Goal: Task Accomplishment & Management: Manage account settings

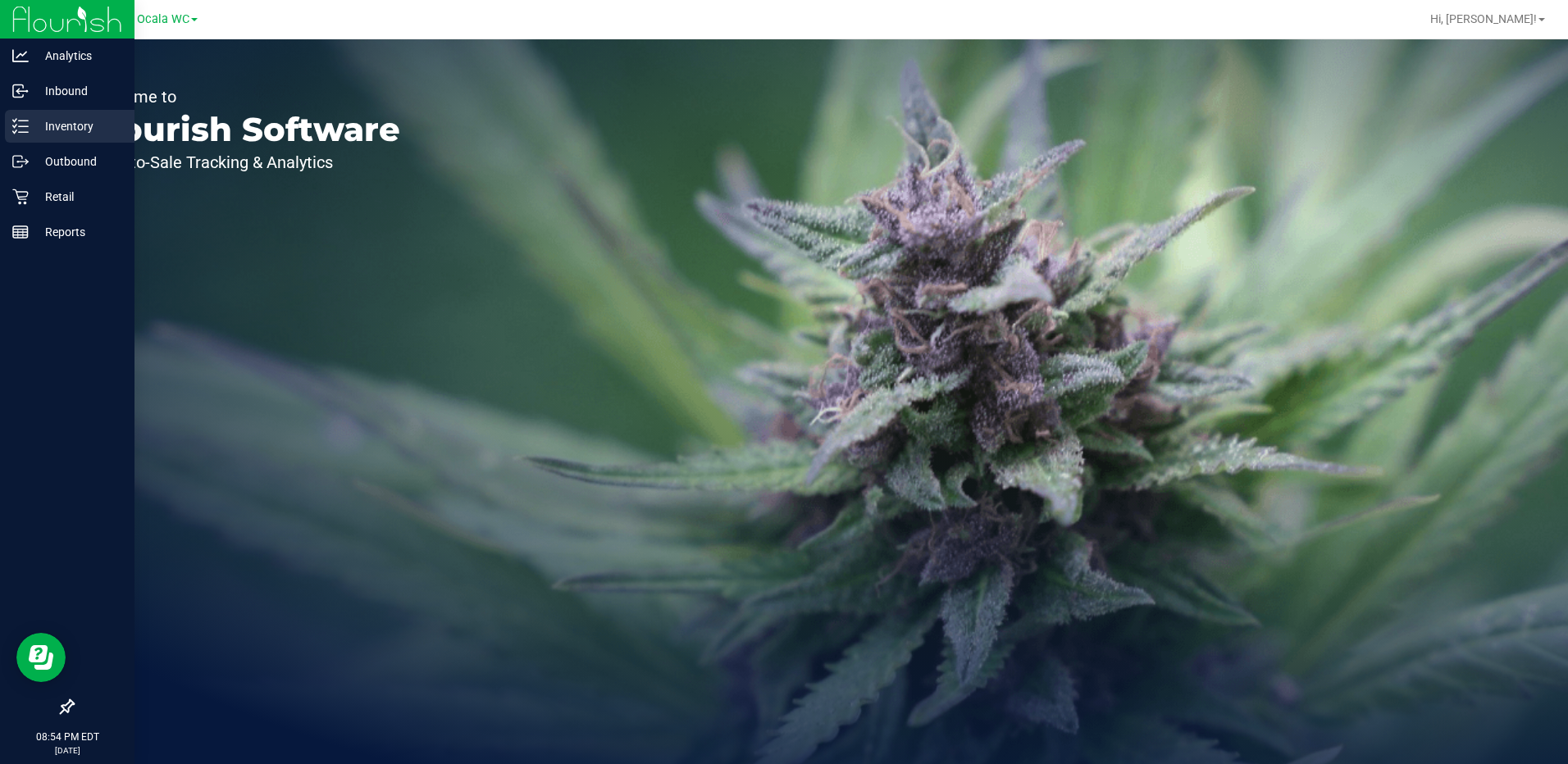
click at [36, 133] on p "Inventory" at bounding box center [78, 127] width 99 height 20
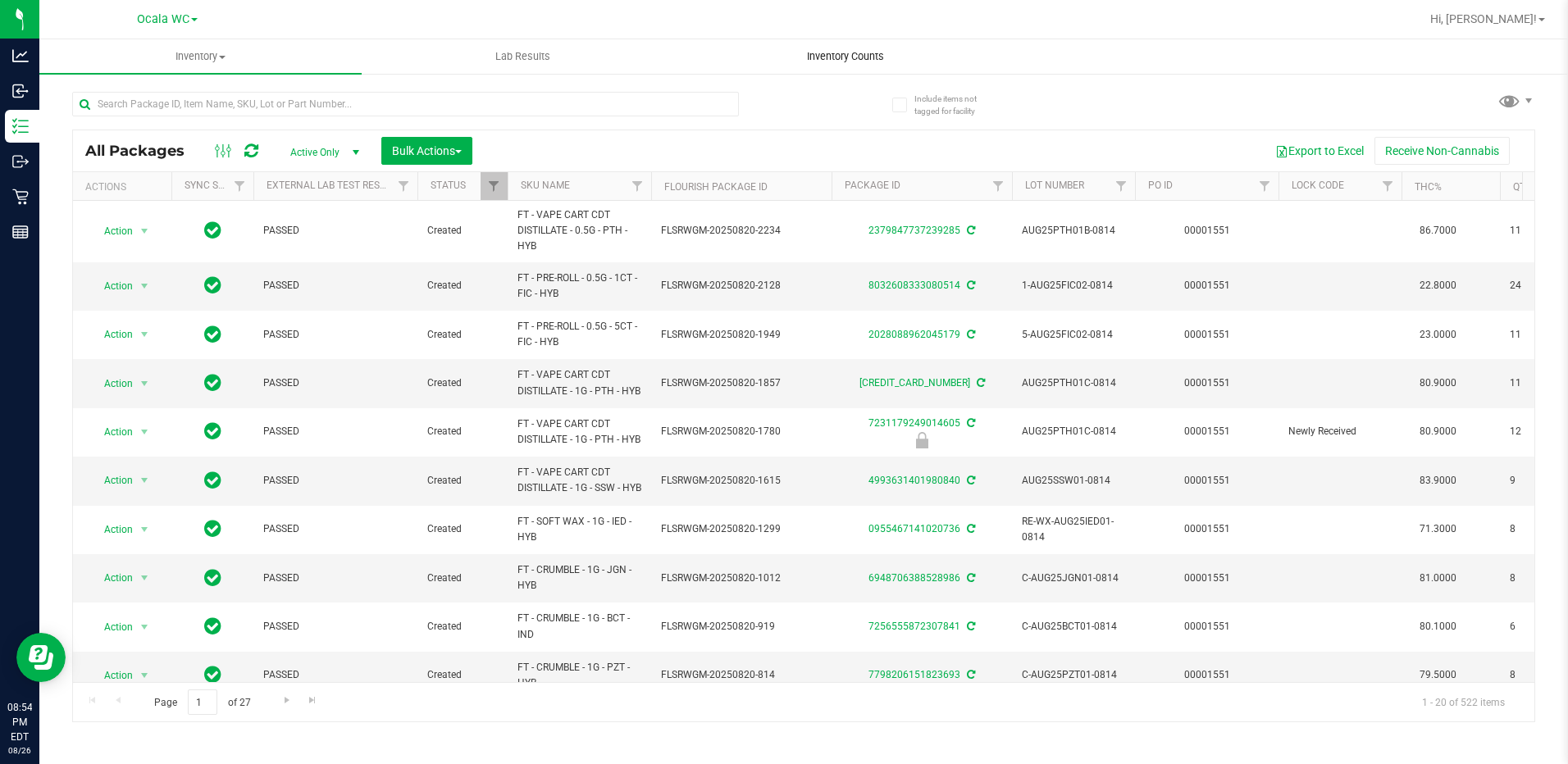
click at [834, 53] on span "Inventory Counts" at bounding box center [845, 57] width 121 height 14
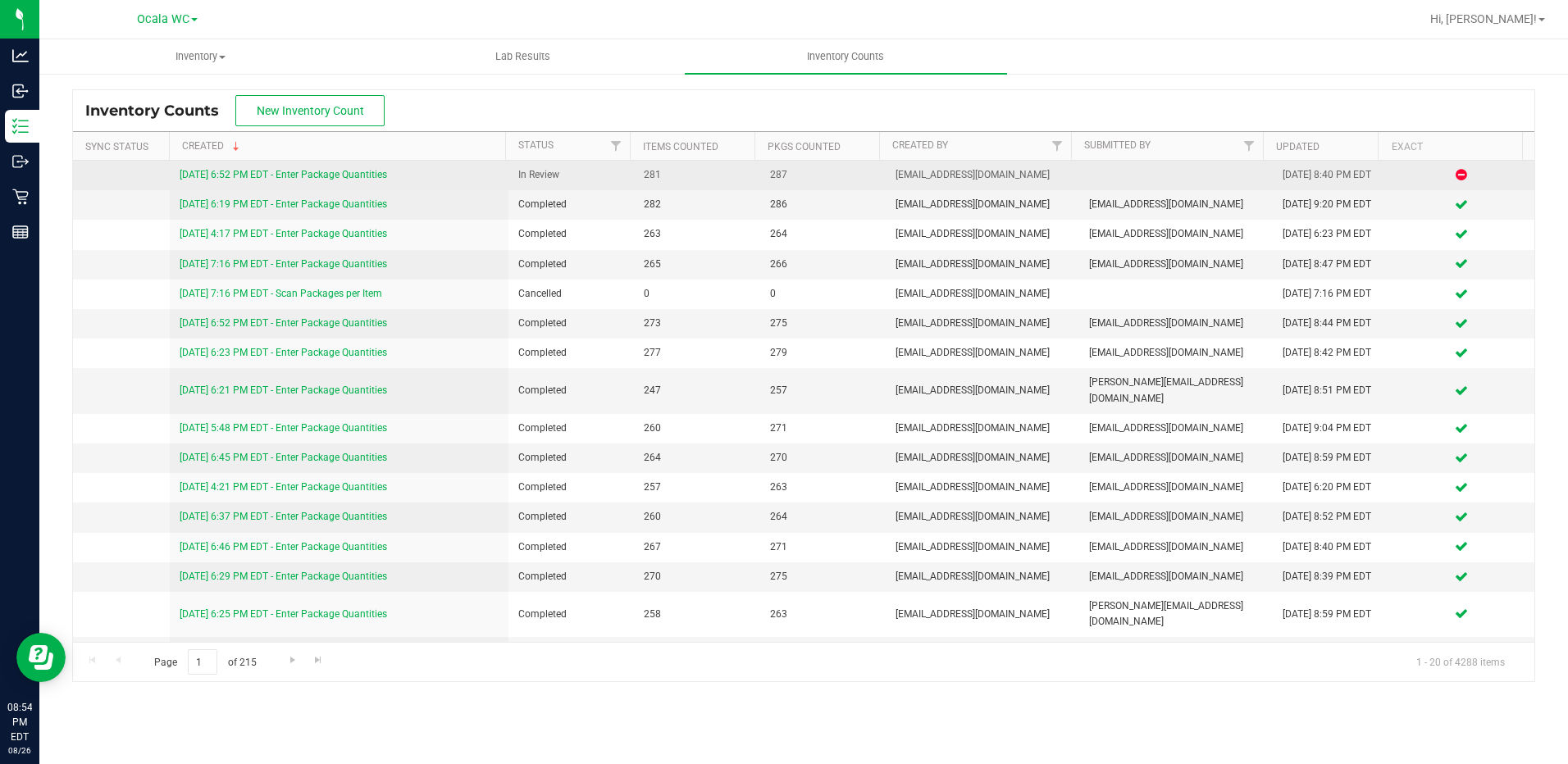
click at [374, 171] on link "[DATE] 6:52 PM EDT - Enter Package Quantities" at bounding box center [283, 174] width 207 height 12
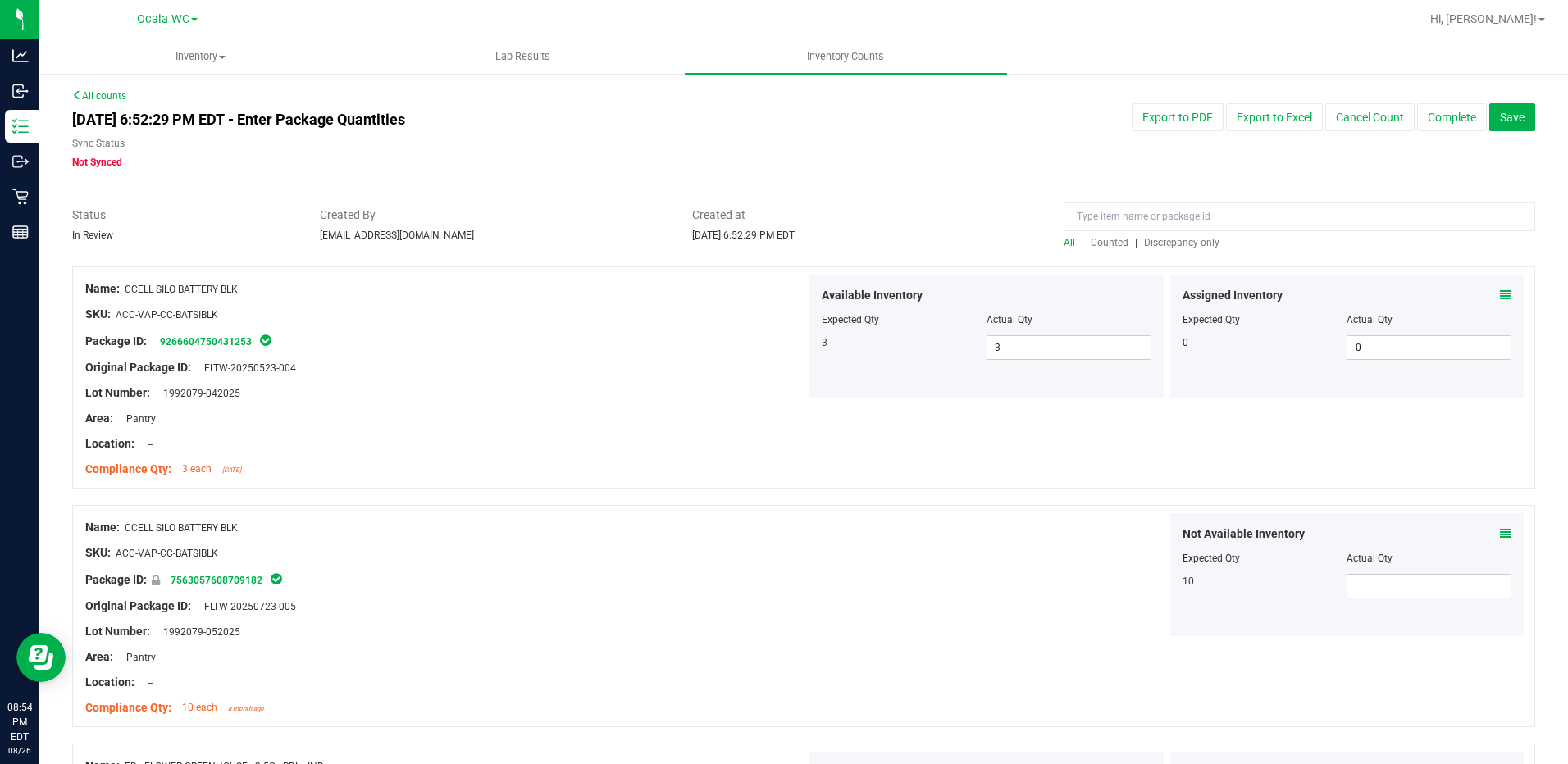
click at [1179, 246] on span "Discrepancy only" at bounding box center [1182, 242] width 75 height 12
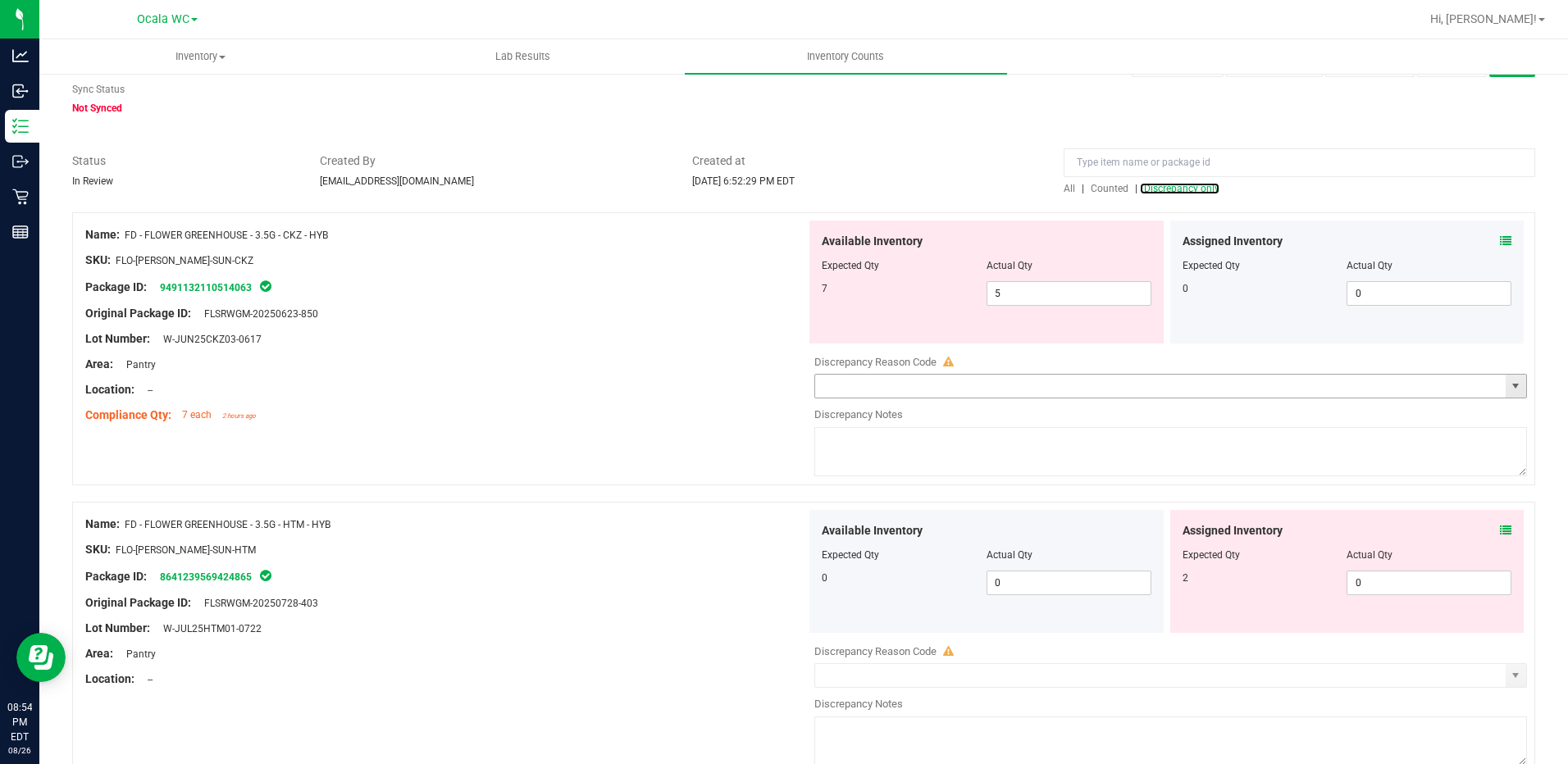
scroll to position [82, 0]
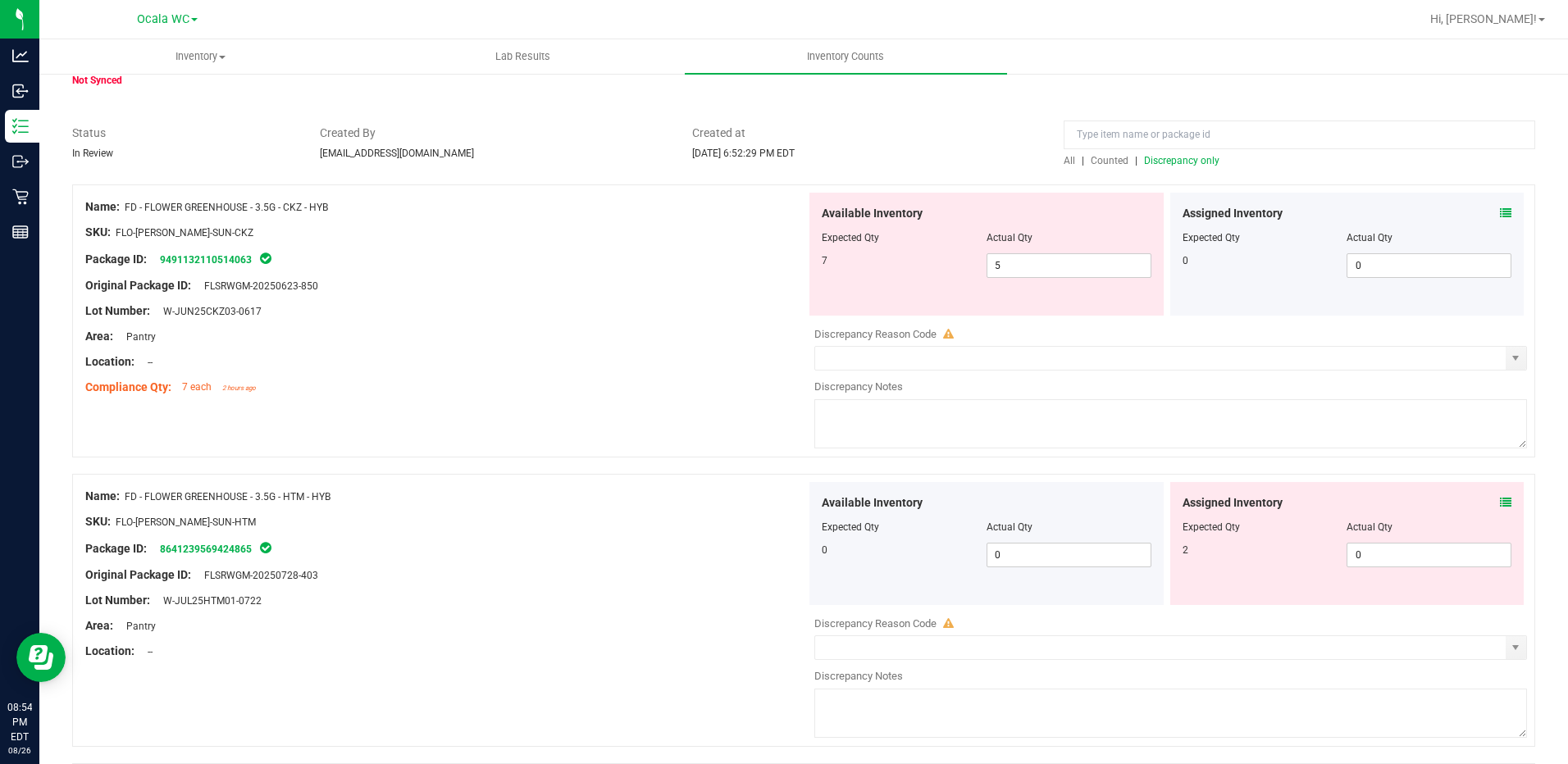
click at [1500, 216] on icon at bounding box center [1505, 213] width 12 height 12
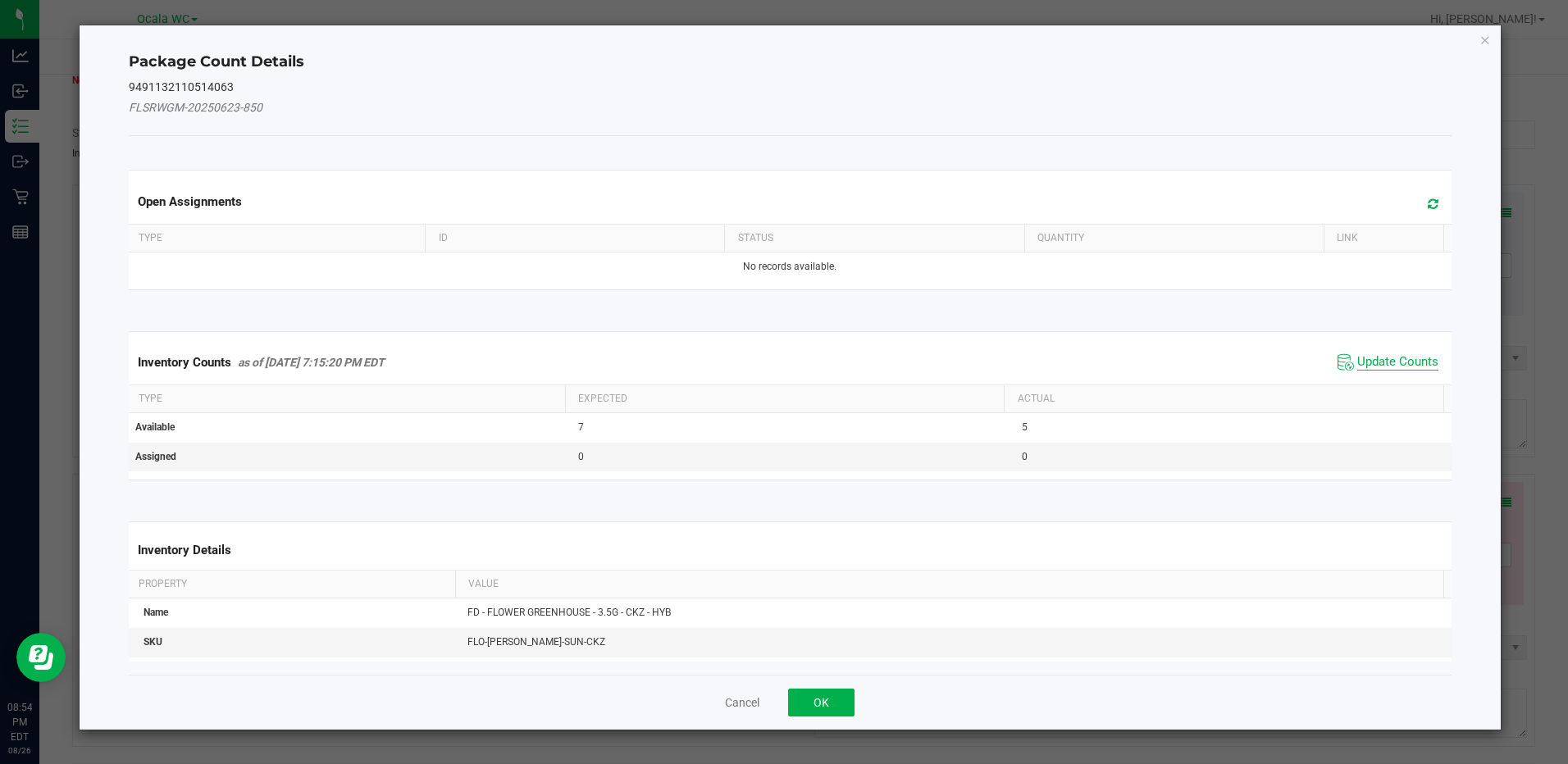
click at [1402, 356] on span "Update Counts" at bounding box center [1397, 362] width 81 height 16
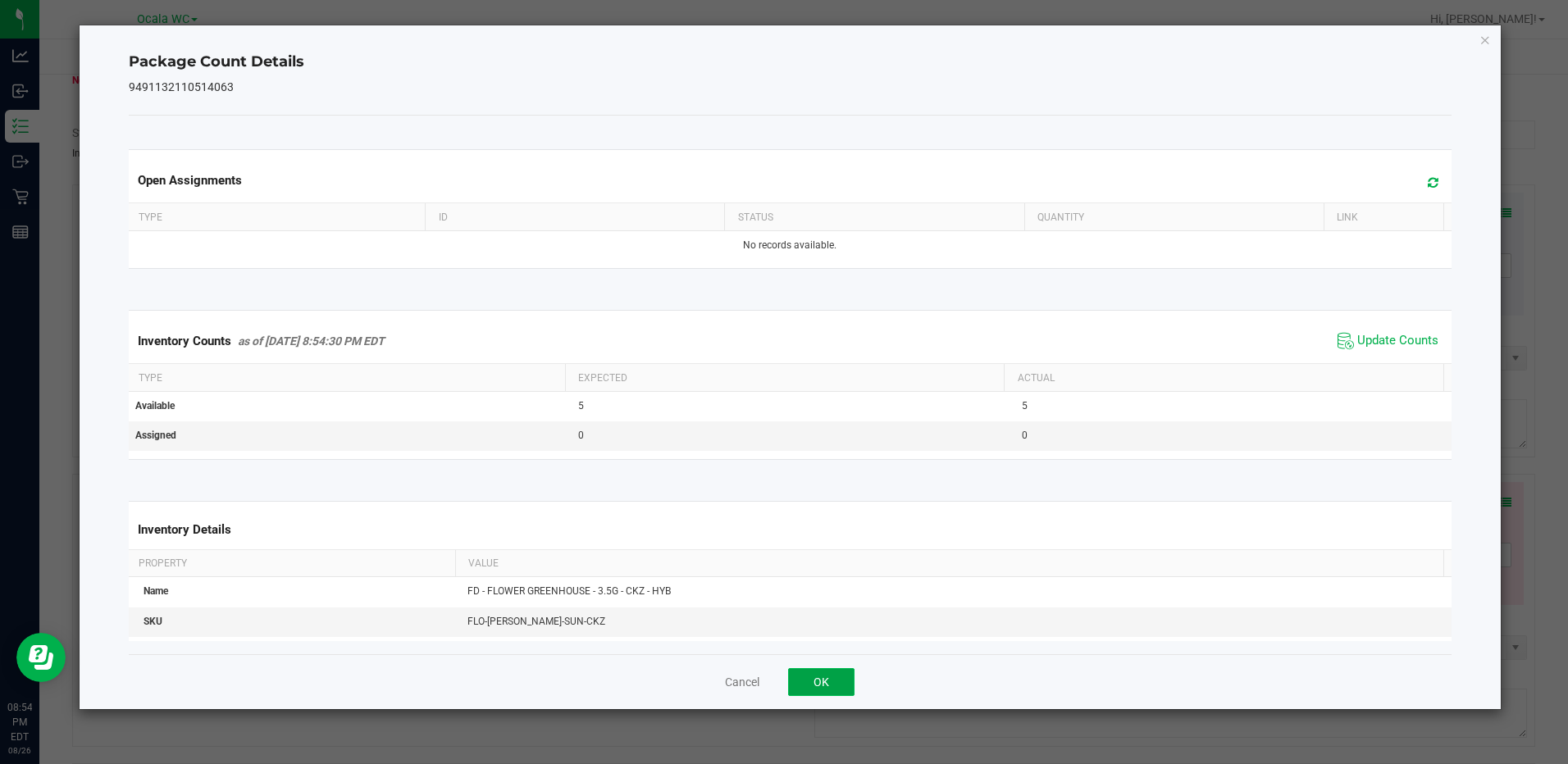
click at [829, 668] on button "OK" at bounding box center [822, 681] width 66 height 28
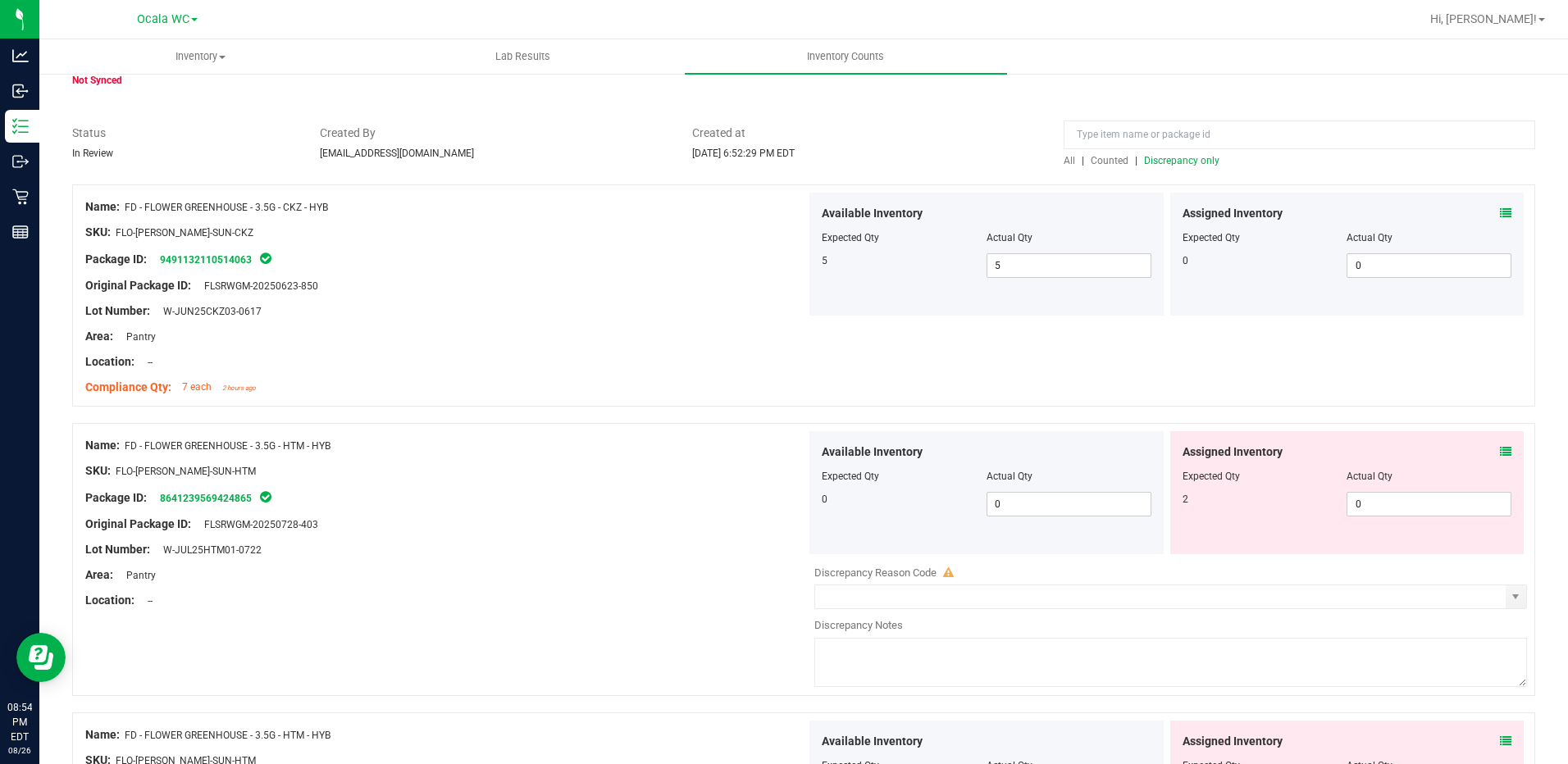
click at [1502, 453] on div "Assigned Inventory Expected Qty Actual Qty 2 0 0" at bounding box center [1347, 492] width 354 height 123
click at [1499, 448] on div "Assigned Inventory Expected Qty Actual Qty 2 0 0" at bounding box center [1347, 492] width 354 height 123
click at [1500, 453] on icon at bounding box center [1505, 452] width 12 height 12
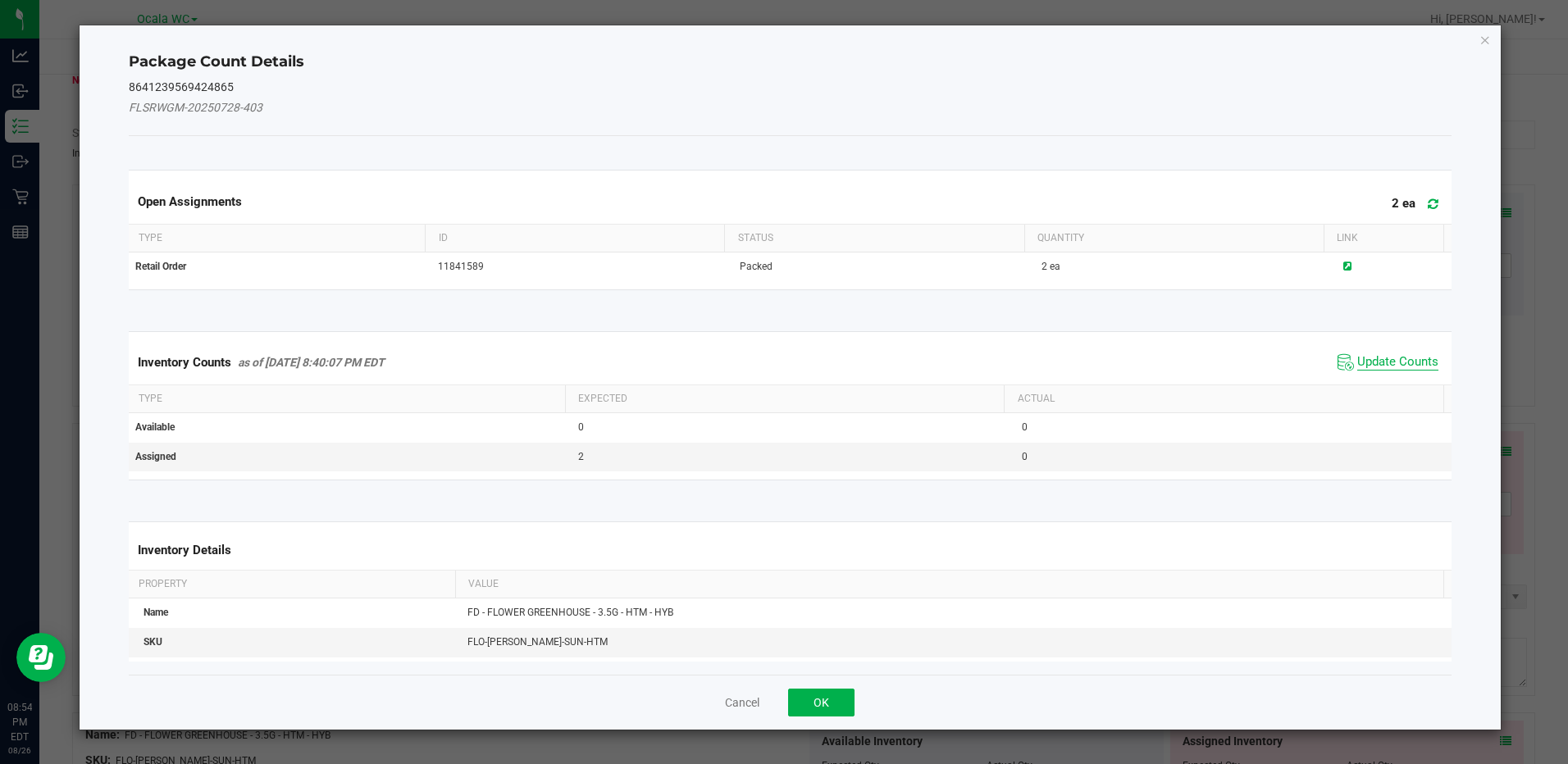
click at [1392, 361] on span "Update Counts" at bounding box center [1397, 362] width 81 height 16
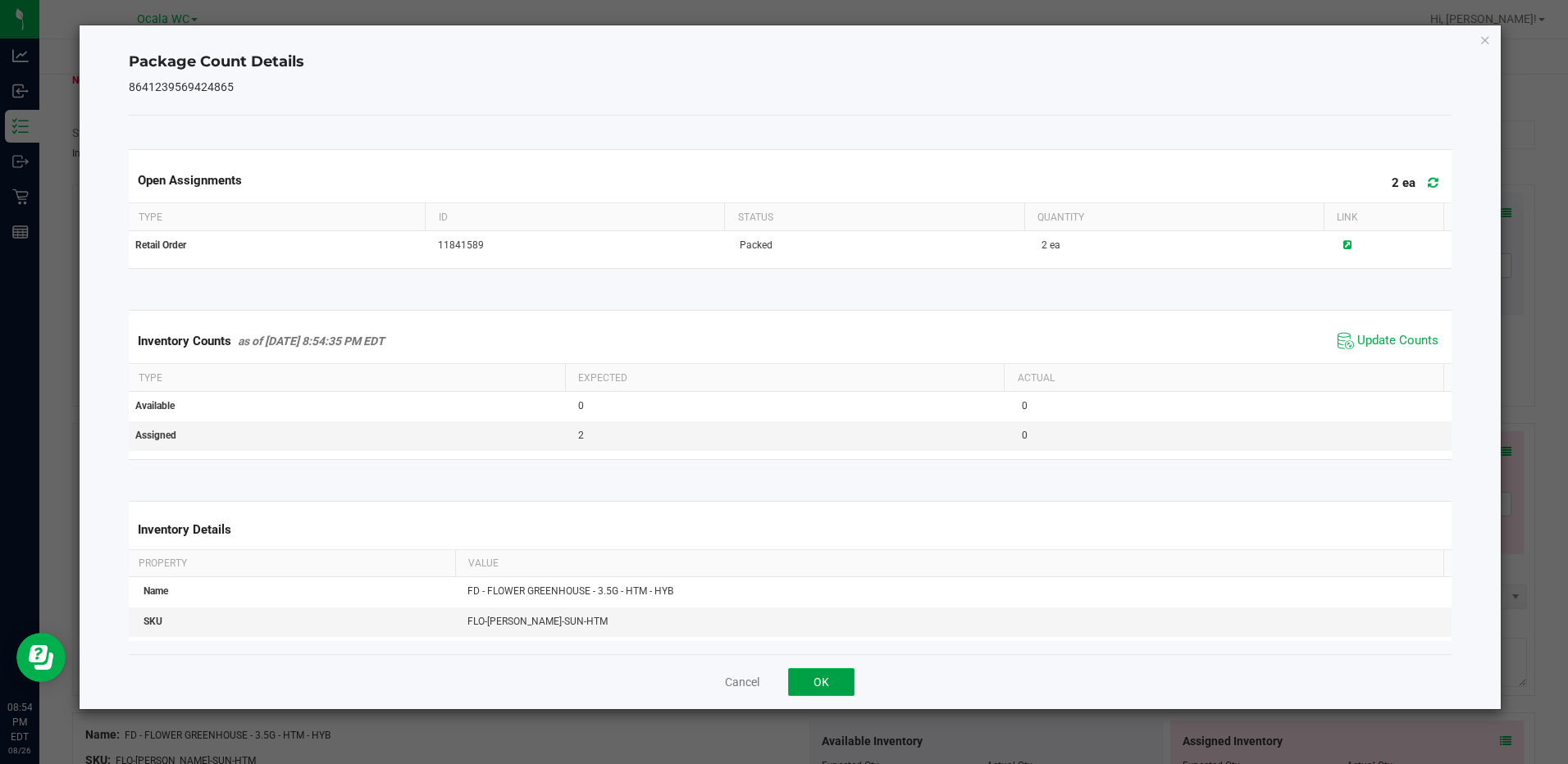
click at [843, 692] on button "OK" at bounding box center [822, 681] width 66 height 28
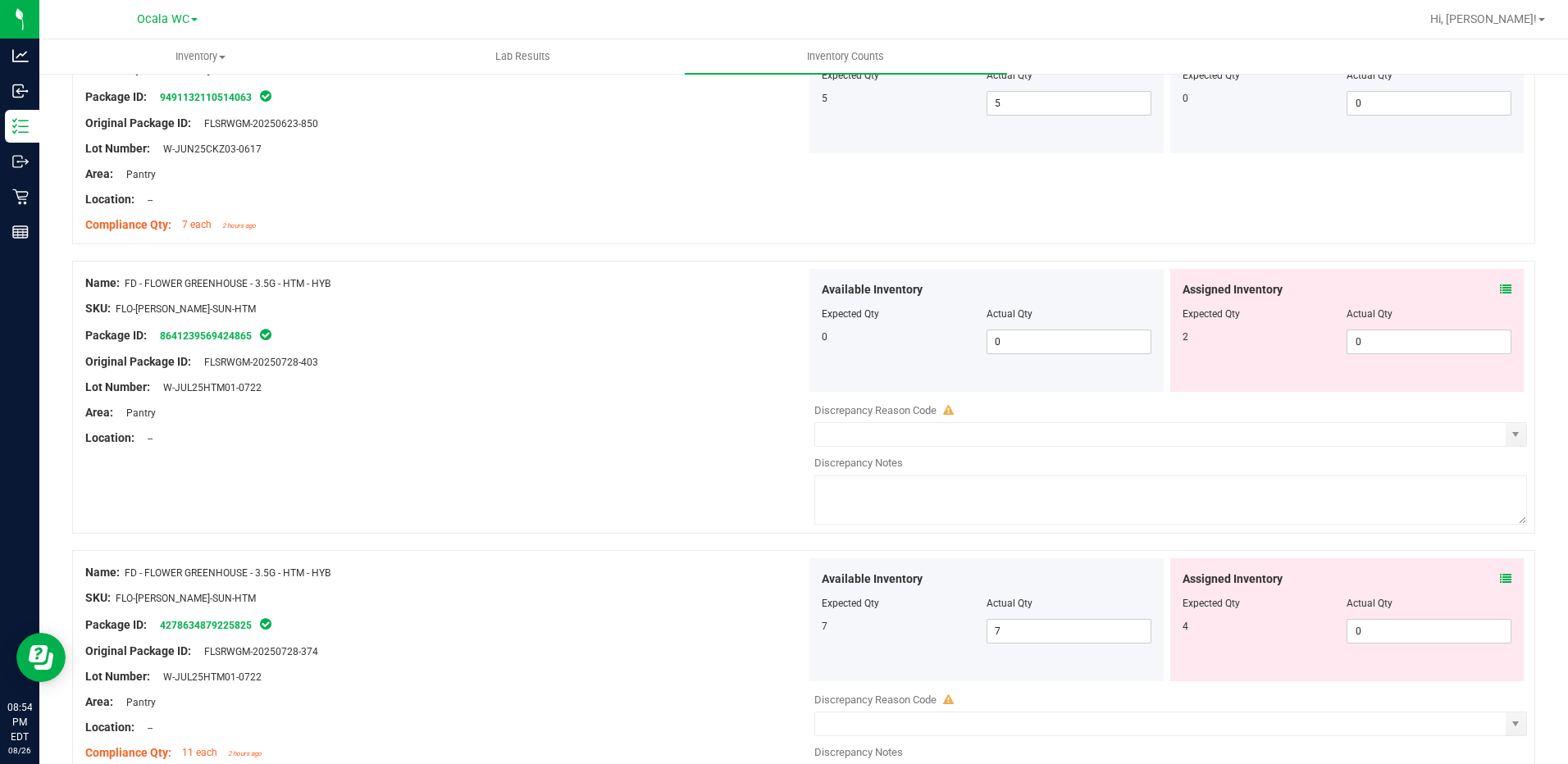
scroll to position [246, 0]
click at [1500, 289] on icon at bounding box center [1505, 287] width 12 height 12
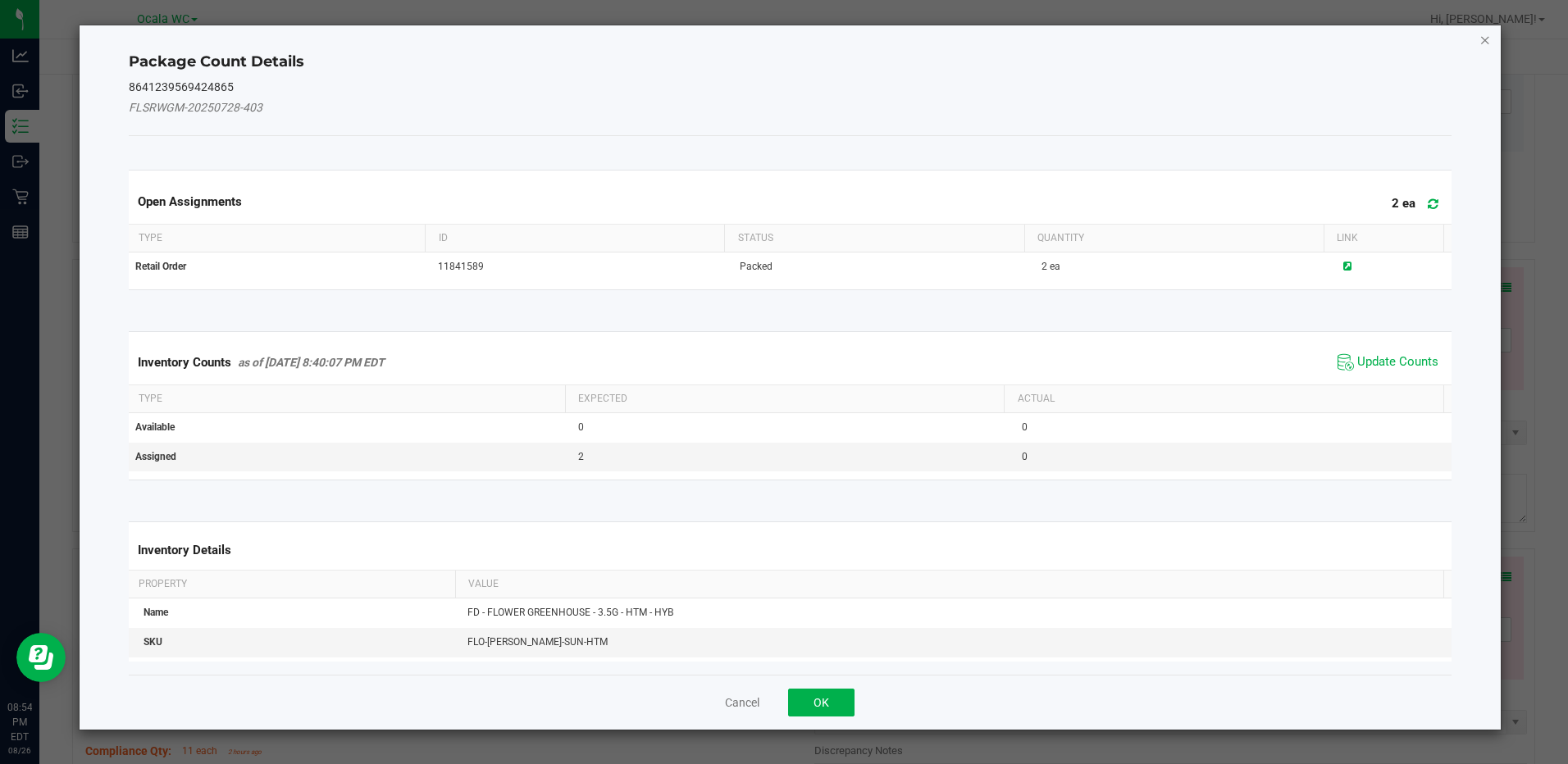
click at [1481, 42] on icon "Close" at bounding box center [1484, 40] width 12 height 20
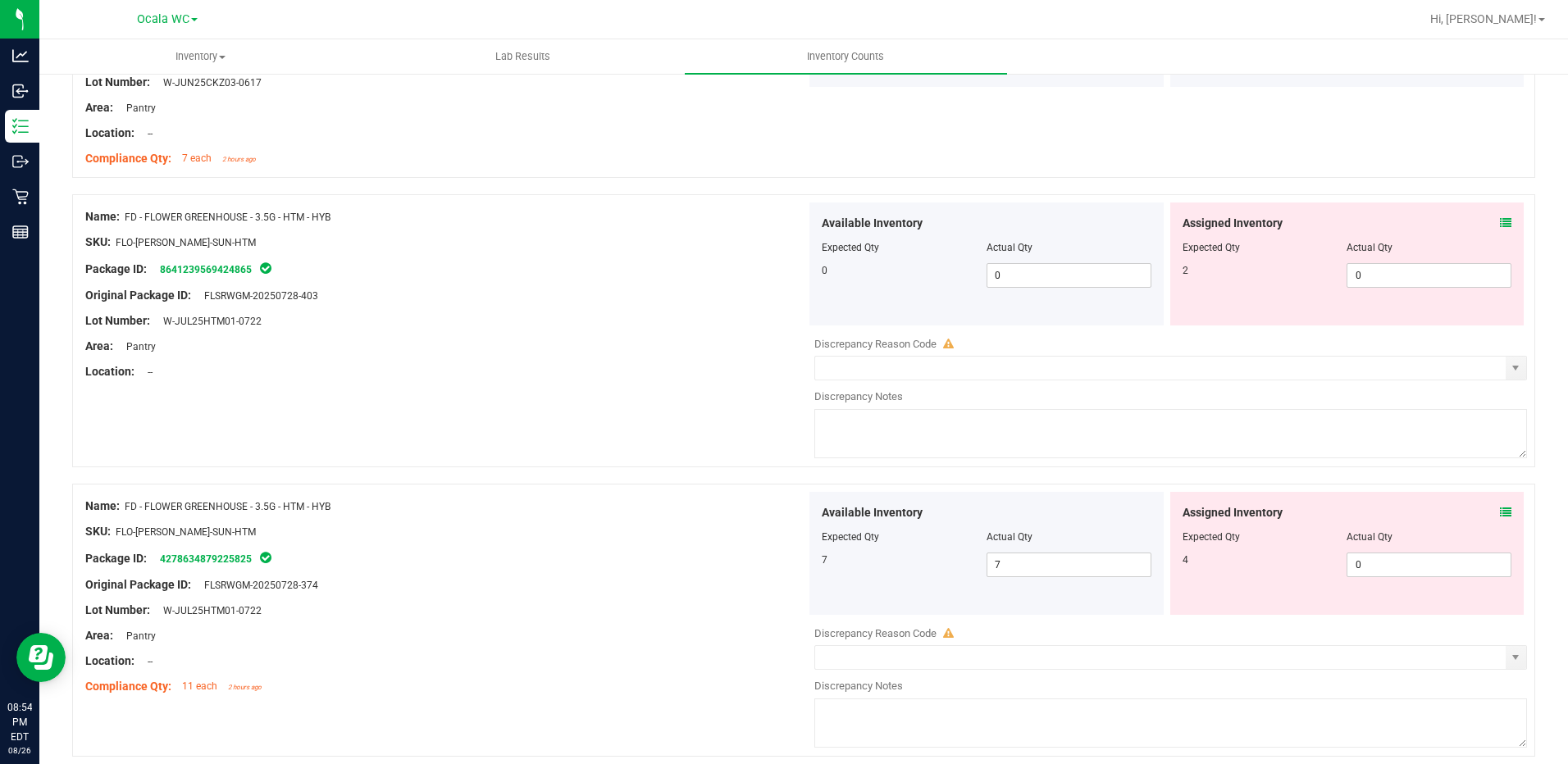
scroll to position [410, 0]
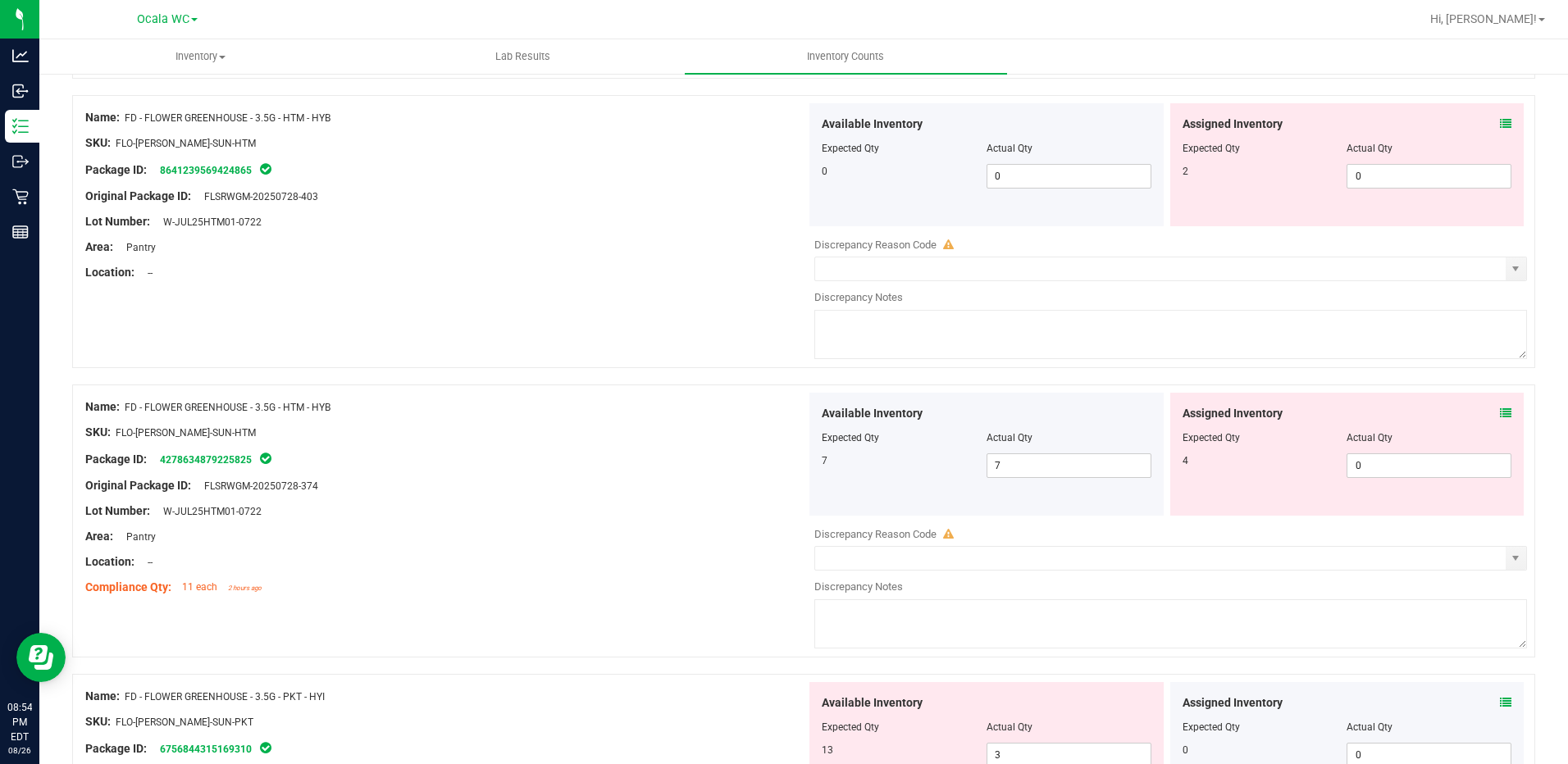
click at [1500, 413] on icon at bounding box center [1505, 413] width 12 height 12
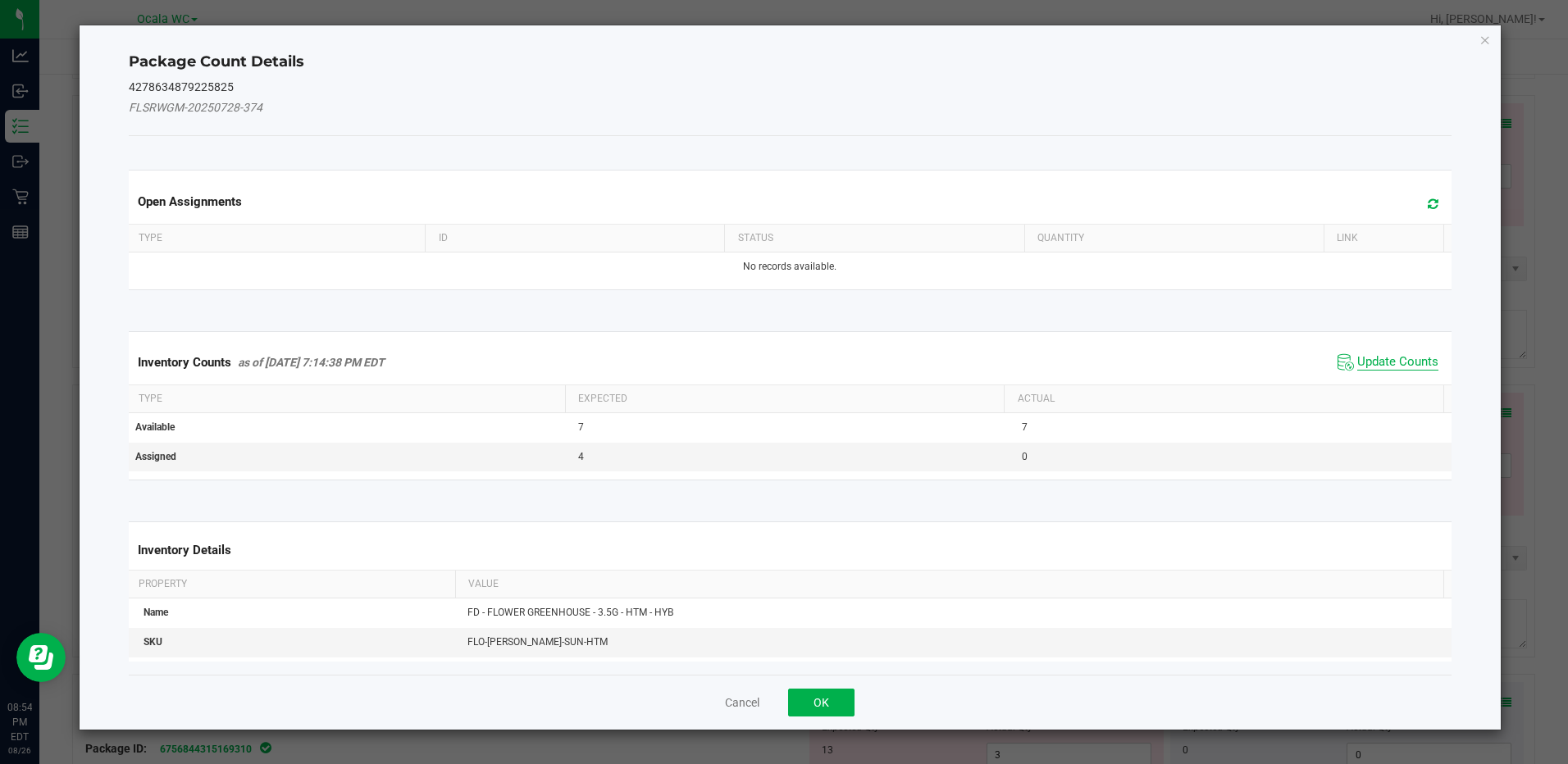
click at [1412, 355] on span "Update Counts" at bounding box center [1397, 362] width 81 height 16
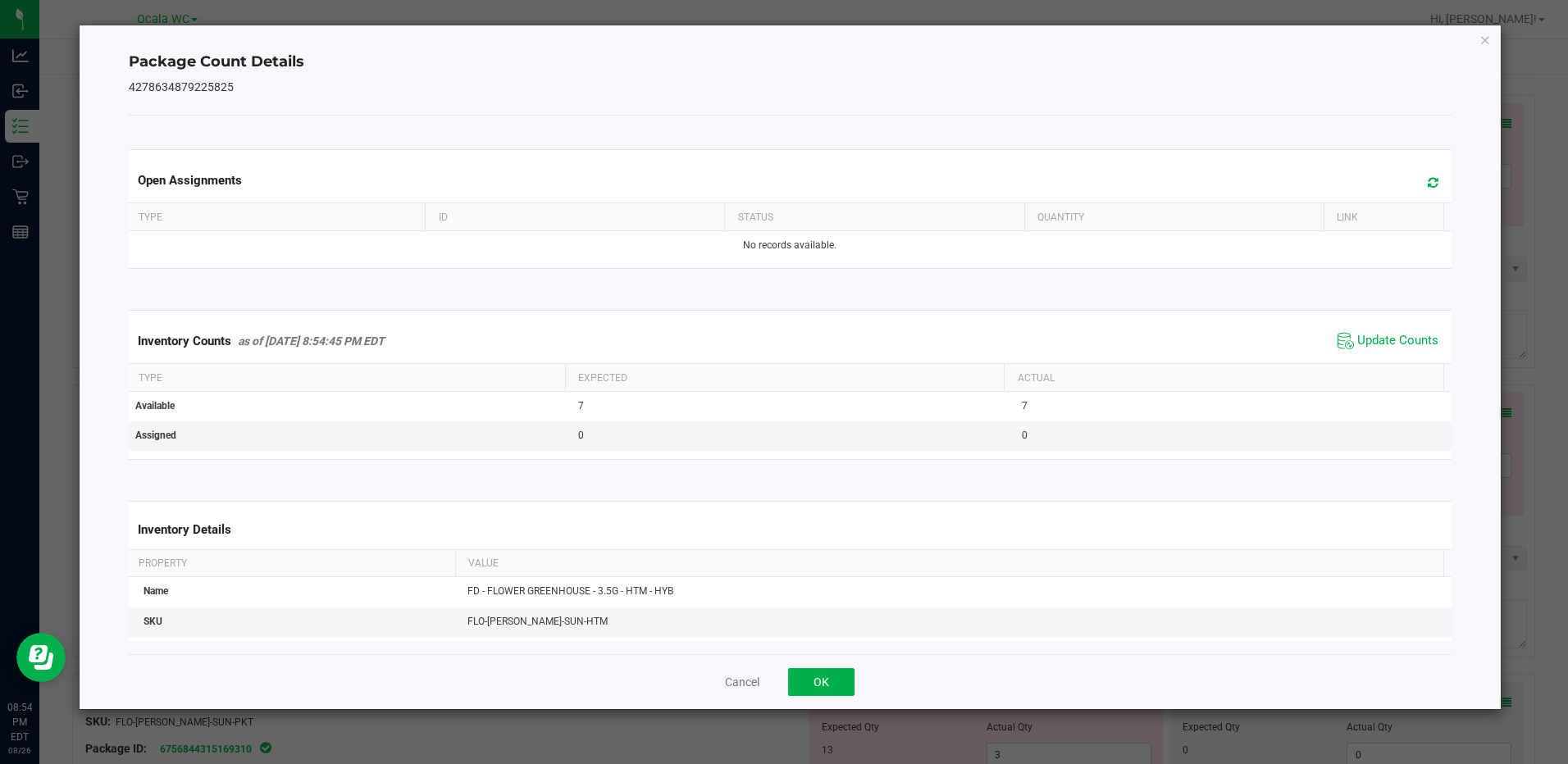
click at [1478, 35] on div "Package Count Details 4278634879225825 Open Assignments Type ID Status Quantity…" at bounding box center [790, 367] width 1421 height 684
click at [1482, 45] on icon "Close" at bounding box center [1484, 40] width 12 height 20
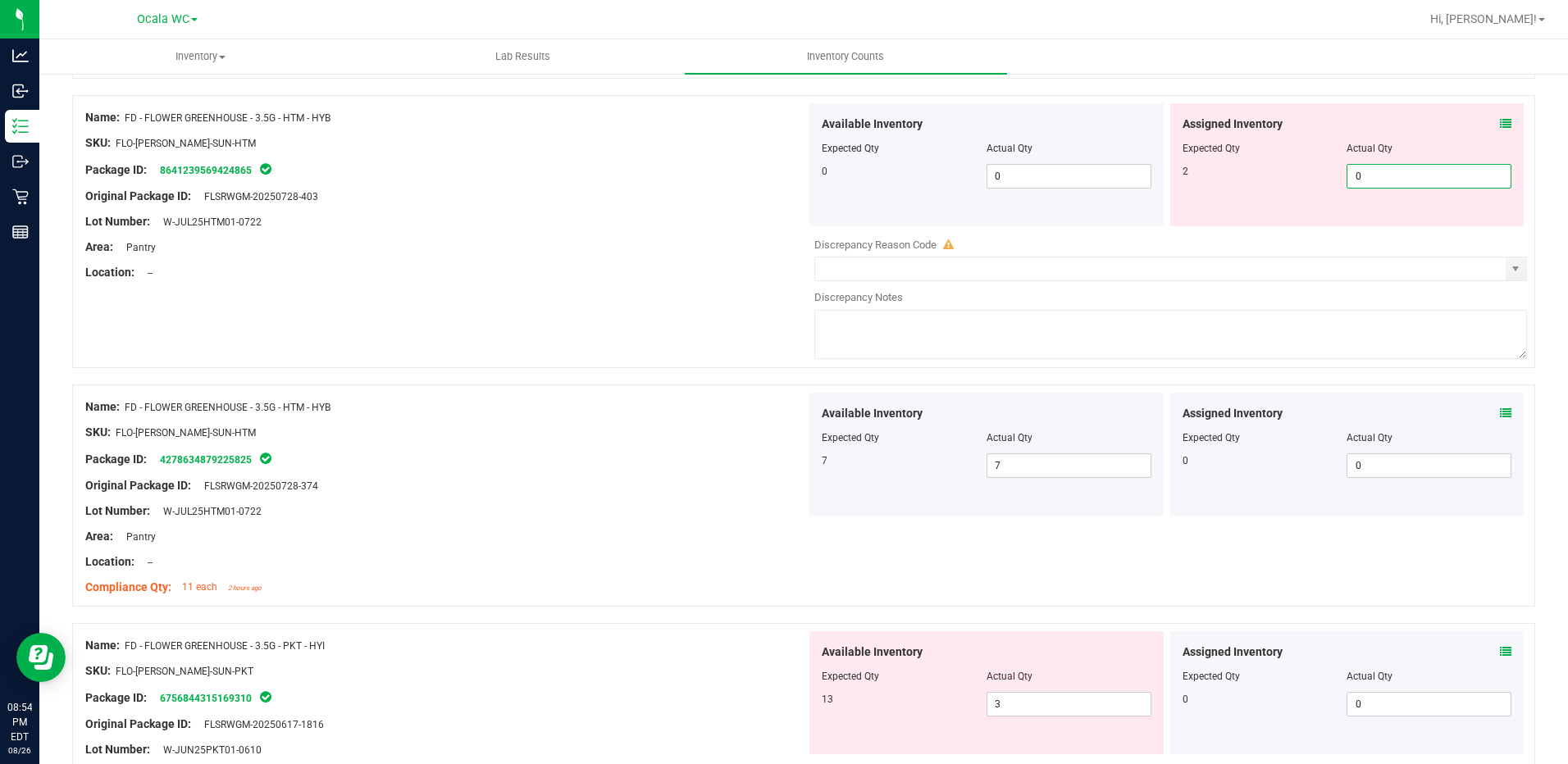
click at [1387, 174] on span "0 0" at bounding box center [1429, 176] width 165 height 24
click at [1387, 174] on input "0" at bounding box center [1429, 177] width 163 height 23
type input "2"
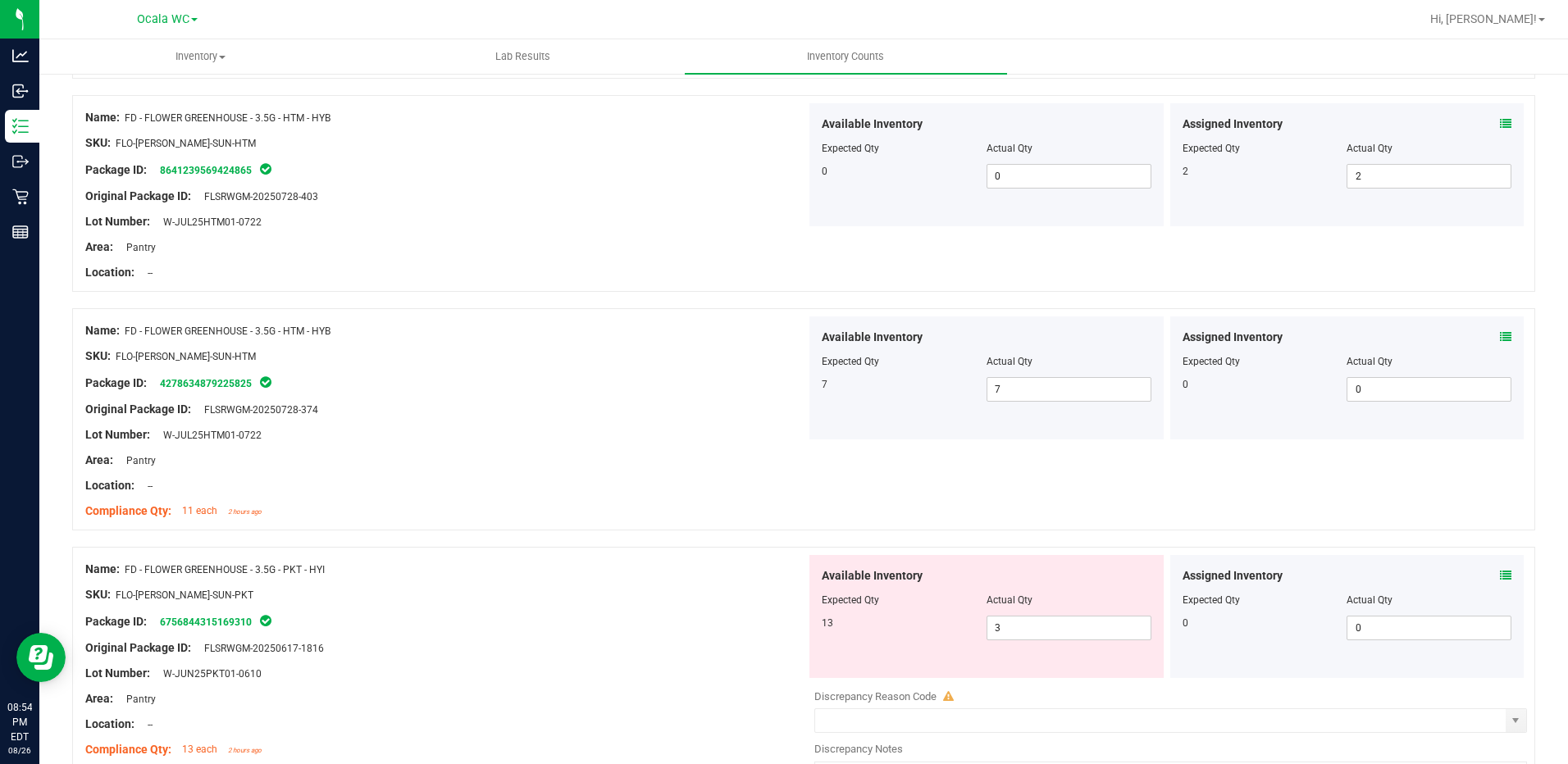
scroll to position [574, 0]
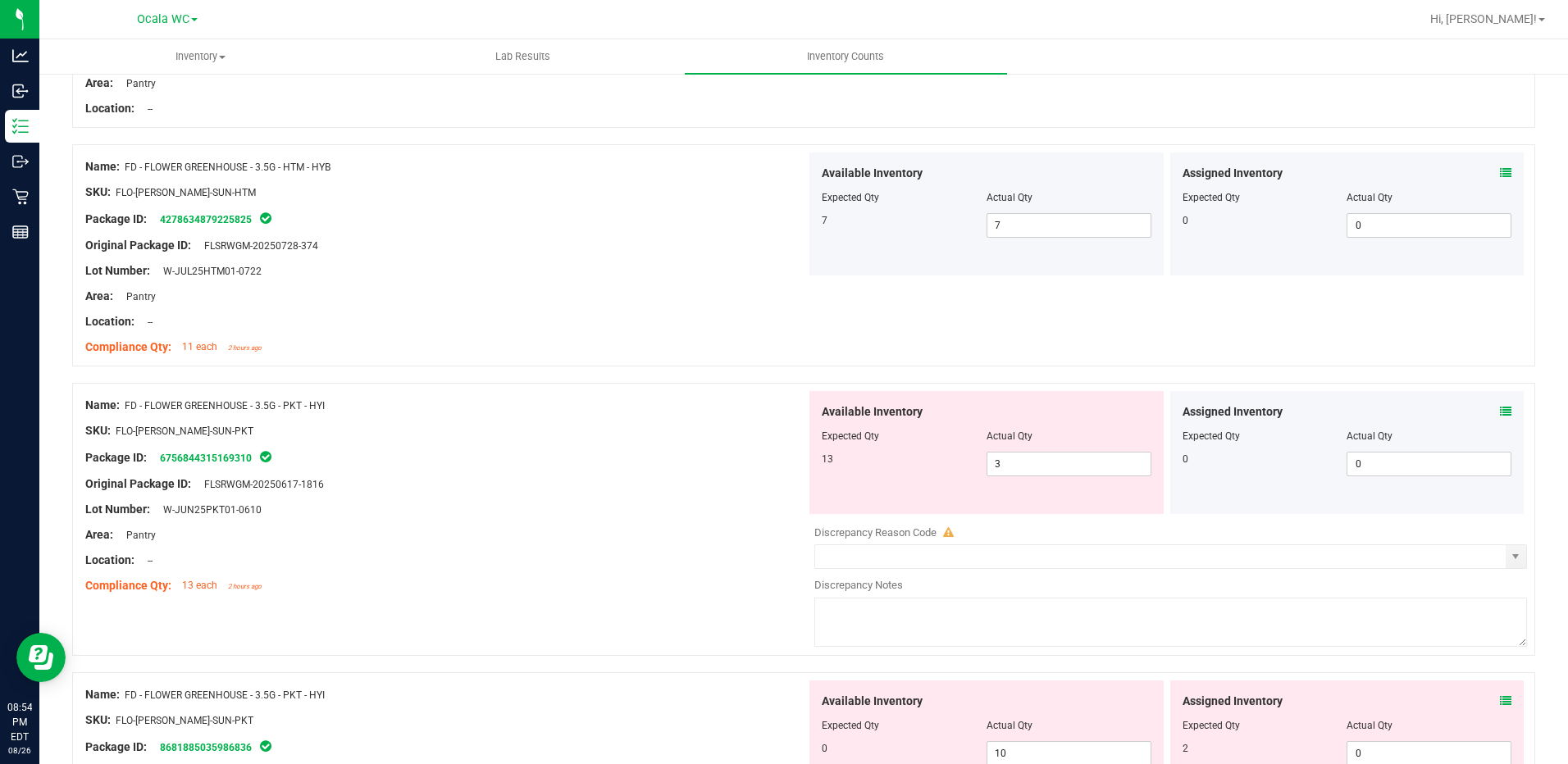
click at [1499, 407] on div "Assigned Inventory Expected Qty Actual Qty 0 0 0" at bounding box center [1347, 452] width 354 height 123
click at [1500, 406] on icon at bounding box center [1505, 411] width 12 height 12
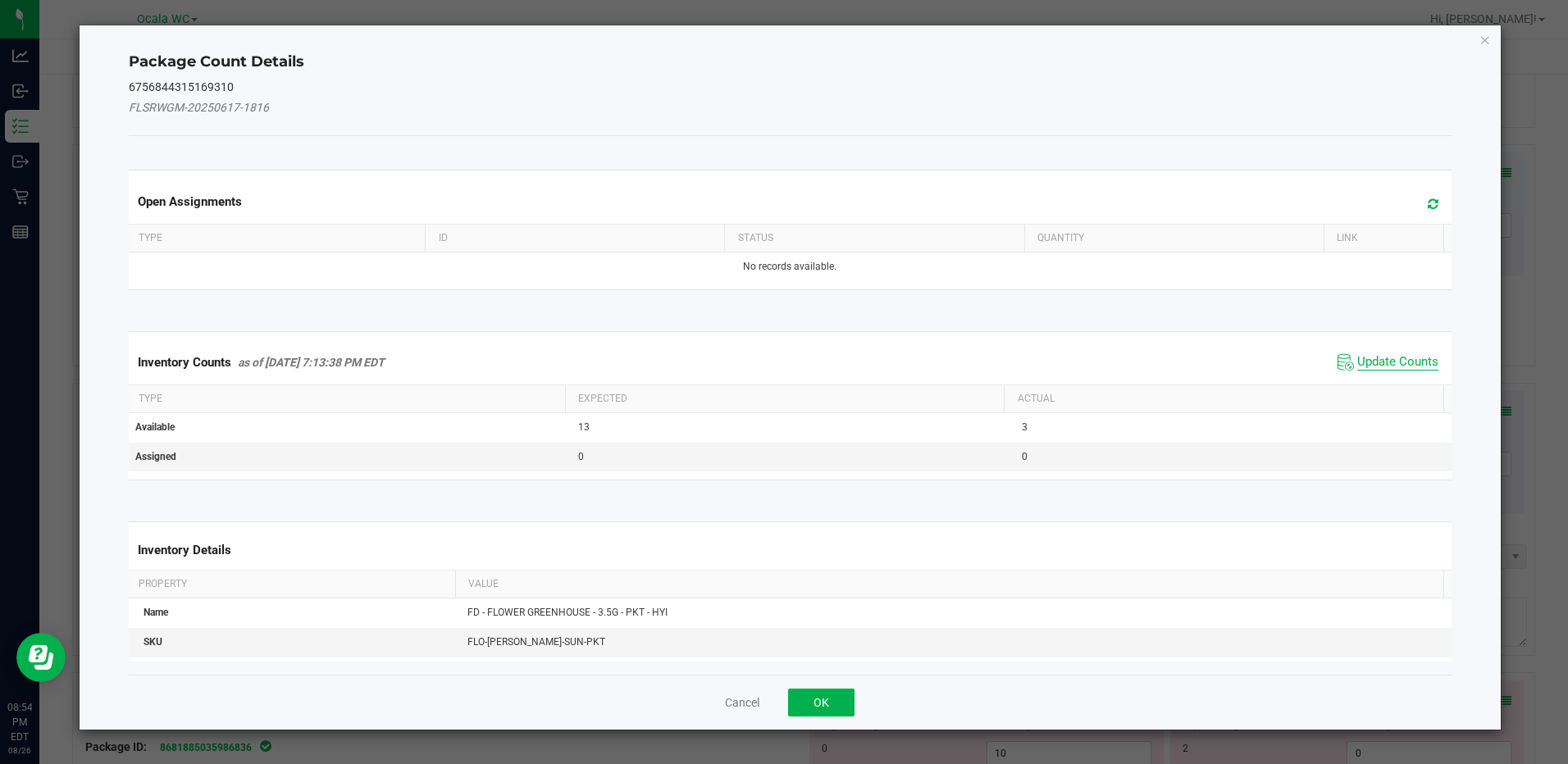
click at [1405, 355] on span "Update Counts" at bounding box center [1397, 362] width 81 height 16
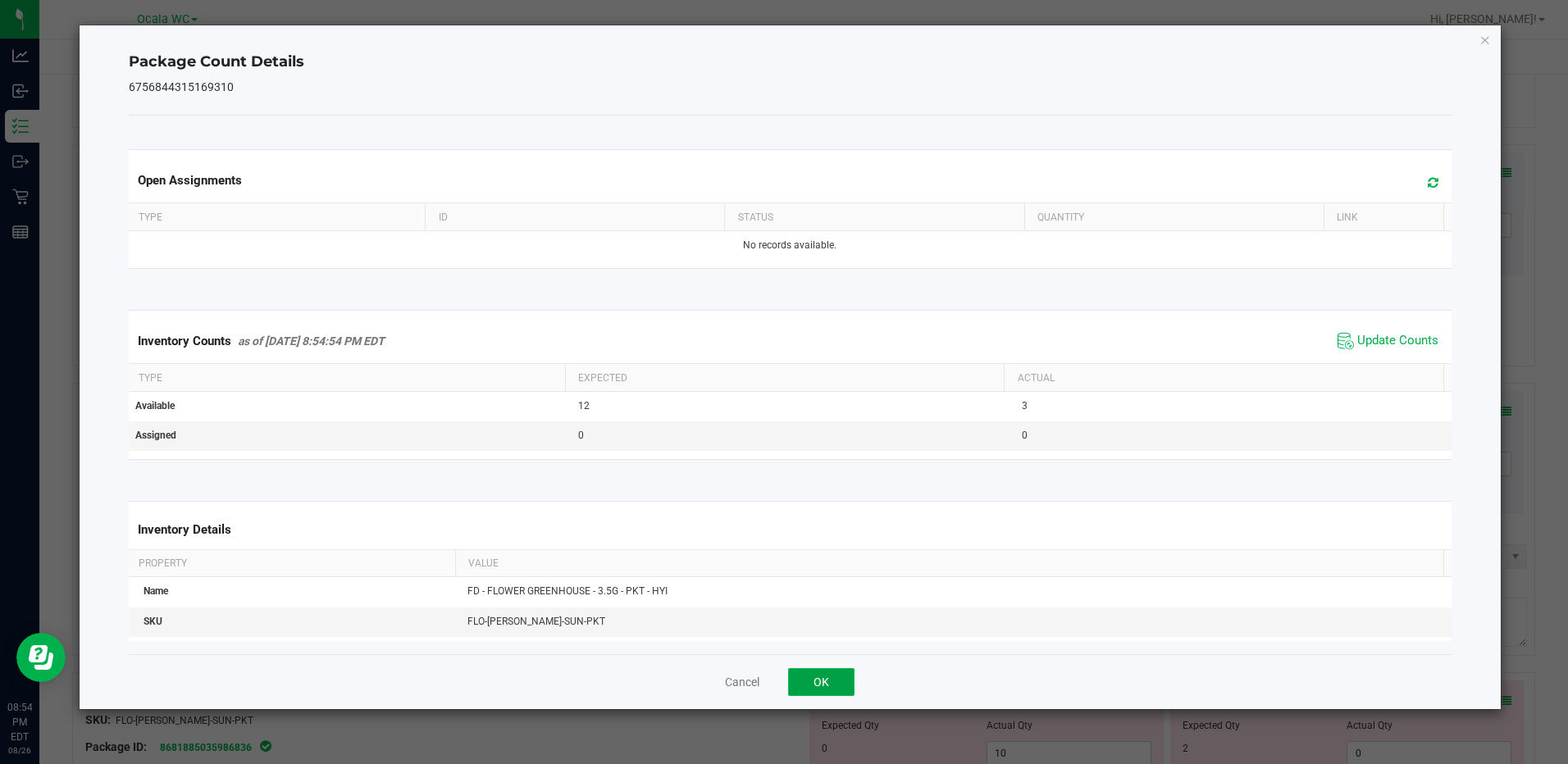
click at [822, 679] on button "OK" at bounding box center [822, 681] width 66 height 28
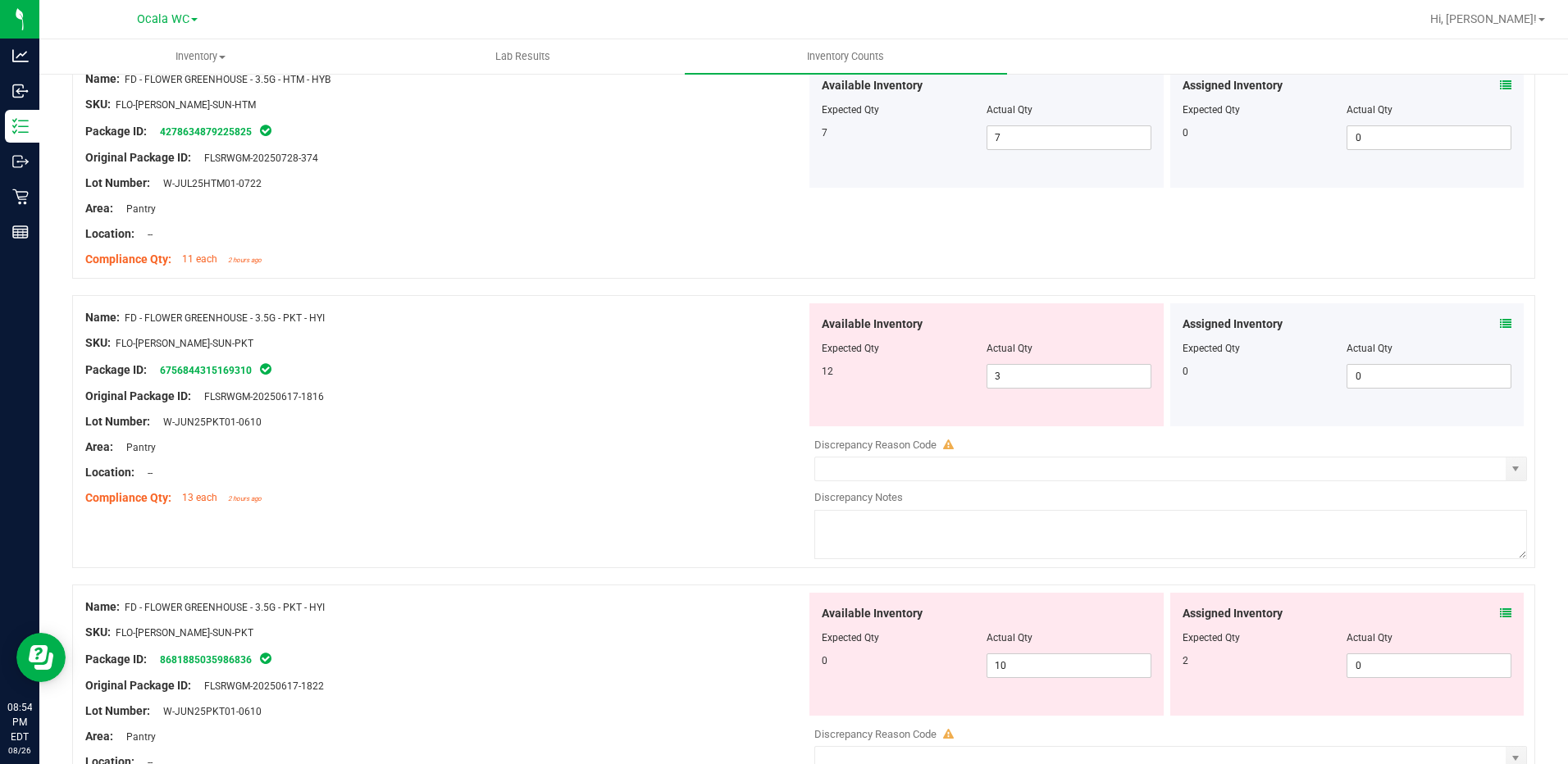
scroll to position [738, 0]
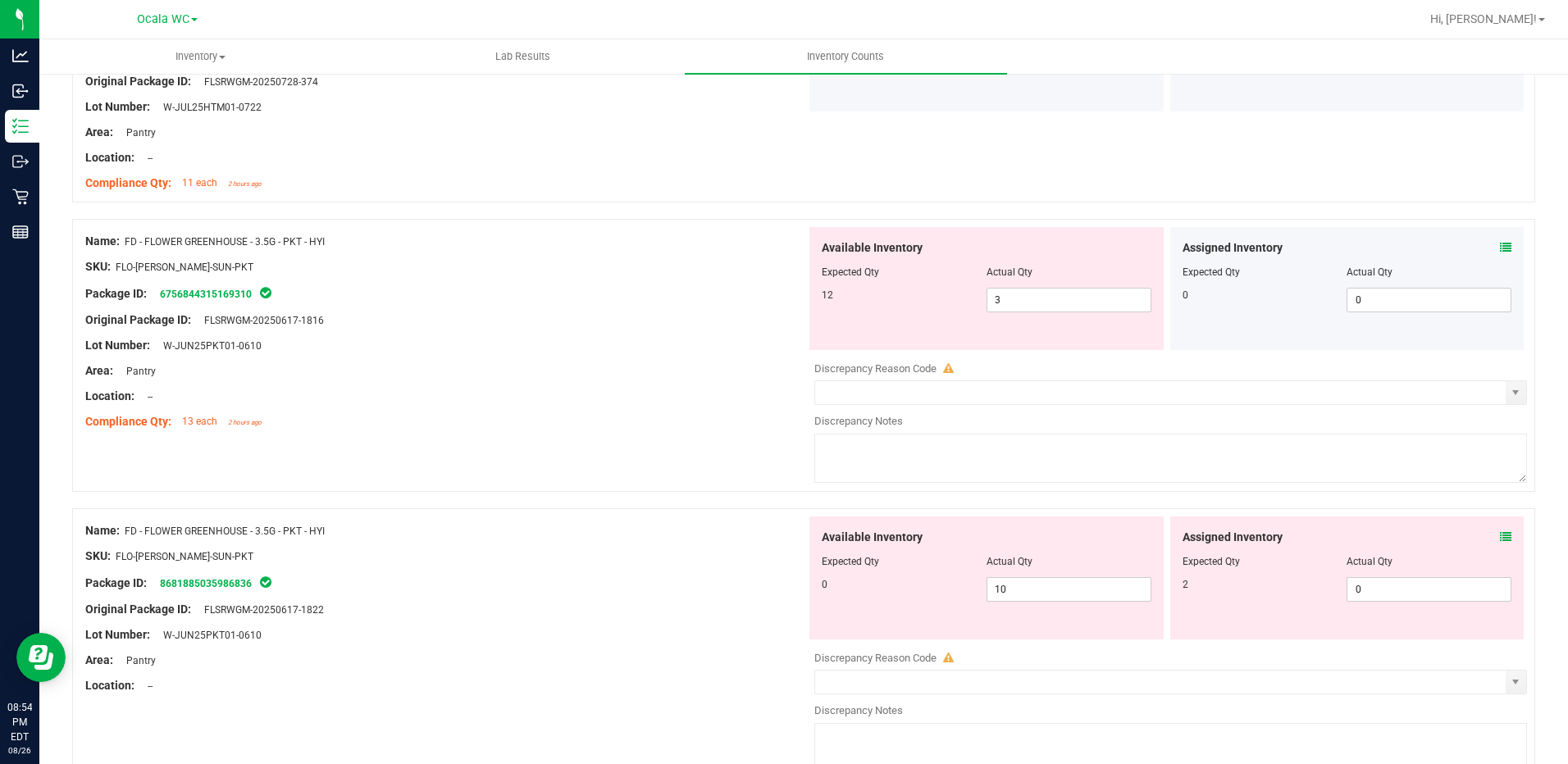
click at [1500, 536] on icon at bounding box center [1505, 537] width 12 height 12
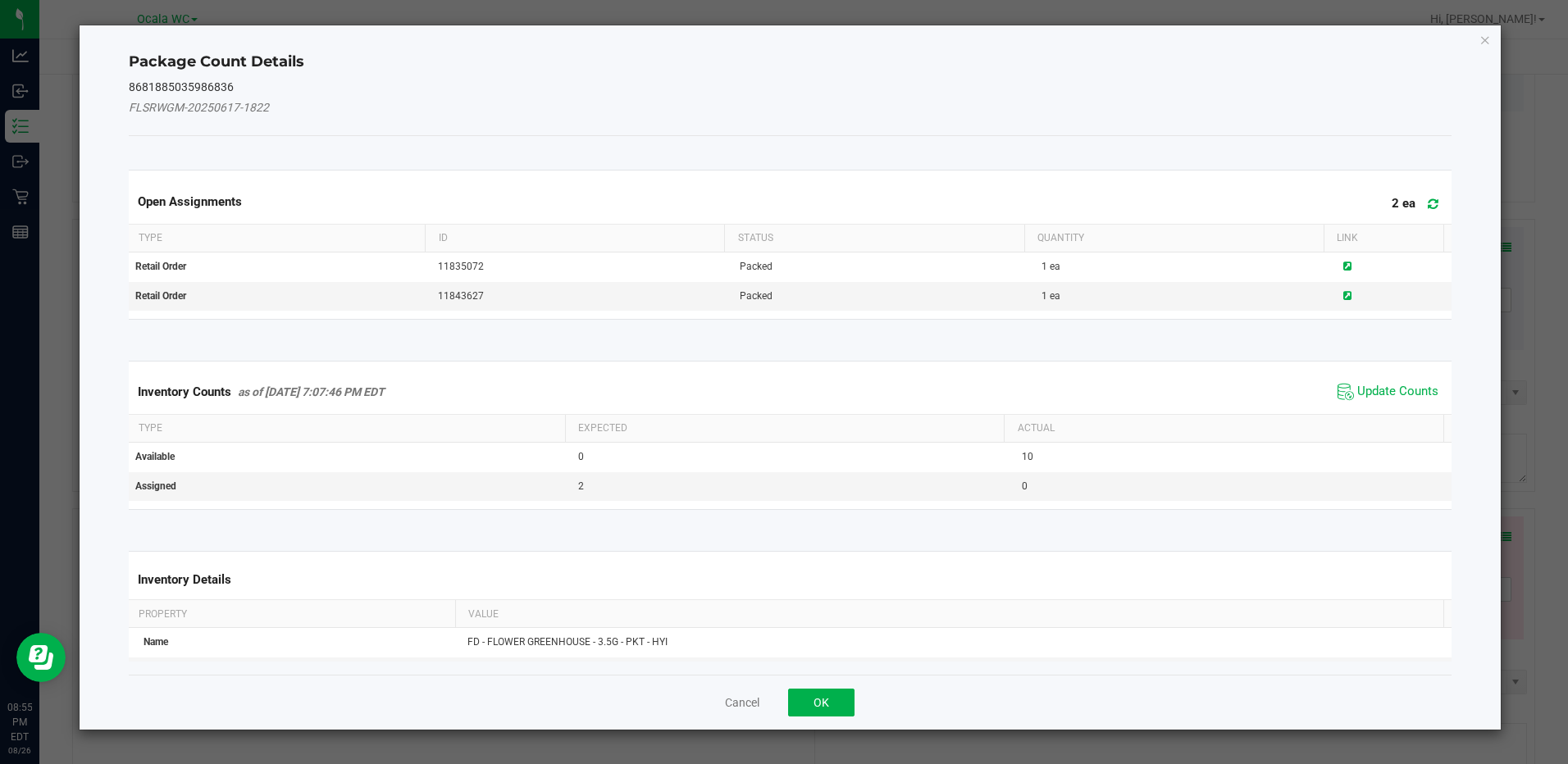
drag, startPoint x: 1401, startPoint y: 377, endPoint x: 1398, endPoint y: 386, distance: 9.5
click at [1401, 381] on div "Inventory Counts as of [DATE] 7:07:46 PM EDT Update Counts" at bounding box center [789, 391] width 1328 height 44
click at [1398, 386] on span "Update Counts" at bounding box center [1397, 391] width 81 height 16
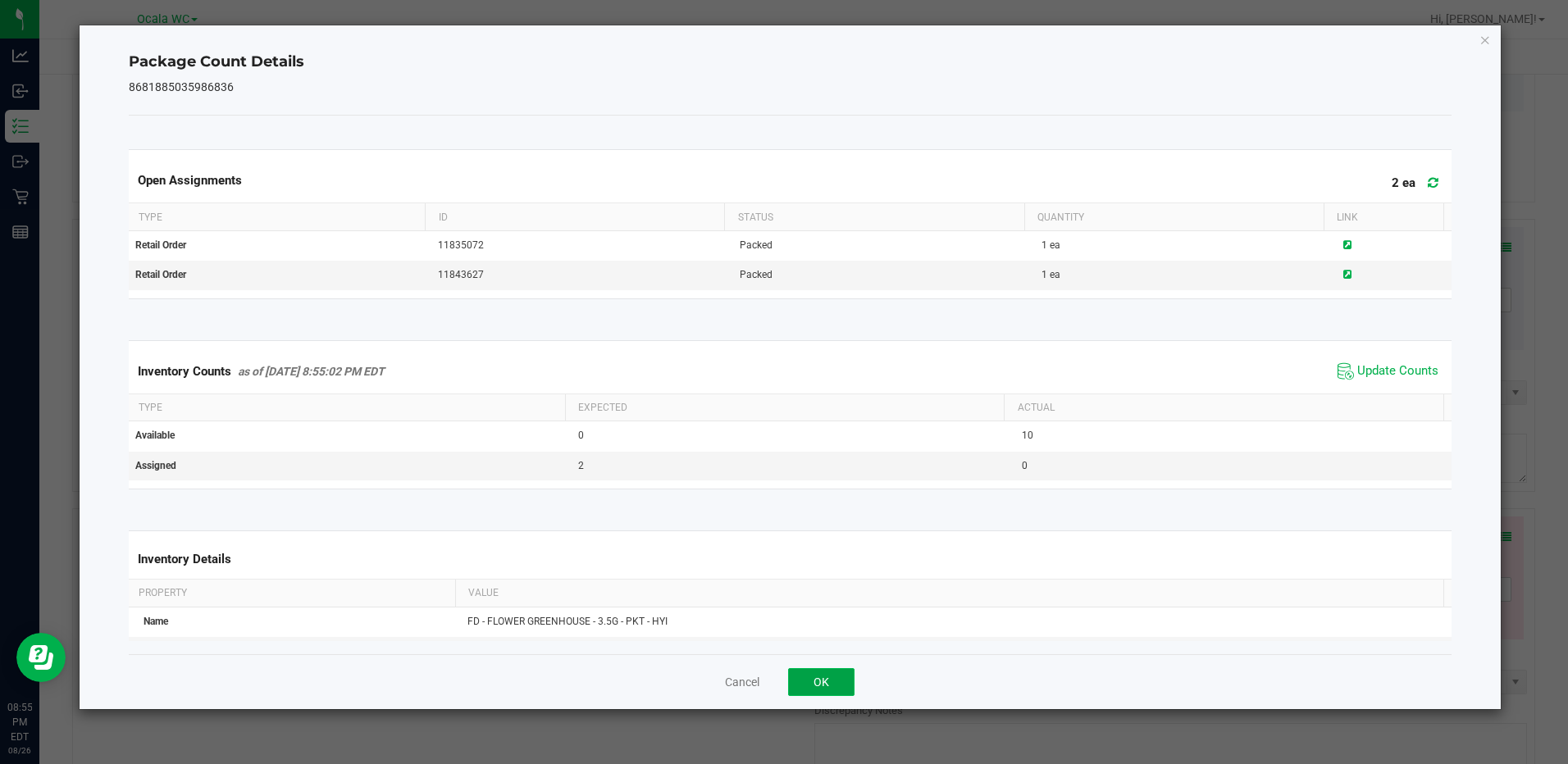
click at [836, 672] on button "OK" at bounding box center [822, 681] width 66 height 28
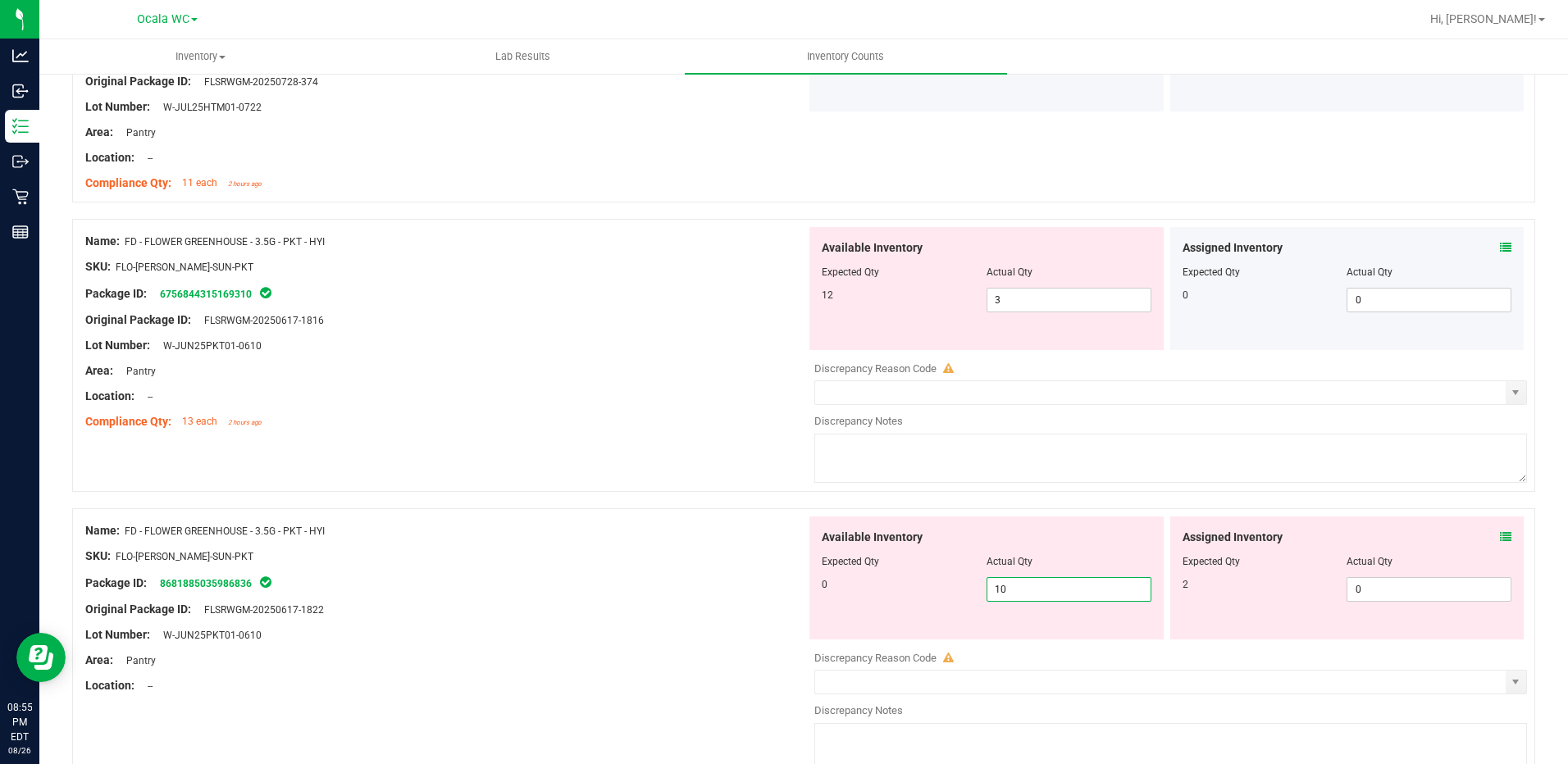
click at [1043, 593] on span "10 10" at bounding box center [1069, 589] width 165 height 24
click at [1043, 593] on input "10" at bounding box center [1069, 590] width 163 height 23
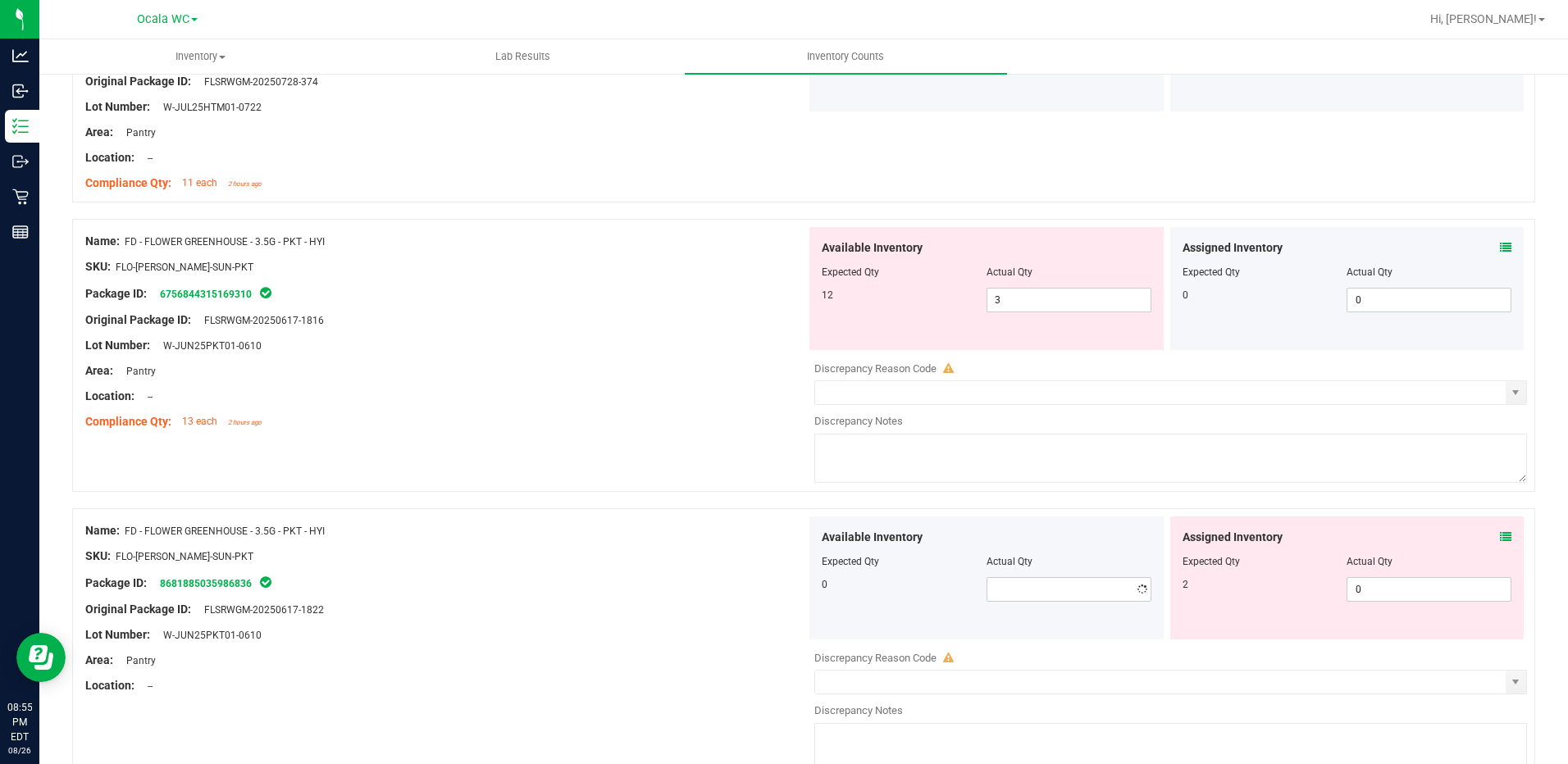
click at [647, 665] on div "Area: Pantry" at bounding box center [445, 660] width 721 height 17
click at [1020, 302] on span "3 3" at bounding box center [1069, 300] width 165 height 24
click at [1020, 302] on input "3" at bounding box center [1069, 300] width 163 height 23
click at [745, 343] on div "Lot Number: W-JUN25PKT01-0610" at bounding box center [445, 345] width 721 height 17
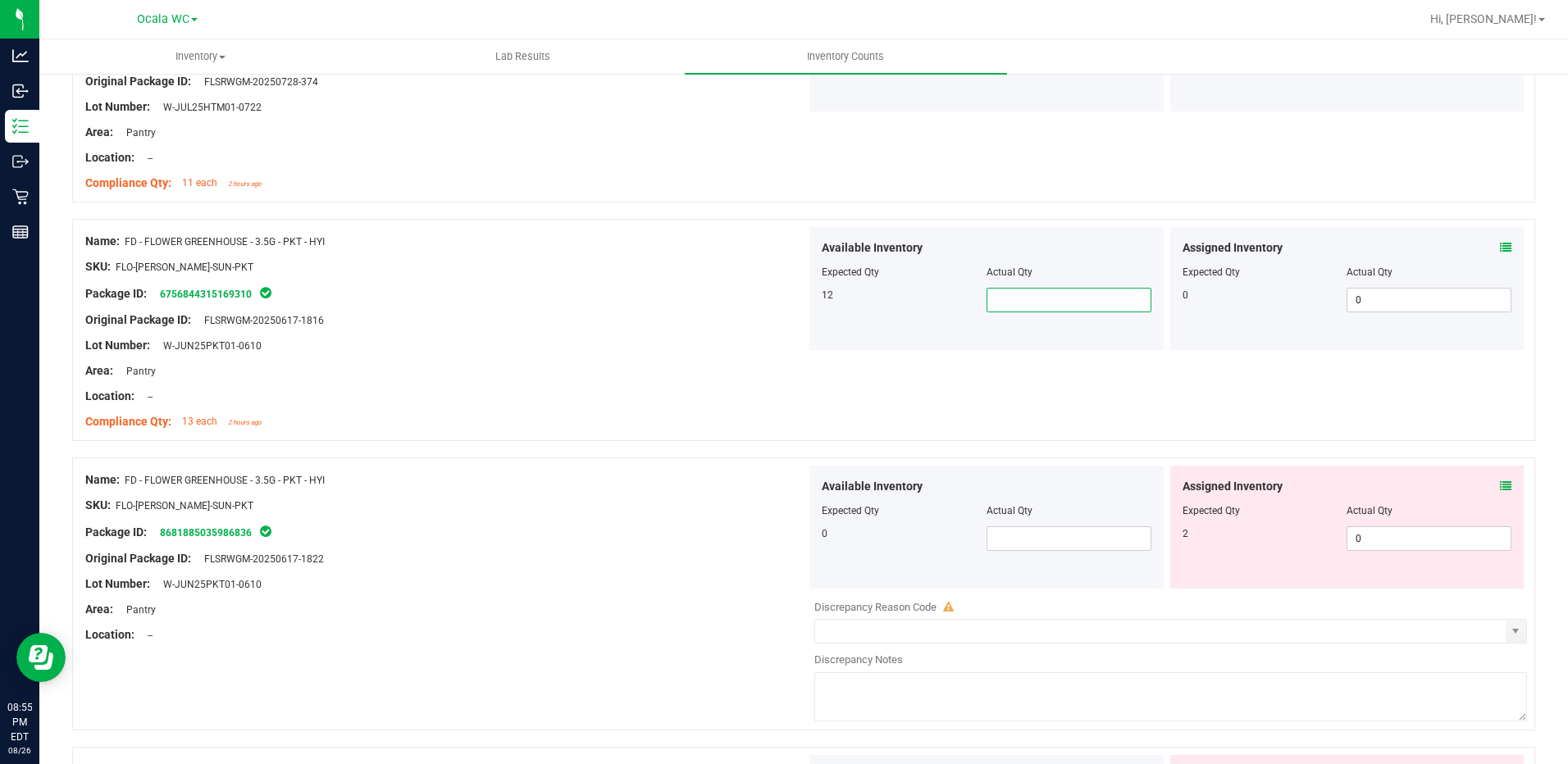
click at [990, 303] on span at bounding box center [1069, 300] width 165 height 24
click at [990, 303] on input "text" at bounding box center [1069, 300] width 163 height 23
type input "12"
click at [647, 316] on div "Original Package ID: FLSRWGM-20250617-1816" at bounding box center [445, 320] width 721 height 17
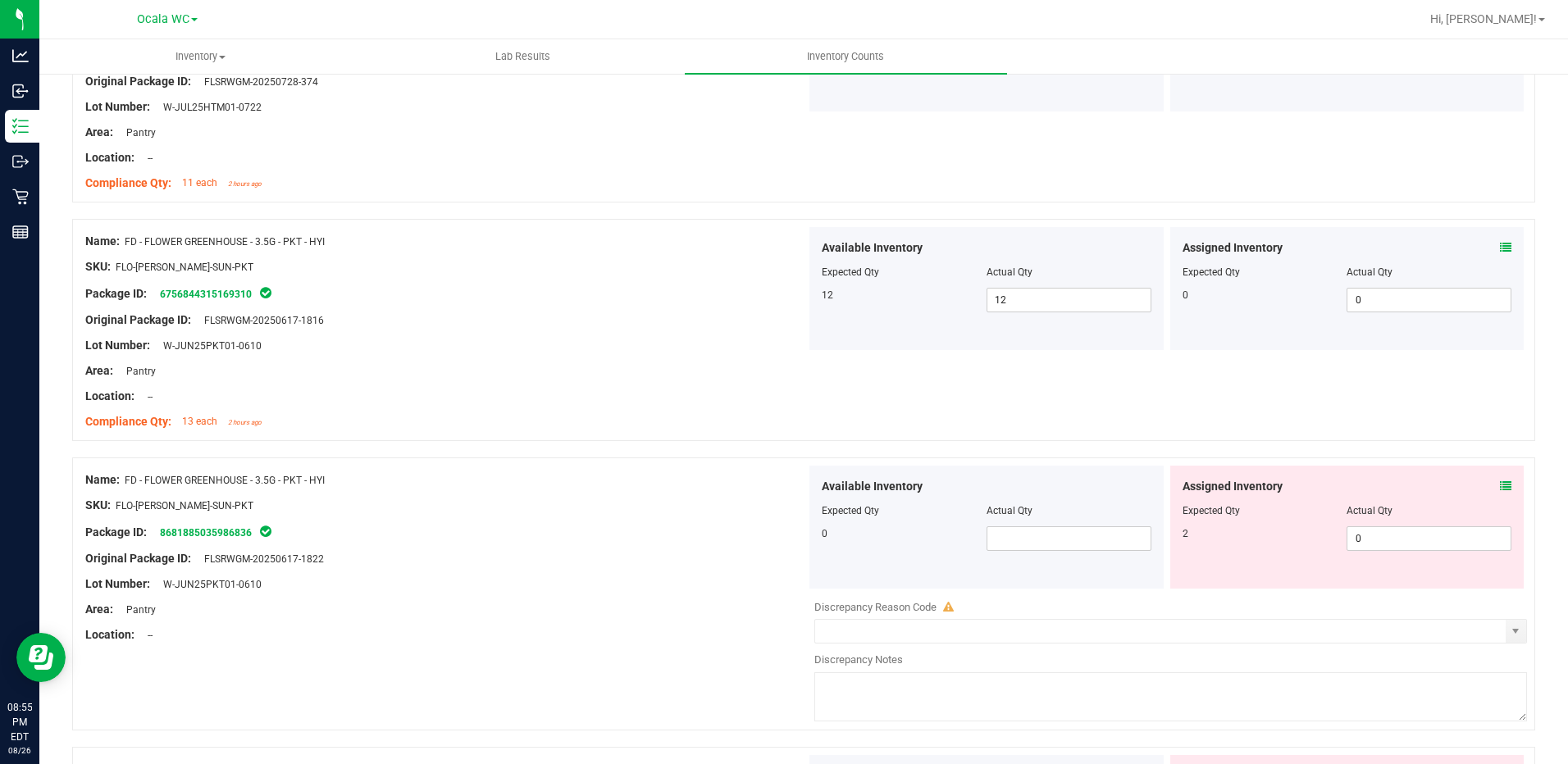
click at [1500, 486] on div "Assigned Inventory Expected Qty Actual Qty 2 0 0" at bounding box center [1347, 527] width 354 height 123
click at [1500, 486] on icon at bounding box center [1505, 486] width 12 height 12
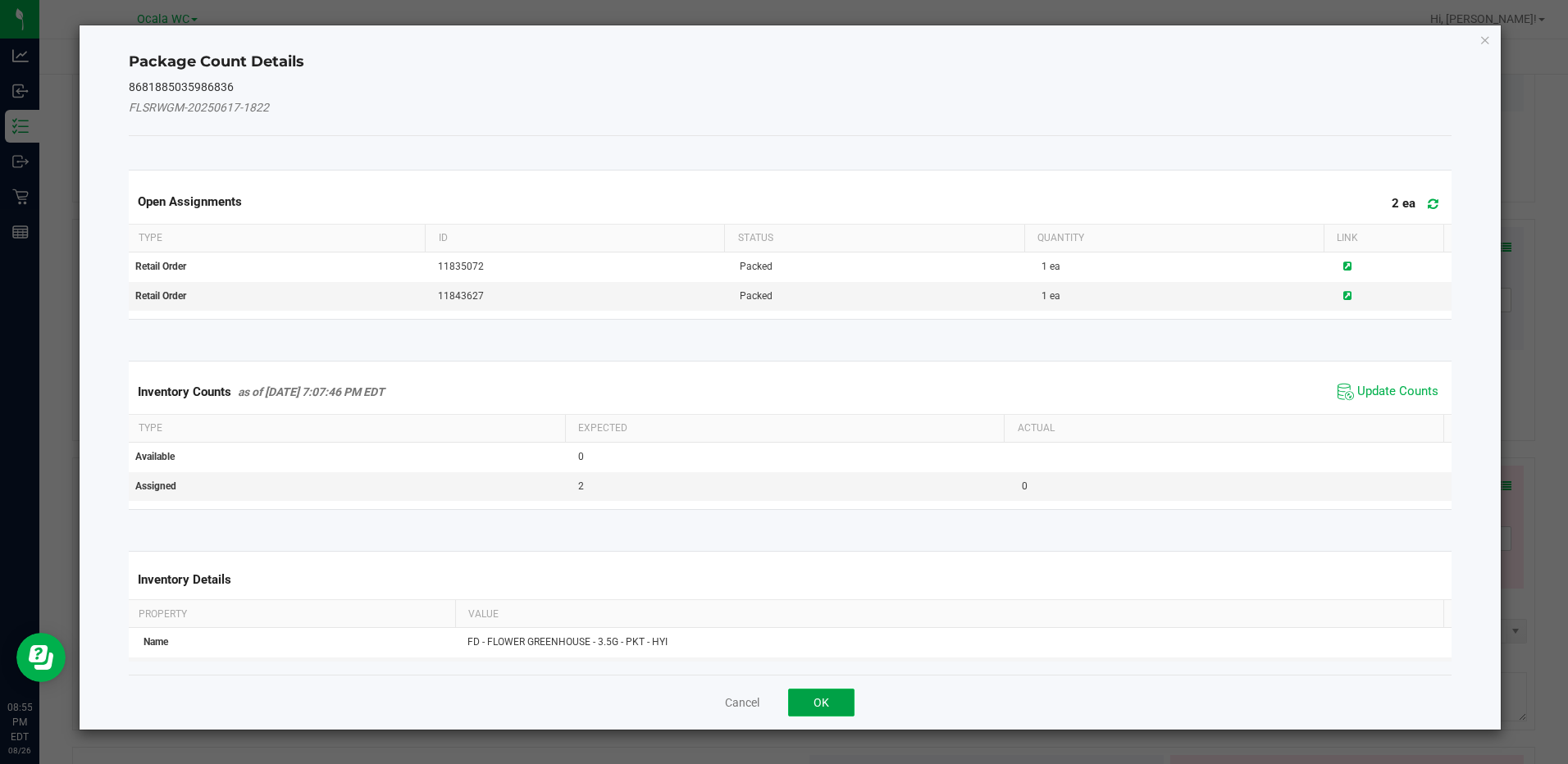
click at [833, 701] on button "OK" at bounding box center [822, 702] width 66 height 28
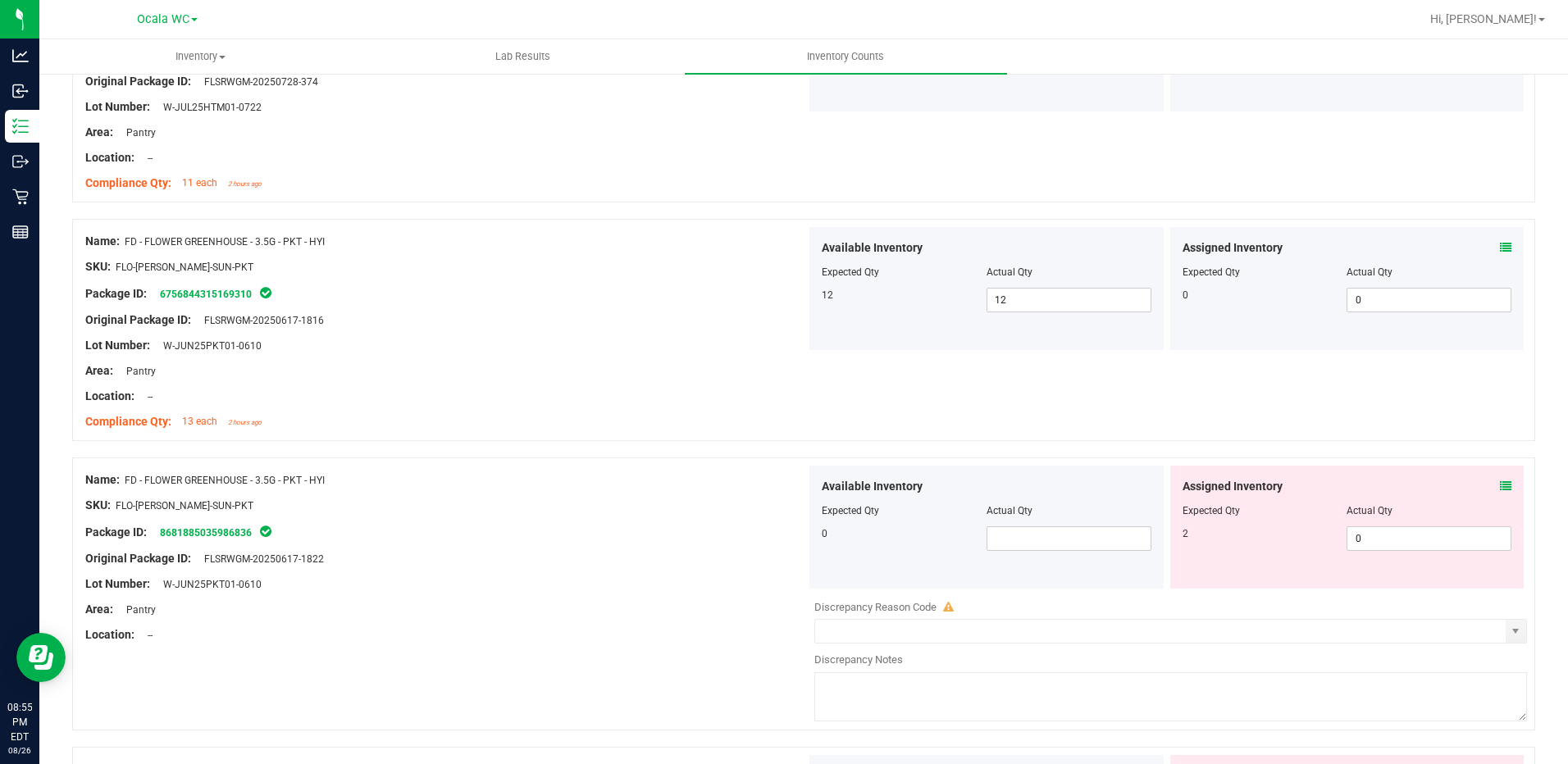
click at [1377, 552] on div "Assigned Inventory Expected Qty Actual Qty 2 0 0" at bounding box center [1347, 527] width 354 height 123
click at [1381, 537] on span "0 0" at bounding box center [1429, 538] width 165 height 24
click at [1381, 537] on input "0" at bounding box center [1429, 539] width 163 height 23
type input "2"
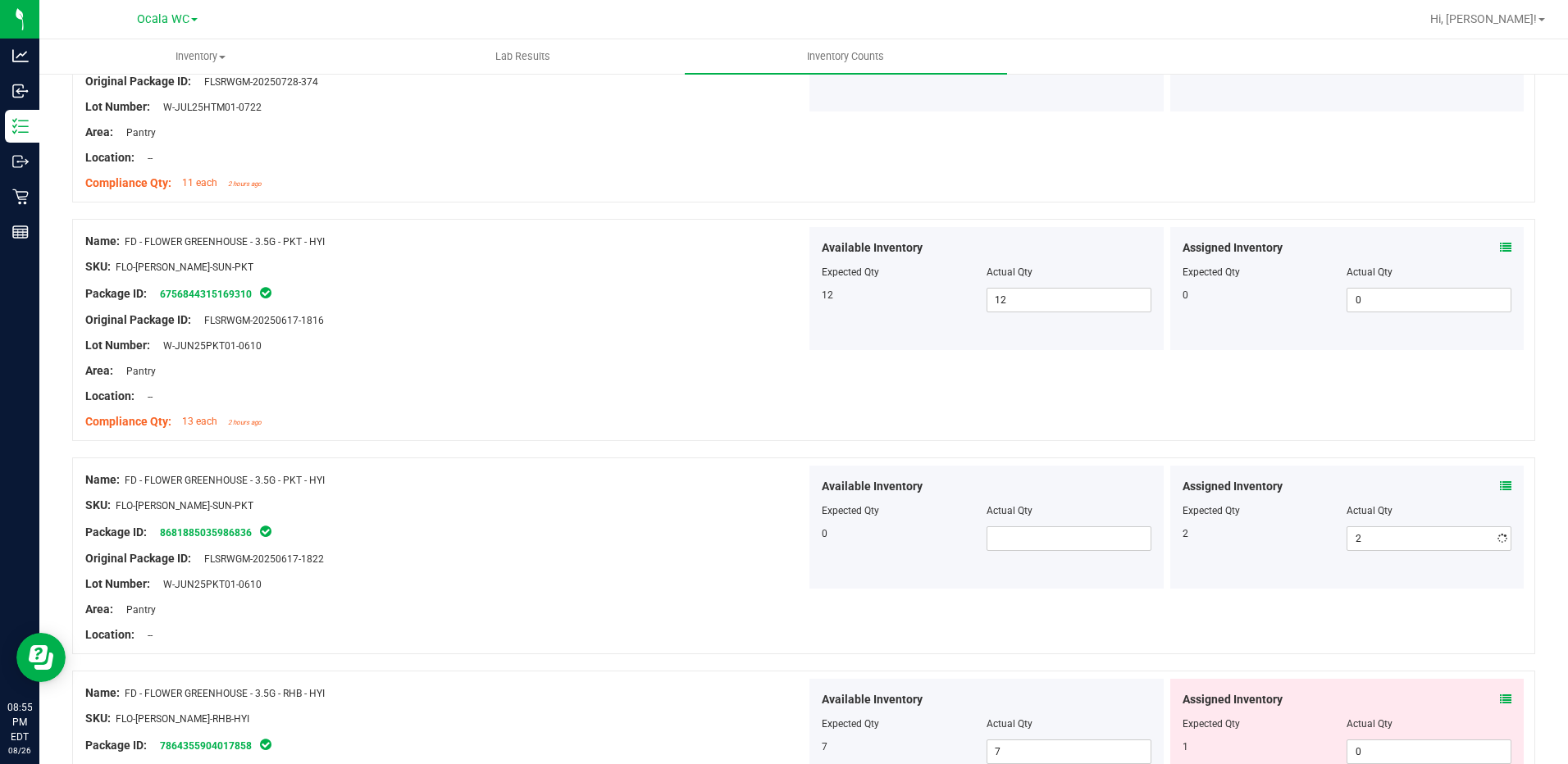
click at [578, 565] on div "Original Package ID: FLSRWGM-20250617-1822" at bounding box center [445, 558] width 721 height 17
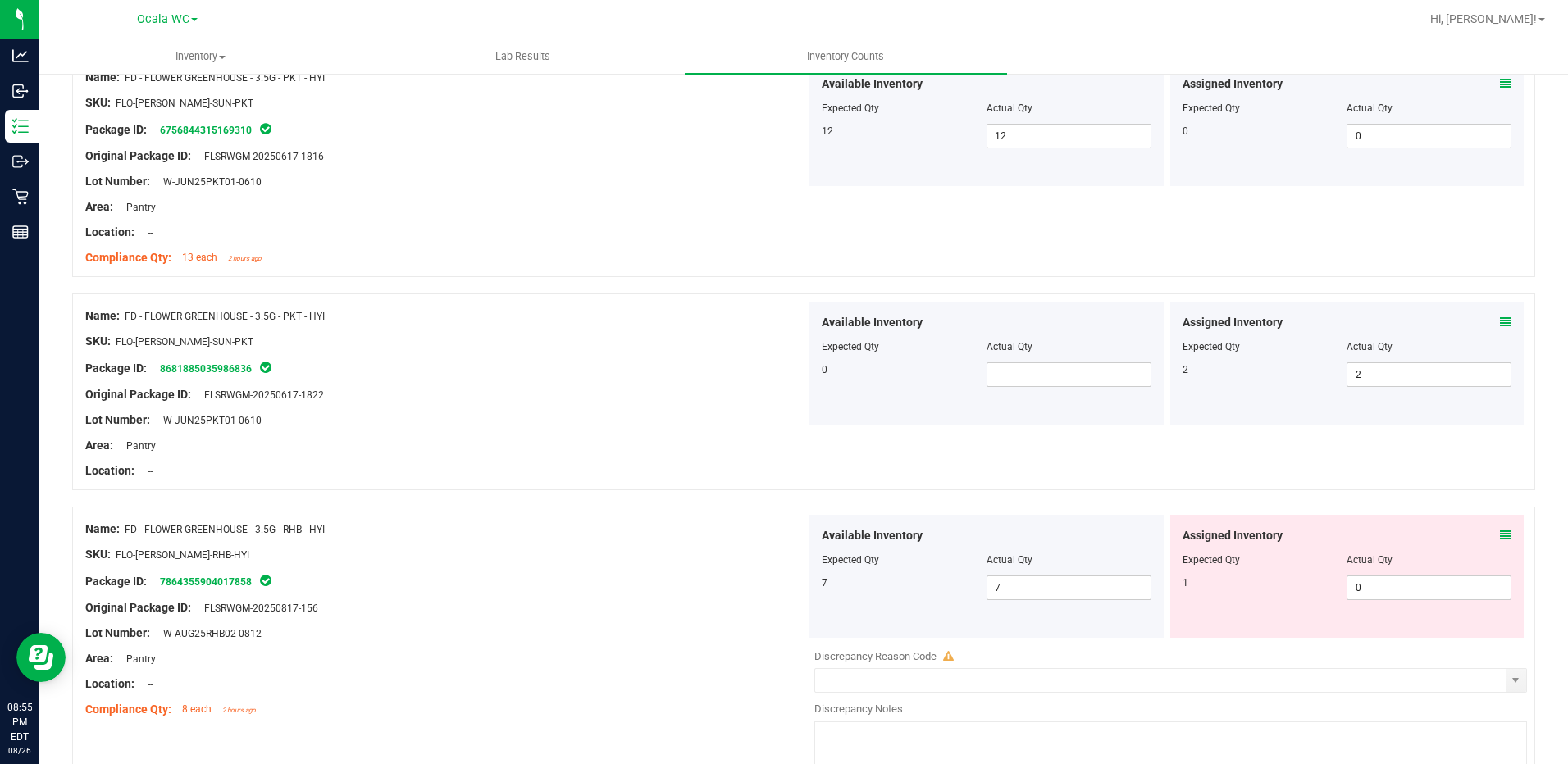
click at [1486, 533] on div "Assigned Inventory" at bounding box center [1347, 535] width 330 height 17
click at [1500, 534] on icon at bounding box center [1505, 535] width 12 height 12
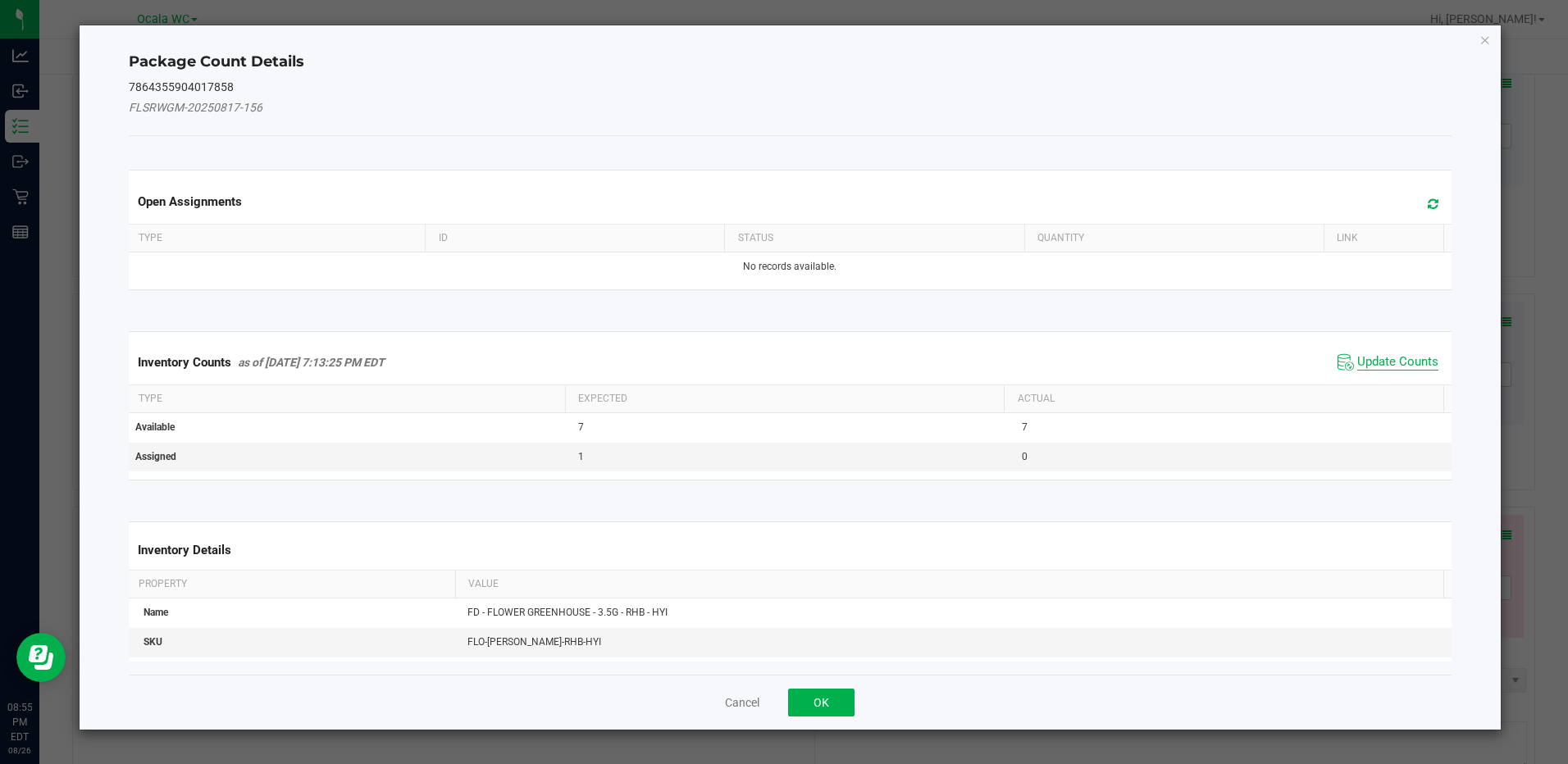
click at [1402, 364] on span "Update Counts" at bounding box center [1397, 362] width 81 height 16
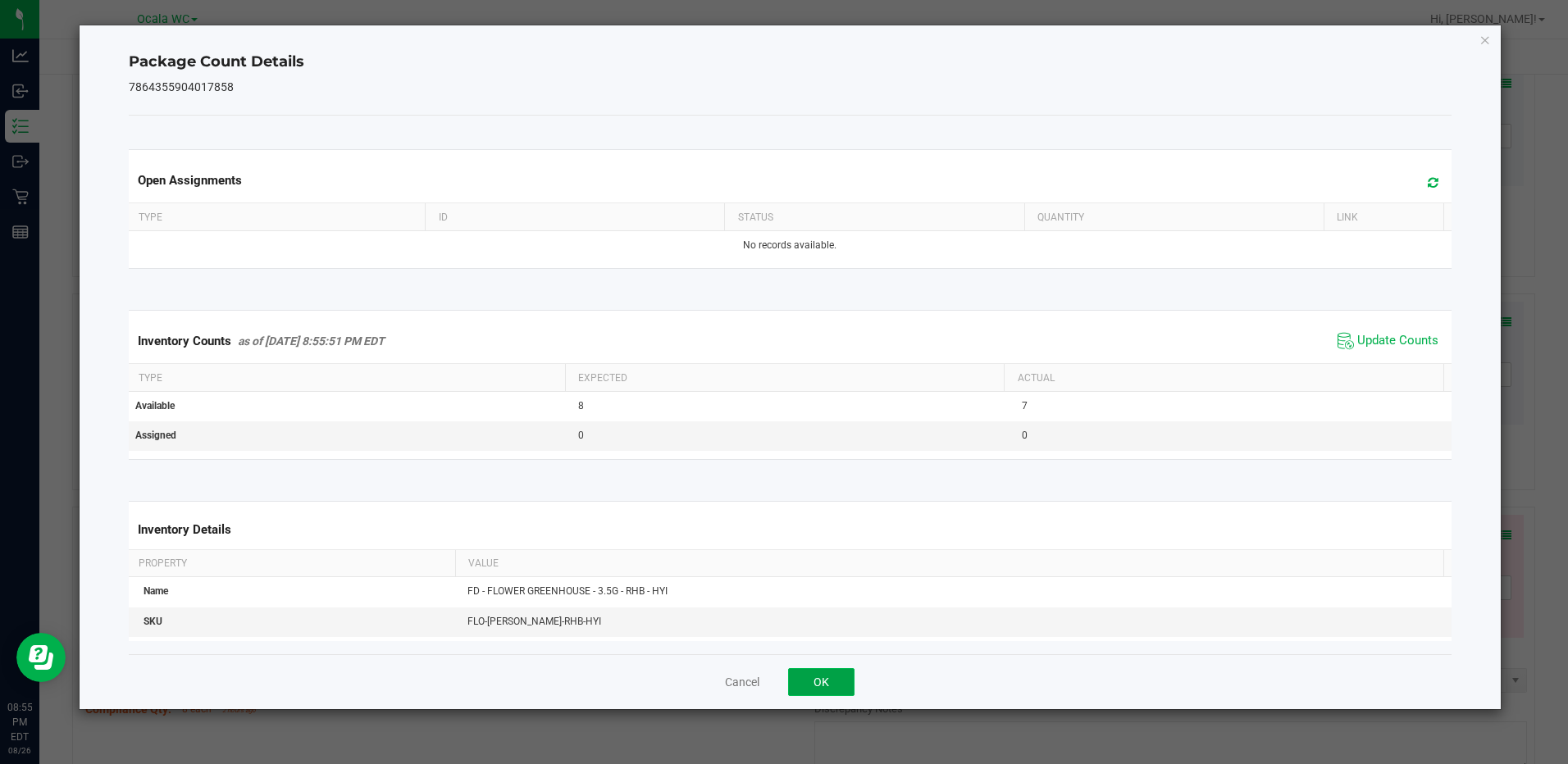
click at [826, 675] on button "OK" at bounding box center [822, 681] width 66 height 28
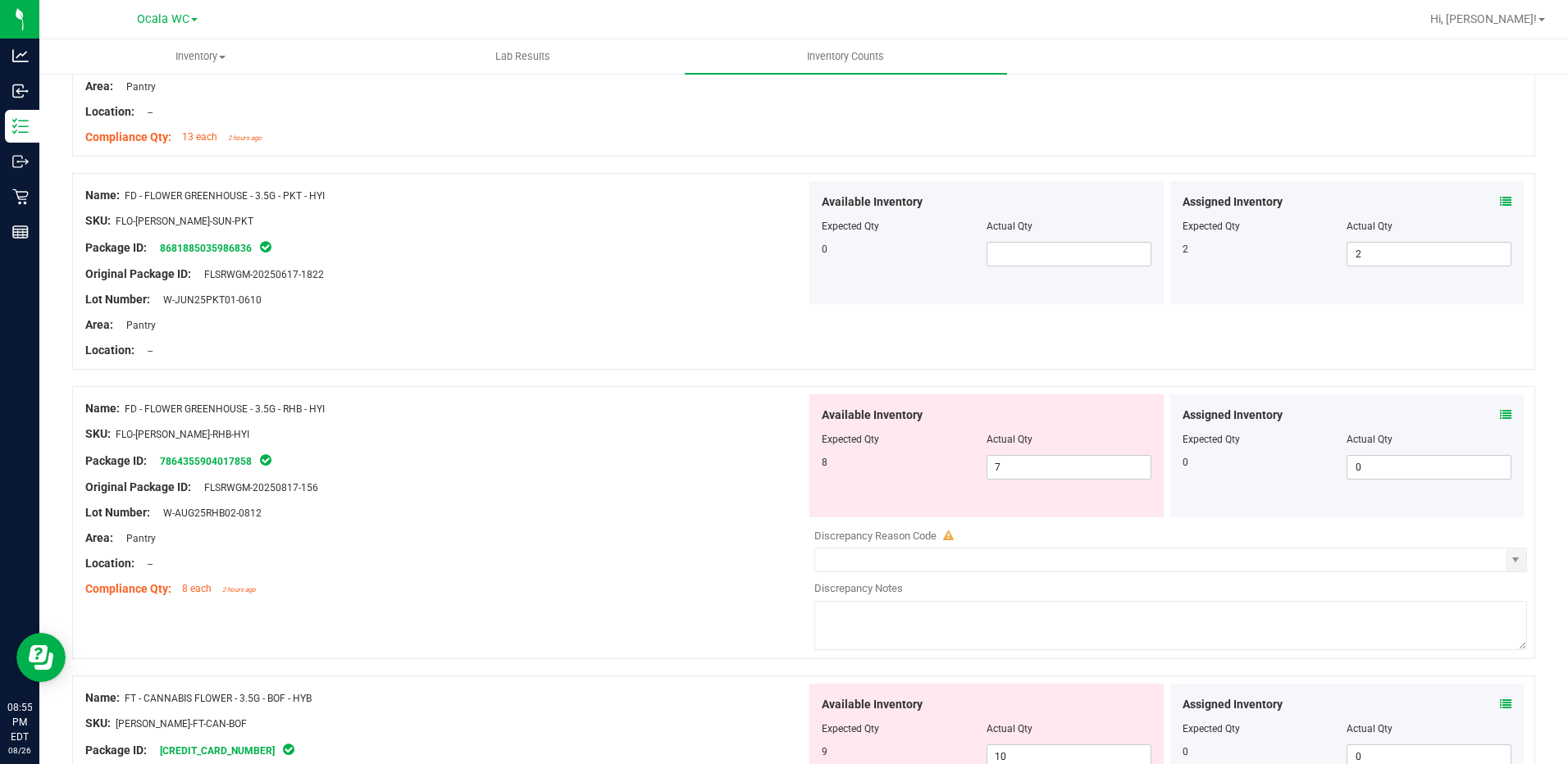
scroll to position [1147, 0]
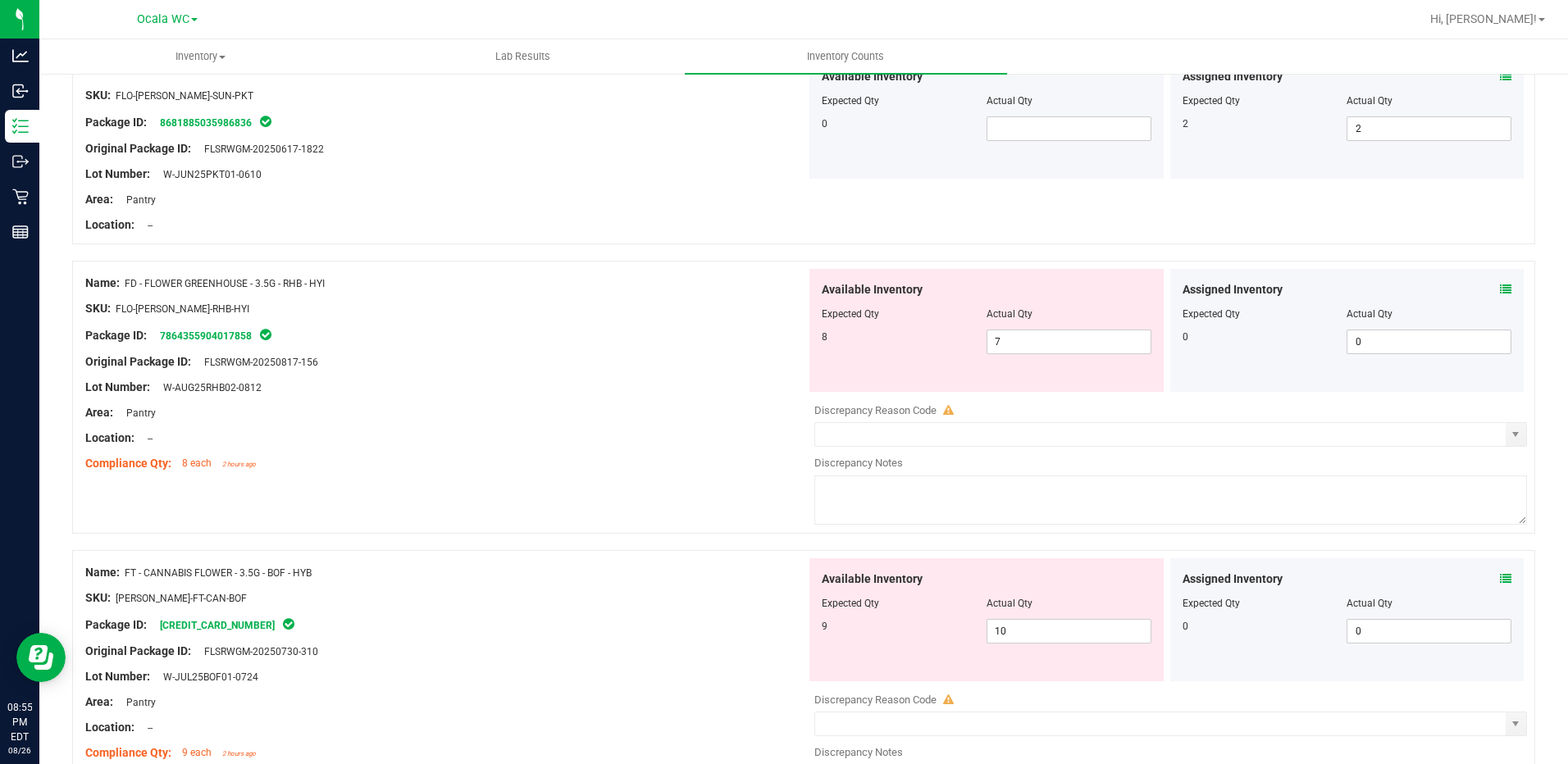
click at [1500, 580] on icon at bounding box center [1505, 578] width 12 height 12
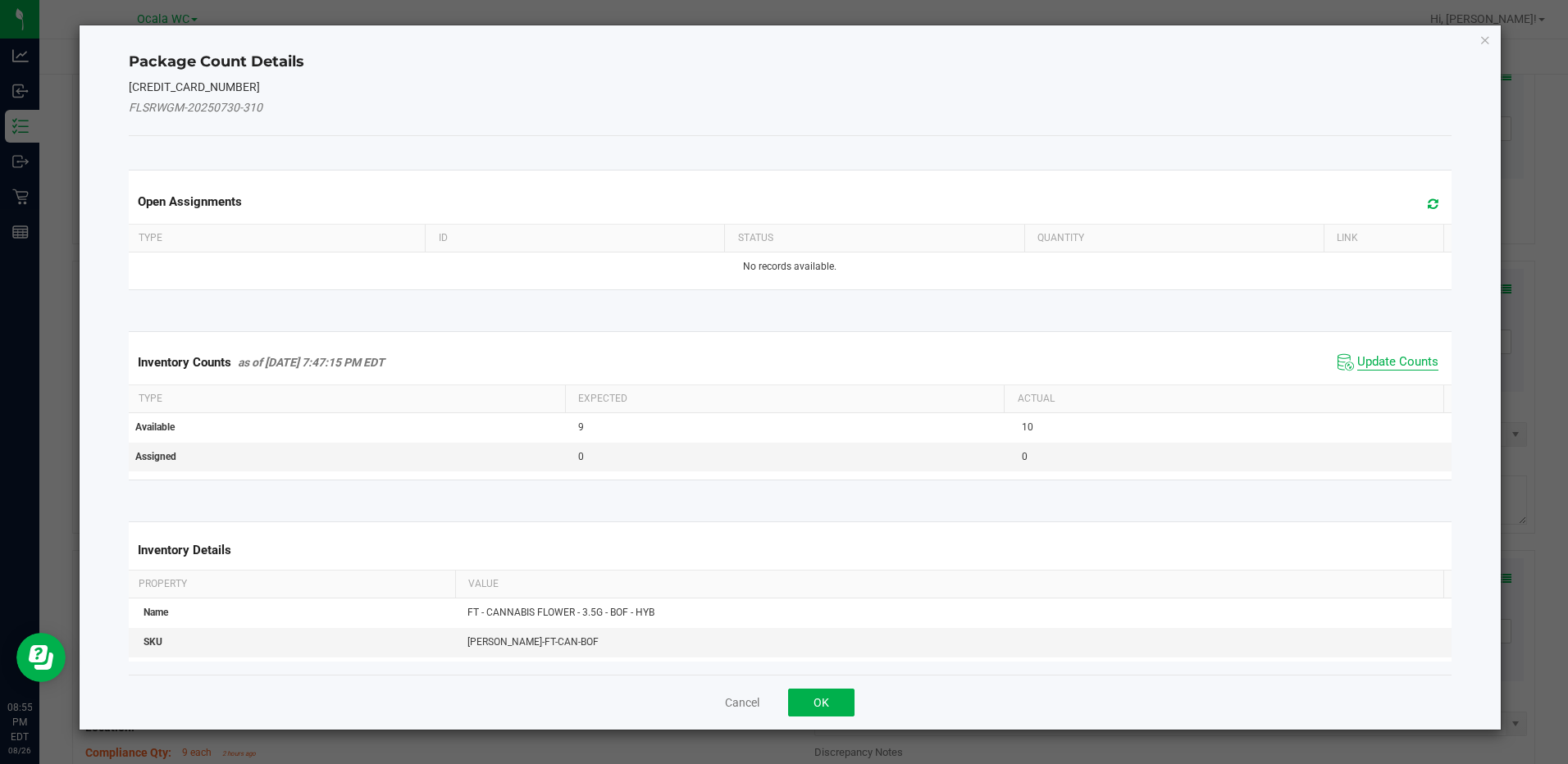
click at [1383, 362] on span "Update Counts" at bounding box center [1397, 362] width 81 height 16
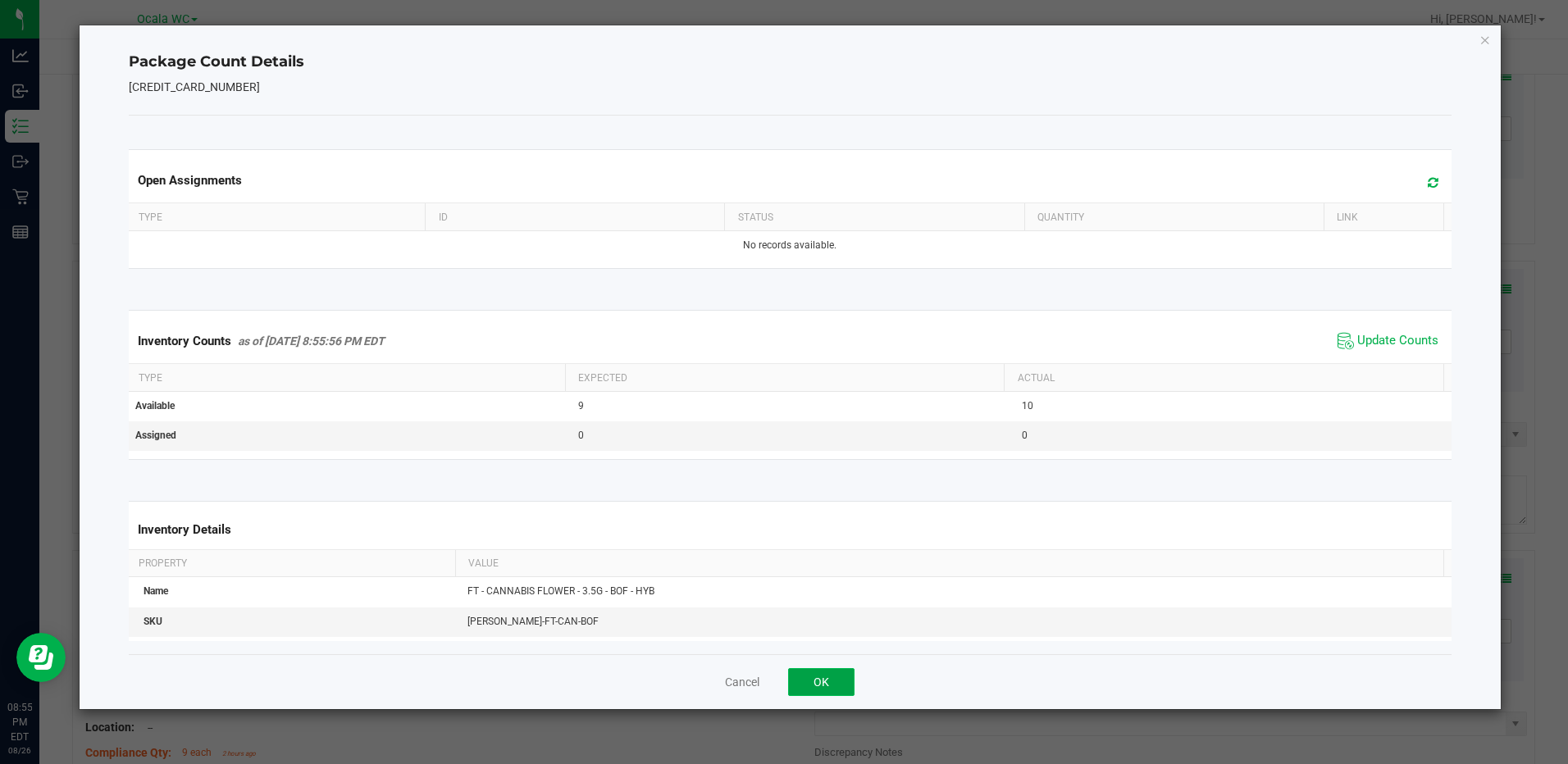
click at [811, 684] on button "OK" at bounding box center [822, 681] width 66 height 28
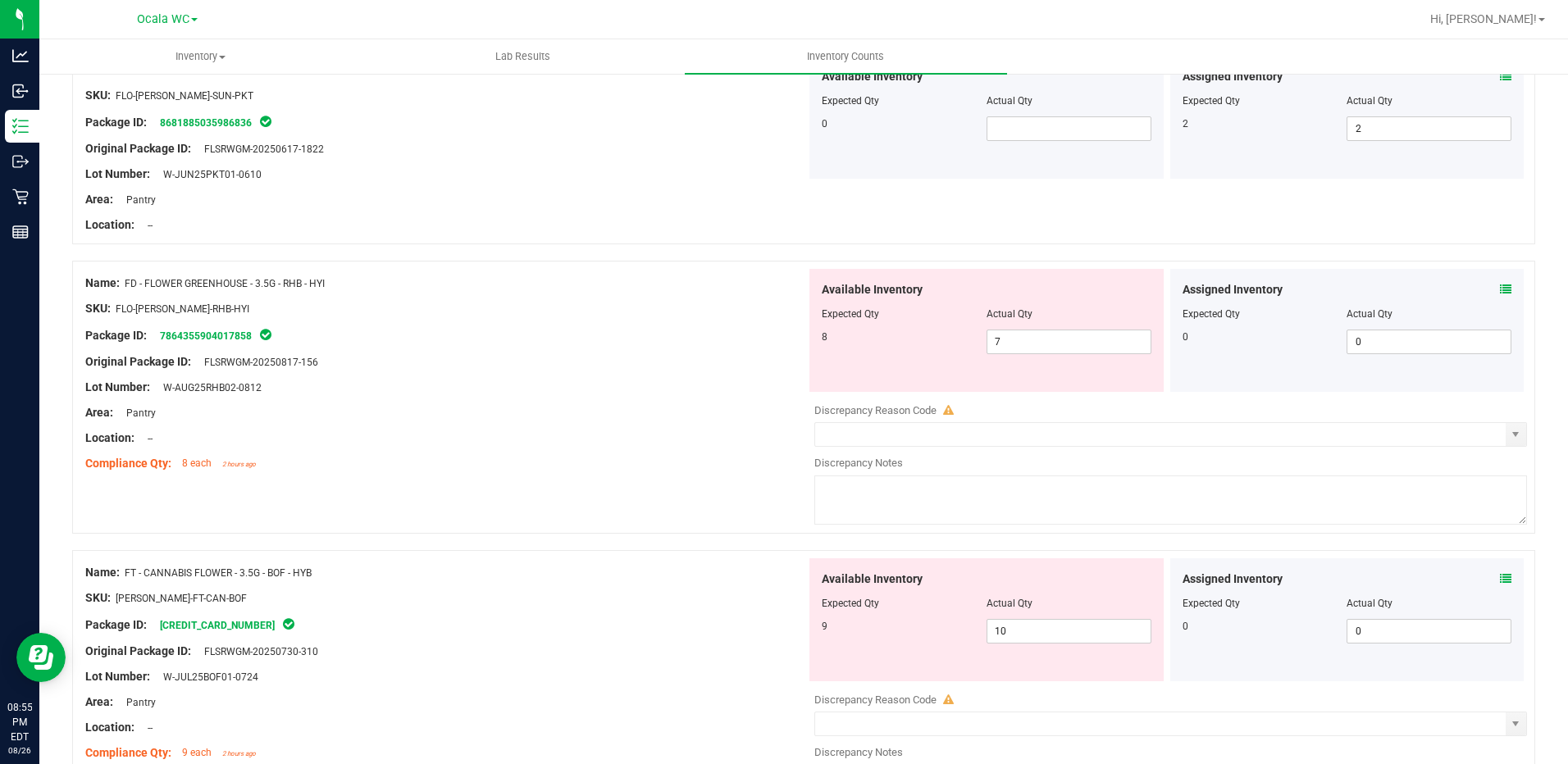
scroll to position [1230, 0]
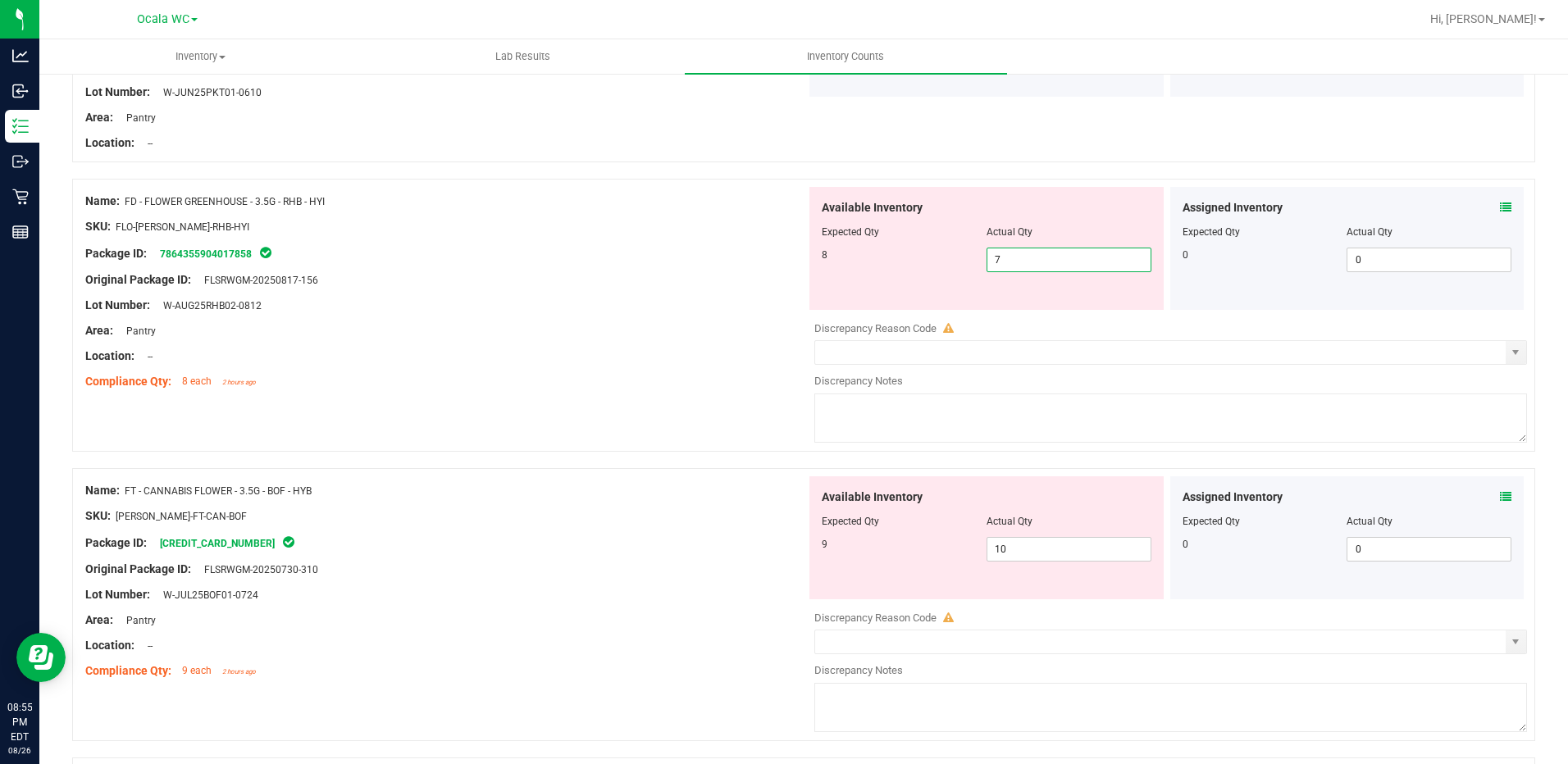
click at [1027, 265] on span "7 7" at bounding box center [1069, 259] width 165 height 24
click at [1027, 265] on input "7" at bounding box center [1069, 260] width 163 height 23
type input "8"
click at [597, 337] on div "Area: Pantry" at bounding box center [445, 330] width 721 height 17
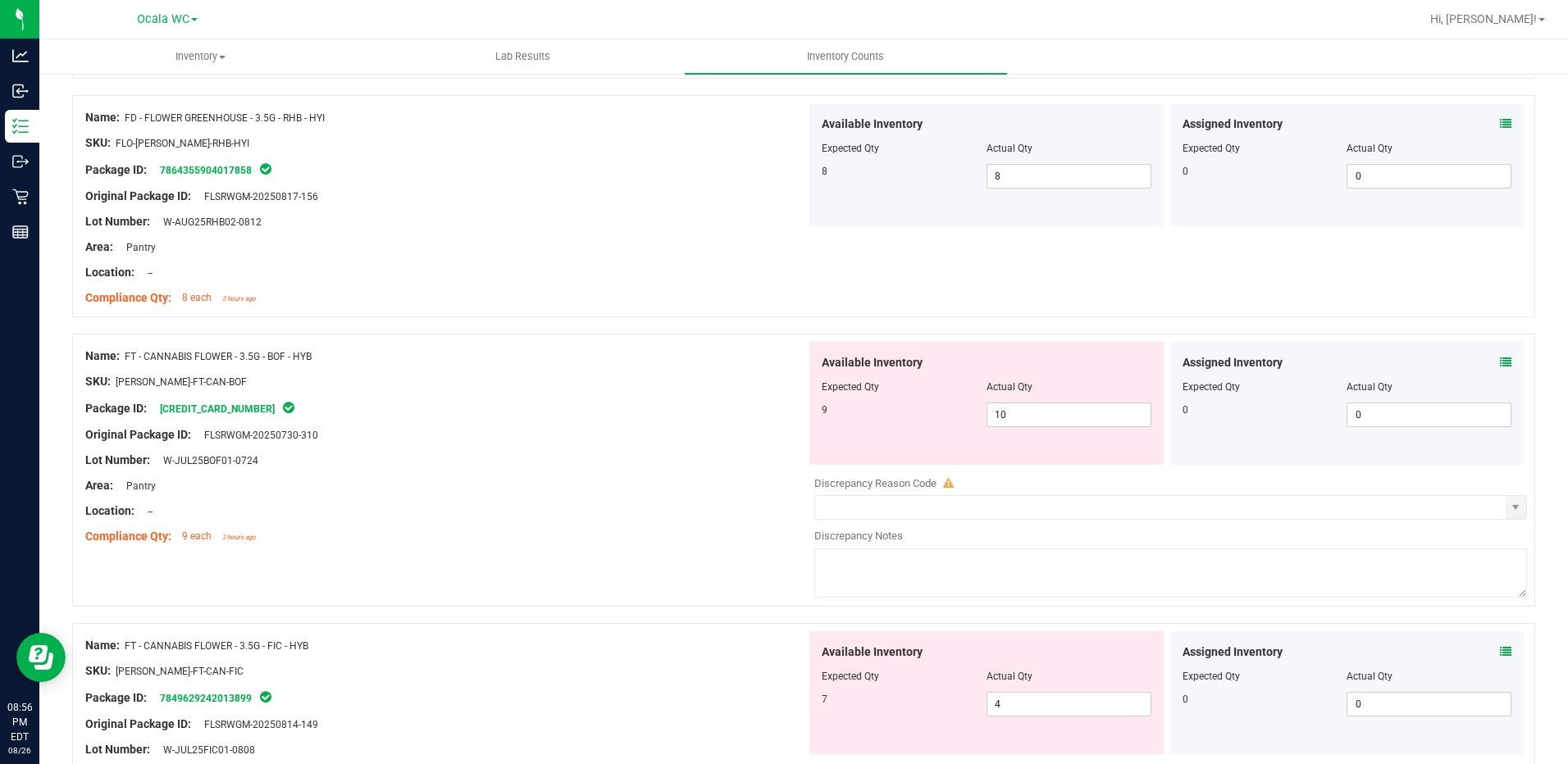
scroll to position [1393, 0]
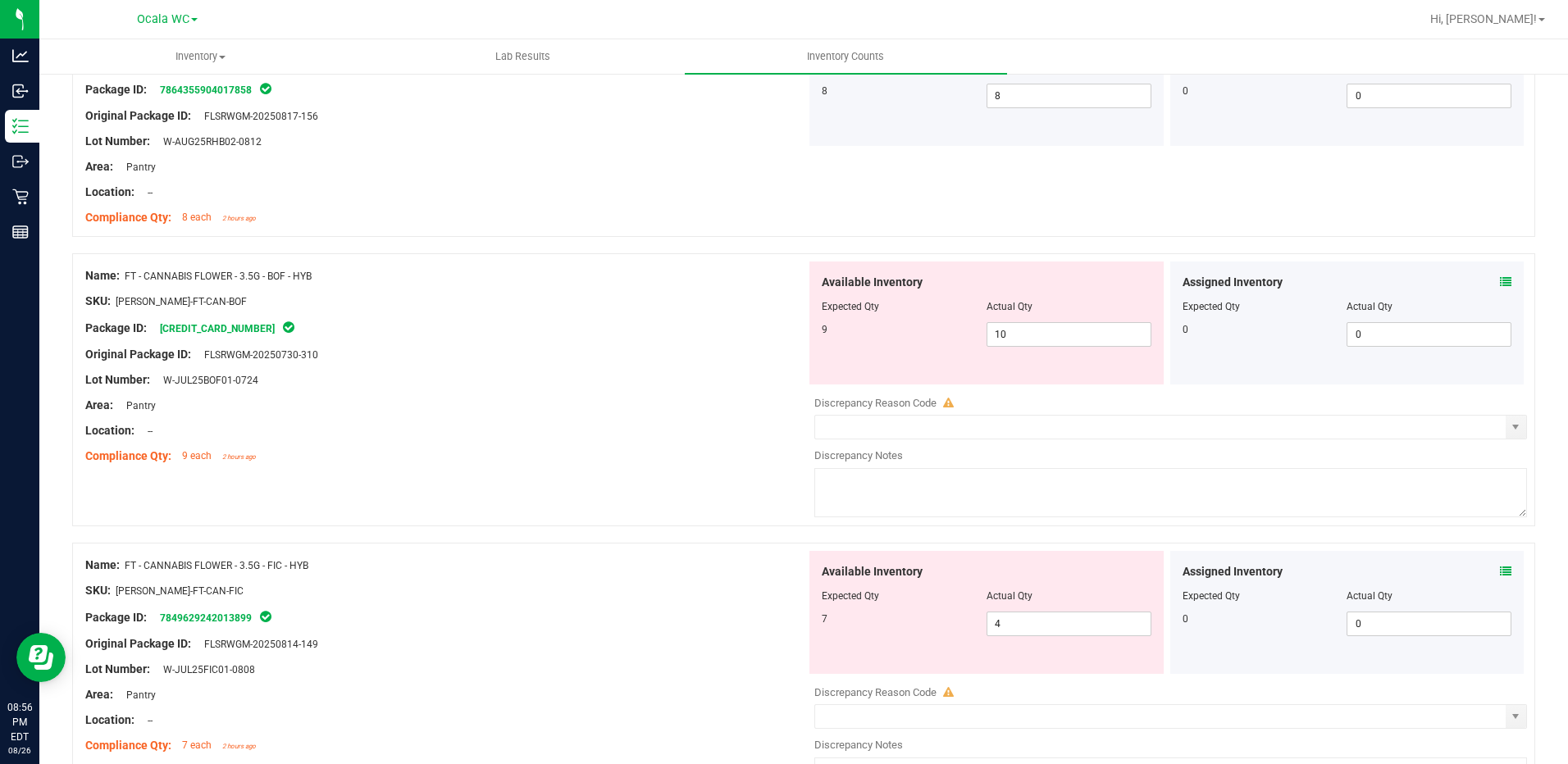
click at [1500, 277] on icon at bounding box center [1505, 282] width 12 height 12
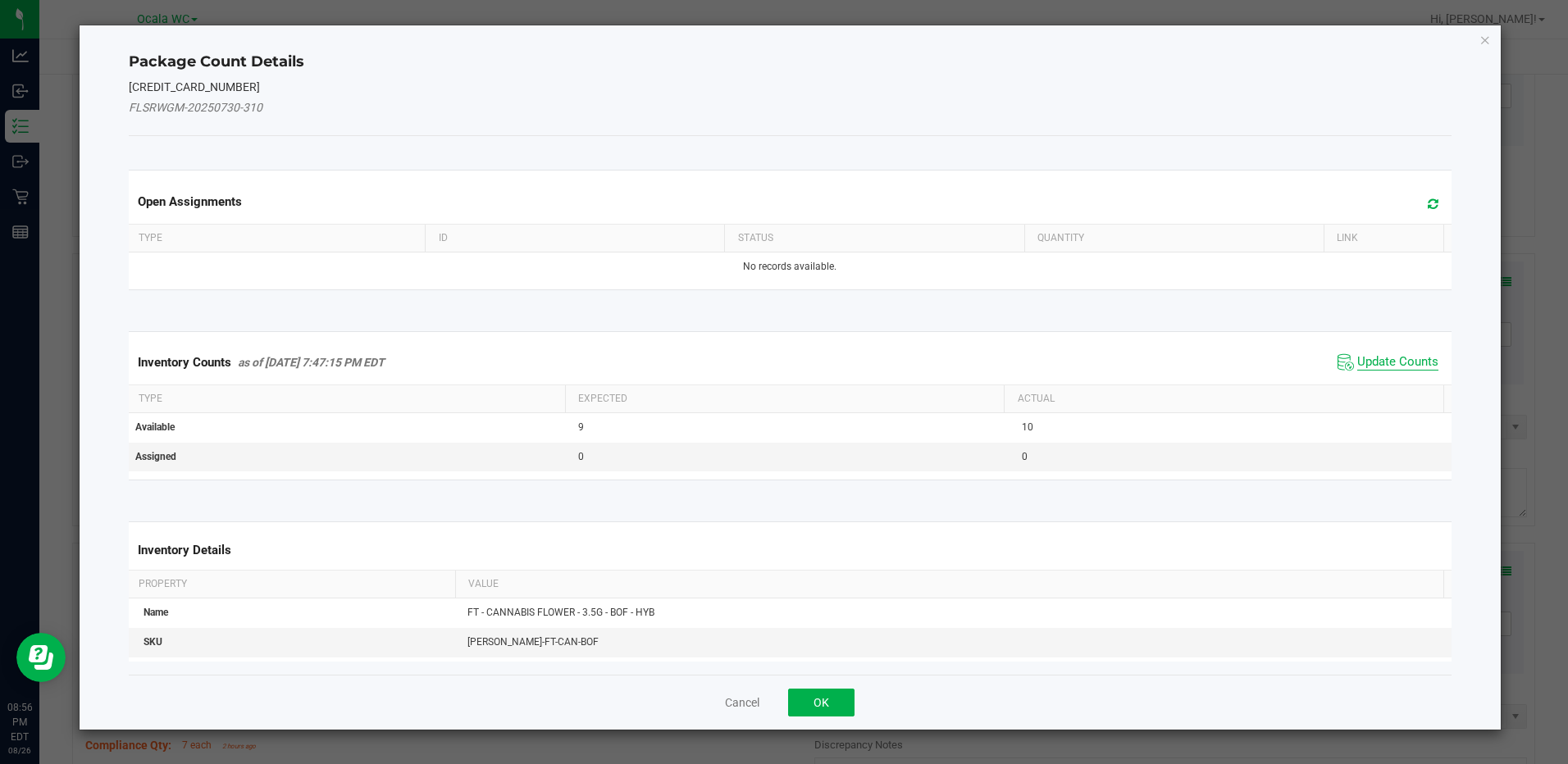
click at [1380, 358] on span "Update Counts" at bounding box center [1397, 362] width 81 height 16
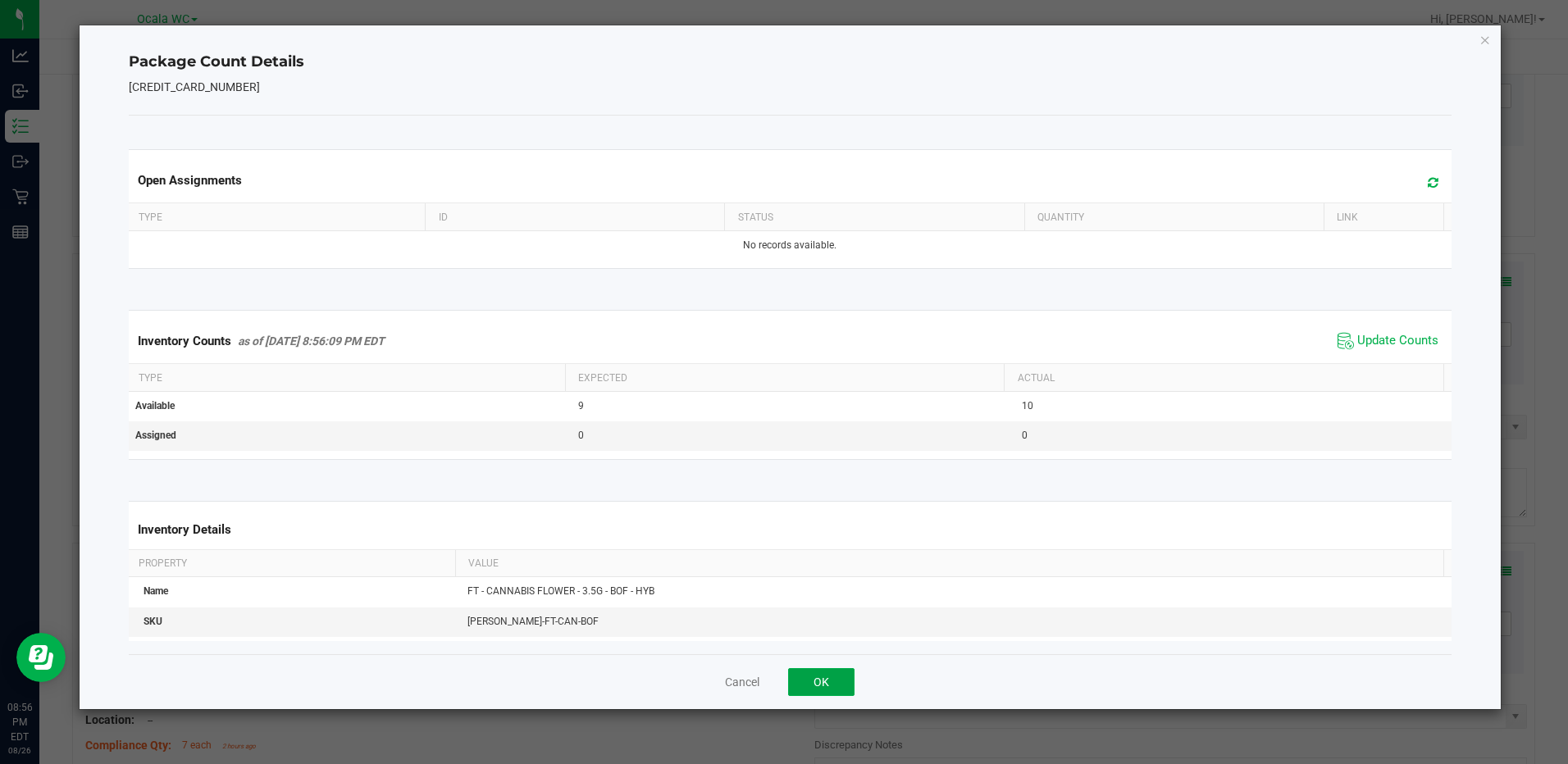
click at [845, 675] on button "OK" at bounding box center [822, 681] width 66 height 28
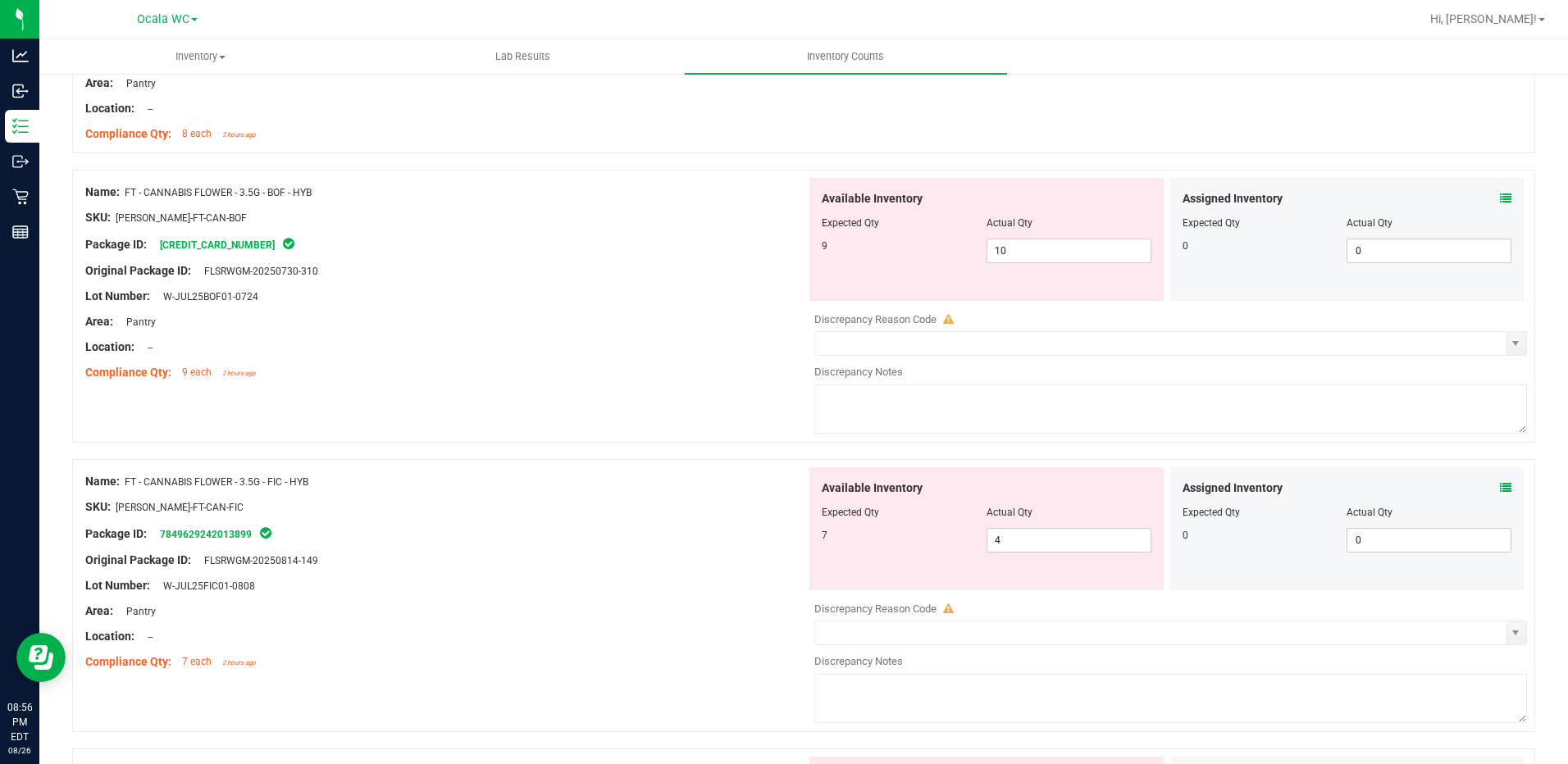
scroll to position [1558, 0]
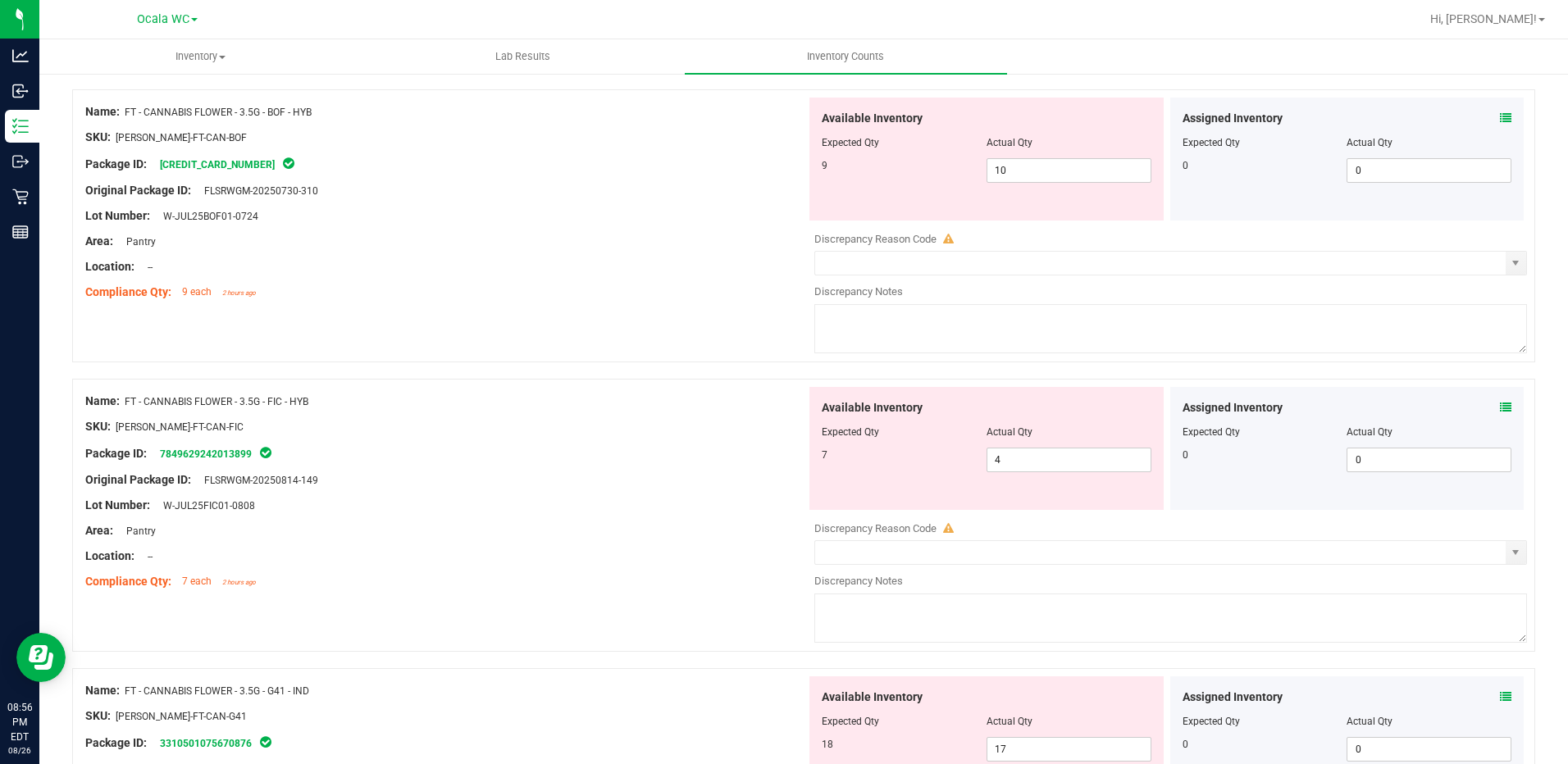
click at [1500, 408] on icon at bounding box center [1505, 407] width 12 height 12
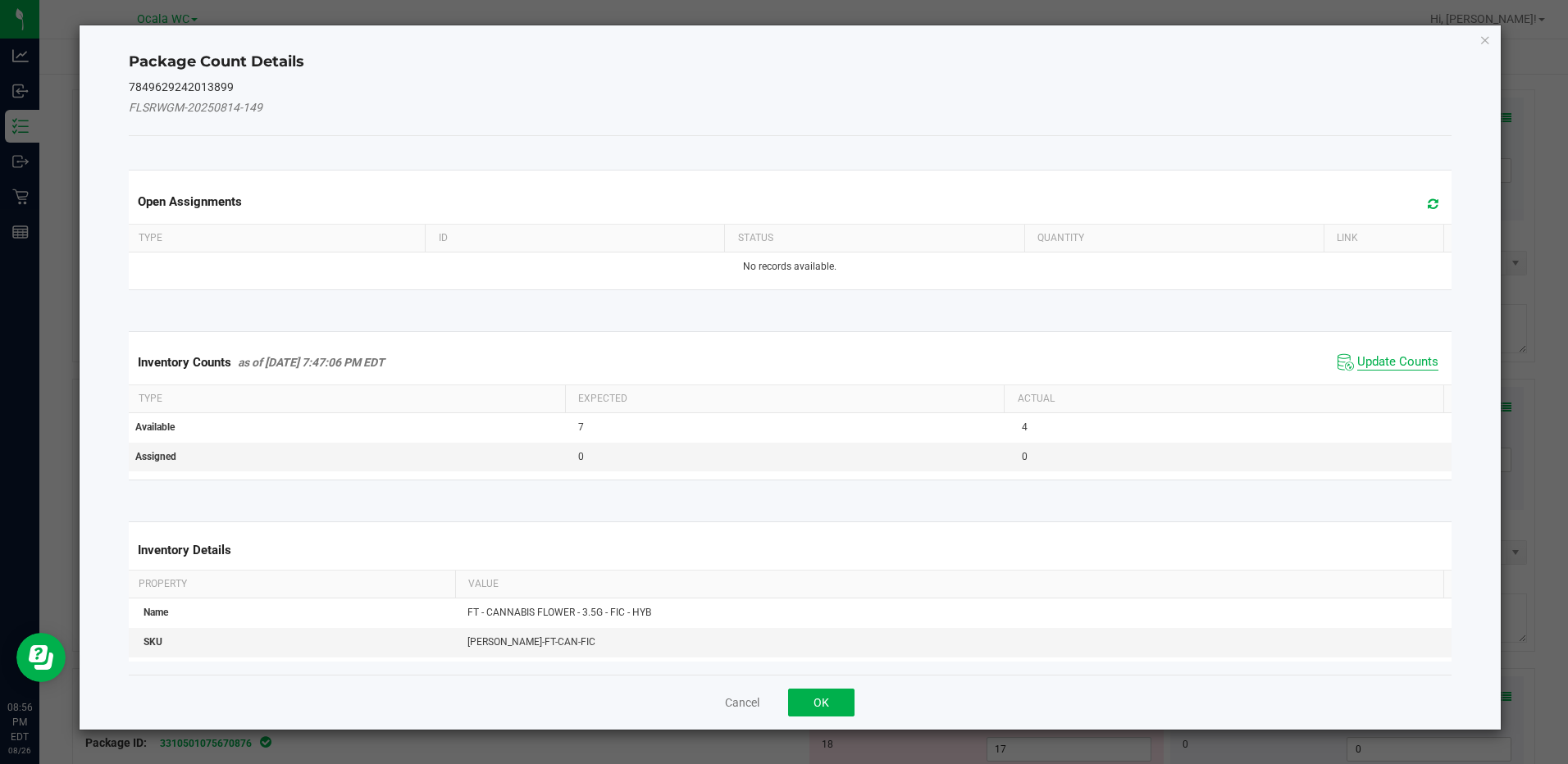
click at [1414, 356] on span "Update Counts" at bounding box center [1397, 362] width 81 height 16
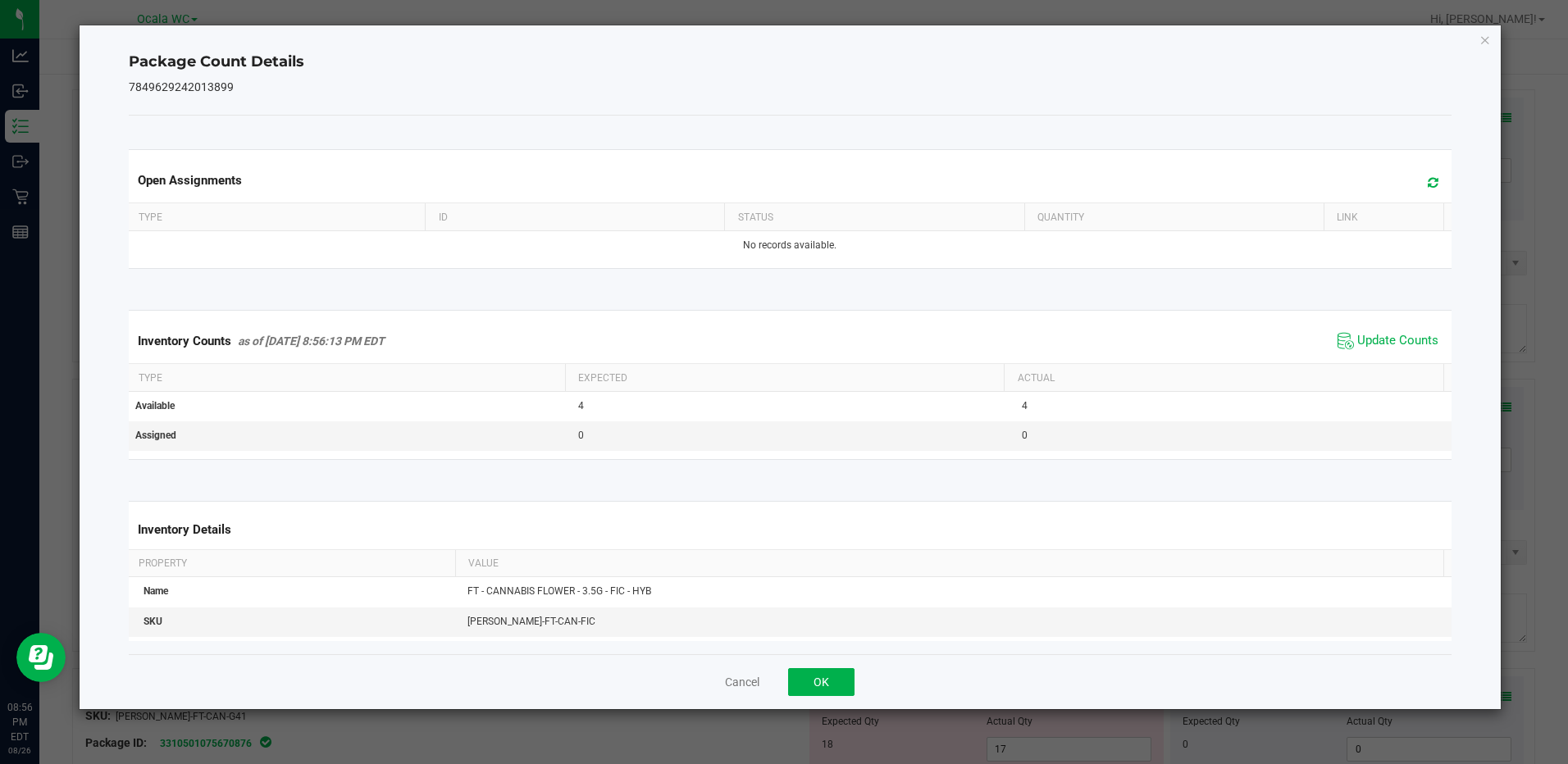
click at [835, 666] on div "Cancel OK" at bounding box center [789, 681] width 1322 height 55
click at [835, 672] on button "OK" at bounding box center [822, 681] width 66 height 28
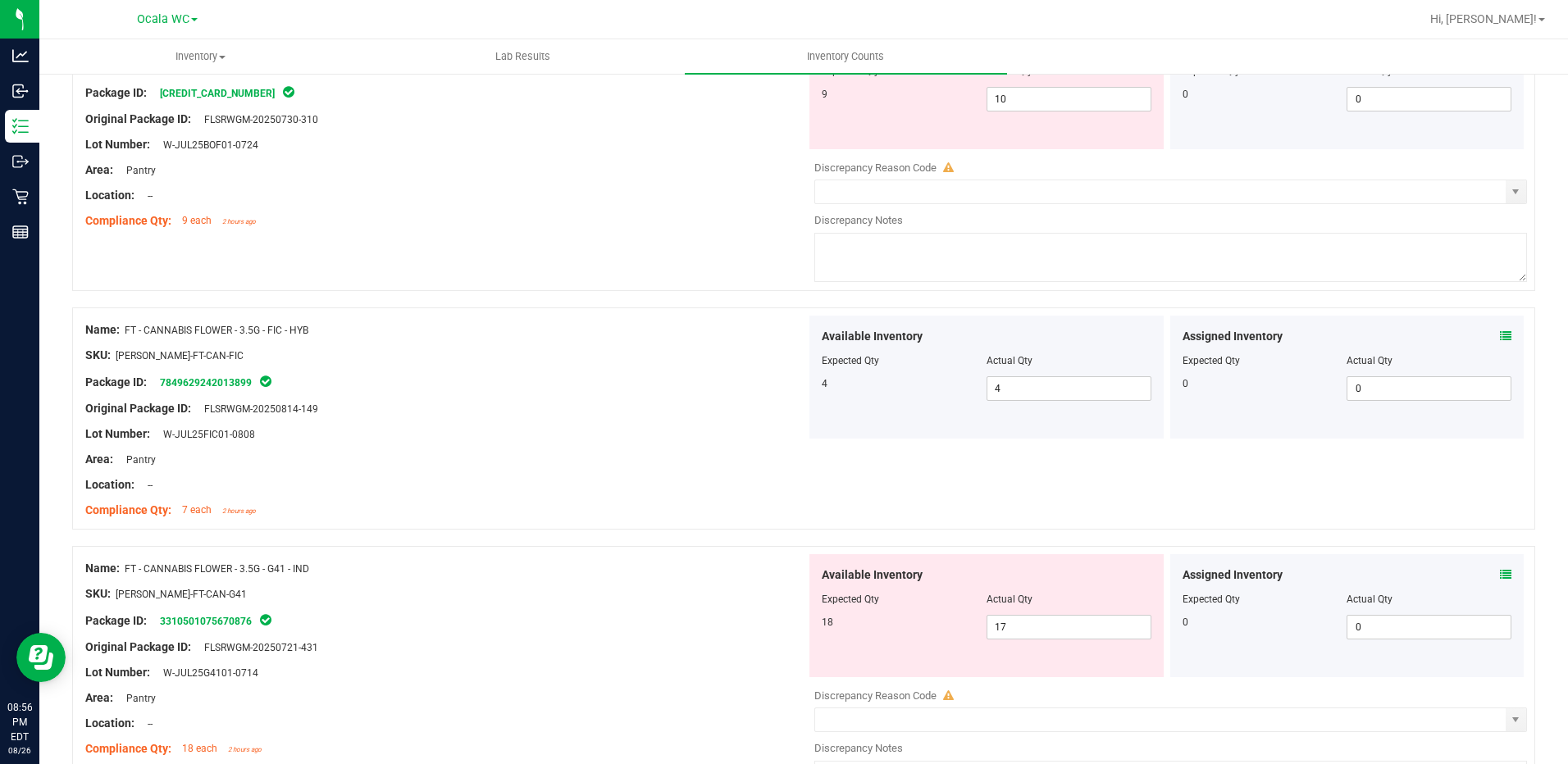
scroll to position [1722, 0]
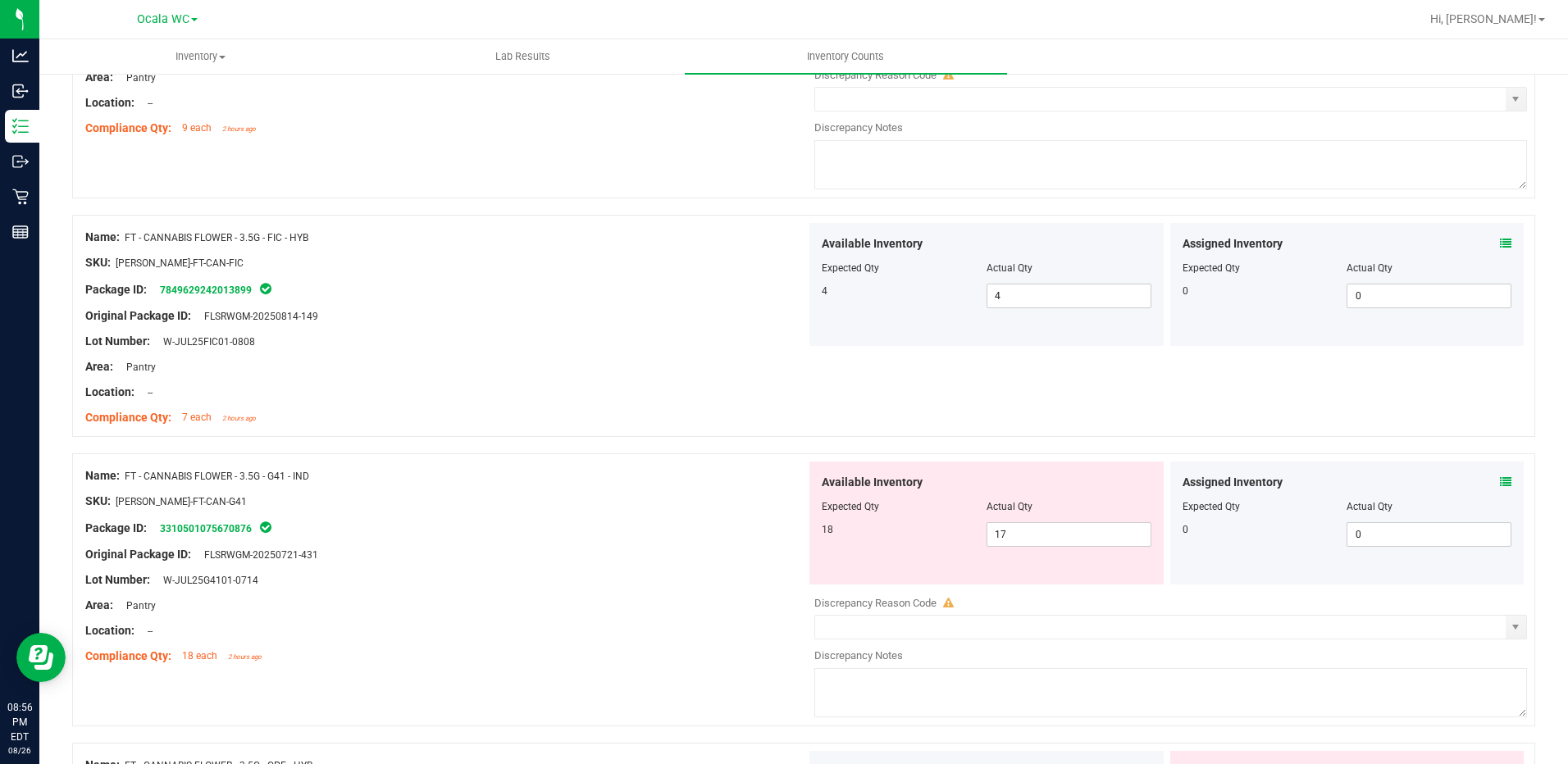
click at [1500, 483] on icon at bounding box center [1505, 482] width 12 height 12
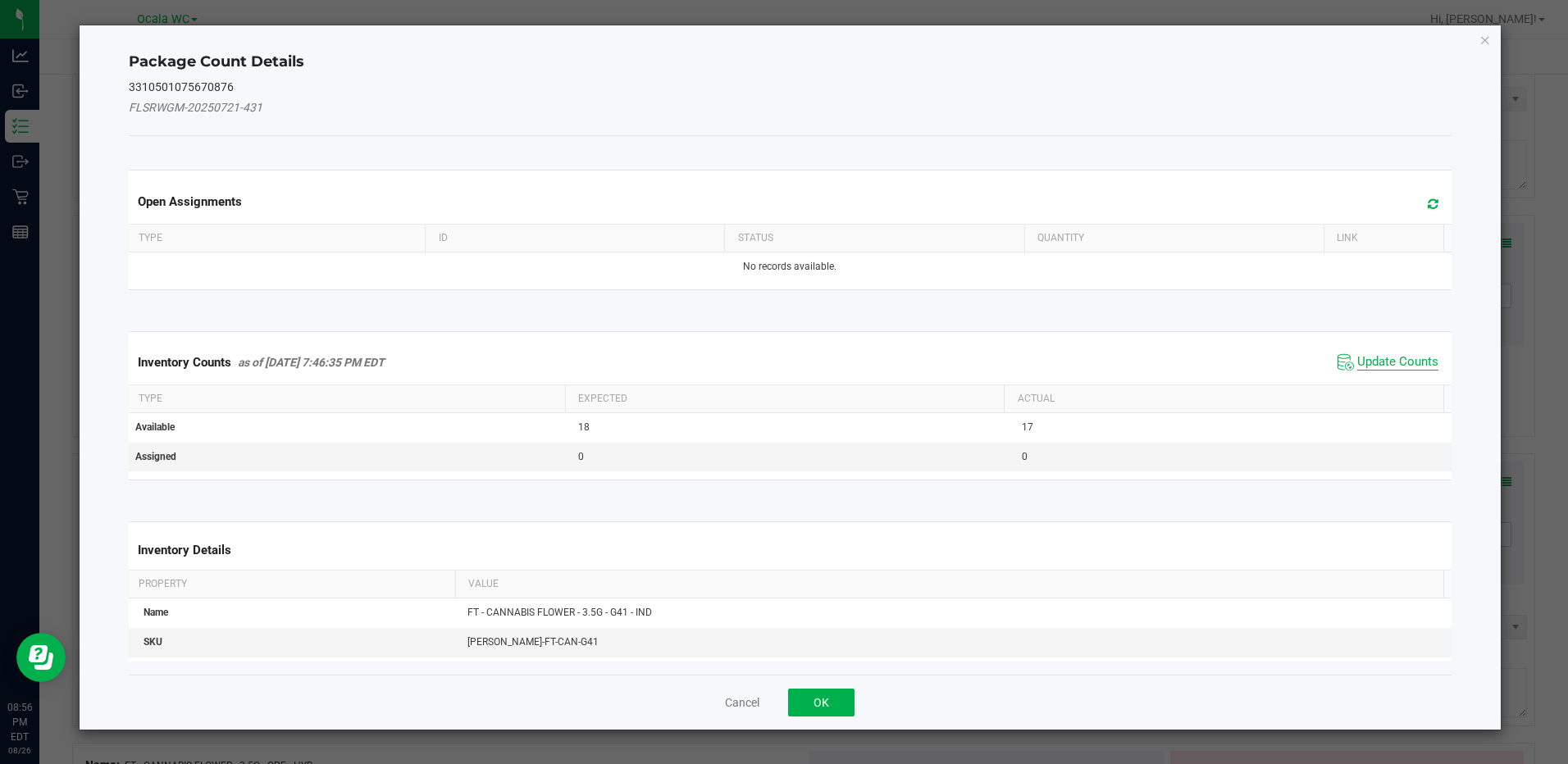
click at [1364, 361] on span "Update Counts" at bounding box center [1397, 362] width 81 height 16
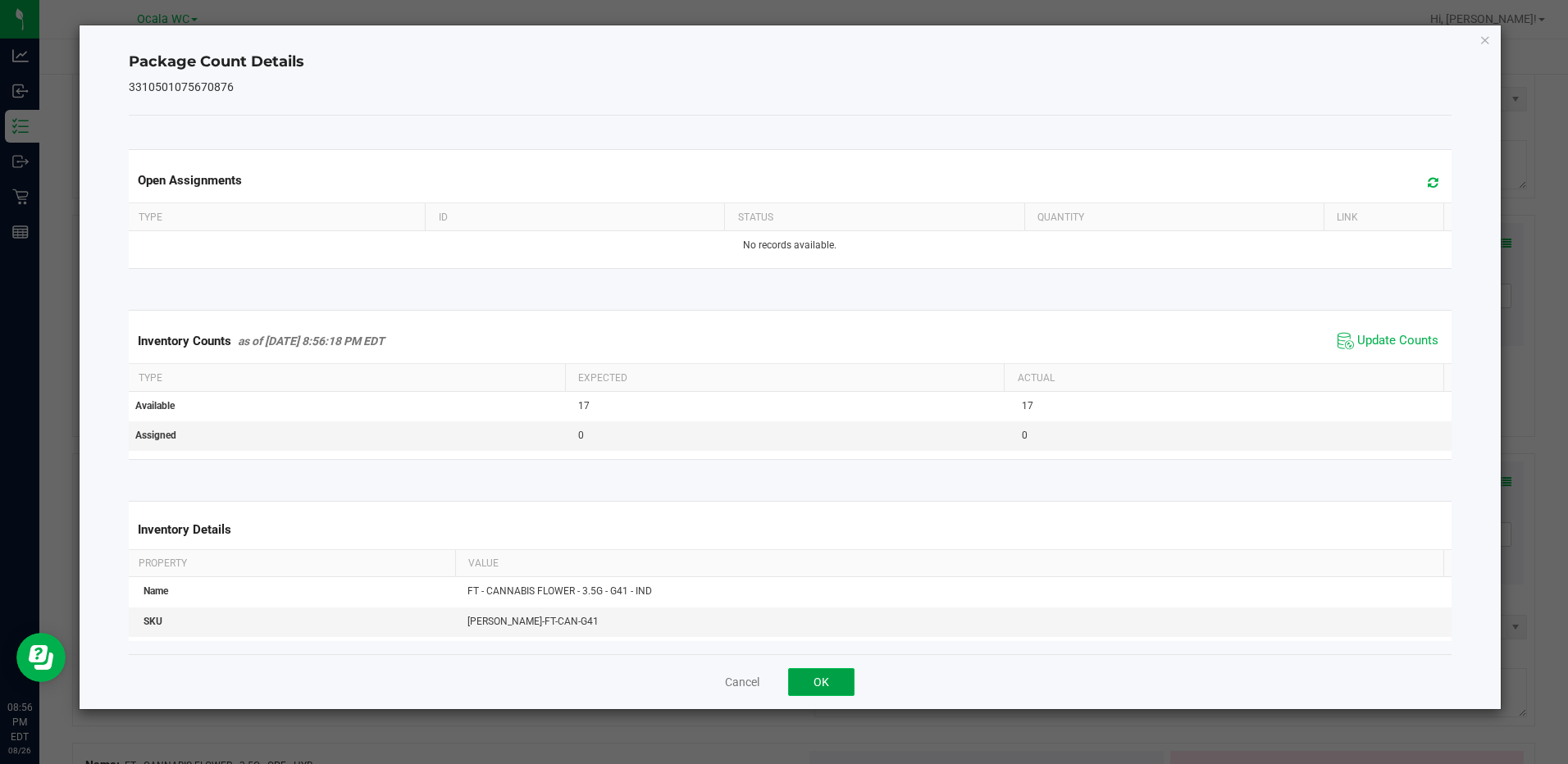
click at [832, 680] on button "OK" at bounding box center [822, 681] width 66 height 28
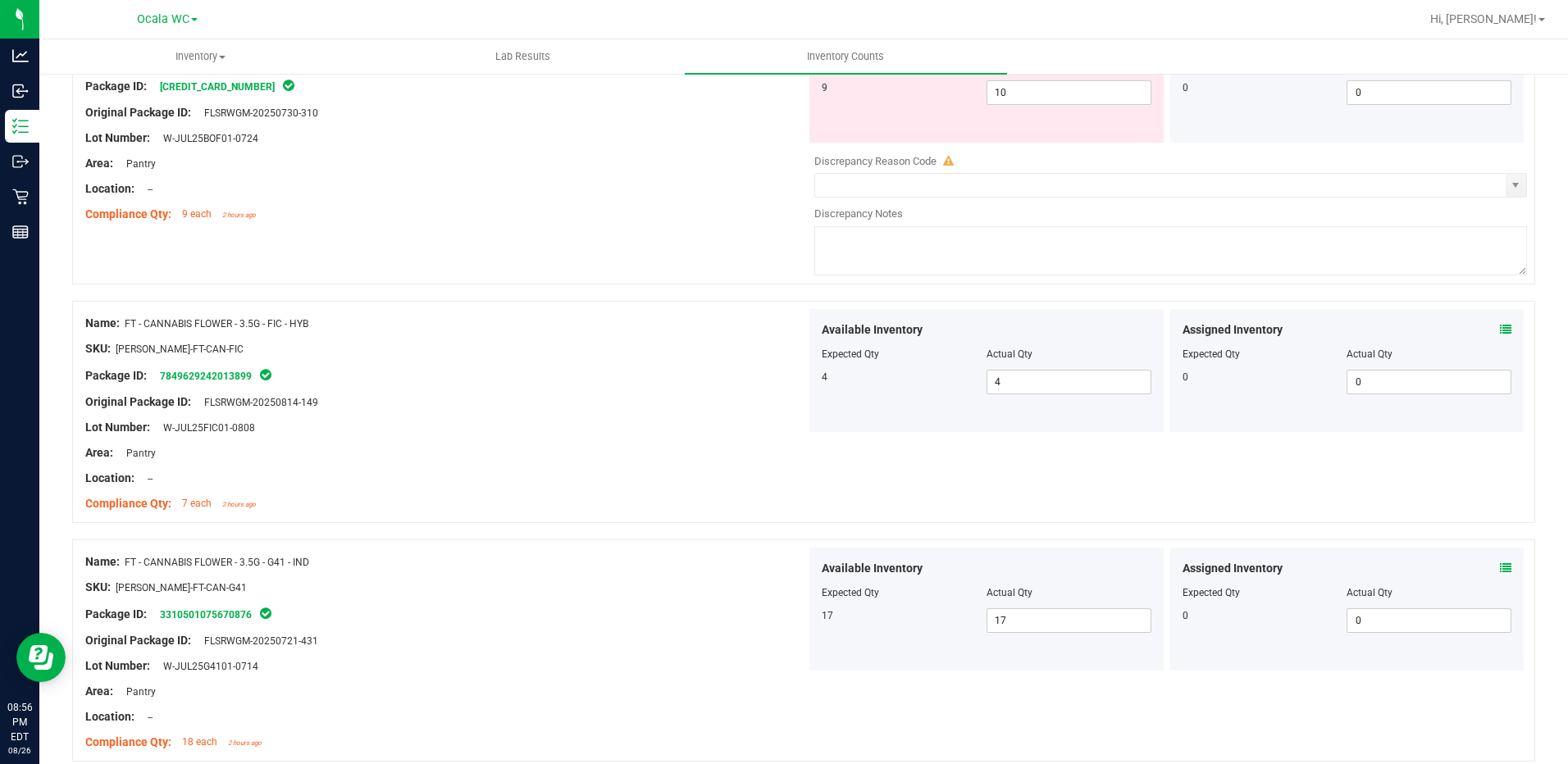
scroll to position [1476, 0]
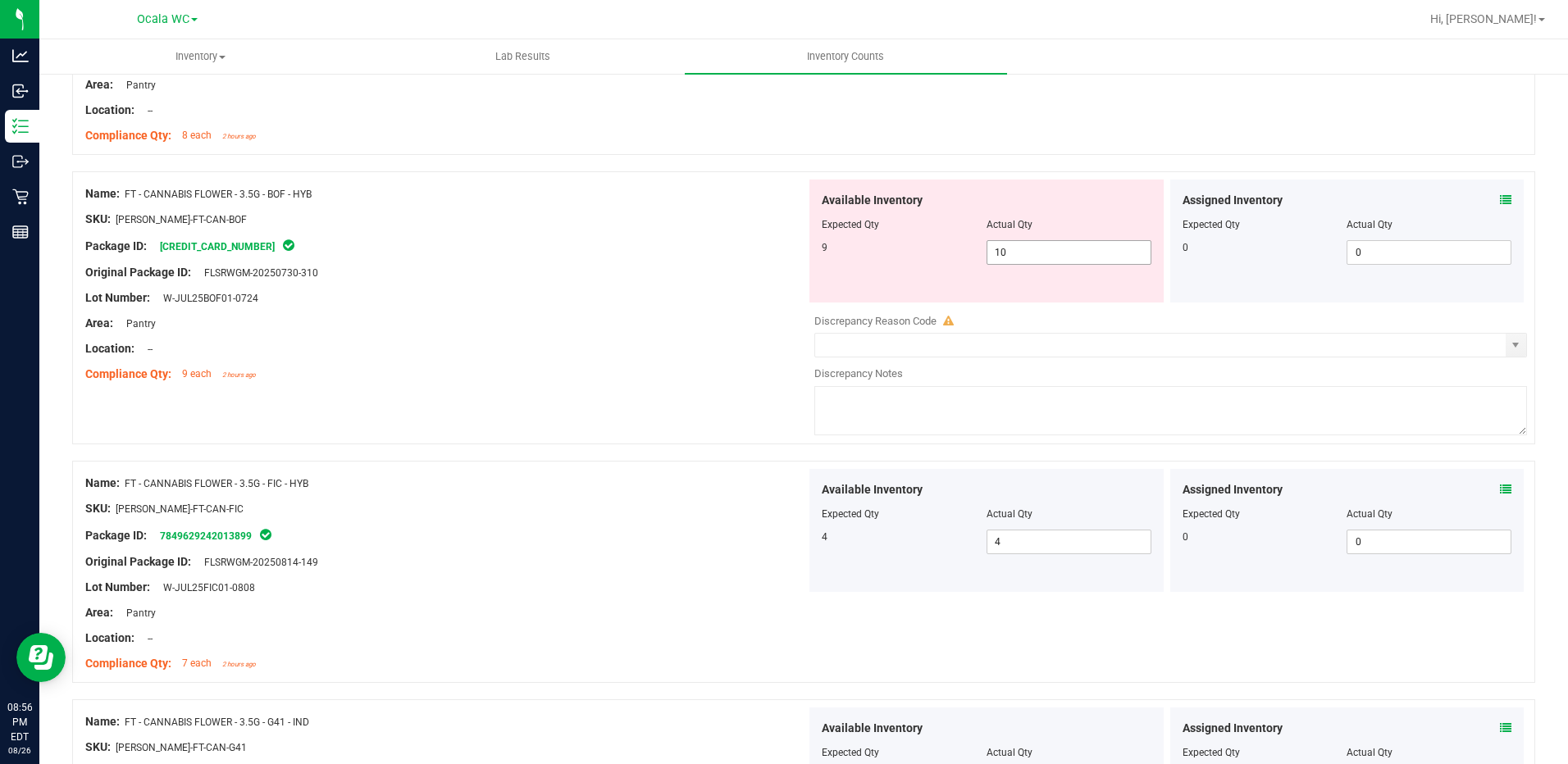
click at [1029, 259] on span "10 10" at bounding box center [1069, 252] width 165 height 24
click at [1029, 259] on input "10" at bounding box center [1069, 252] width 163 height 23
type input "9"
click at [562, 353] on div "Location: --" at bounding box center [445, 348] width 721 height 17
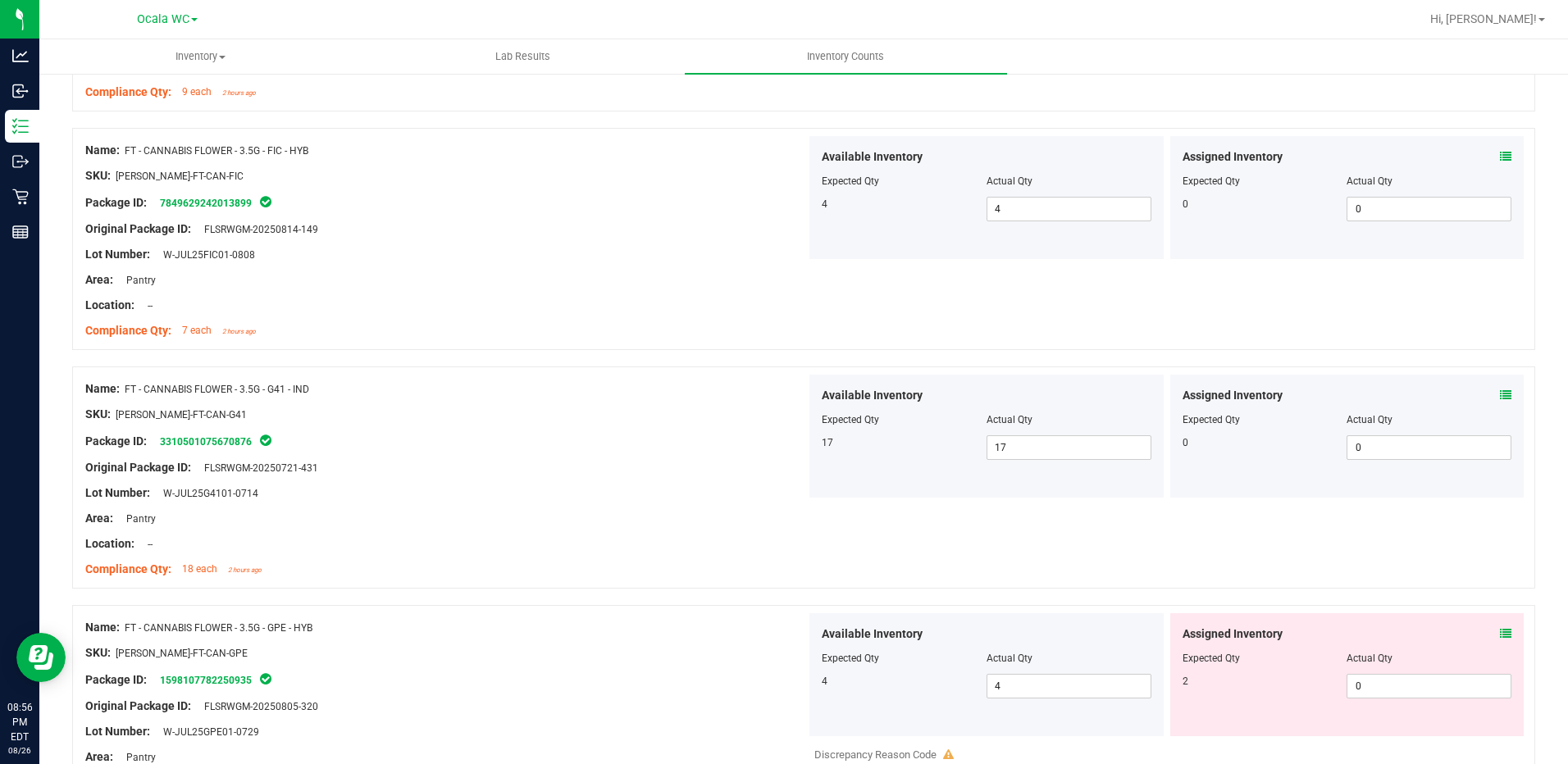
scroll to position [1885, 0]
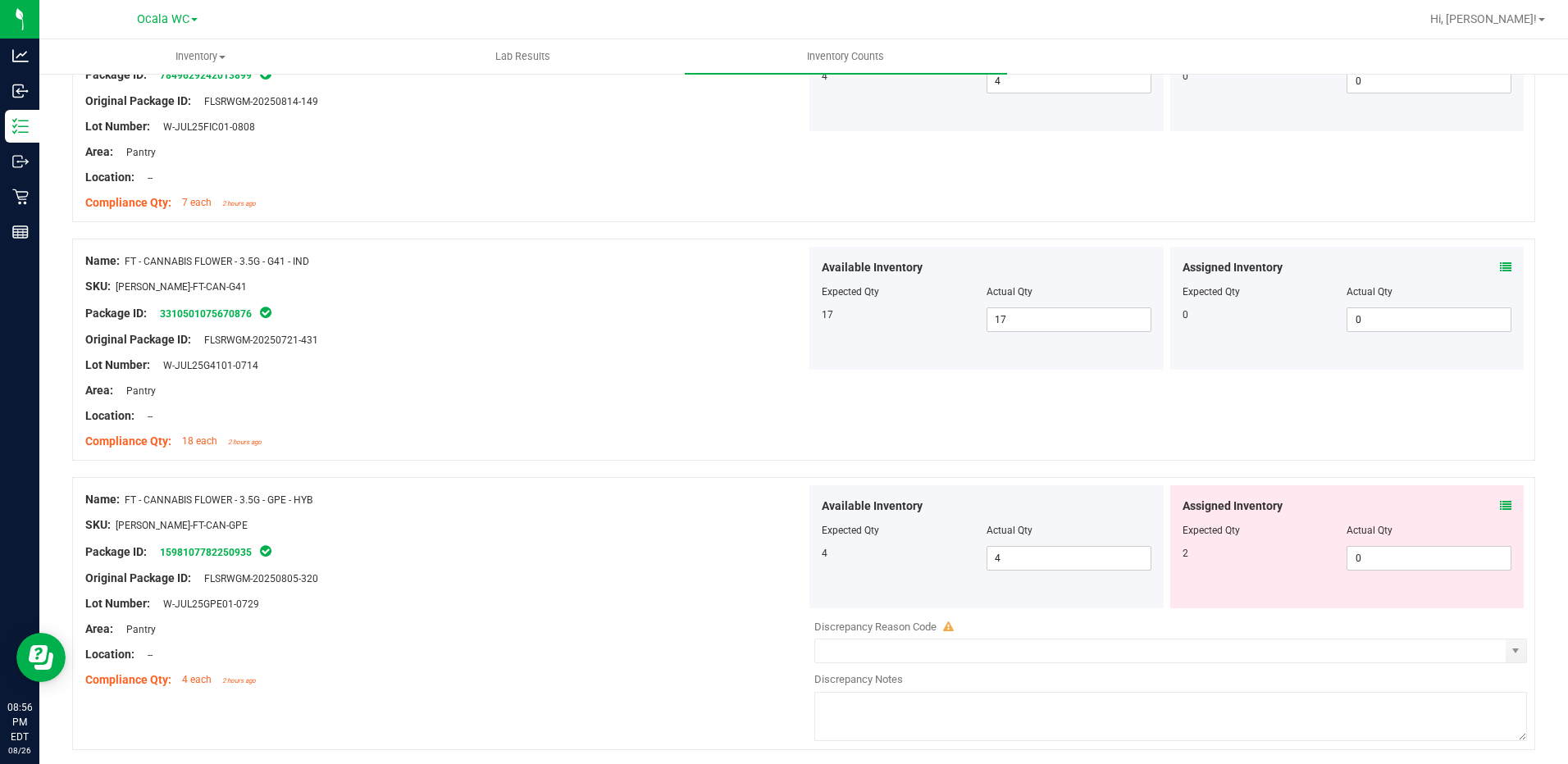
click at [1500, 500] on icon at bounding box center [1505, 505] width 12 height 12
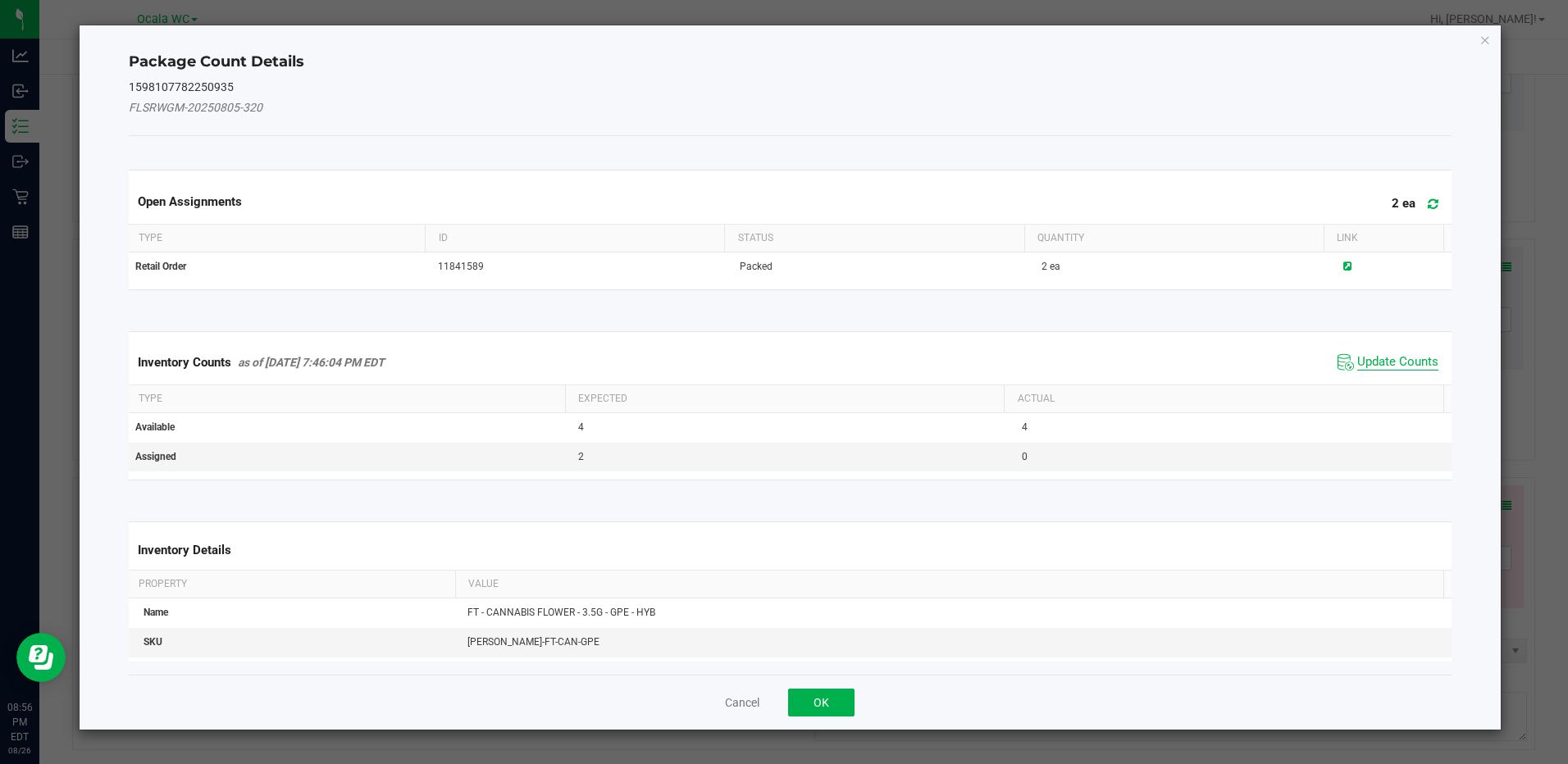
click at [1412, 360] on span "Update Counts" at bounding box center [1397, 362] width 81 height 16
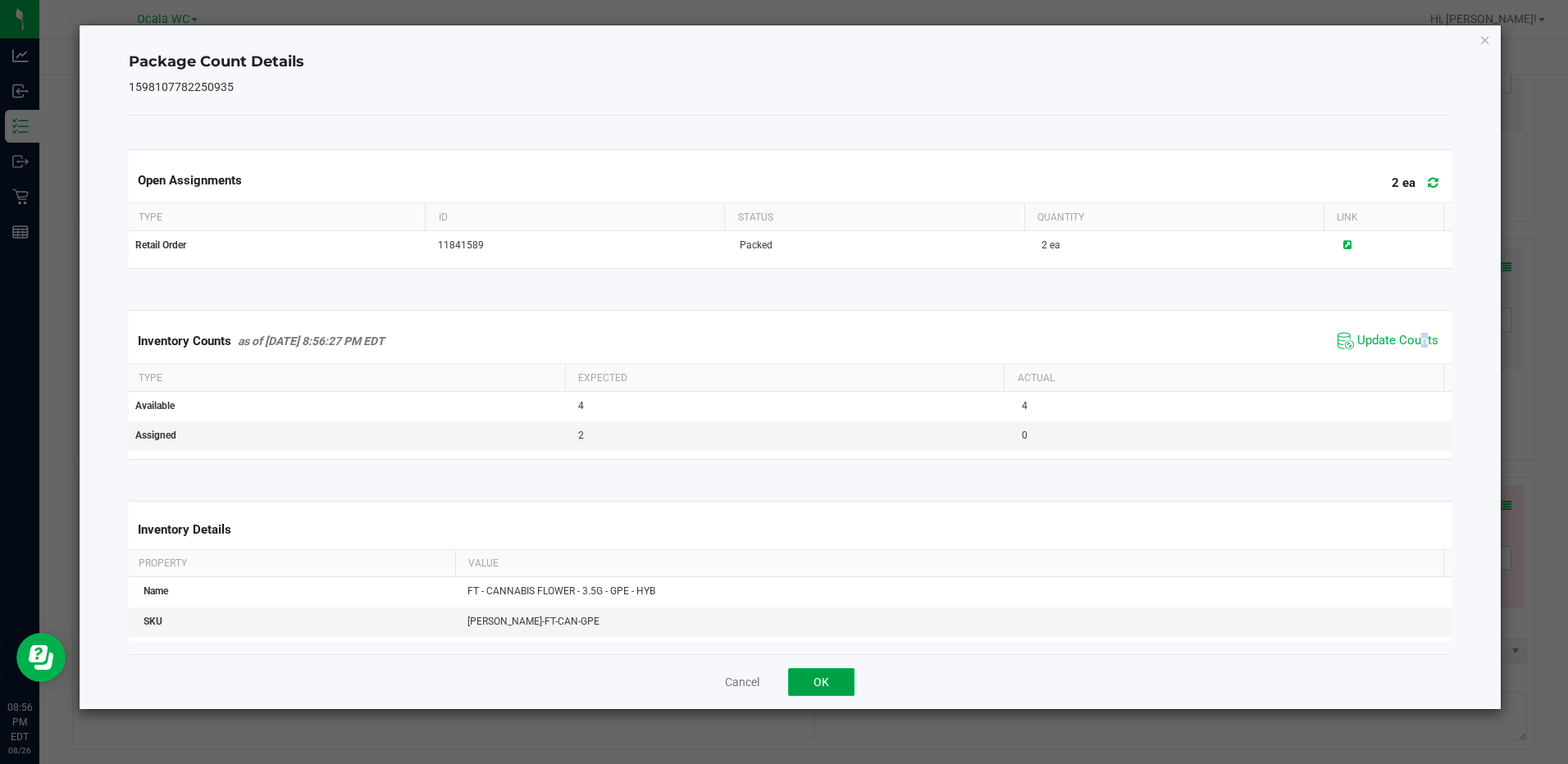
click at [840, 672] on button "OK" at bounding box center [822, 681] width 66 height 28
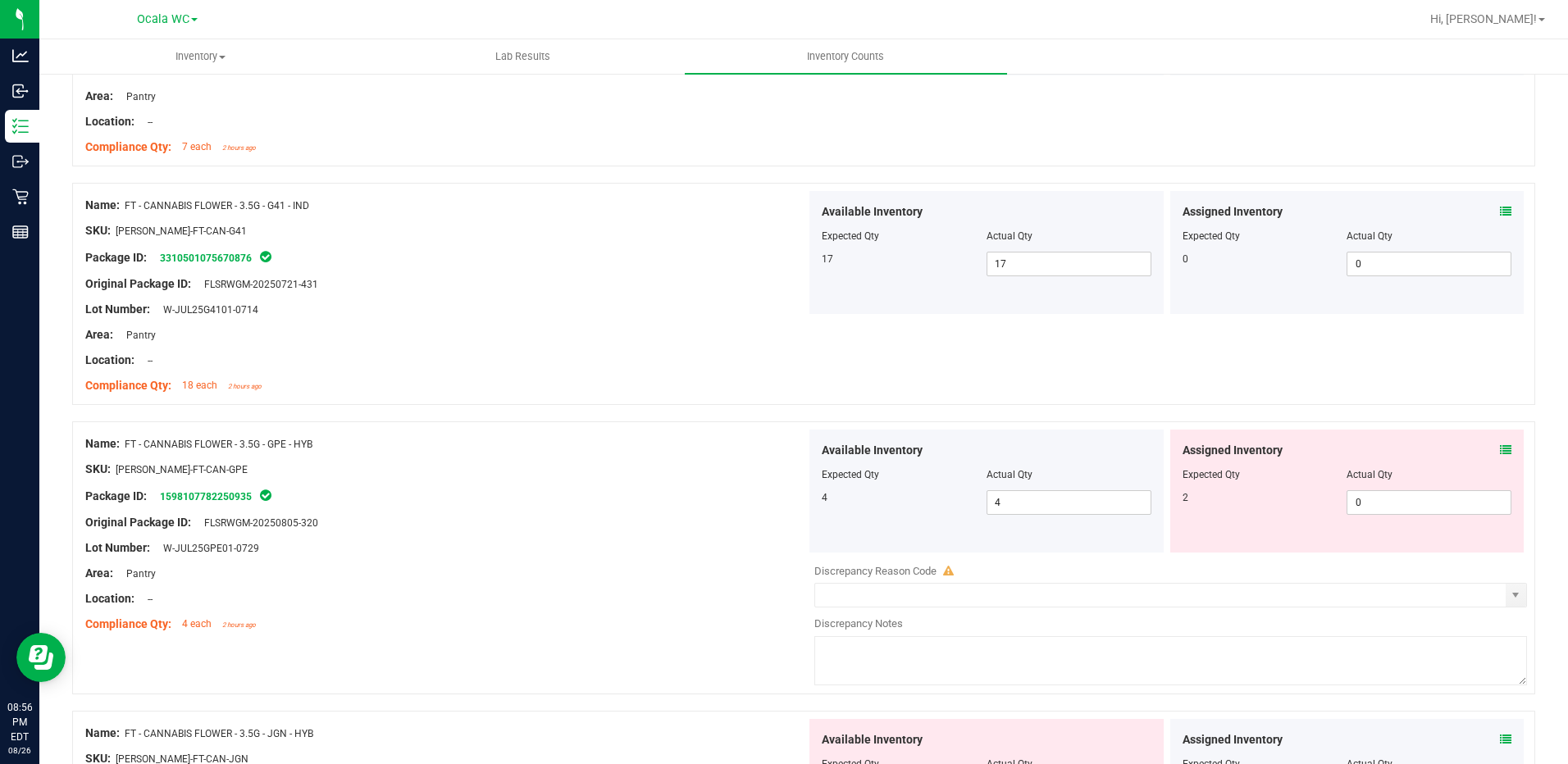
scroll to position [1968, 0]
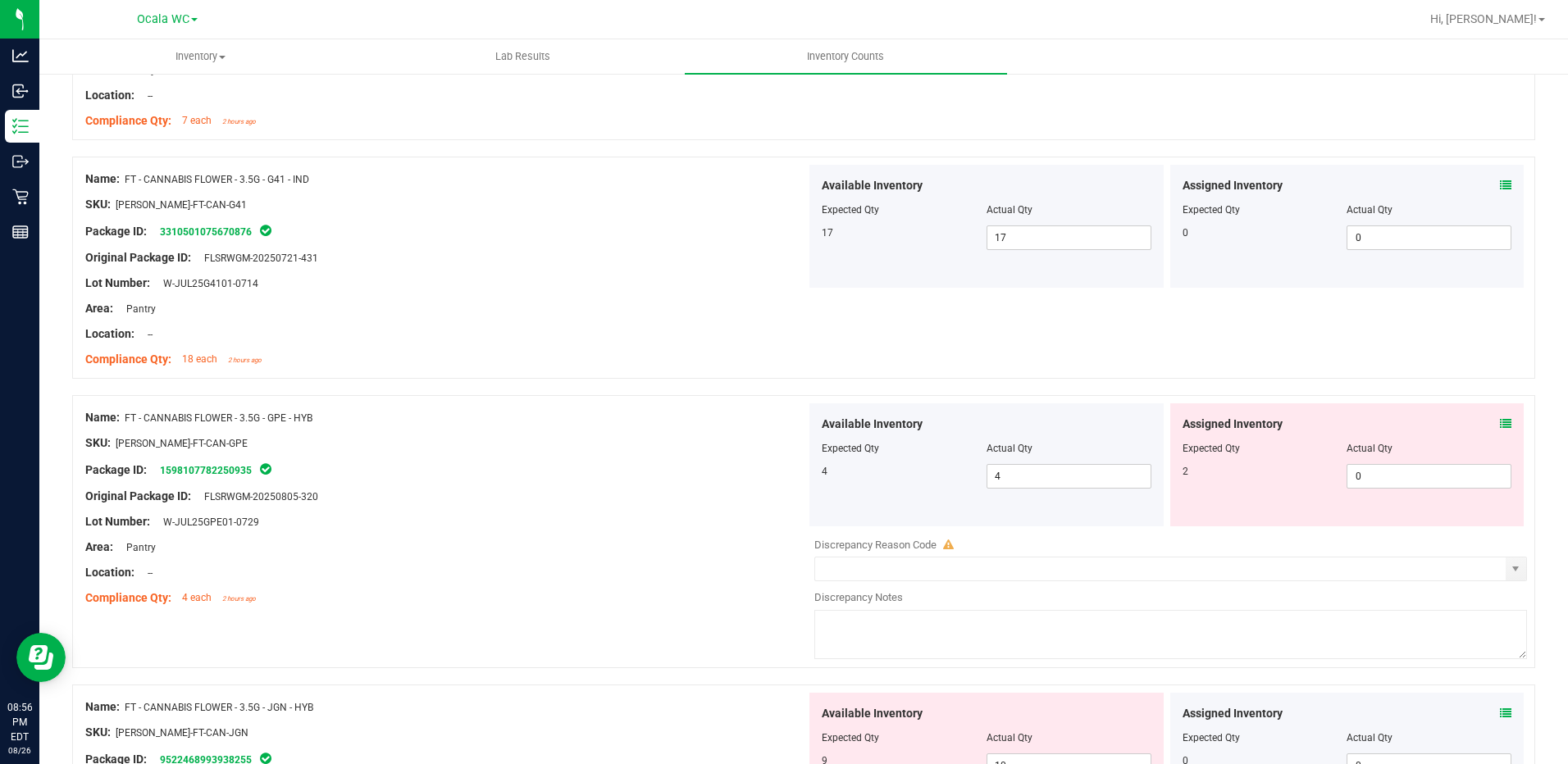
click at [1500, 423] on icon at bounding box center [1505, 424] width 12 height 12
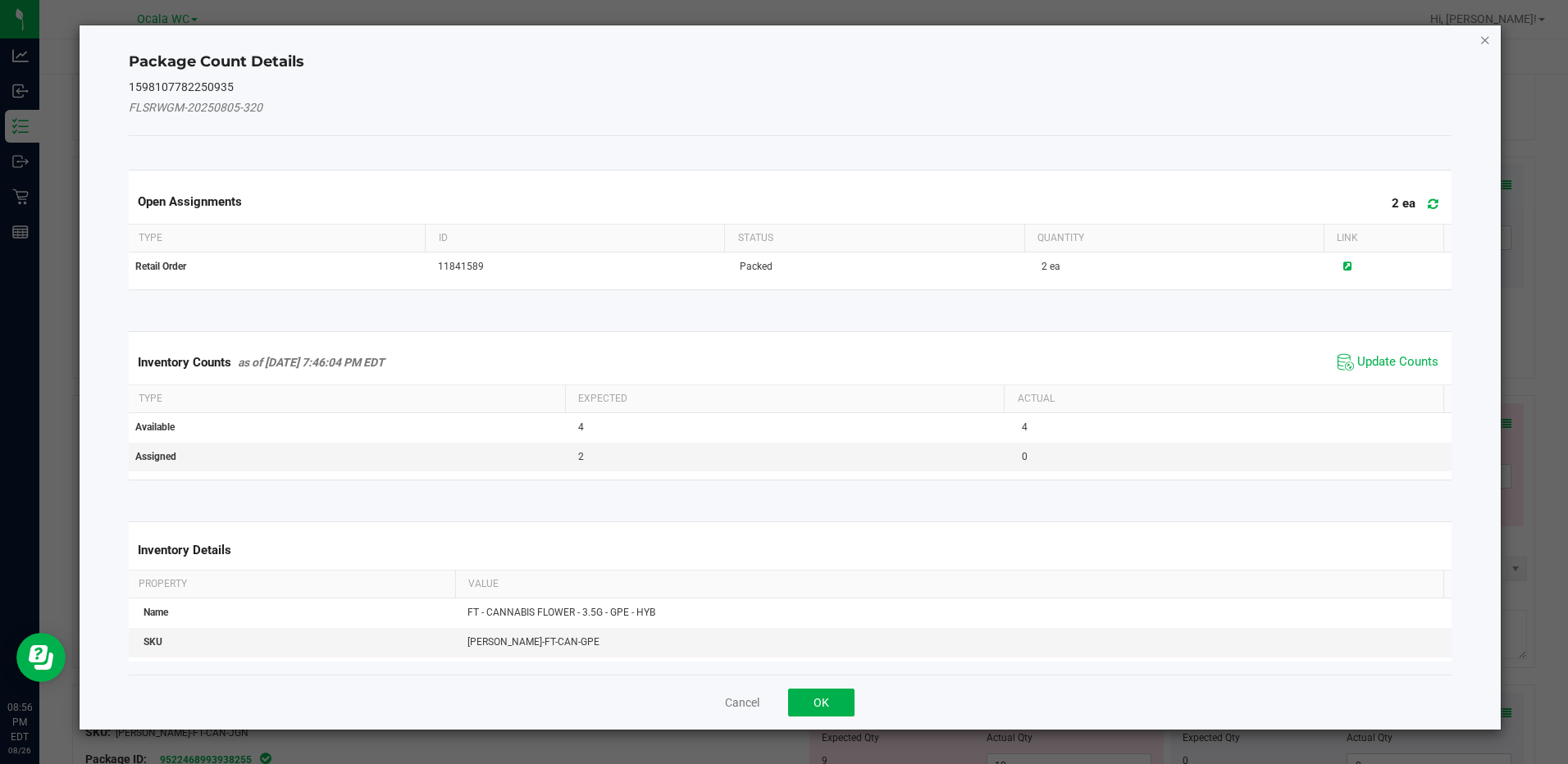
click at [1484, 40] on icon "Close" at bounding box center [1484, 40] width 12 height 20
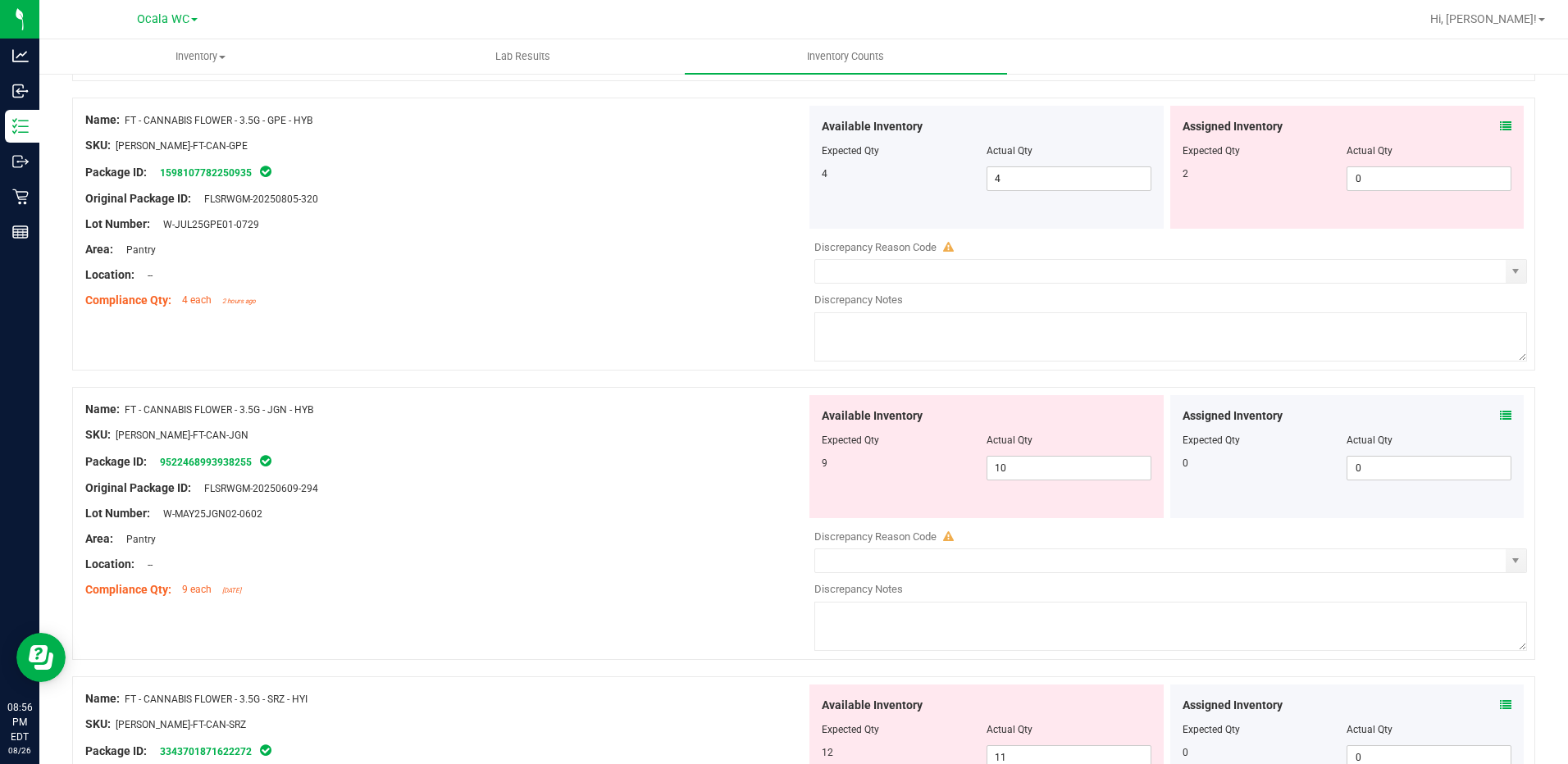
scroll to position [2296, 0]
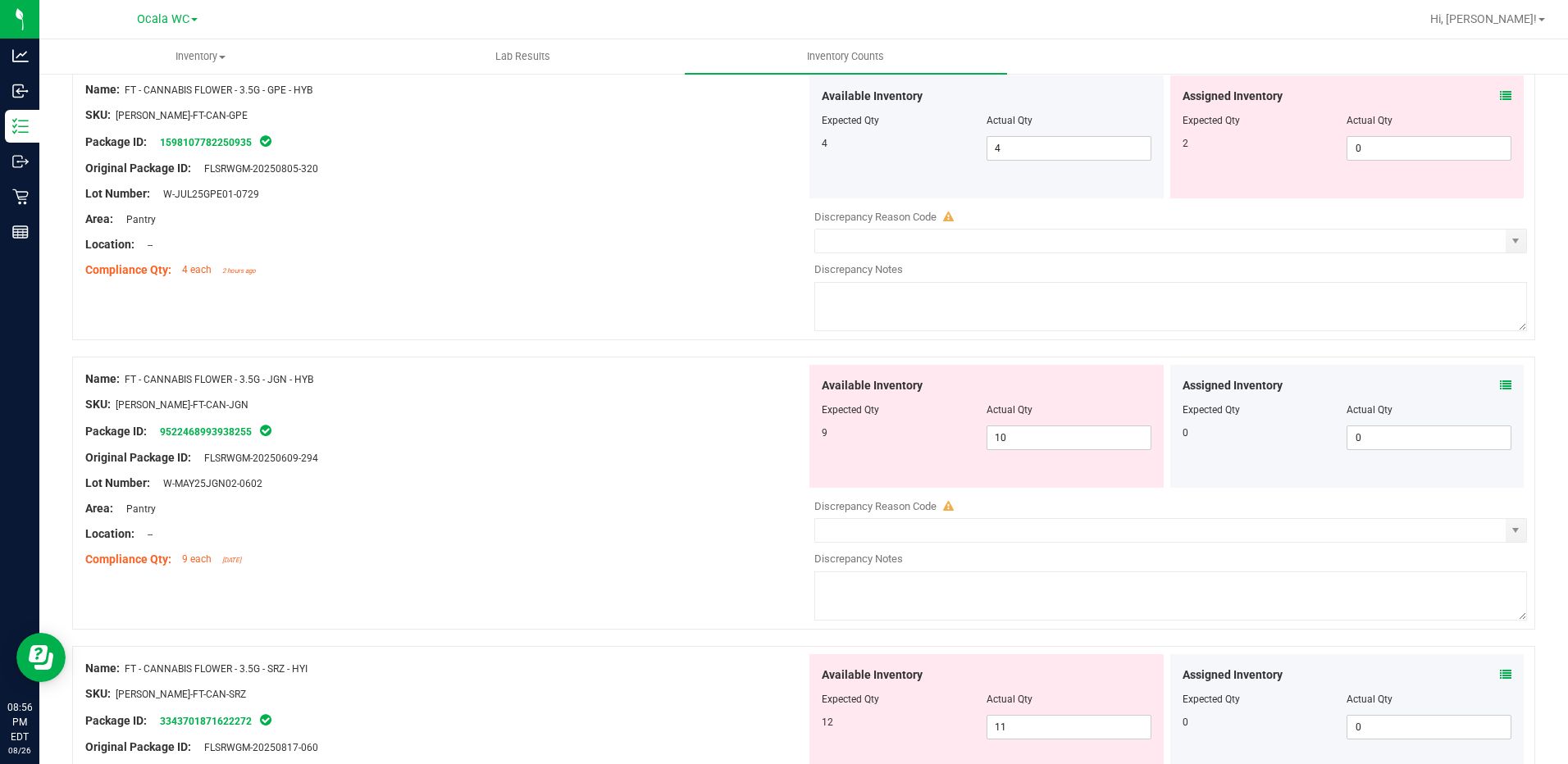
click at [1500, 382] on icon at bounding box center [1505, 385] width 12 height 12
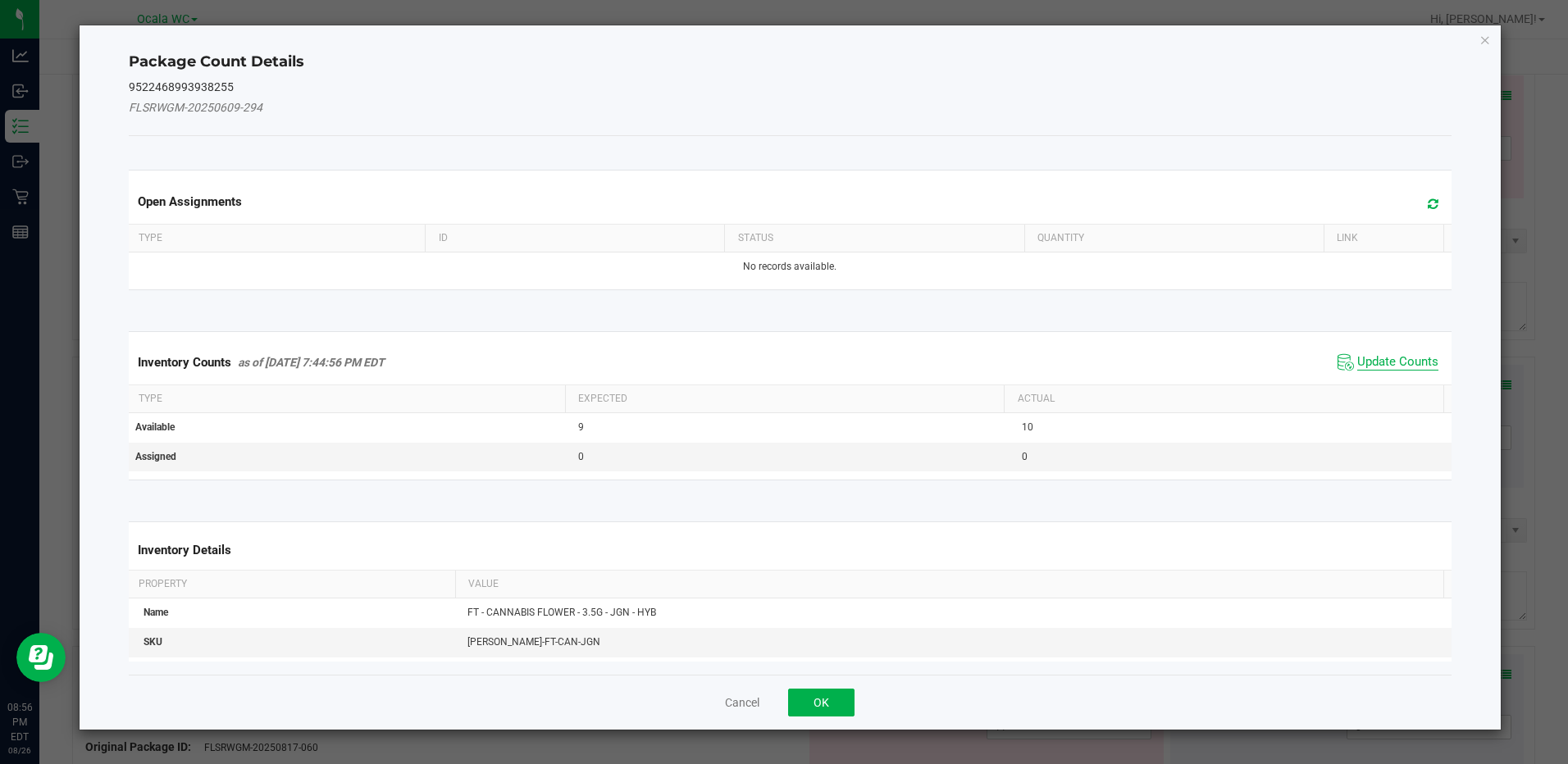
click at [1404, 356] on span "Update Counts" at bounding box center [1397, 362] width 81 height 16
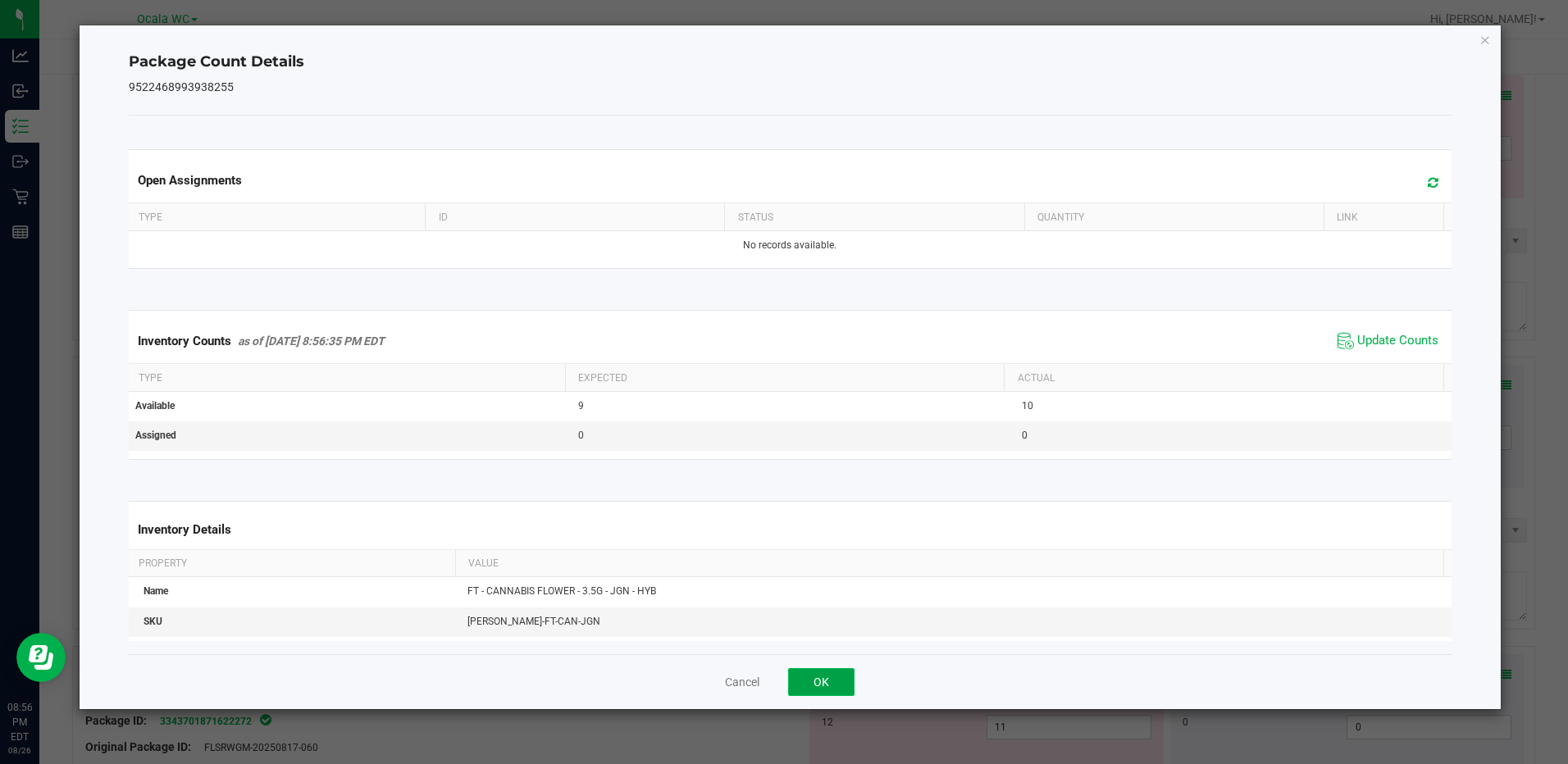
click at [820, 679] on button "OK" at bounding box center [822, 681] width 66 height 28
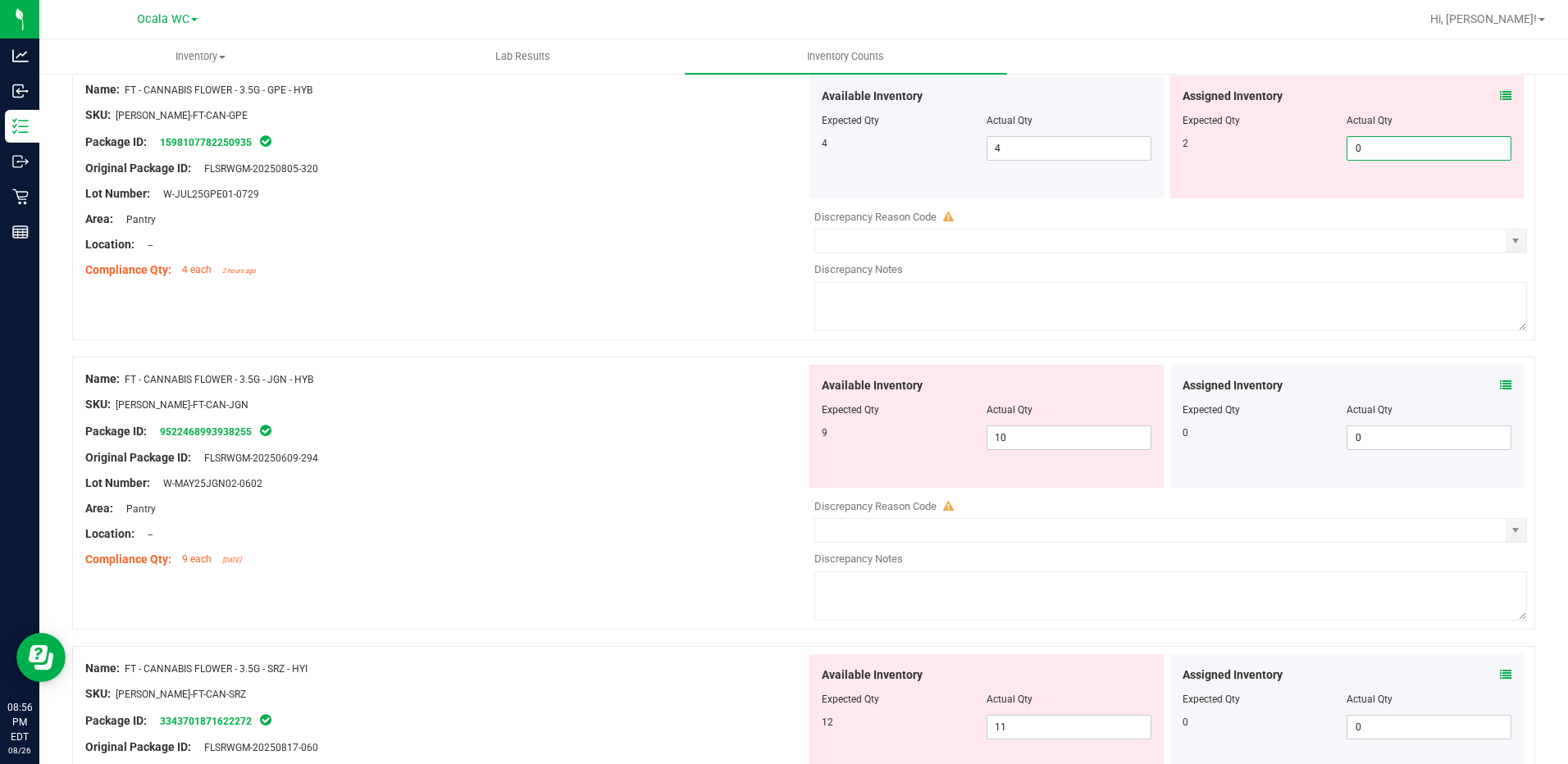
click at [1368, 154] on span "0 0" at bounding box center [1429, 148] width 165 height 24
click at [1368, 154] on input "0" at bounding box center [1429, 148] width 163 height 23
type input "2"
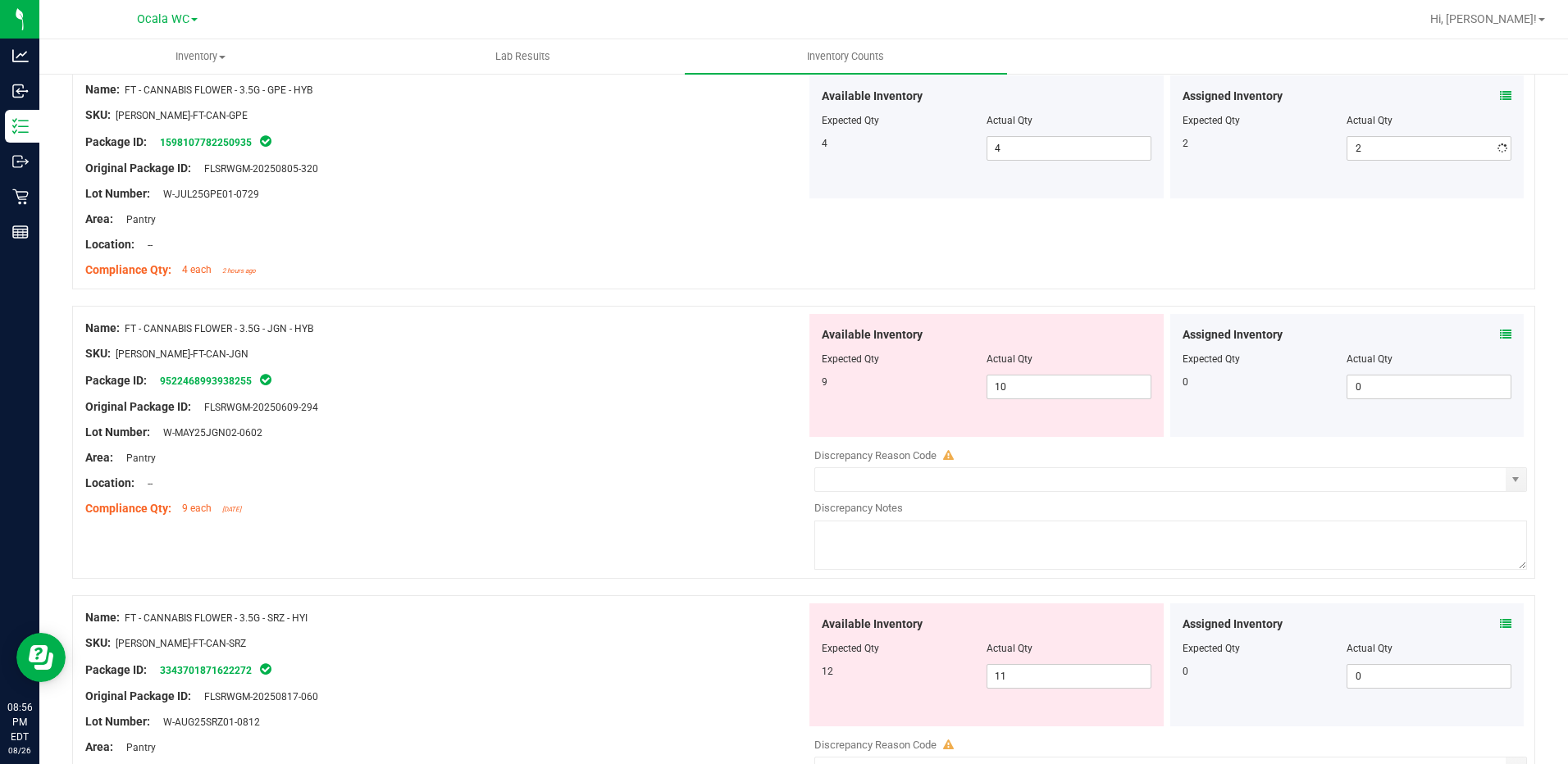
click at [663, 241] on div "Location: --" at bounding box center [445, 244] width 721 height 17
click at [1500, 332] on icon at bounding box center [1505, 334] width 12 height 12
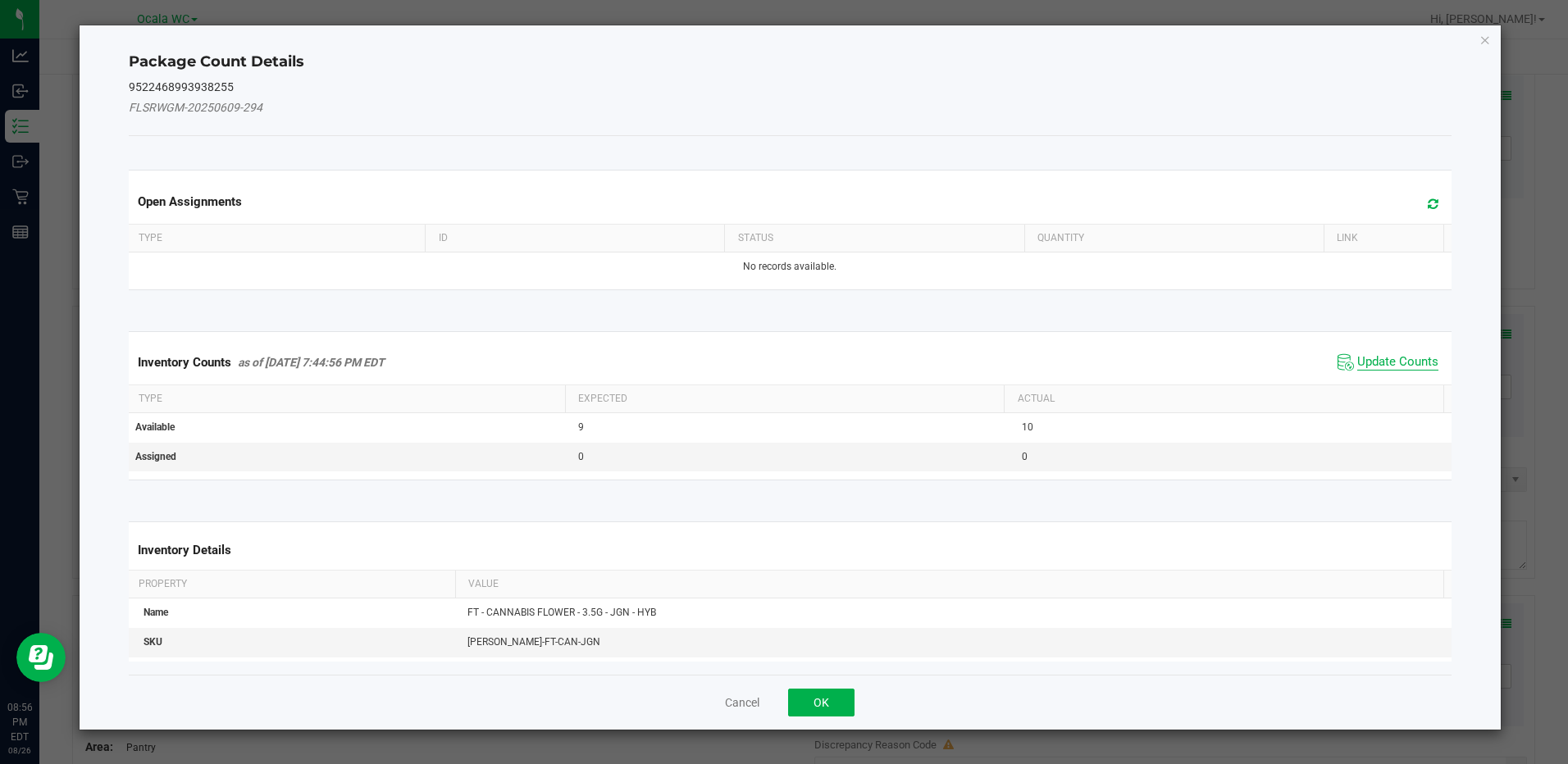
click at [1383, 361] on span "Update Counts" at bounding box center [1397, 362] width 81 height 16
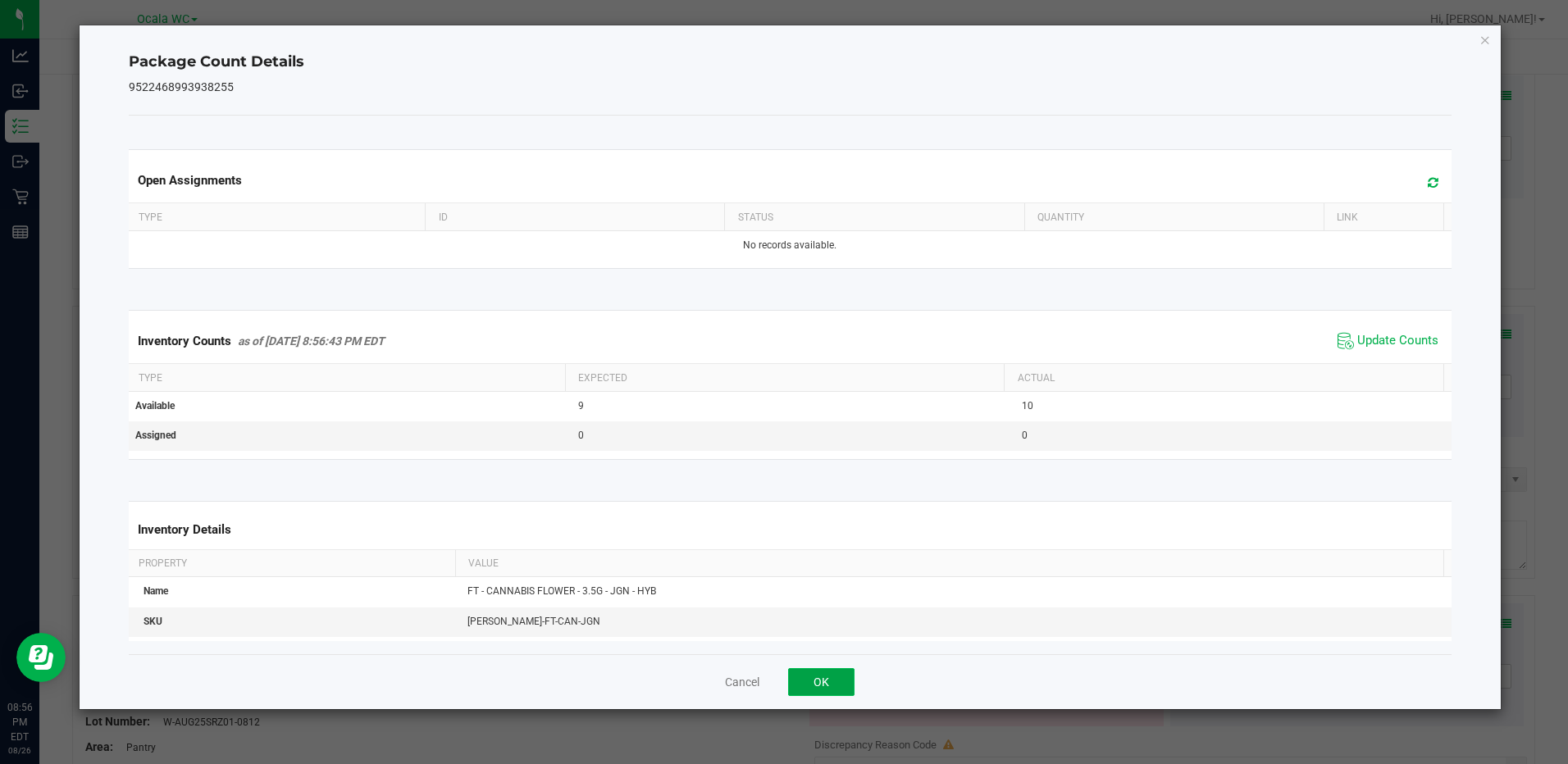
click at [825, 681] on button "OK" at bounding box center [822, 681] width 66 height 28
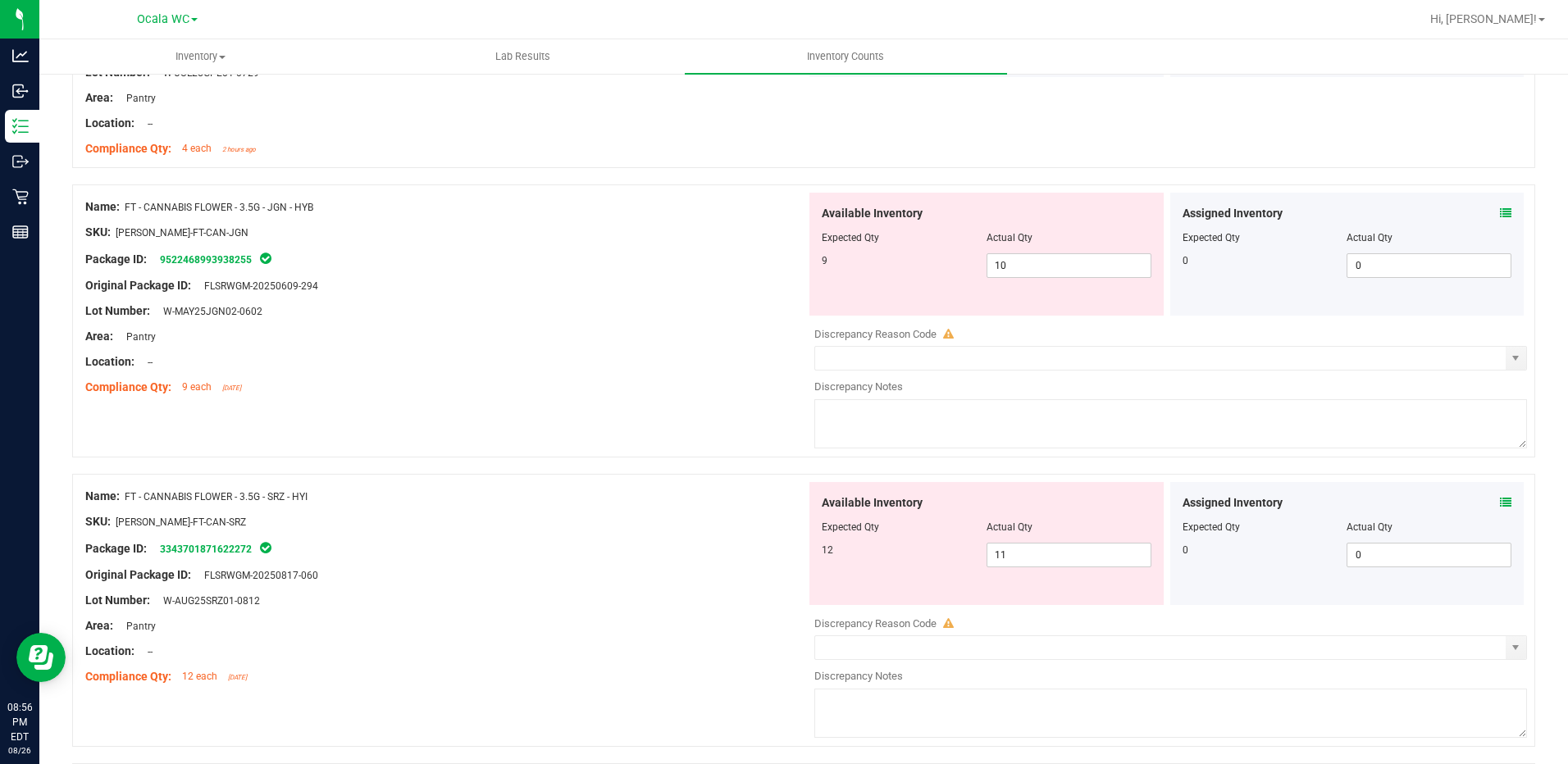
scroll to position [2459, 0]
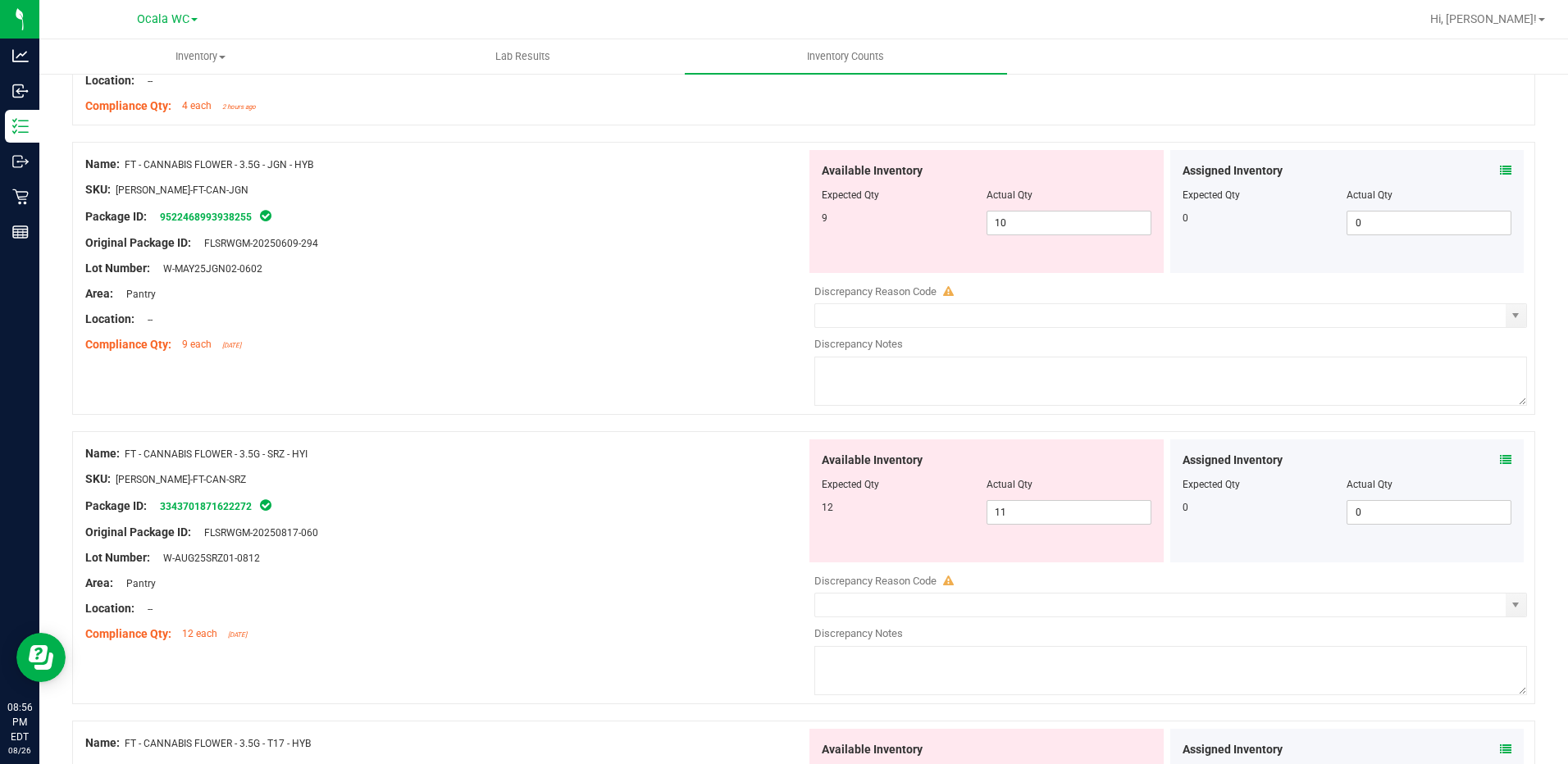
click at [1500, 458] on icon at bounding box center [1505, 460] width 12 height 12
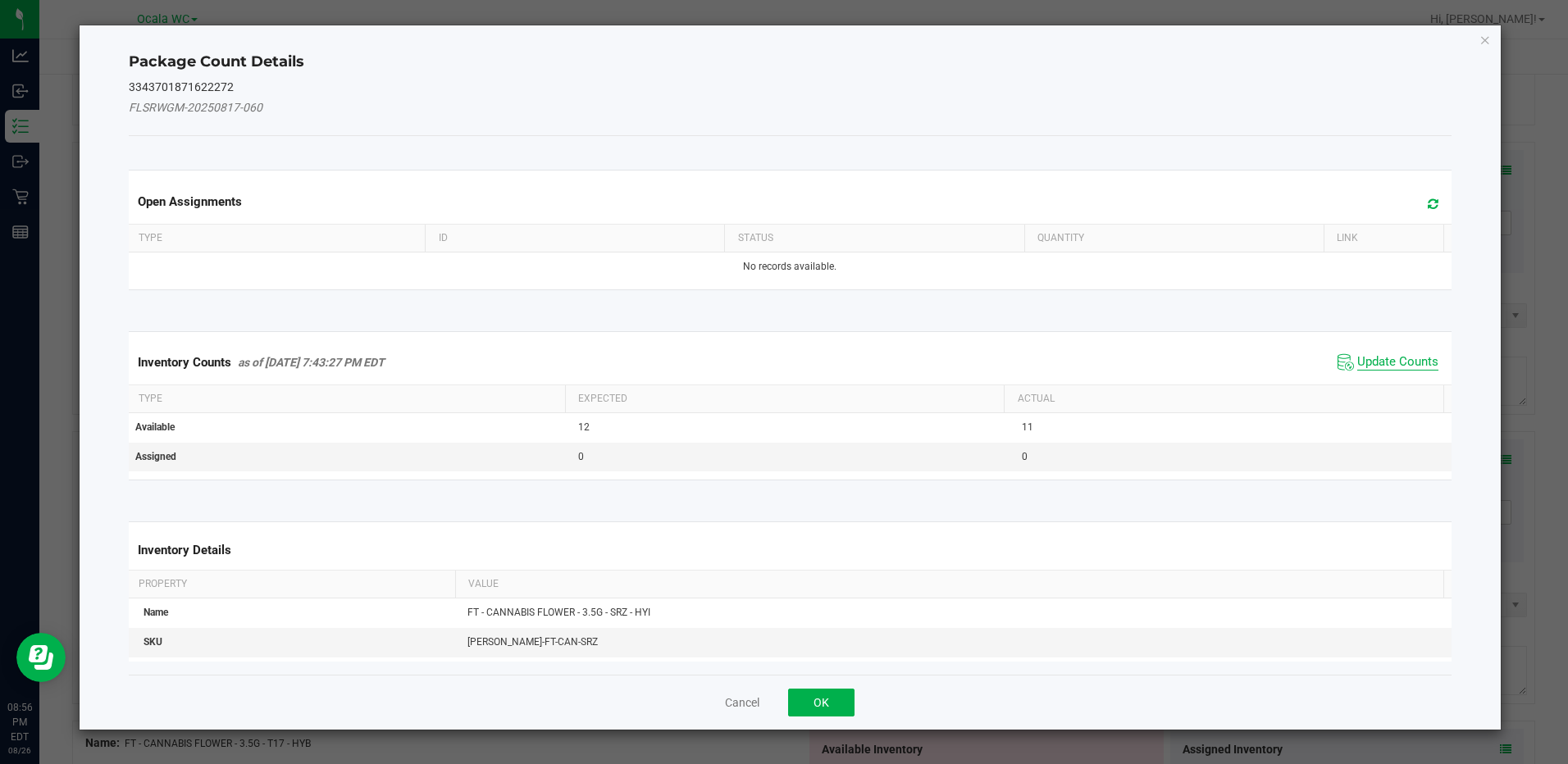
click at [1411, 360] on span "Update Counts" at bounding box center [1397, 362] width 81 height 16
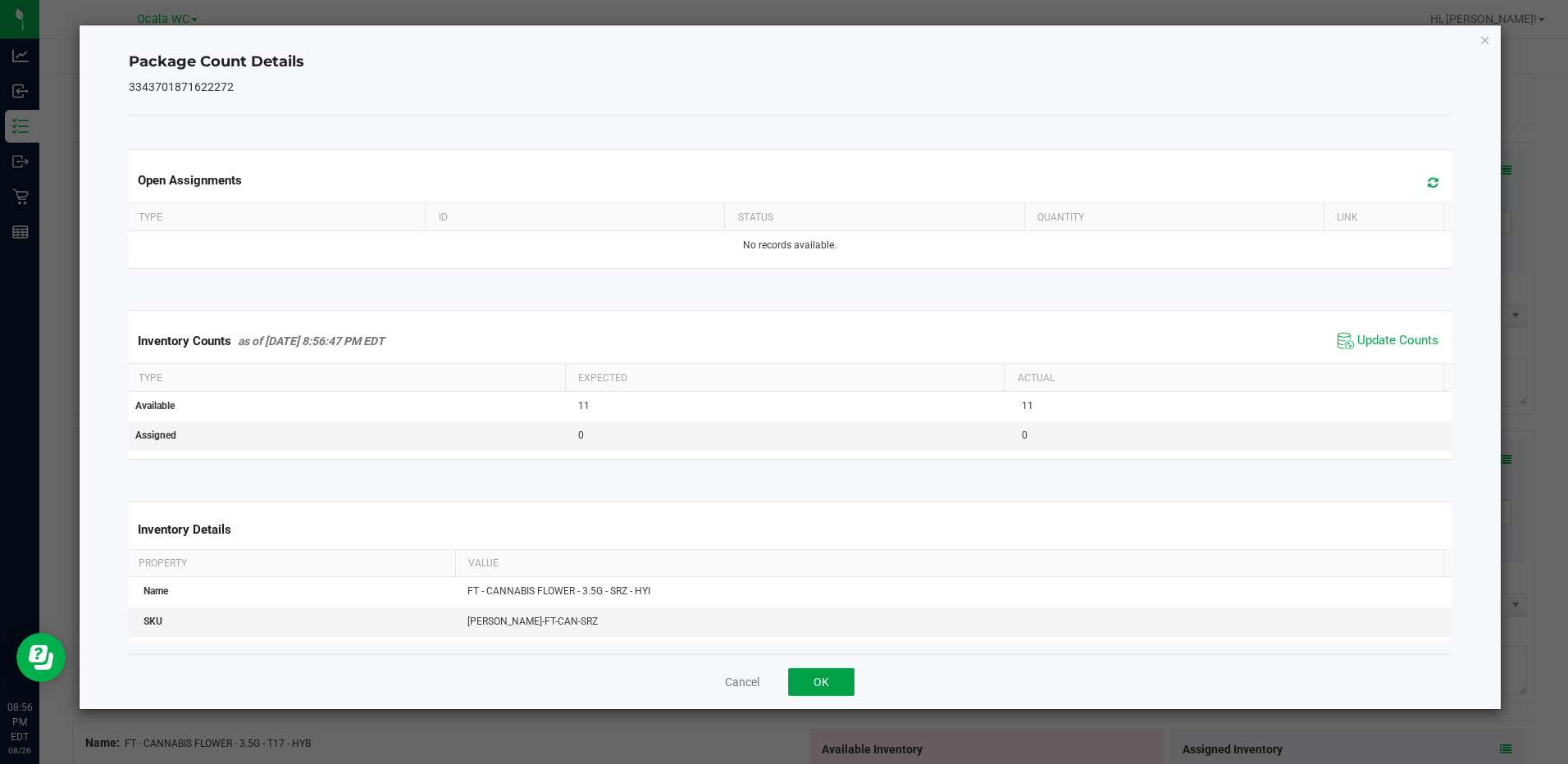
click at [835, 692] on button "OK" at bounding box center [822, 681] width 66 height 28
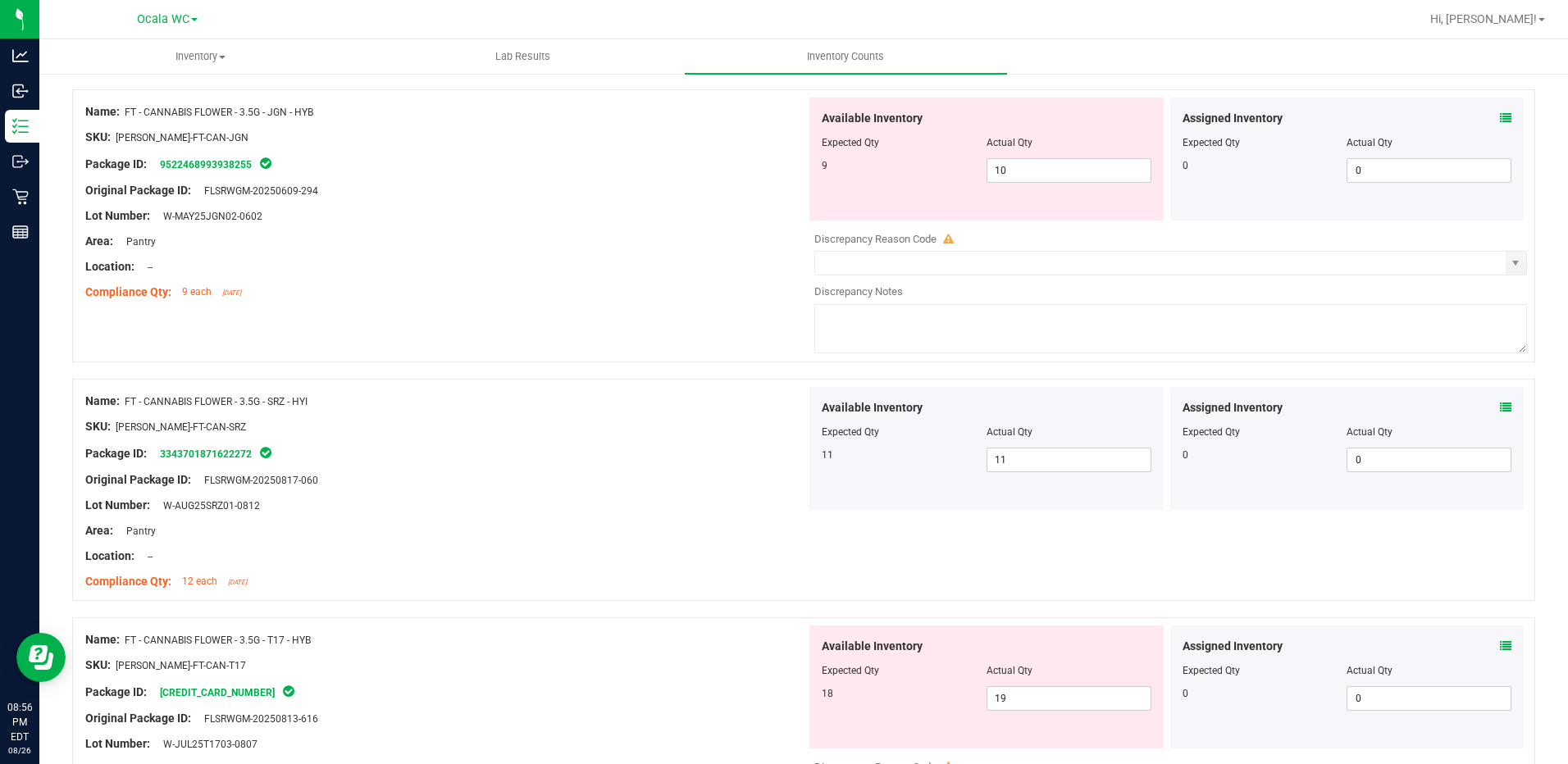
scroll to position [2542, 0]
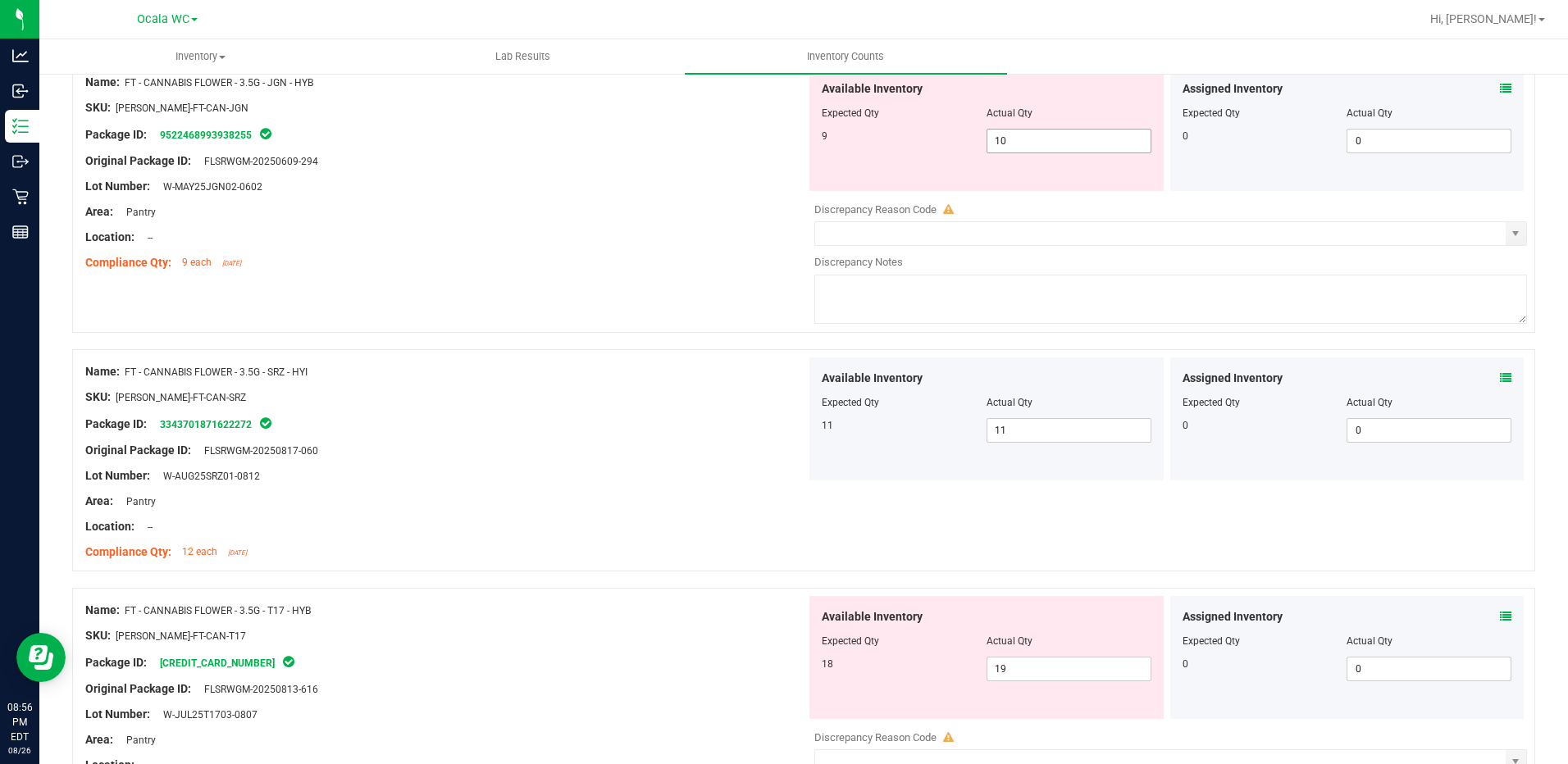
click at [1045, 149] on span "10 10" at bounding box center [1069, 140] width 165 height 24
click at [1045, 149] on input "10" at bounding box center [1069, 141] width 163 height 23
type input "9"
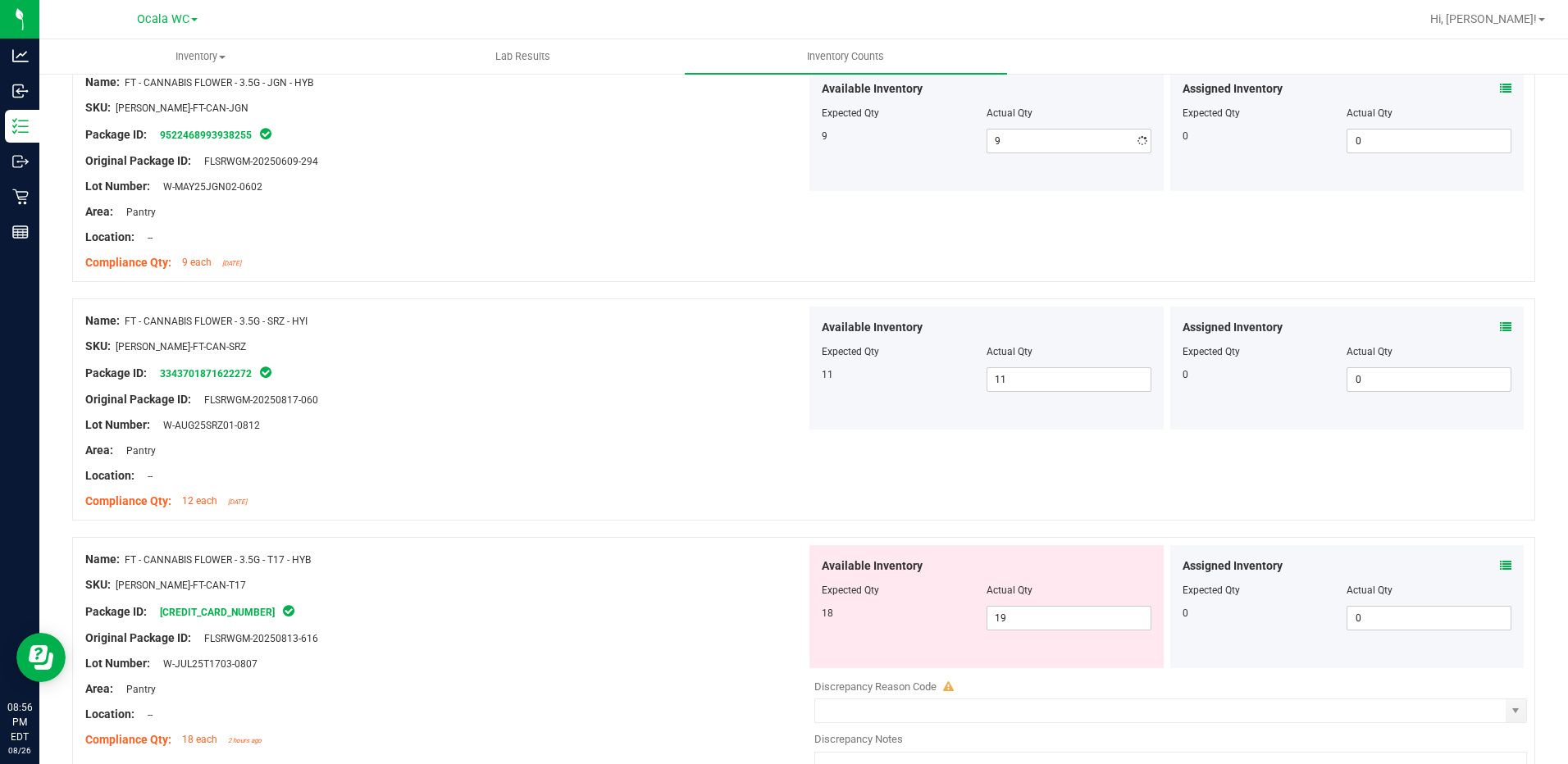
click at [762, 285] on div "Name: FT - CANNABIS FLOWER - 3.5G - JGN - HYB SKU: [PERSON_NAME]-FT-CAN-JGN Pac…" at bounding box center [803, 180] width 1463 height 239
click at [1500, 564] on icon at bounding box center [1505, 566] width 12 height 12
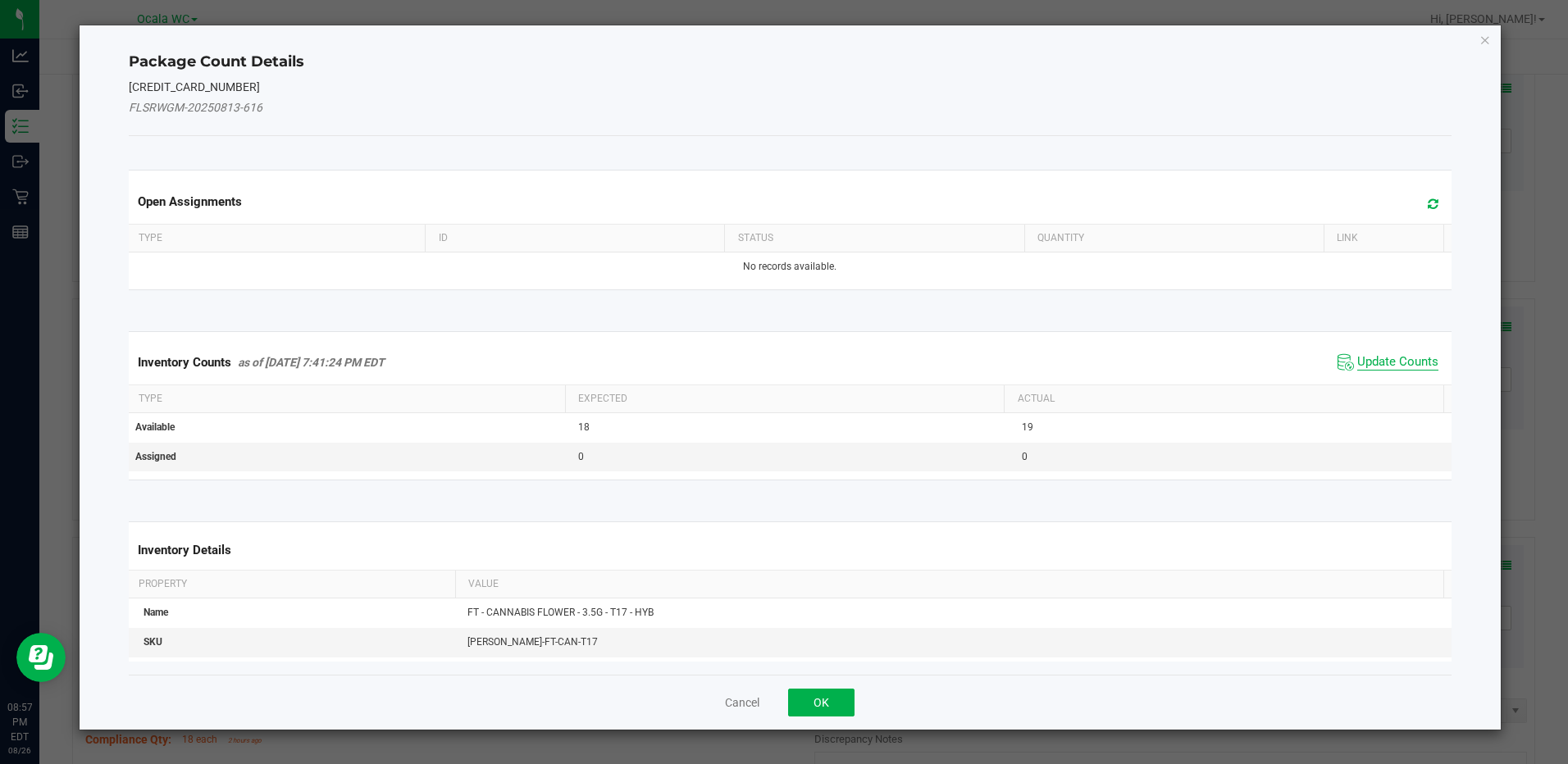
click at [1357, 355] on span "Update Counts" at bounding box center [1397, 362] width 81 height 16
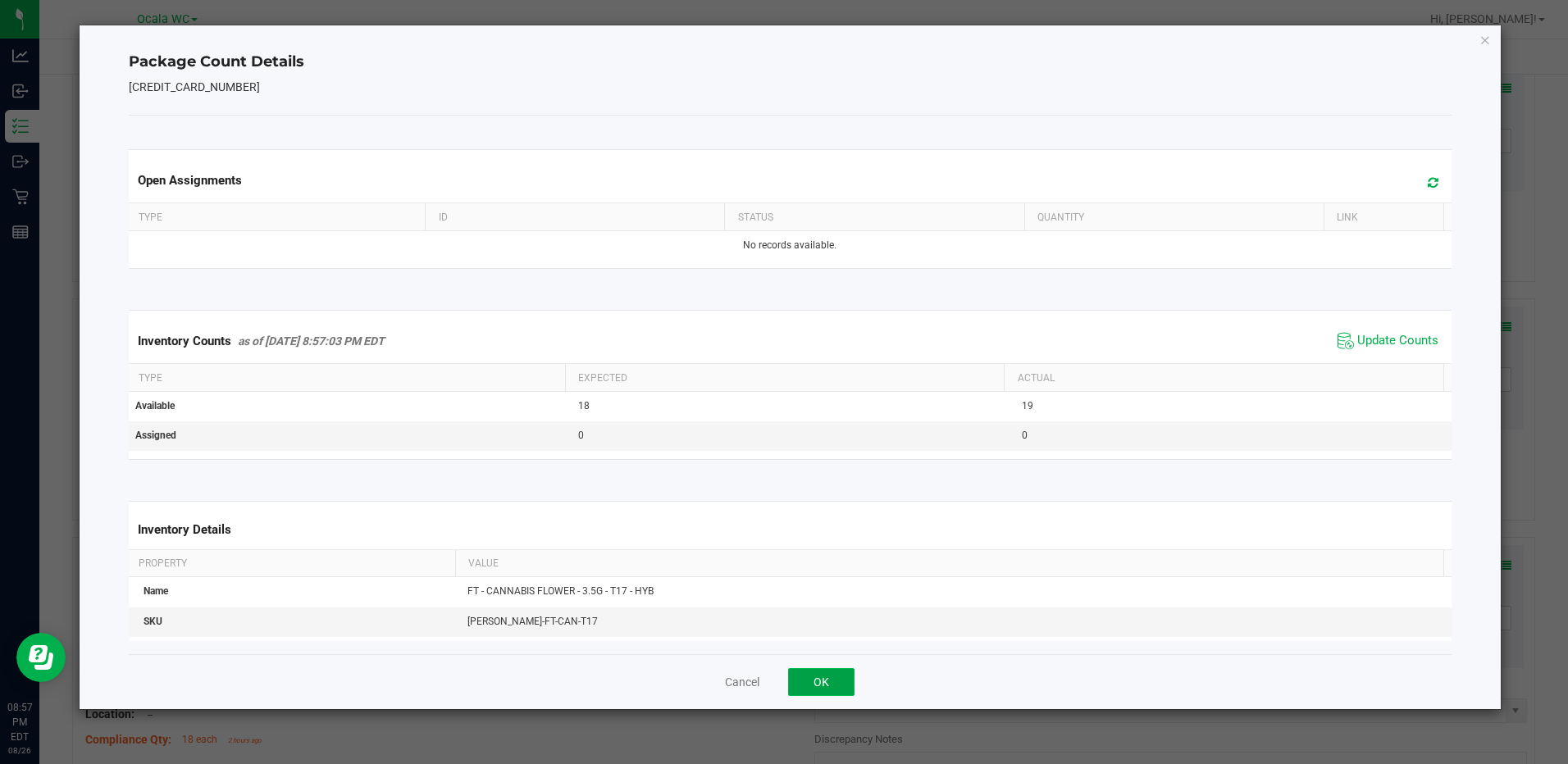
click at [816, 678] on button "OK" at bounding box center [822, 681] width 66 height 28
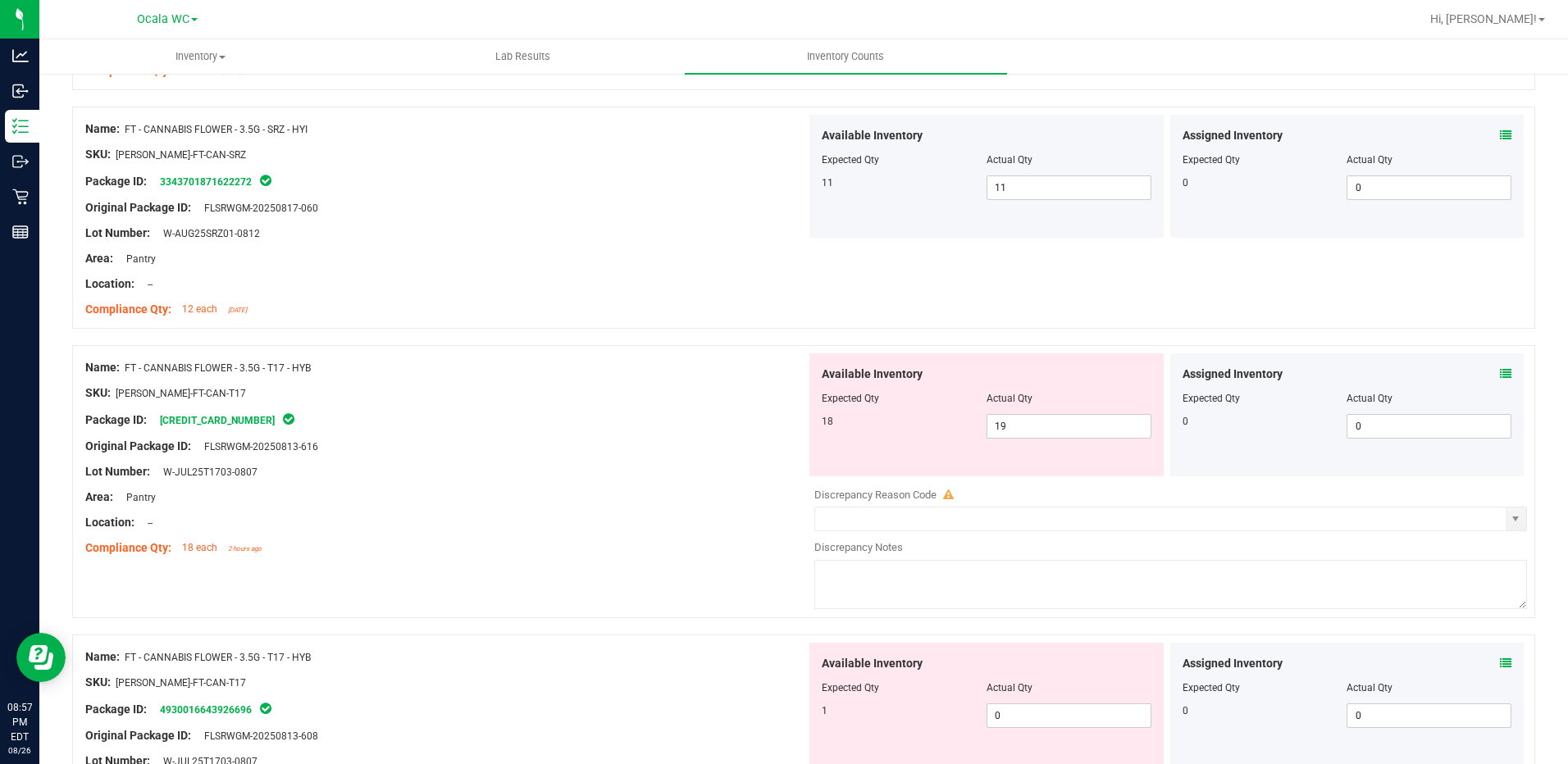
scroll to position [2869, 0]
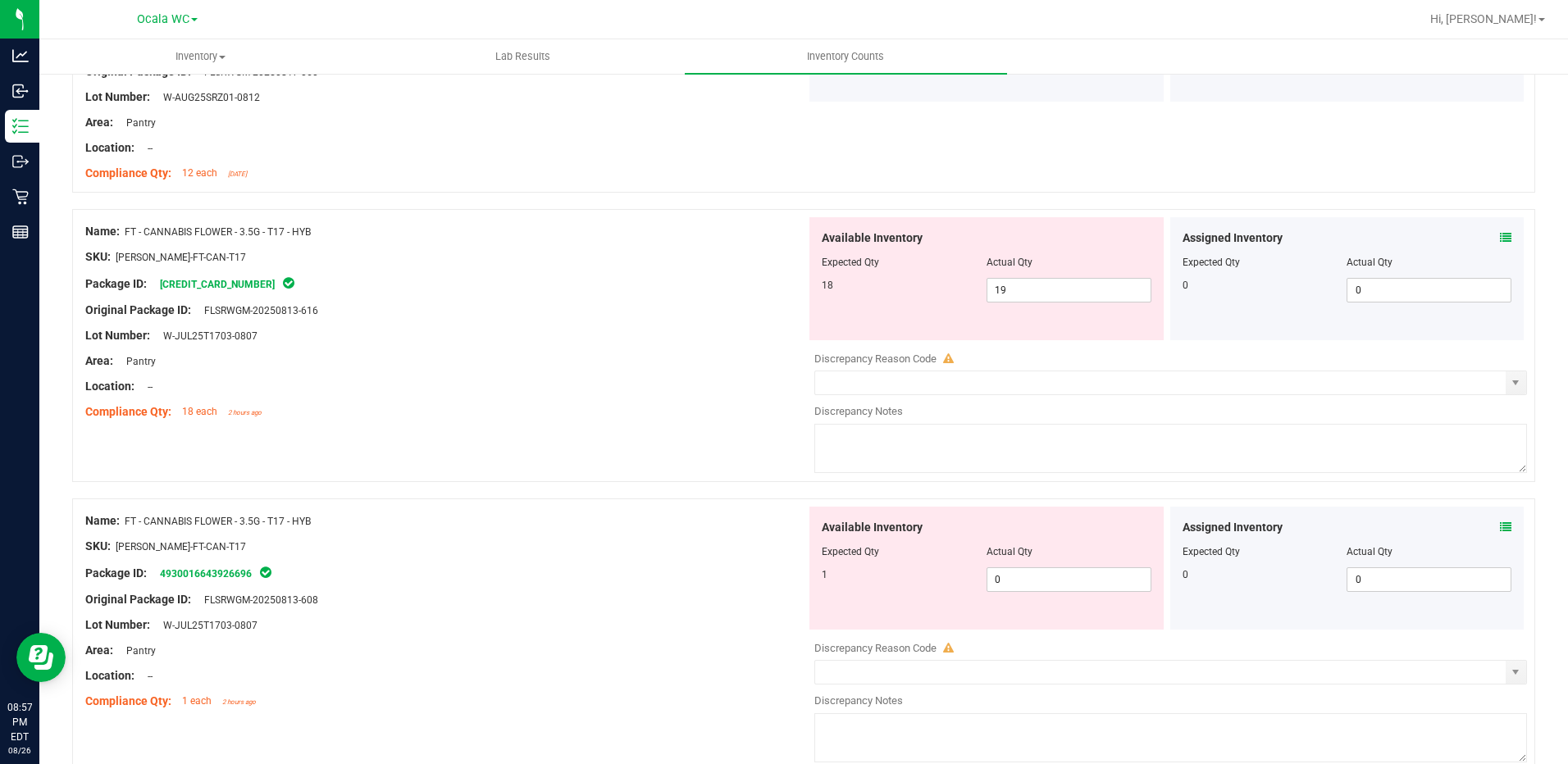
click at [1500, 526] on icon at bounding box center [1505, 527] width 12 height 12
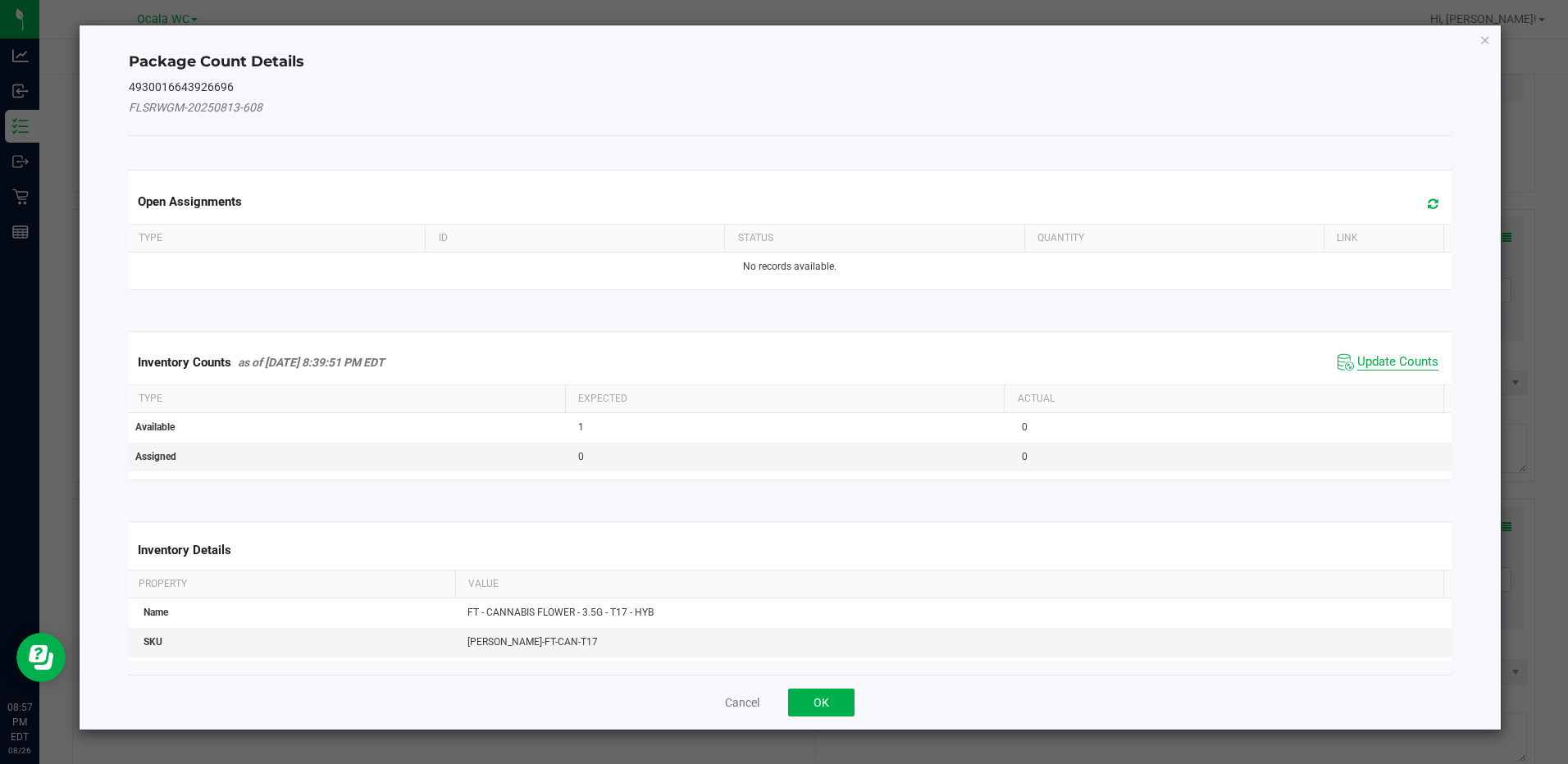
click at [1381, 360] on span "Update Counts" at bounding box center [1397, 362] width 81 height 16
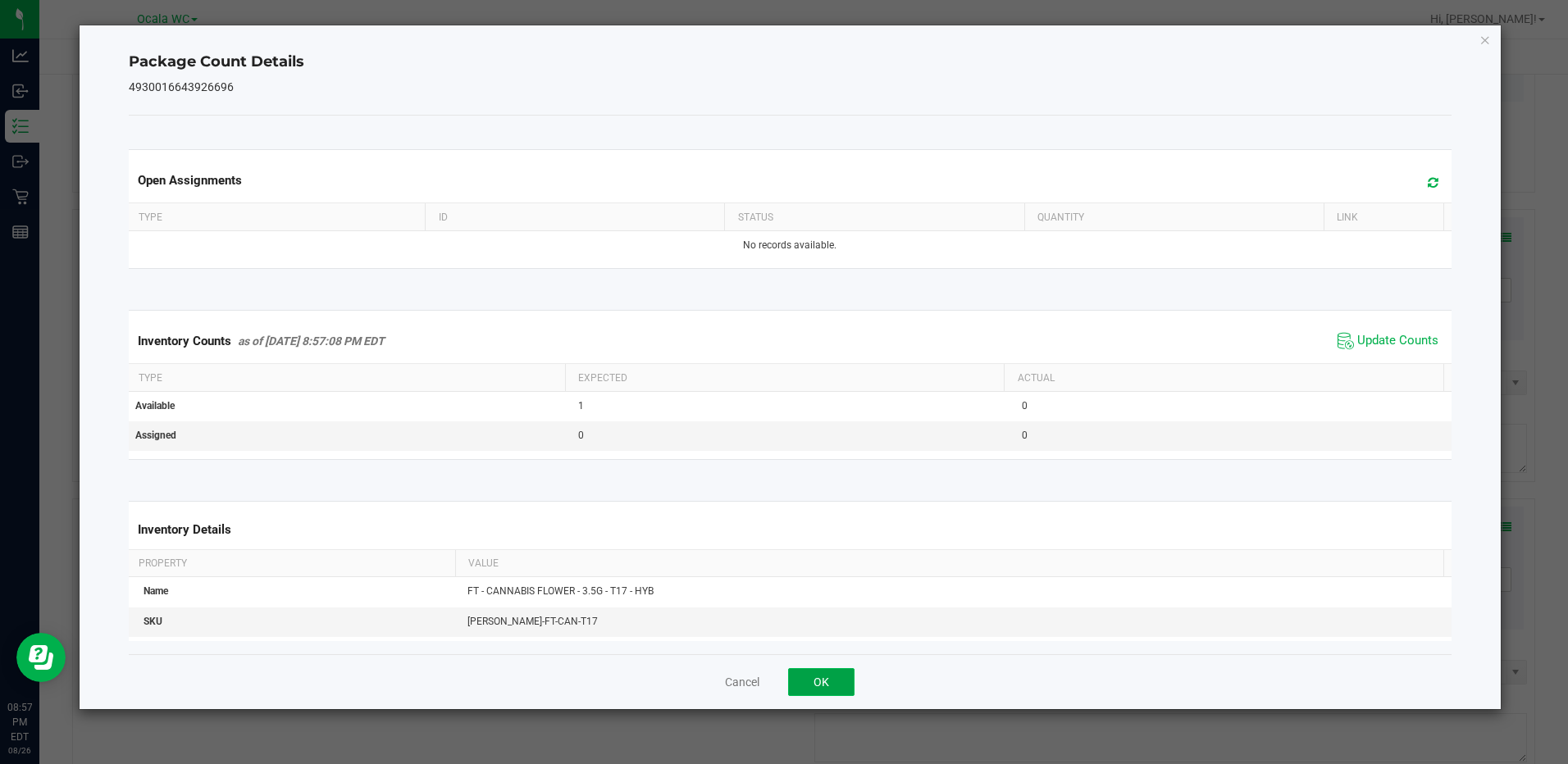
click at [827, 689] on button "OK" at bounding box center [822, 681] width 66 height 28
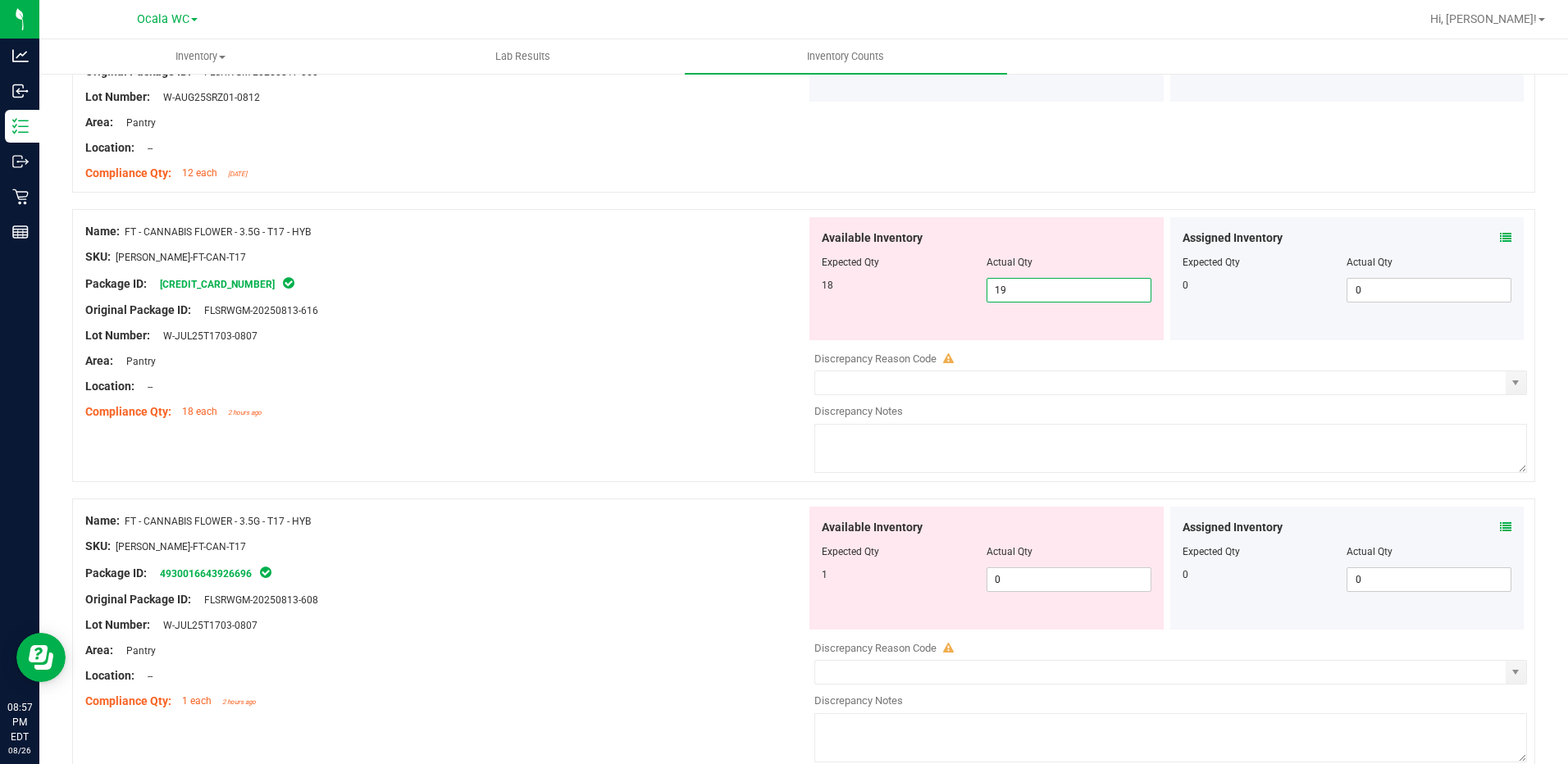
click at [1034, 290] on span "19 19" at bounding box center [1069, 290] width 165 height 24
click at [1034, 290] on input "19" at bounding box center [1069, 290] width 163 height 23
type input "18"
click at [613, 294] on div at bounding box center [445, 297] width 721 height 8
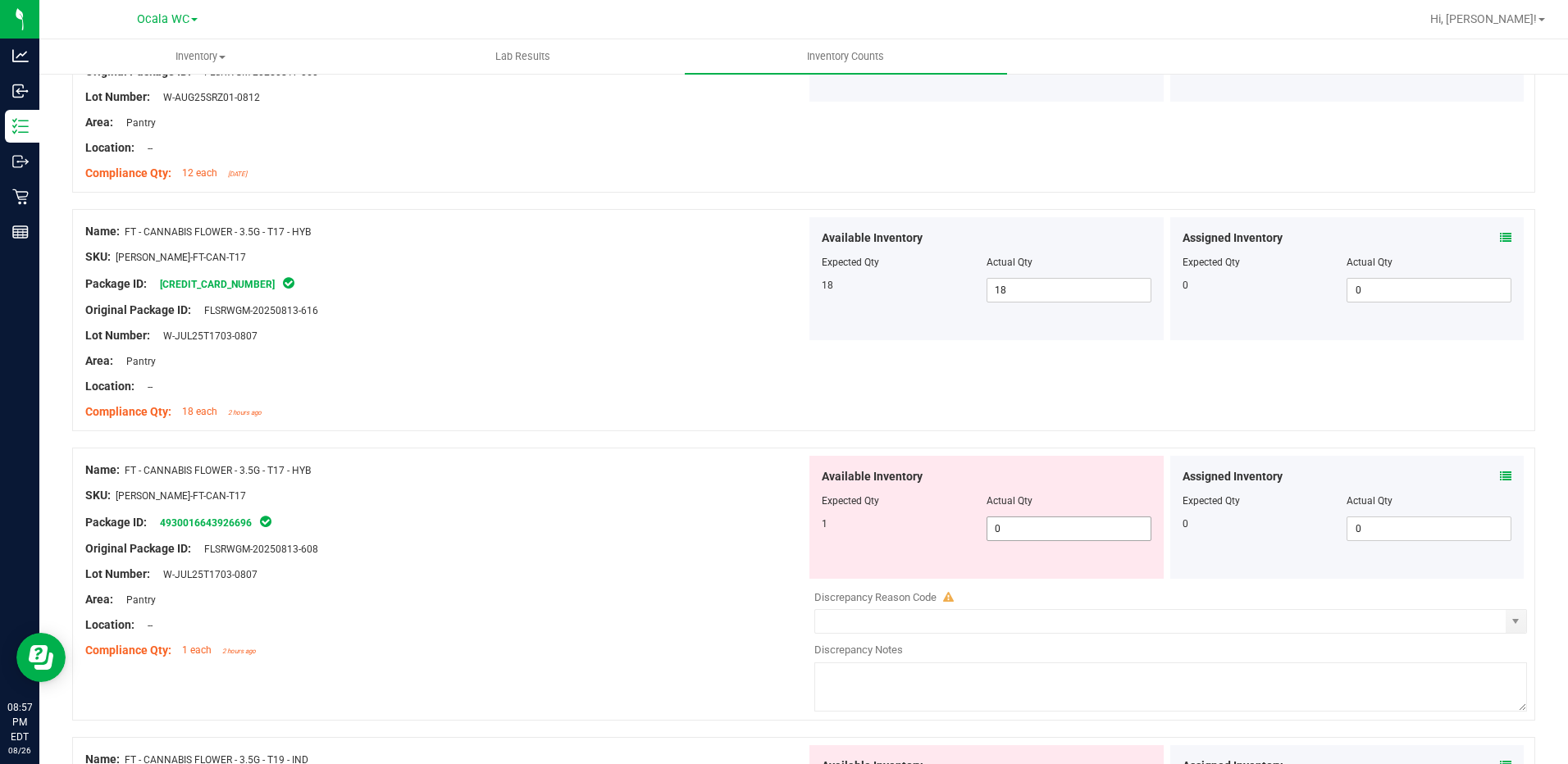
click at [1022, 526] on span "0 0" at bounding box center [1069, 528] width 165 height 24
click at [1022, 526] on input "0" at bounding box center [1069, 529] width 163 height 23
type input "1"
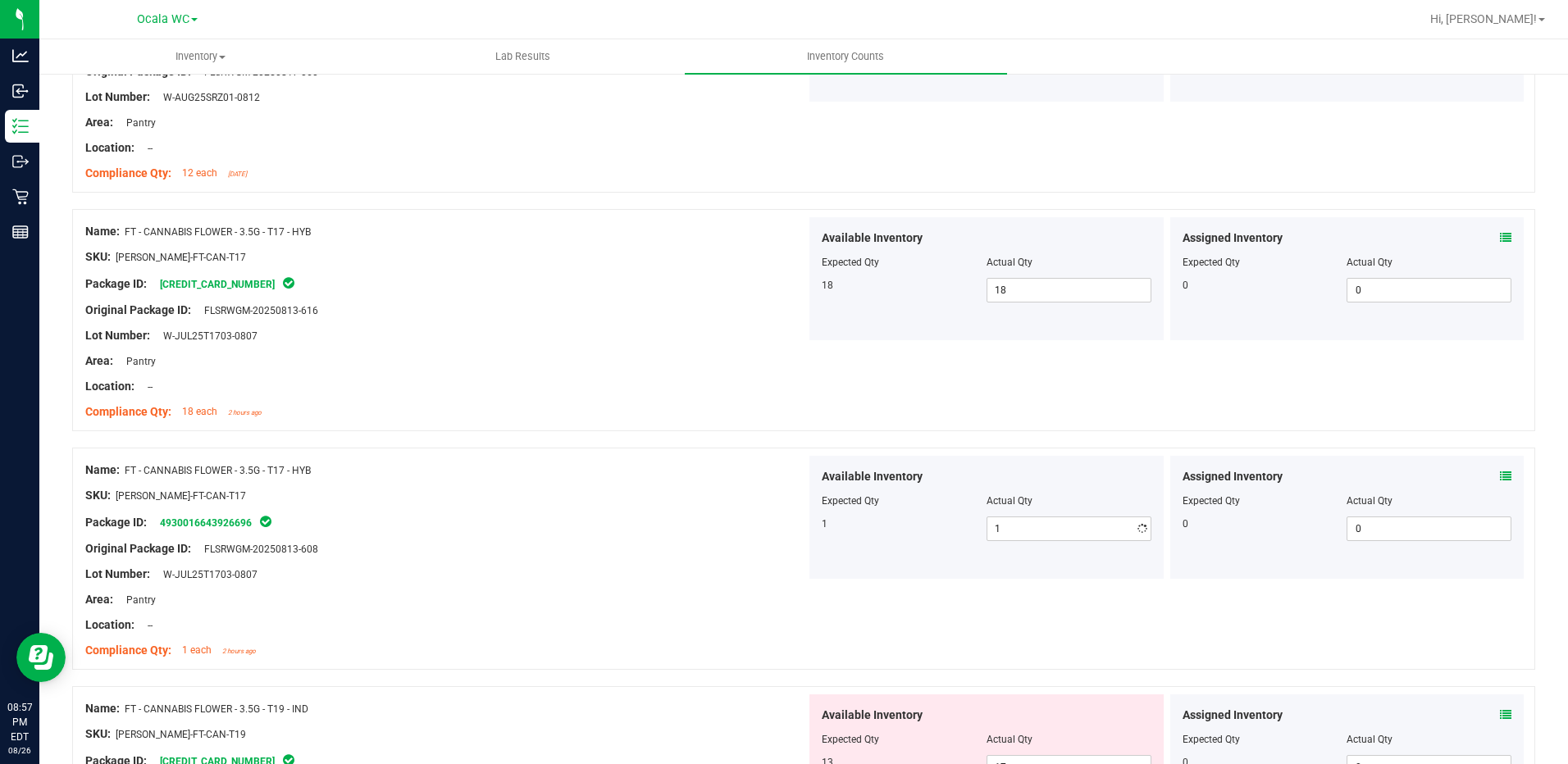
click at [604, 456] on div "Name: FT - CANNABIS FLOWER - 3.5G - T17 - HYB SKU: [PERSON_NAME]-FT-CAN-T17 Pac…" at bounding box center [445, 560] width 721 height 209
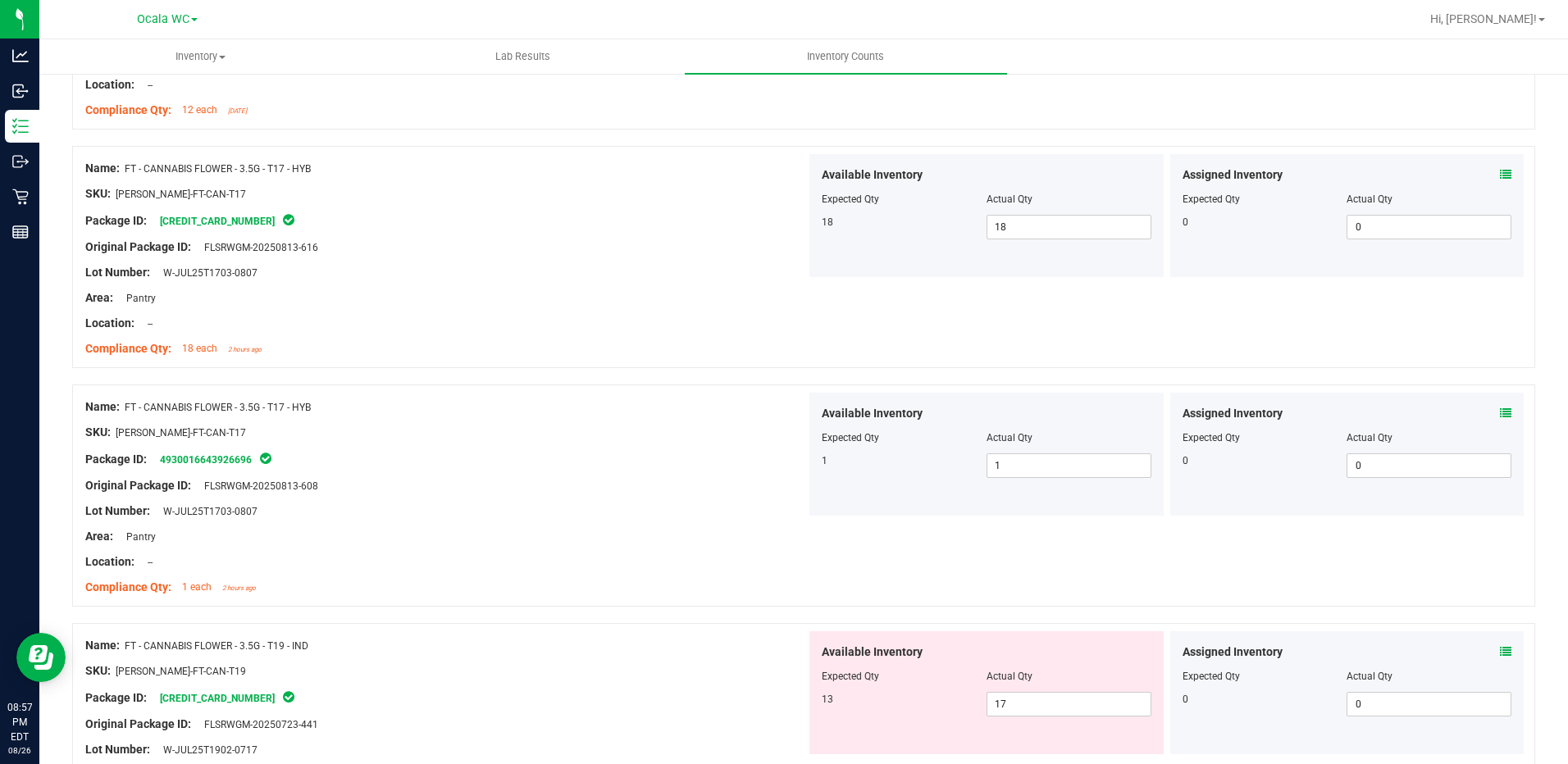
scroll to position [3034, 0]
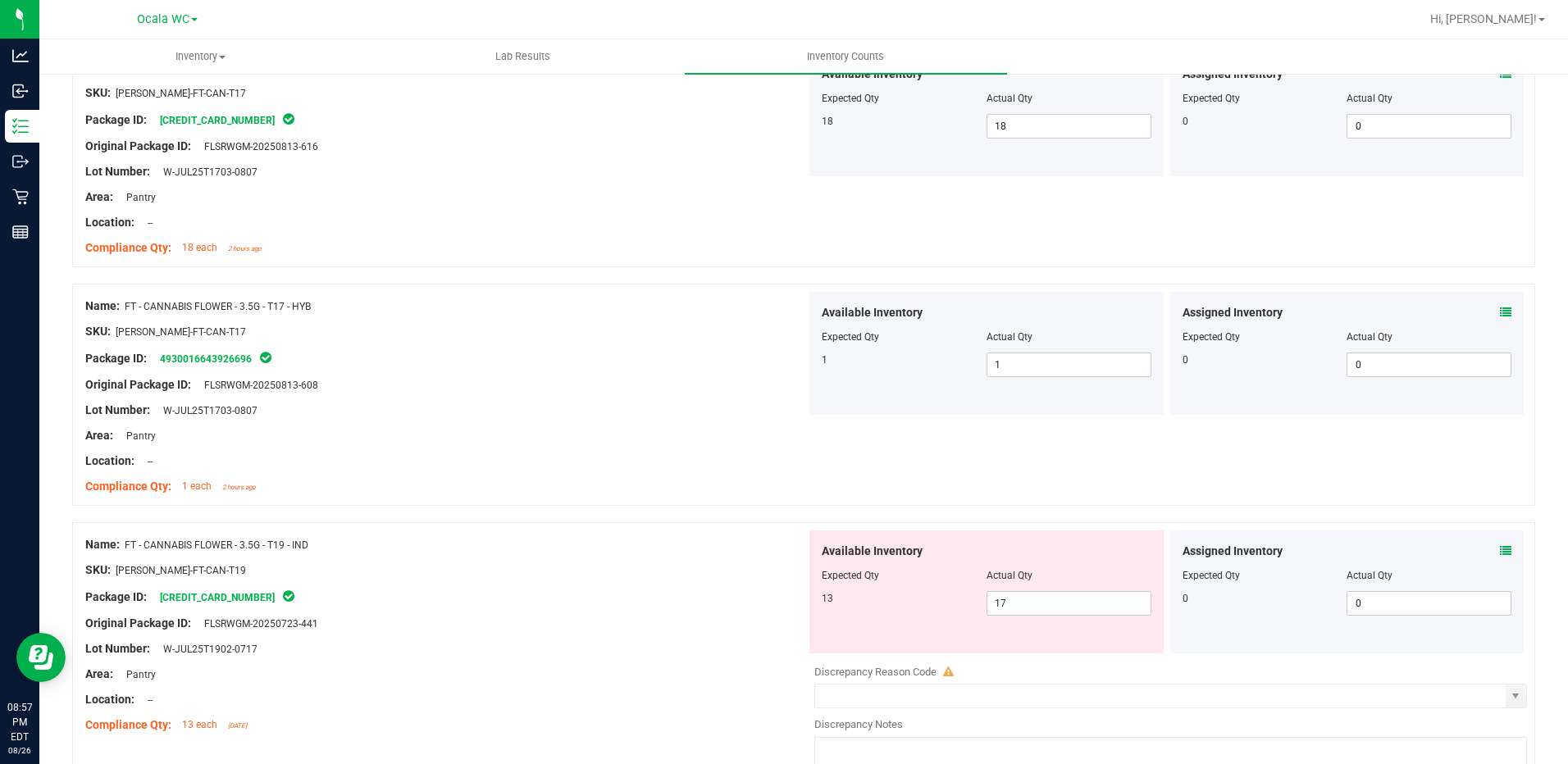
click at [1500, 548] on icon at bounding box center [1505, 550] width 12 height 12
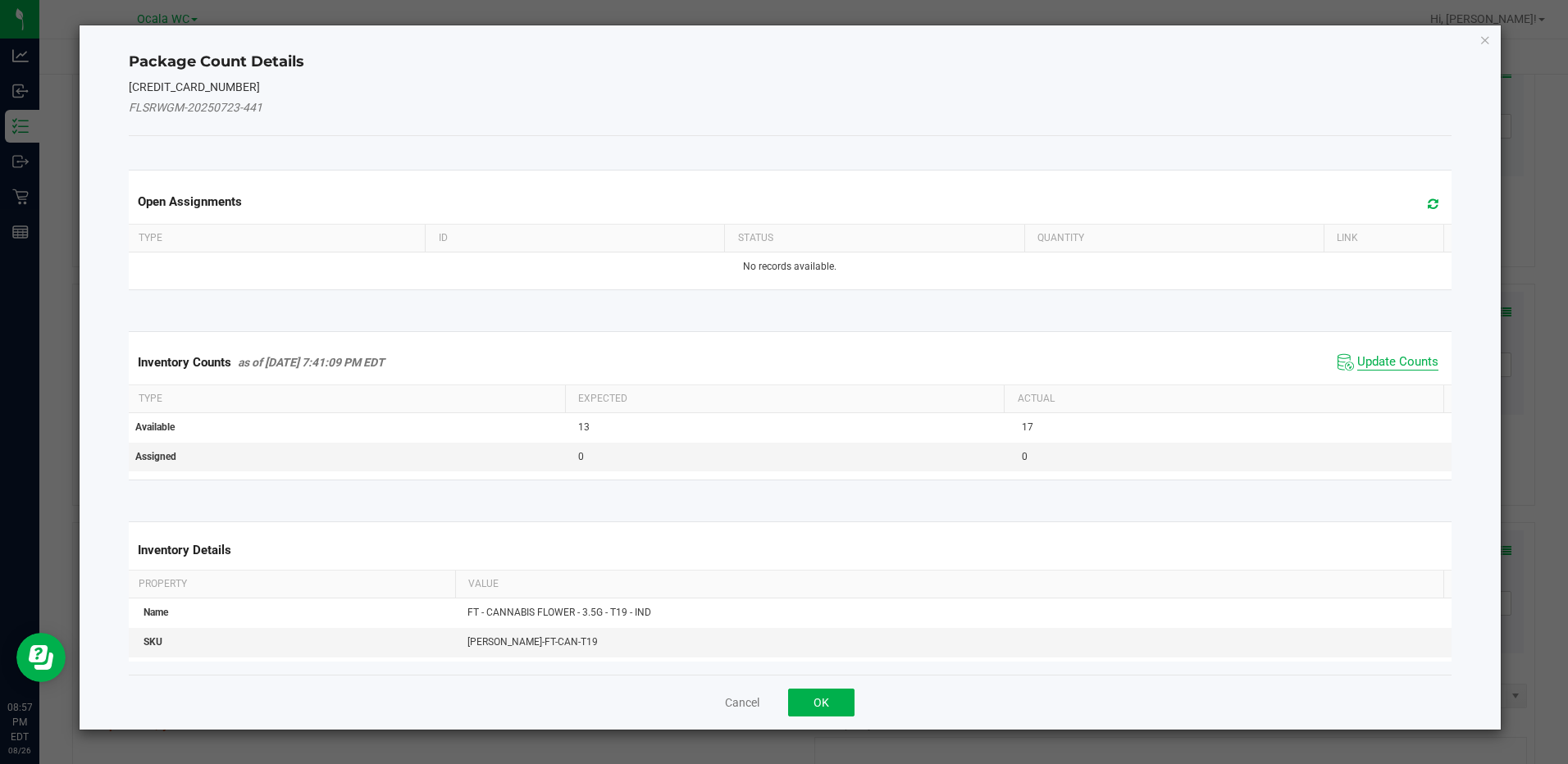
click at [1370, 362] on span "Update Counts" at bounding box center [1397, 362] width 81 height 16
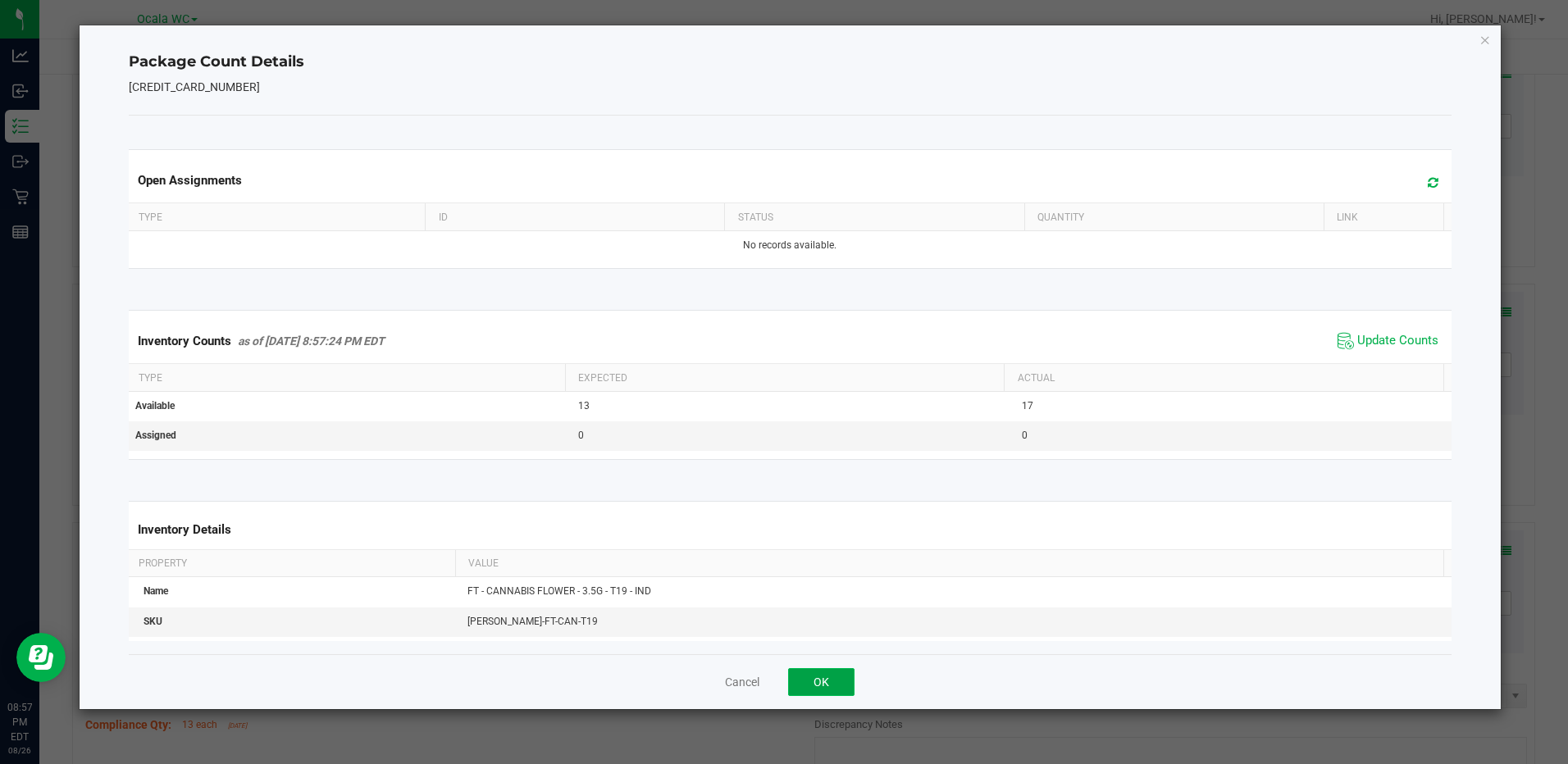
click at [832, 668] on button "OK" at bounding box center [822, 681] width 66 height 28
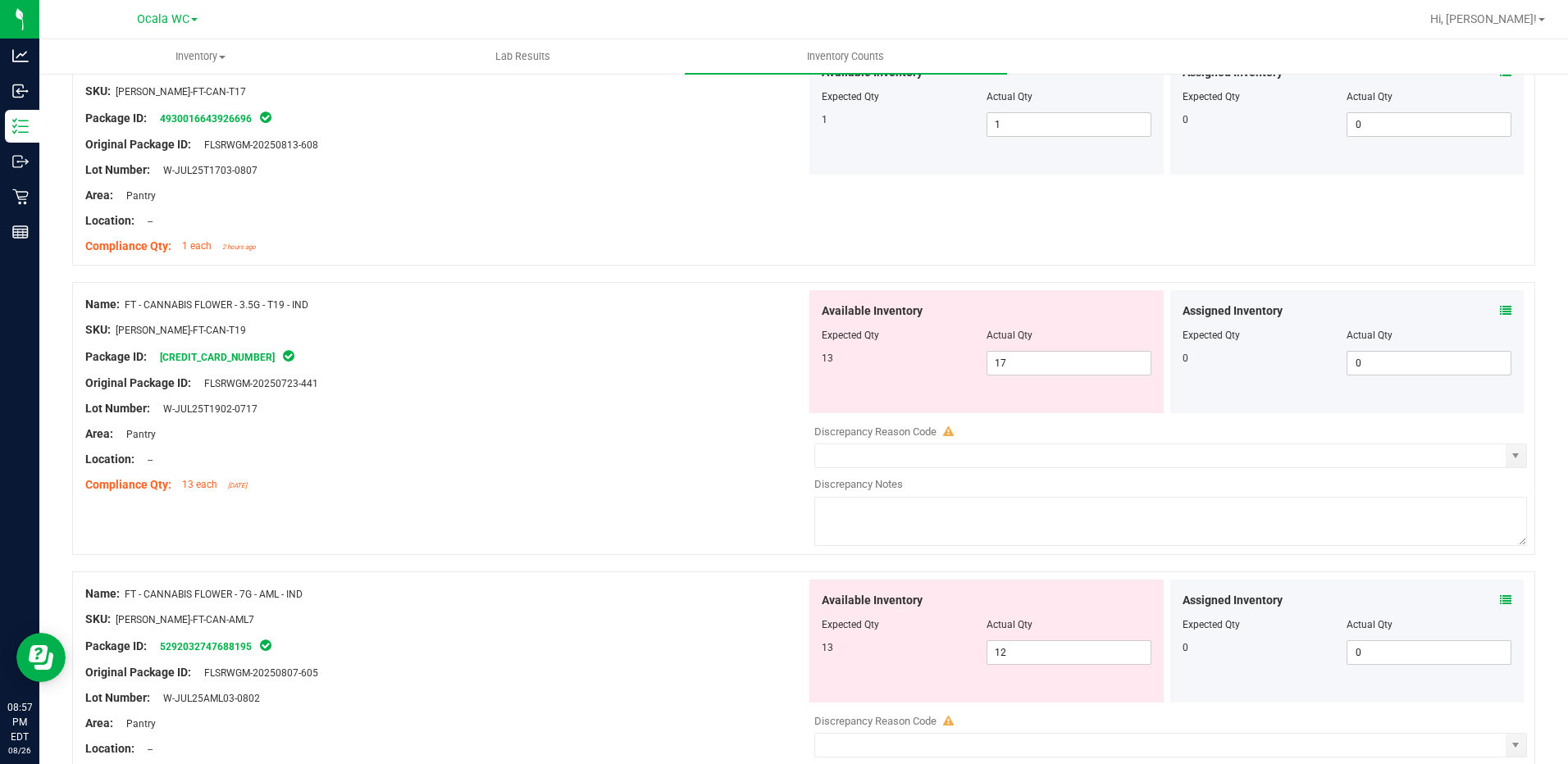
scroll to position [3280, 0]
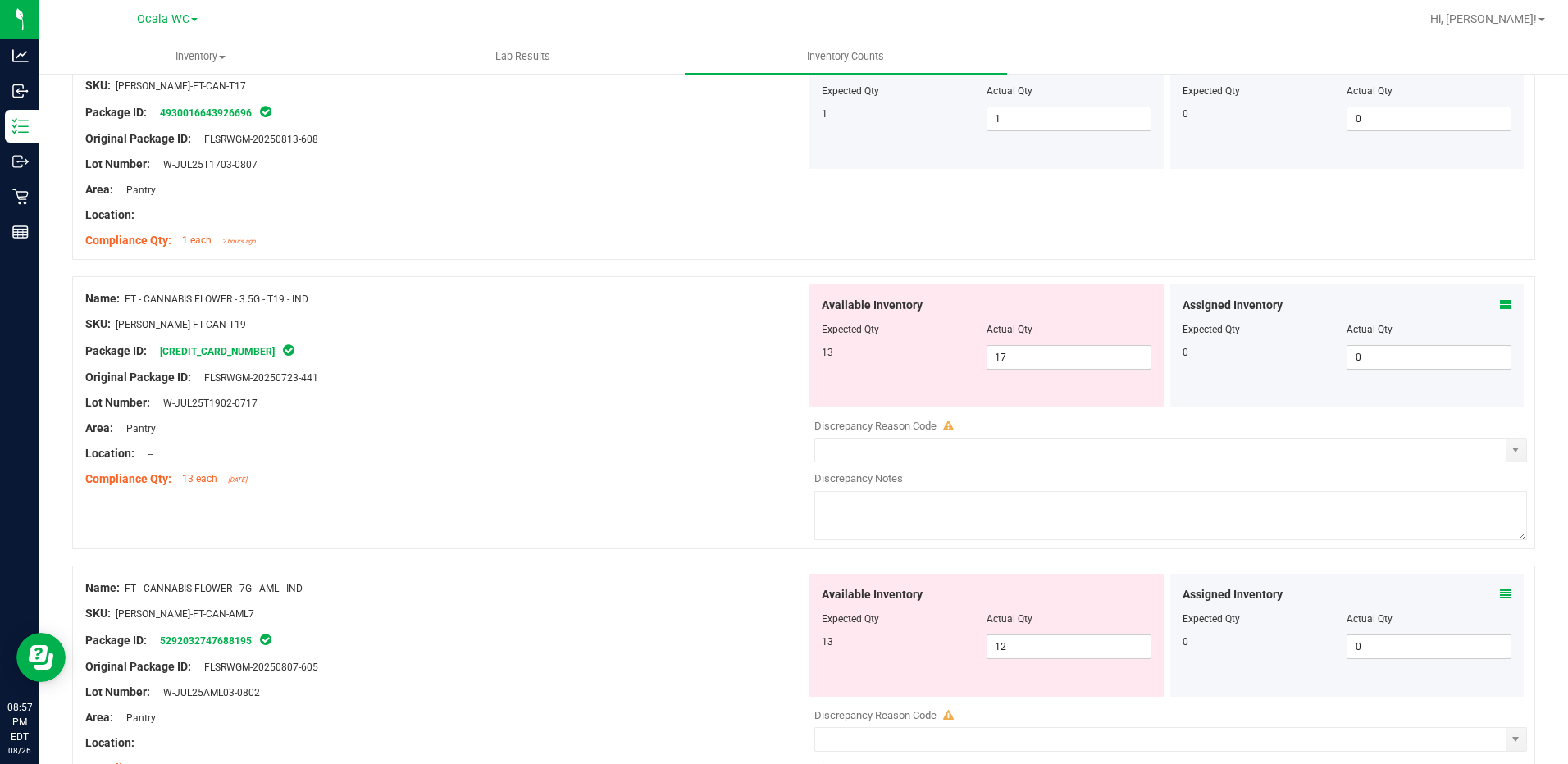
click at [1500, 593] on icon at bounding box center [1505, 594] width 12 height 12
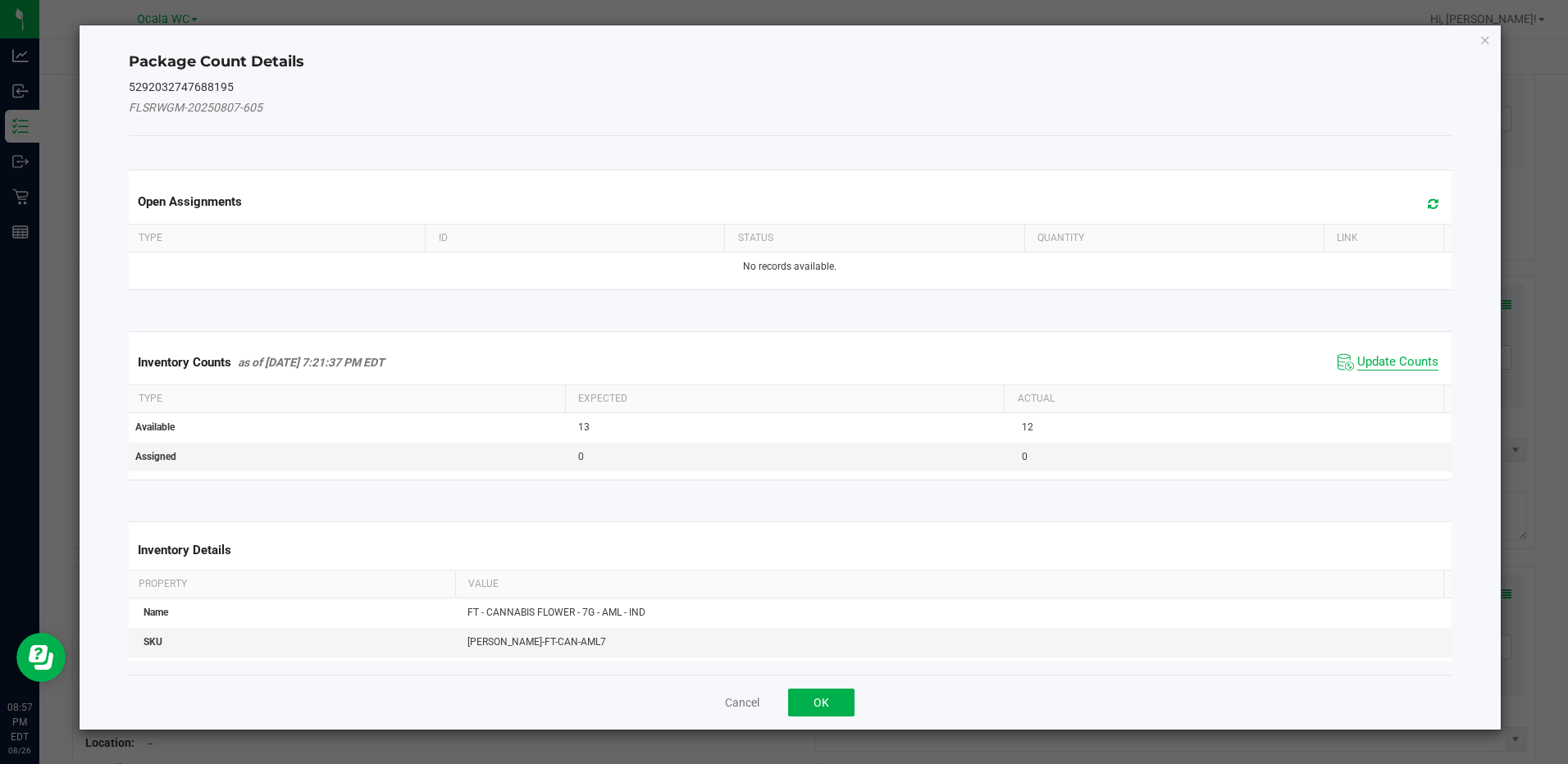
click at [1403, 357] on span "Update Counts" at bounding box center [1397, 362] width 81 height 16
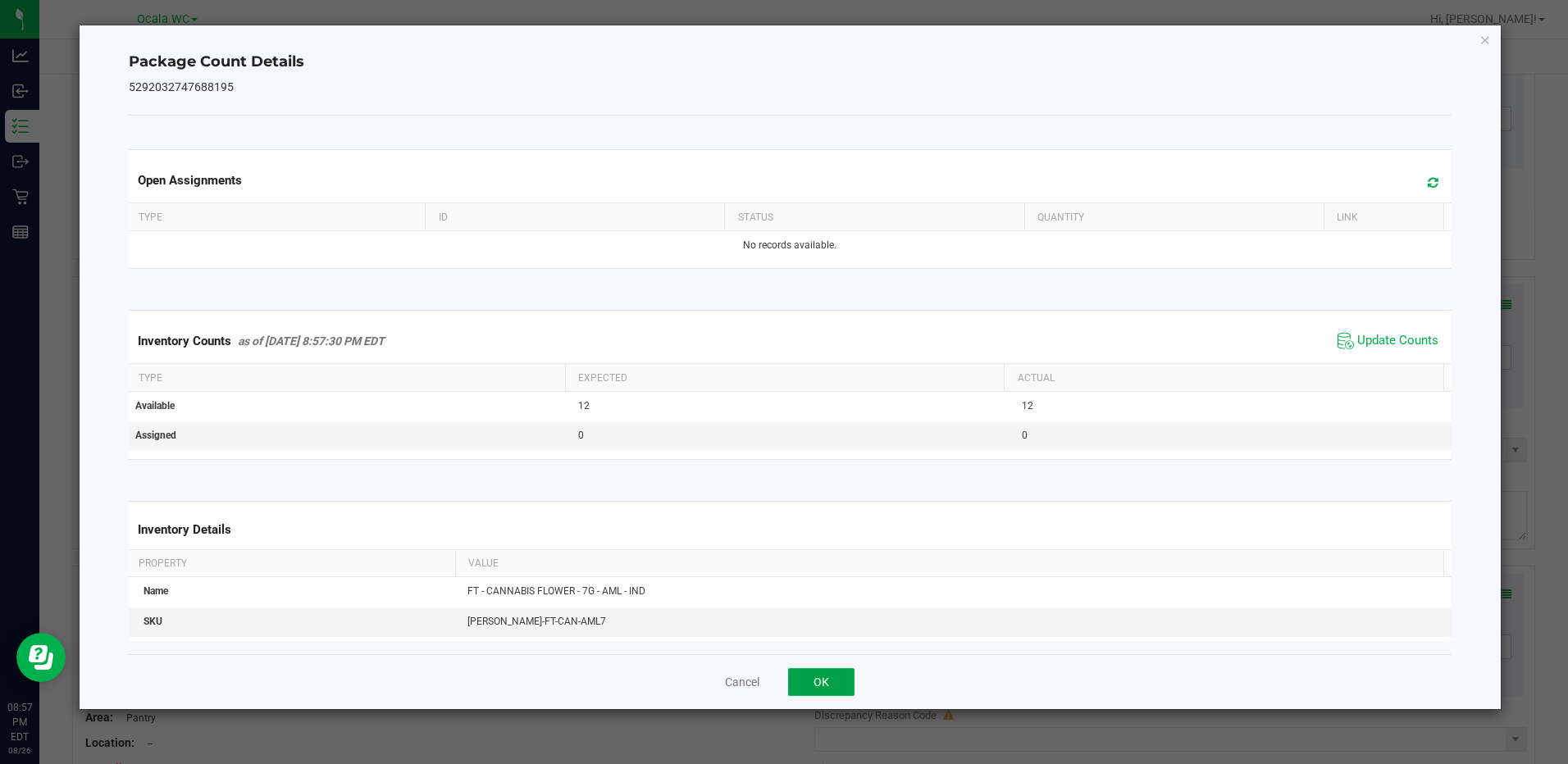
click at [832, 684] on button "OK" at bounding box center [822, 681] width 66 height 28
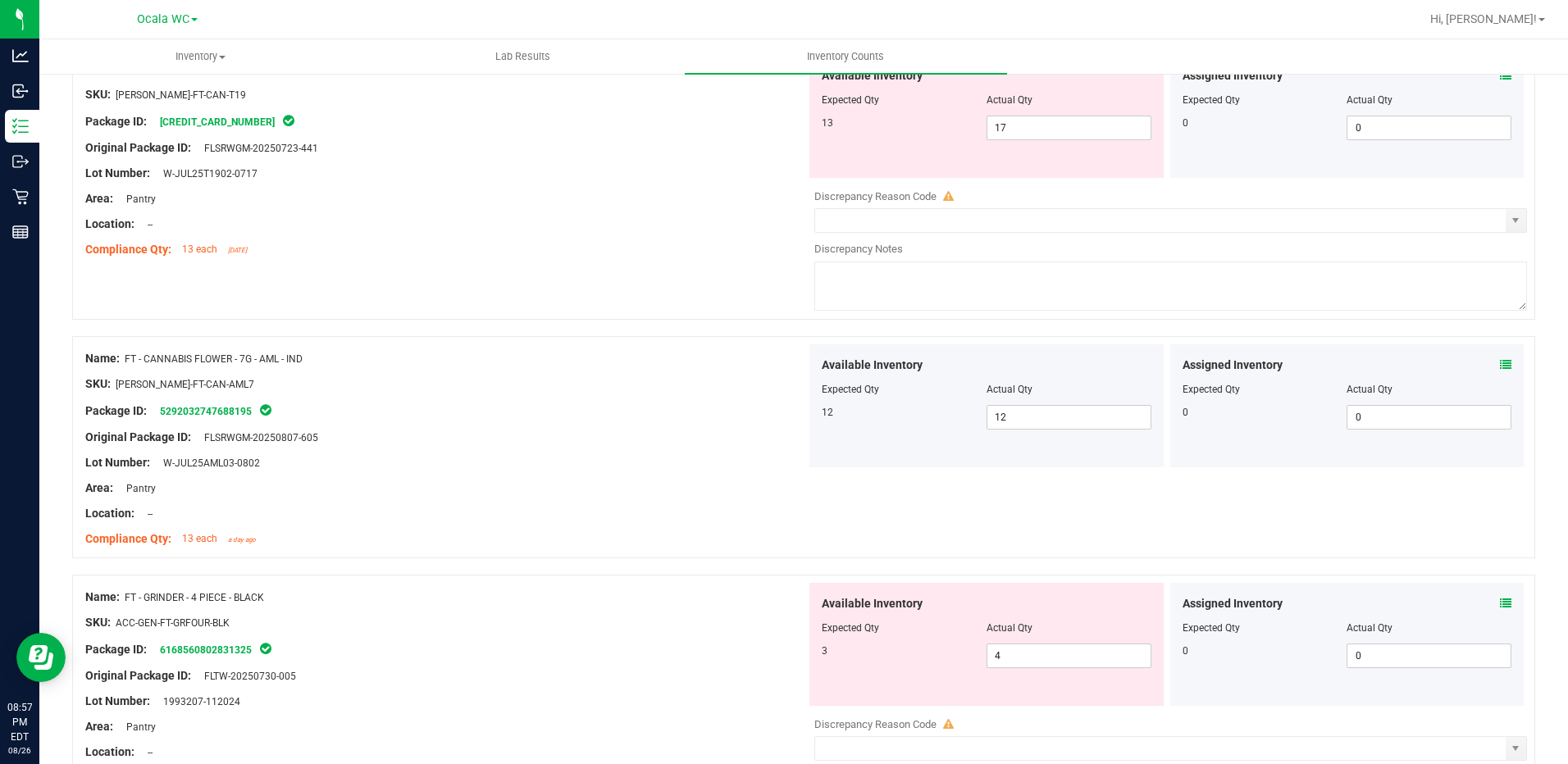
scroll to position [3607, 0]
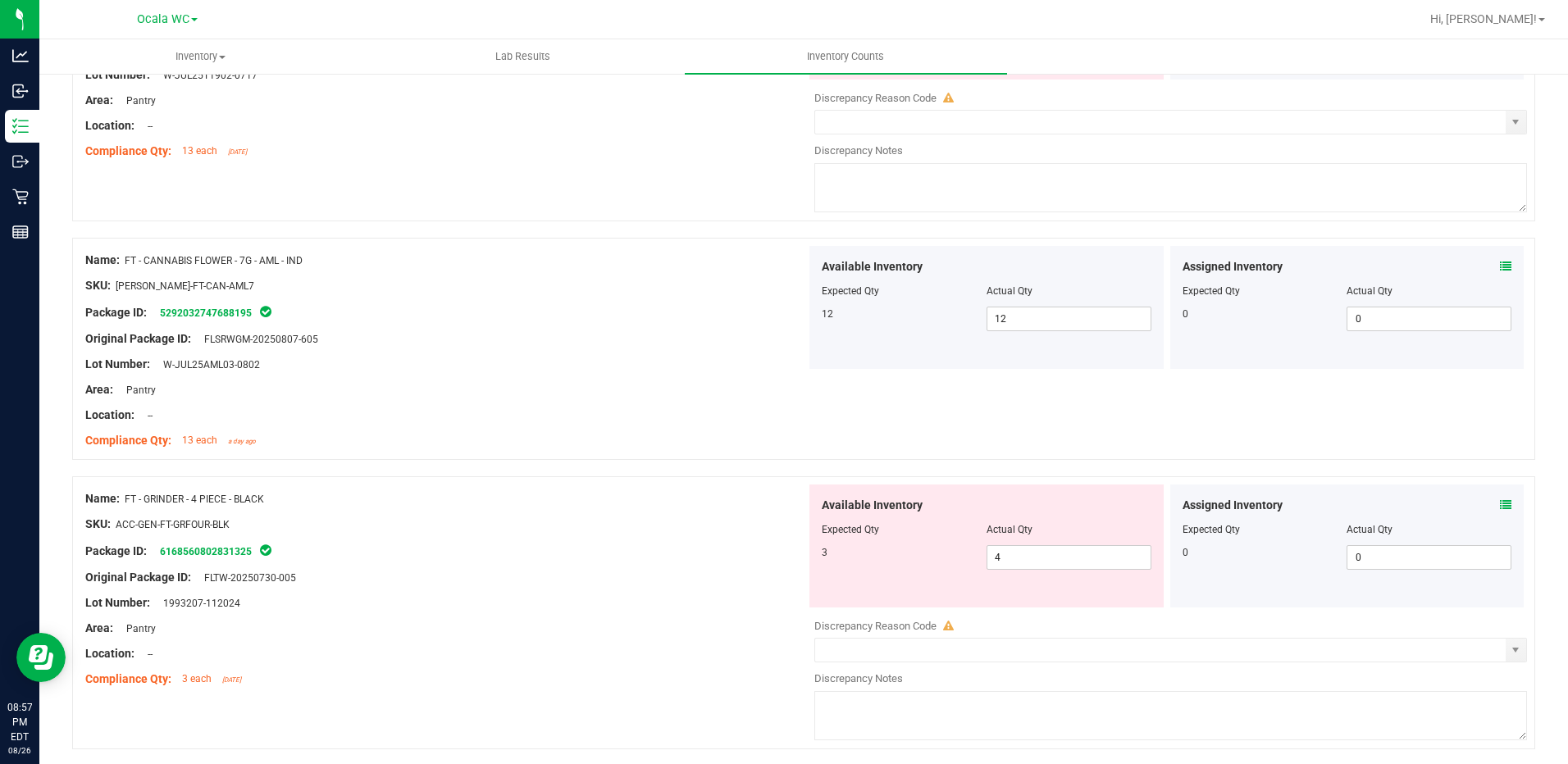
click at [1500, 502] on icon at bounding box center [1505, 505] width 12 height 12
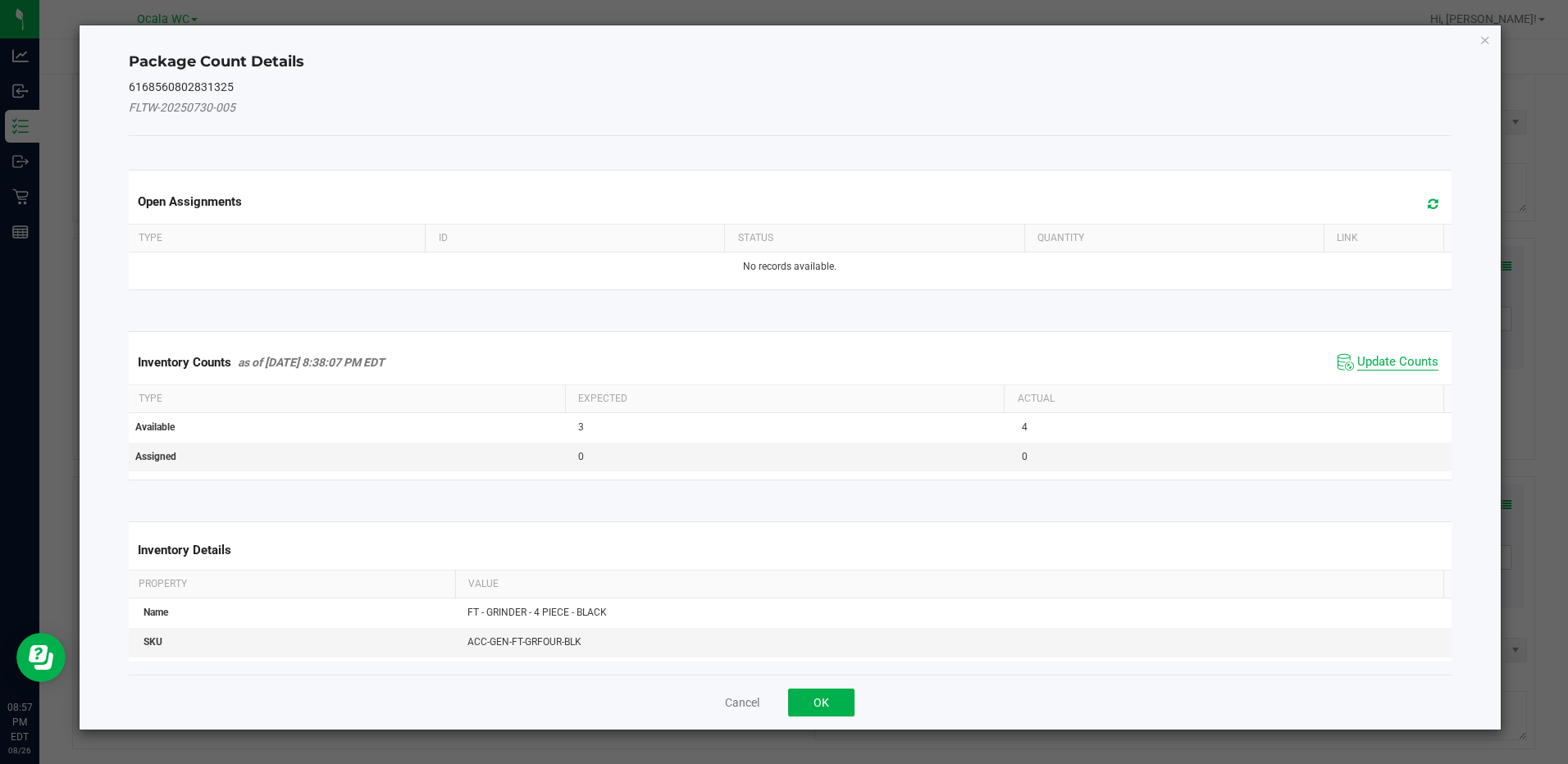
click at [1367, 364] on span "Update Counts" at bounding box center [1397, 362] width 81 height 16
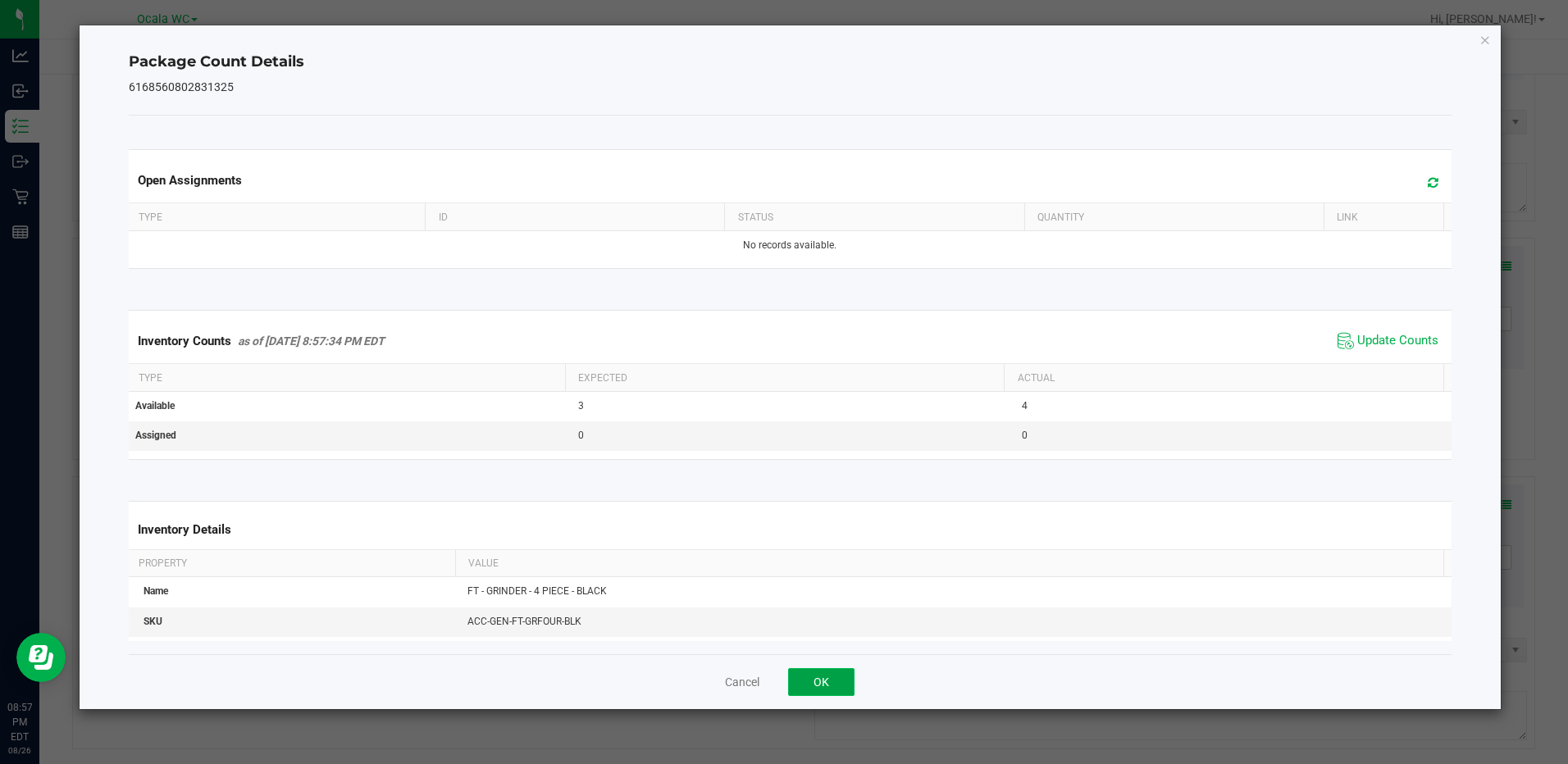
click at [843, 684] on button "OK" at bounding box center [822, 681] width 66 height 28
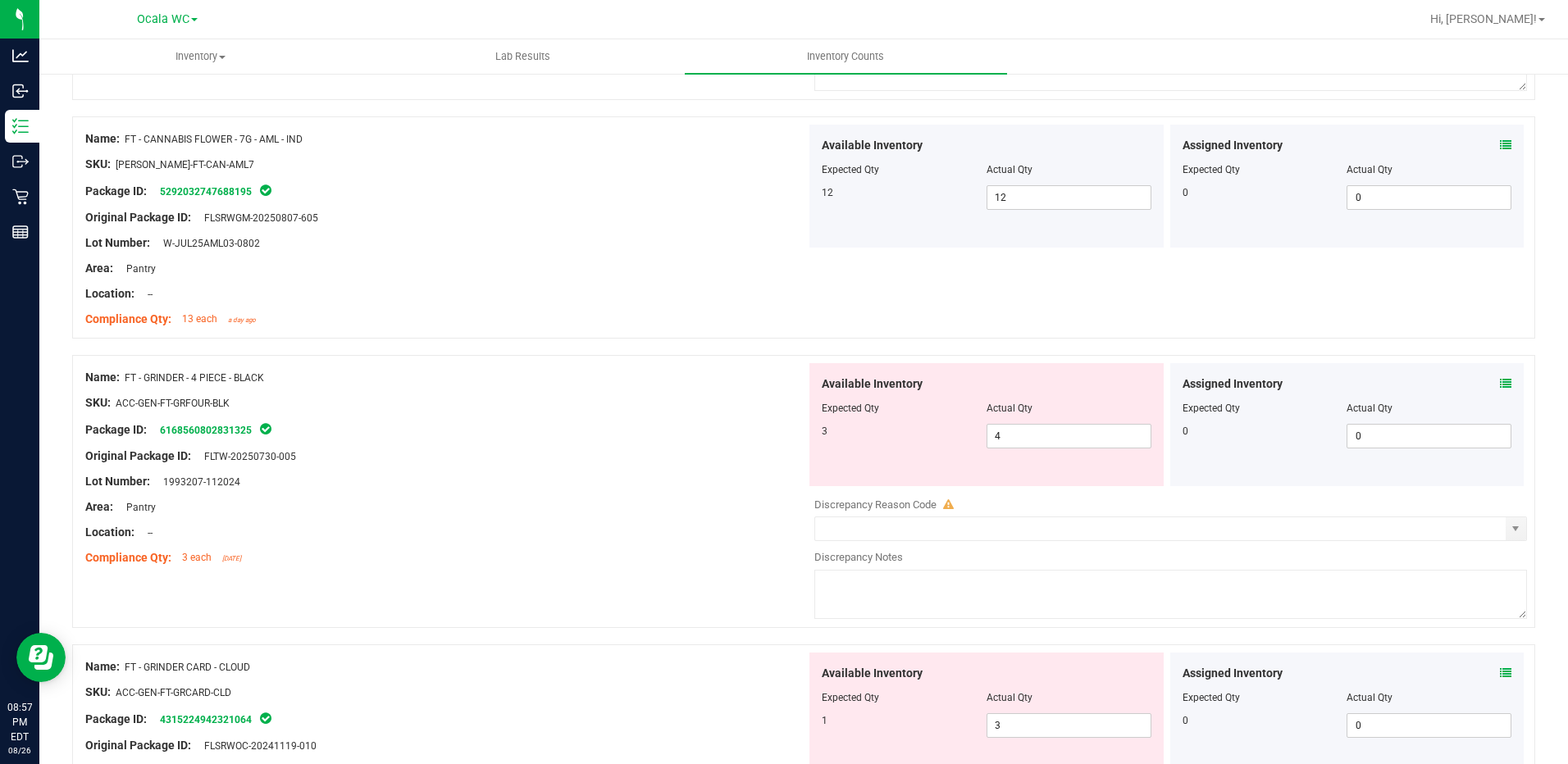
scroll to position [3689, 0]
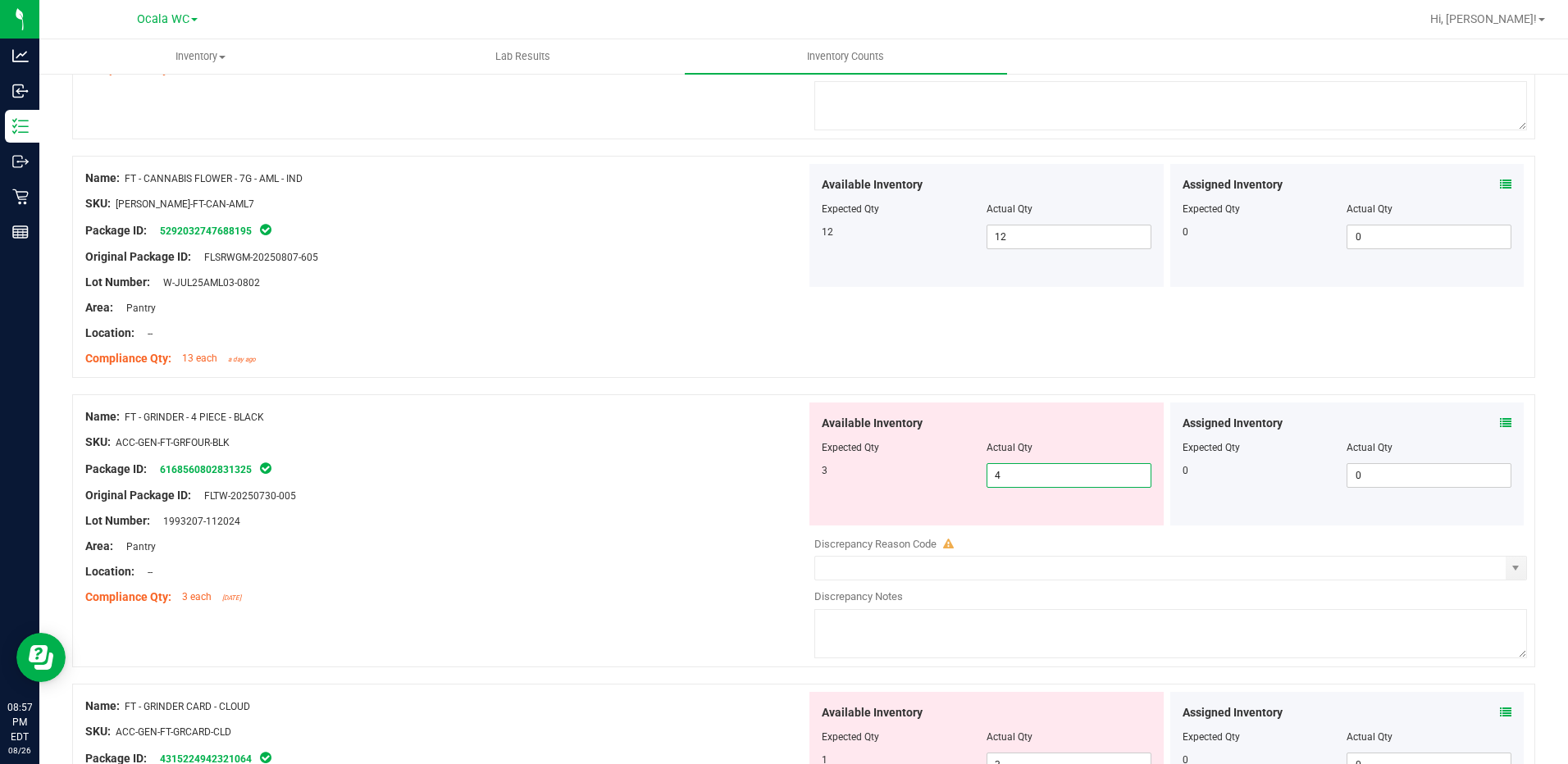
click at [1015, 480] on span "4 4" at bounding box center [1069, 475] width 165 height 24
click at [1015, 480] on input "4" at bounding box center [1069, 476] width 163 height 23
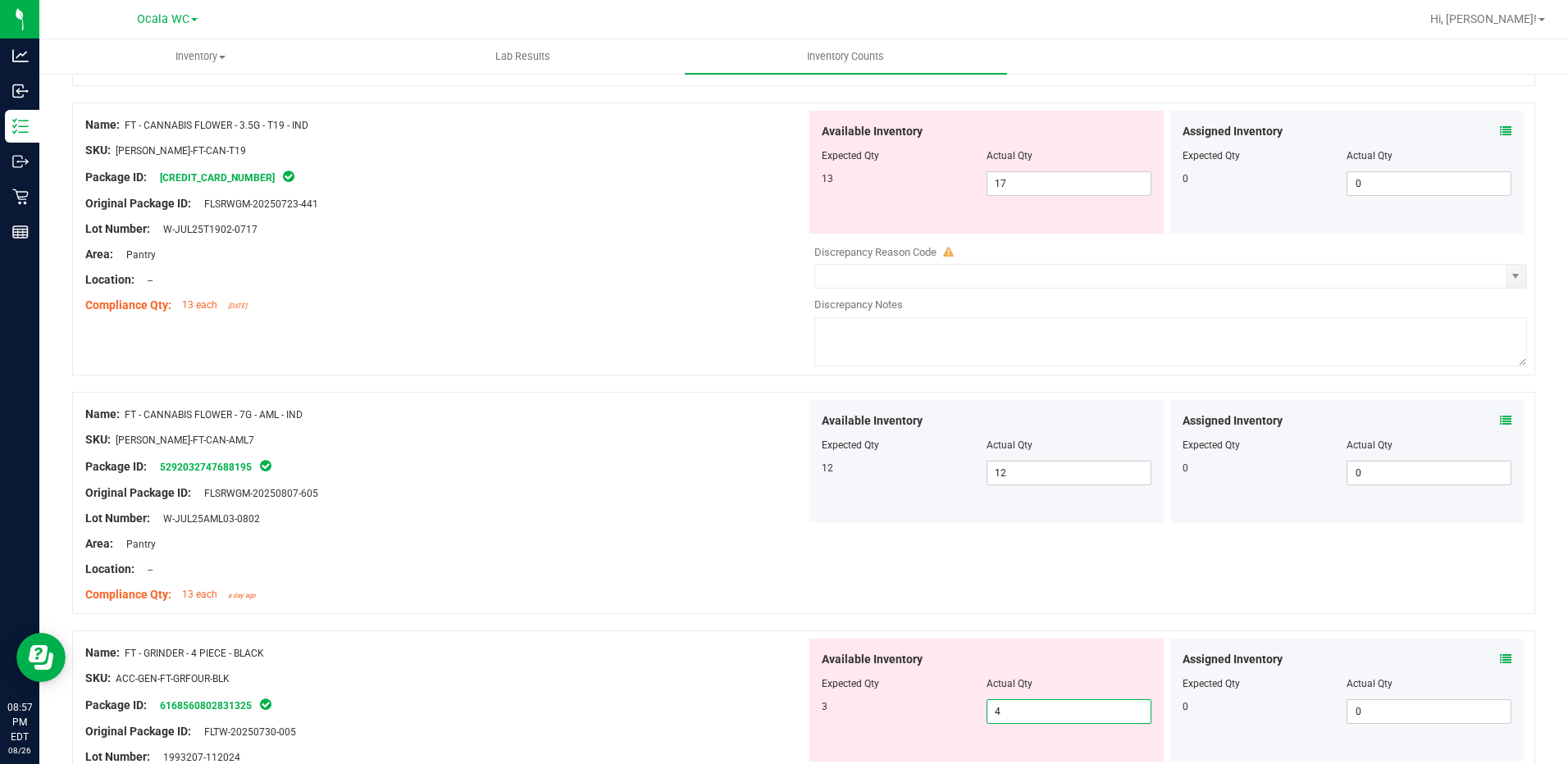
scroll to position [3361, 0]
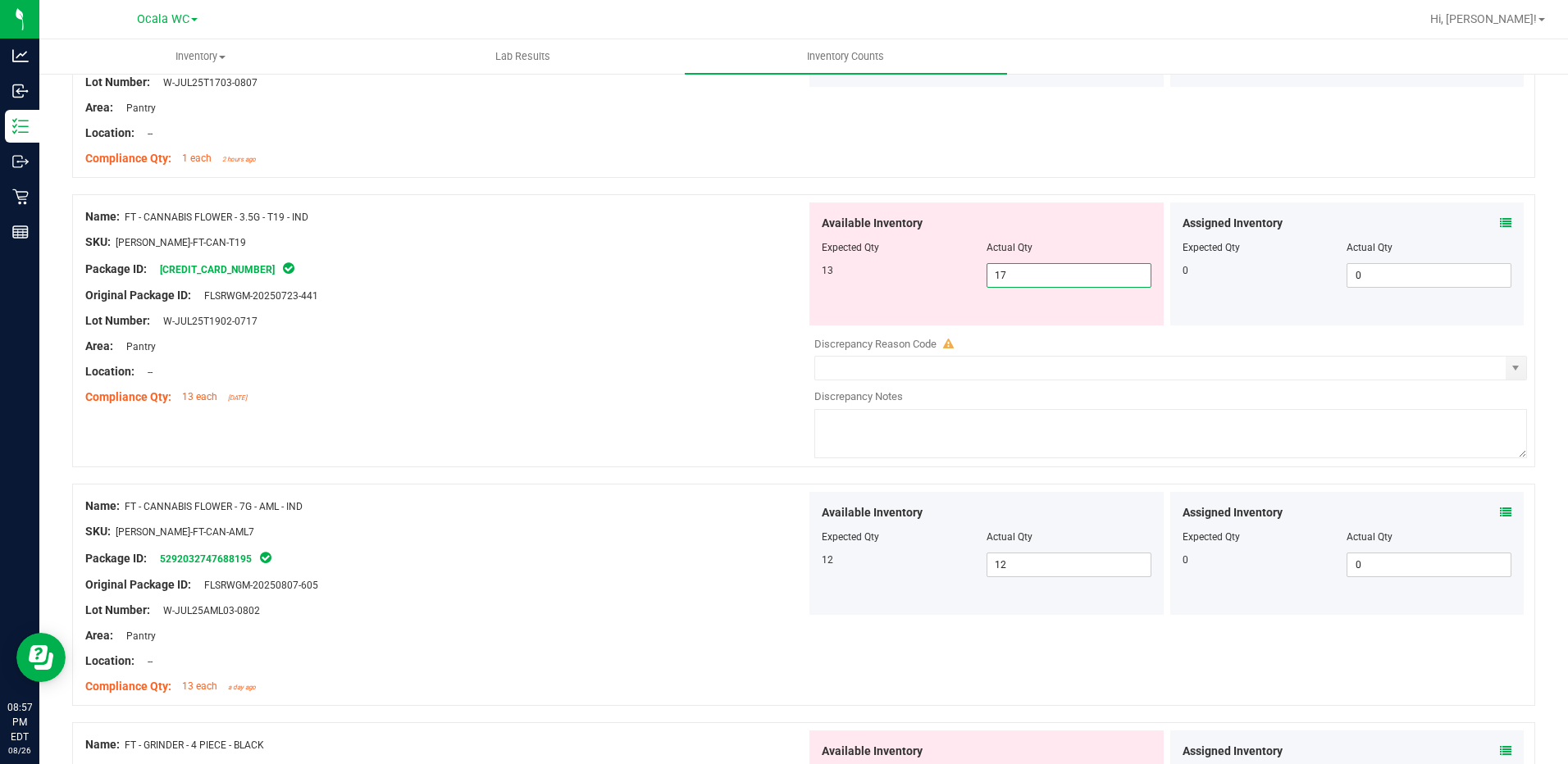
click at [991, 276] on span "17 17" at bounding box center [1069, 275] width 165 height 24
click at [991, 276] on input "17" at bounding box center [1069, 276] width 163 height 23
type input "13"
click at [752, 300] on div "Original Package ID: FLSRWGM-20250723-441" at bounding box center [445, 295] width 721 height 17
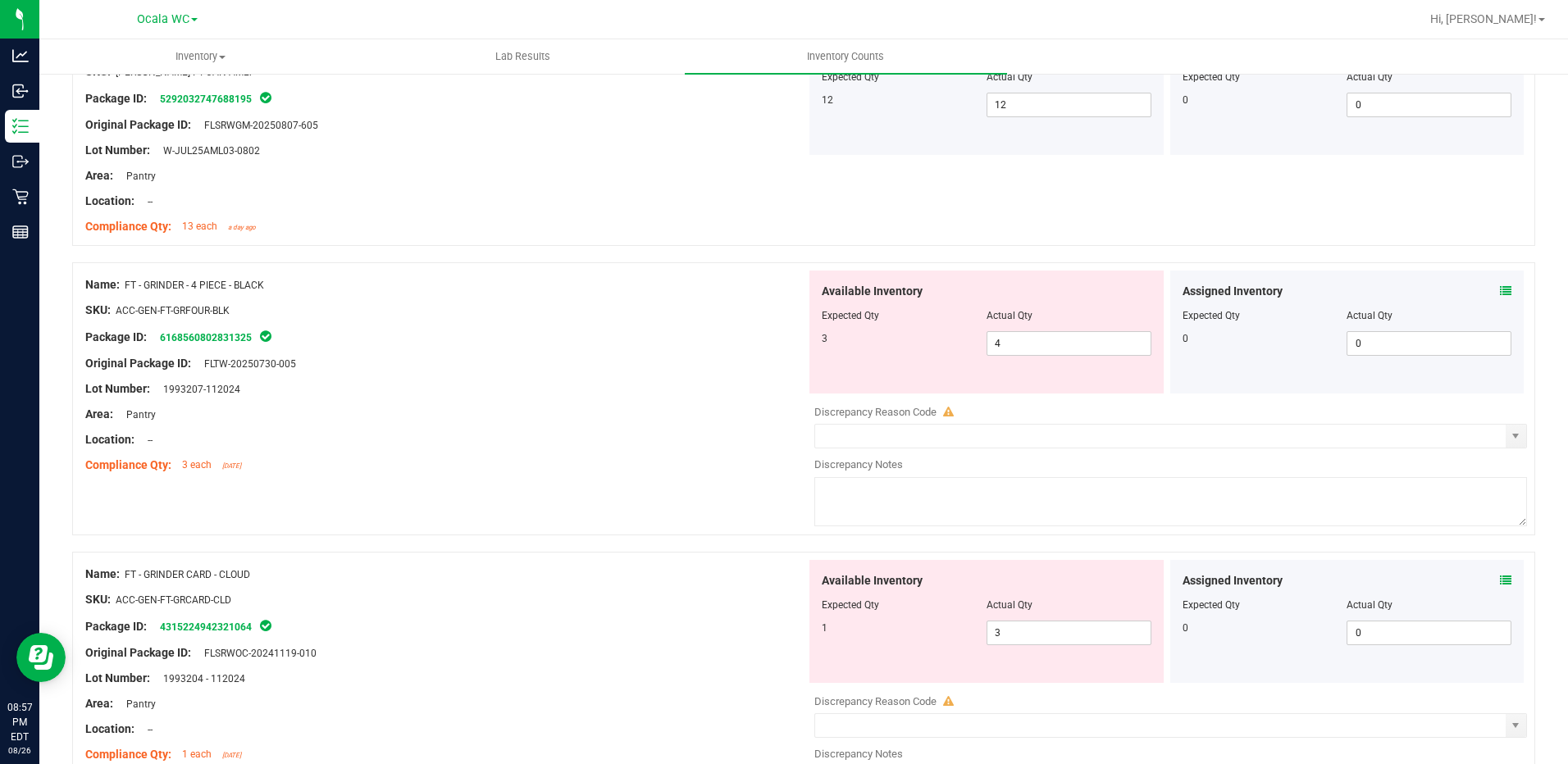
scroll to position [3771, 0]
click at [1020, 346] on span "4 4" at bounding box center [1069, 342] width 165 height 24
click at [1020, 346] on input "4" at bounding box center [1069, 343] width 163 height 23
type input "3"
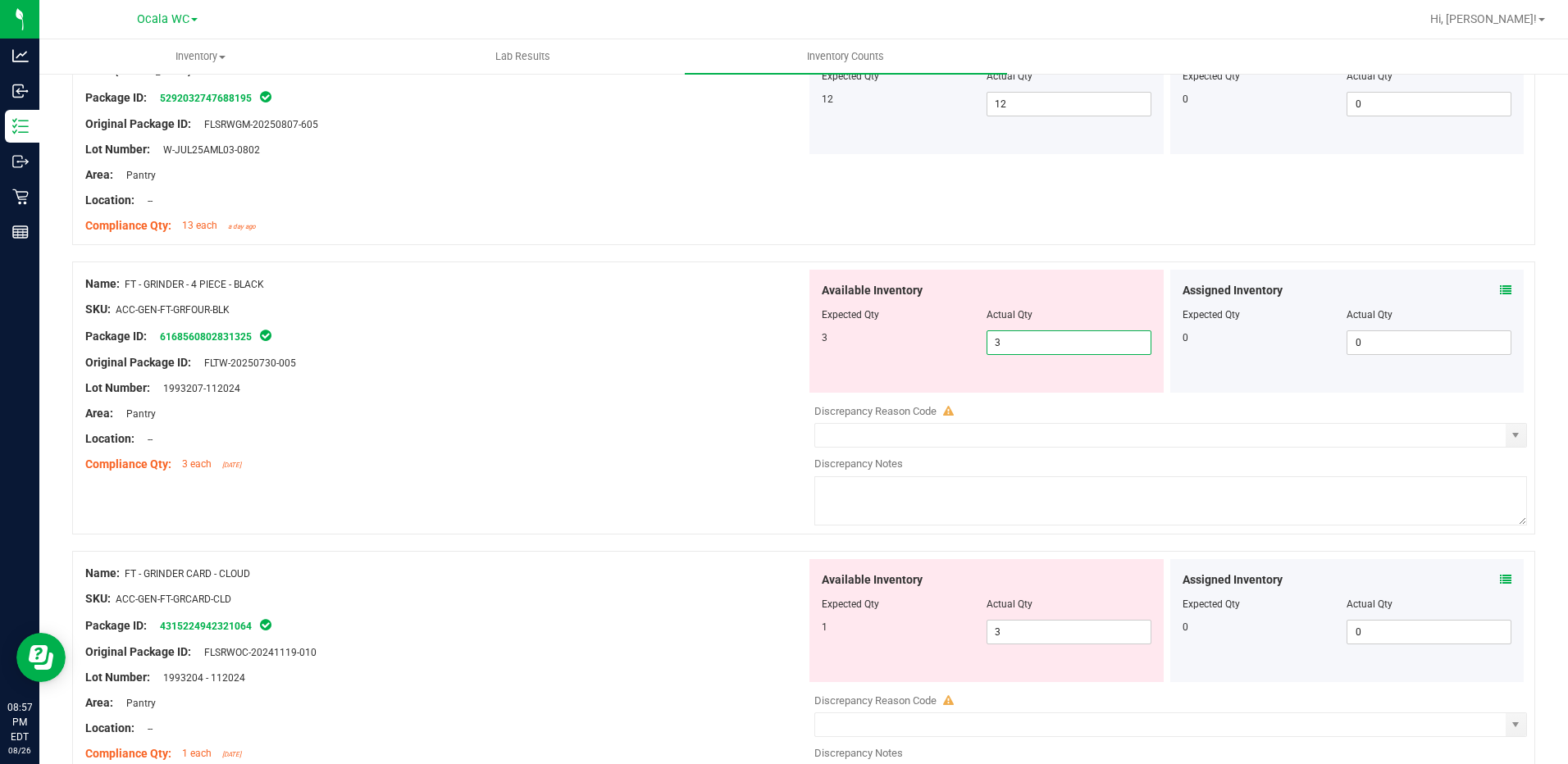
click at [697, 337] on div "Package ID: 6168560802831325" at bounding box center [445, 336] width 721 height 20
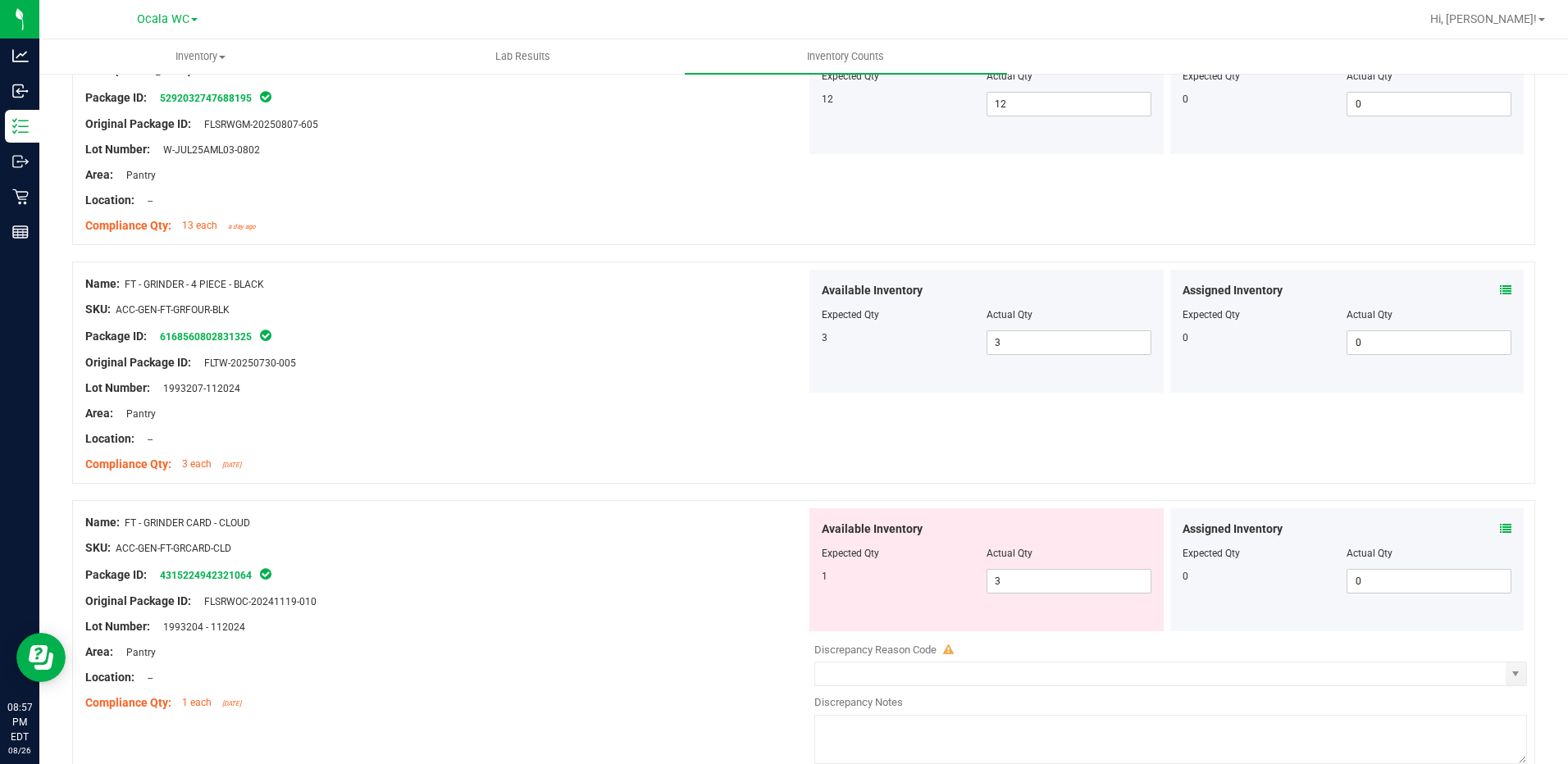
click at [697, 337] on div "Package ID: 6168560802831325" at bounding box center [445, 336] width 721 height 20
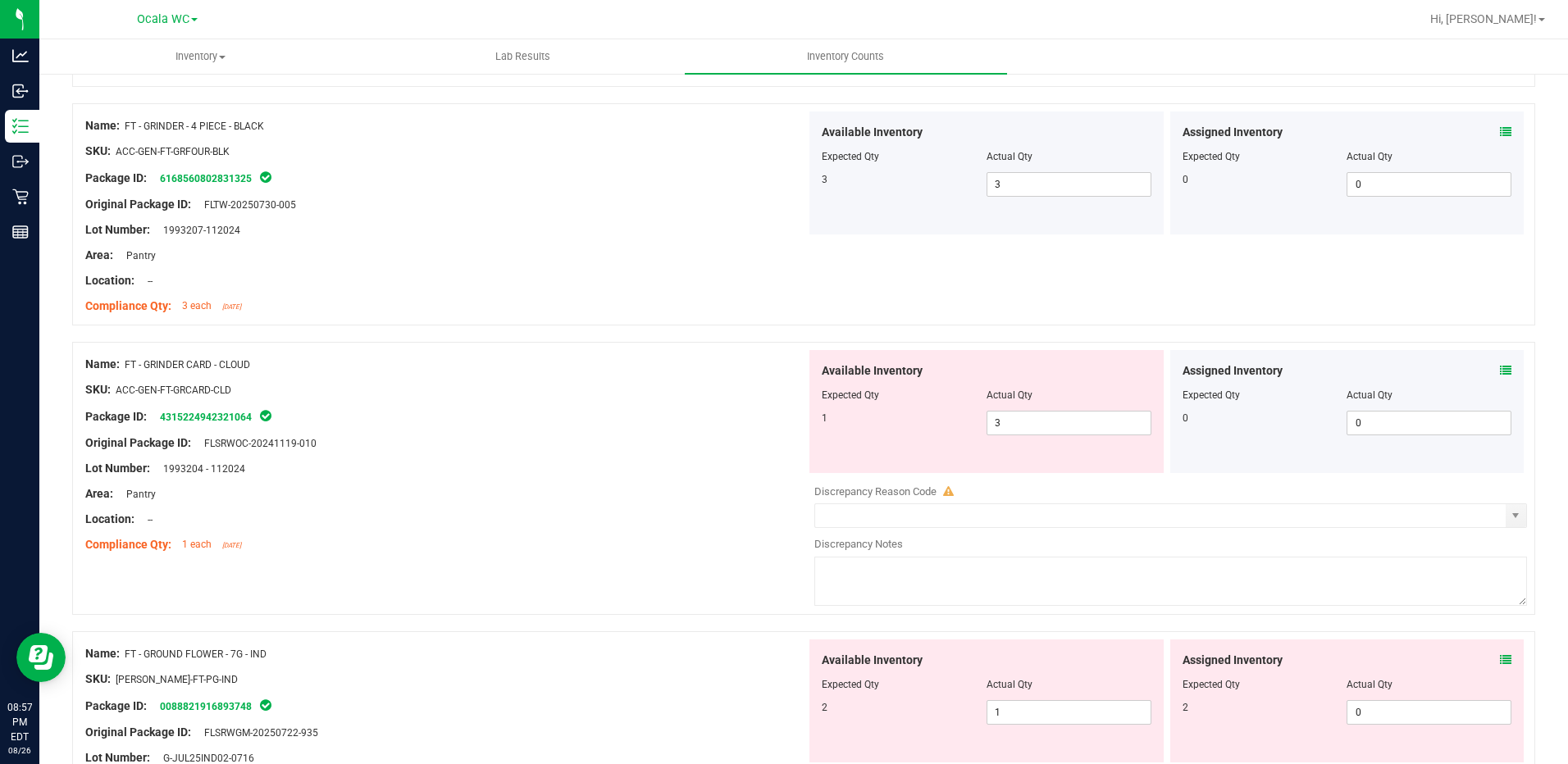
scroll to position [3935, 0]
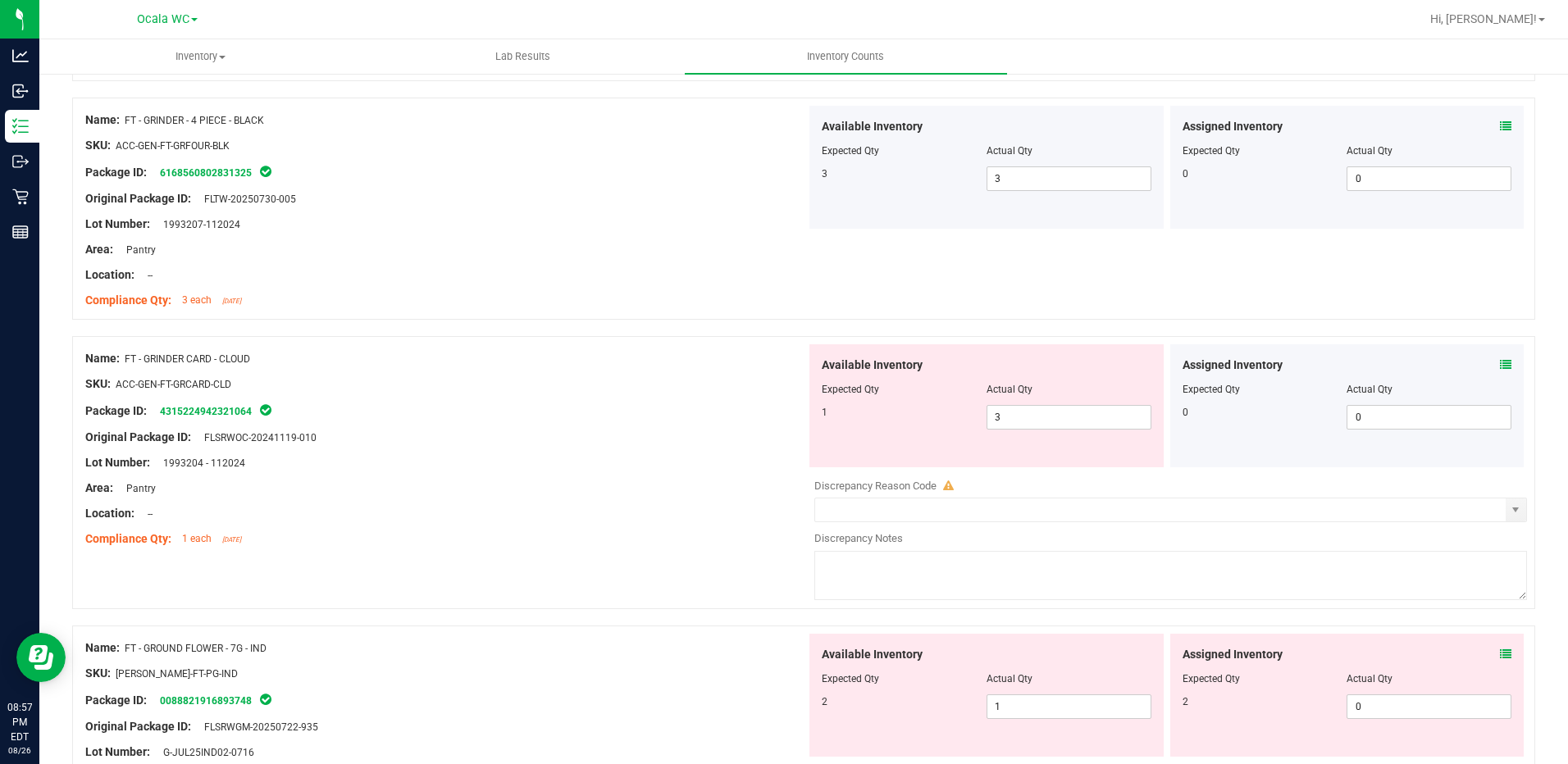
click at [1487, 364] on div "Assigned Inventory" at bounding box center [1347, 364] width 330 height 17
click at [1500, 364] on icon at bounding box center [1505, 364] width 12 height 12
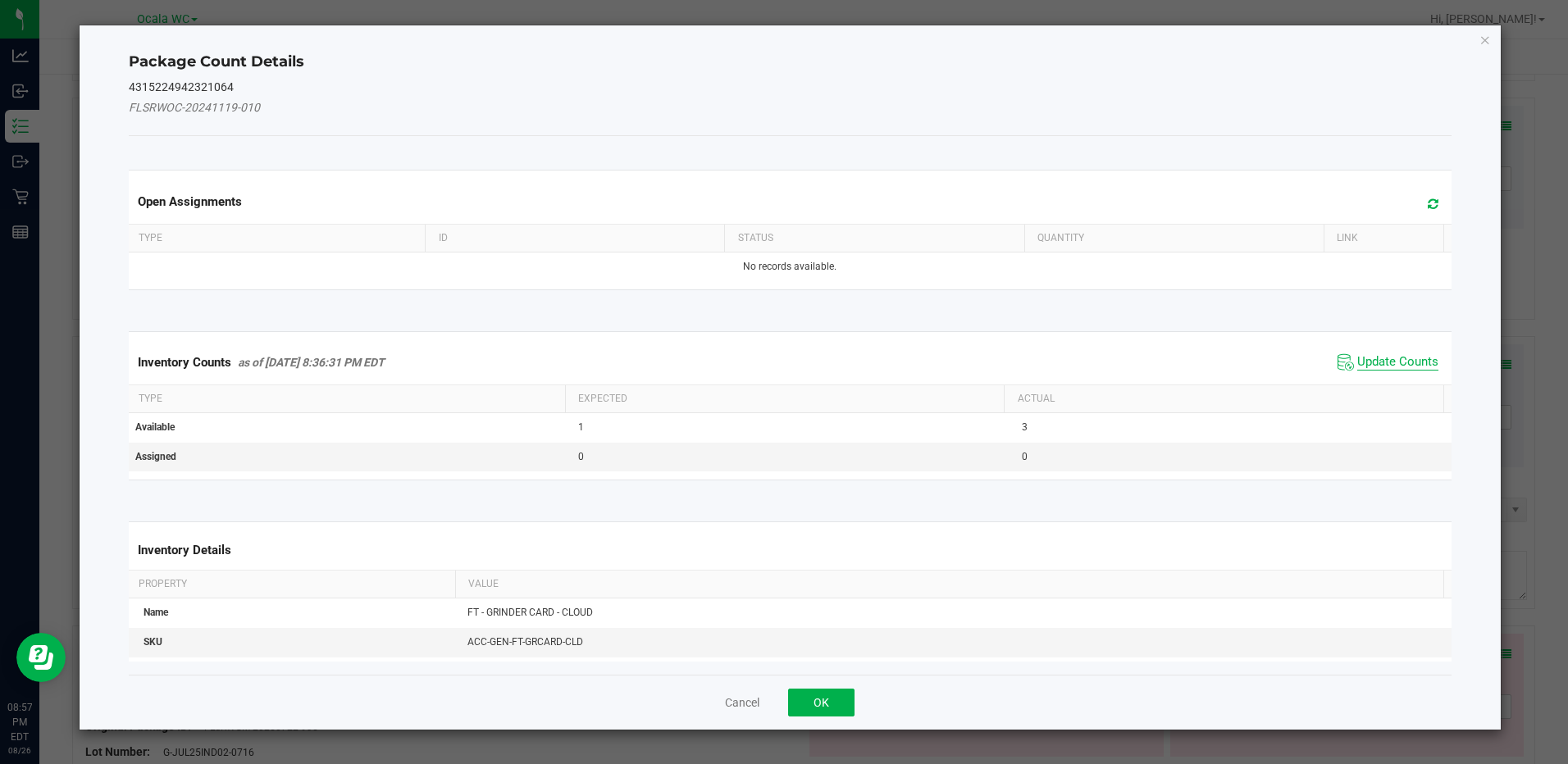
click at [1367, 359] on span "Update Counts" at bounding box center [1397, 362] width 81 height 16
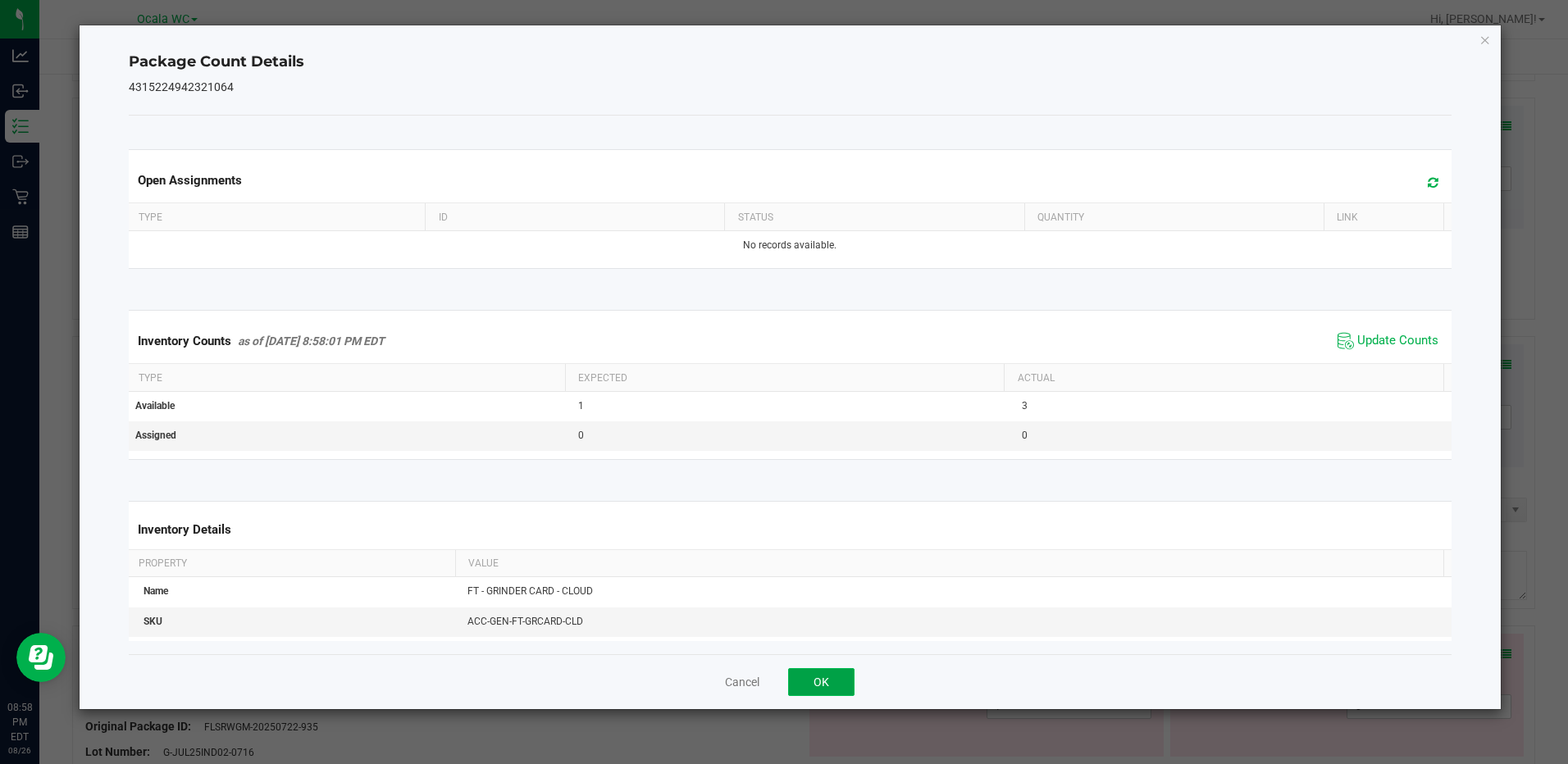
click at [801, 673] on button "OK" at bounding box center [822, 681] width 66 height 28
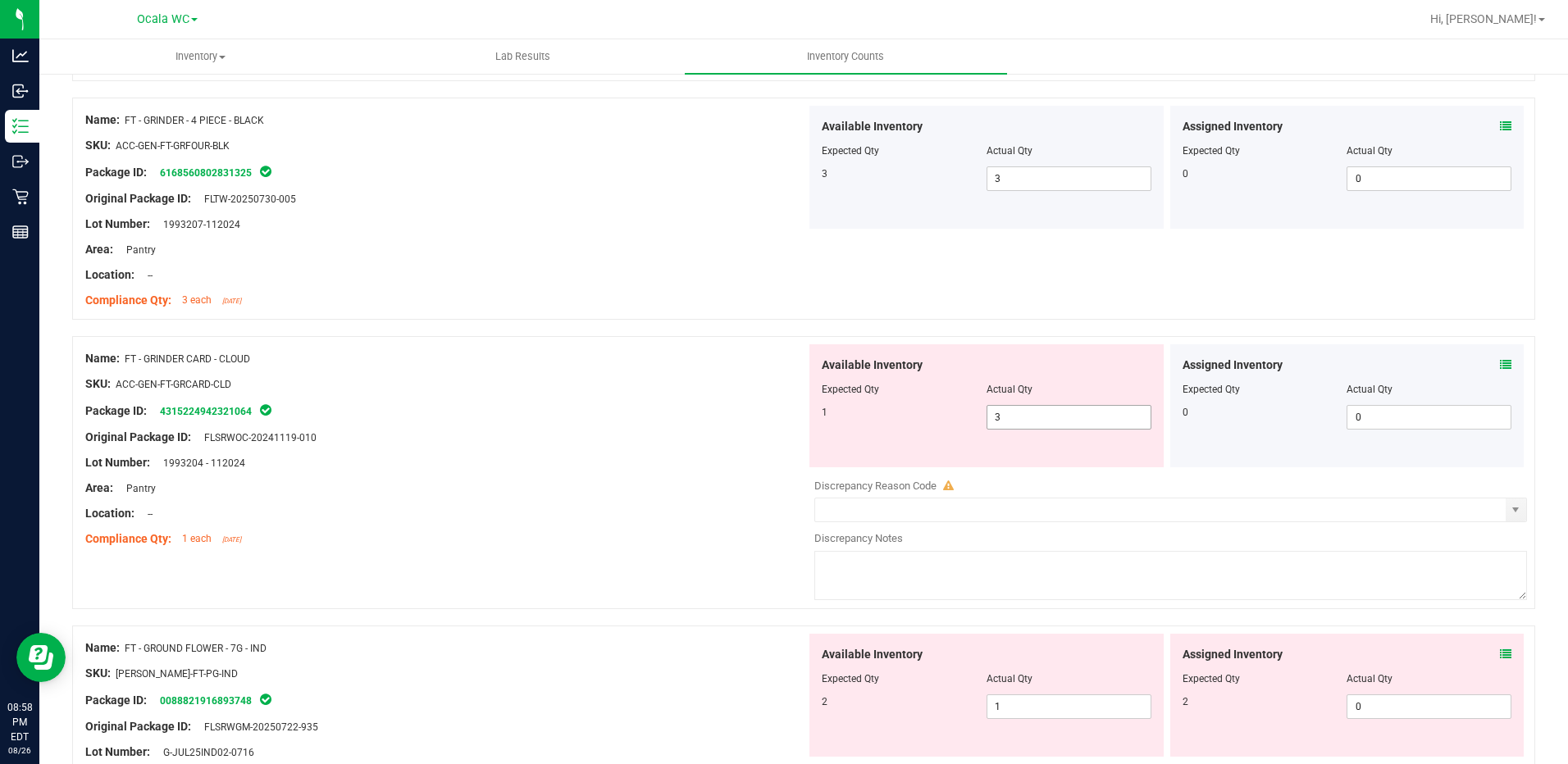
click at [1072, 411] on span "3 3" at bounding box center [1069, 417] width 165 height 24
click at [1072, 411] on input "3" at bounding box center [1069, 417] width 163 height 23
type input "1"
click at [659, 410] on div "Package ID: 4315224942321064" at bounding box center [445, 411] width 721 height 20
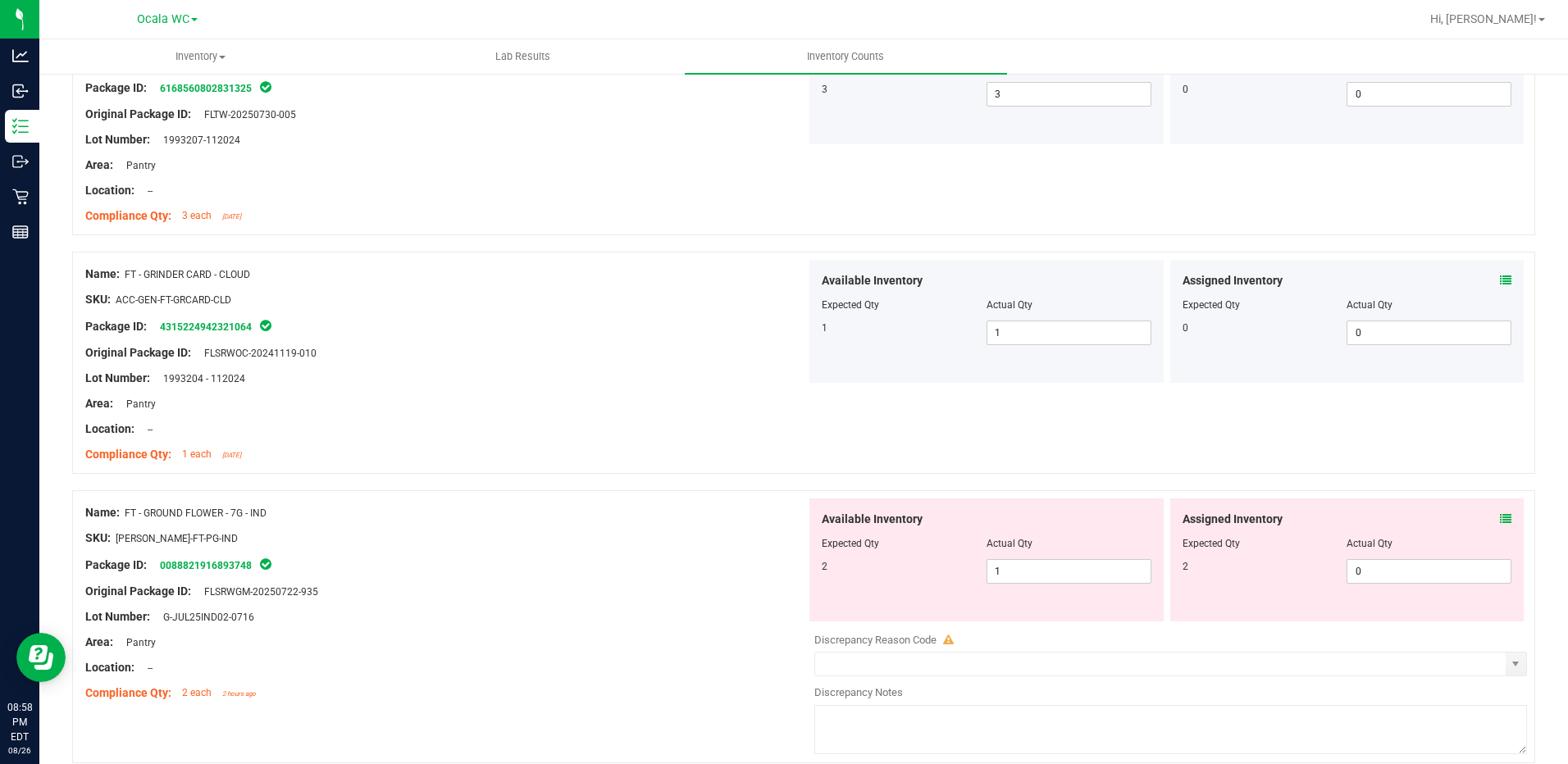
scroll to position [4099, 0]
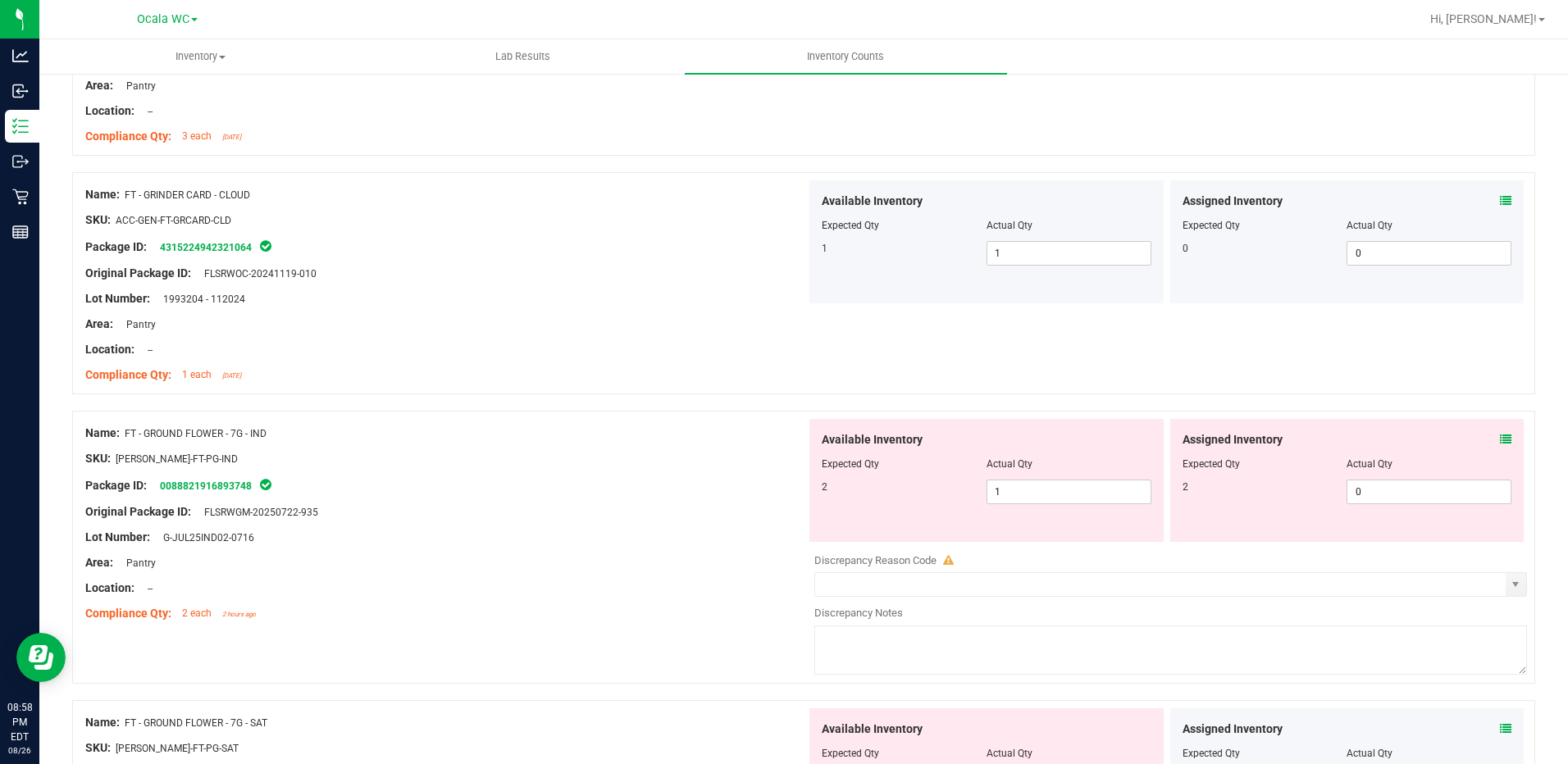
click at [1500, 441] on icon at bounding box center [1505, 439] width 12 height 12
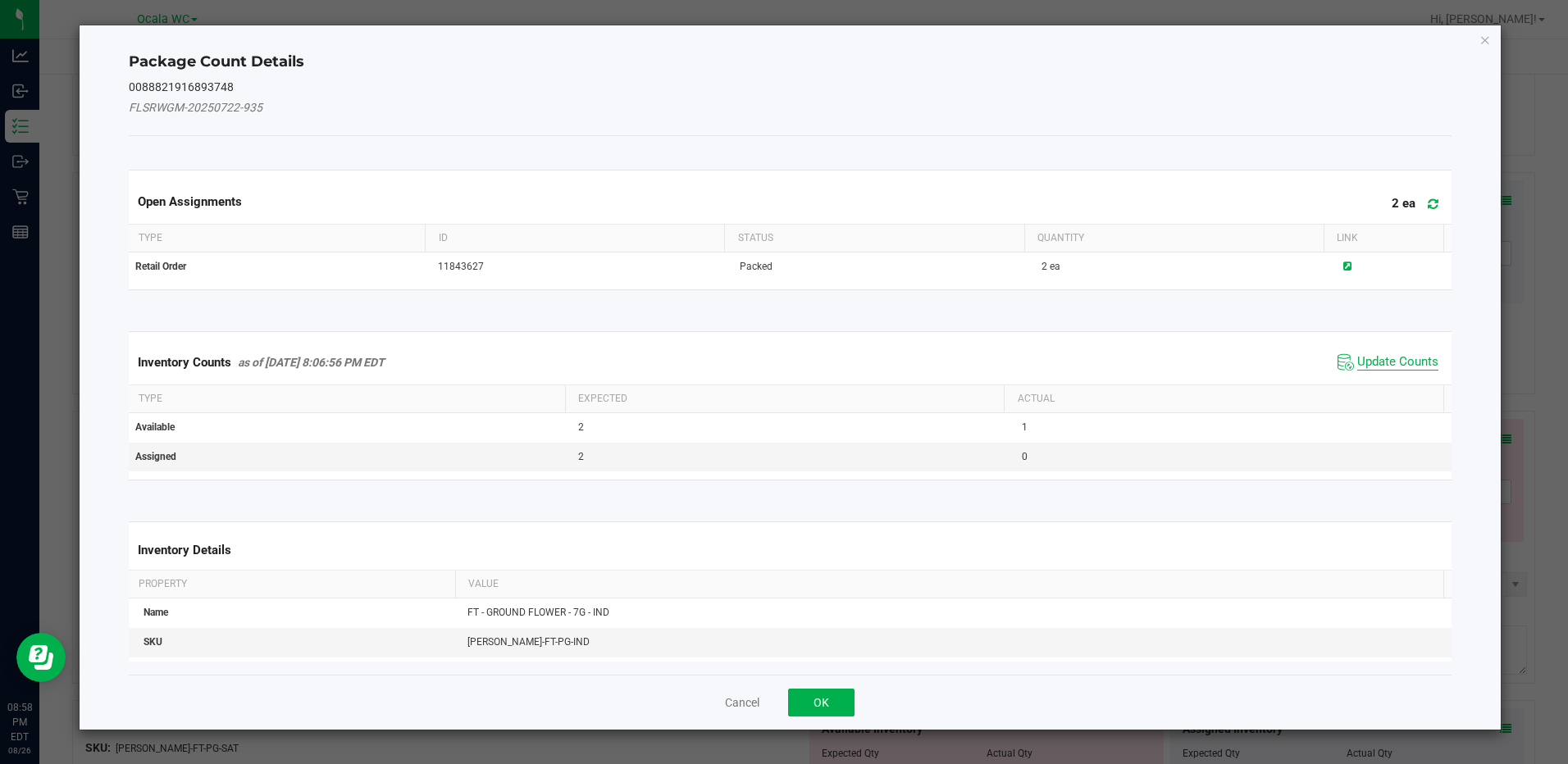
click at [1388, 364] on span "Update Counts" at bounding box center [1397, 362] width 81 height 16
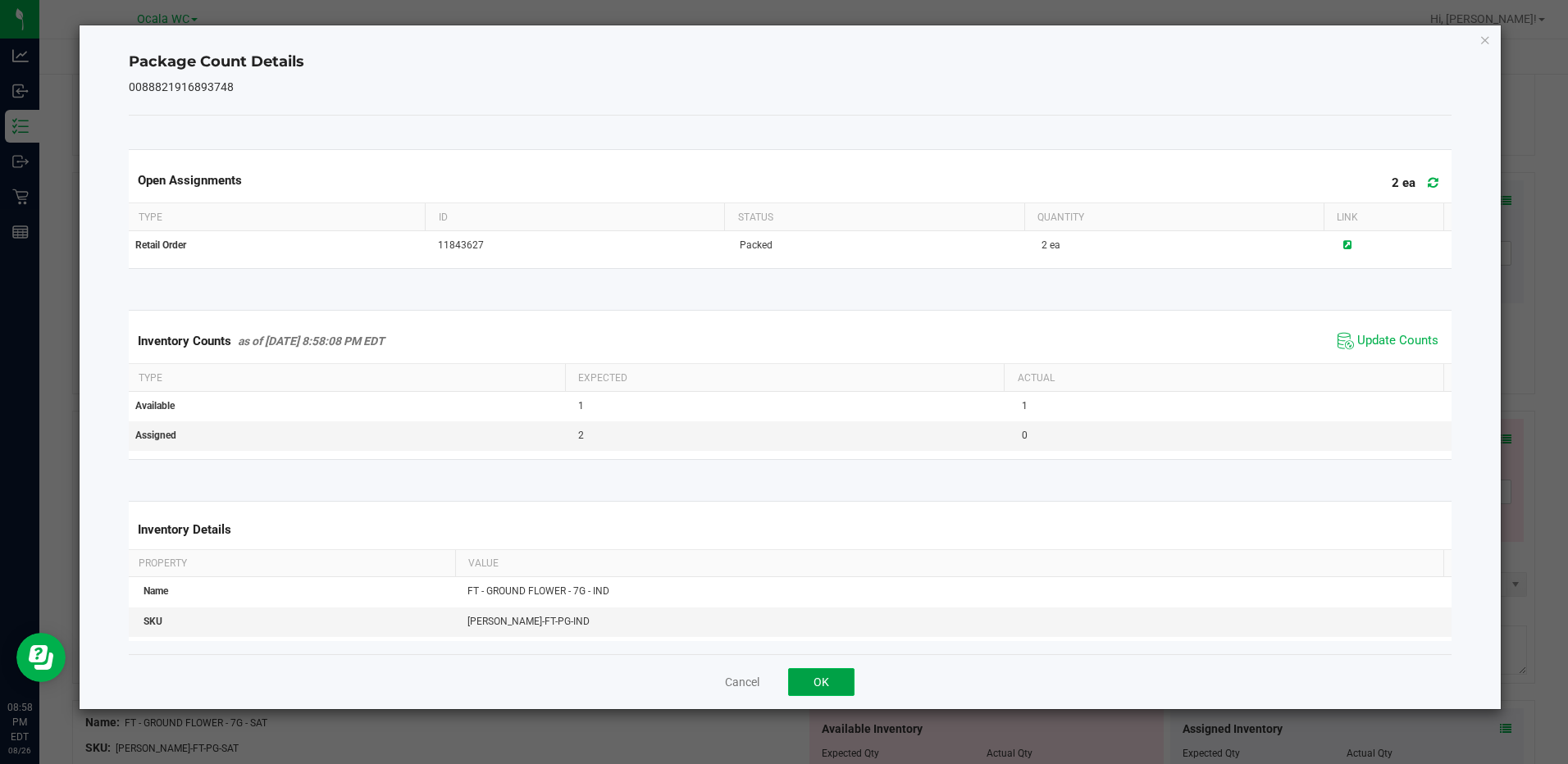
click at [820, 692] on button "OK" at bounding box center [822, 681] width 66 height 28
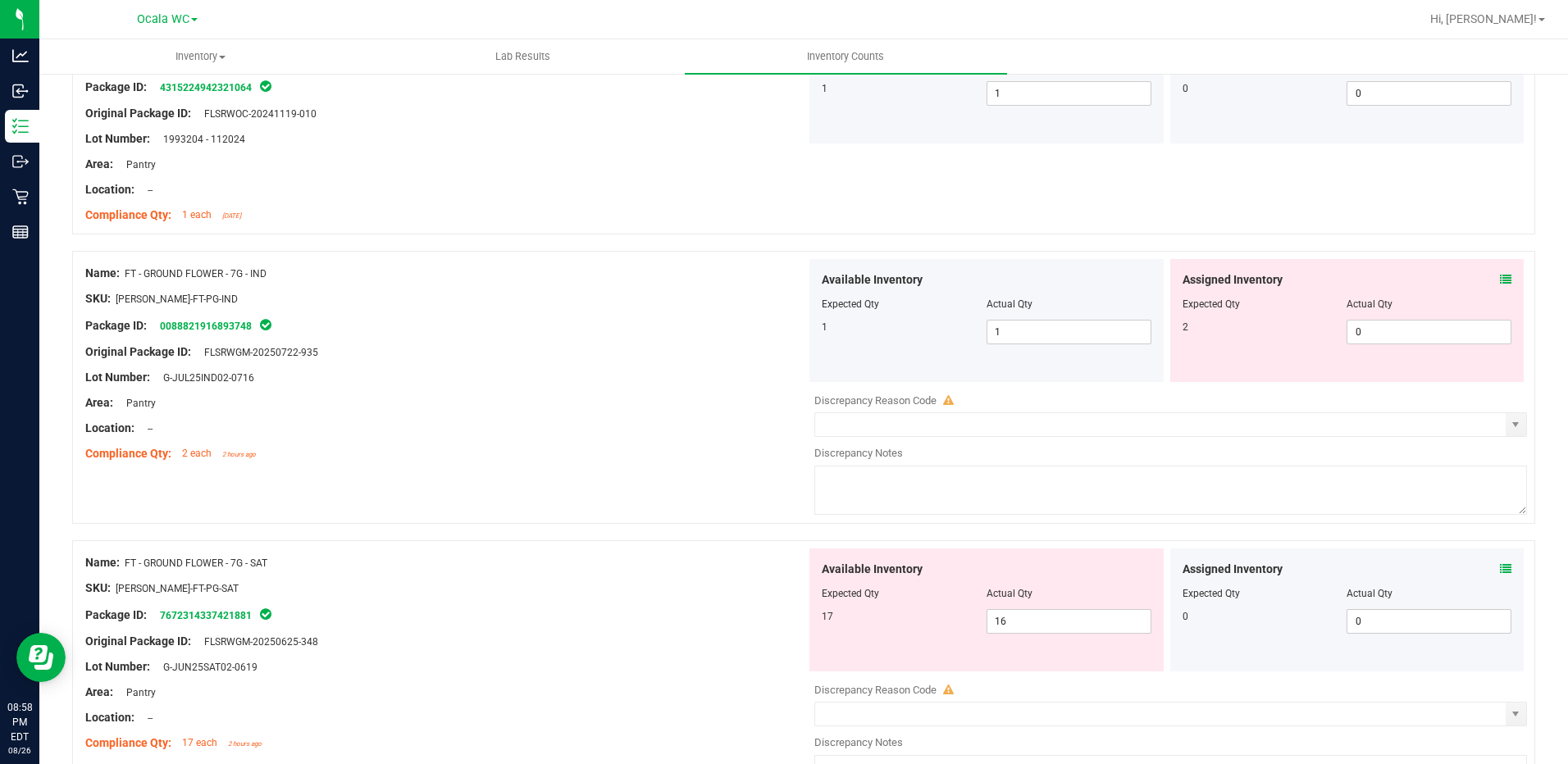
scroll to position [4263, 0]
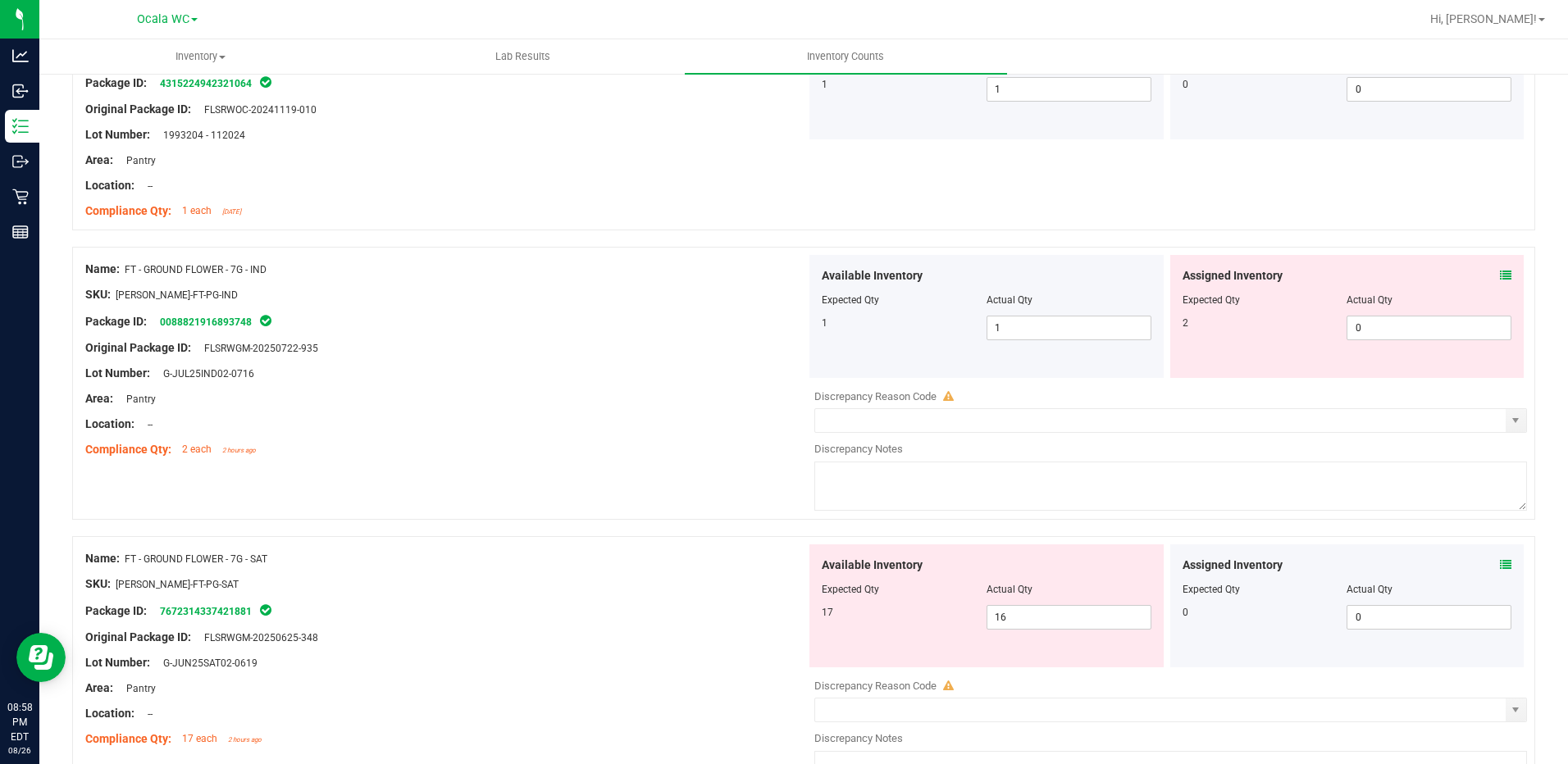
click at [1494, 265] on div "Assigned Inventory Expected Qty Actual Qty 2 0 0" at bounding box center [1347, 316] width 354 height 123
click at [1500, 271] on icon at bounding box center [1505, 275] width 12 height 12
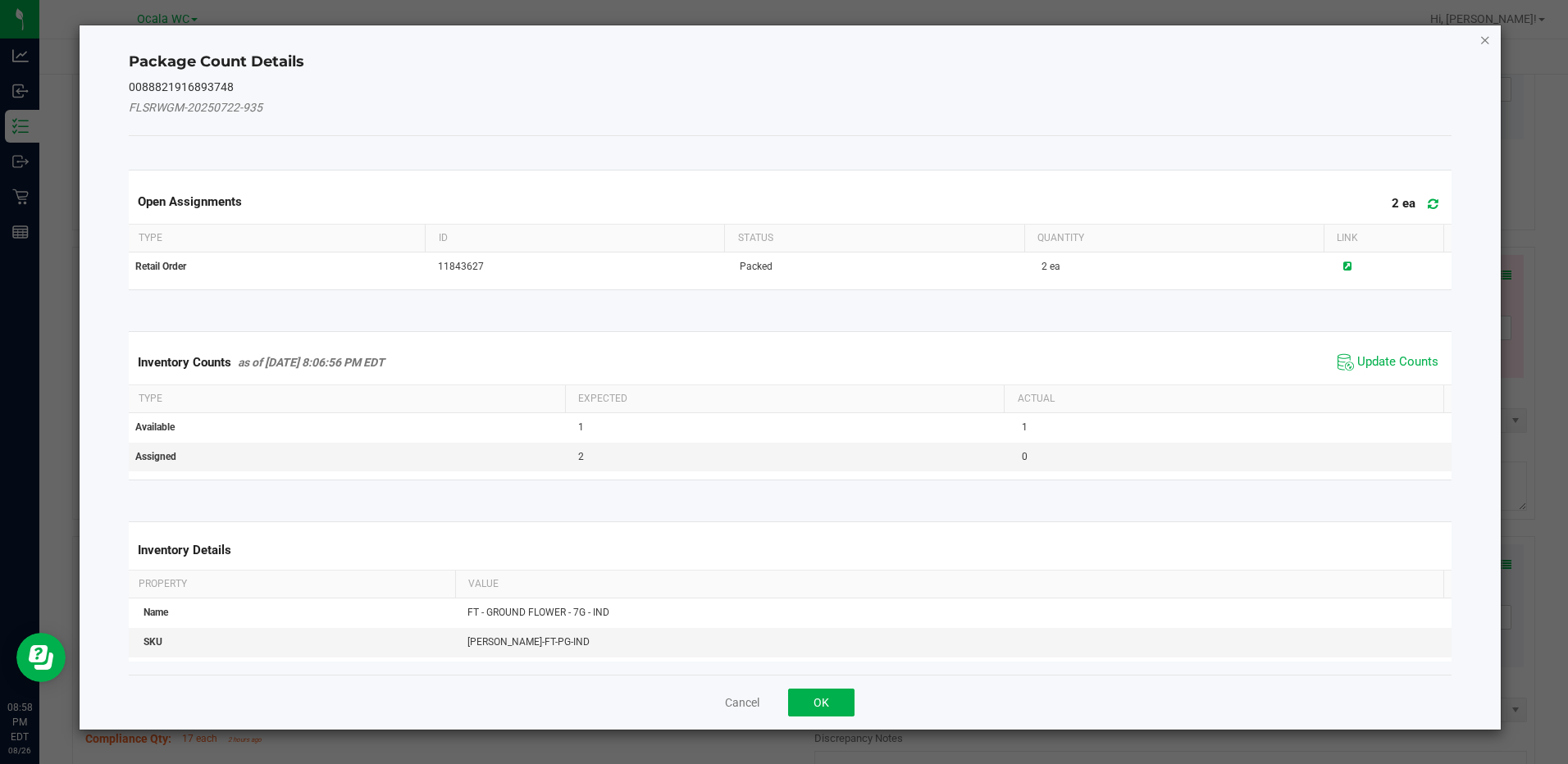
click at [1484, 42] on icon "Close" at bounding box center [1484, 40] width 12 height 20
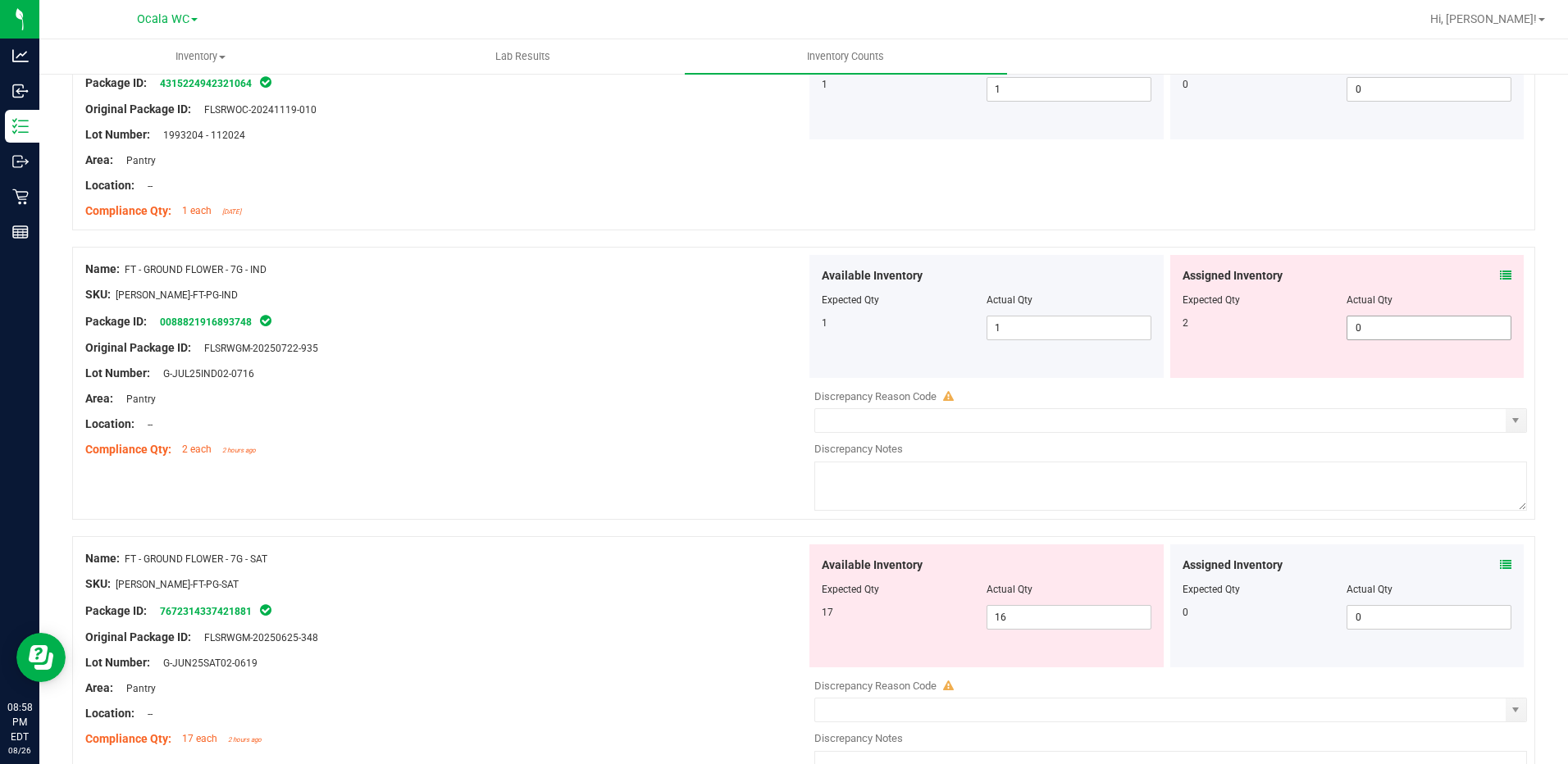
click at [1364, 326] on span "0 0" at bounding box center [1429, 328] width 165 height 24
click at [1364, 326] on input "0" at bounding box center [1429, 328] width 163 height 23
type input "2"
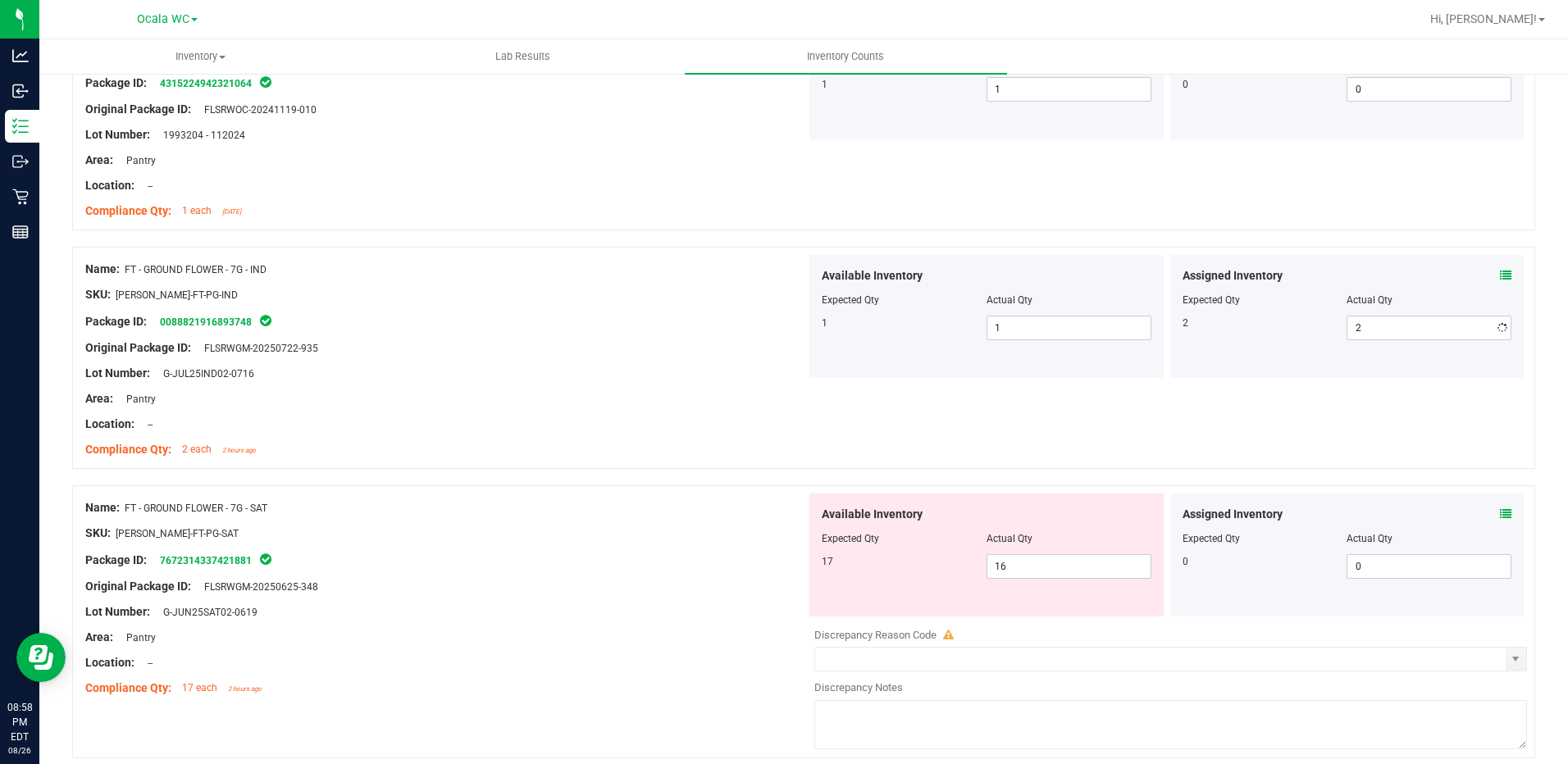
click at [665, 386] on div at bounding box center [445, 386] width 721 height 8
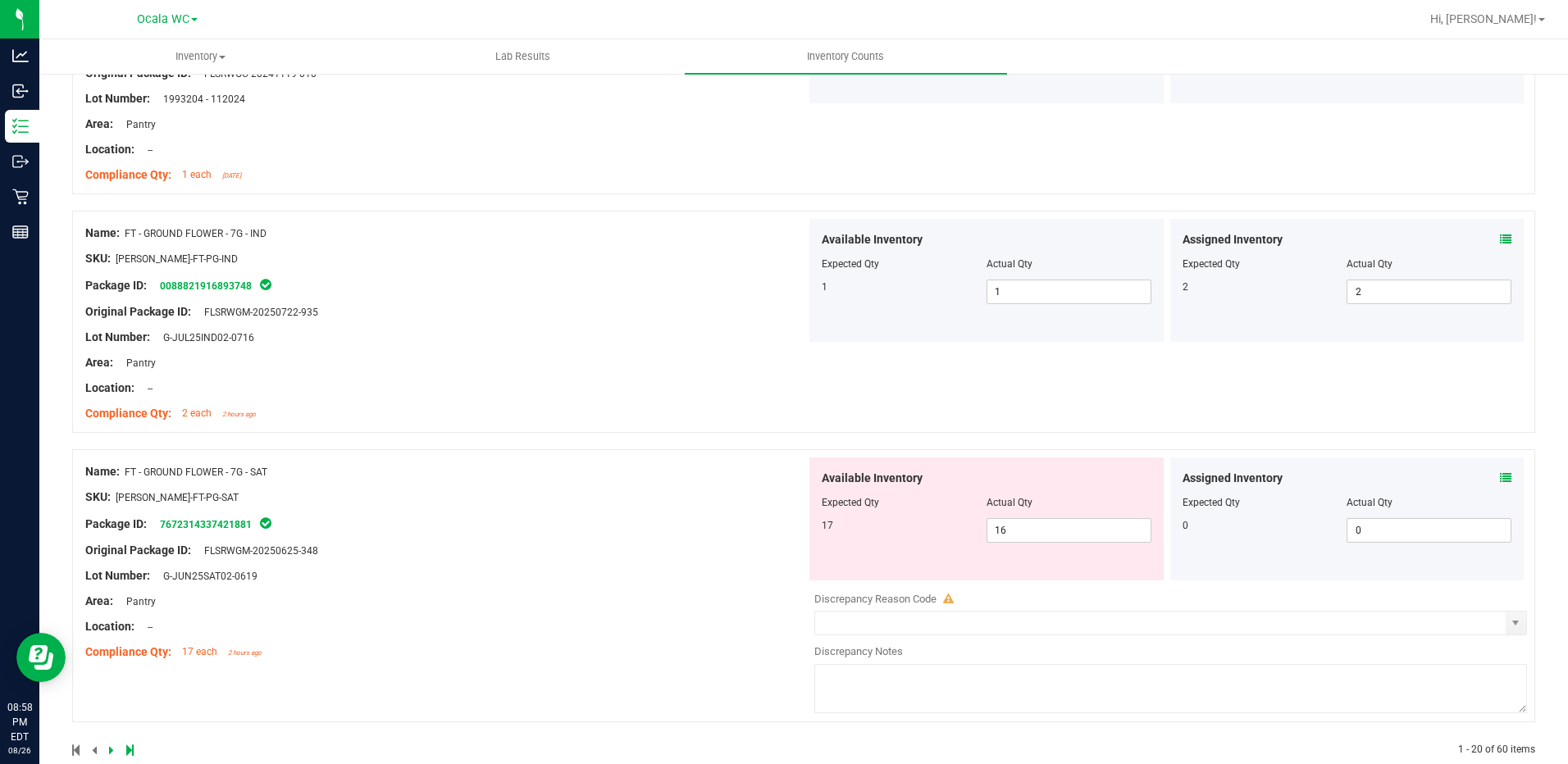
scroll to position [4329, 0]
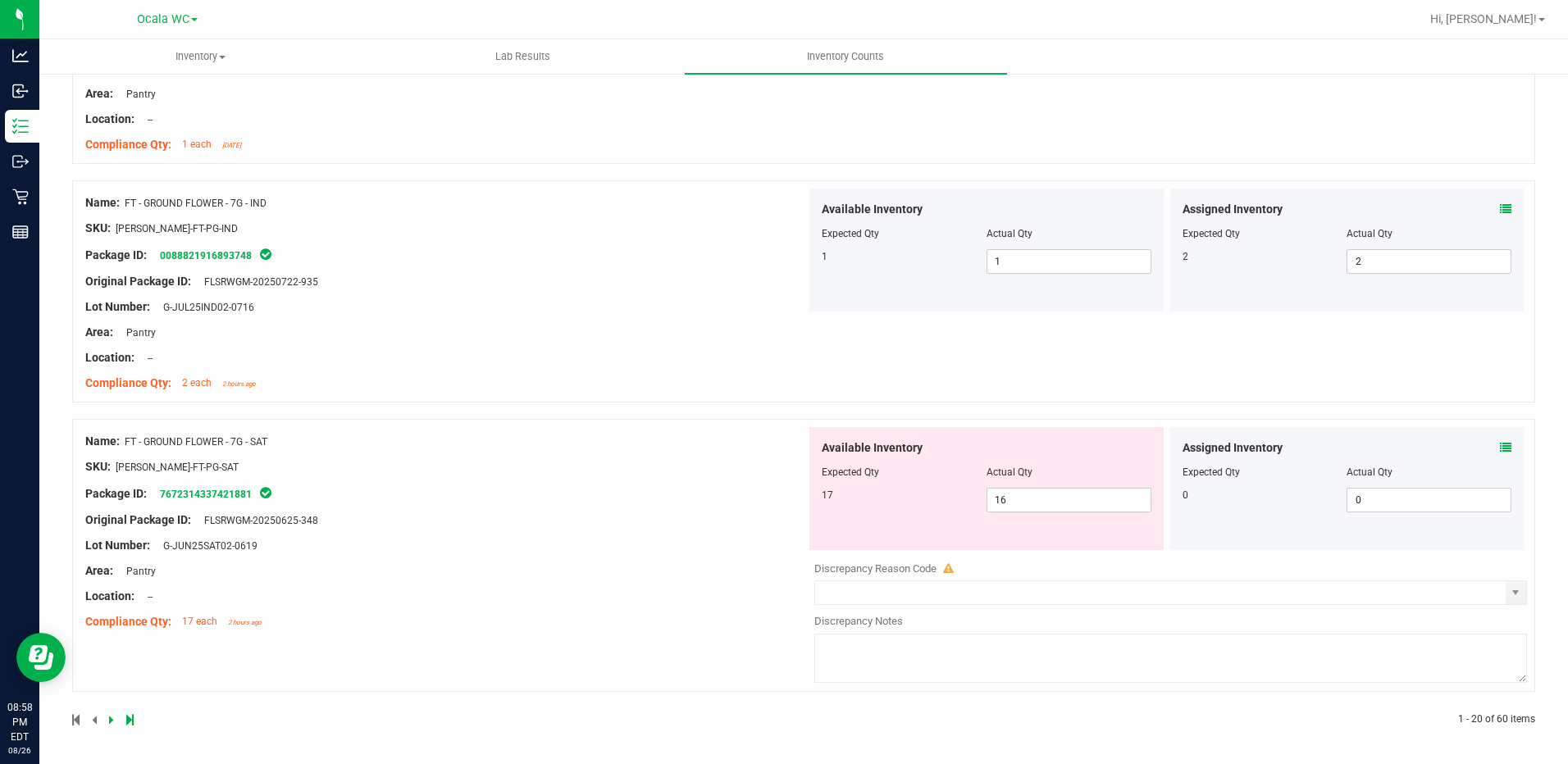
click at [1500, 445] on icon at bounding box center [1505, 447] width 12 height 12
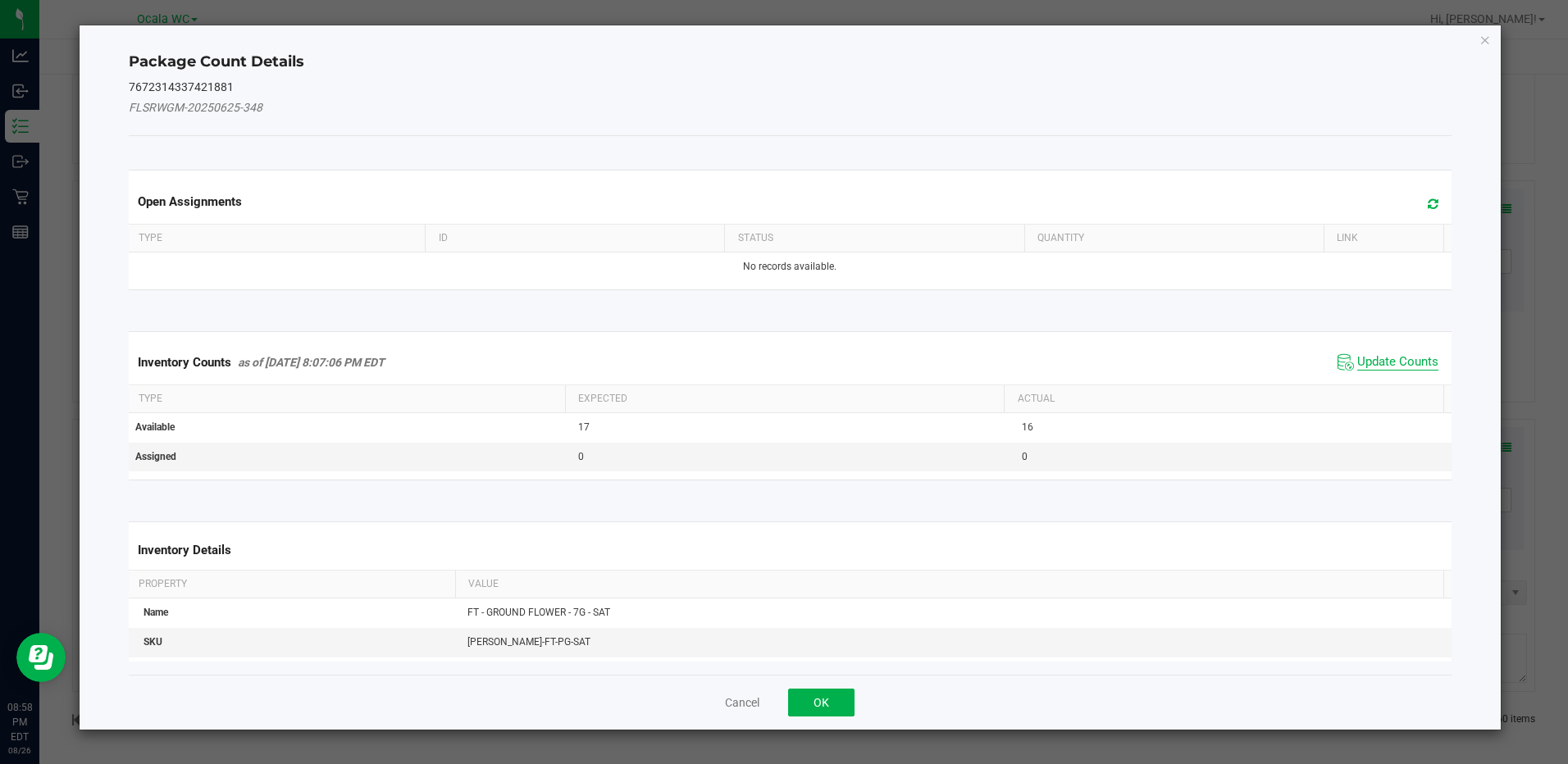
click at [1407, 368] on span "Update Counts" at bounding box center [1397, 362] width 81 height 16
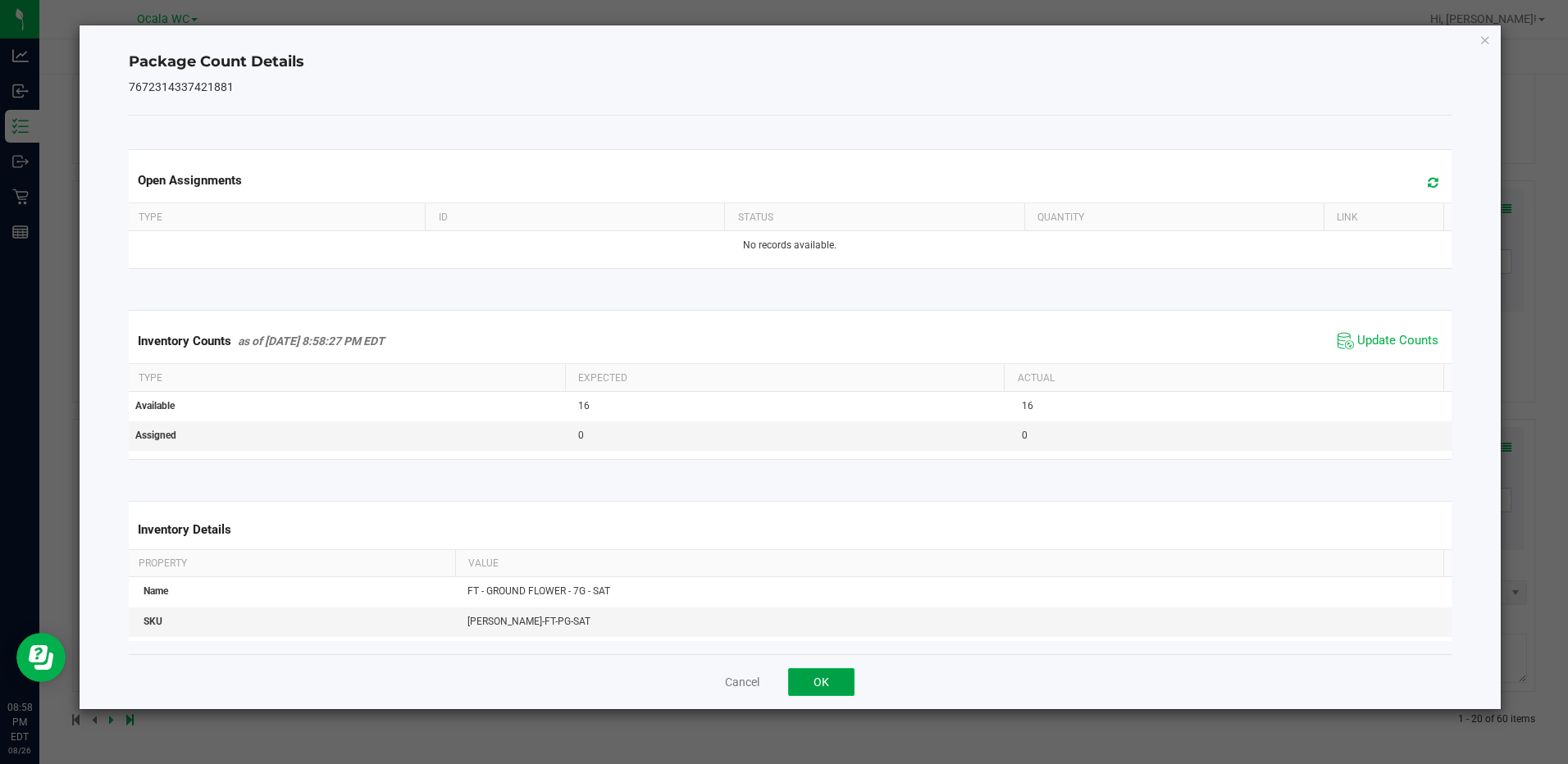
click at [813, 674] on button "OK" at bounding box center [822, 681] width 66 height 28
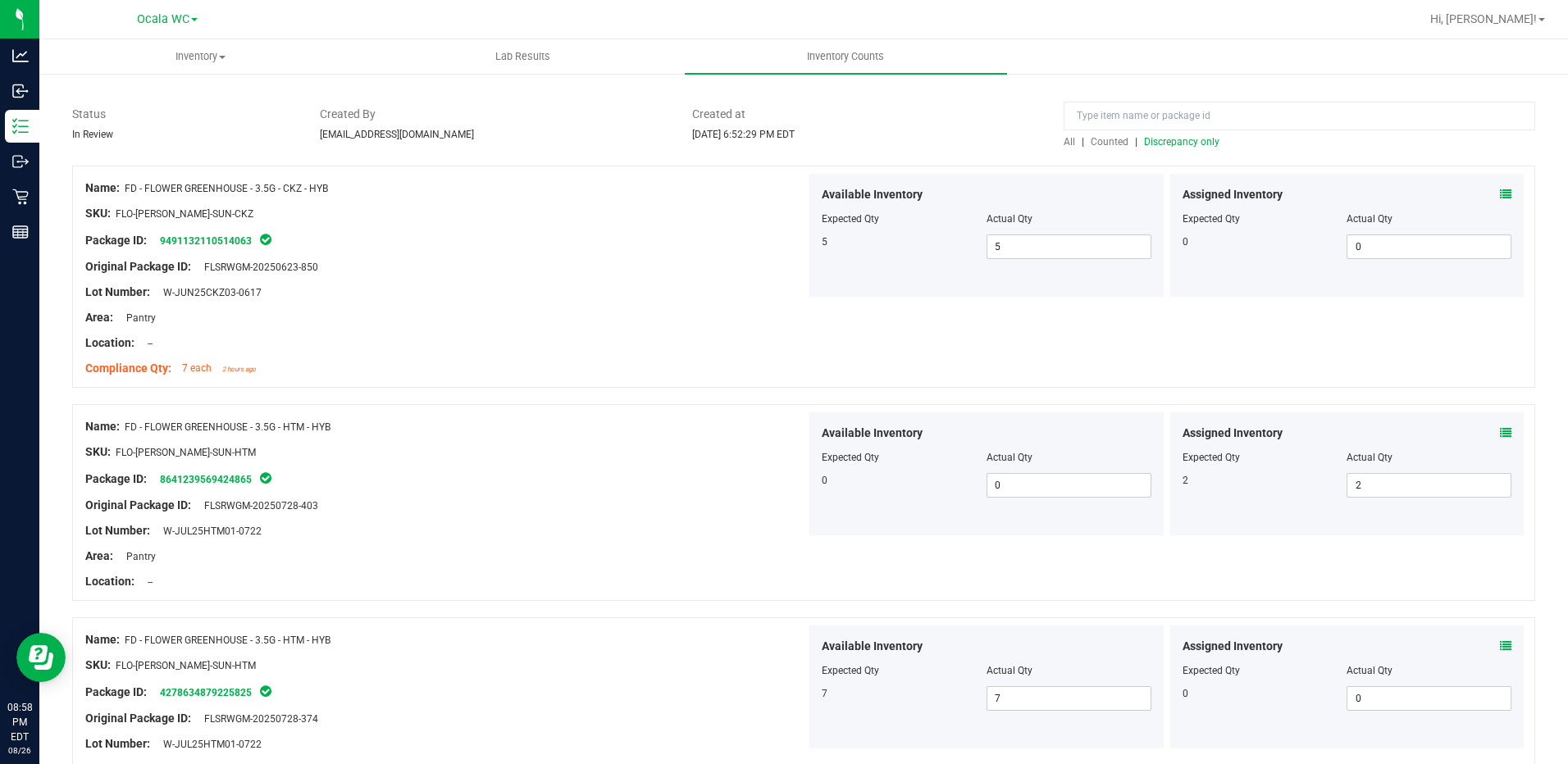
scroll to position [0, 0]
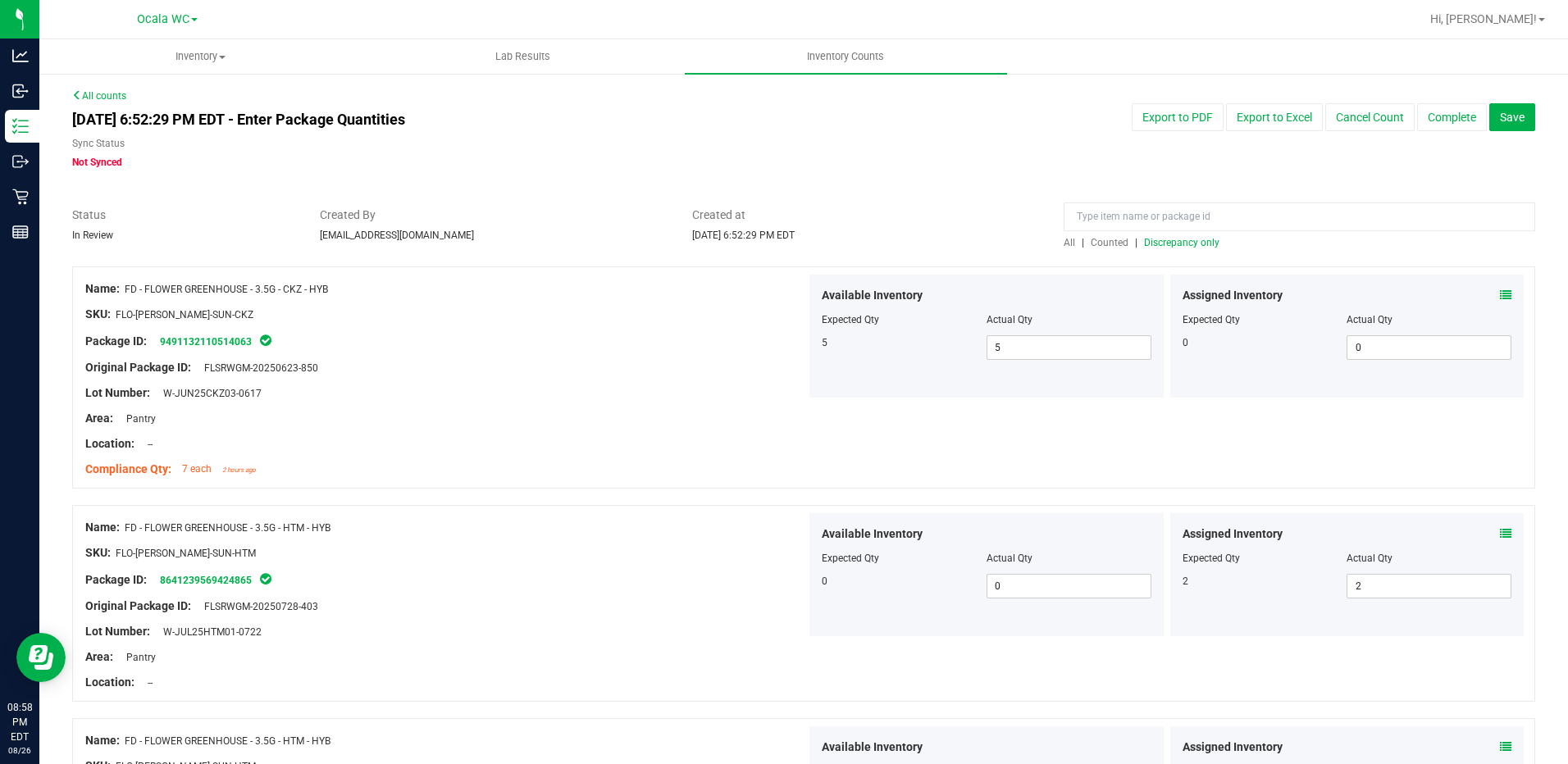
click at [1174, 241] on span "Discrepancy only" at bounding box center [1182, 242] width 75 height 12
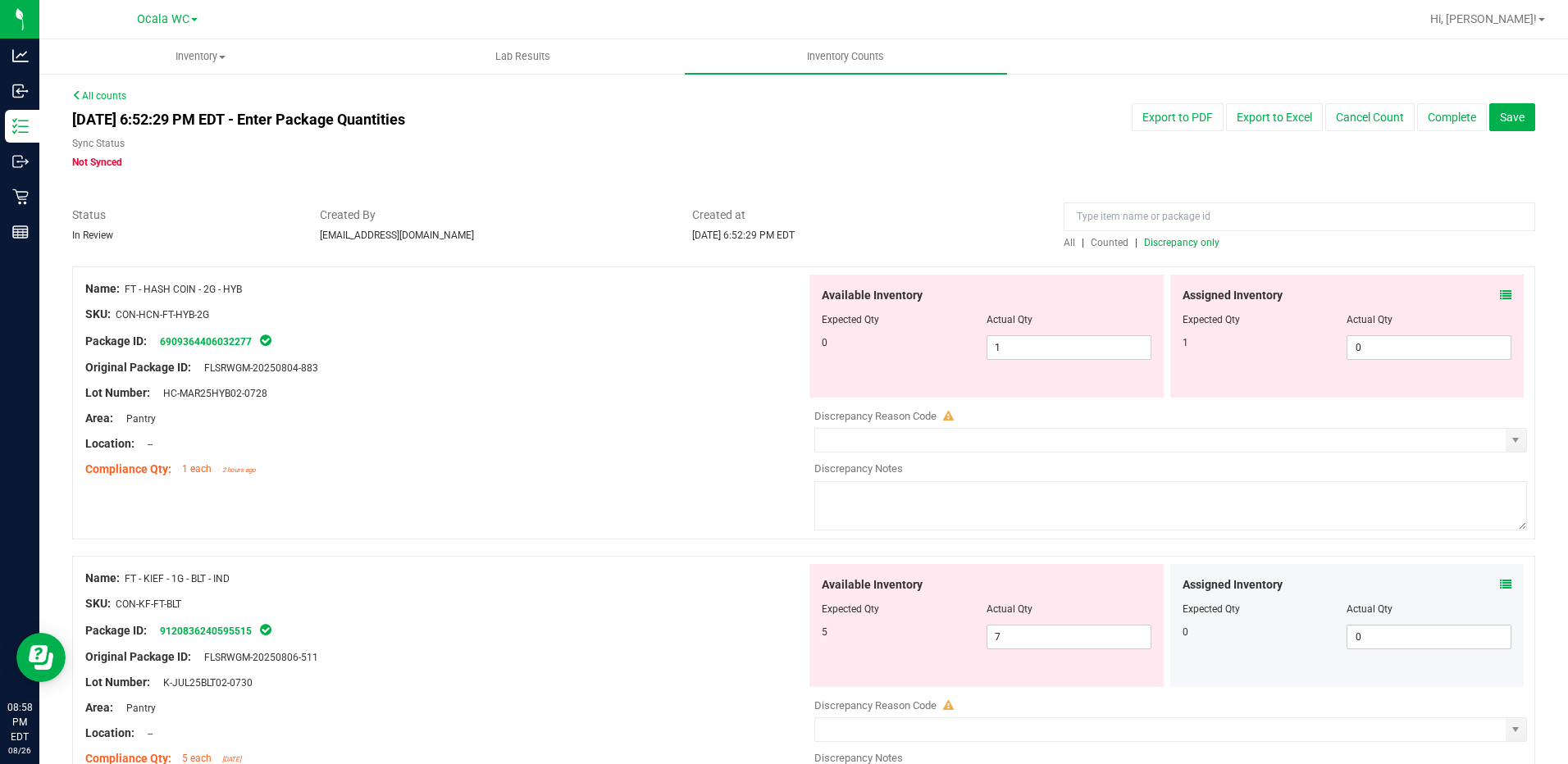
click at [1500, 287] on span at bounding box center [1505, 295] width 12 height 17
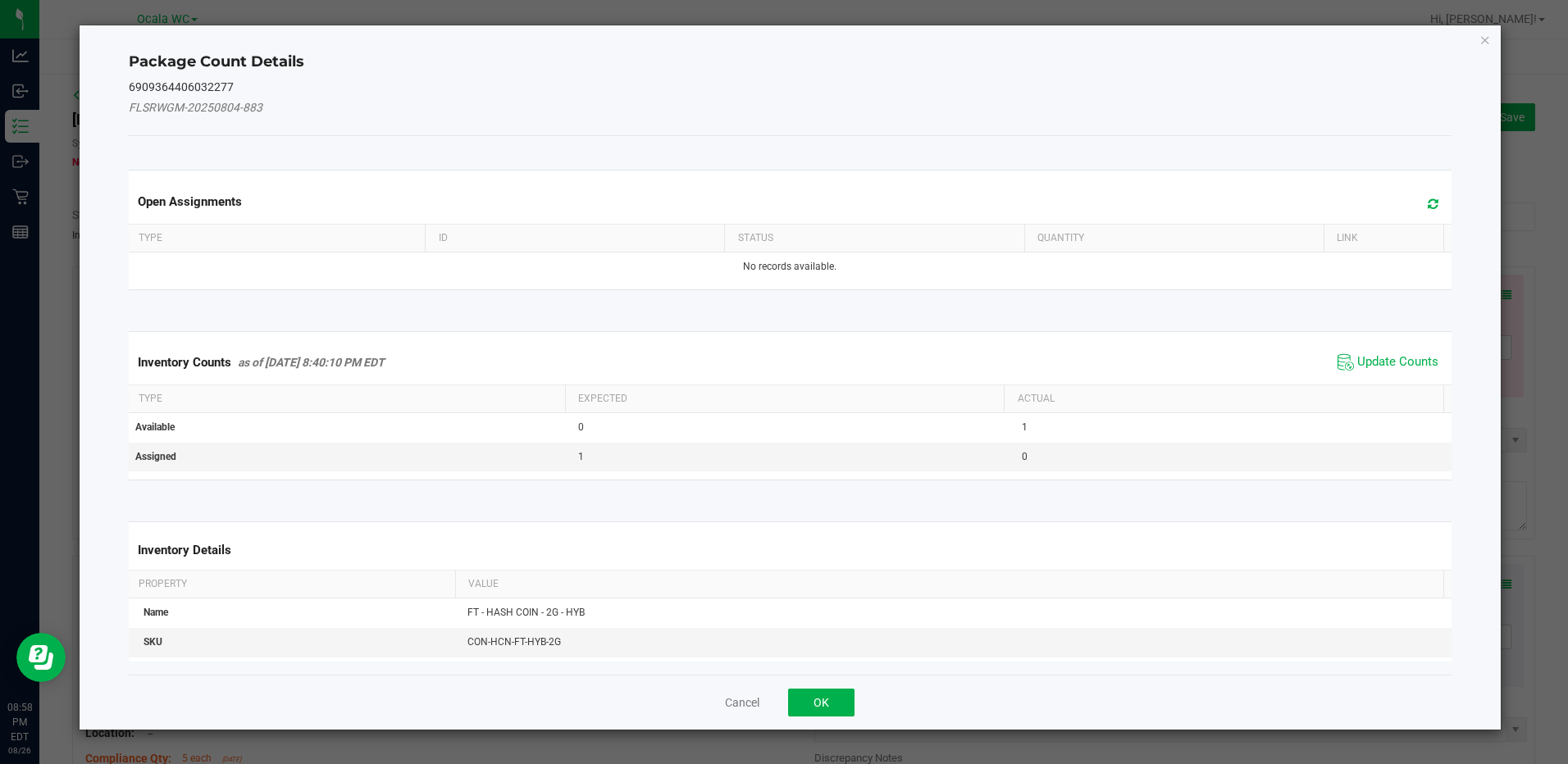
click at [1419, 350] on span "Update Counts" at bounding box center [1387, 362] width 109 height 24
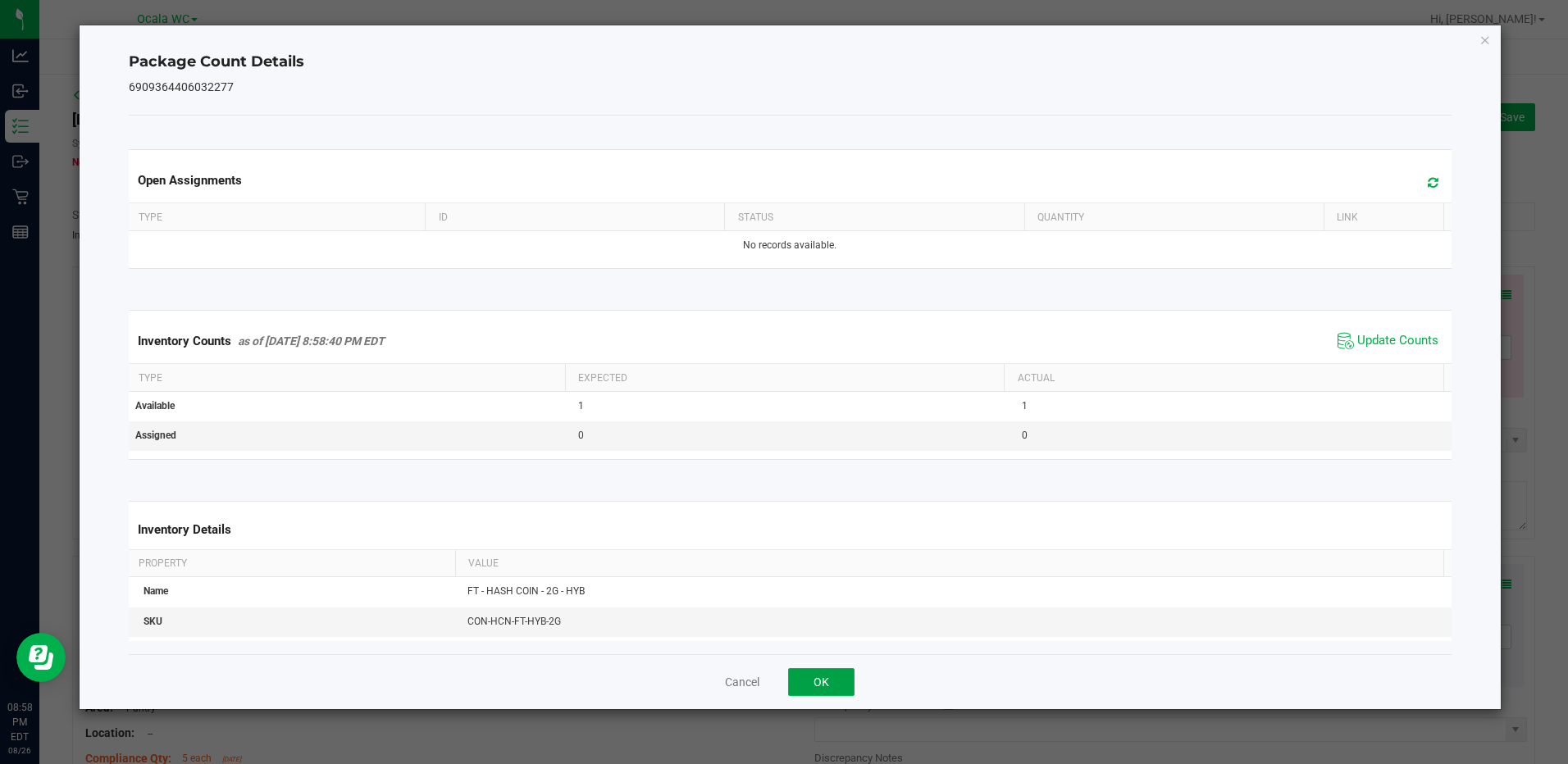
click at [843, 672] on button "OK" at bounding box center [822, 681] width 66 height 28
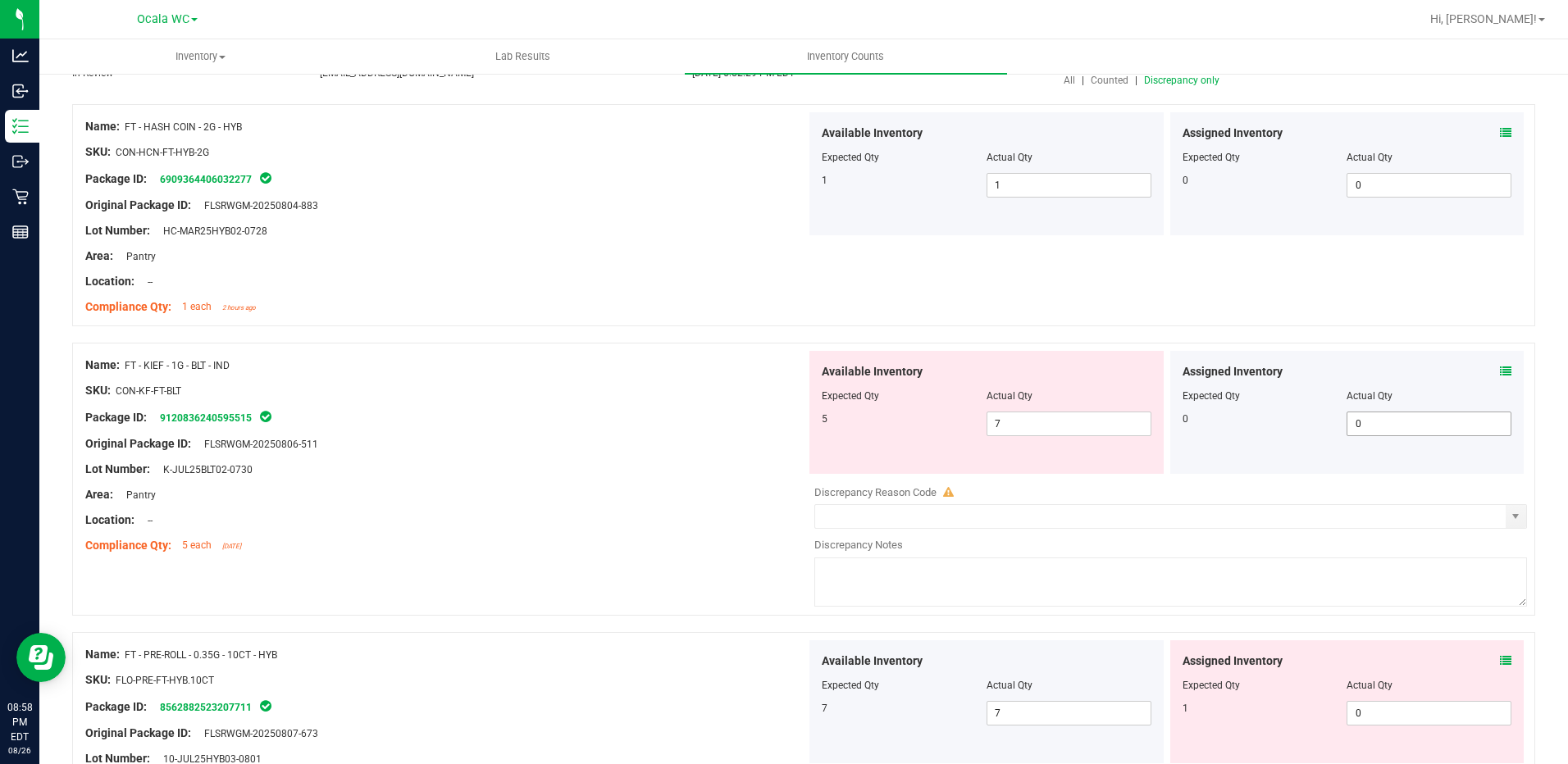
scroll to position [164, 0]
click at [1500, 371] on icon at bounding box center [1505, 369] width 12 height 12
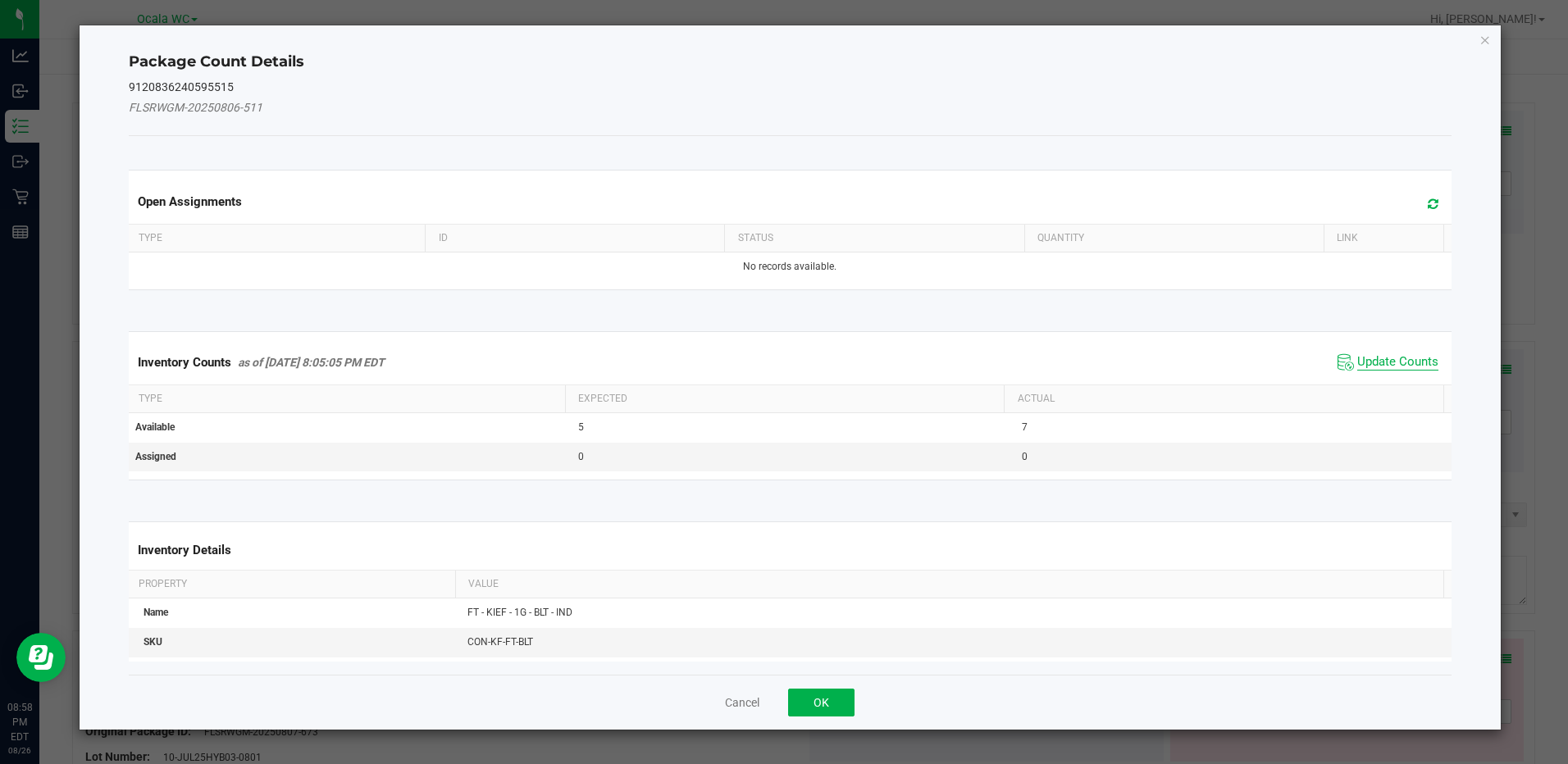
click at [1377, 357] on span "Update Counts" at bounding box center [1397, 362] width 81 height 16
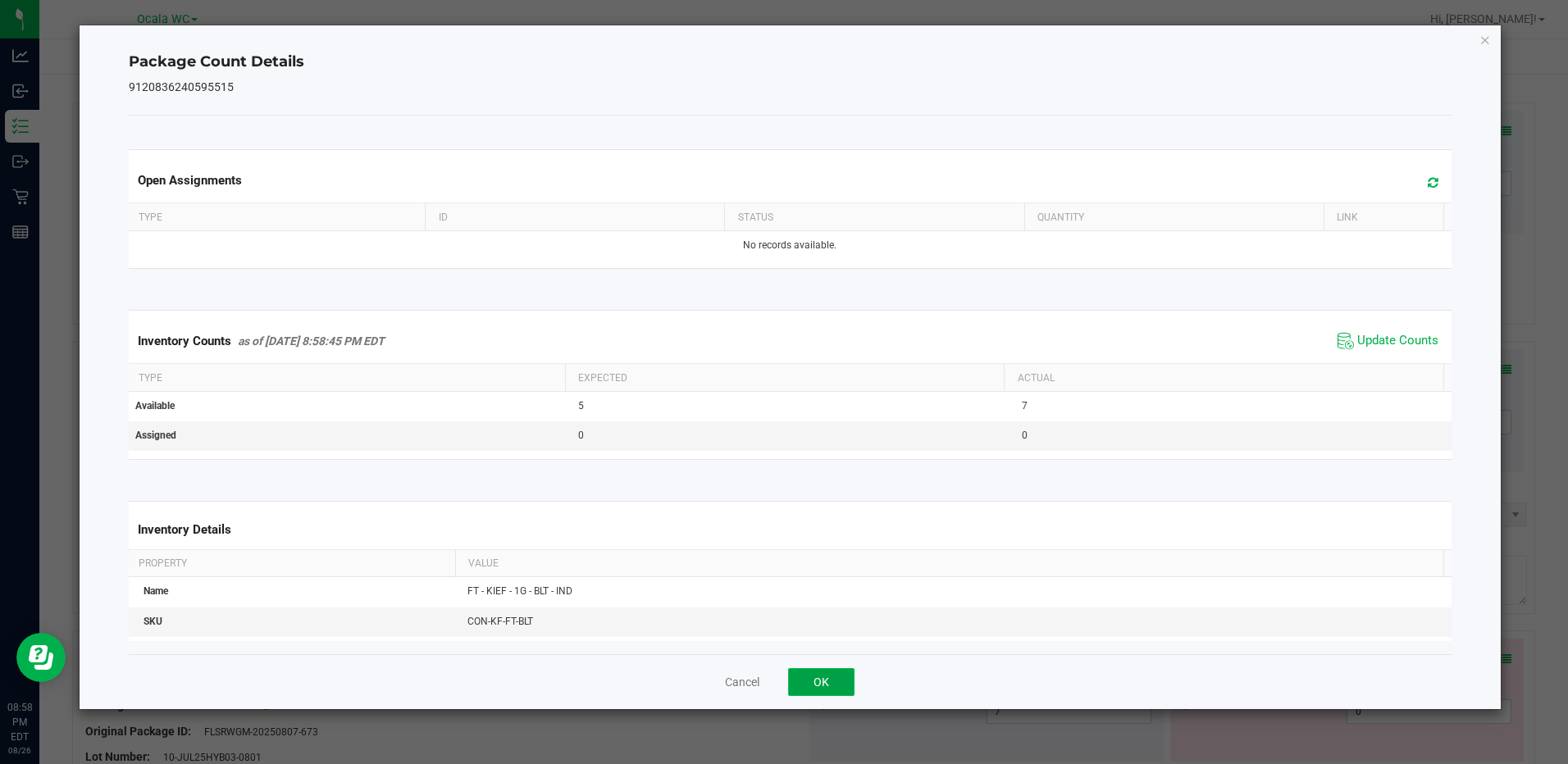
click at [816, 681] on button "OK" at bounding box center [822, 681] width 66 height 28
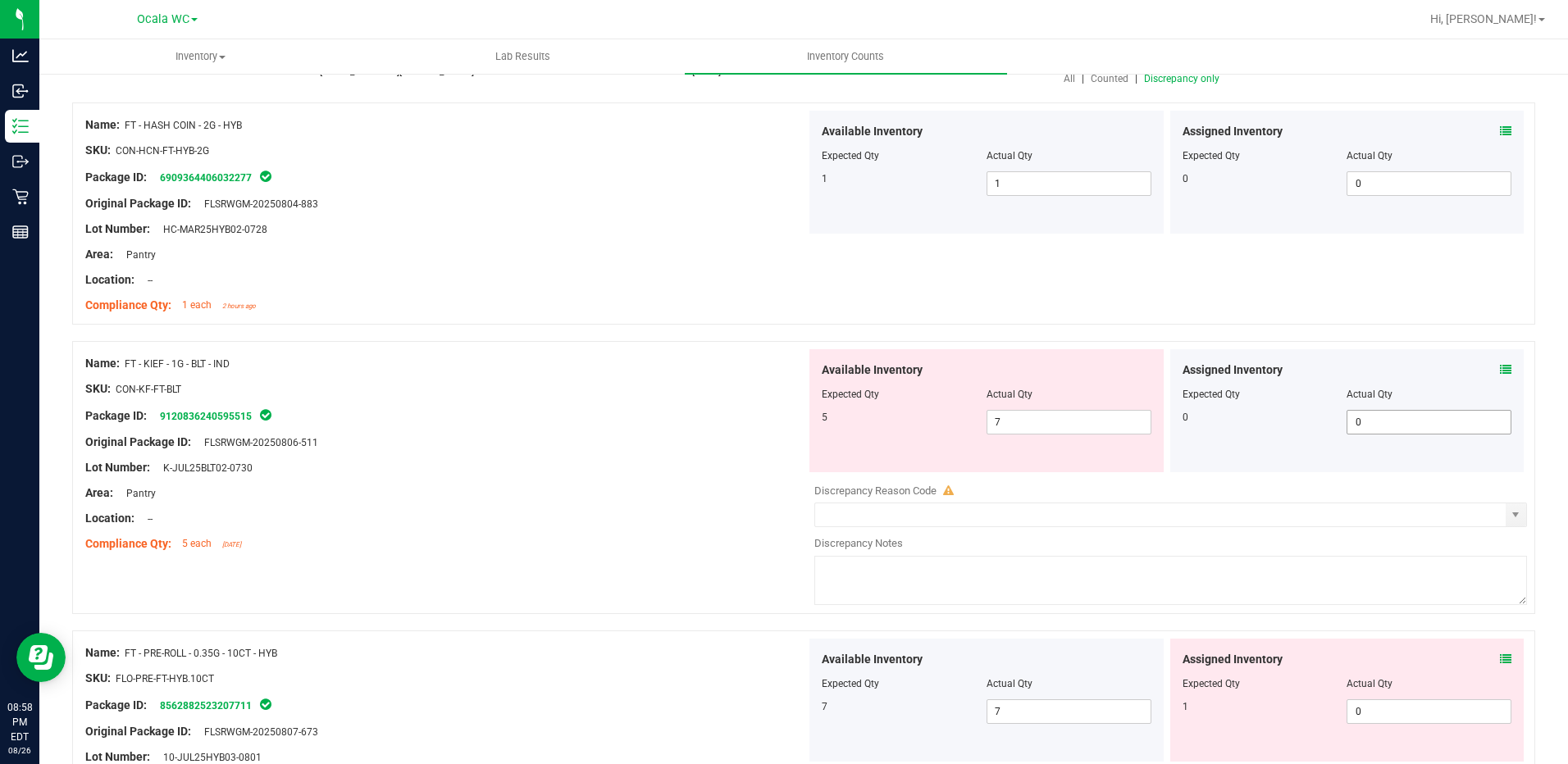
scroll to position [328, 0]
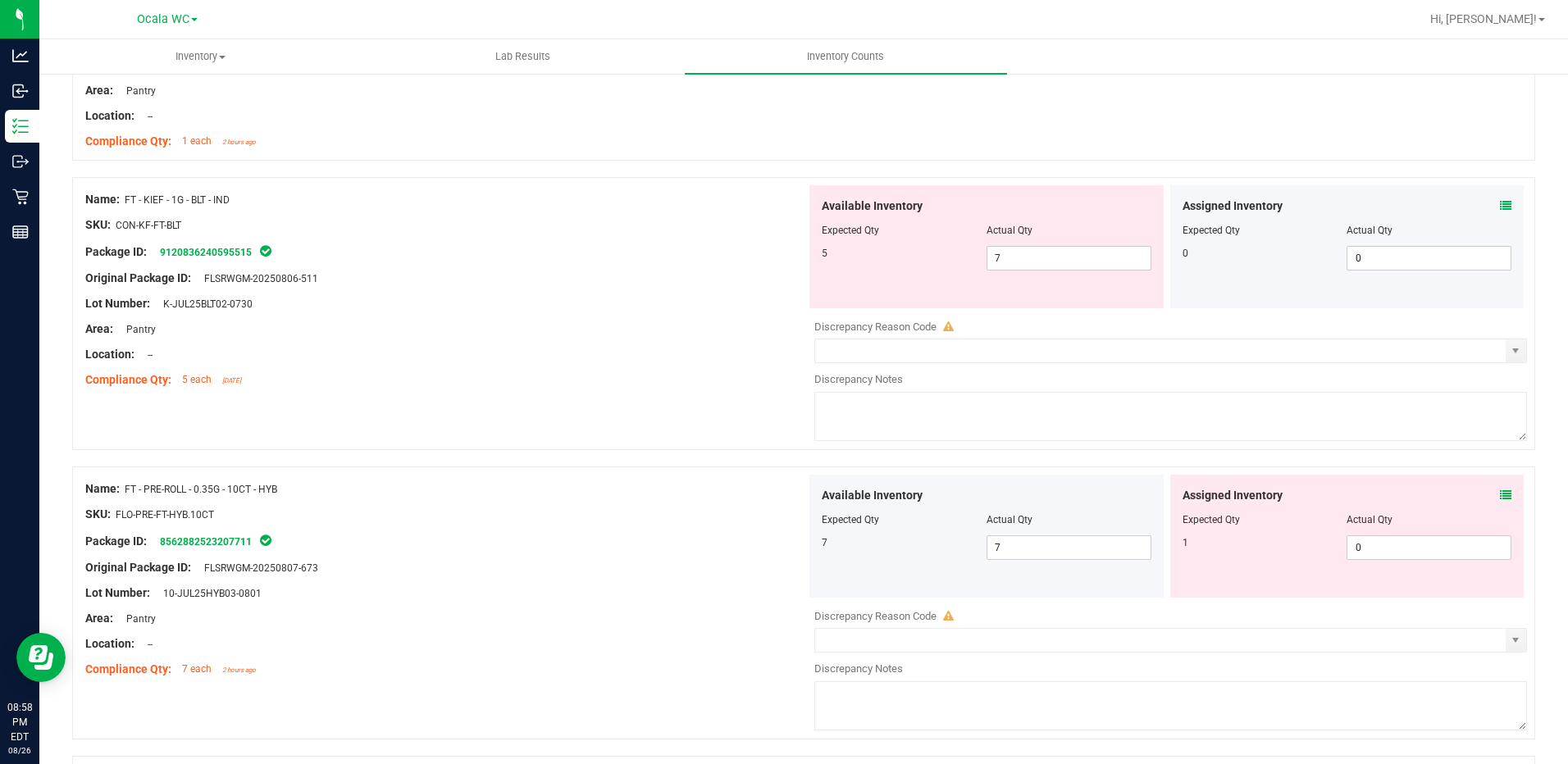
click at [1500, 499] on icon at bounding box center [1505, 495] width 12 height 12
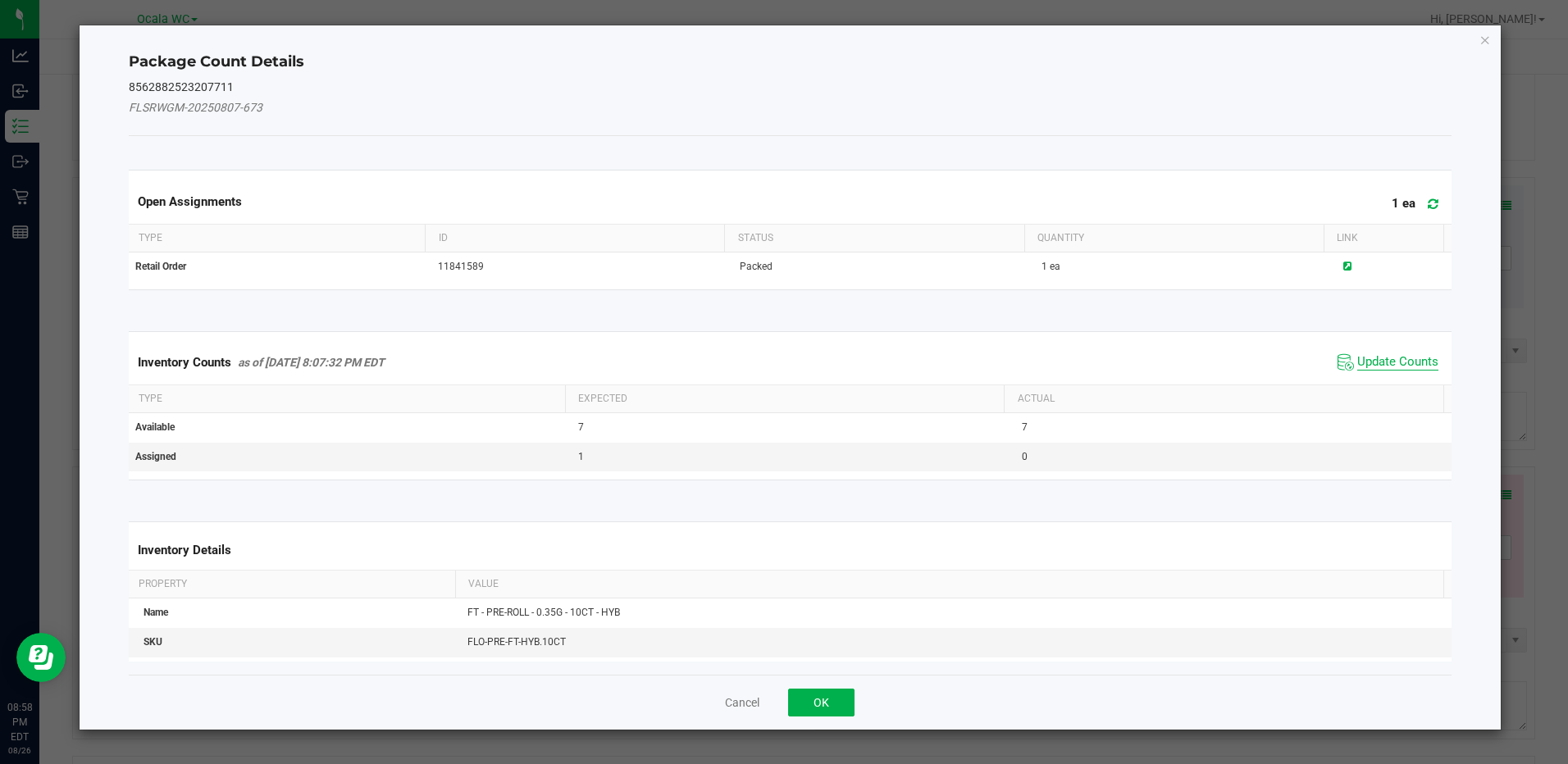
click at [1401, 359] on span "Update Counts" at bounding box center [1397, 362] width 81 height 16
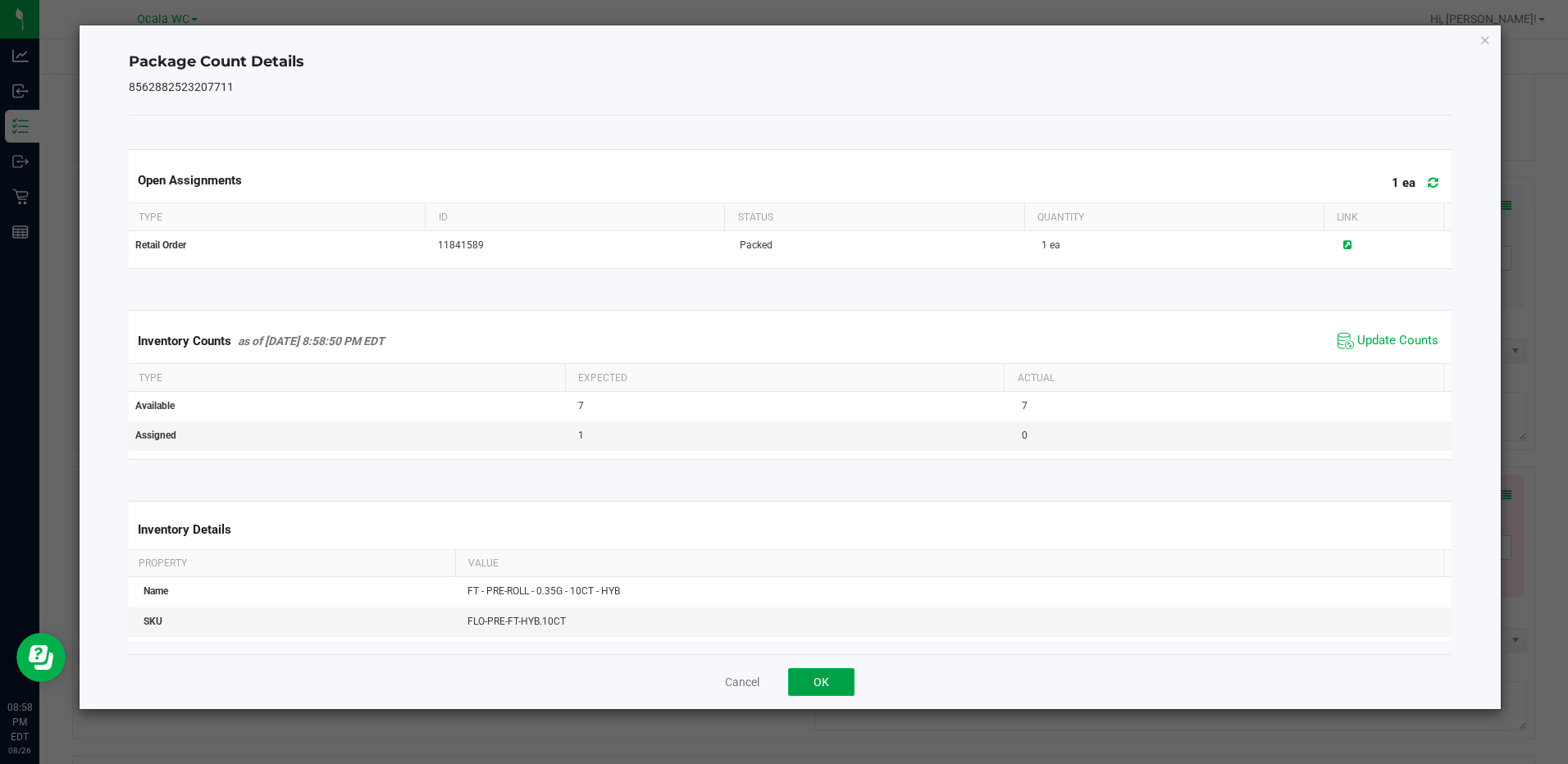
click at [839, 678] on button "OK" at bounding box center [822, 681] width 66 height 28
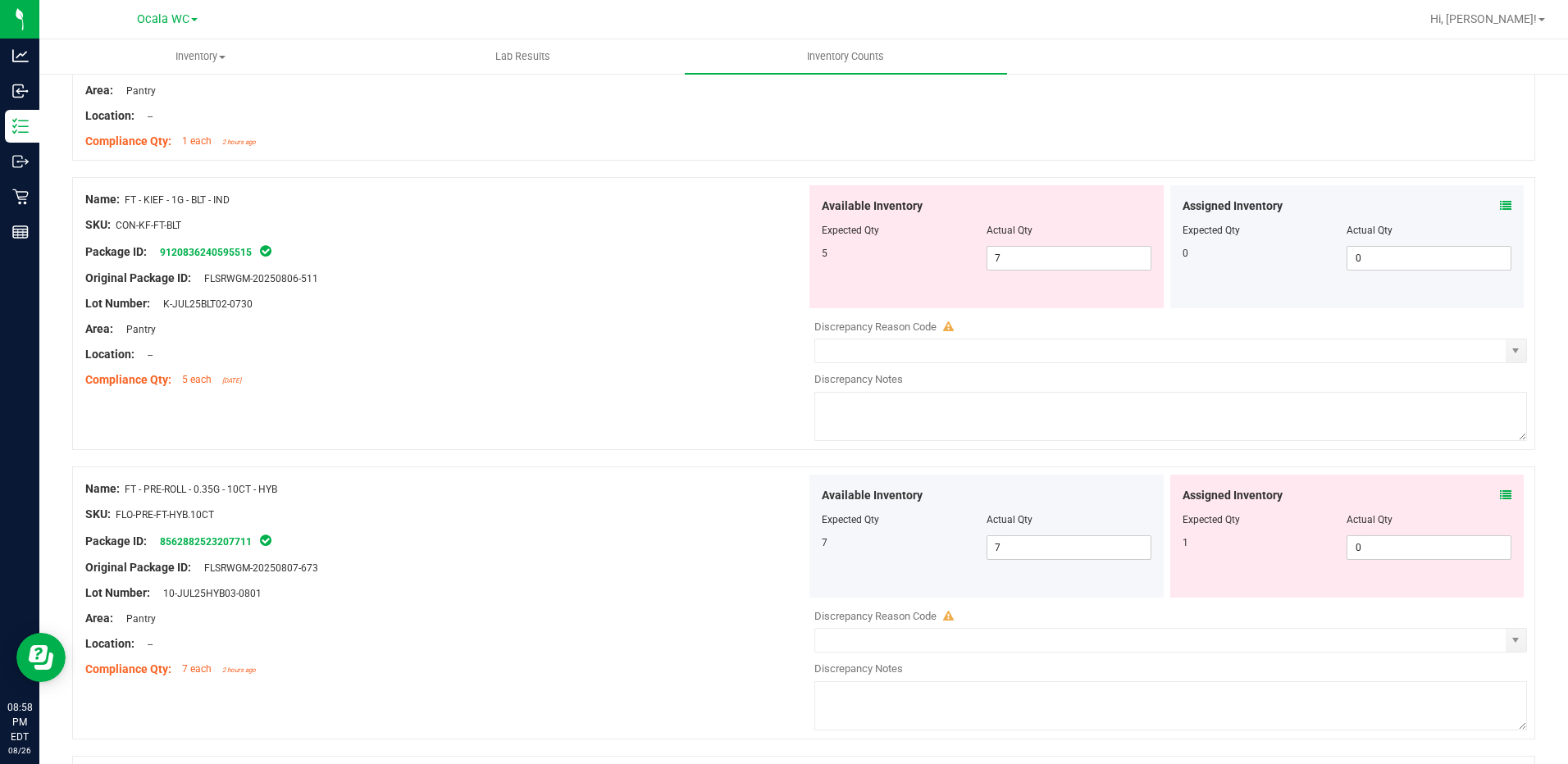
click at [1500, 492] on icon at bounding box center [1505, 495] width 12 height 12
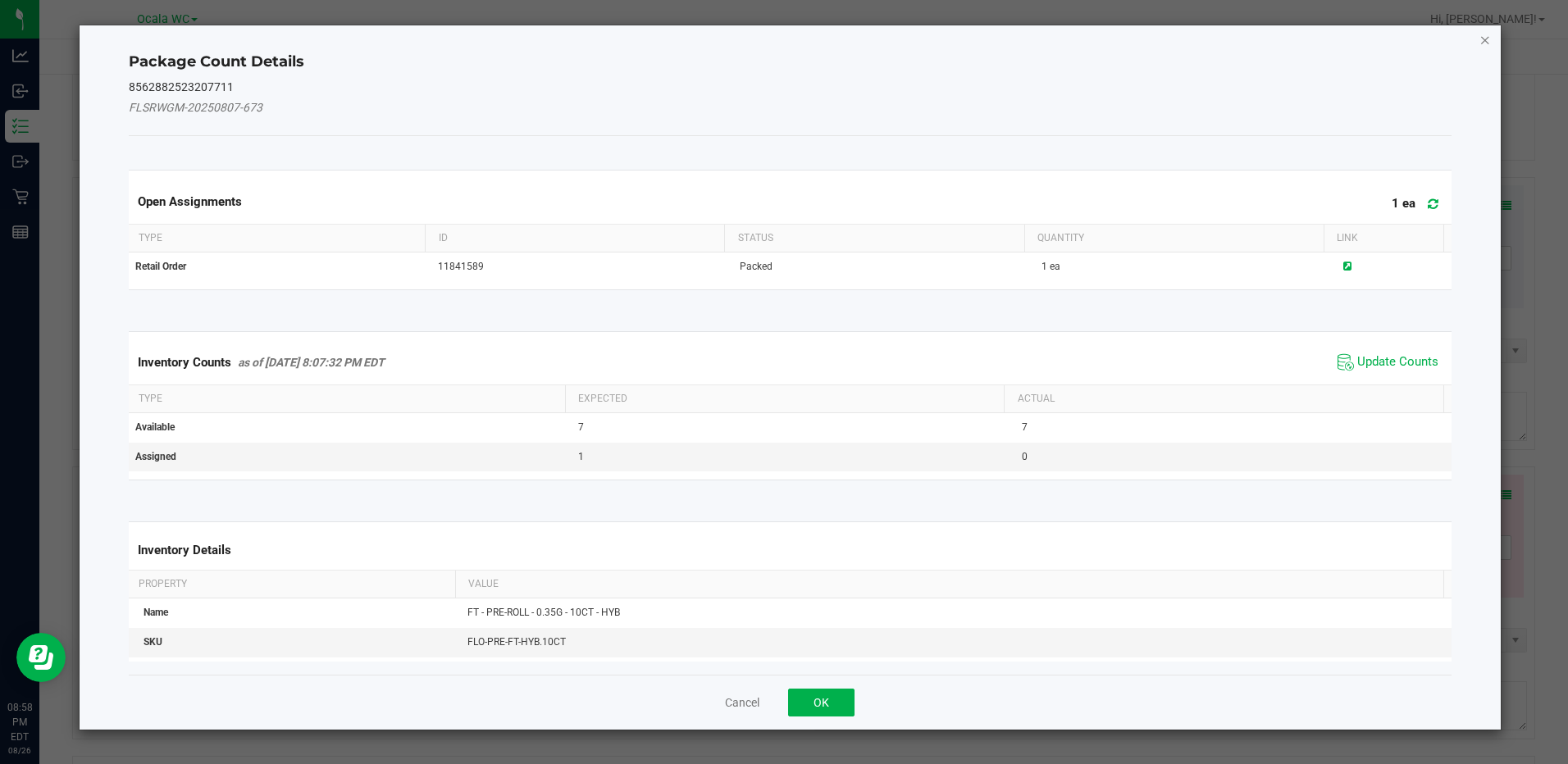
click at [1482, 39] on icon "Close" at bounding box center [1484, 40] width 12 height 20
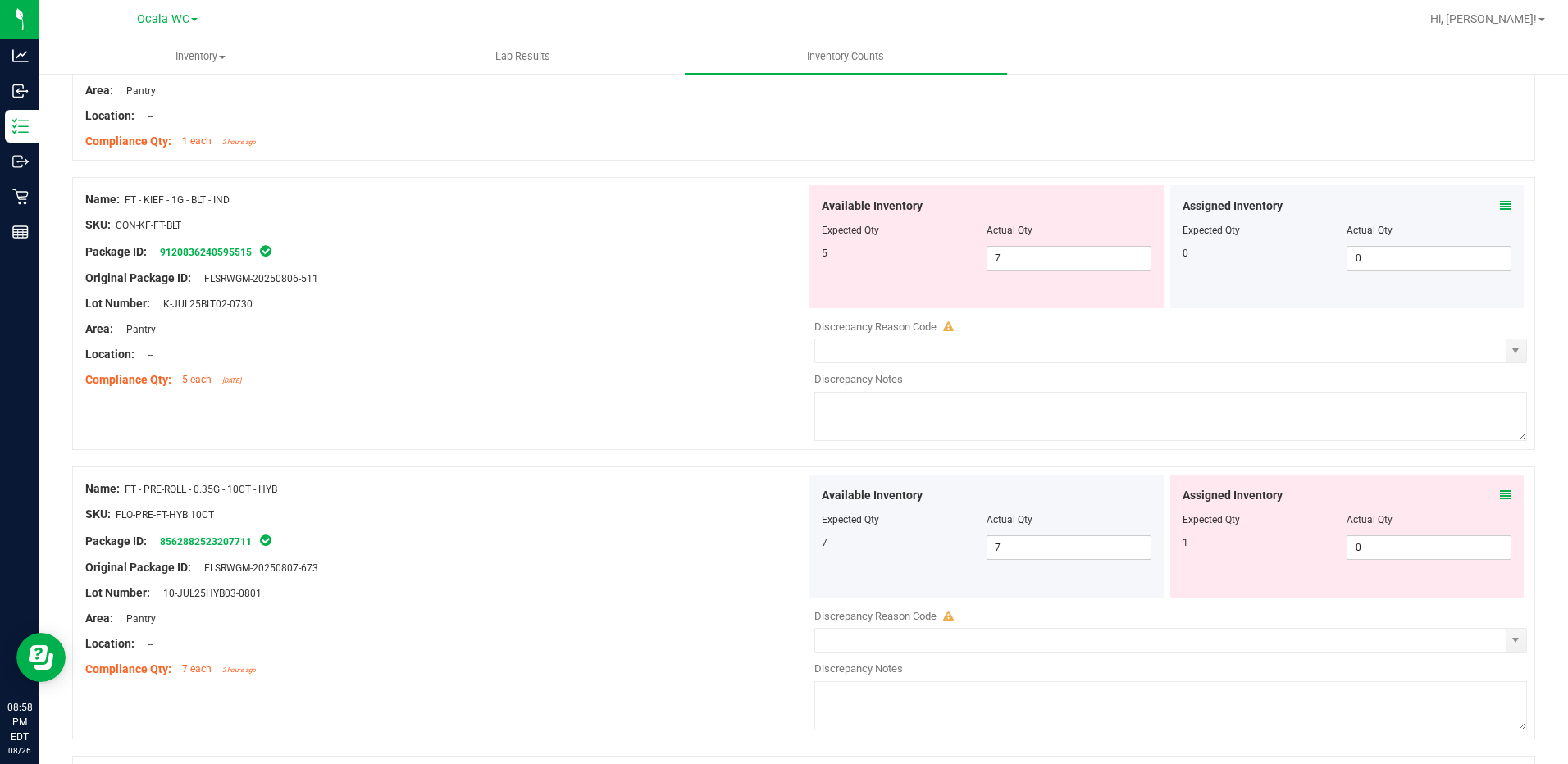
click at [1067, 242] on div at bounding box center [986, 241] width 330 height 8
click at [1061, 255] on span "7 7" at bounding box center [1069, 258] width 165 height 24
click at [1061, 255] on input "7" at bounding box center [1069, 259] width 163 height 23
type input "5"
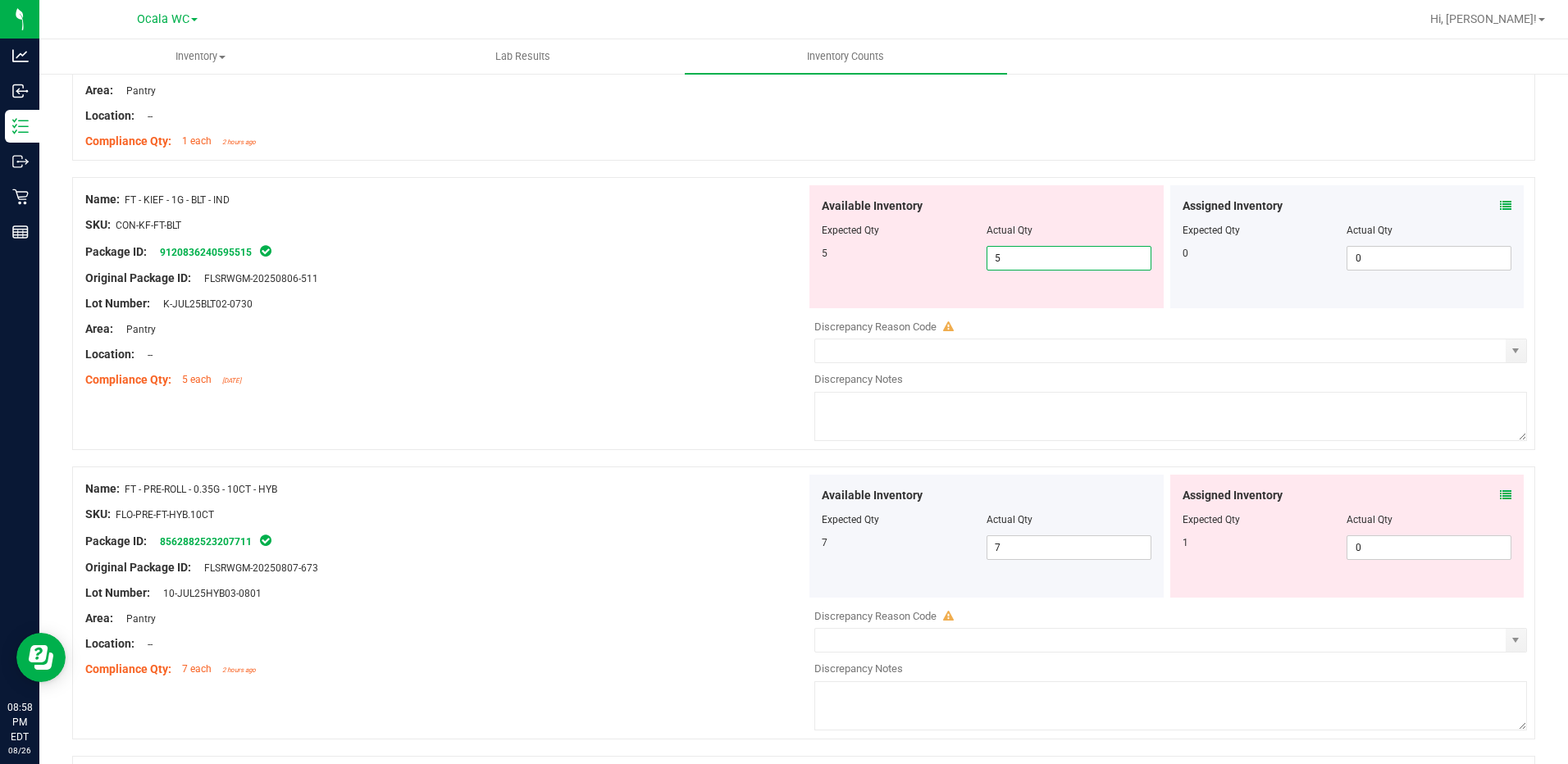
type input "5"
click at [667, 303] on div "Lot Number: K-JUL25BLT02-0730" at bounding box center [445, 303] width 721 height 17
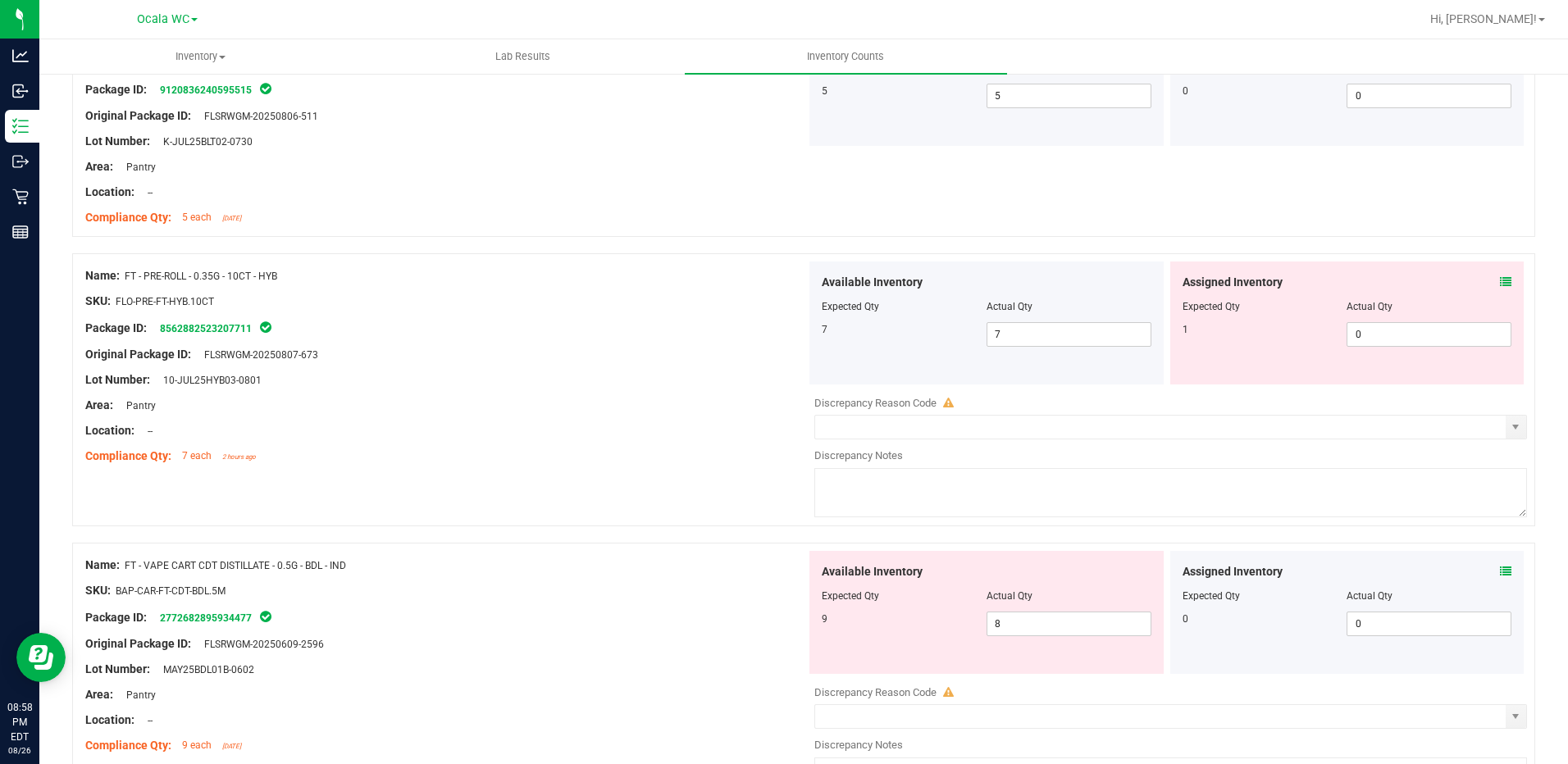
scroll to position [492, 0]
click at [1500, 278] on icon at bounding box center [1505, 280] width 12 height 12
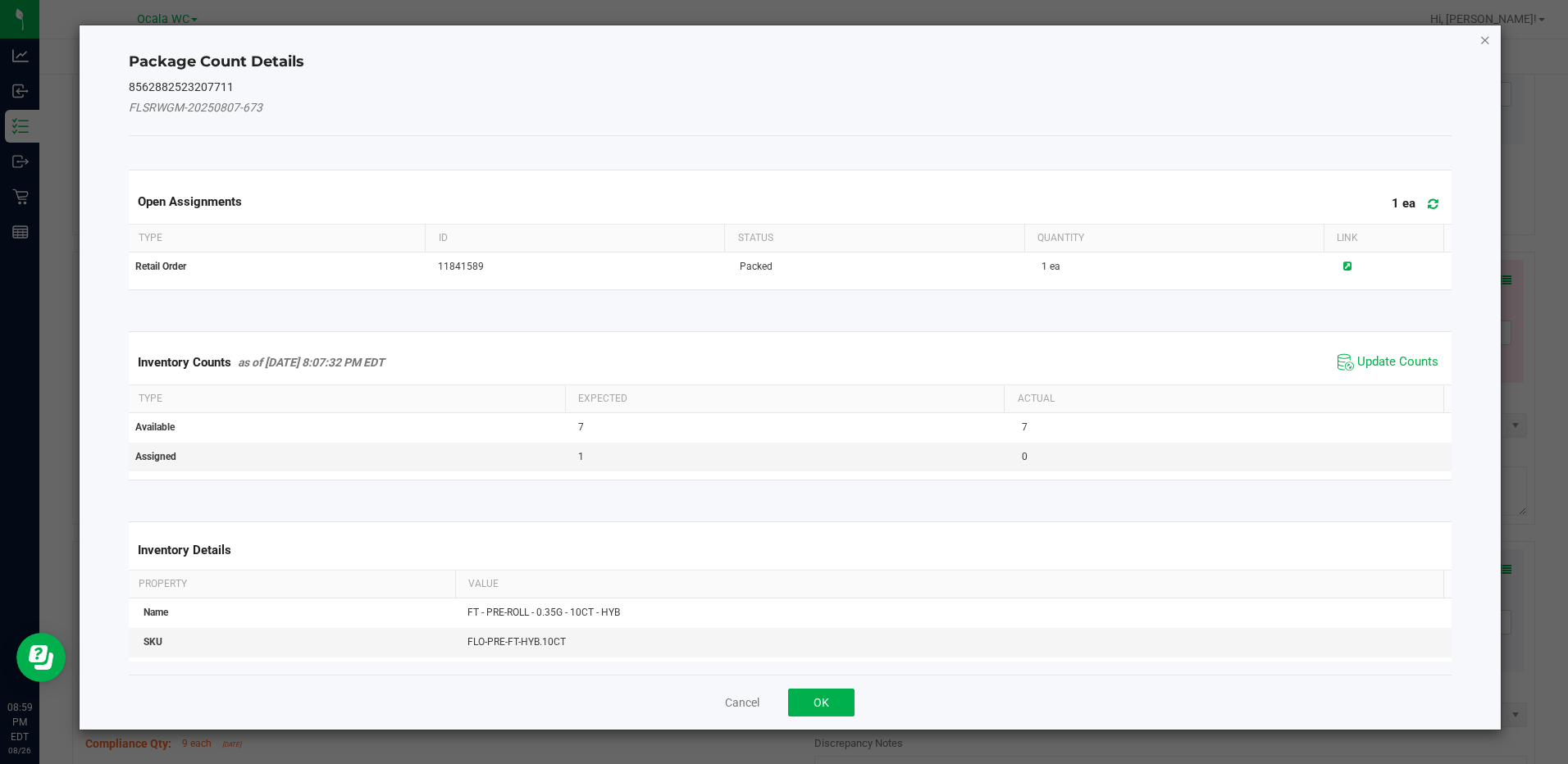
click at [1487, 42] on icon "Close" at bounding box center [1484, 40] width 12 height 20
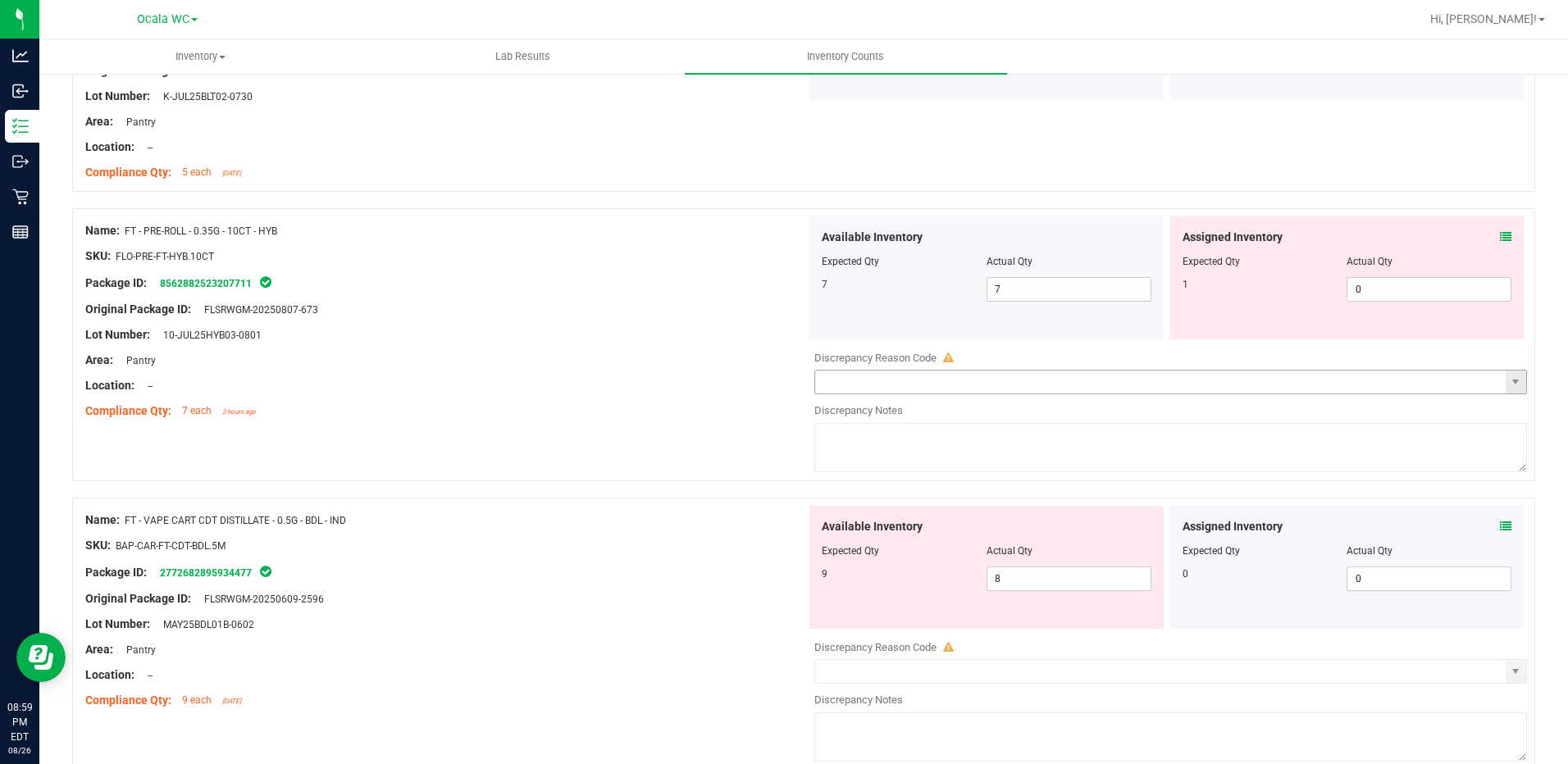
scroll to position [574, 0]
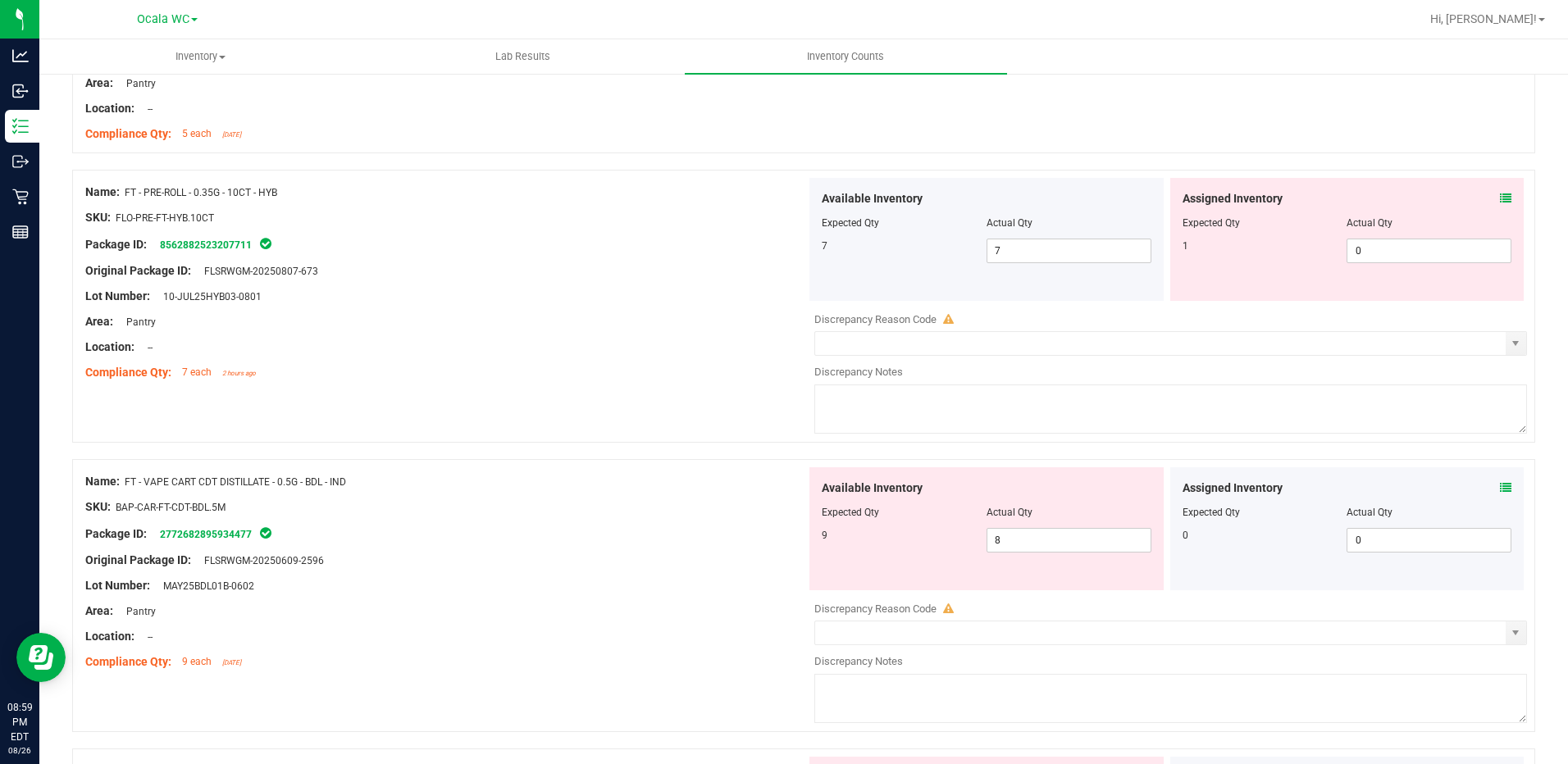
click at [1446, 264] on div "Assigned Inventory Expected Qty Actual Qty 1 0 0" at bounding box center [1347, 239] width 354 height 123
click at [1436, 257] on span "0 0" at bounding box center [1429, 250] width 165 height 24
click at [1436, 257] on input "0" at bounding box center [1429, 251] width 163 height 23
type input "1"
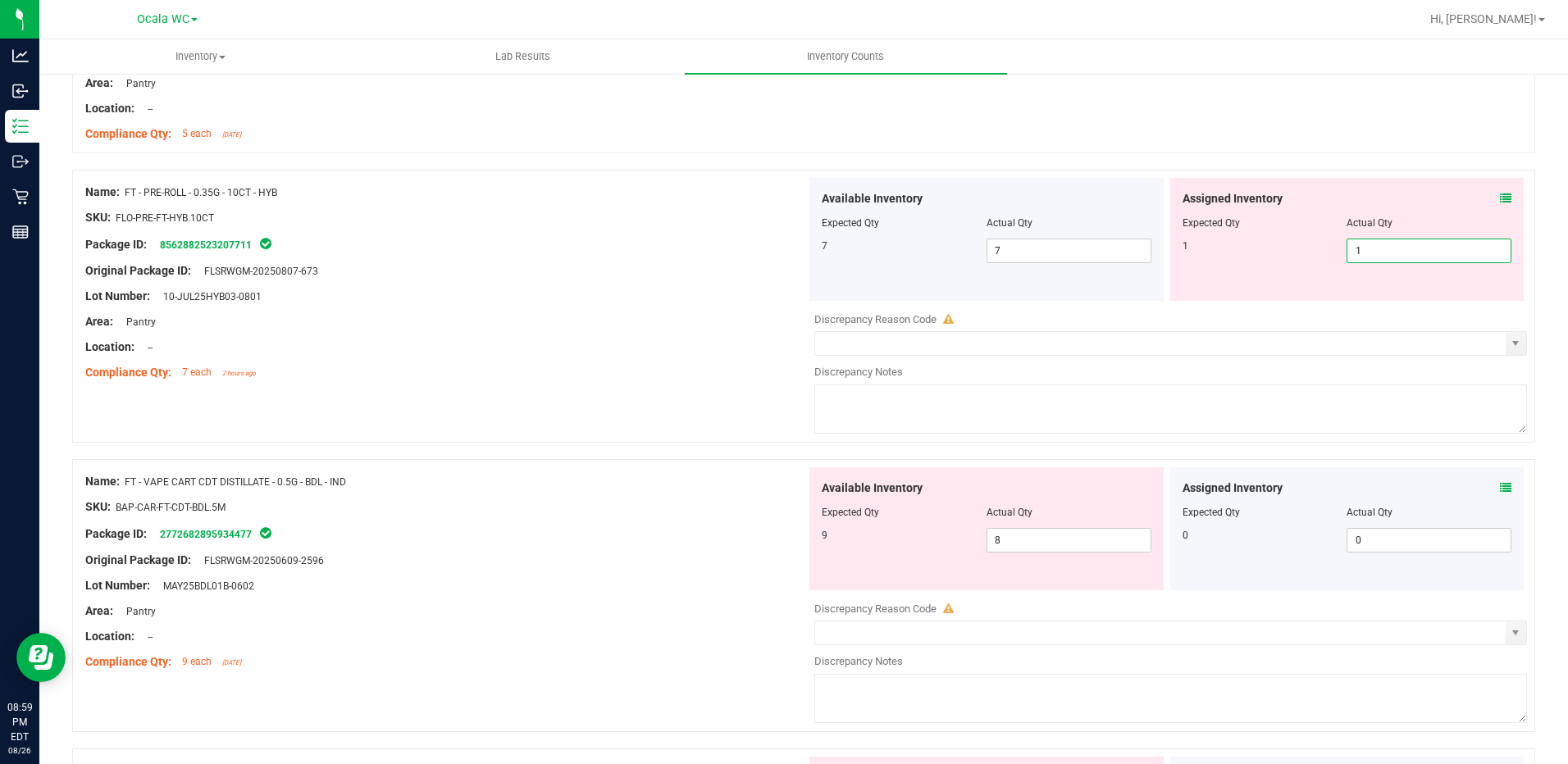
click at [697, 338] on div "Location: --" at bounding box center [445, 347] width 721 height 17
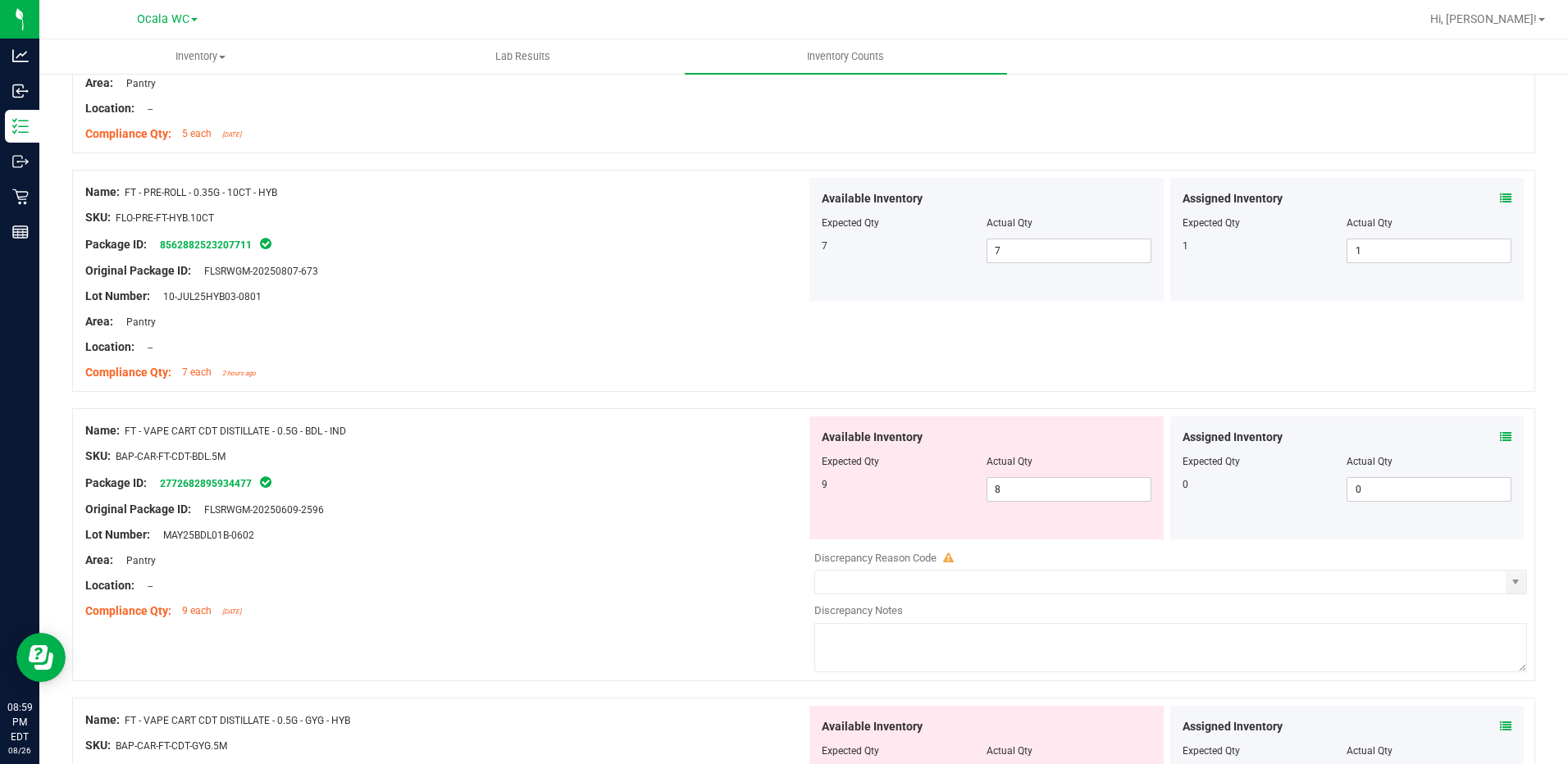
scroll to position [738, 0]
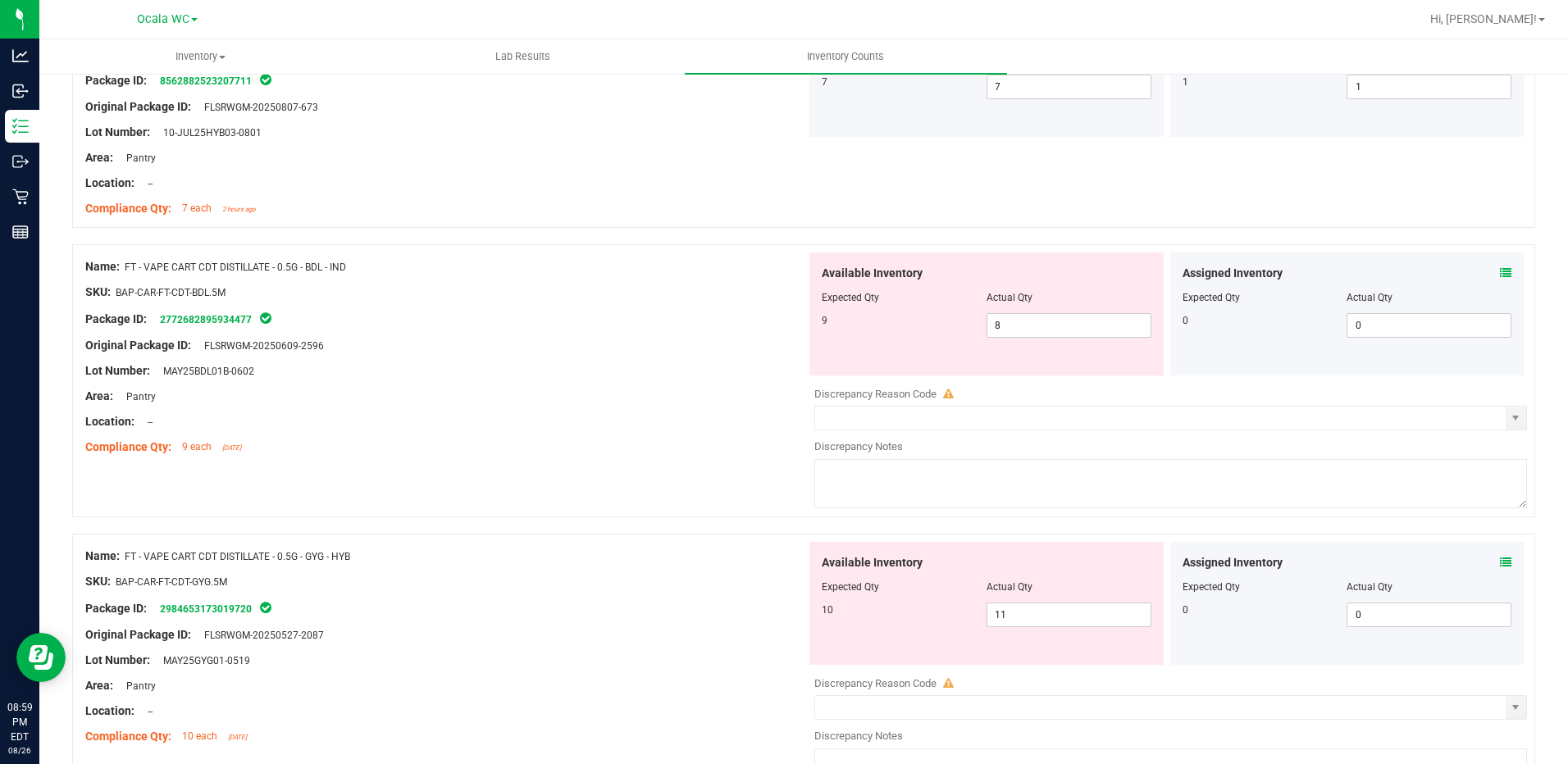
click at [1502, 270] on div "Assigned Inventory Expected Qty Actual Qty 0 0 0" at bounding box center [1347, 313] width 354 height 123
click at [1500, 270] on icon at bounding box center [1505, 273] width 12 height 12
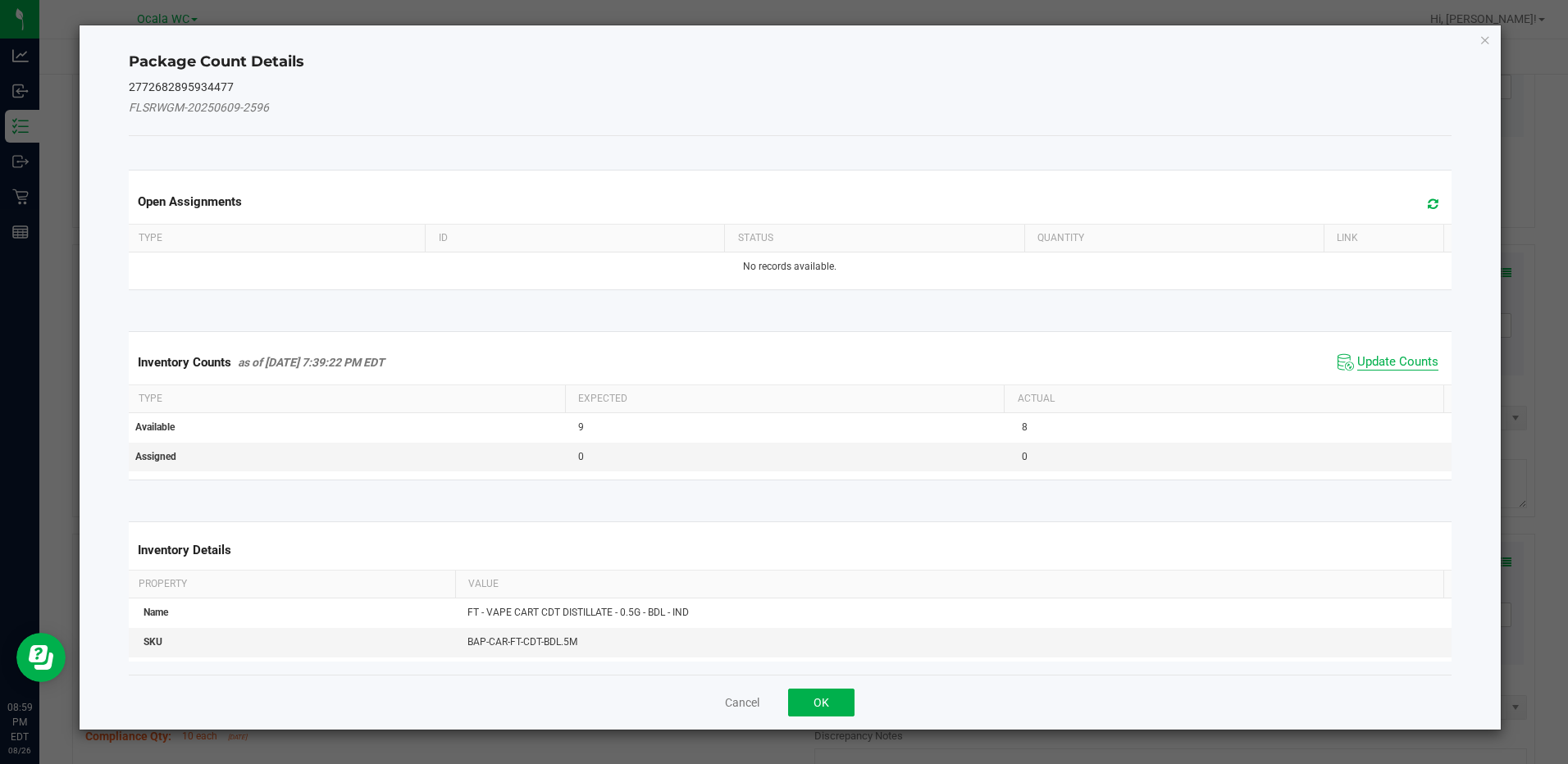
click at [1370, 362] on span "Update Counts" at bounding box center [1397, 362] width 81 height 16
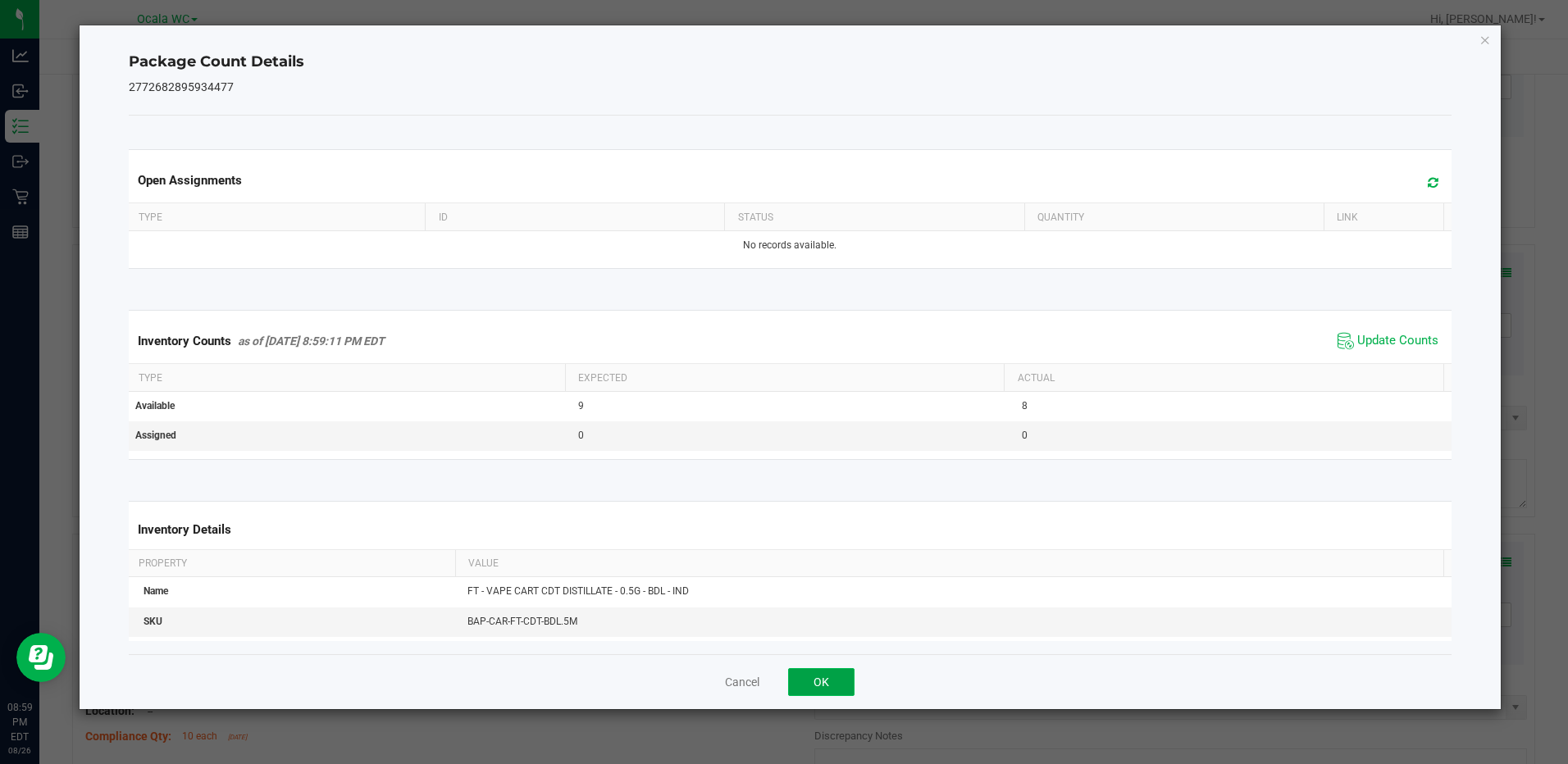
click at [829, 683] on button "OK" at bounding box center [822, 681] width 66 height 28
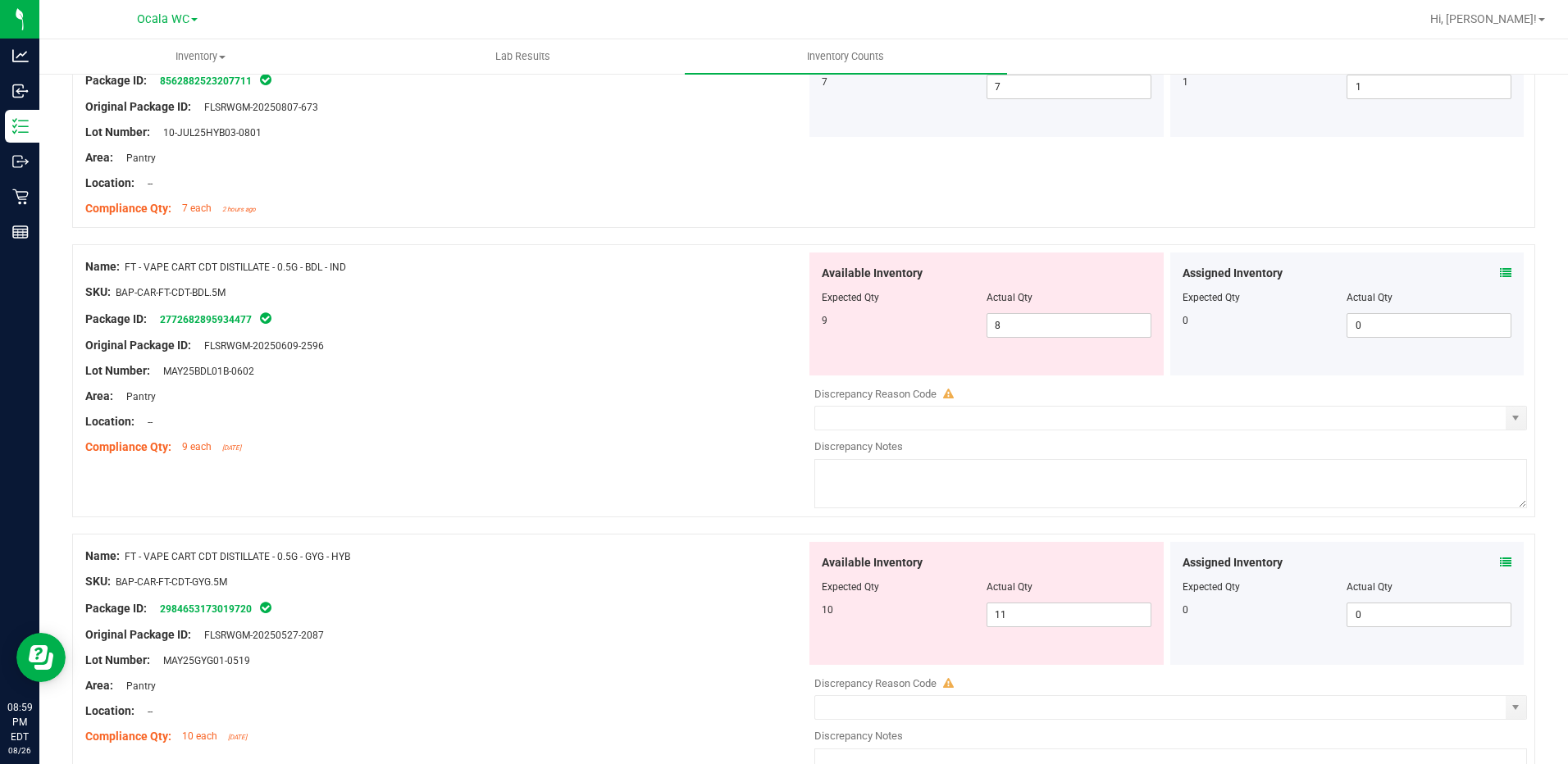
scroll to position [820, 0]
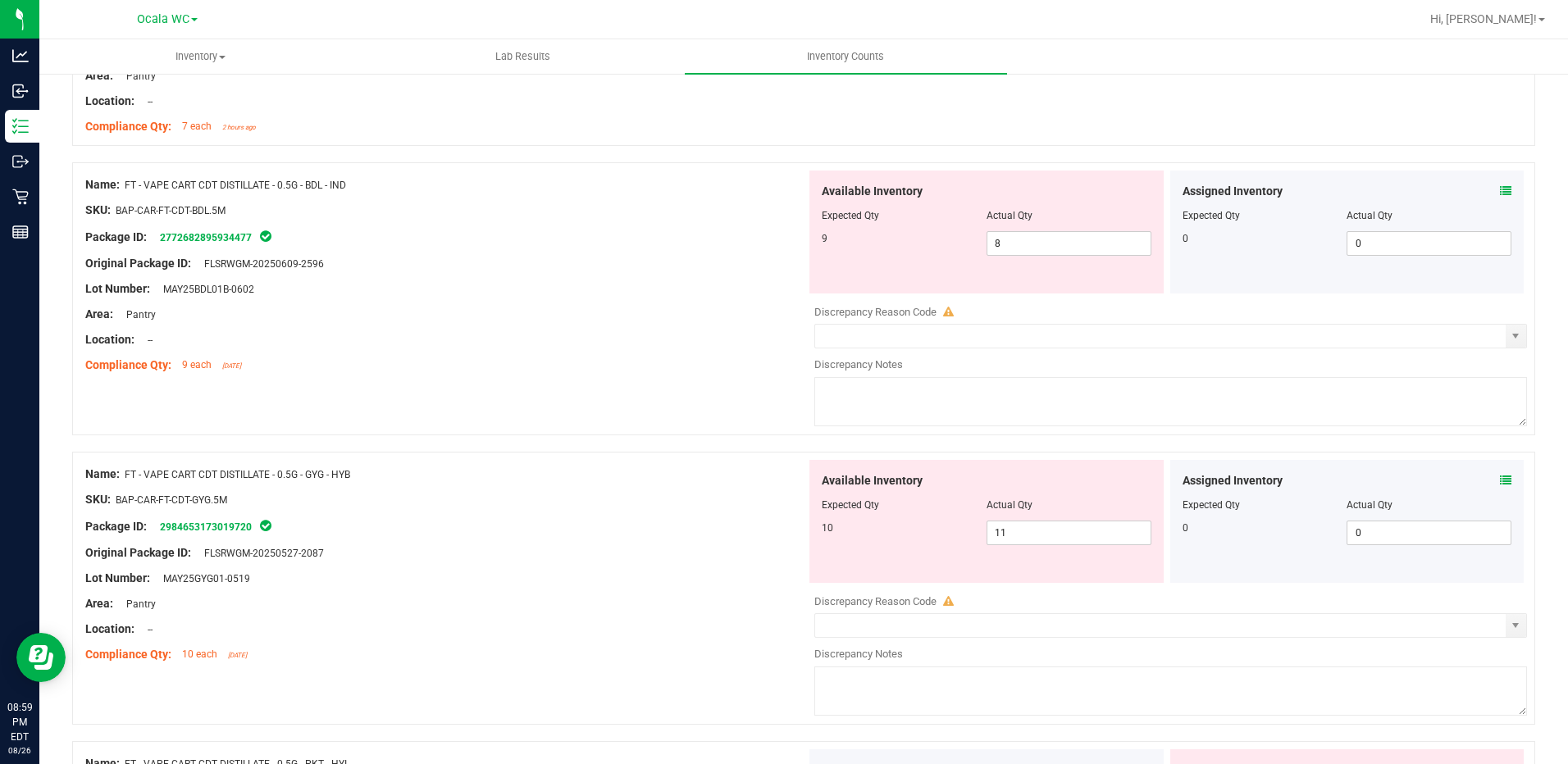
click at [1500, 476] on icon at bounding box center [1505, 480] width 12 height 12
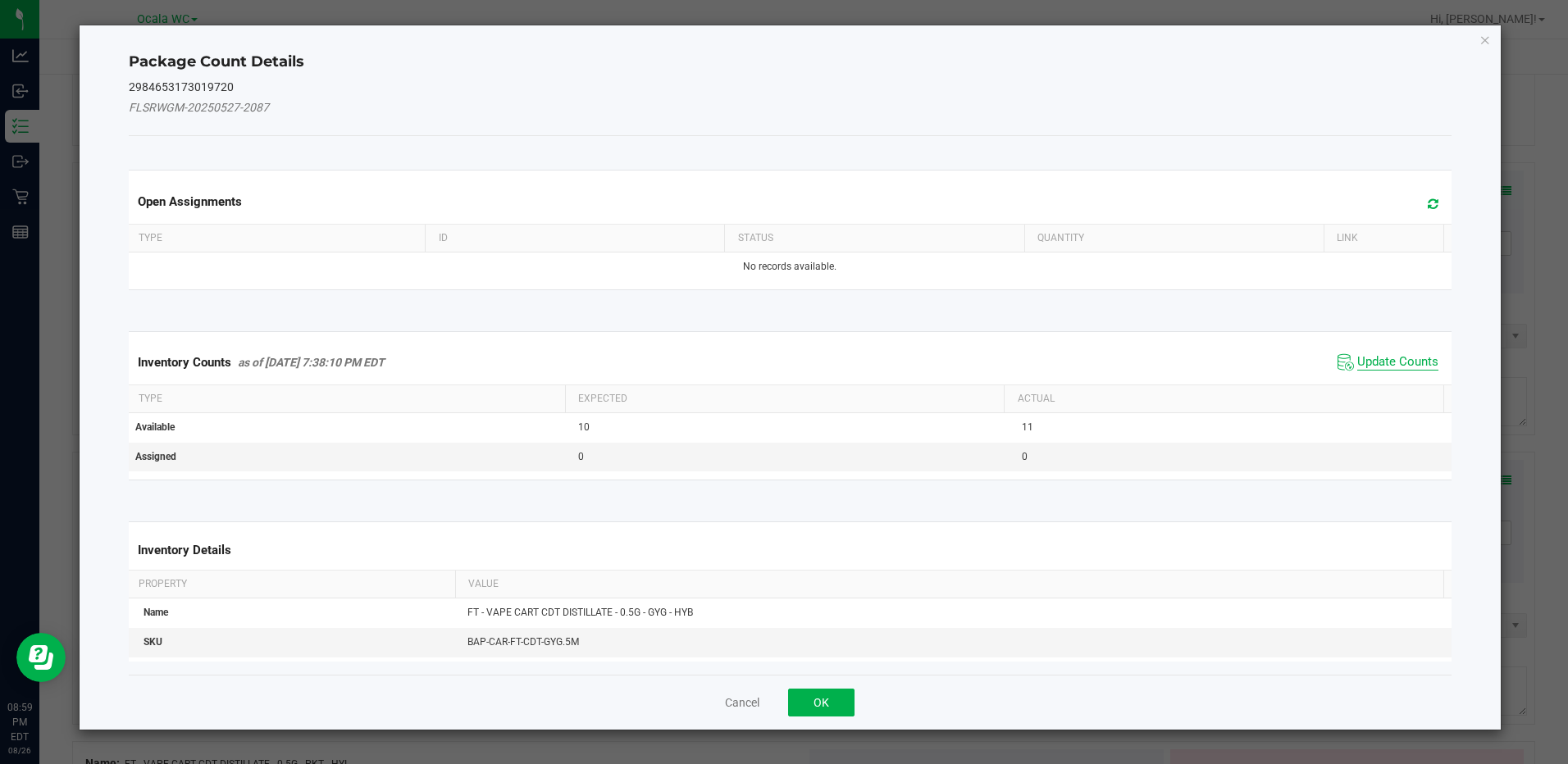
click at [1399, 362] on span "Update Counts" at bounding box center [1397, 362] width 81 height 16
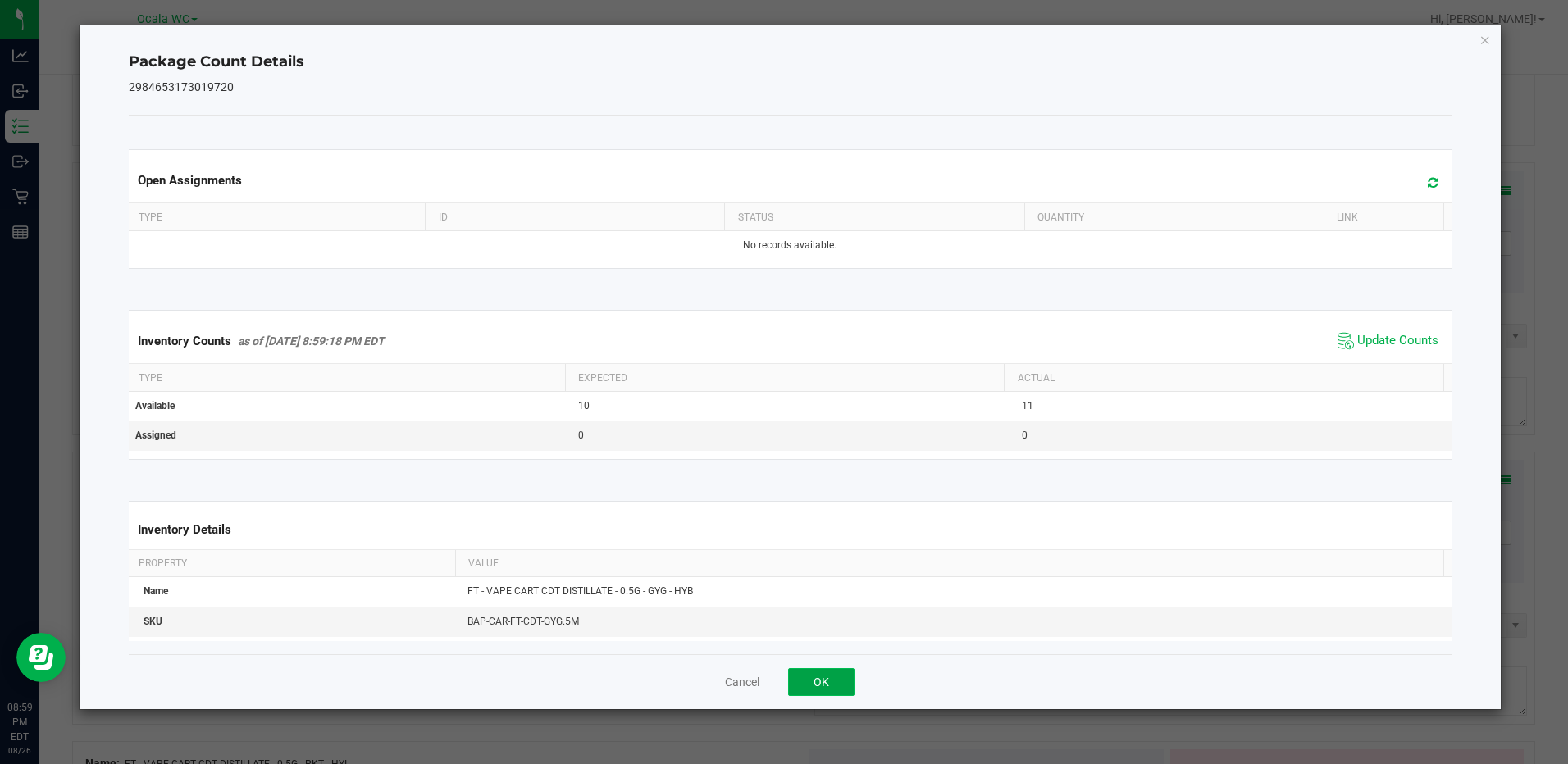
click at [833, 675] on button "OK" at bounding box center [822, 681] width 66 height 28
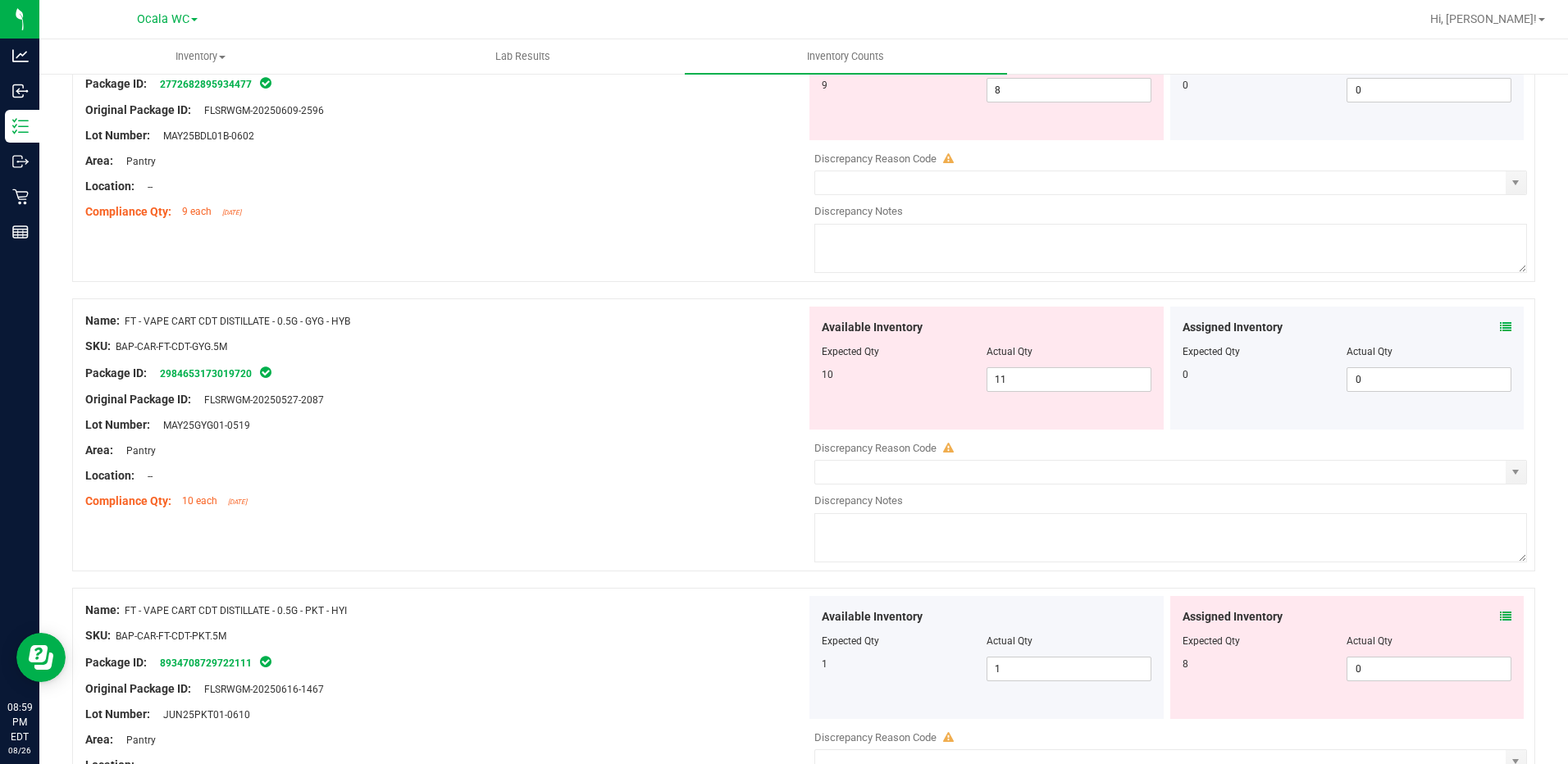
scroll to position [984, 0]
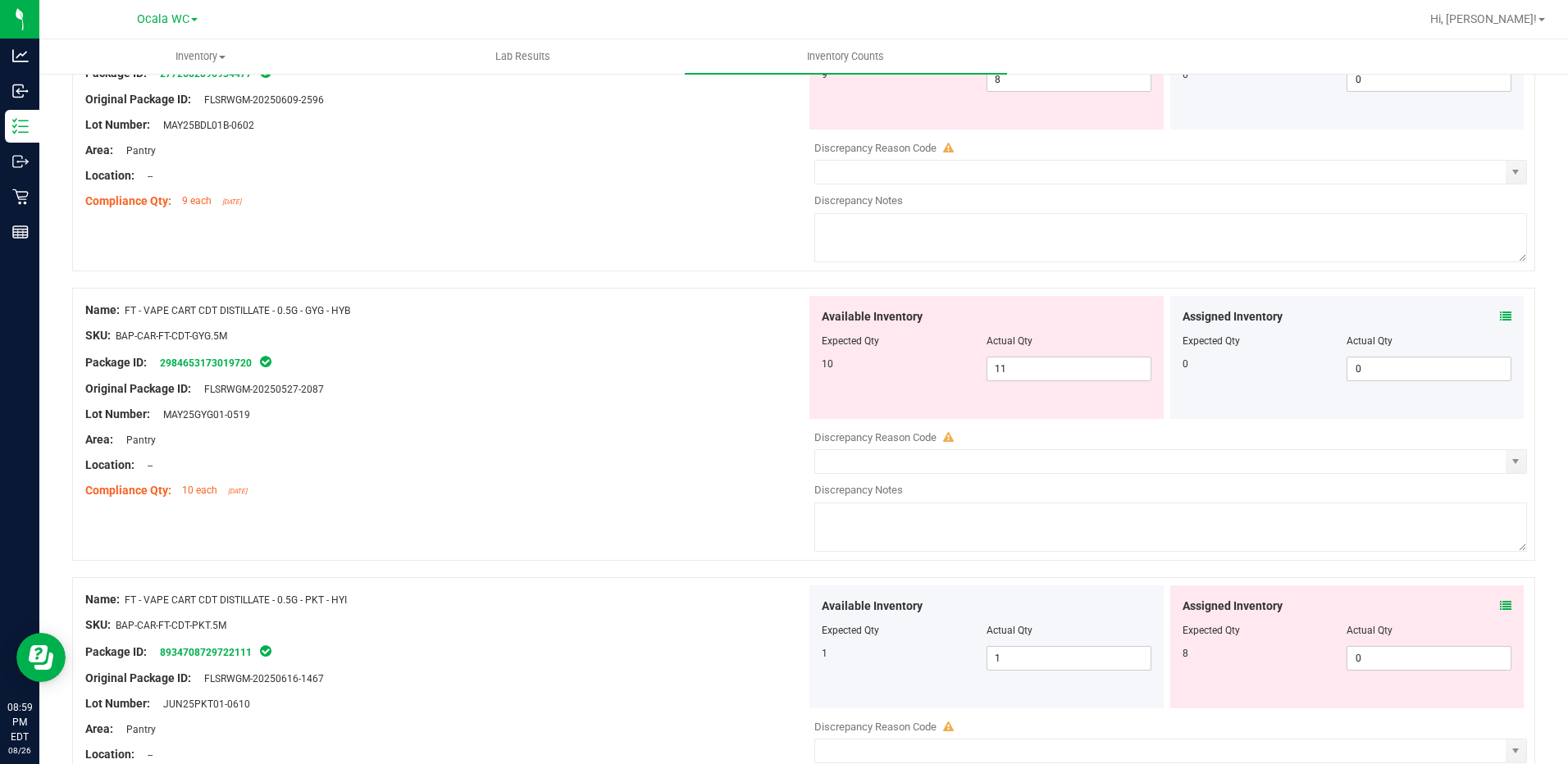
click at [1500, 607] on icon at bounding box center [1505, 605] width 12 height 12
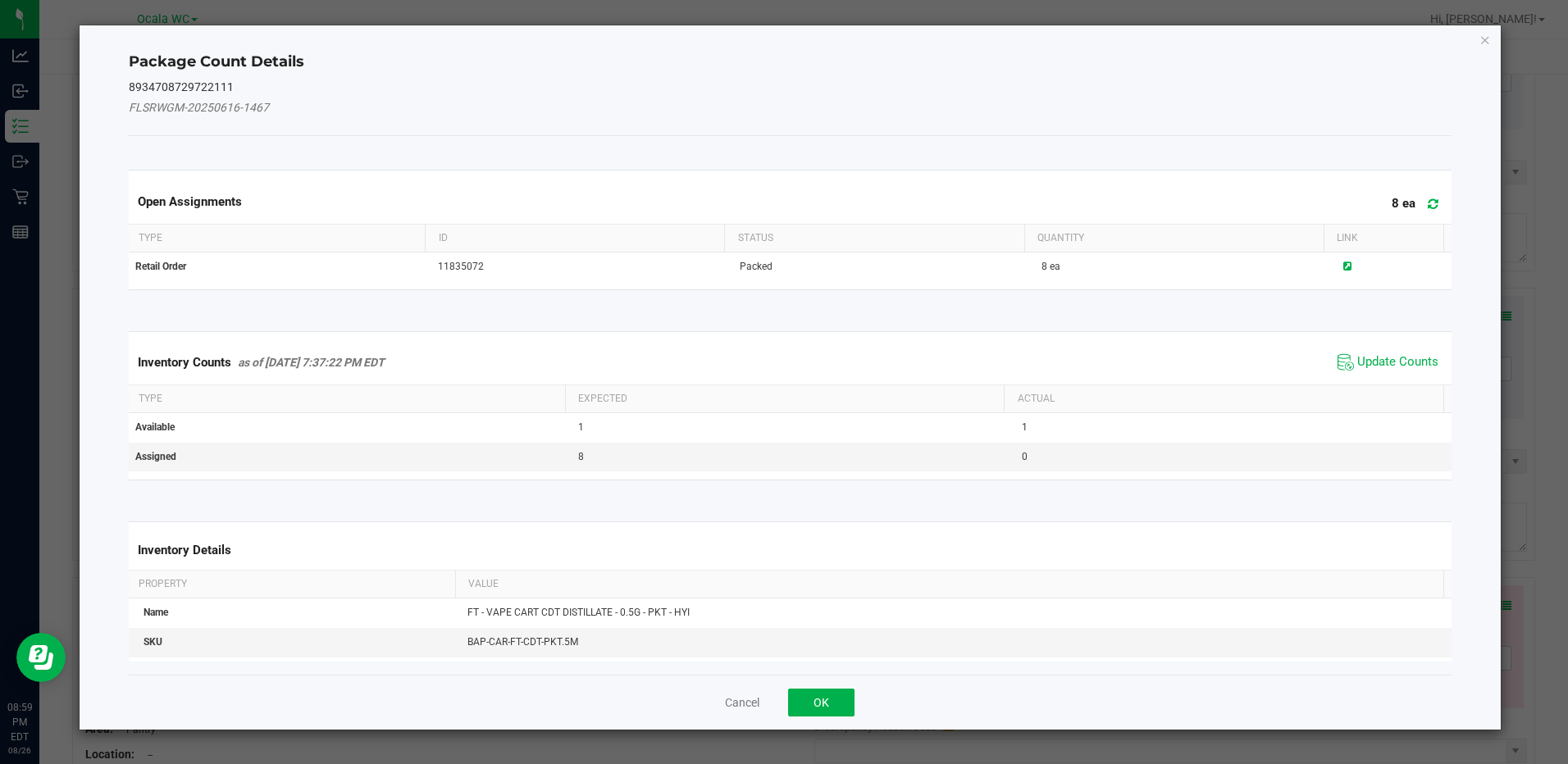
click at [1402, 350] on span "Update Counts" at bounding box center [1387, 362] width 109 height 24
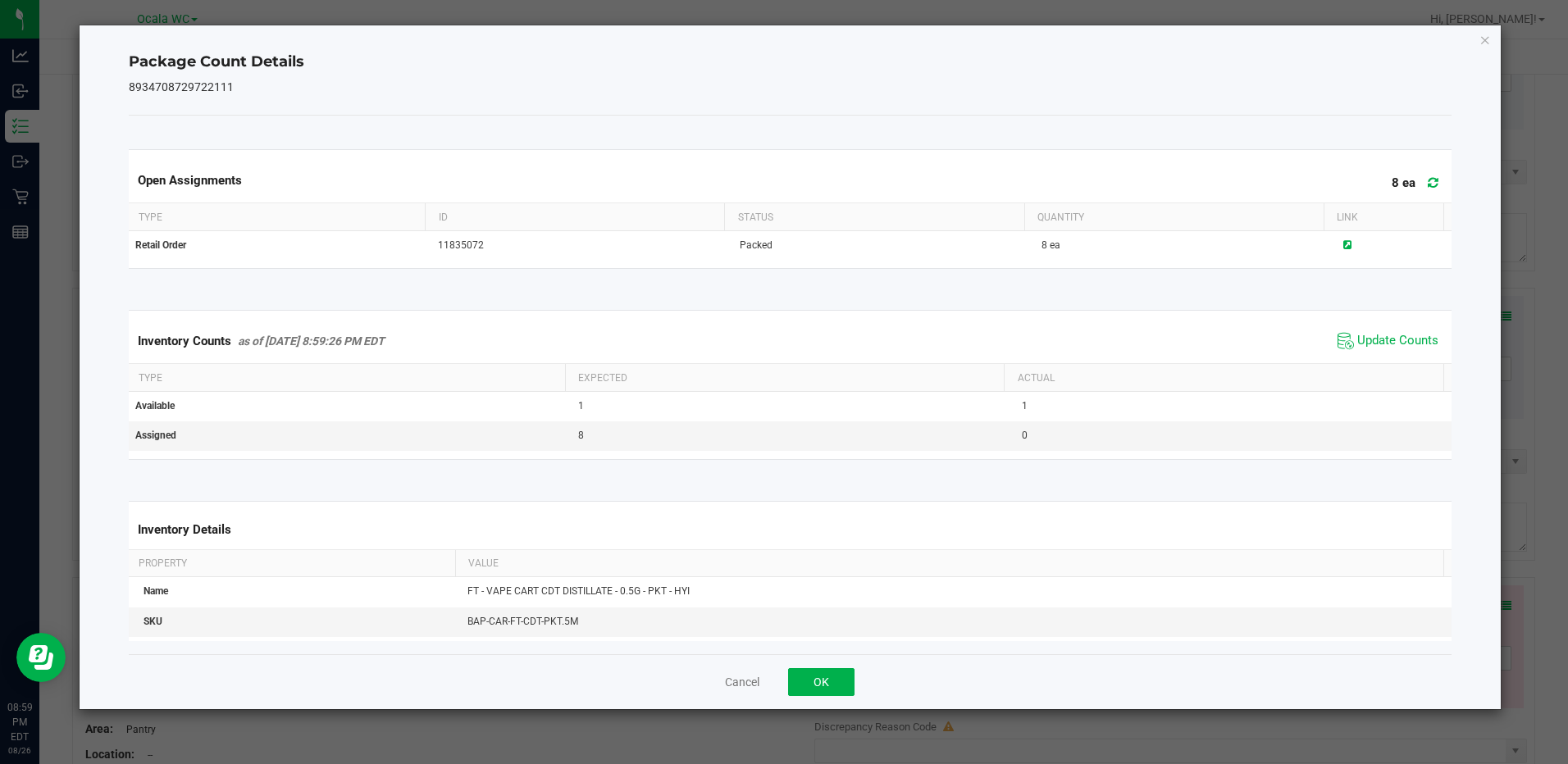
click at [818, 706] on div "Cancel OK" at bounding box center [789, 681] width 1322 height 55
click at [826, 696] on div "Cancel OK" at bounding box center [789, 681] width 1322 height 55
click at [835, 679] on button "OK" at bounding box center [822, 681] width 66 height 28
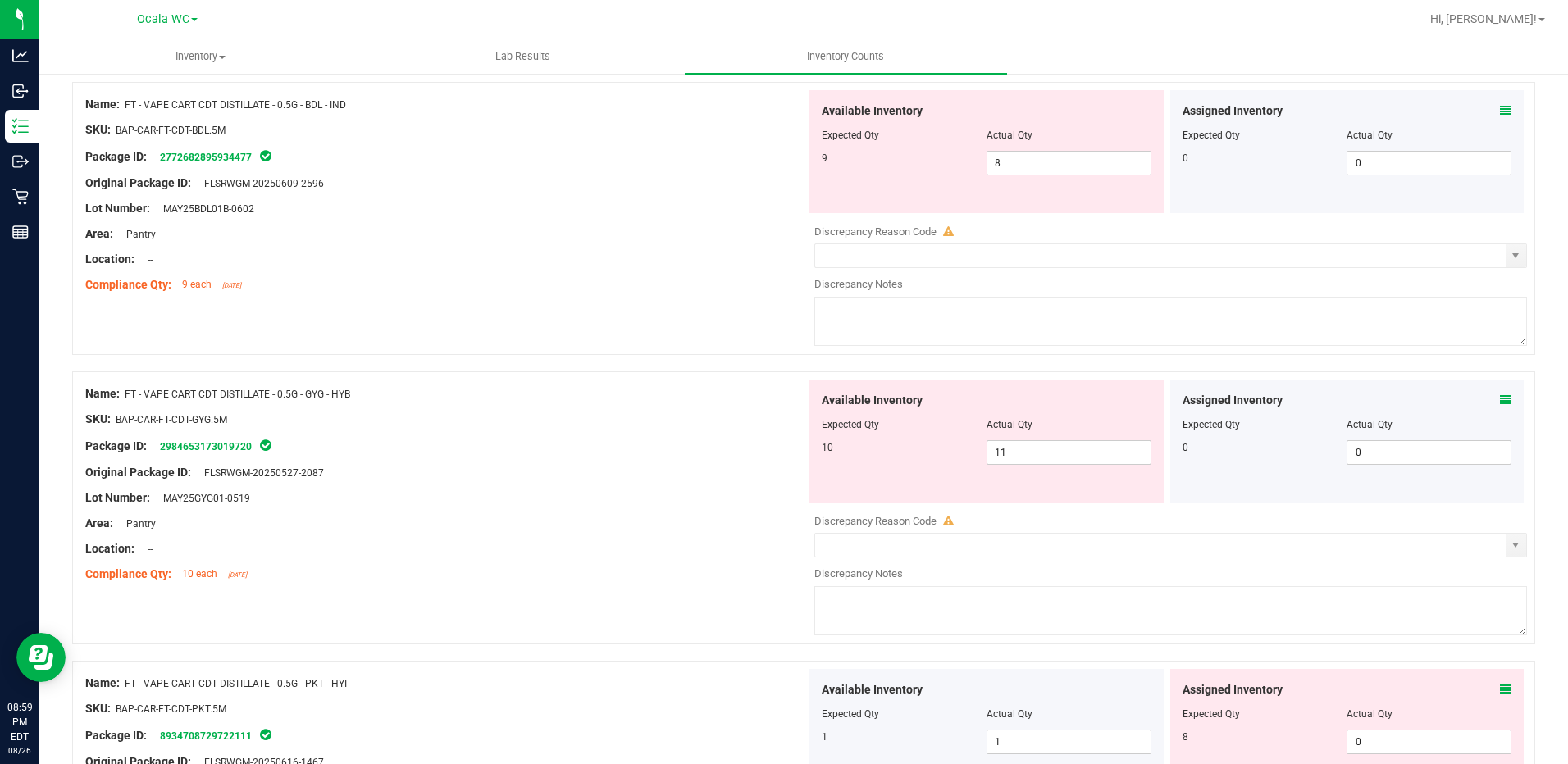
scroll to position [738, 0]
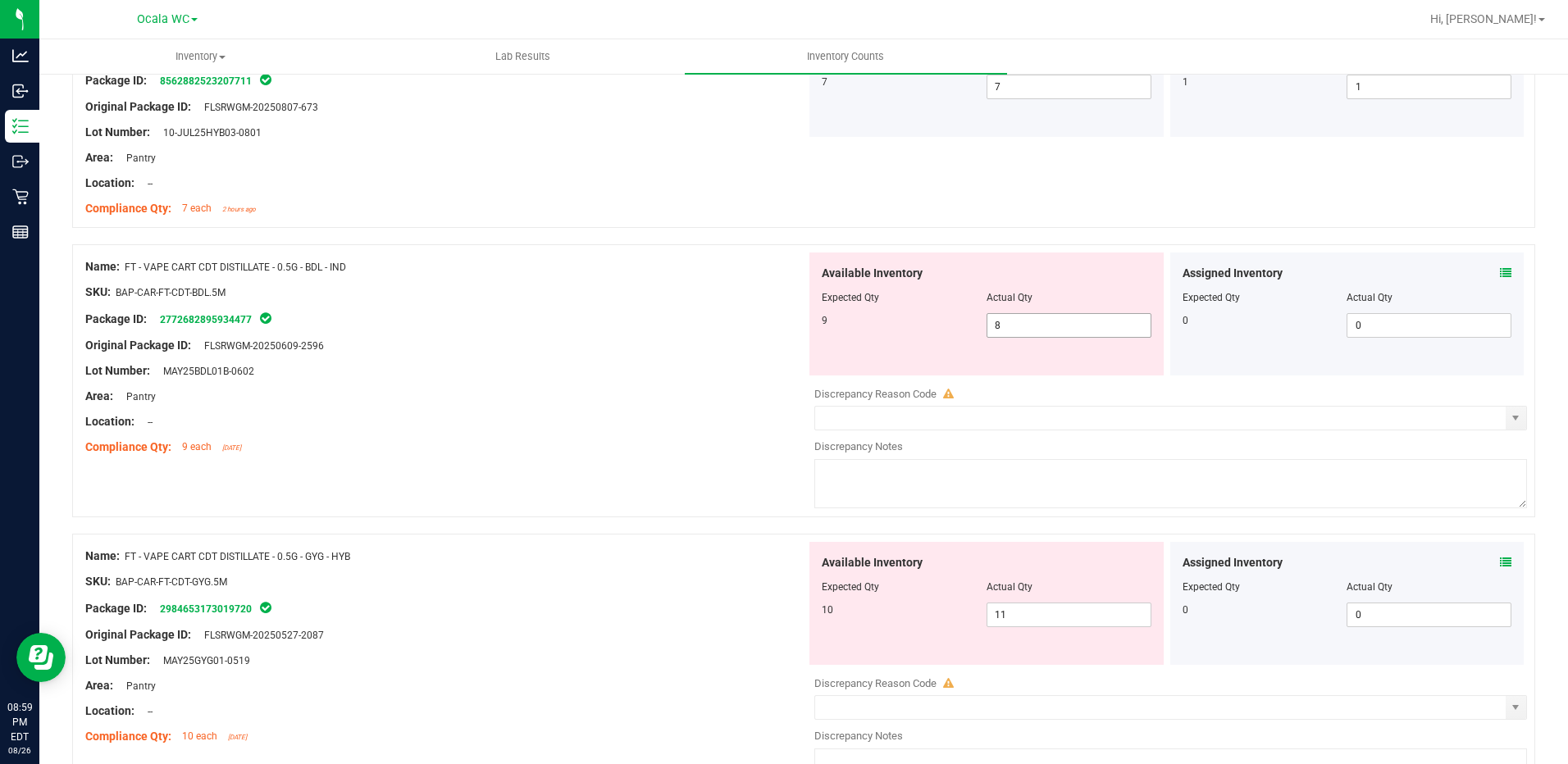
click at [1014, 329] on span "8 8" at bounding box center [1069, 325] width 165 height 24
click at [1014, 329] on input "8" at bounding box center [1069, 326] width 163 height 23
type input "9"
click at [675, 299] on div "SKU: BAP-CAR-FT-CDT-BDL.5M" at bounding box center [445, 292] width 721 height 17
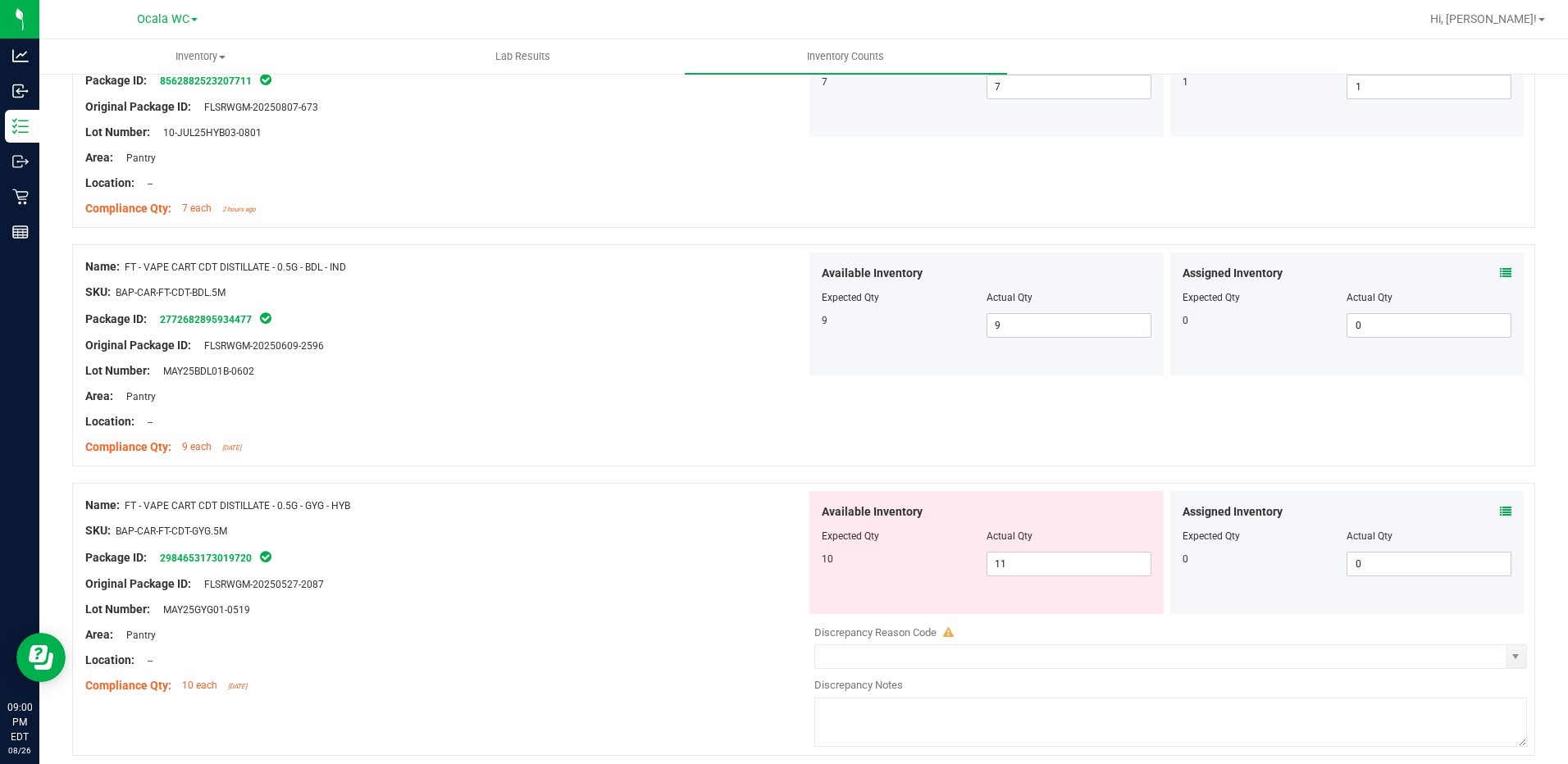
click at [1500, 512] on icon at bounding box center [1505, 511] width 12 height 12
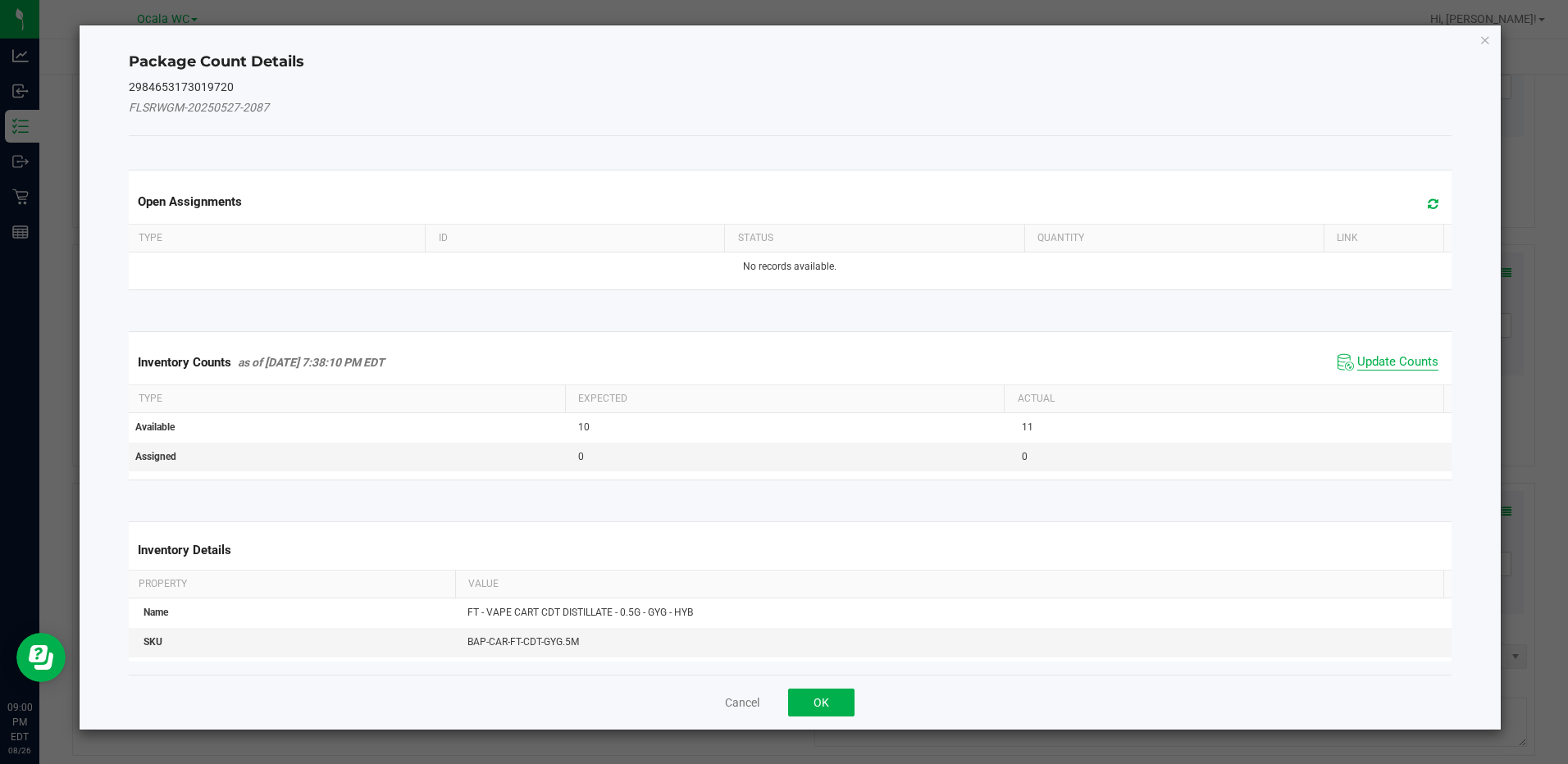
click at [1392, 361] on span "Update Counts" at bounding box center [1397, 362] width 81 height 16
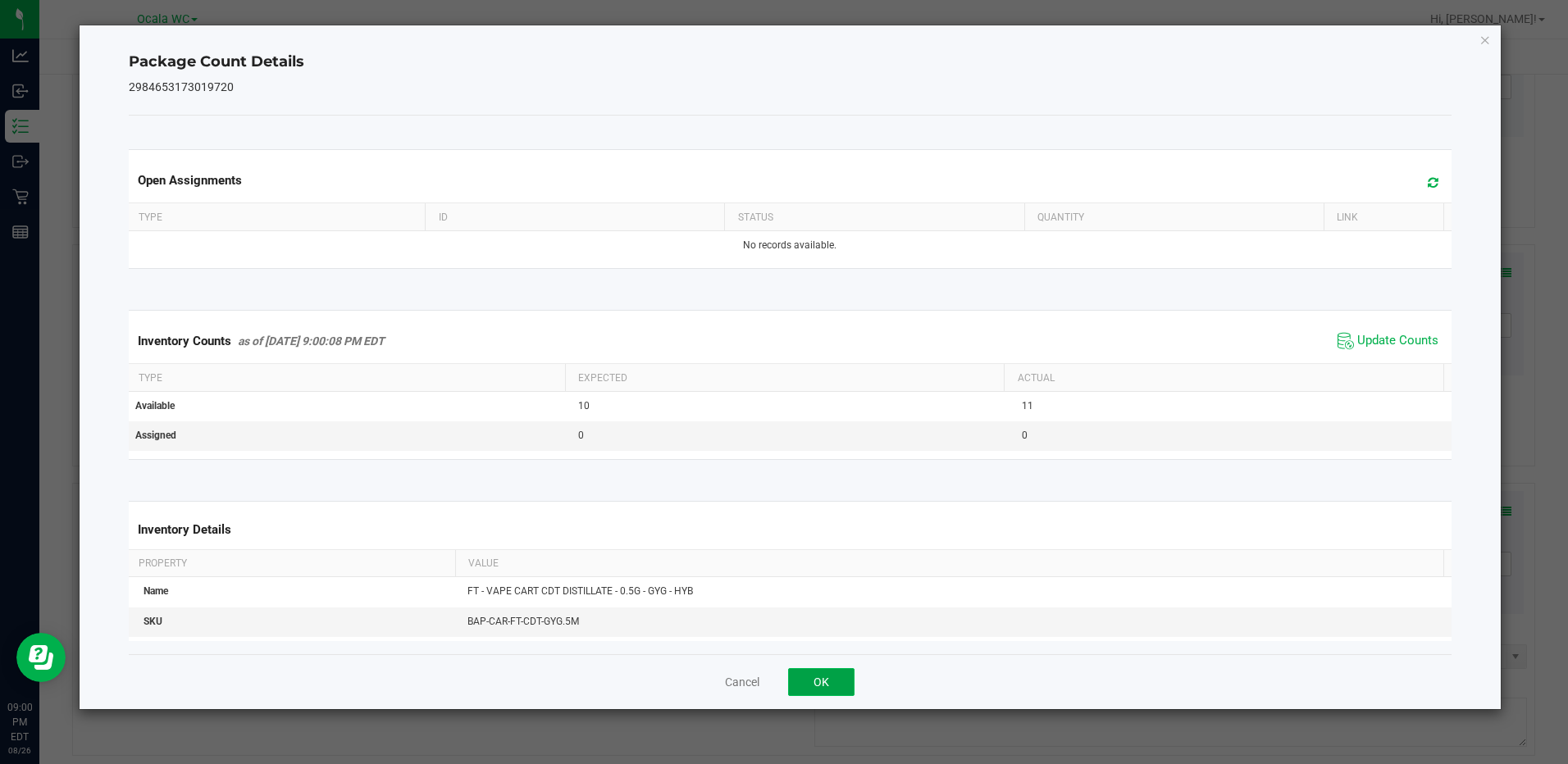
click at [803, 671] on button "OK" at bounding box center [822, 681] width 66 height 28
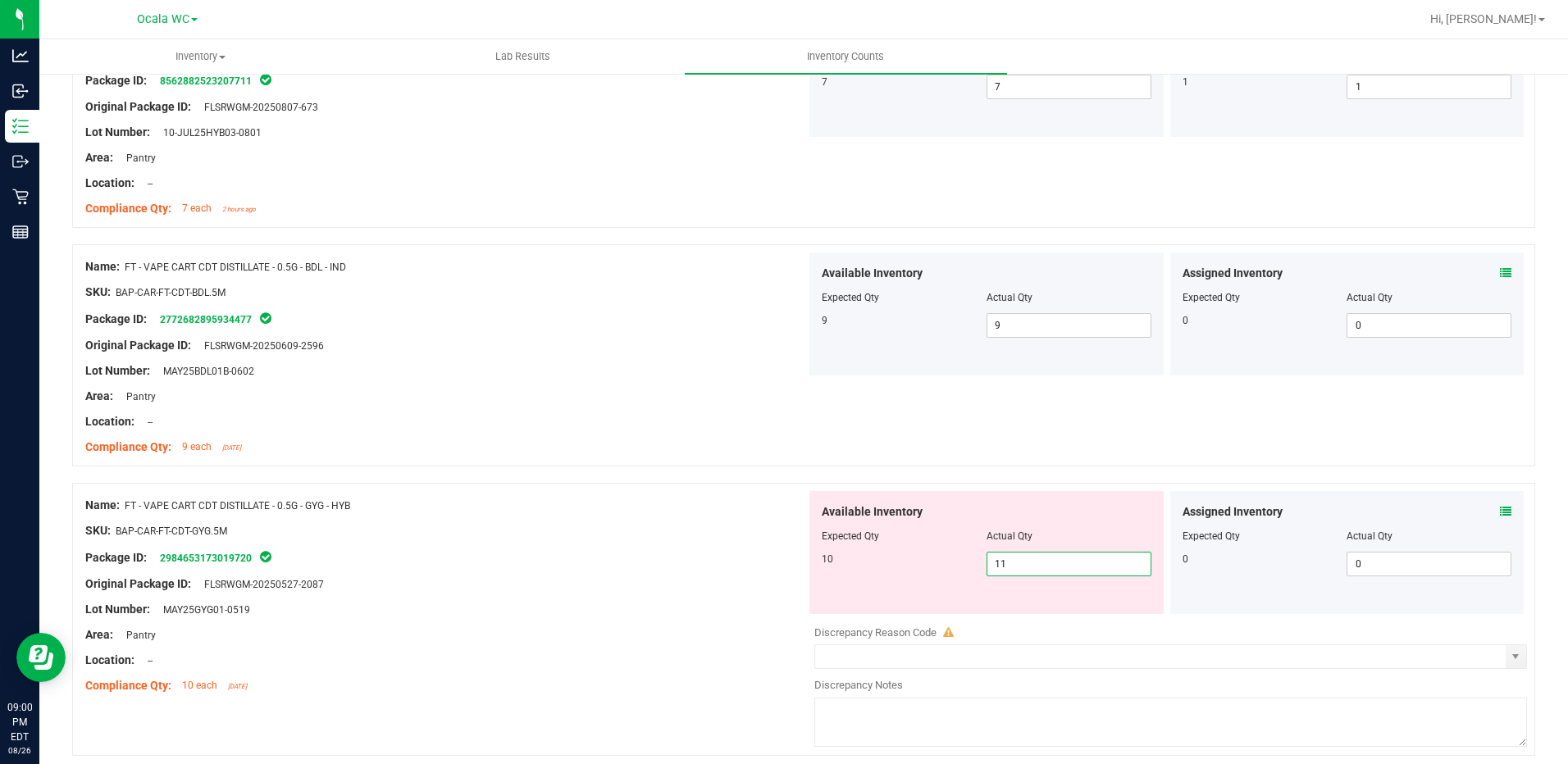
click at [1014, 552] on span "11 11" at bounding box center [1069, 564] width 165 height 24
click at [1014, 552] on input "11" at bounding box center [1069, 564] width 163 height 23
type input "10"
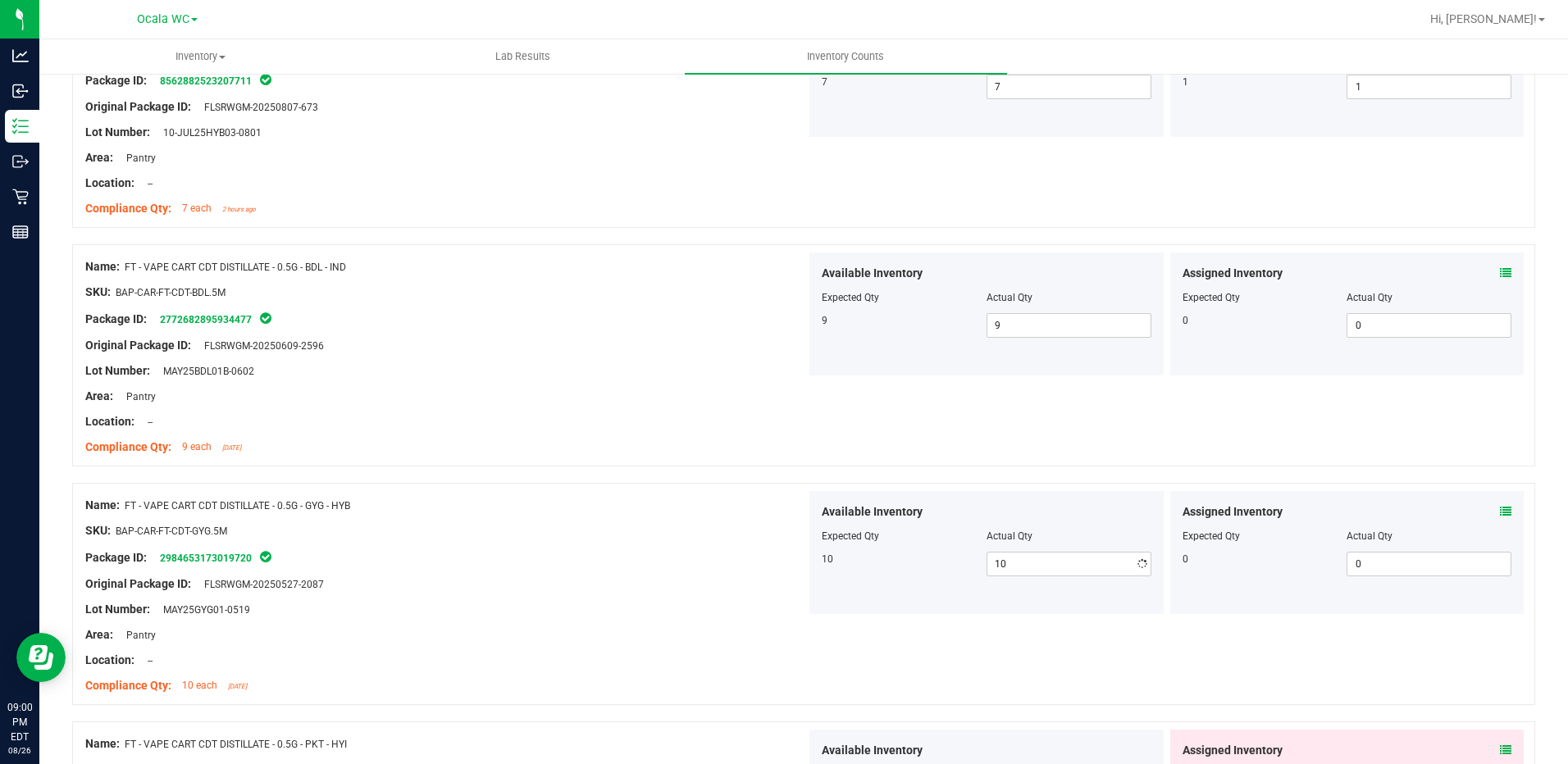
click at [566, 620] on div at bounding box center [445, 621] width 721 height 8
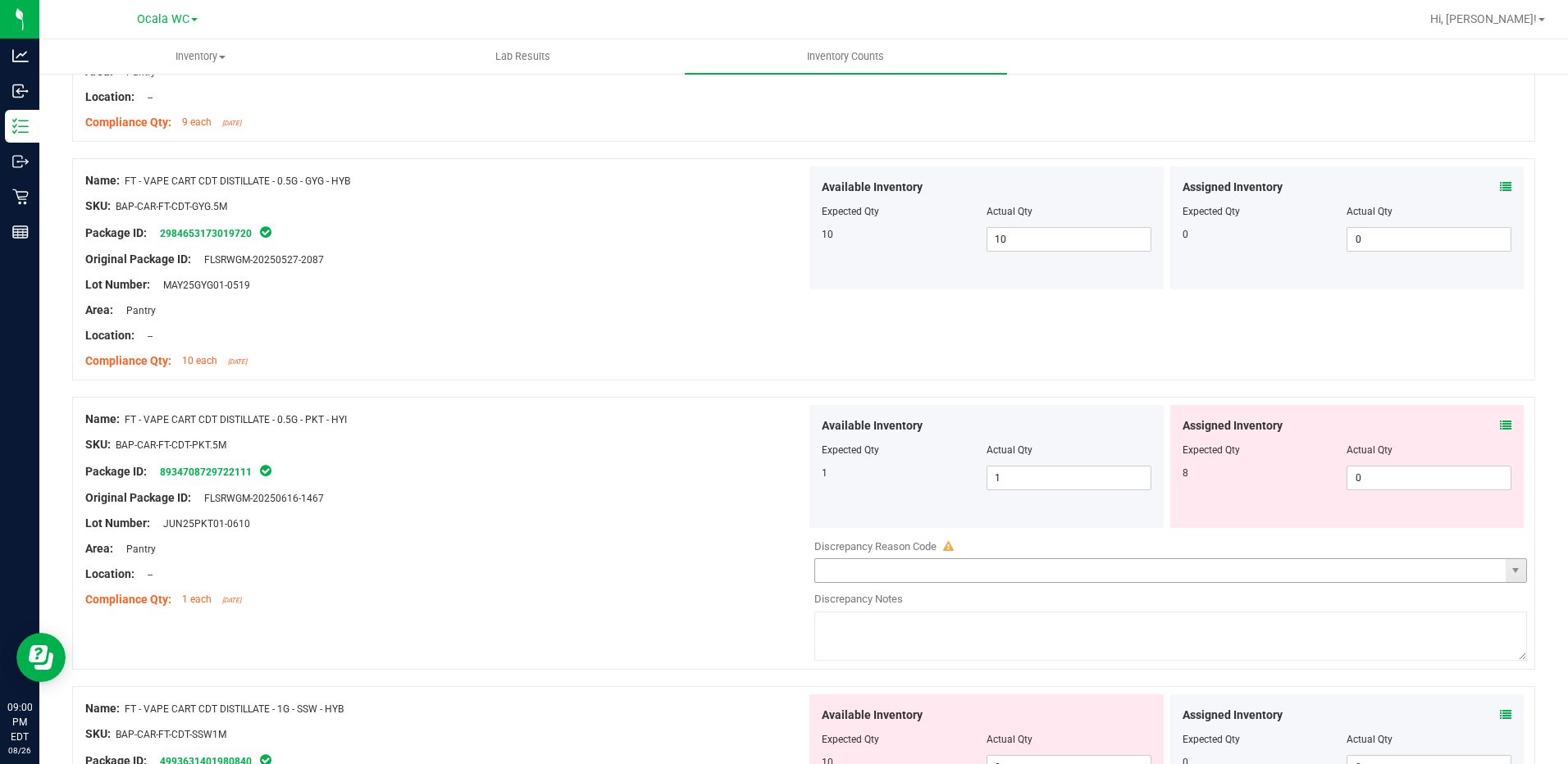
scroll to position [1066, 0]
click at [1496, 422] on div "Assigned Inventory Expected Qty Actual Qty 8 0 0" at bounding box center [1347, 462] width 354 height 123
click at [1500, 422] on icon at bounding box center [1505, 422] width 12 height 12
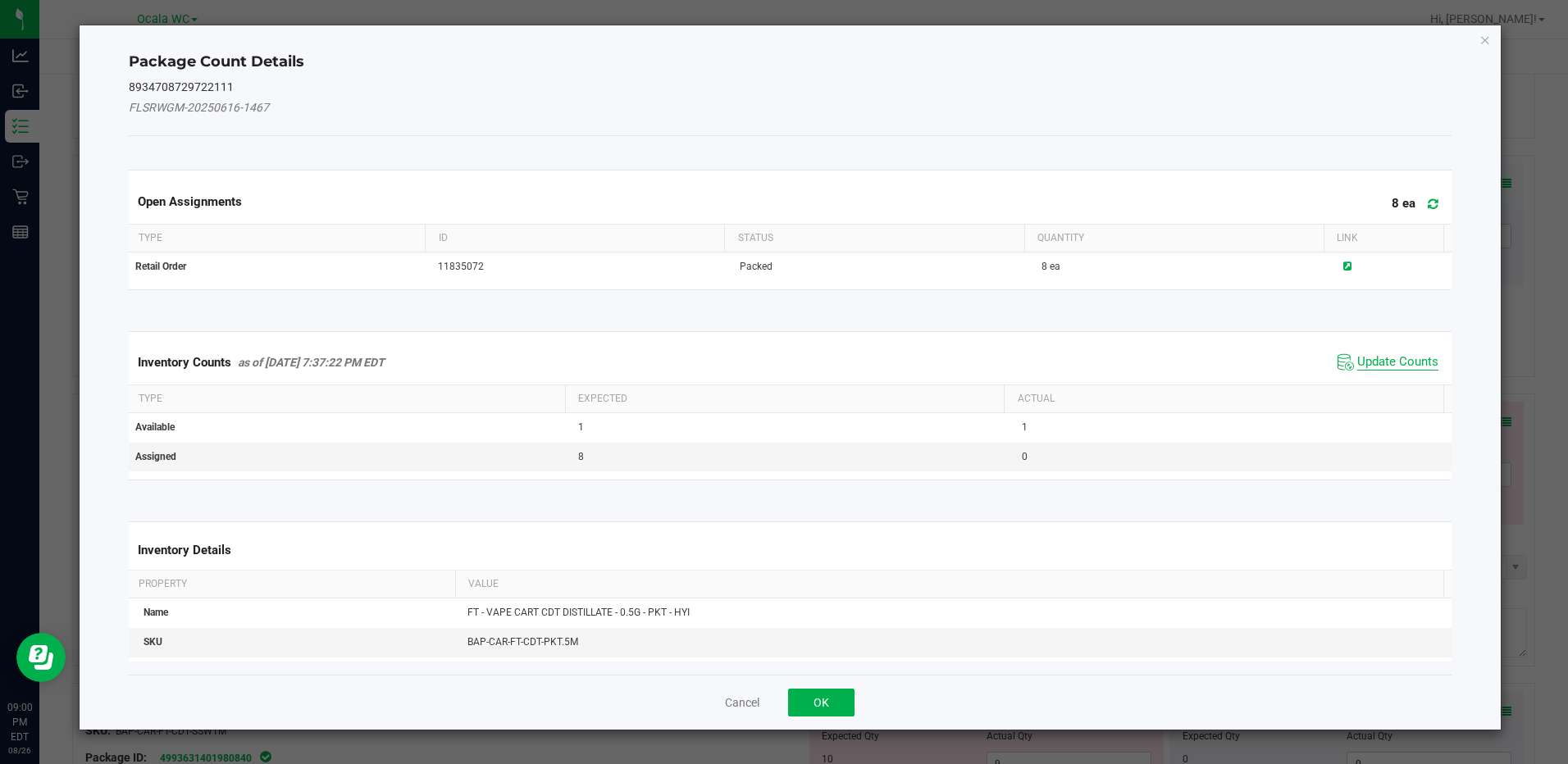
click at [1414, 357] on span "Update Counts" at bounding box center [1397, 362] width 81 height 16
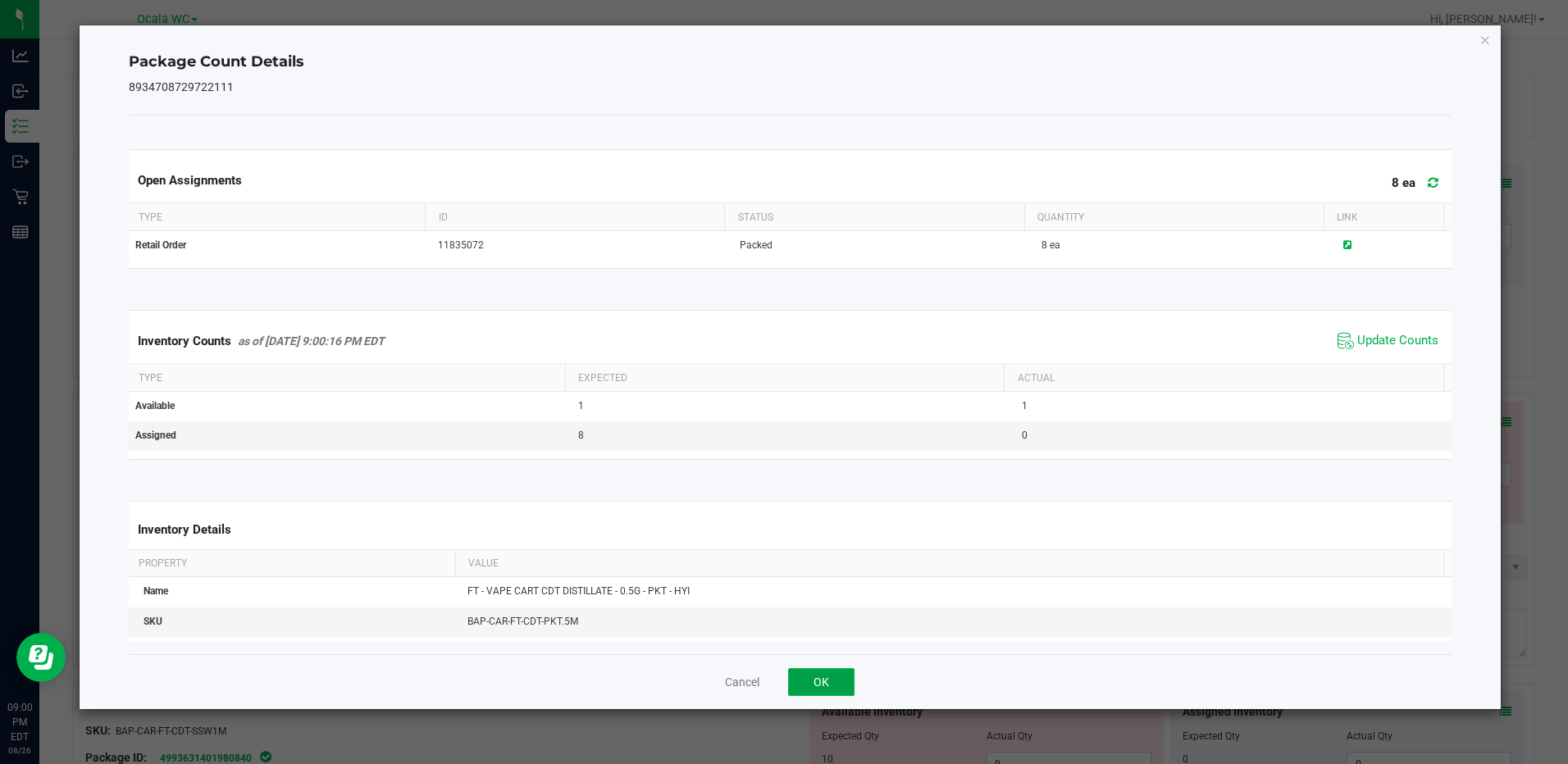
click at [824, 679] on button "OK" at bounding box center [822, 681] width 66 height 28
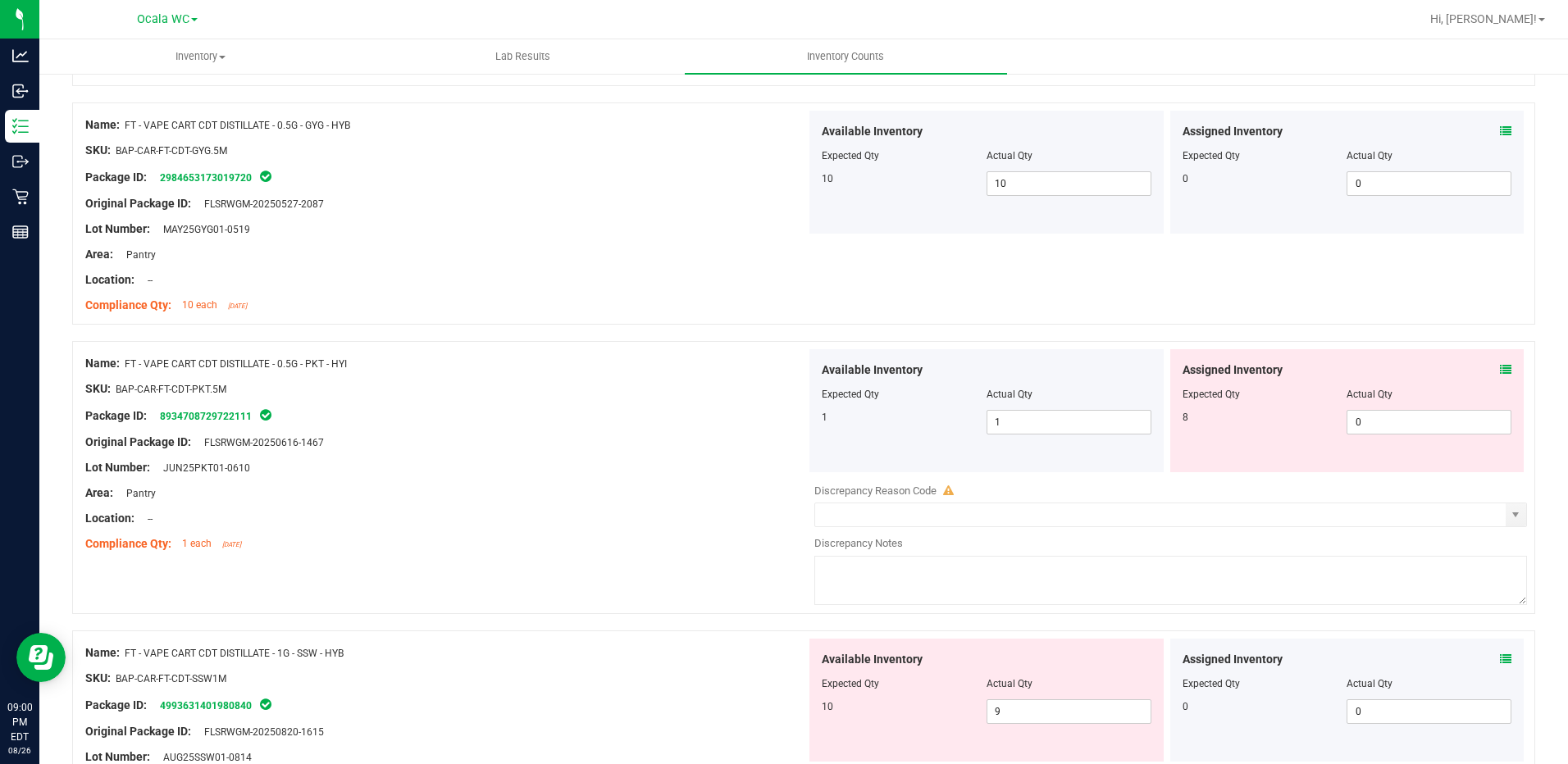
scroll to position [1147, 0]
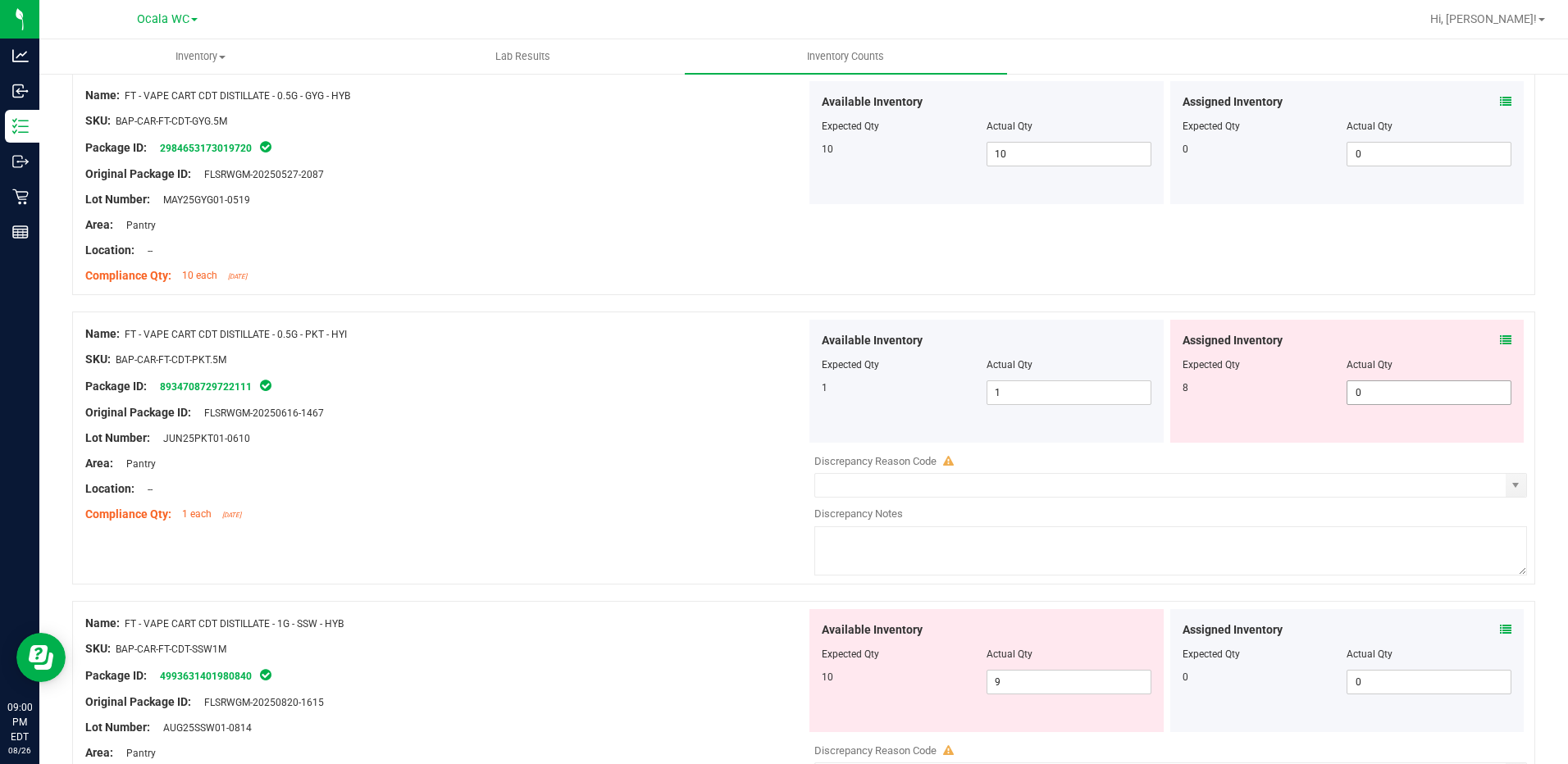
click at [1371, 384] on span "0 0" at bounding box center [1429, 392] width 165 height 24
click at [1371, 384] on input "0" at bounding box center [1429, 393] width 163 height 23
type input "8"
click at [707, 393] on div "Package ID: 8934708729722111" at bounding box center [445, 386] width 721 height 20
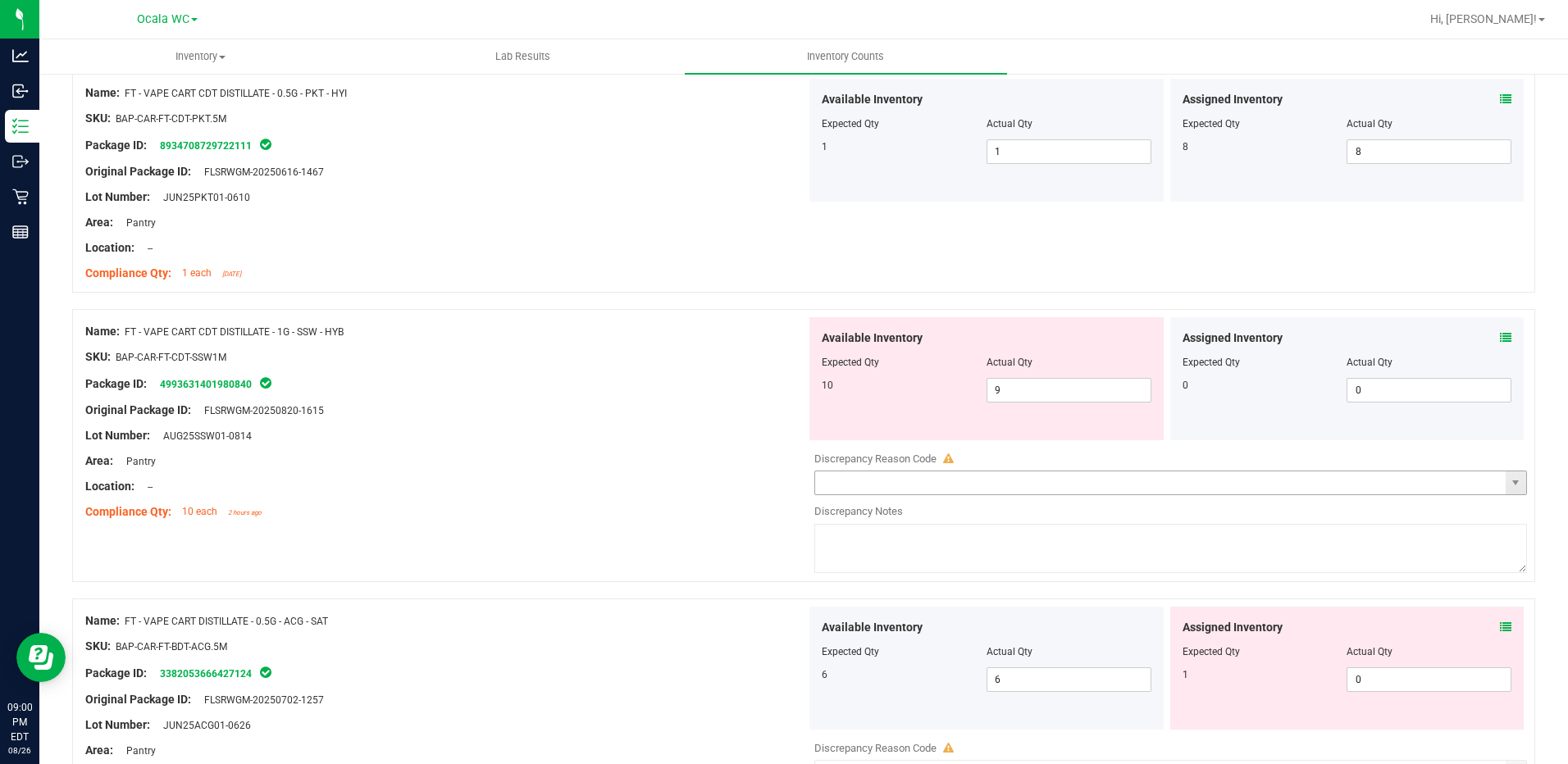
scroll to position [1393, 0]
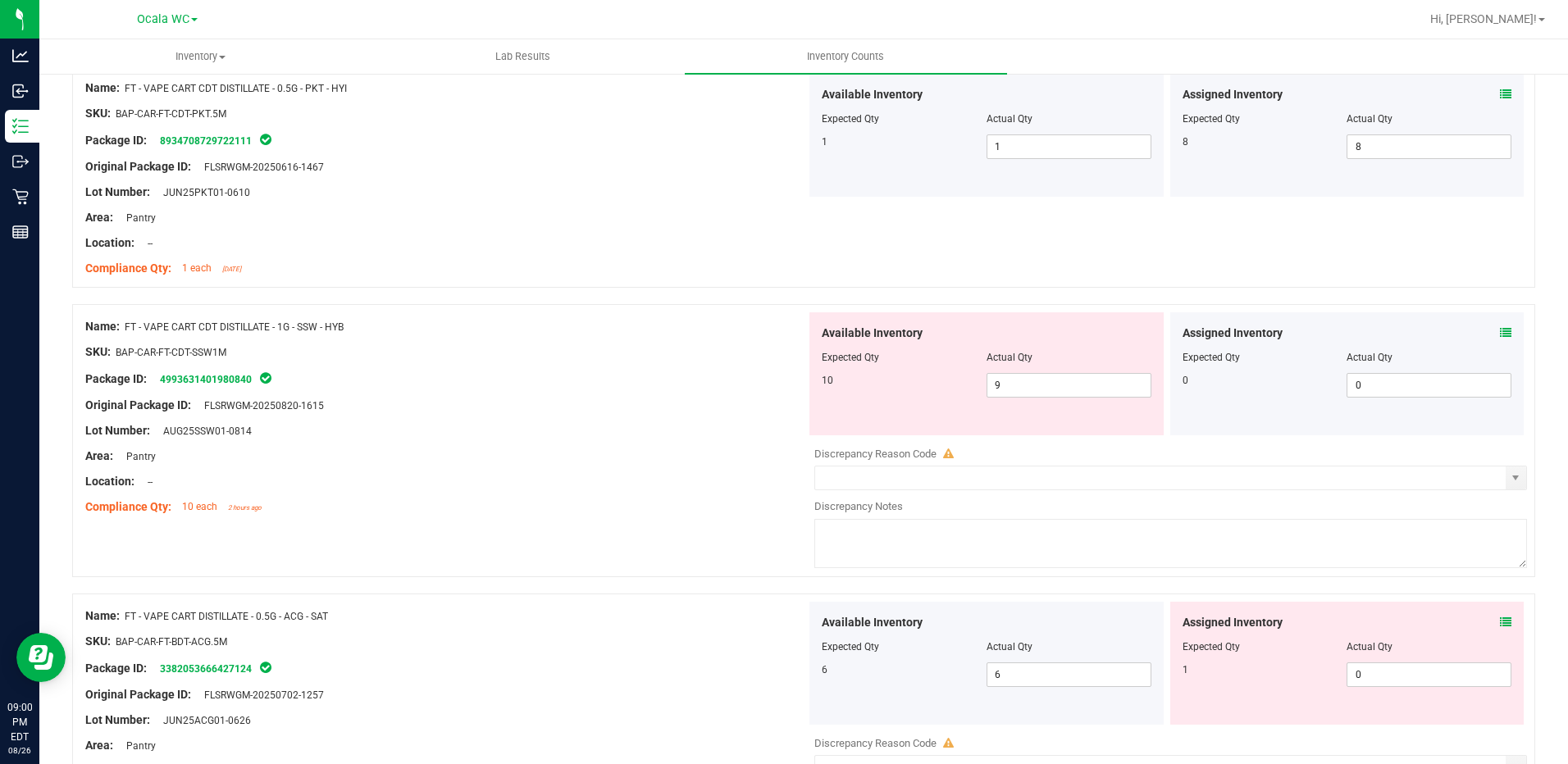
click at [1500, 330] on icon at bounding box center [1505, 332] width 12 height 12
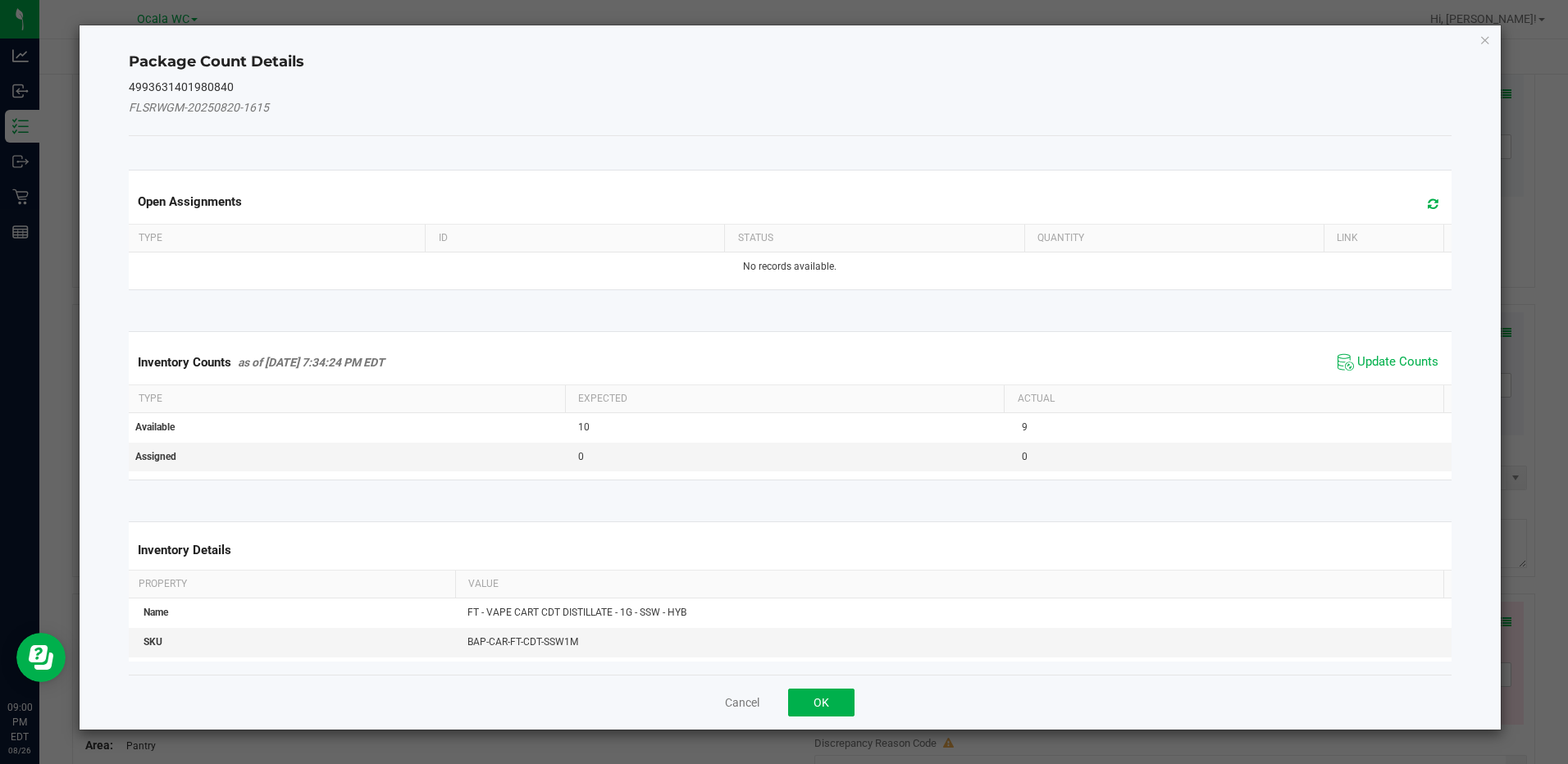
click at [1385, 353] on span "Update Counts" at bounding box center [1387, 362] width 109 height 24
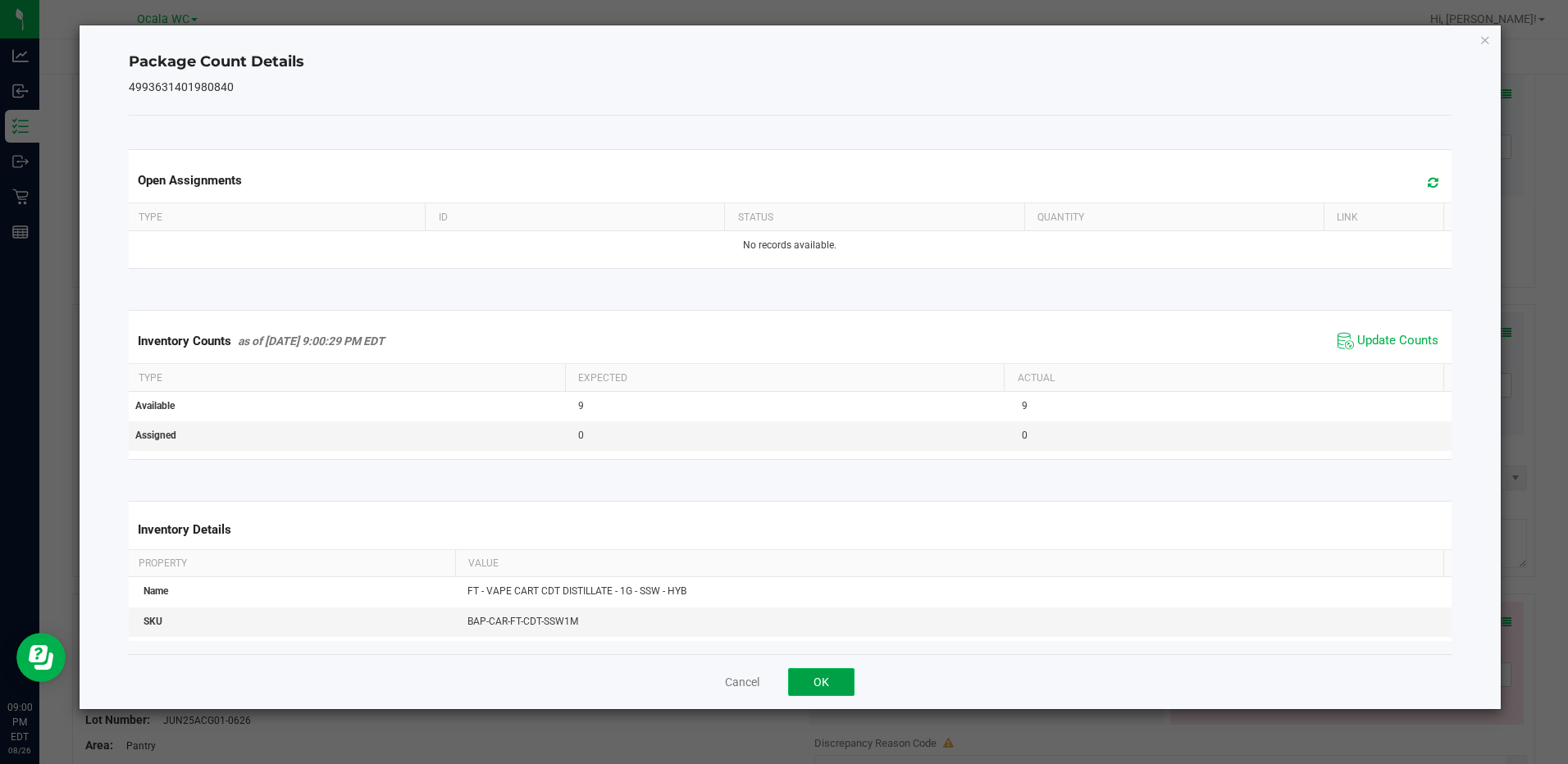
click at [816, 677] on button "OK" at bounding box center [822, 681] width 66 height 28
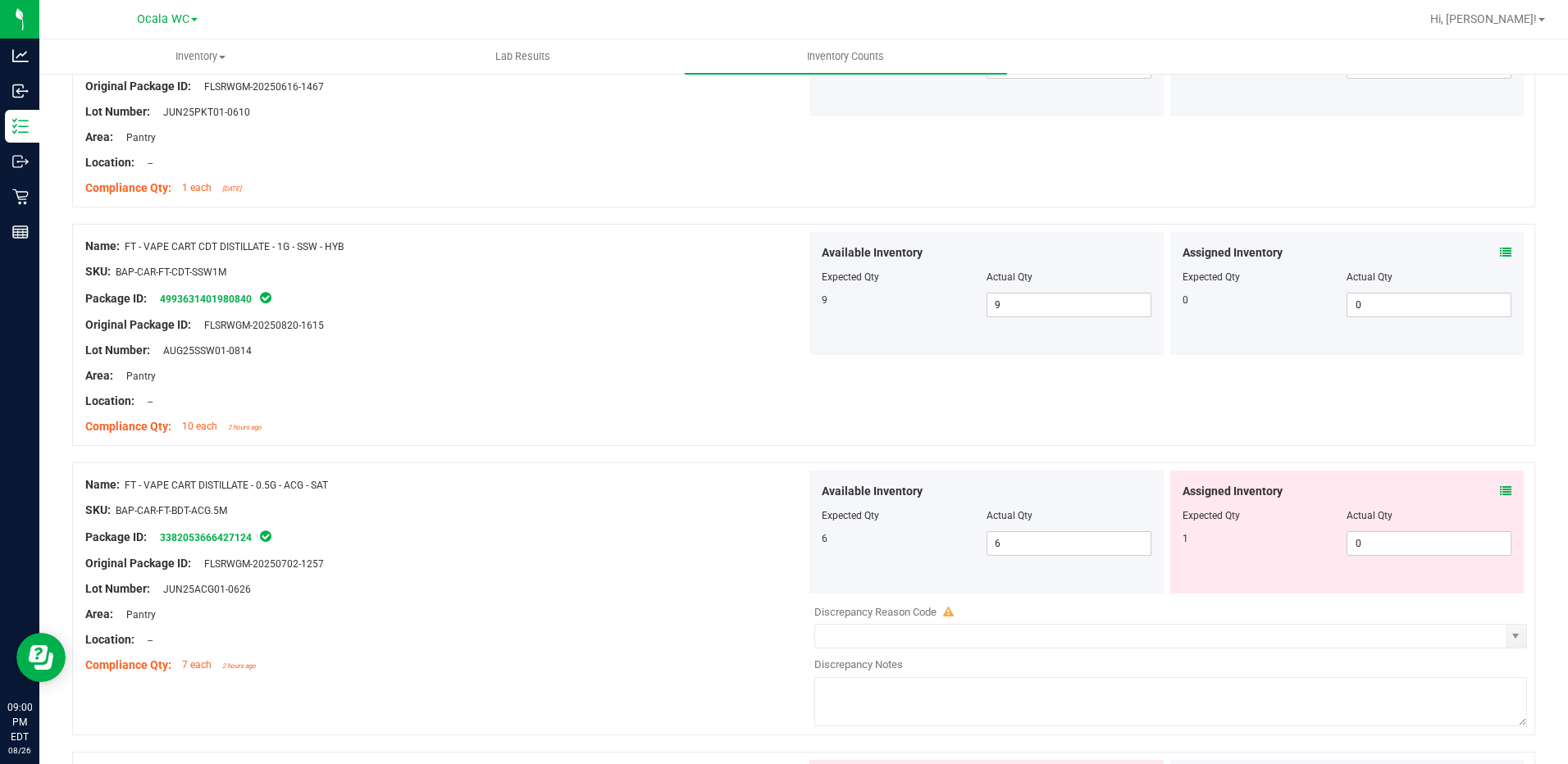
scroll to position [1476, 0]
click at [1500, 486] on icon at bounding box center [1505, 489] width 12 height 12
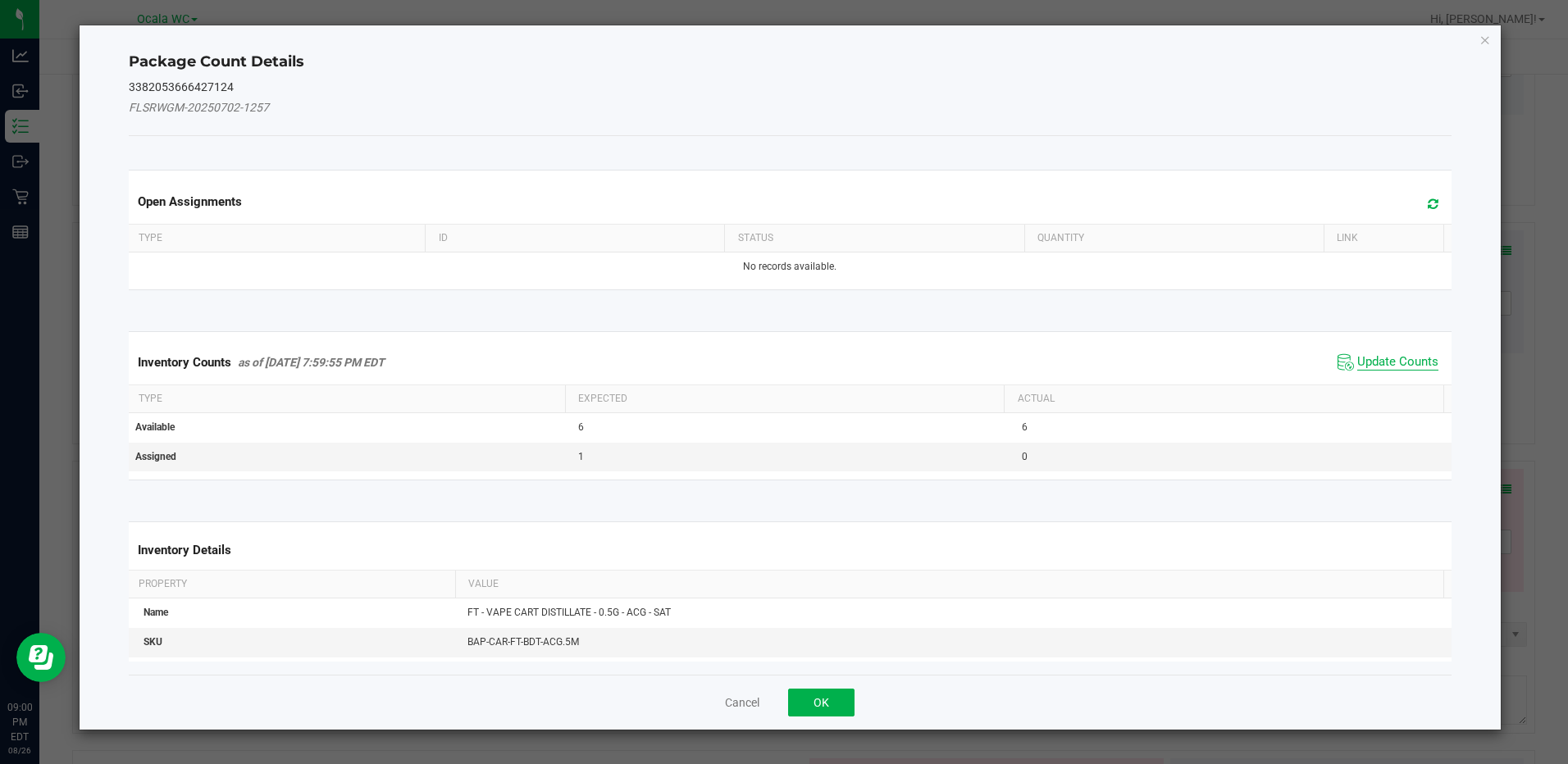
click at [1397, 356] on span "Update Counts" at bounding box center [1397, 362] width 81 height 16
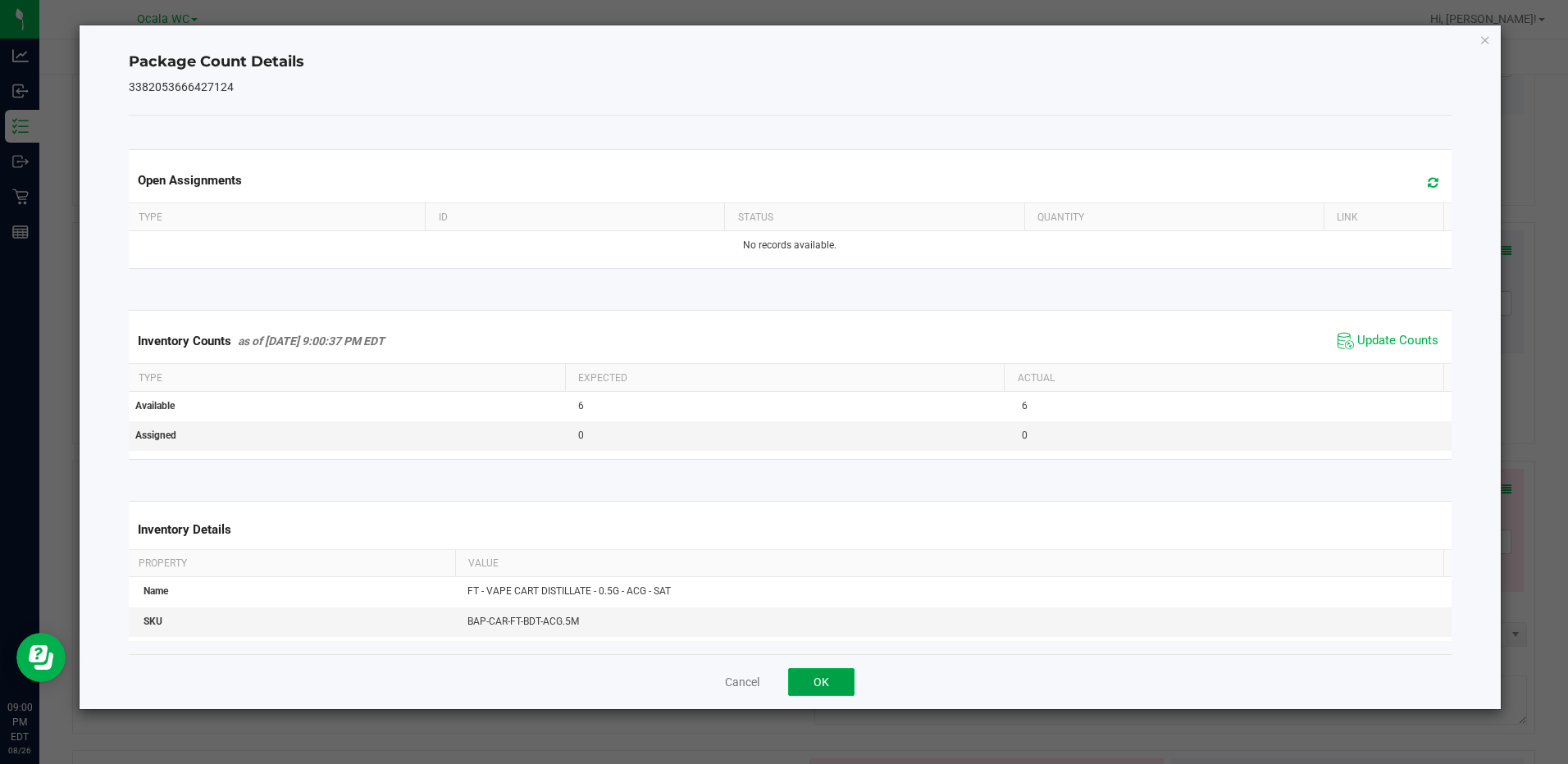
click at [835, 685] on button "OK" at bounding box center [822, 681] width 66 height 28
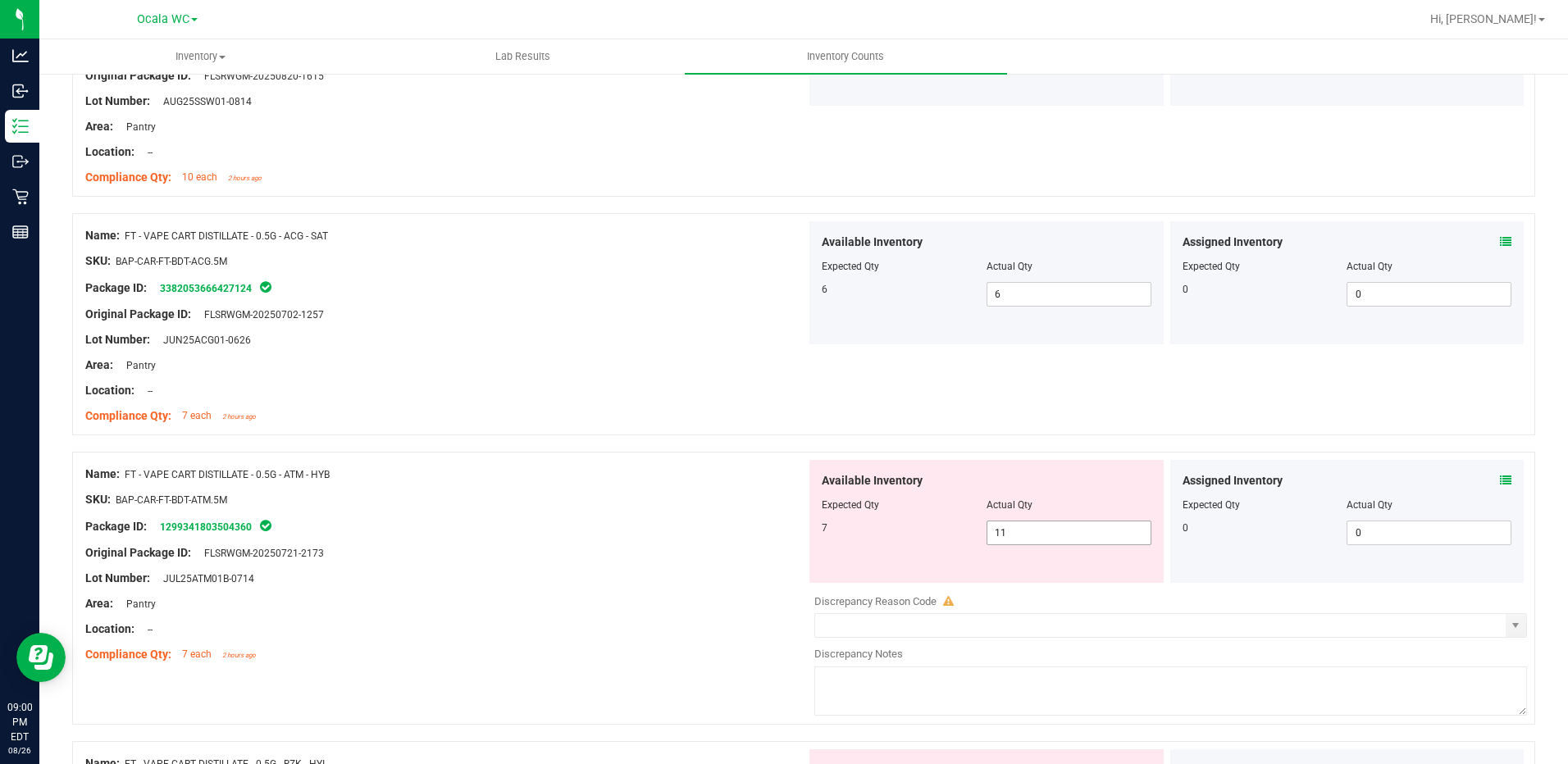
scroll to position [1804, 0]
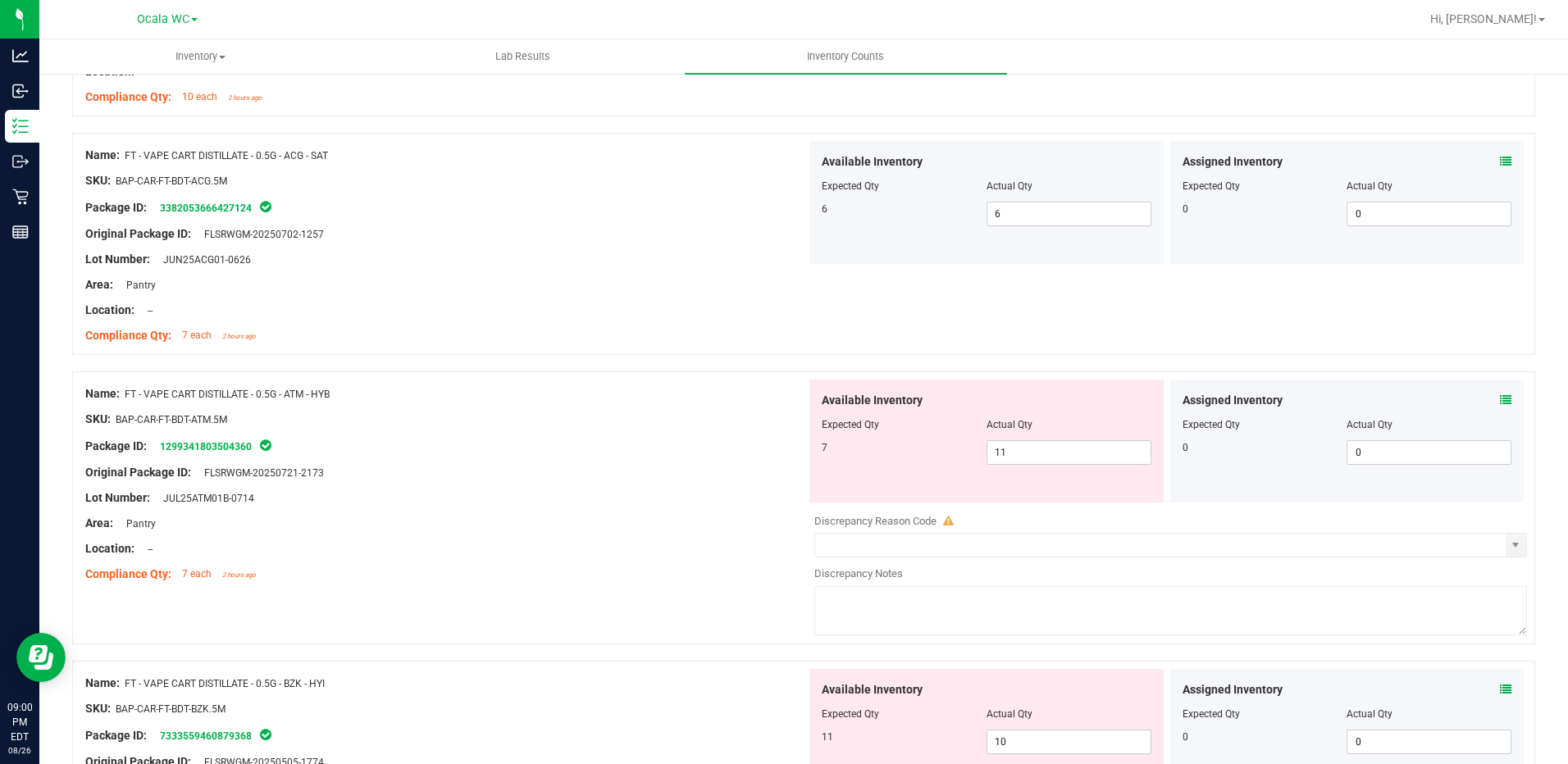
click at [1500, 399] on icon at bounding box center [1505, 400] width 12 height 12
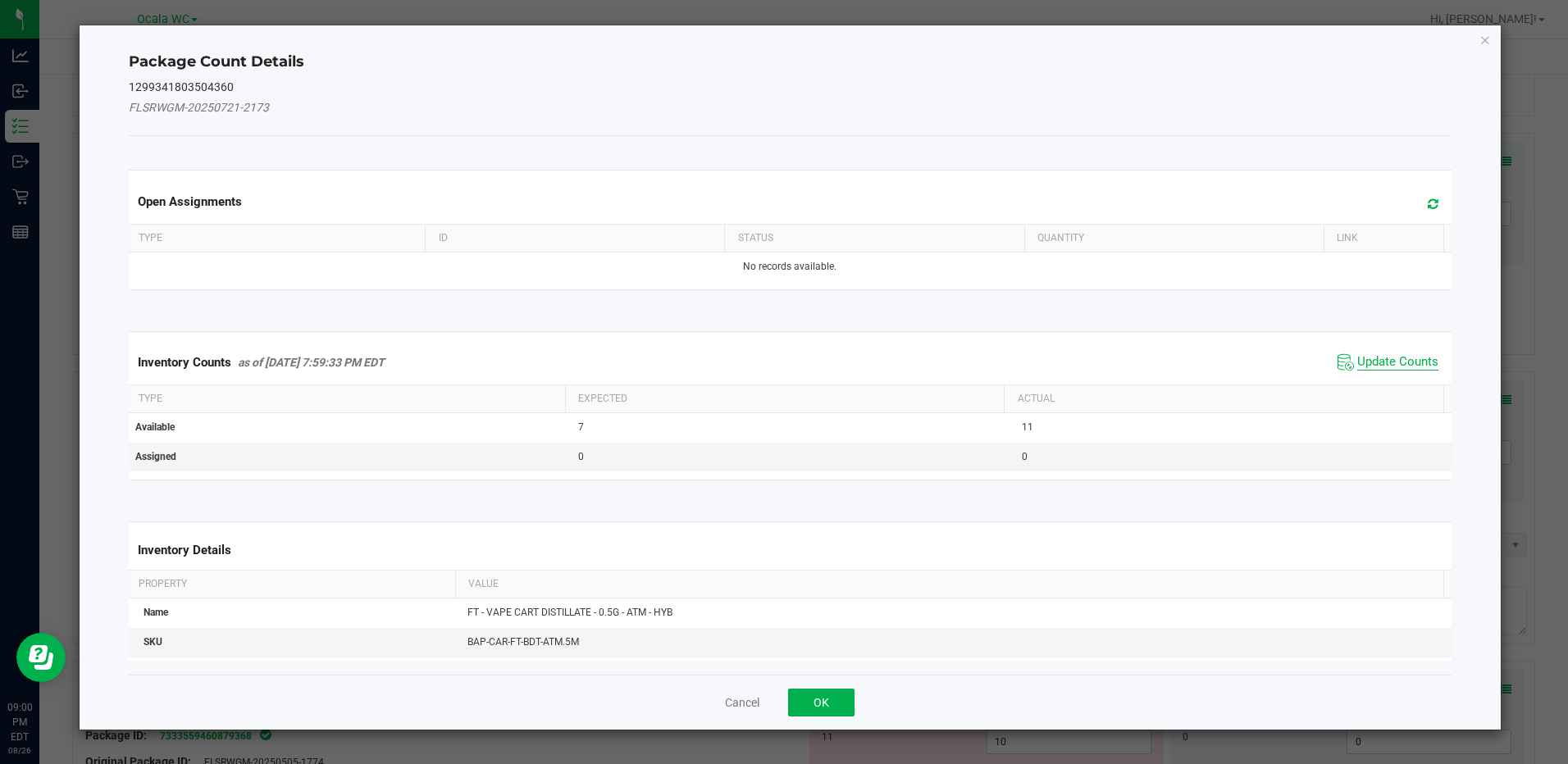
click at [1384, 360] on span "Update Counts" at bounding box center [1397, 362] width 81 height 16
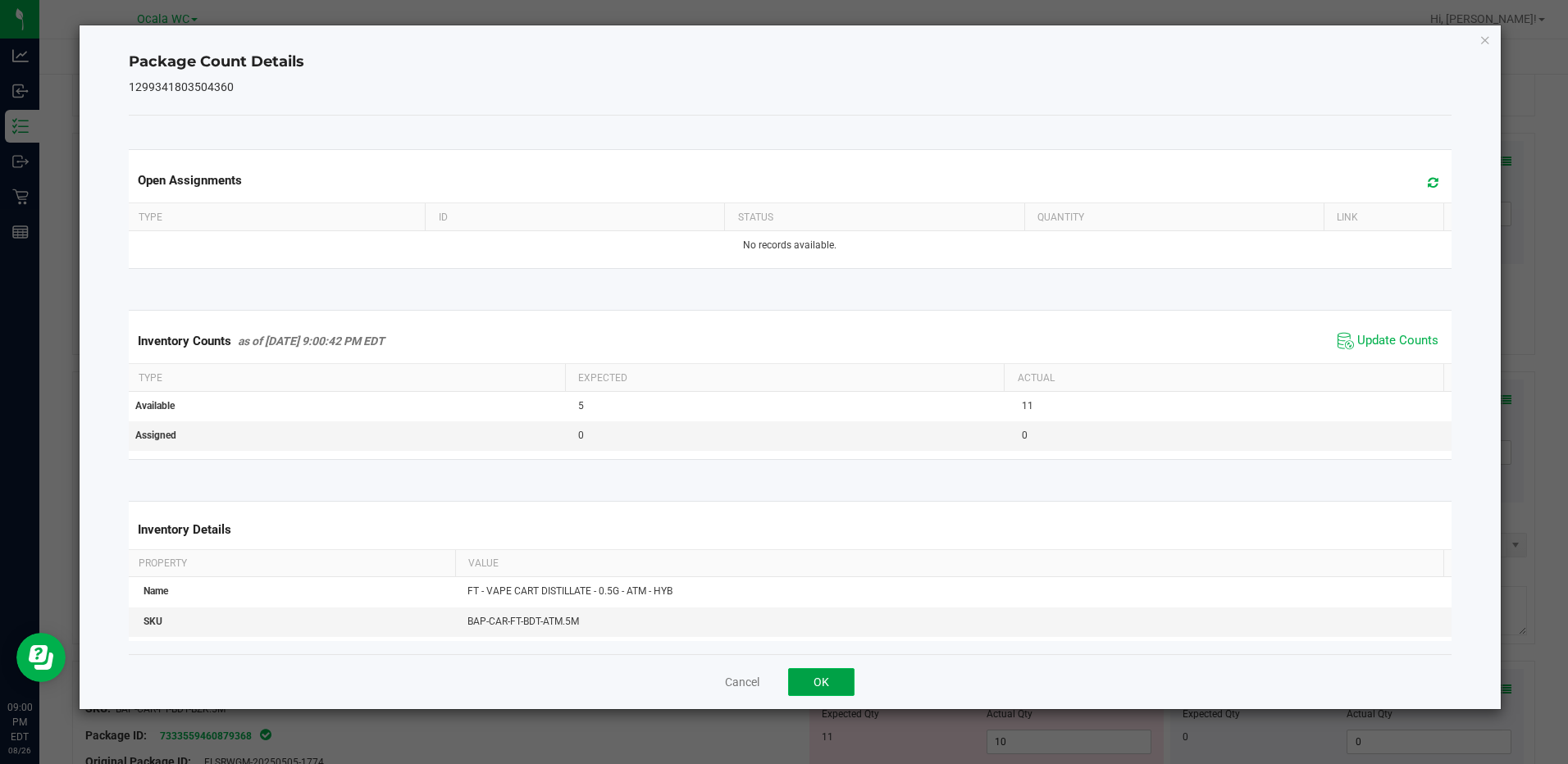
click at [847, 688] on button "OK" at bounding box center [822, 681] width 66 height 28
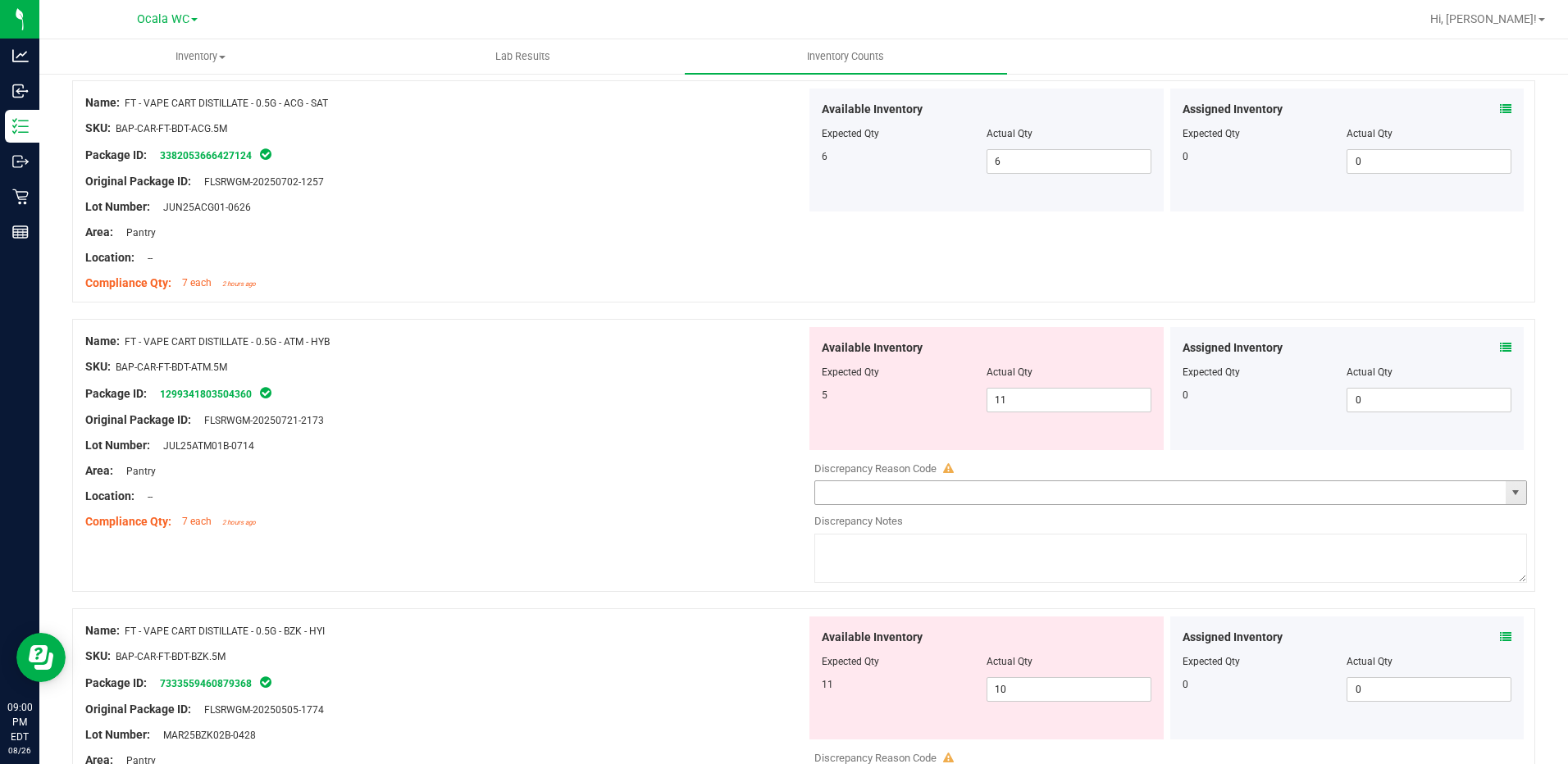
scroll to position [1885, 0]
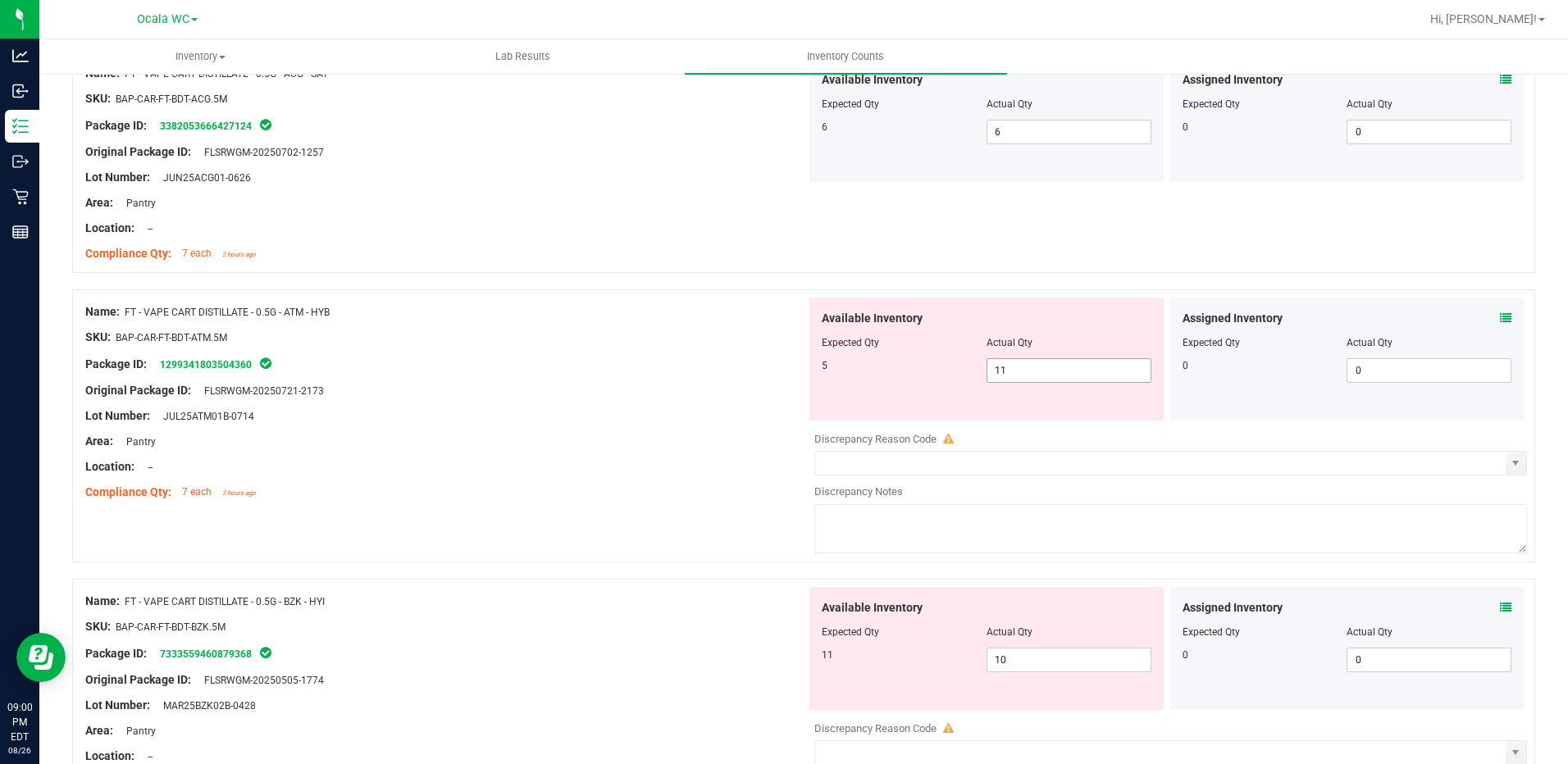
click at [1018, 361] on span "11 11" at bounding box center [1069, 370] width 165 height 24
click at [1018, 361] on input "11" at bounding box center [1069, 371] width 163 height 23
type input "5"
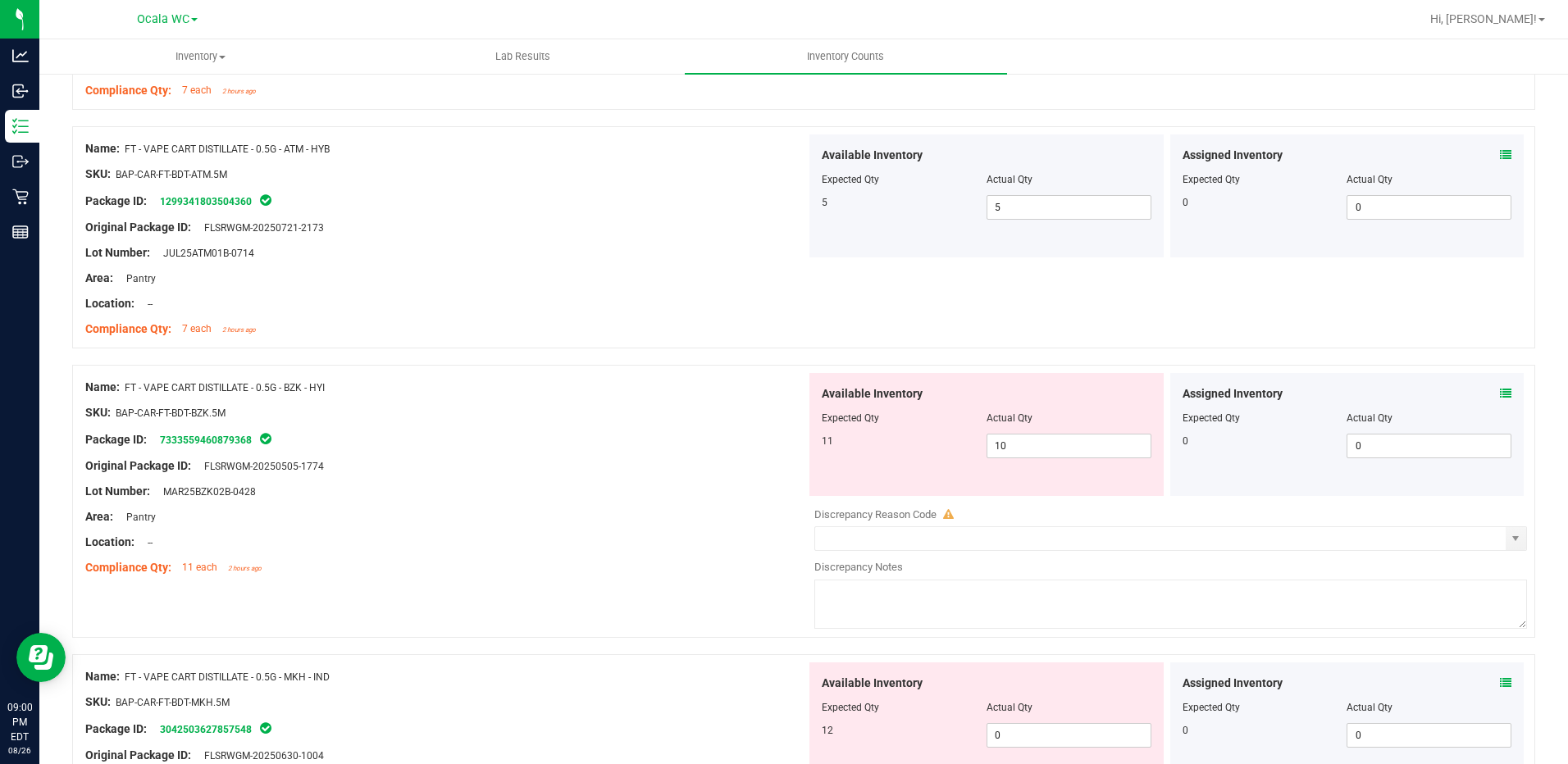
scroll to position [2050, 0]
click at [1500, 391] on icon at bounding box center [1505, 392] width 12 height 12
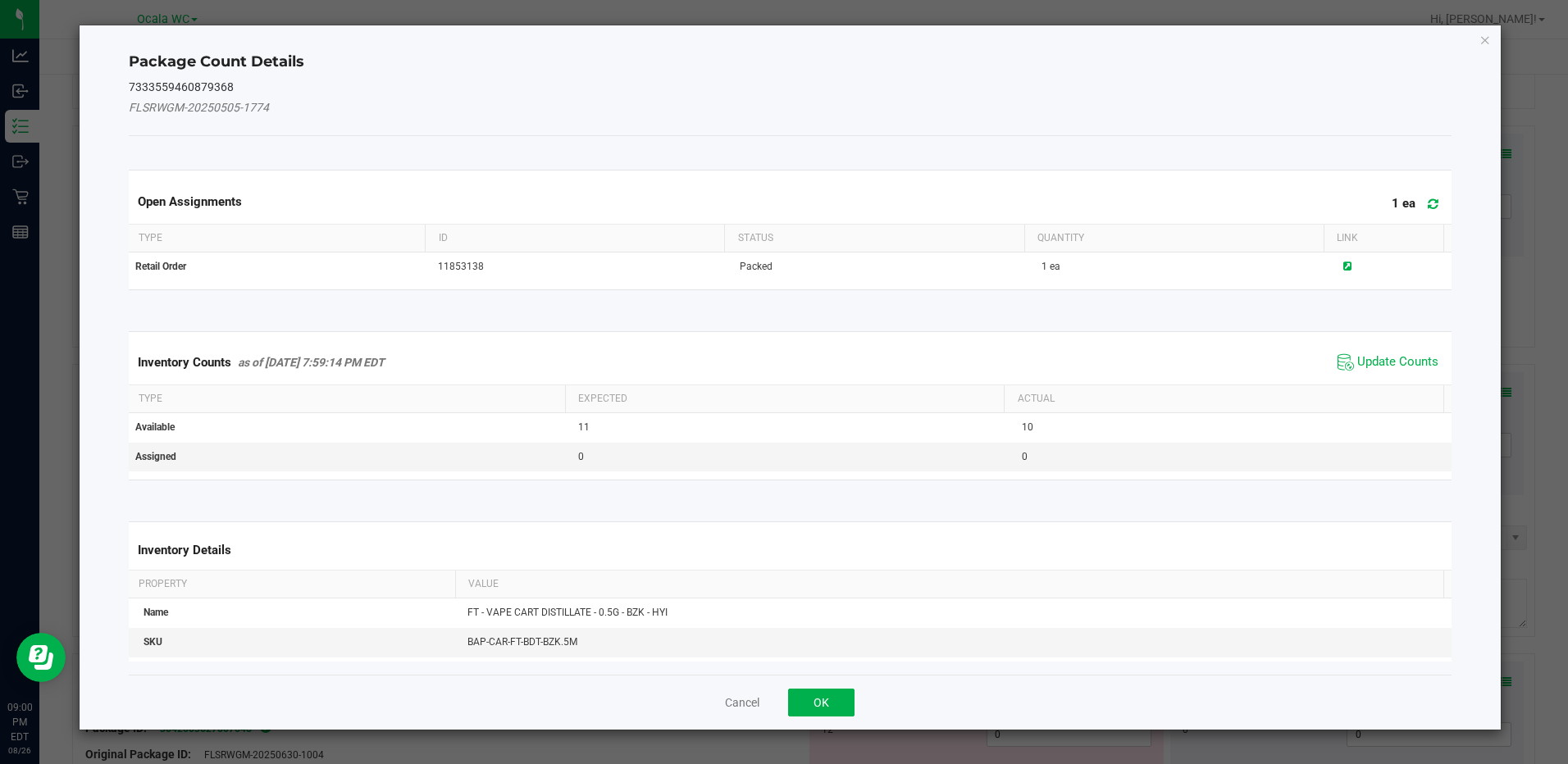
click at [1401, 353] on span "Update Counts" at bounding box center [1387, 362] width 109 height 24
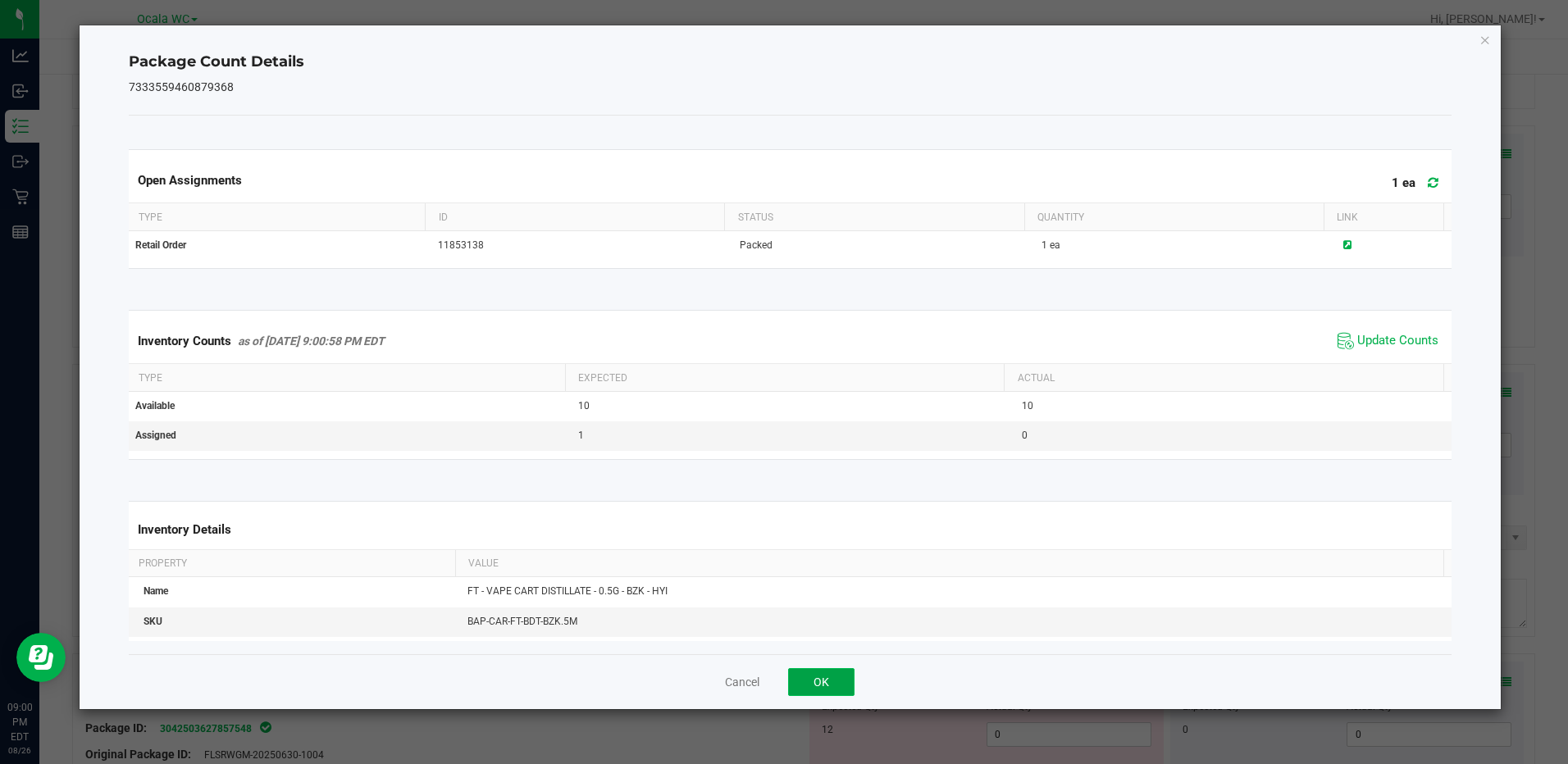
click at [826, 680] on button "OK" at bounding box center [822, 681] width 66 height 28
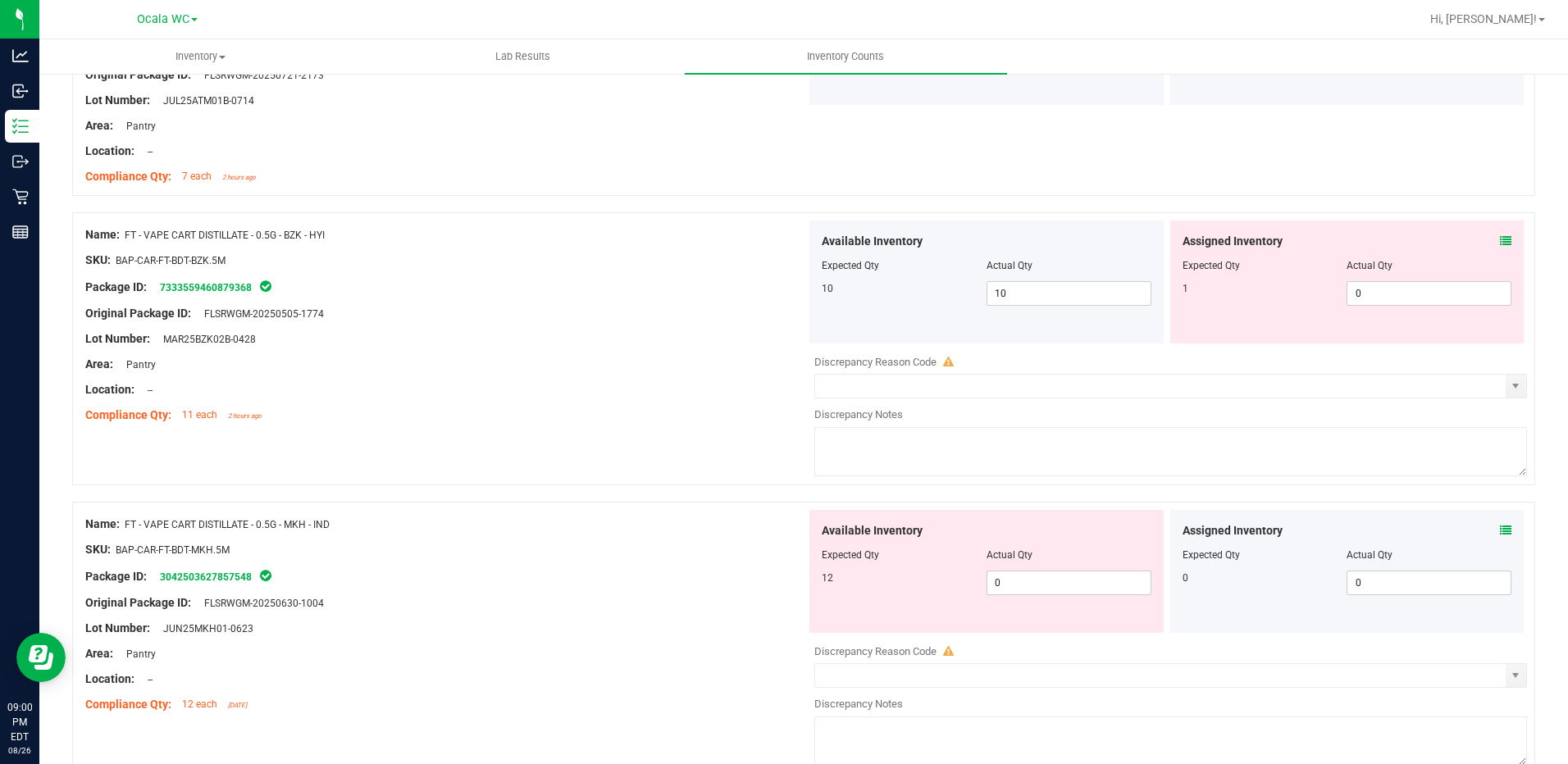
scroll to position [2213, 0]
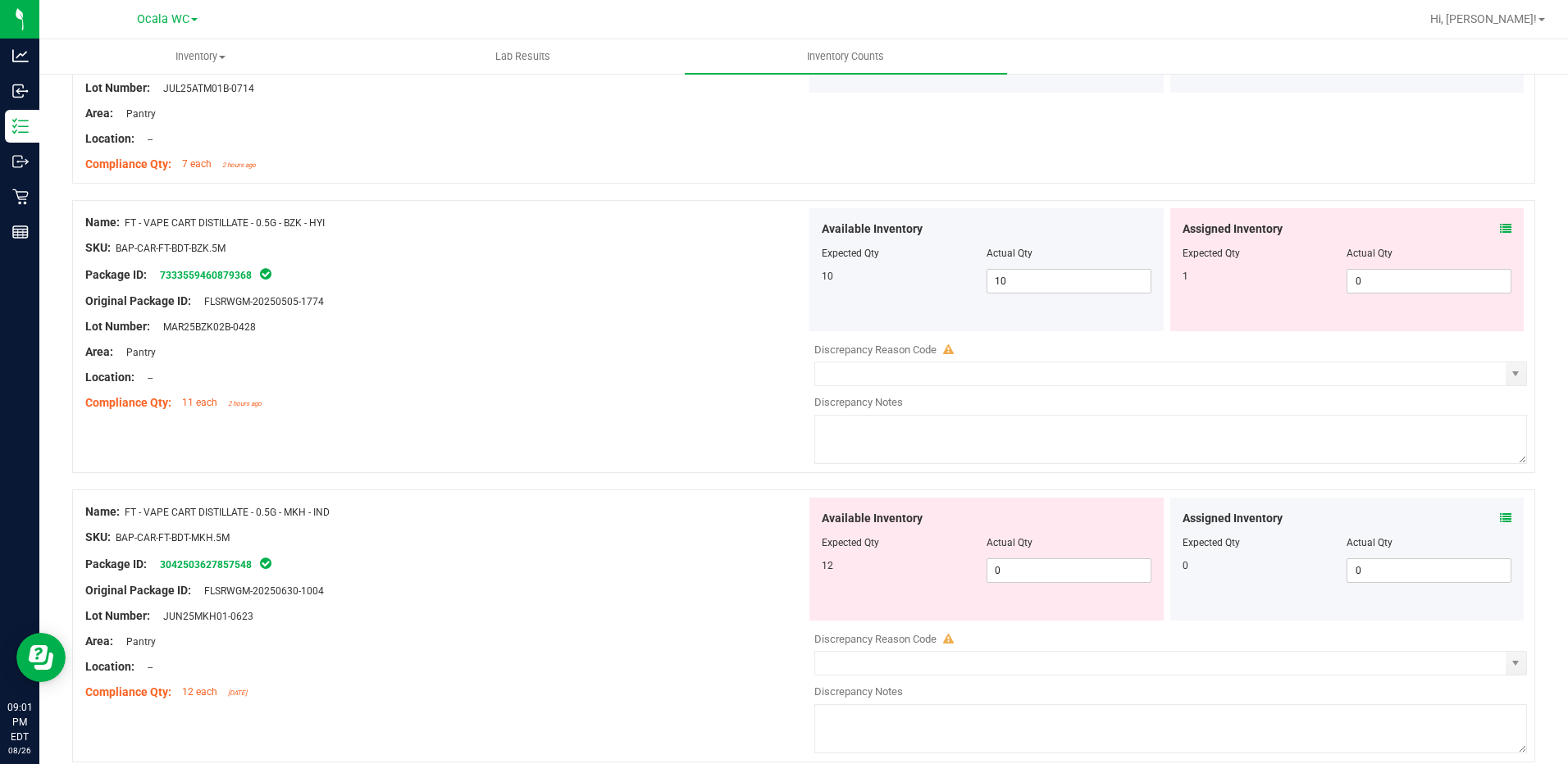
click at [1500, 225] on icon at bounding box center [1505, 228] width 12 height 12
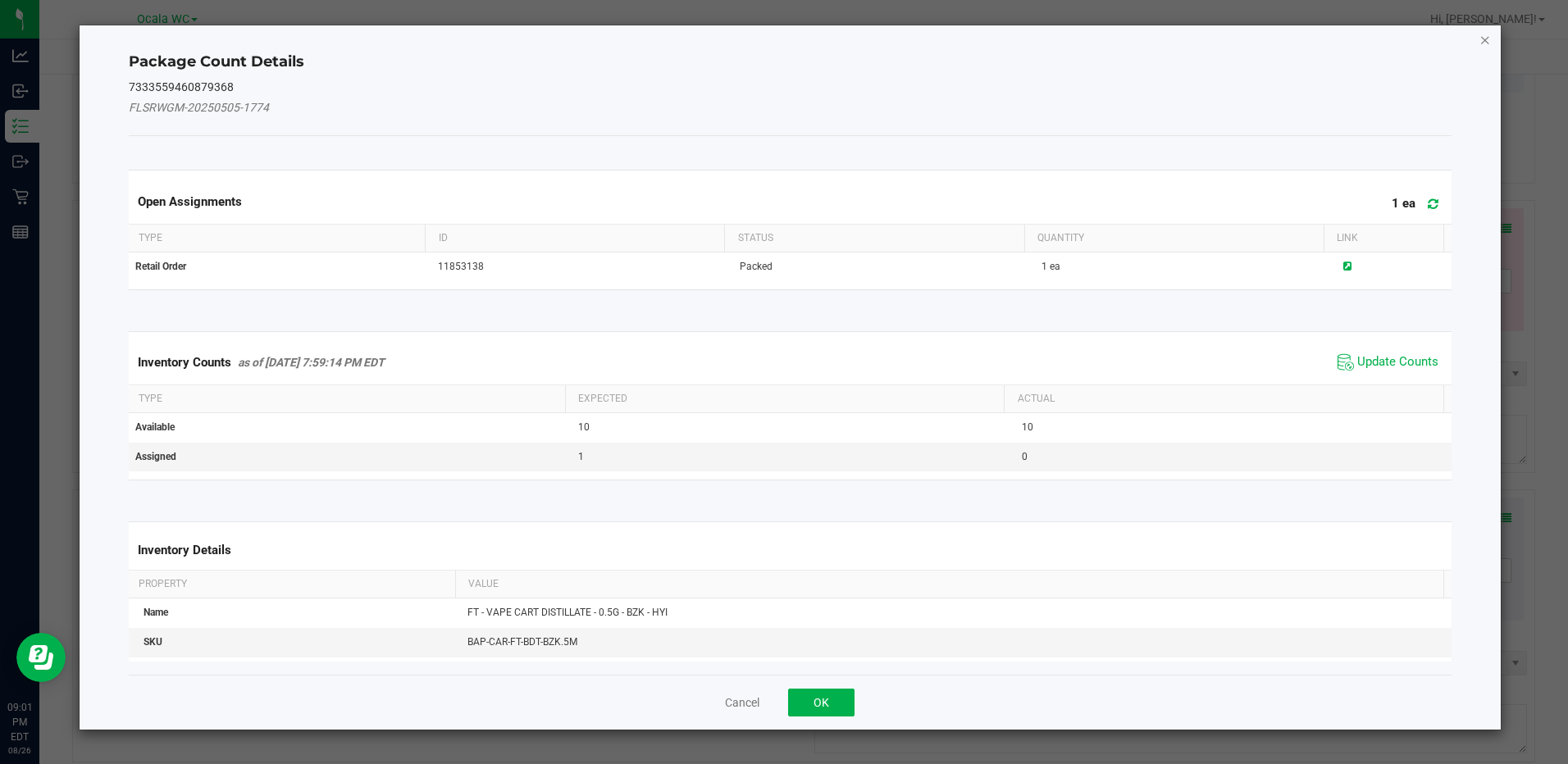
click at [1482, 42] on icon "Close" at bounding box center [1484, 40] width 12 height 20
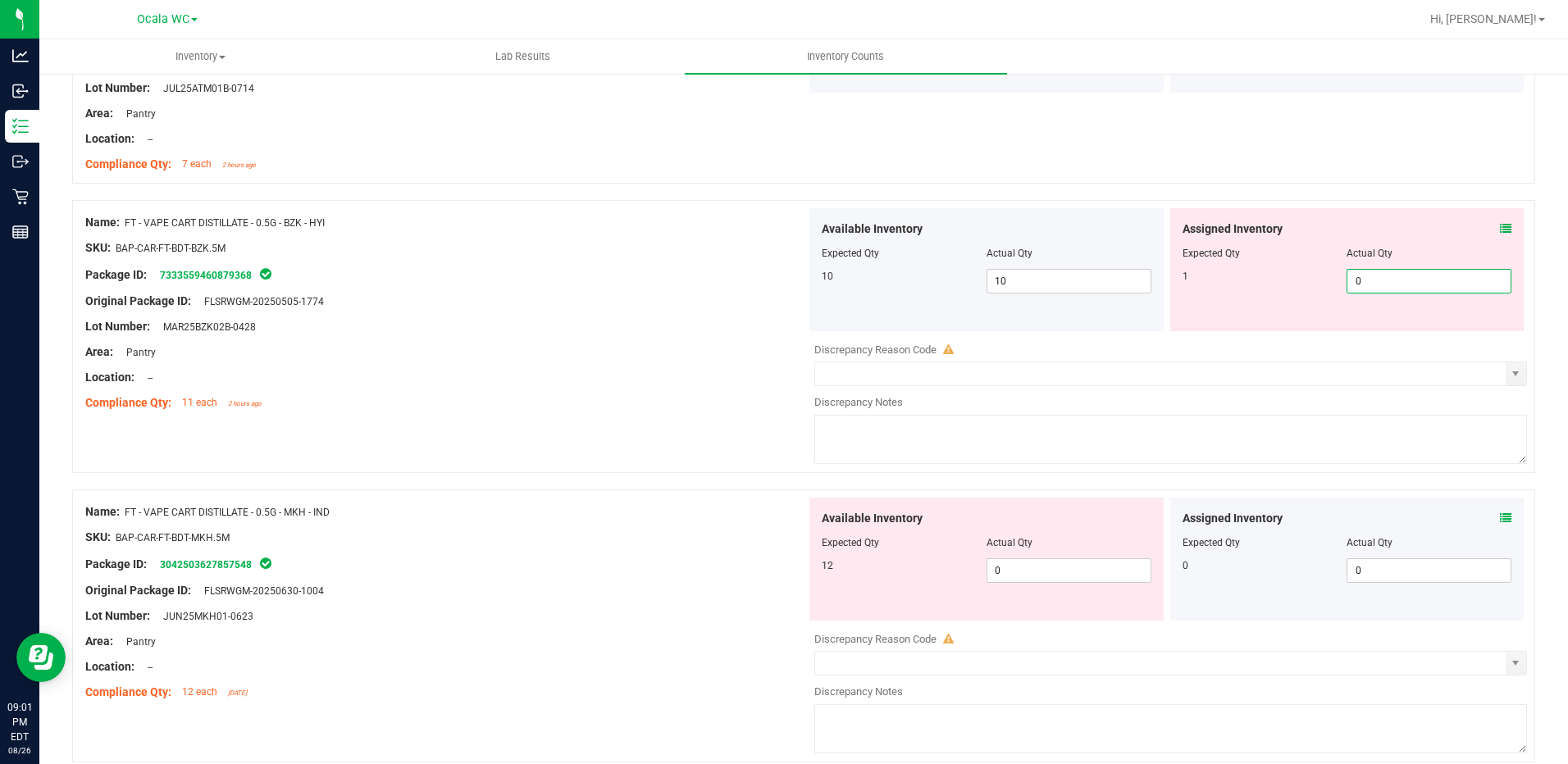
click at [1389, 271] on span "0 0" at bounding box center [1429, 281] width 165 height 24
click at [1388, 271] on input "0" at bounding box center [1429, 281] width 163 height 23
type input "1"
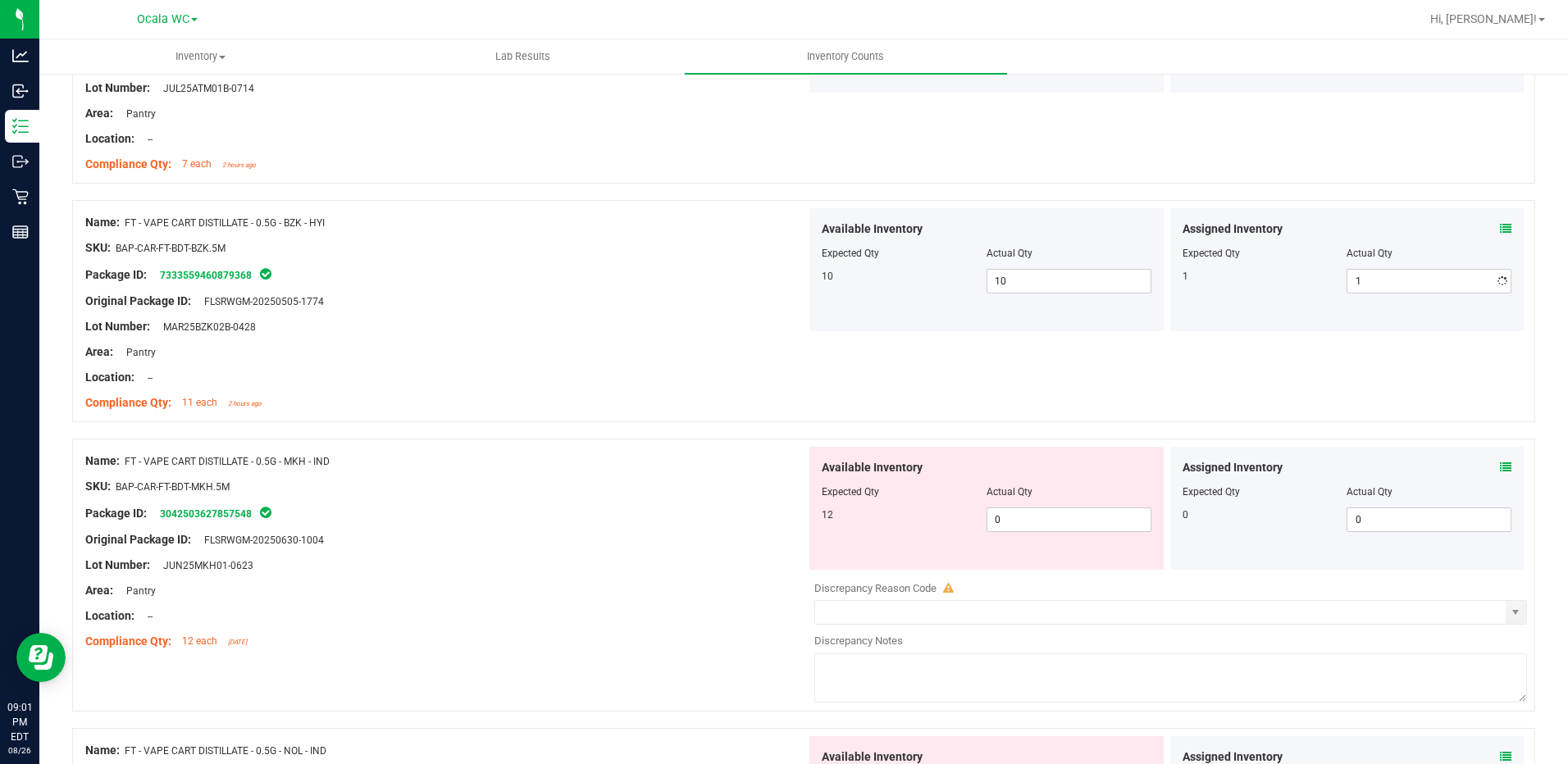
click at [684, 388] on div at bounding box center [445, 390] width 721 height 8
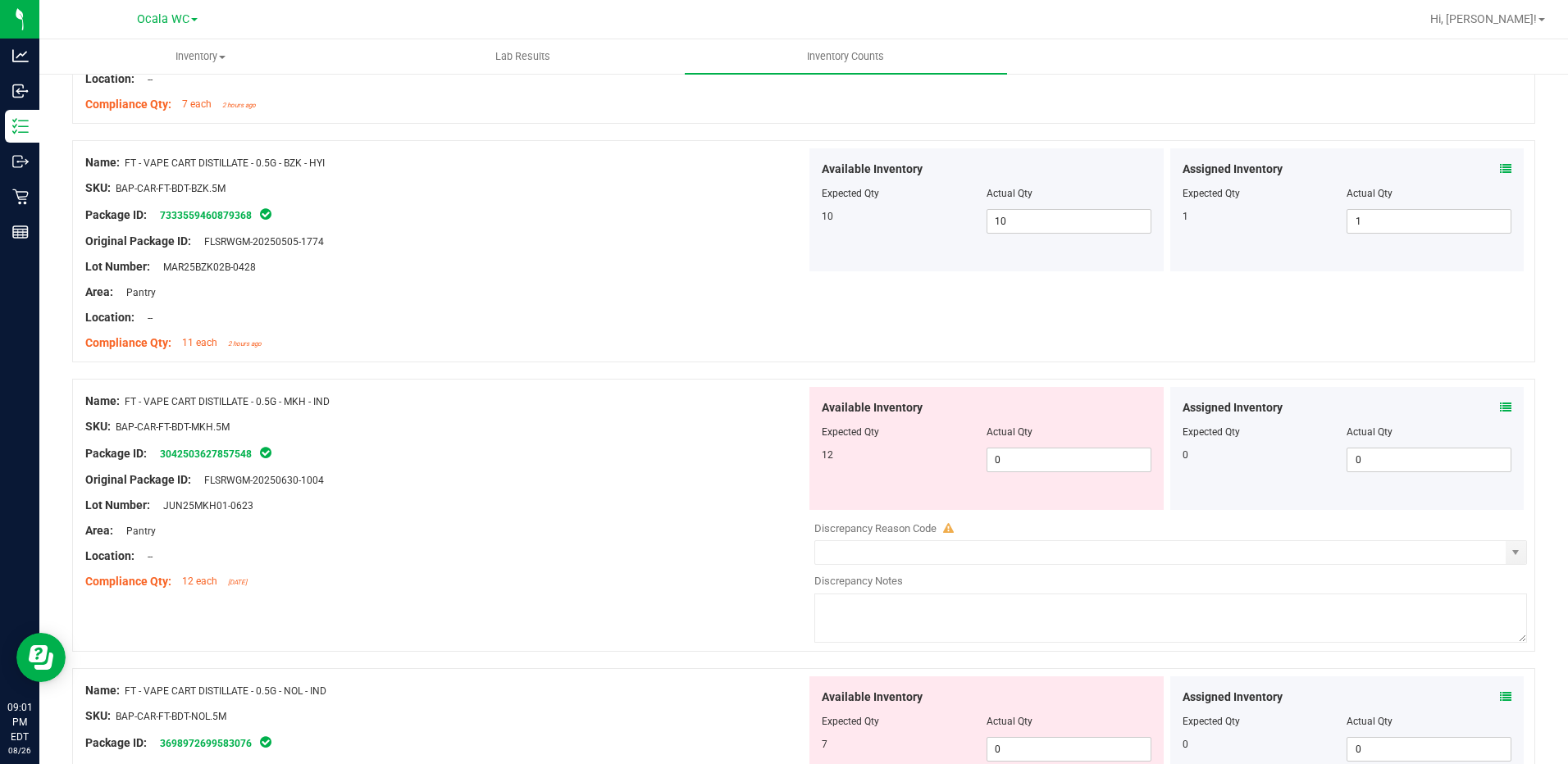
scroll to position [2377, 0]
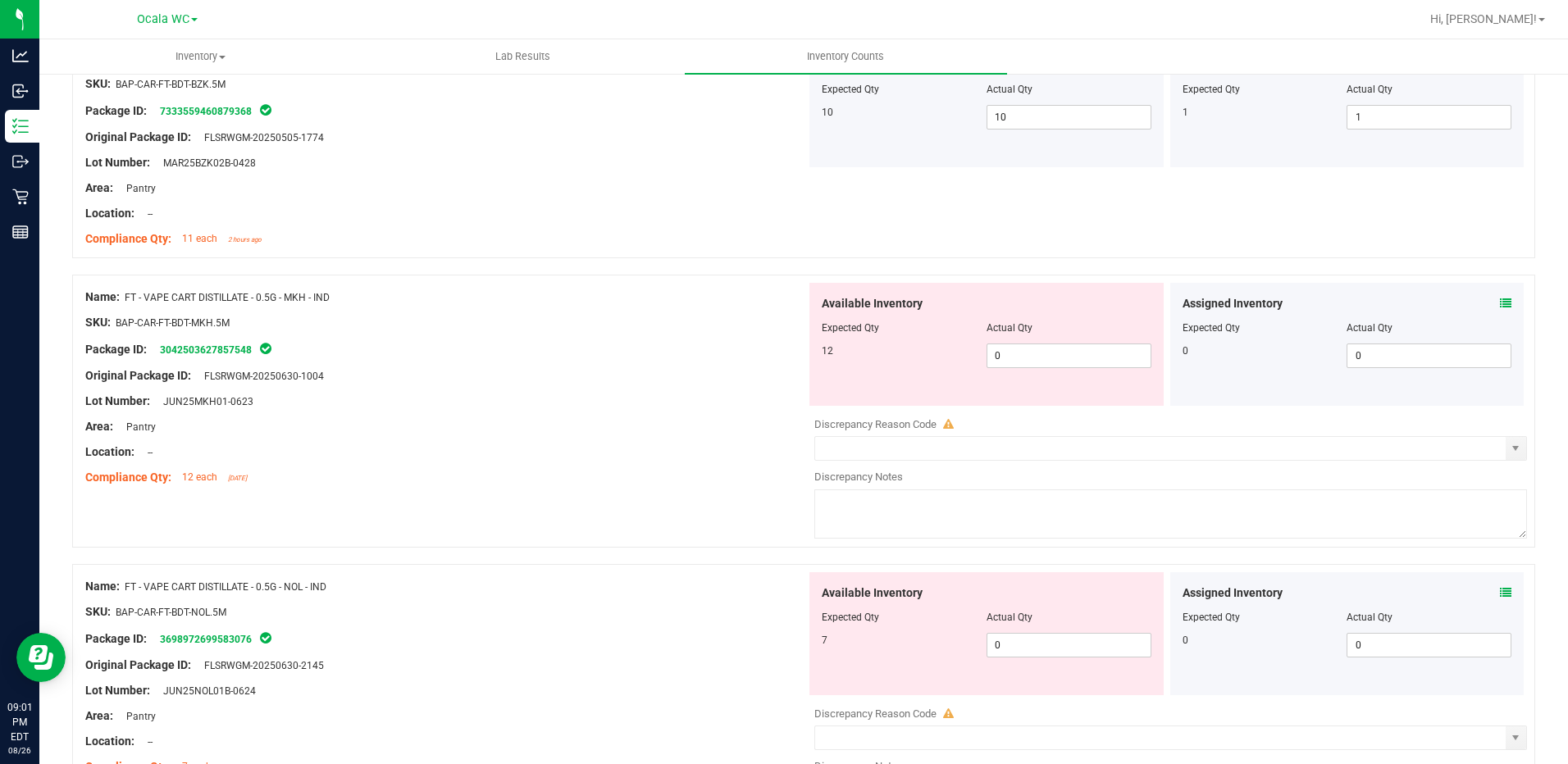
click at [1500, 296] on span at bounding box center [1505, 303] width 12 height 17
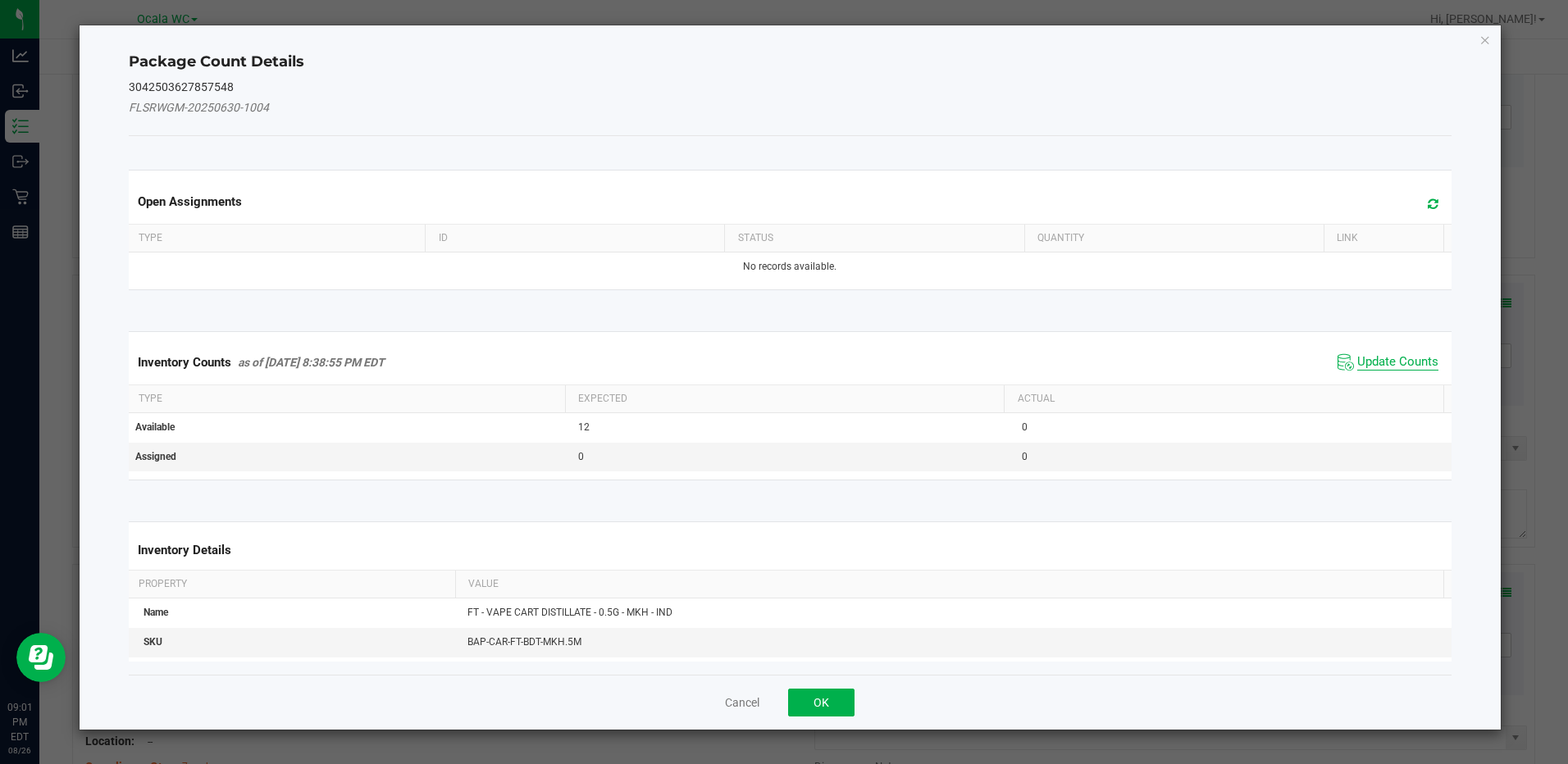
click at [1375, 358] on span "Update Counts" at bounding box center [1397, 362] width 81 height 16
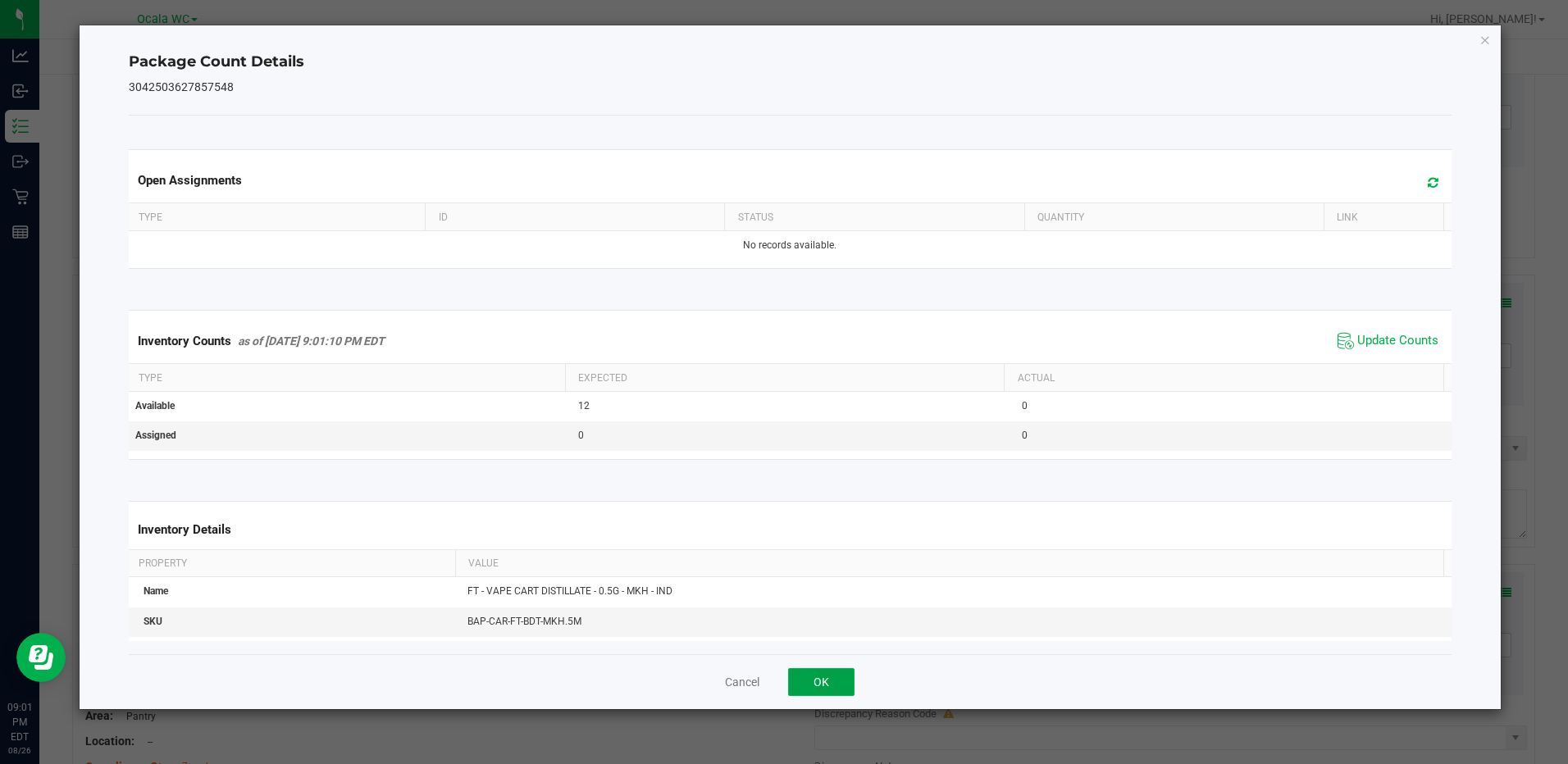
click at [836, 672] on button "OK" at bounding box center [822, 681] width 66 height 28
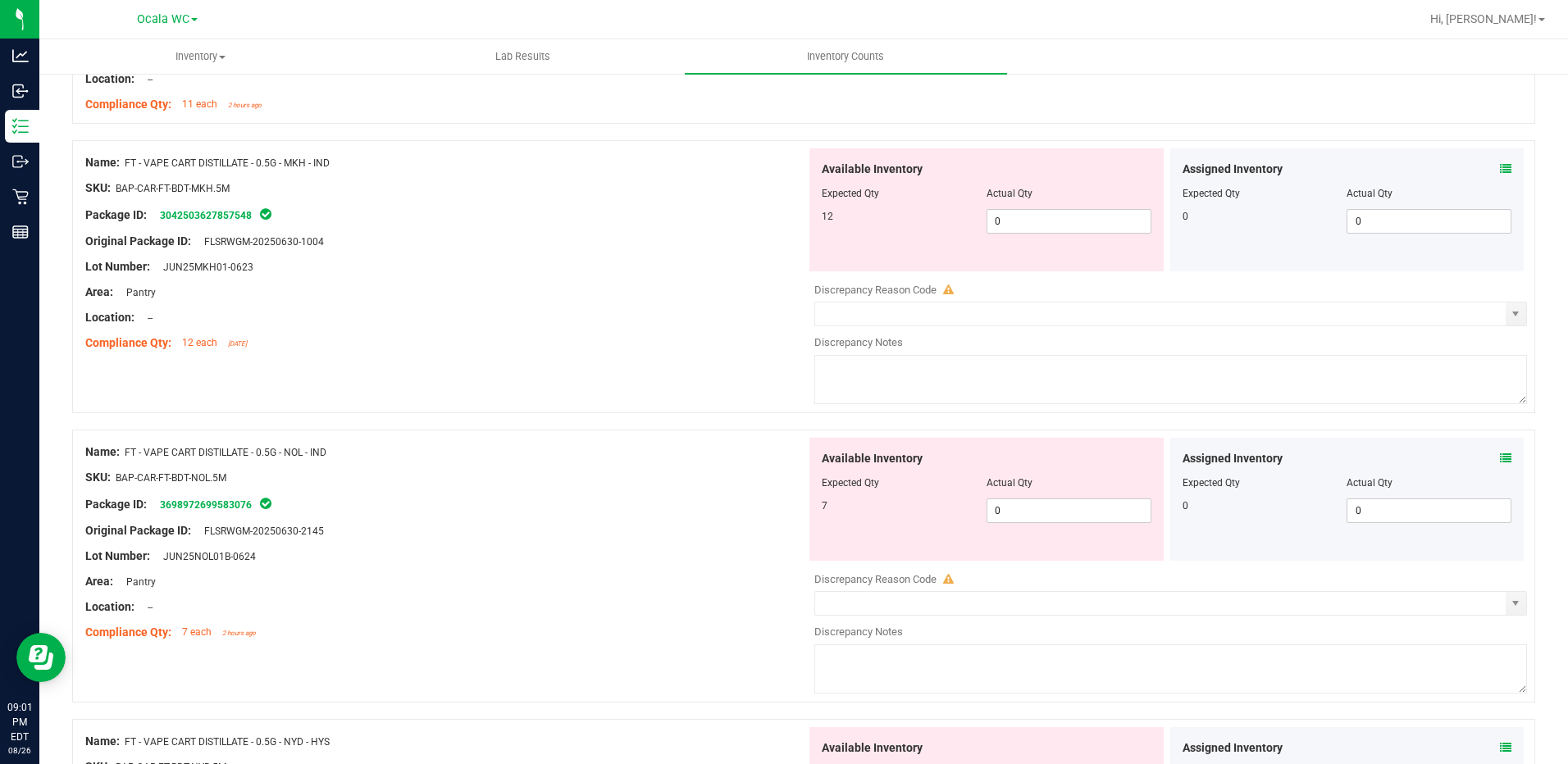
scroll to position [2542, 0]
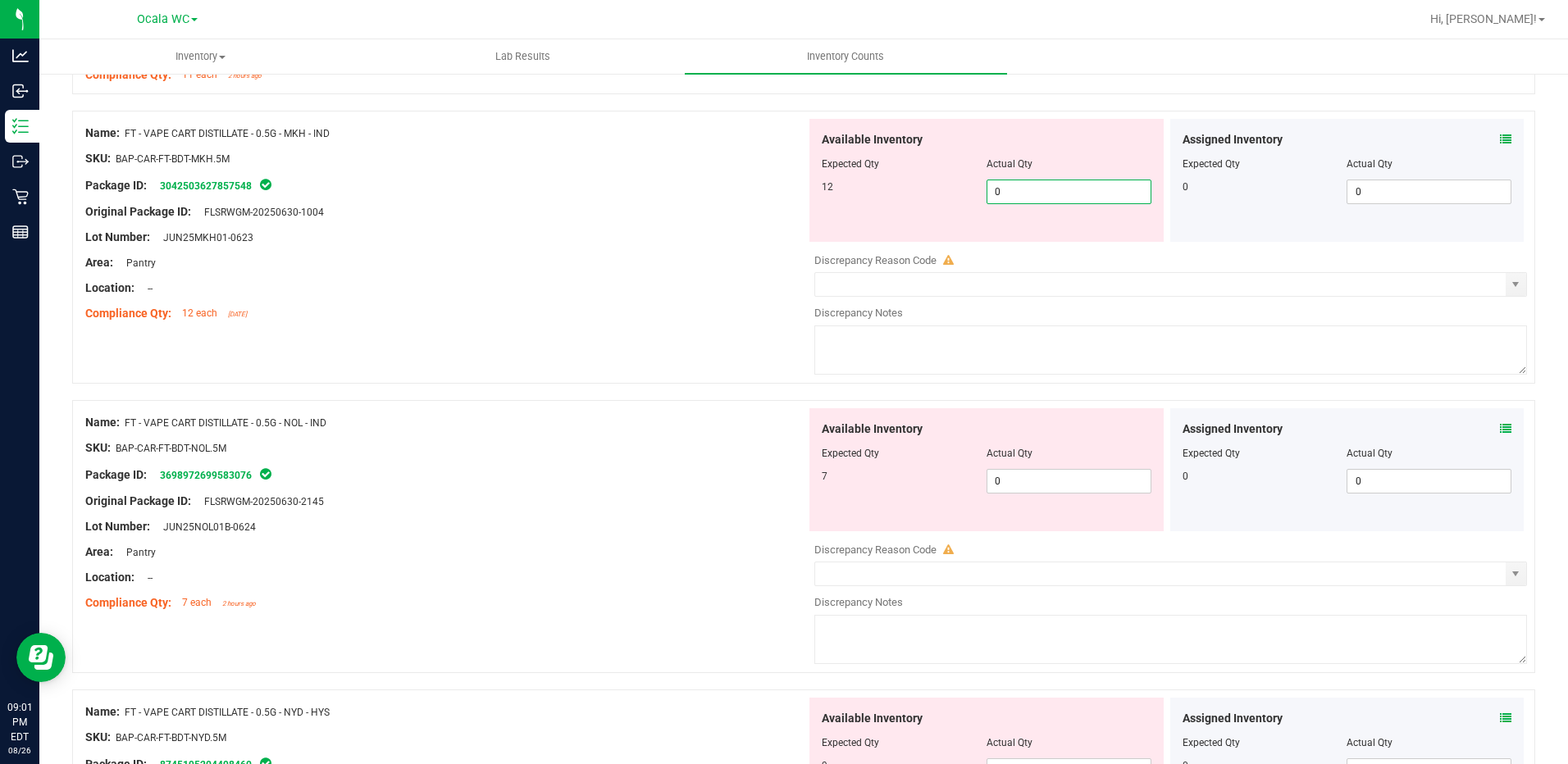
click at [1034, 193] on span "0 0" at bounding box center [1069, 191] width 165 height 24
click at [1034, 193] on input "0" at bounding box center [1069, 192] width 163 height 23
type input "12"
click at [493, 252] on div at bounding box center [445, 250] width 721 height 8
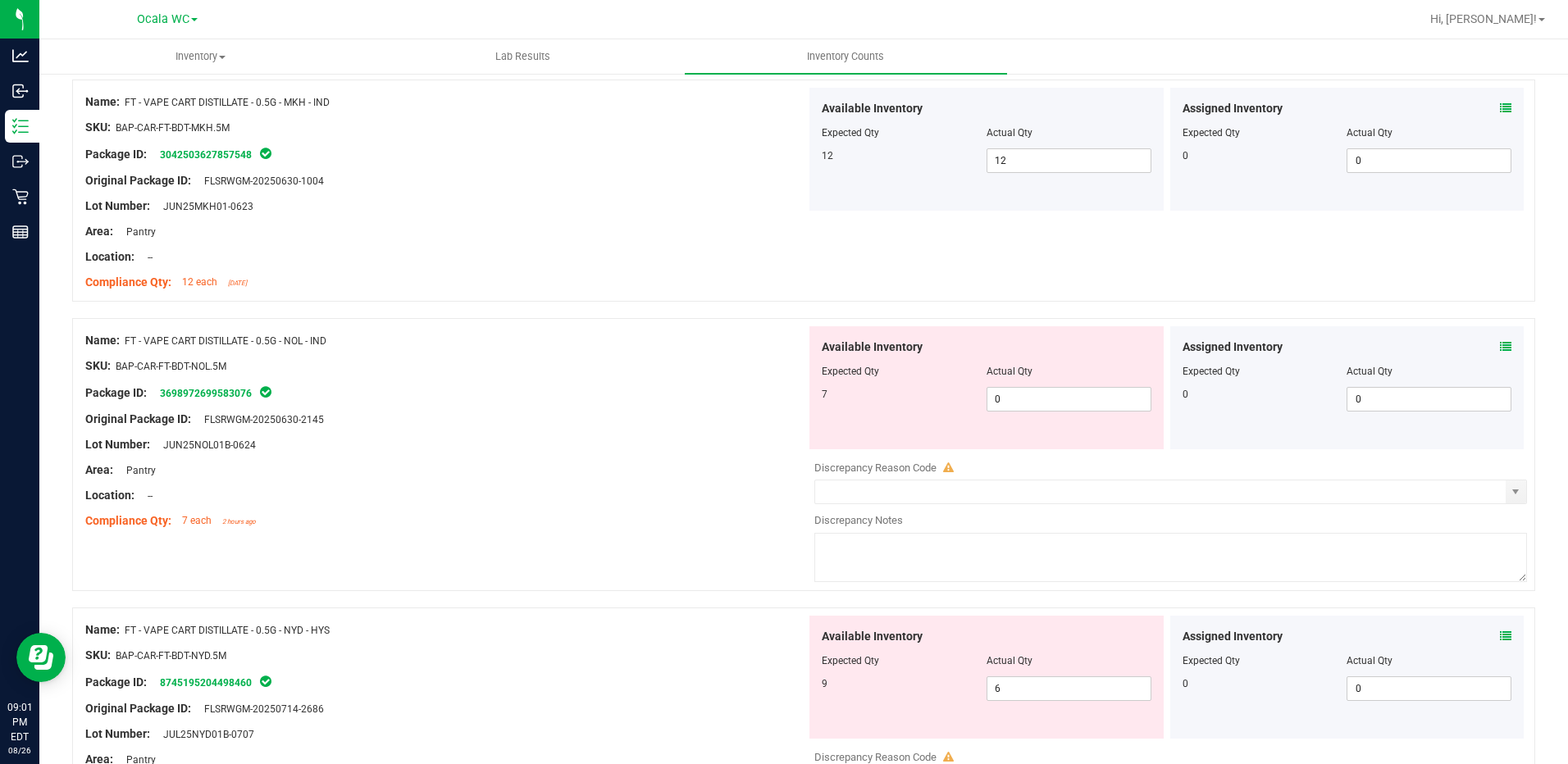
scroll to position [2623, 0]
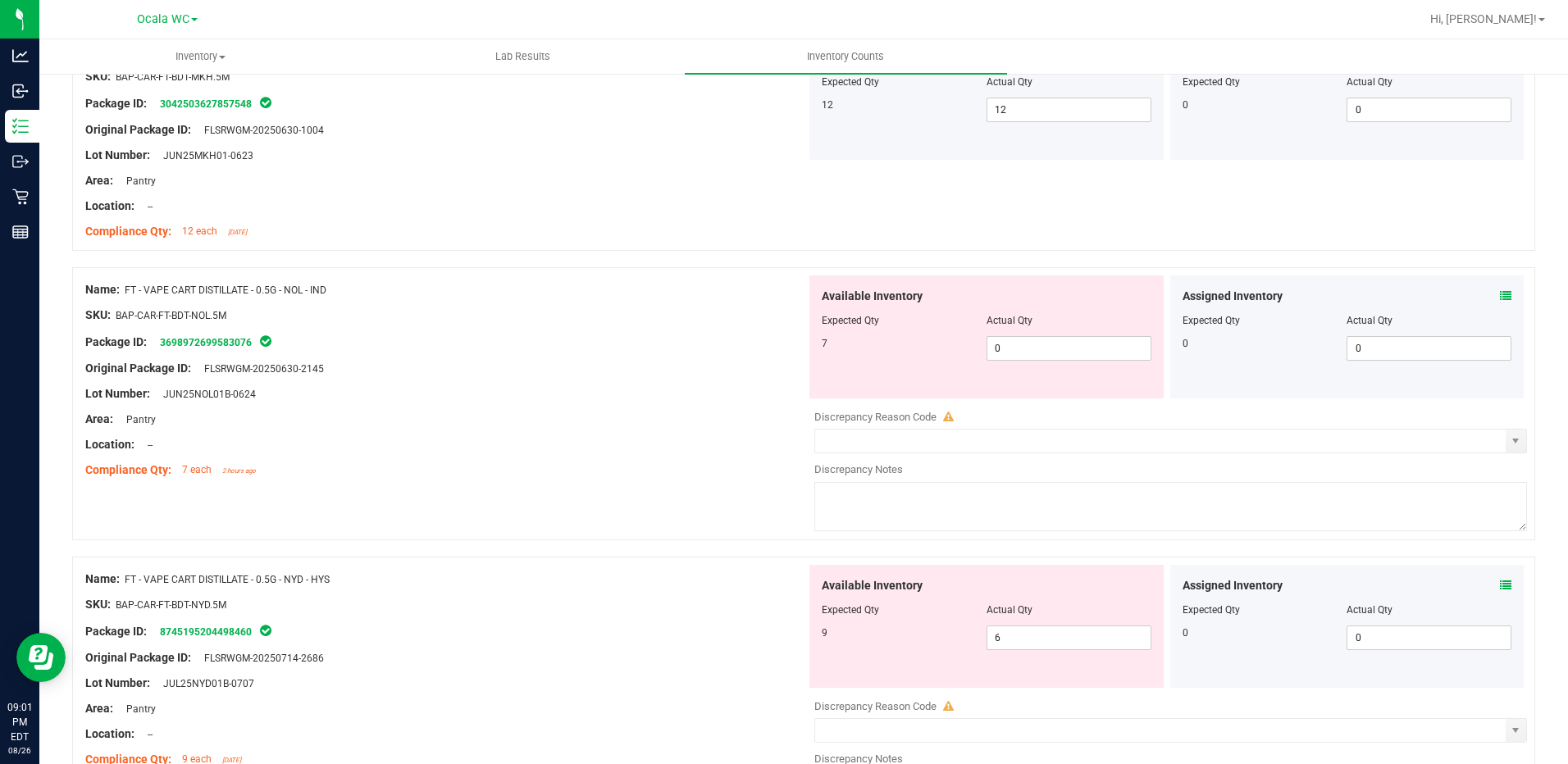
click at [1500, 290] on icon at bounding box center [1505, 295] width 12 height 12
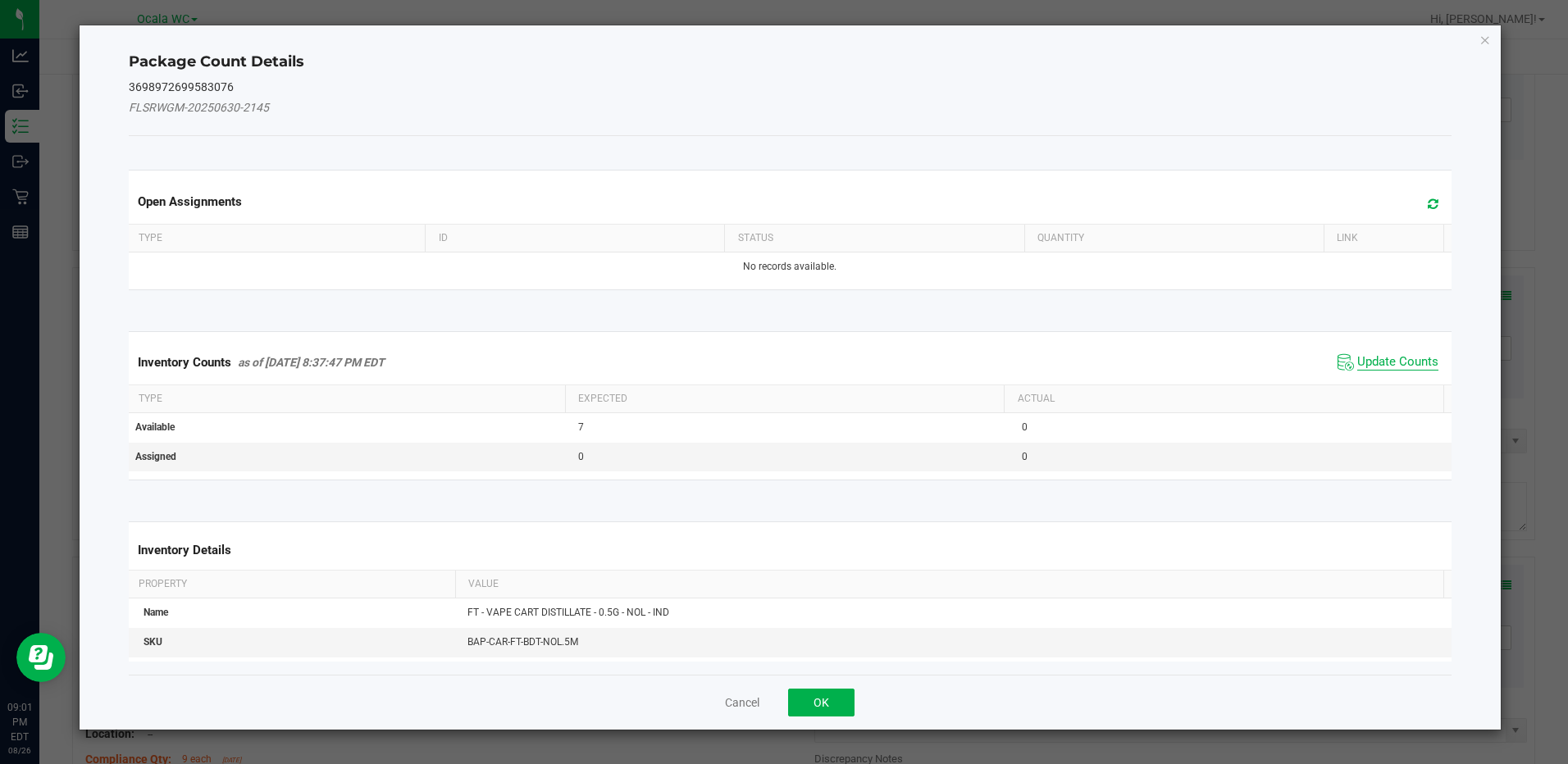
click at [1364, 370] on span "Update Counts" at bounding box center [1397, 362] width 81 height 16
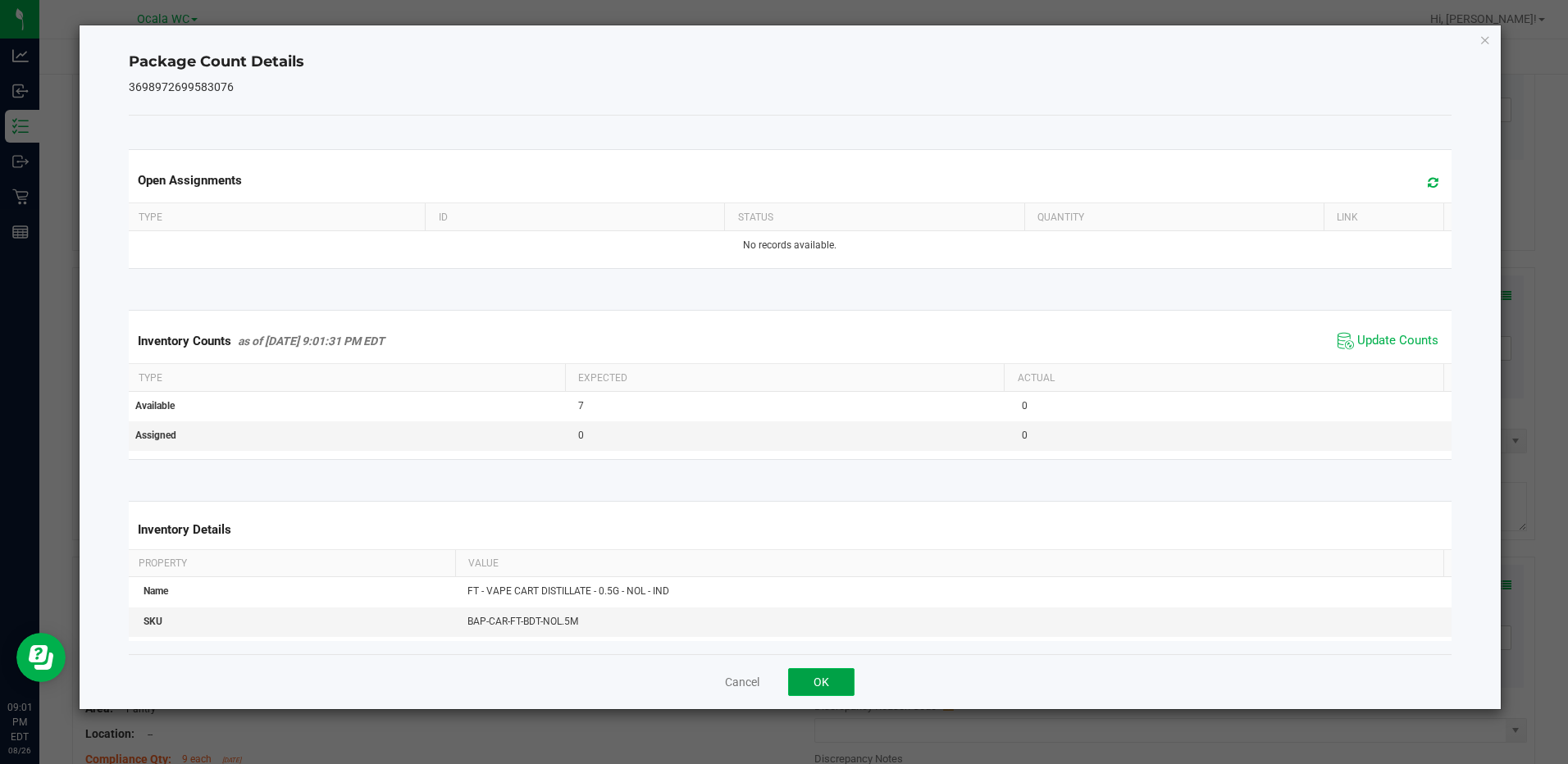
click at [807, 669] on button "OK" at bounding box center [822, 681] width 66 height 28
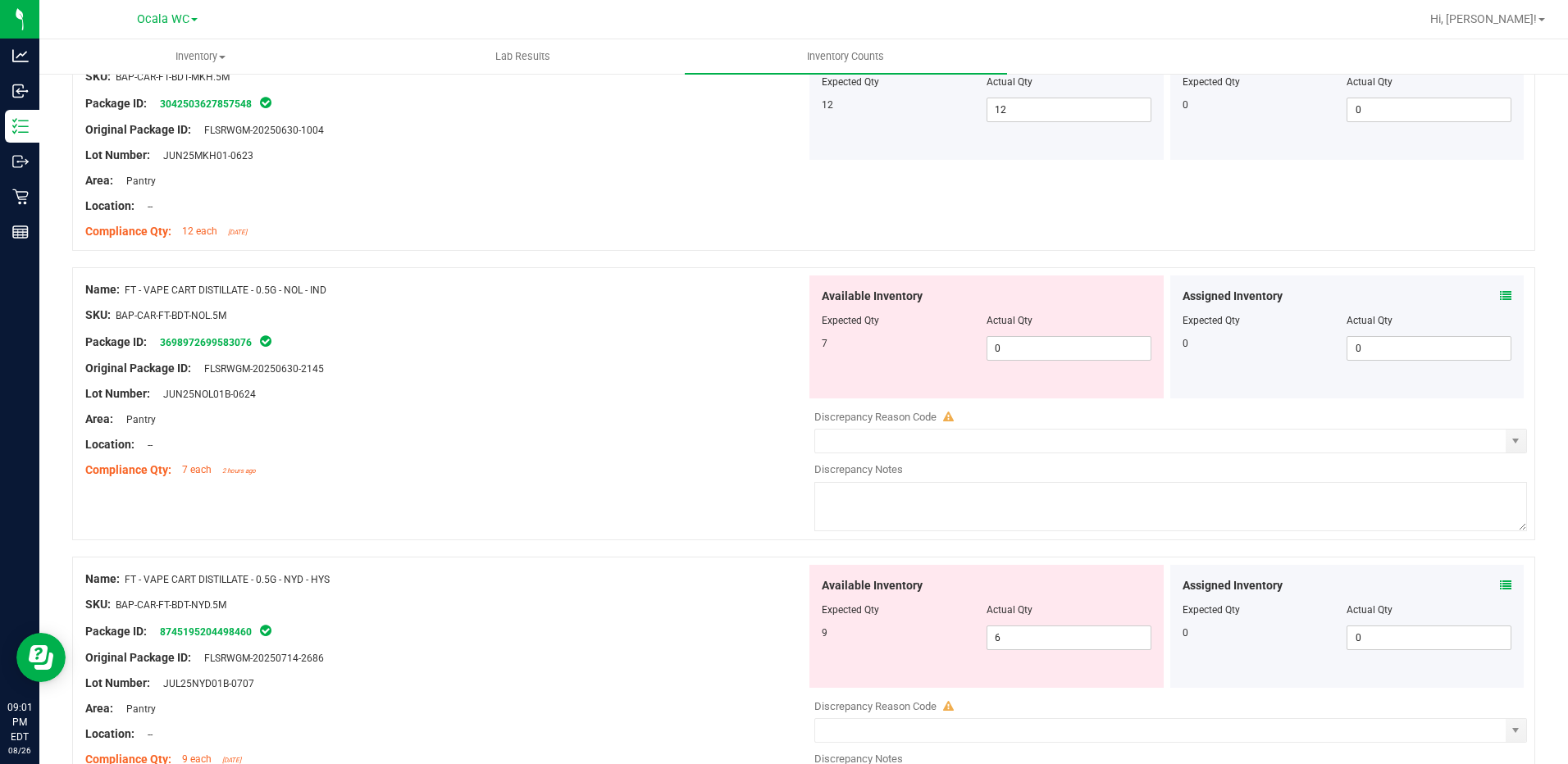
scroll to position [2705, 0]
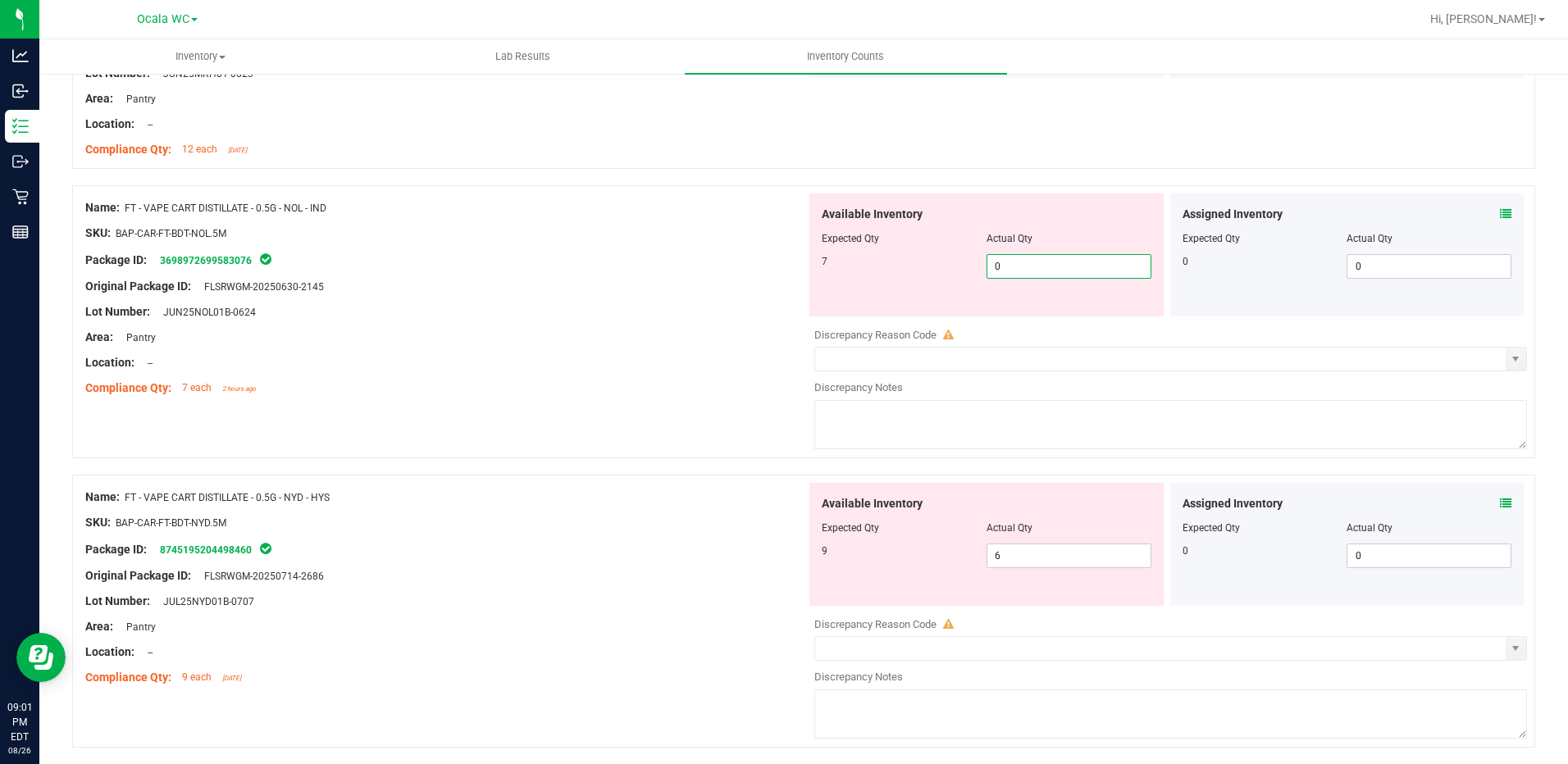
click at [1000, 272] on span "0 0" at bounding box center [1069, 266] width 165 height 24
click at [651, 305] on div "Lot Number: JUN25NOL01B-0624" at bounding box center [445, 312] width 721 height 17
click at [1006, 262] on span "0 0" at bounding box center [1069, 266] width 165 height 24
click at [1006, 262] on input "0" at bounding box center [1069, 267] width 163 height 23
type input "7"
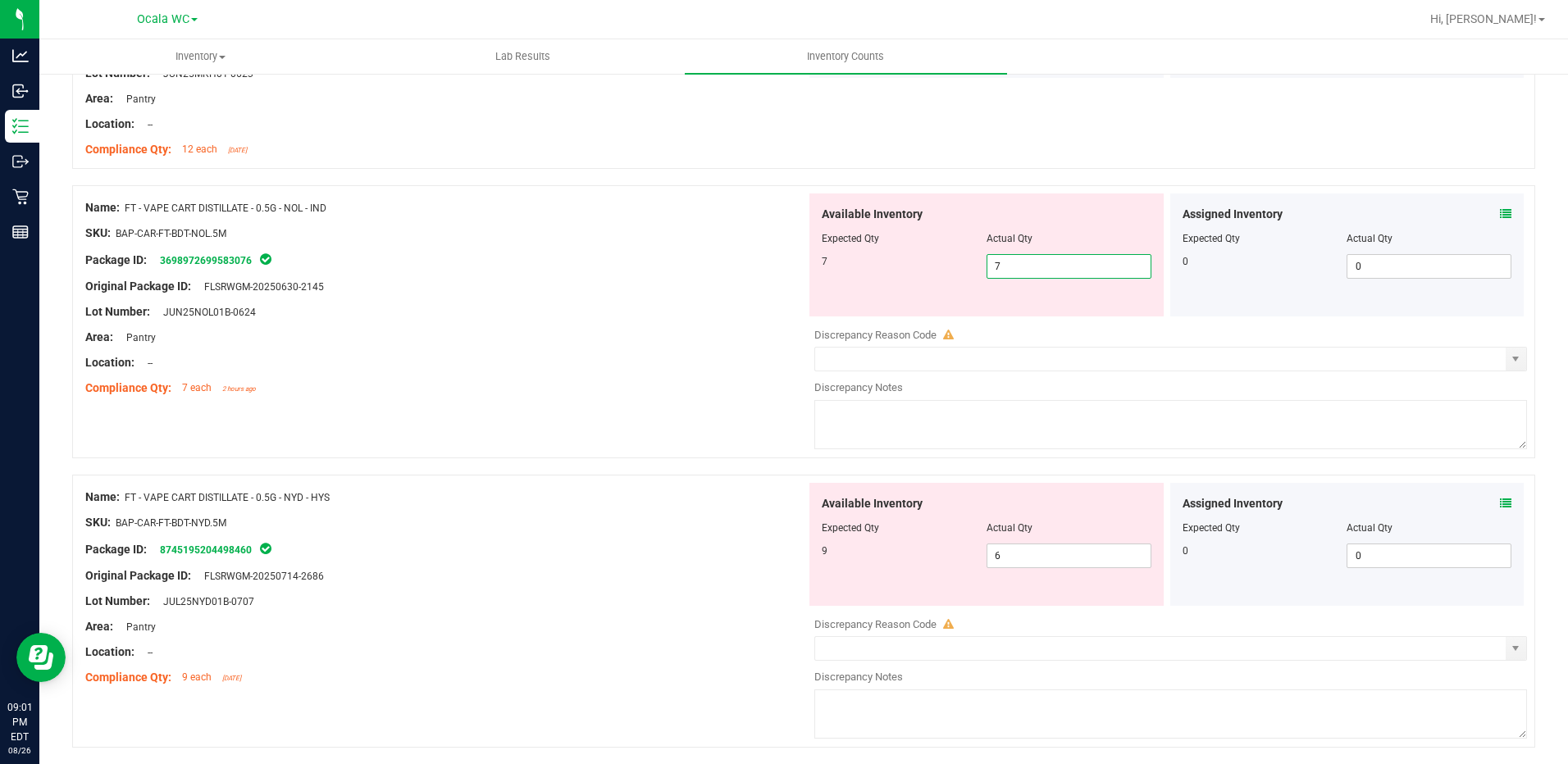
type input "7"
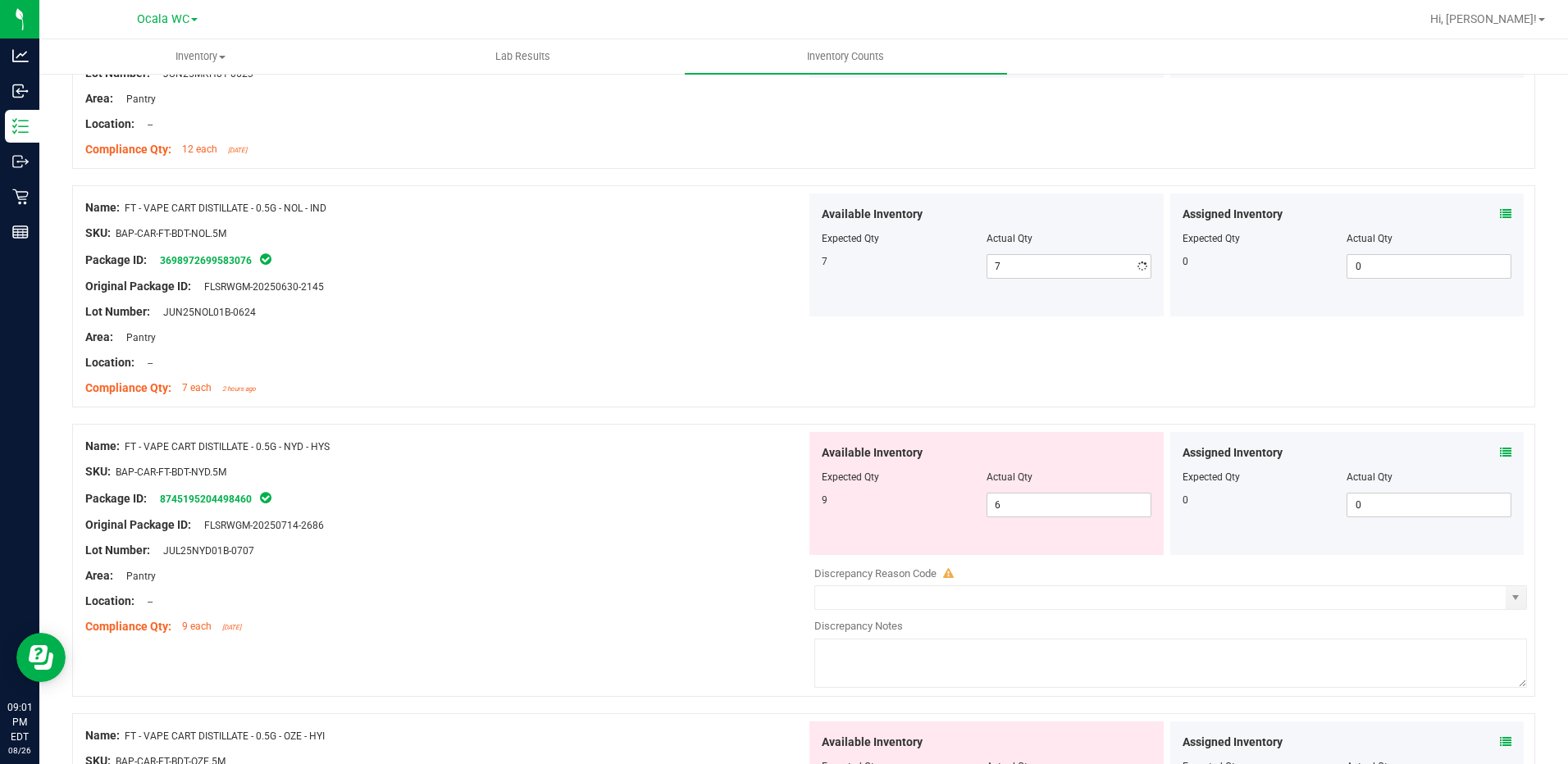
click at [702, 285] on div "Original Package ID: FLSRWGM-20250630-2145" at bounding box center [445, 286] width 721 height 17
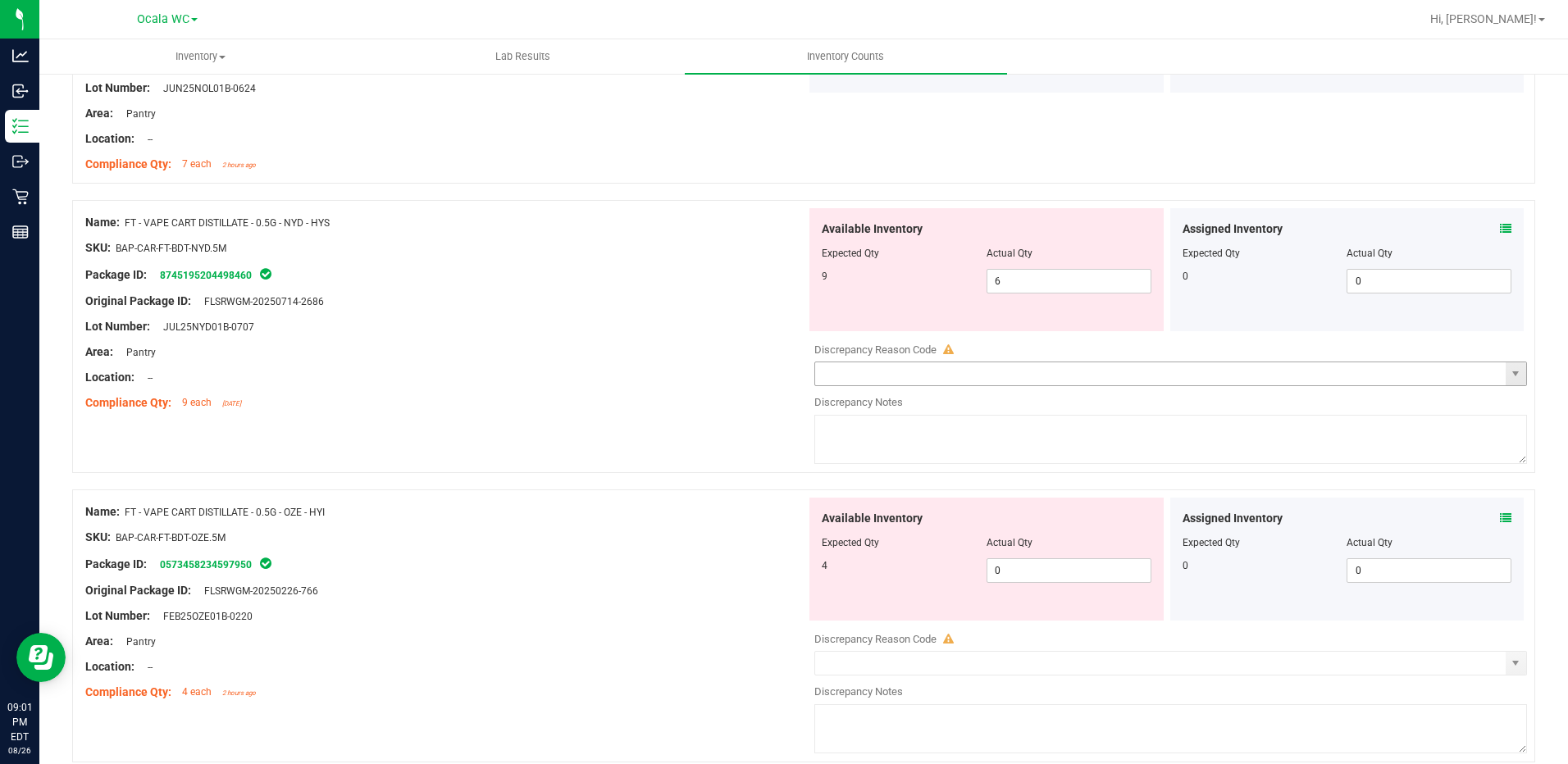
scroll to position [2951, 0]
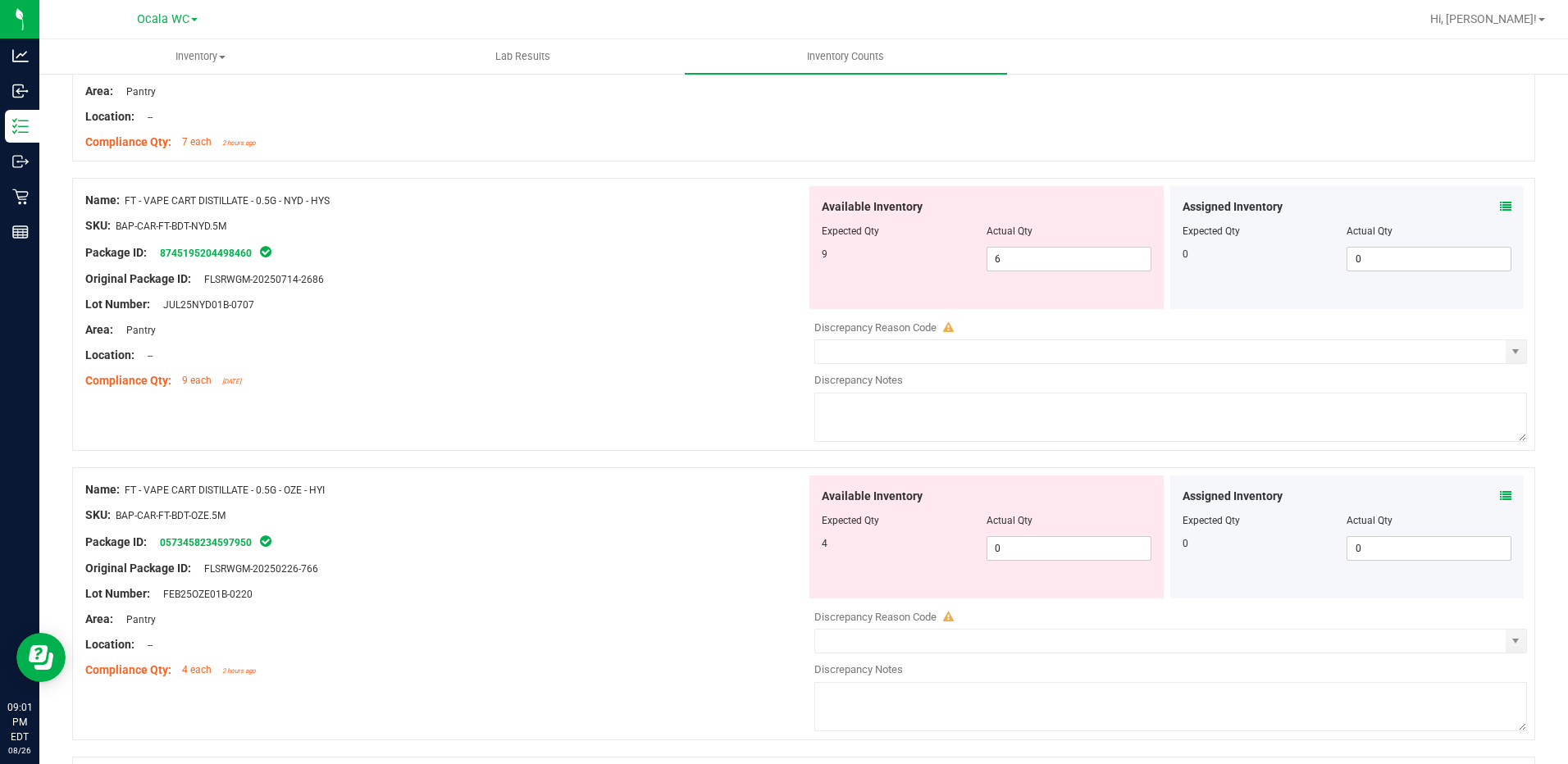
click at [1500, 206] on icon at bounding box center [1505, 206] width 12 height 12
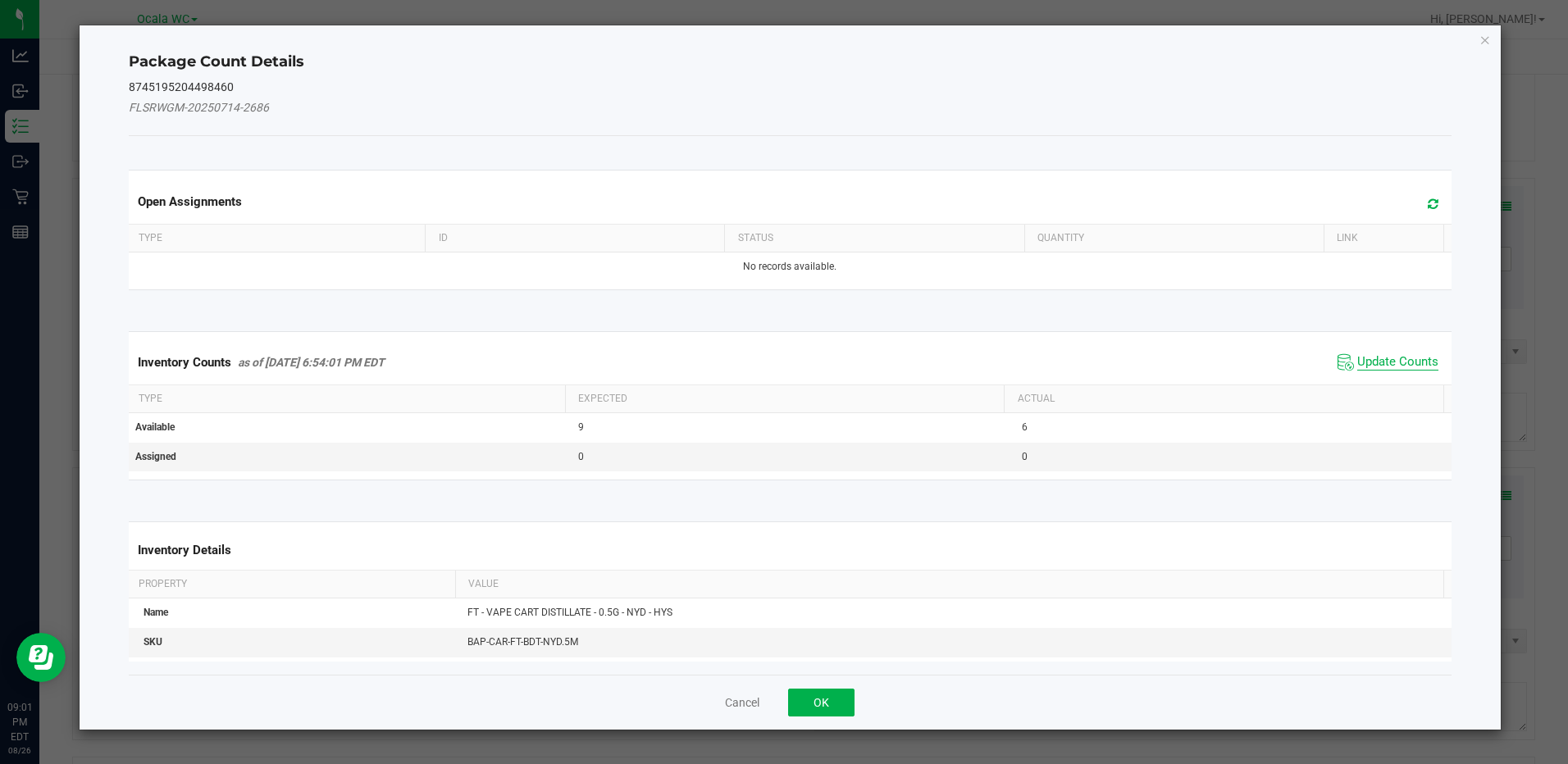
click at [1366, 357] on span "Update Counts" at bounding box center [1397, 362] width 81 height 16
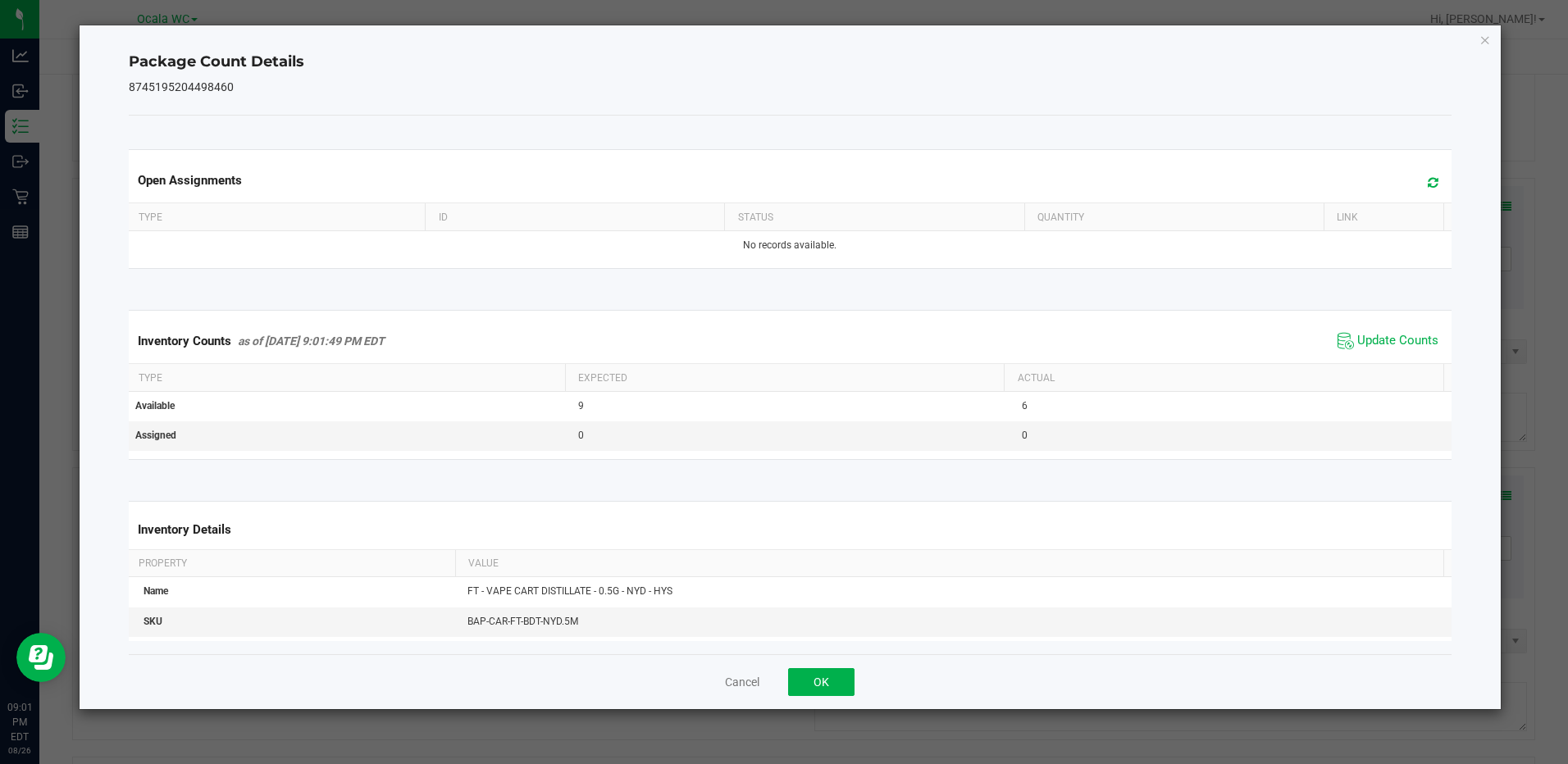
click at [821, 697] on div "Cancel OK" at bounding box center [789, 681] width 1322 height 55
click at [826, 680] on button "OK" at bounding box center [822, 681] width 66 height 28
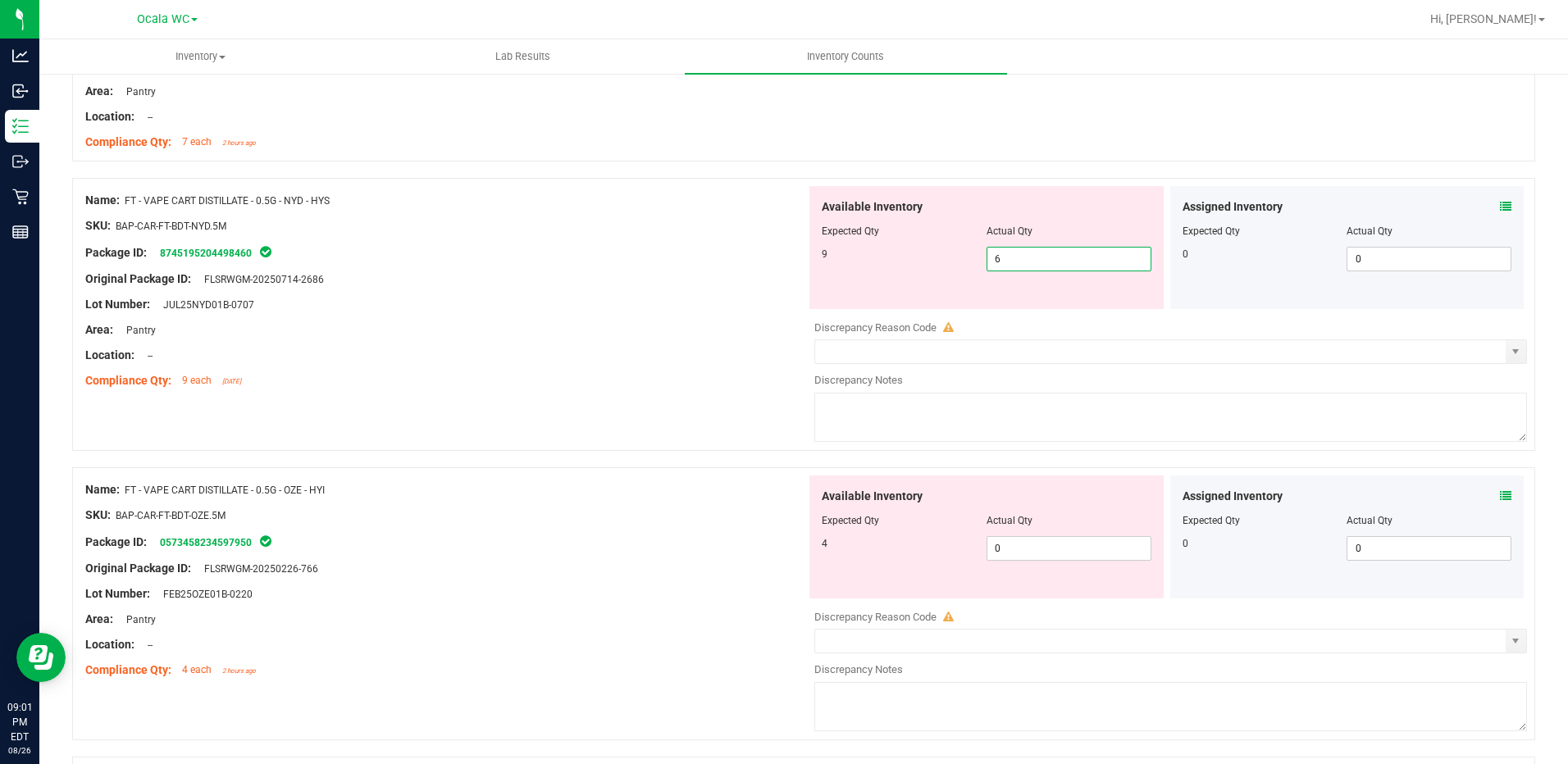
click at [1026, 253] on span "6 6" at bounding box center [1069, 259] width 165 height 24
click at [1026, 253] on input "6" at bounding box center [1069, 259] width 163 height 23
click at [1500, 206] on icon at bounding box center [1505, 206] width 12 height 12
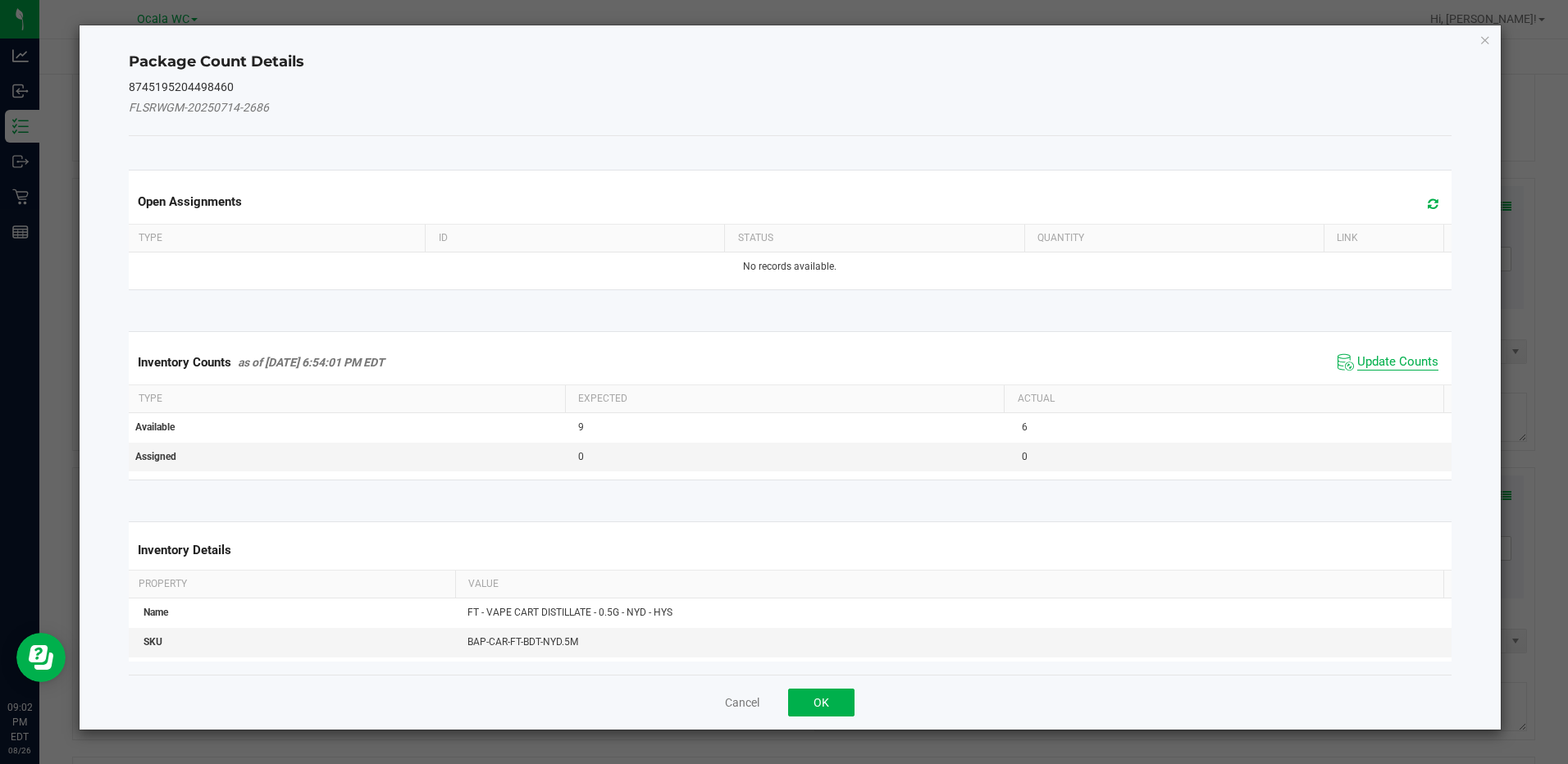
click at [1395, 354] on span "Update Counts" at bounding box center [1397, 362] width 81 height 16
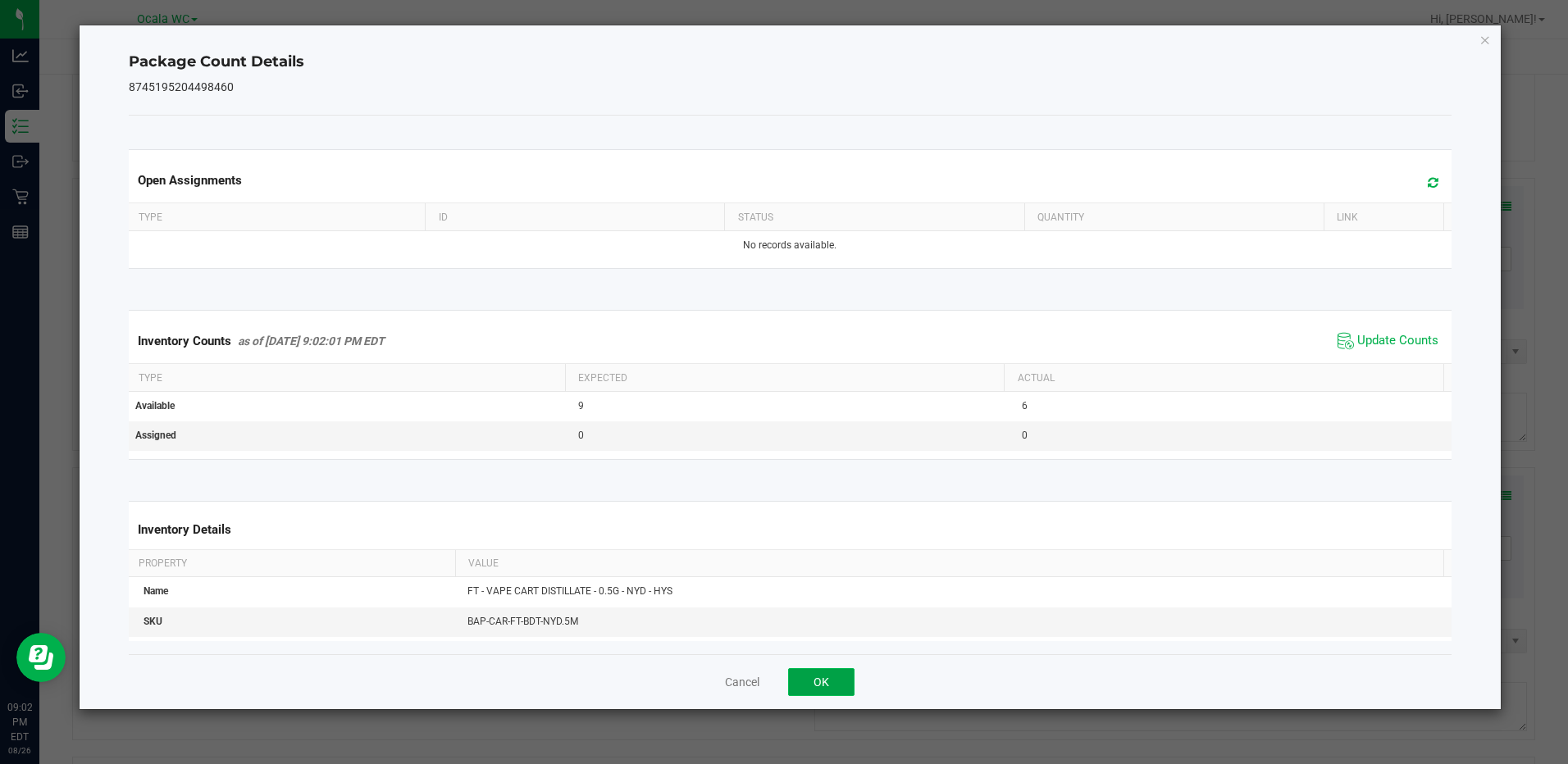
click at [819, 680] on button "OK" at bounding box center [822, 681] width 66 height 28
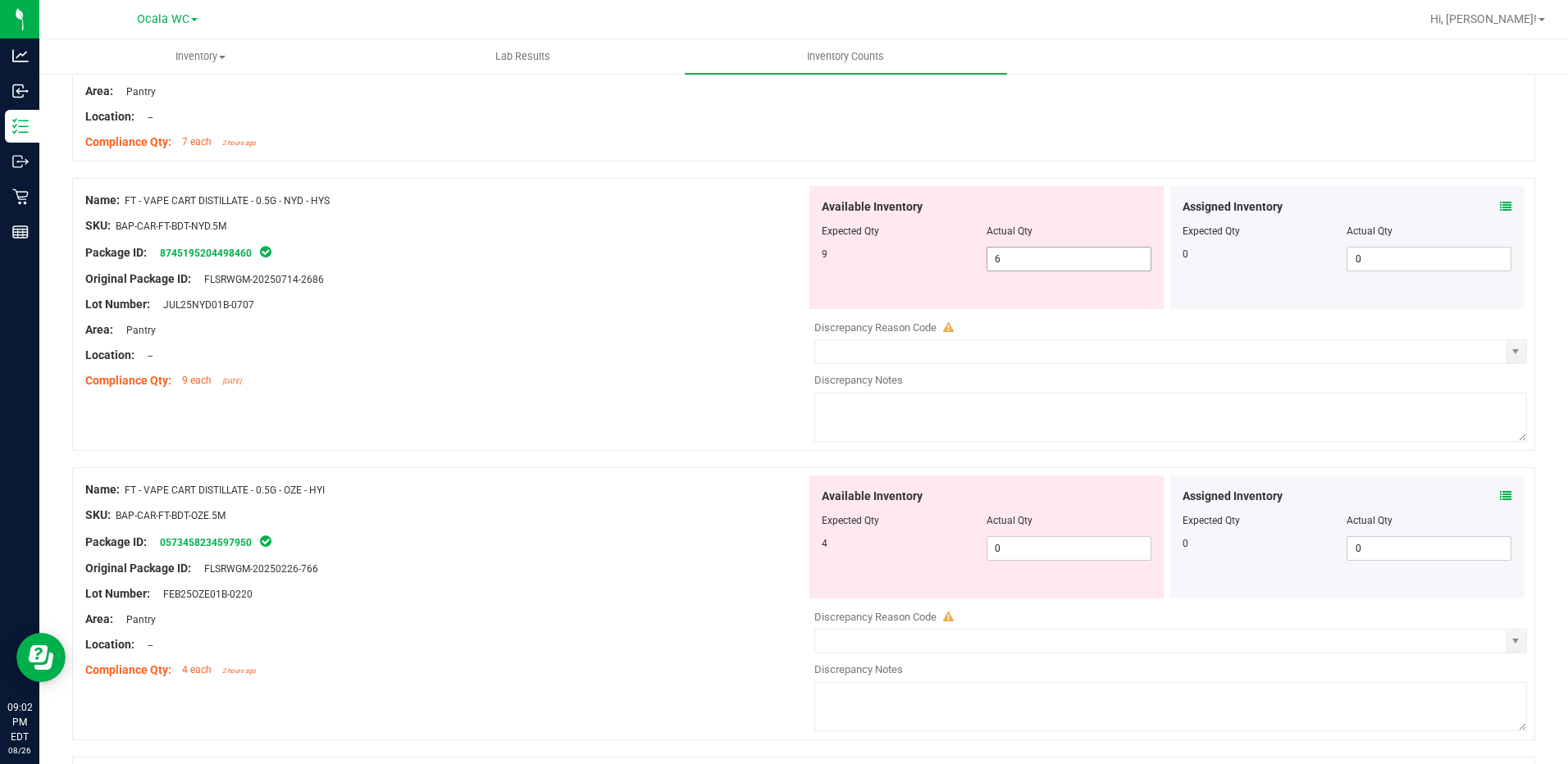
click at [1047, 263] on span "6 6" at bounding box center [1069, 259] width 165 height 24
click at [1047, 263] on input "6" at bounding box center [1069, 259] width 163 height 23
type input "9"
click at [672, 302] on div "Lot Number: JUL25NYD01B-0707" at bounding box center [445, 304] width 721 height 17
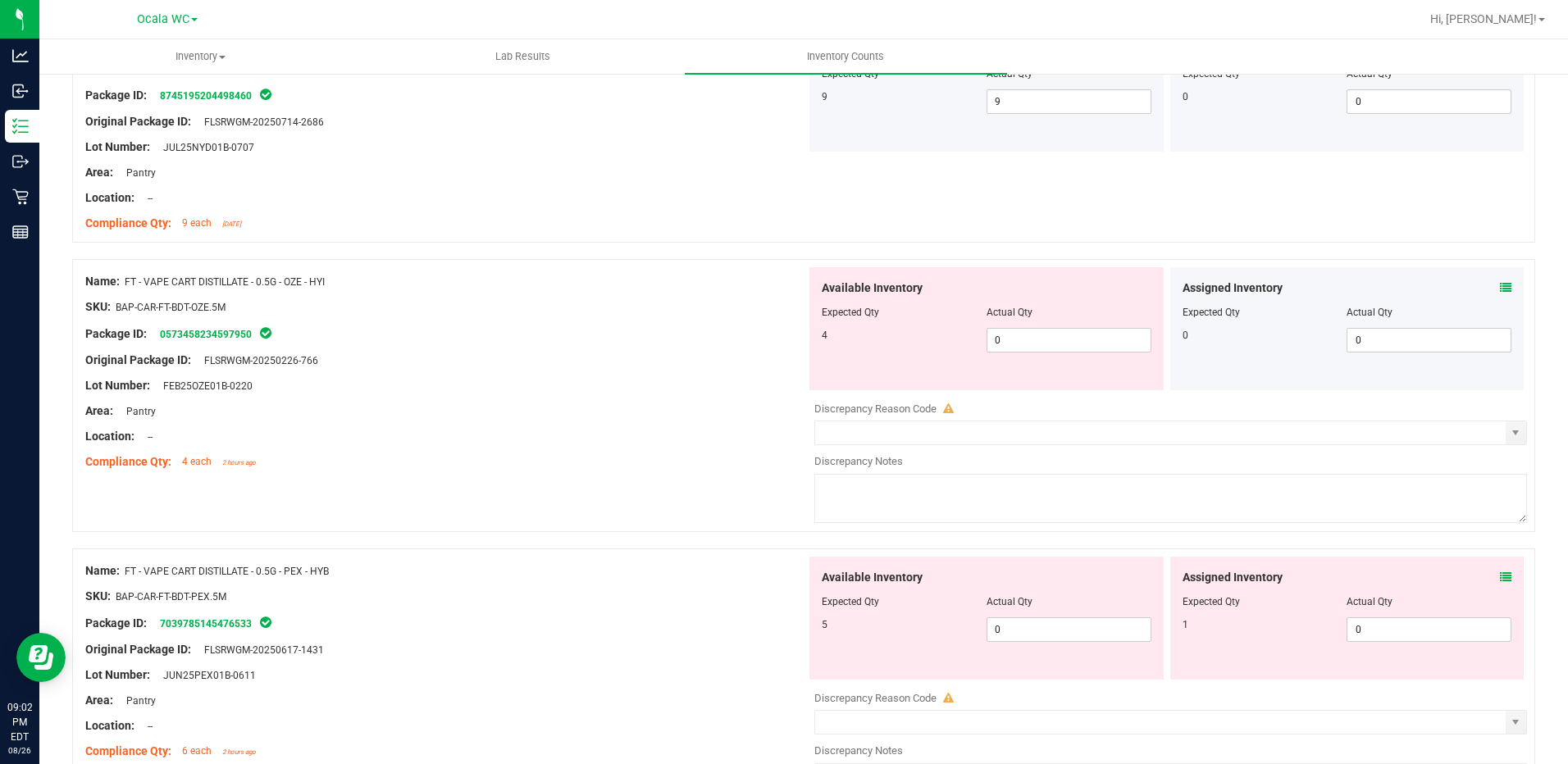
scroll to position [3115, 0]
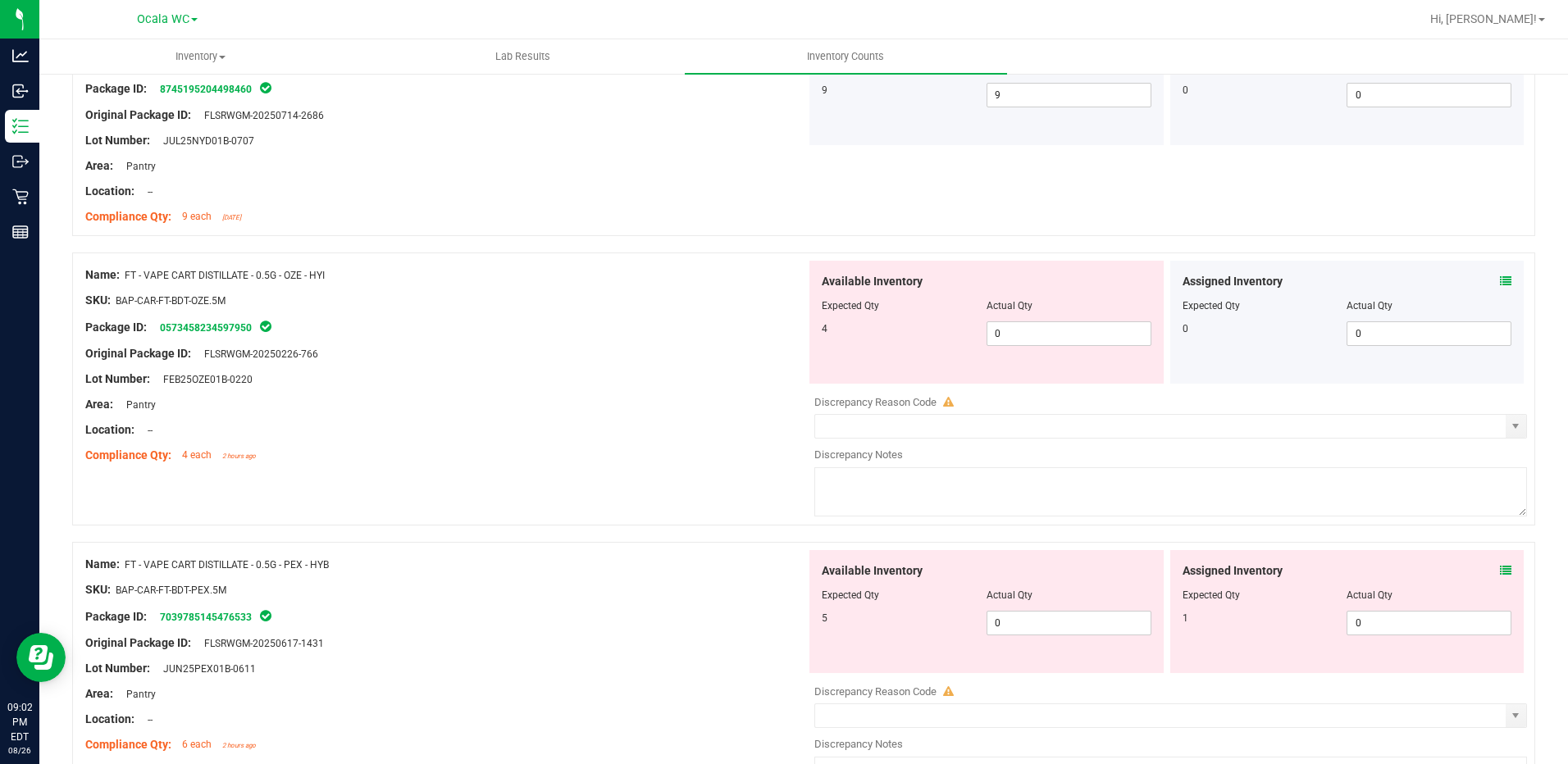
click at [1500, 278] on icon at bounding box center [1505, 281] width 12 height 12
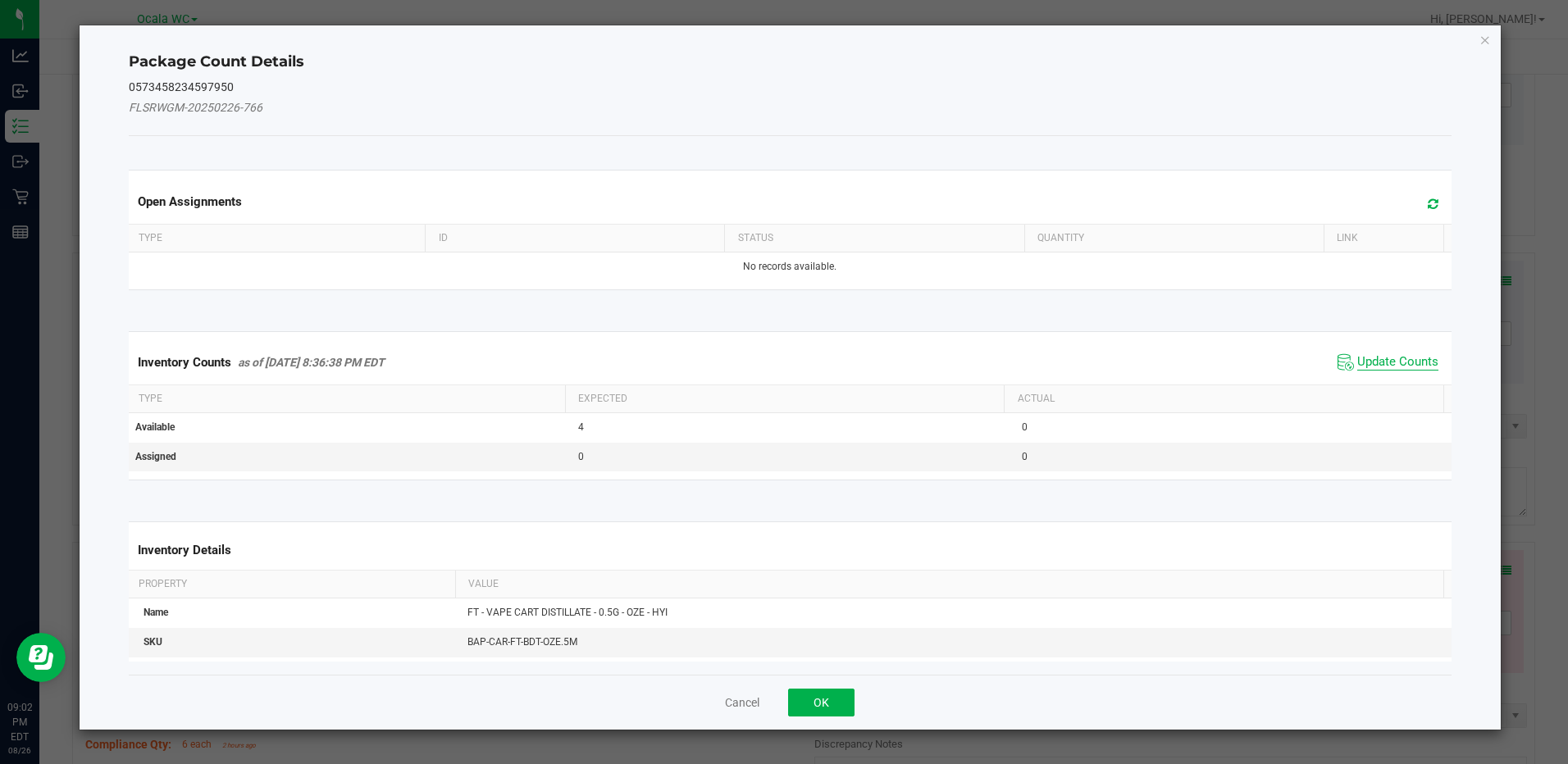
click at [1403, 354] on span "Update Counts" at bounding box center [1397, 362] width 81 height 16
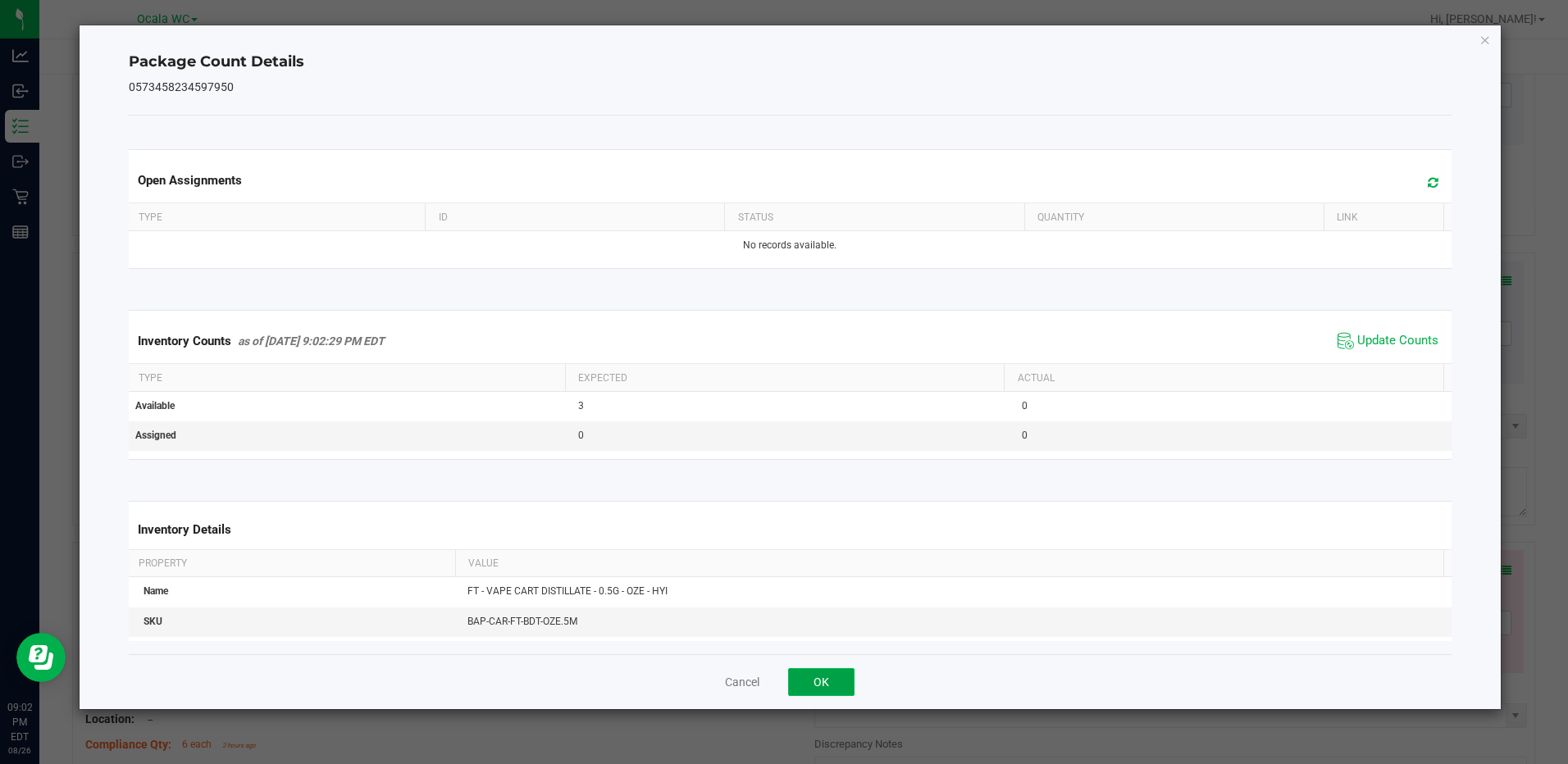
click at [847, 674] on button "OK" at bounding box center [822, 681] width 66 height 28
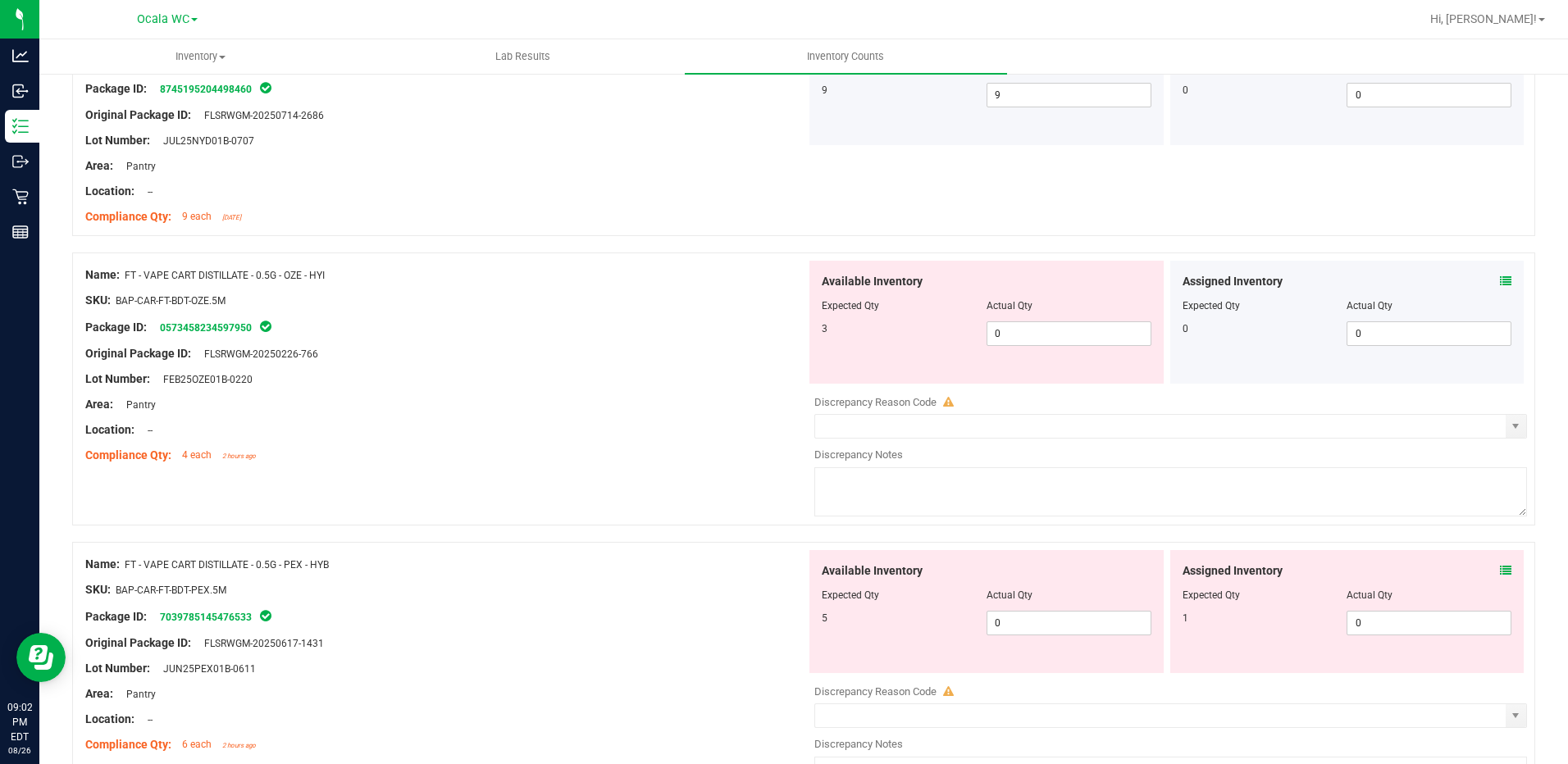
scroll to position [3197, 0]
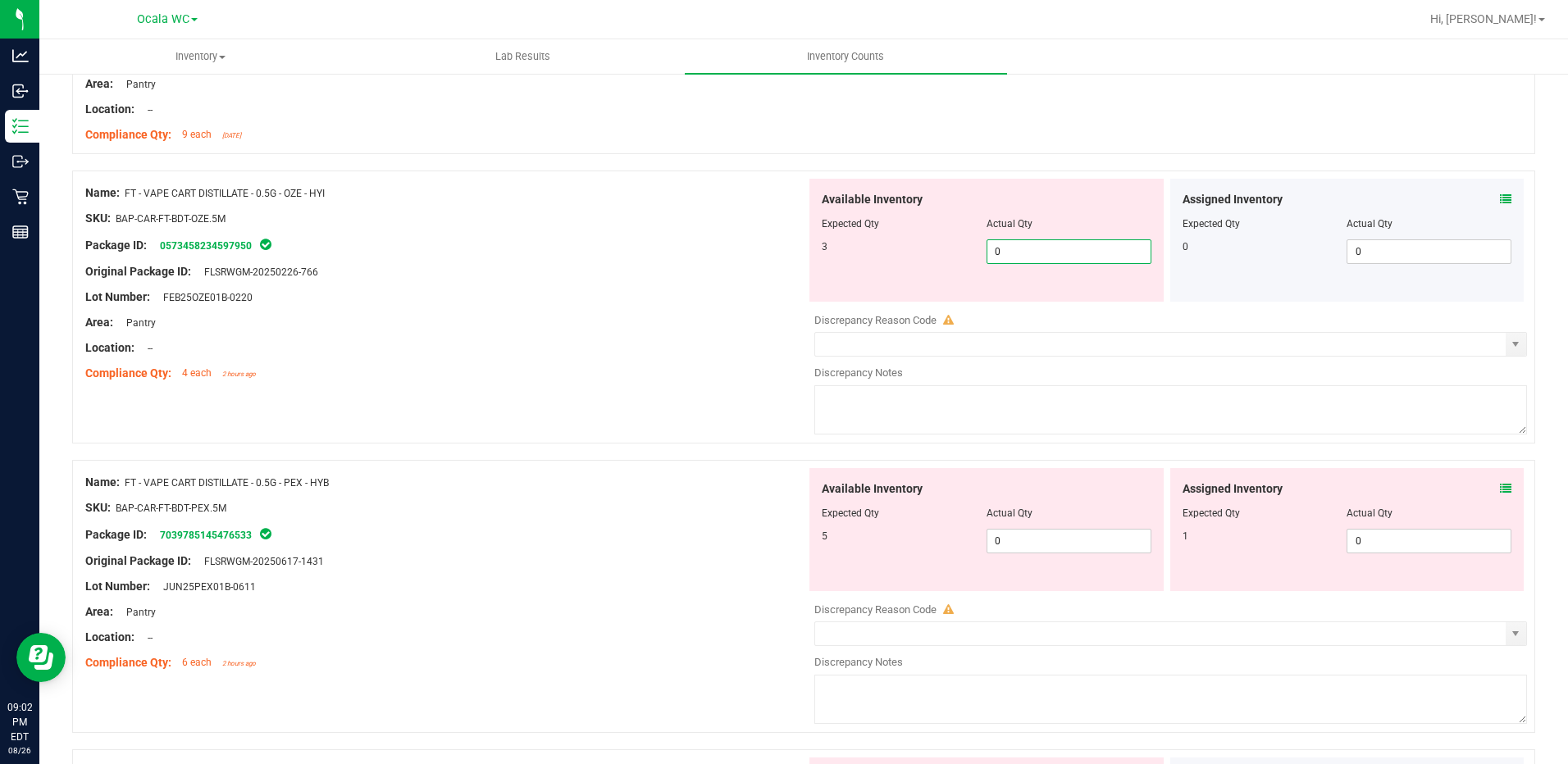
click at [1028, 255] on span "0 0" at bounding box center [1069, 251] width 165 height 24
type input "03"
type input "3"
click at [595, 333] on div at bounding box center [445, 335] width 721 height 8
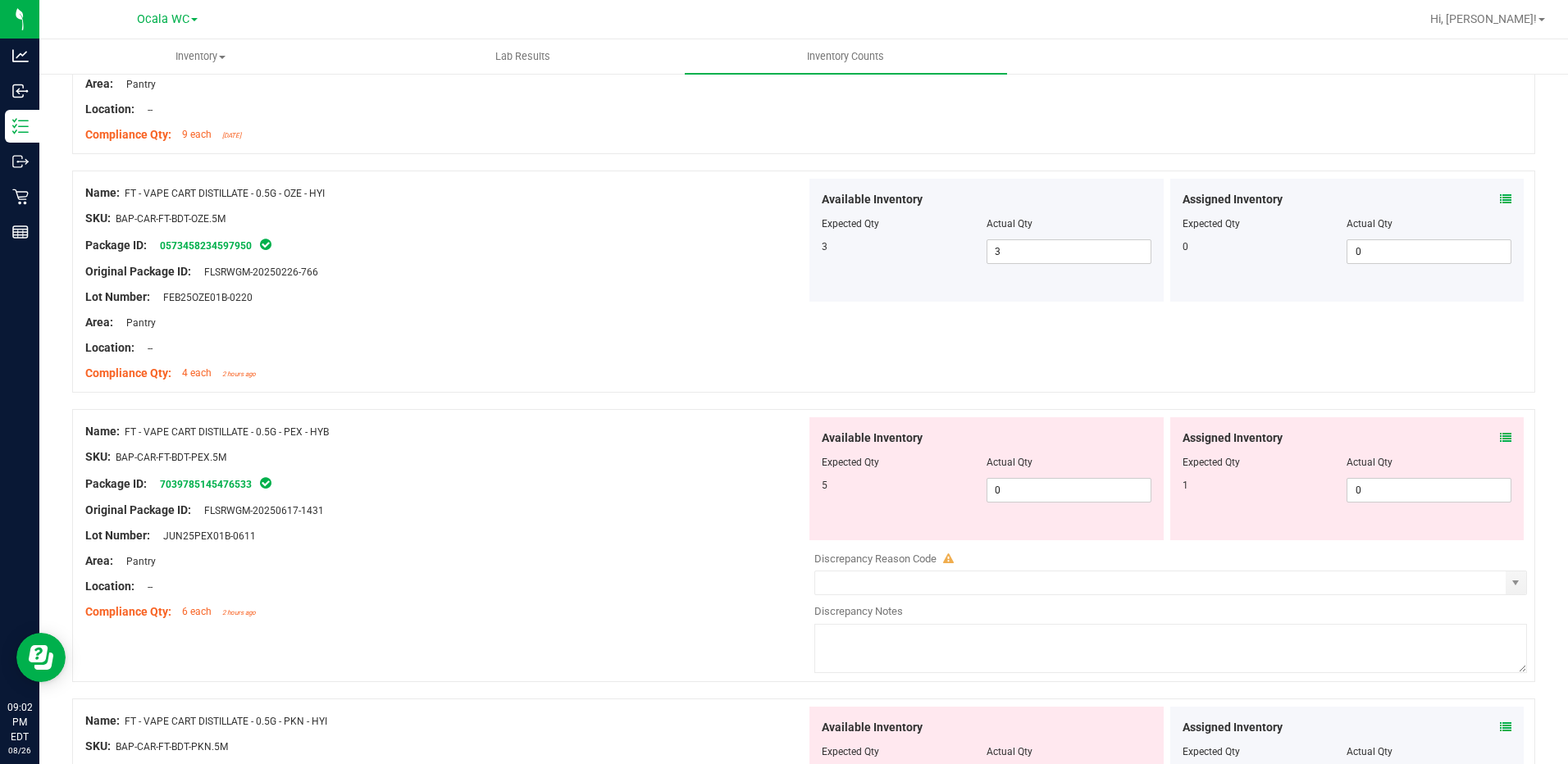
click at [1500, 434] on icon at bounding box center [1505, 437] width 12 height 12
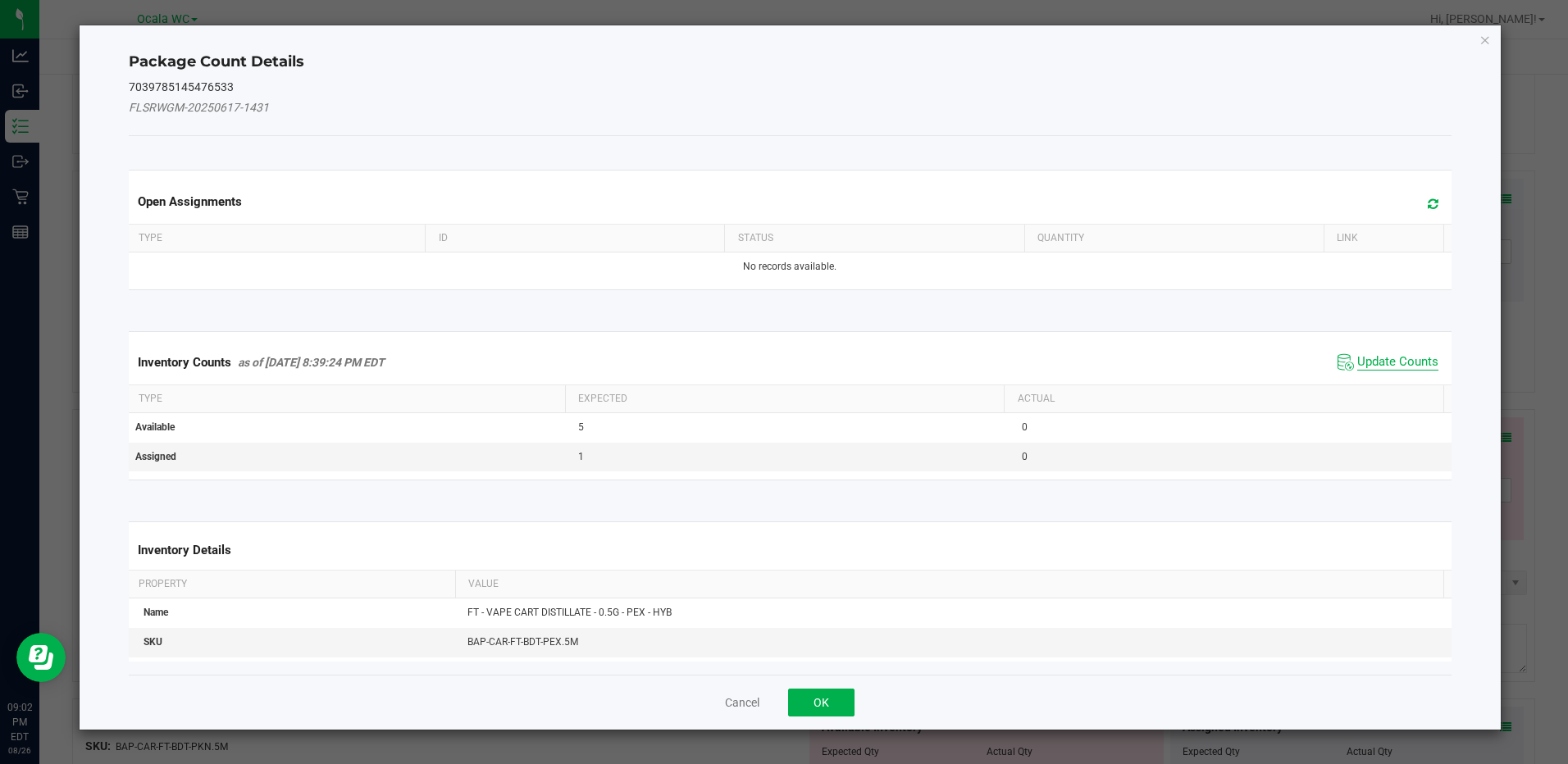
click at [1414, 361] on span "Update Counts" at bounding box center [1397, 362] width 81 height 16
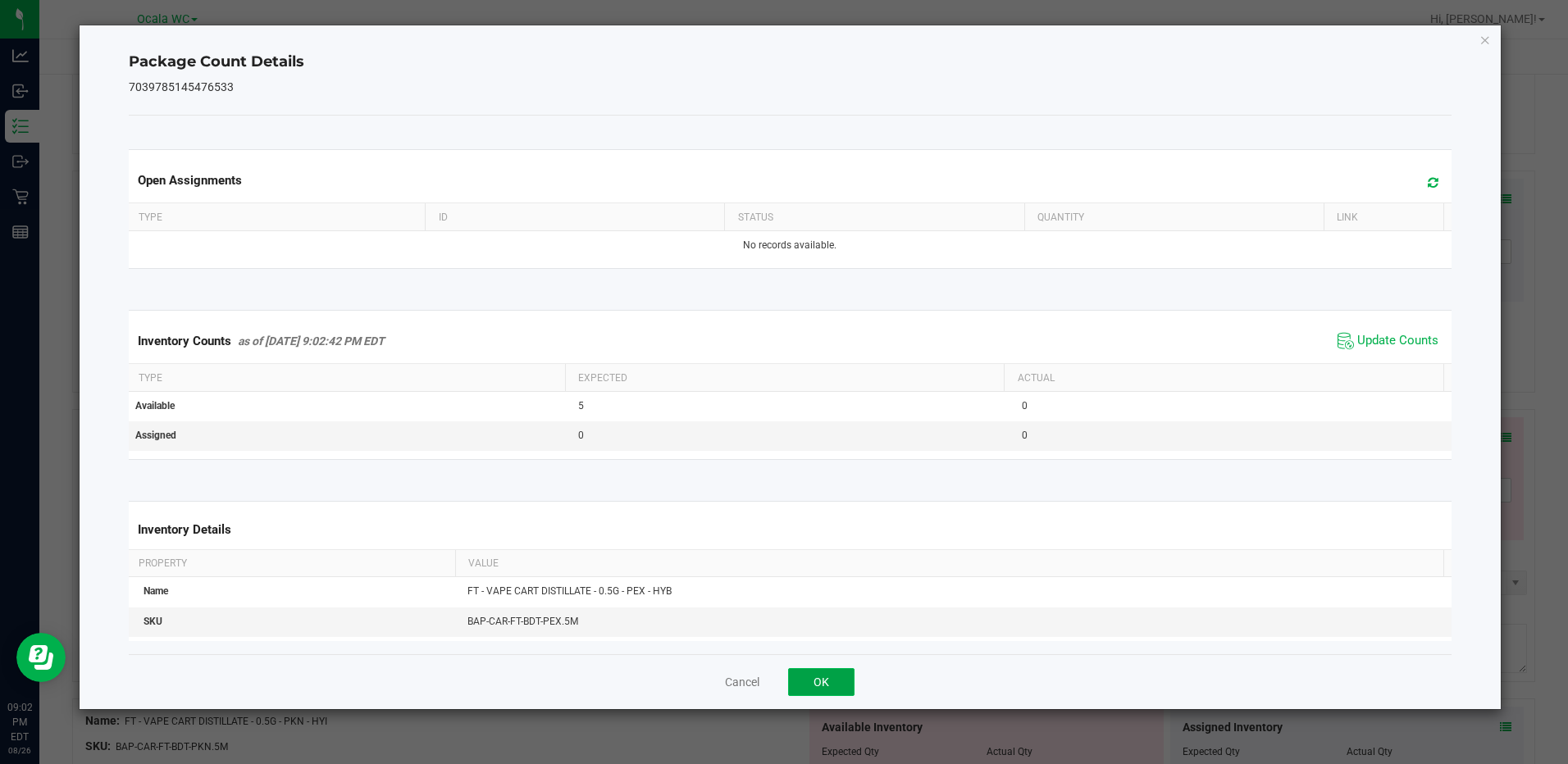
click at [841, 675] on button "OK" at bounding box center [822, 681] width 66 height 28
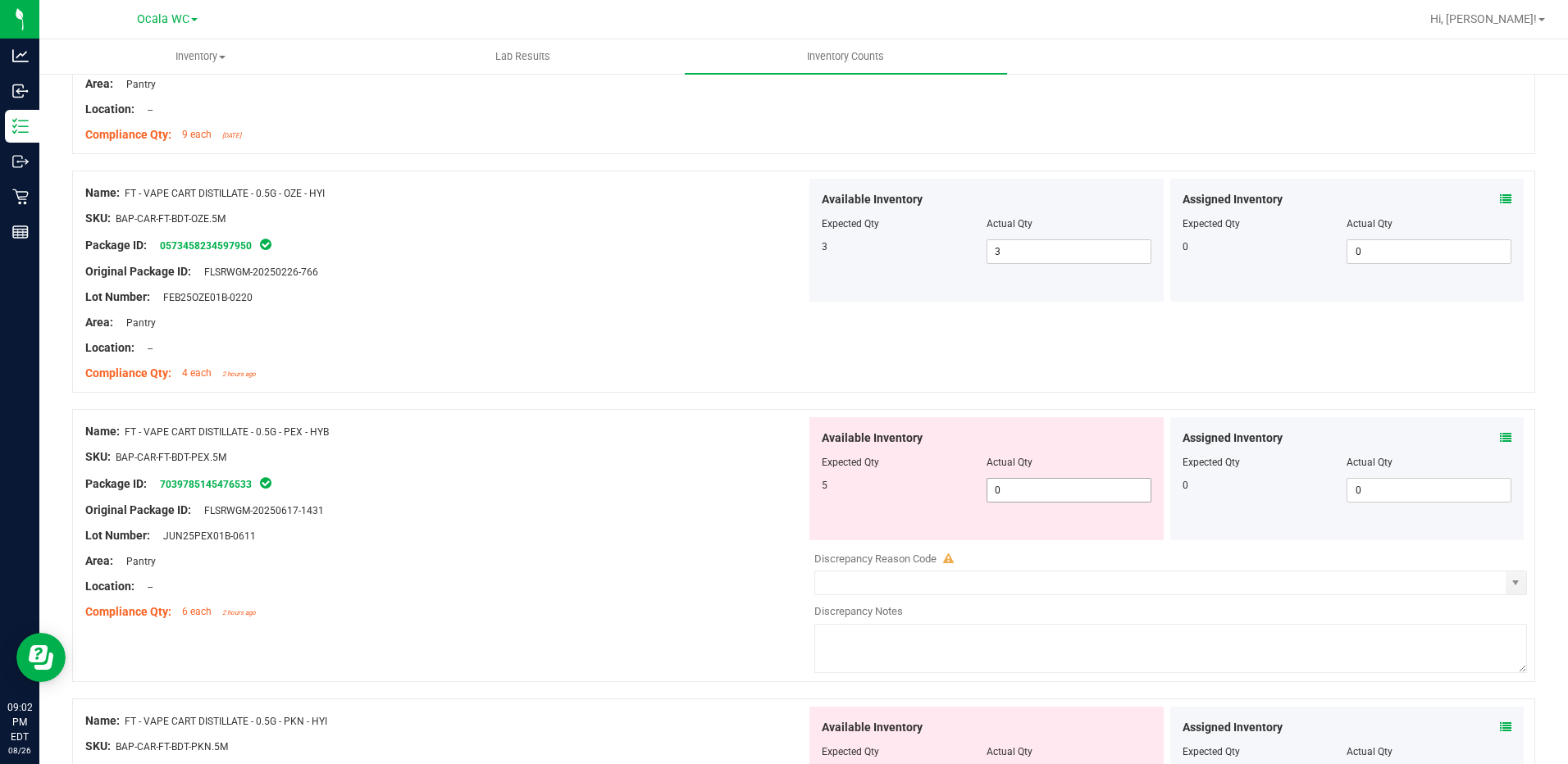
scroll to position [3280, 0]
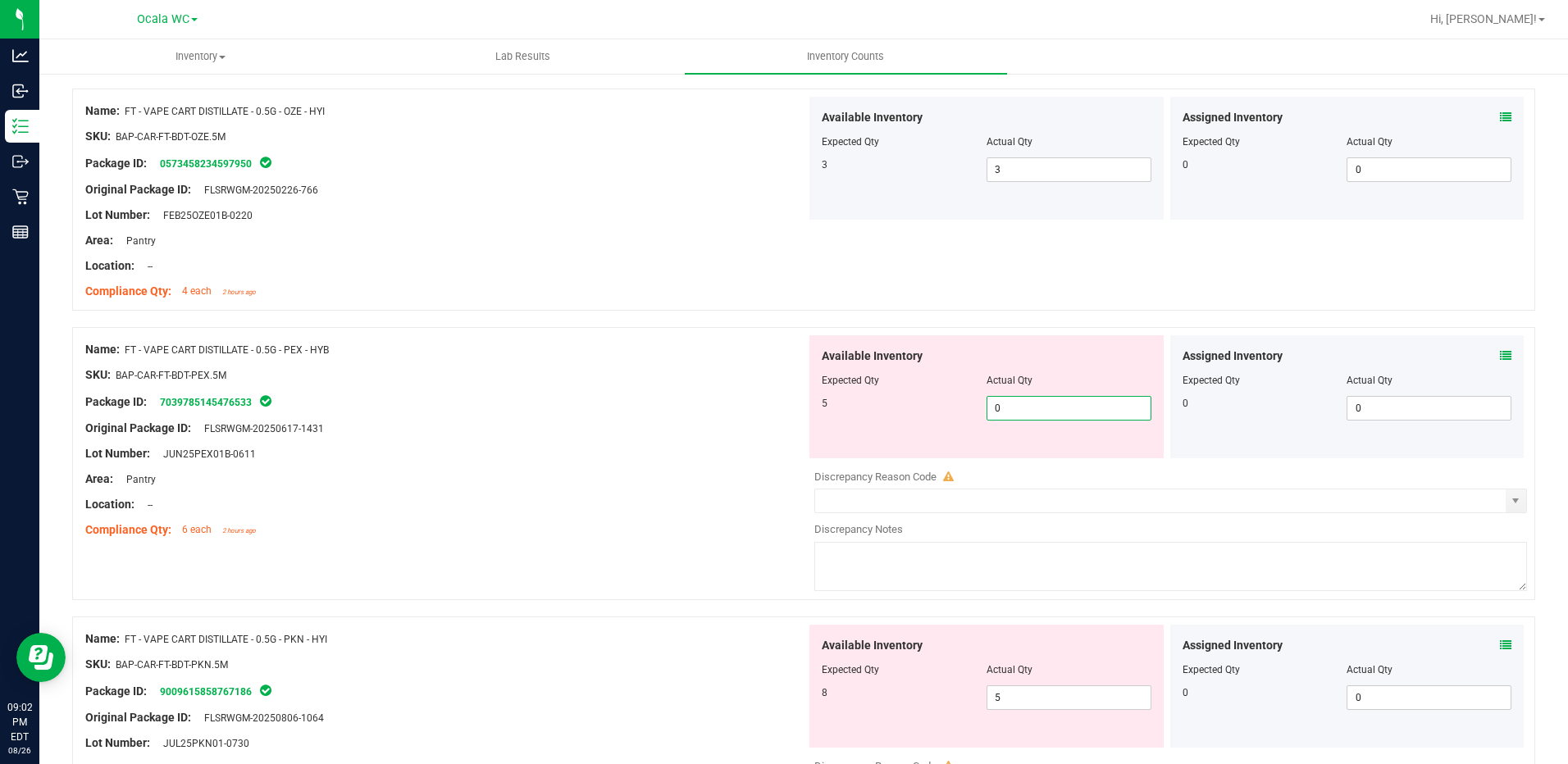
click at [1020, 416] on span "0 0" at bounding box center [1069, 408] width 165 height 24
click at [1020, 416] on input "0" at bounding box center [1069, 408] width 163 height 23
type input "5"
click at [615, 415] on div at bounding box center [445, 415] width 721 height 8
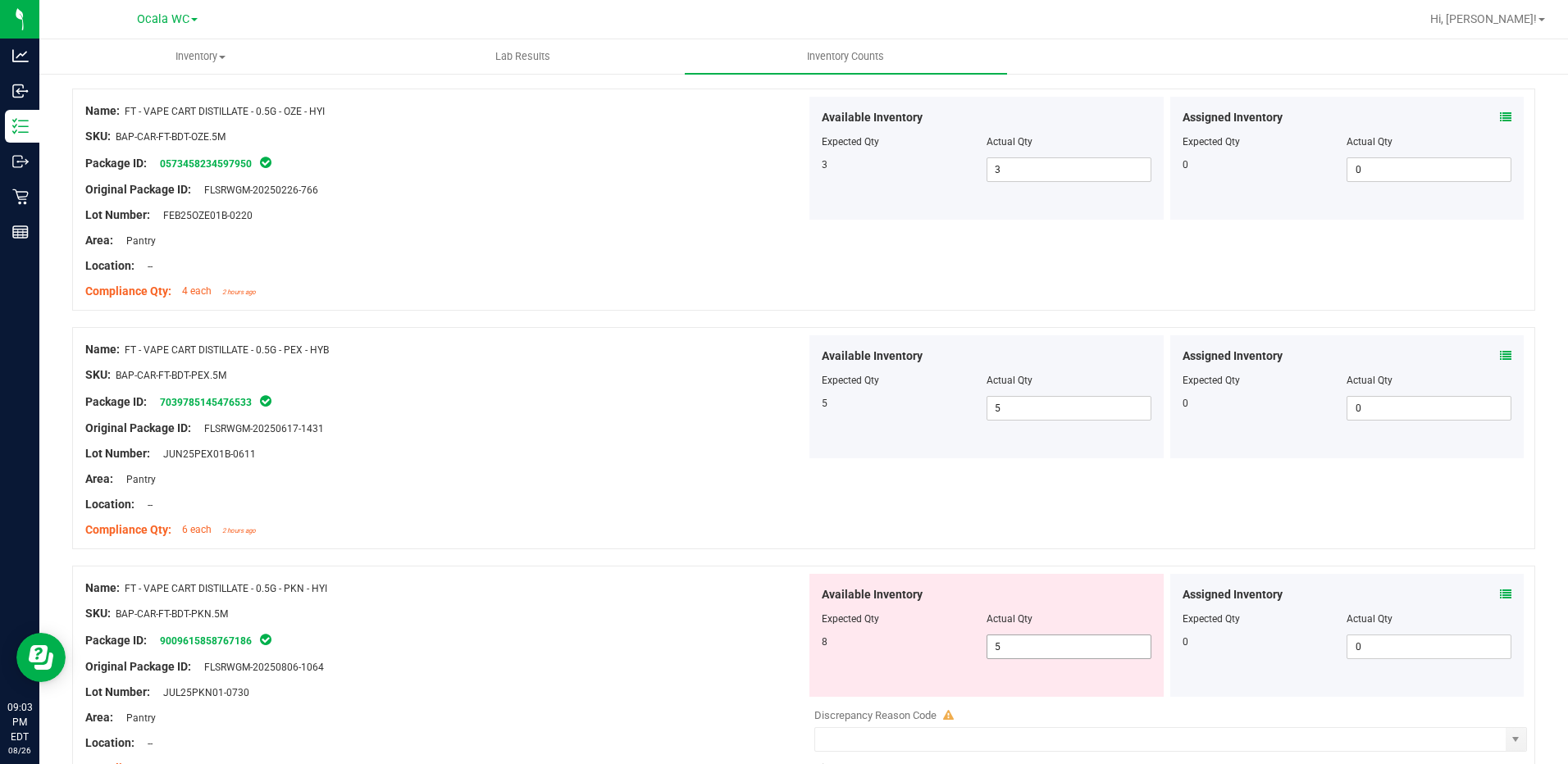
scroll to position [3443, 0]
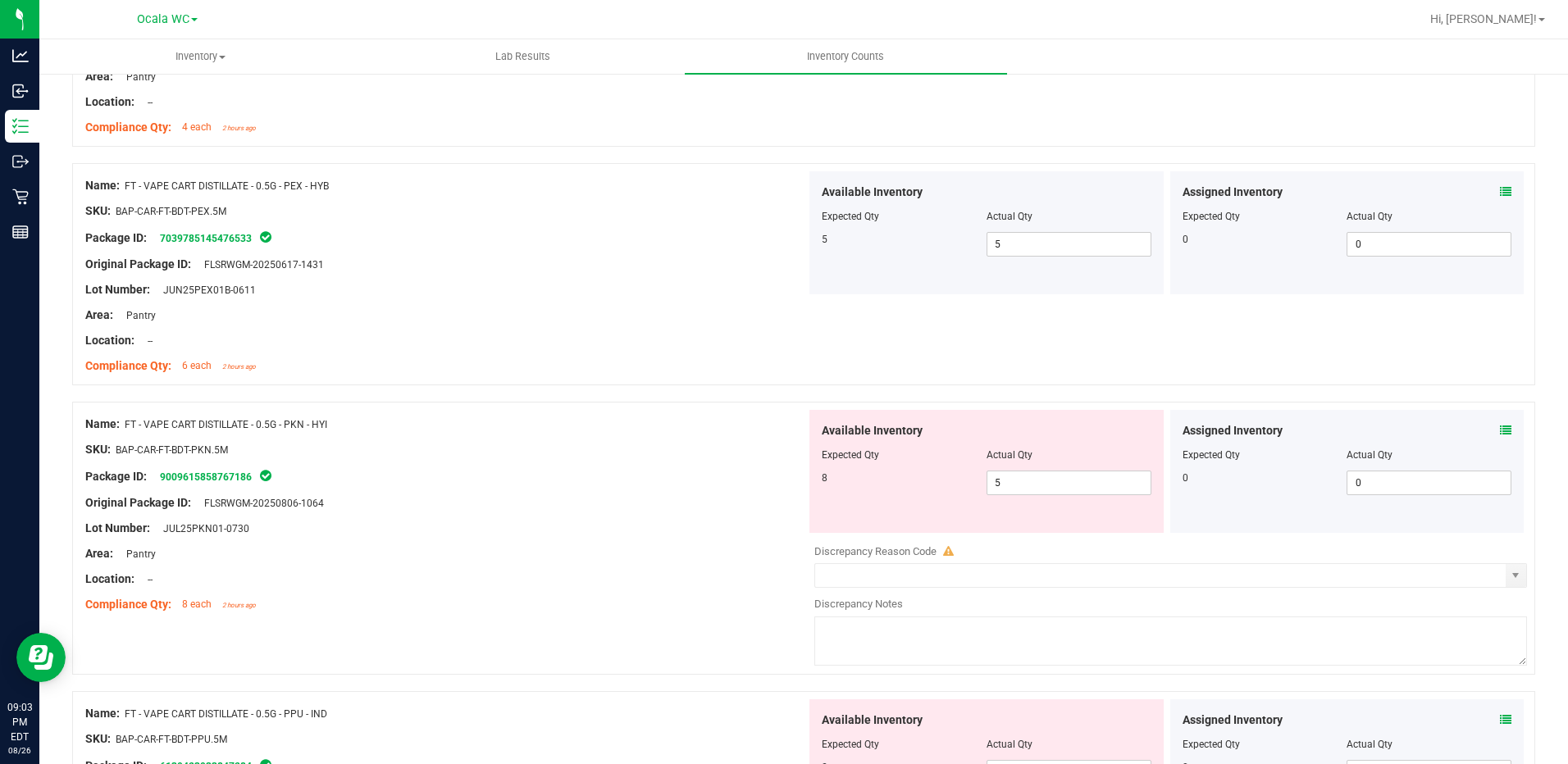
click at [1500, 431] on icon at bounding box center [1505, 430] width 12 height 12
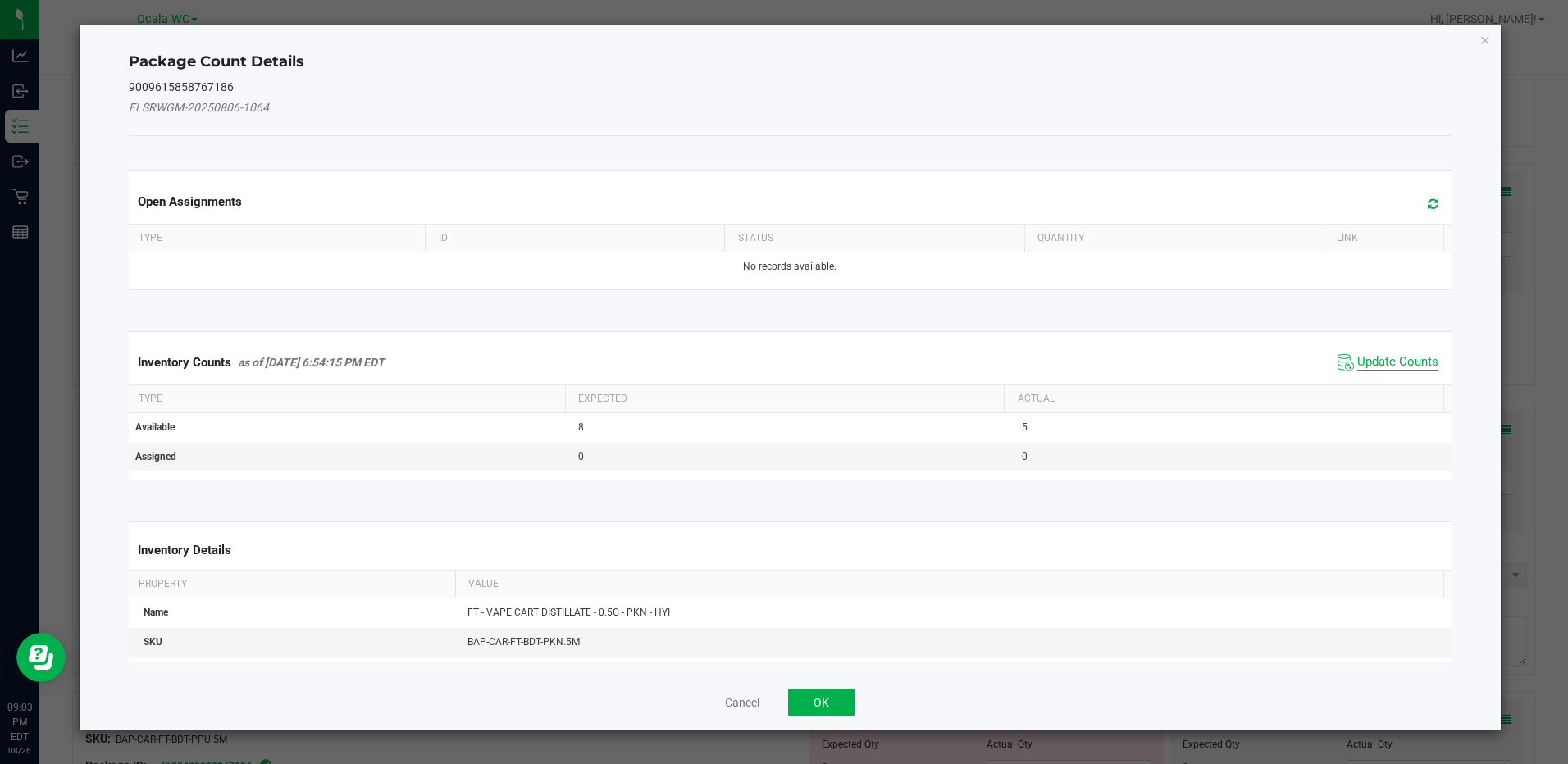
click at [1382, 357] on span "Update Counts" at bounding box center [1397, 362] width 81 height 16
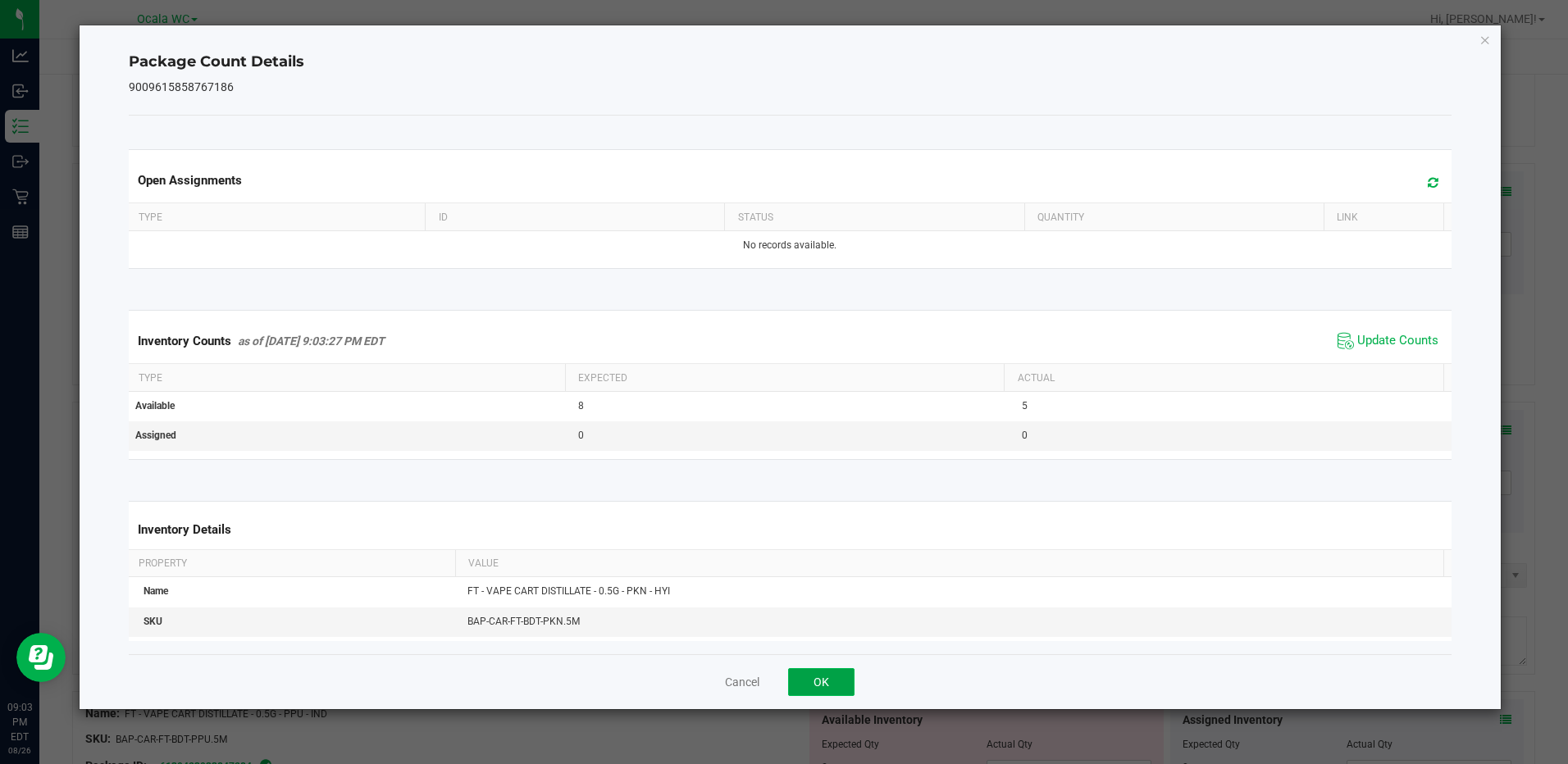
click at [836, 678] on button "OK" at bounding box center [822, 681] width 66 height 28
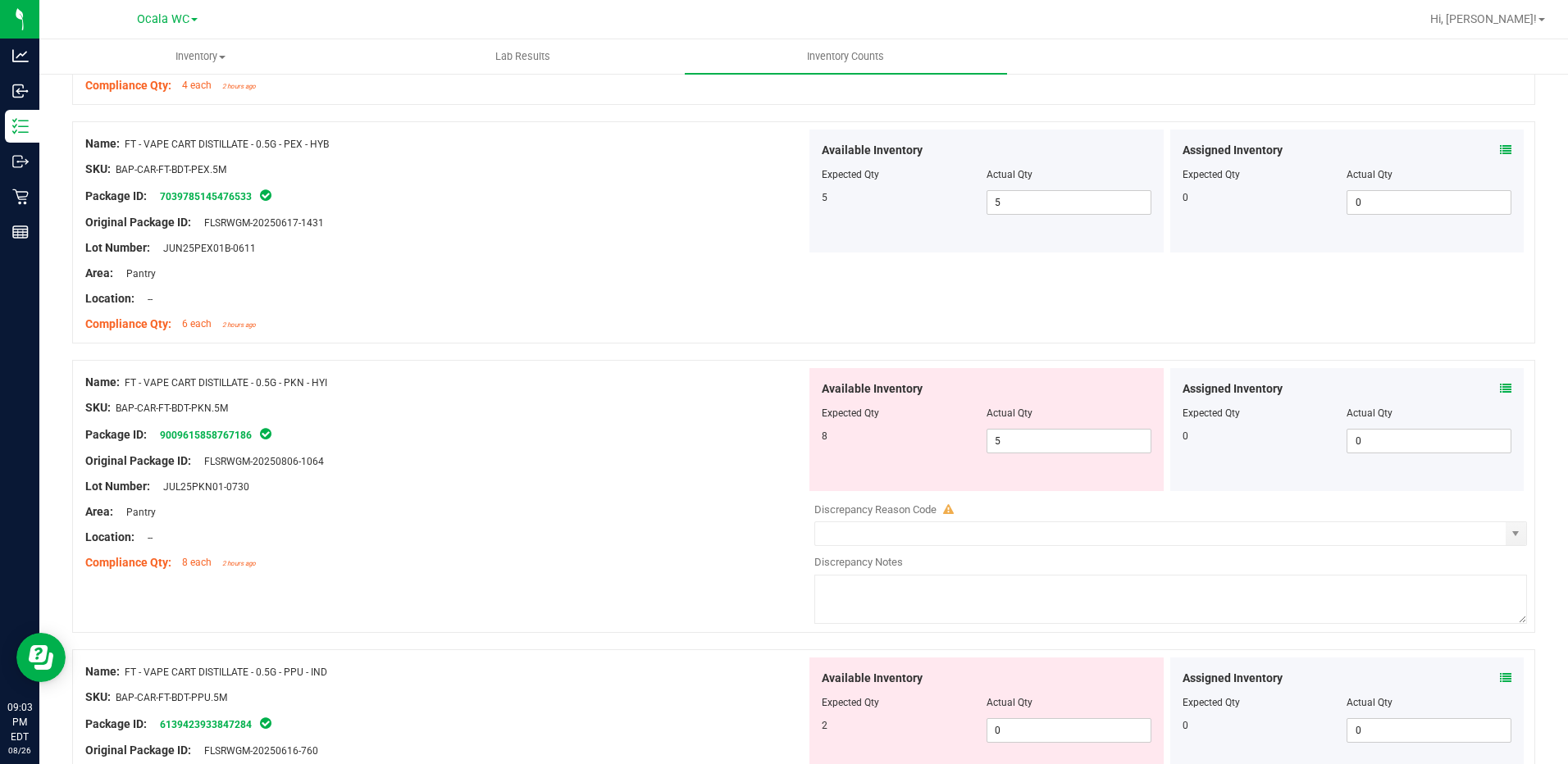
scroll to position [3525, 0]
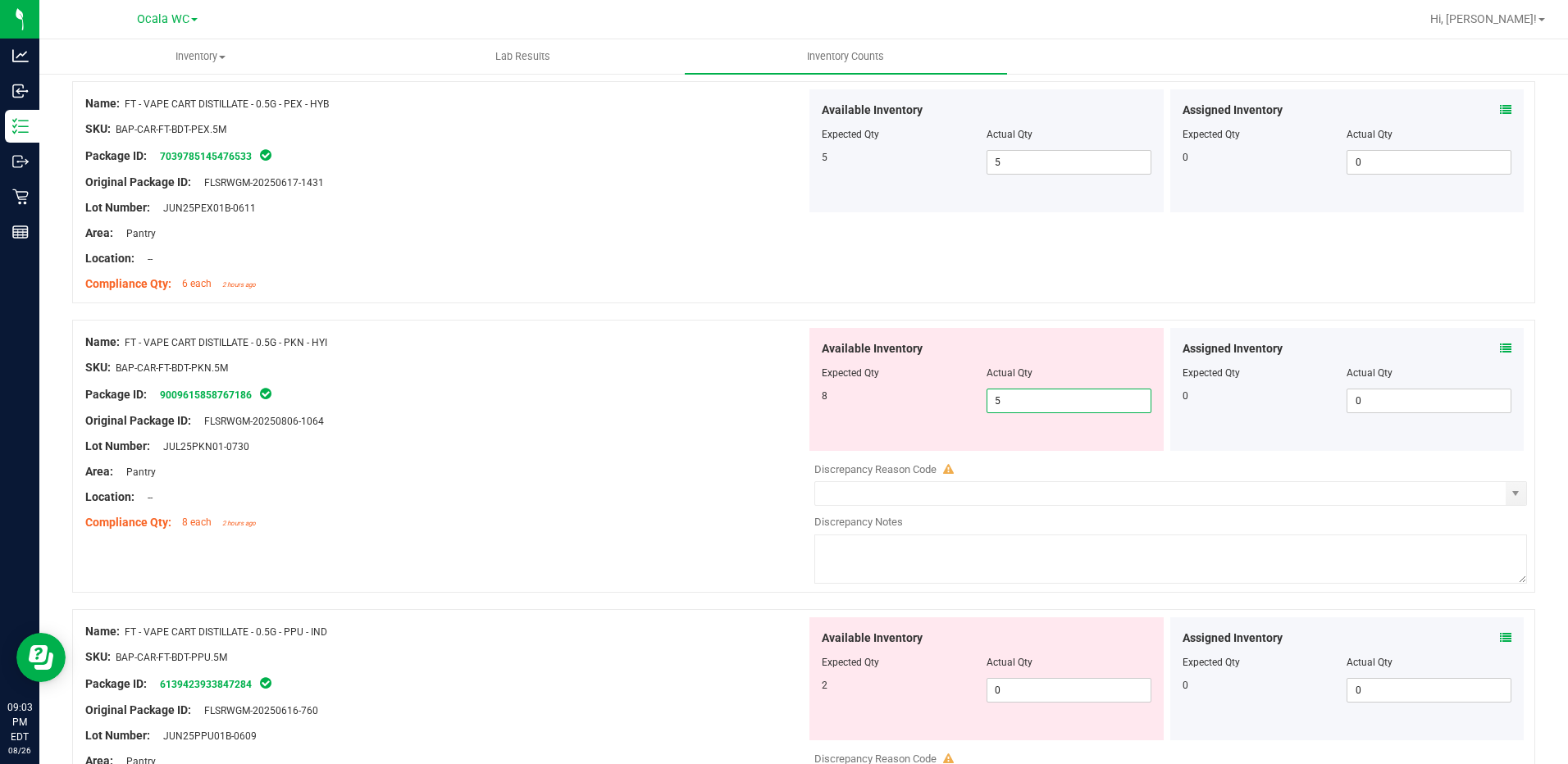
click at [1014, 400] on span "5 5" at bounding box center [1069, 400] width 165 height 24
click at [1014, 400] on input "5" at bounding box center [1069, 401] width 163 height 23
type input "8"
click at [548, 483] on div at bounding box center [445, 484] width 721 height 8
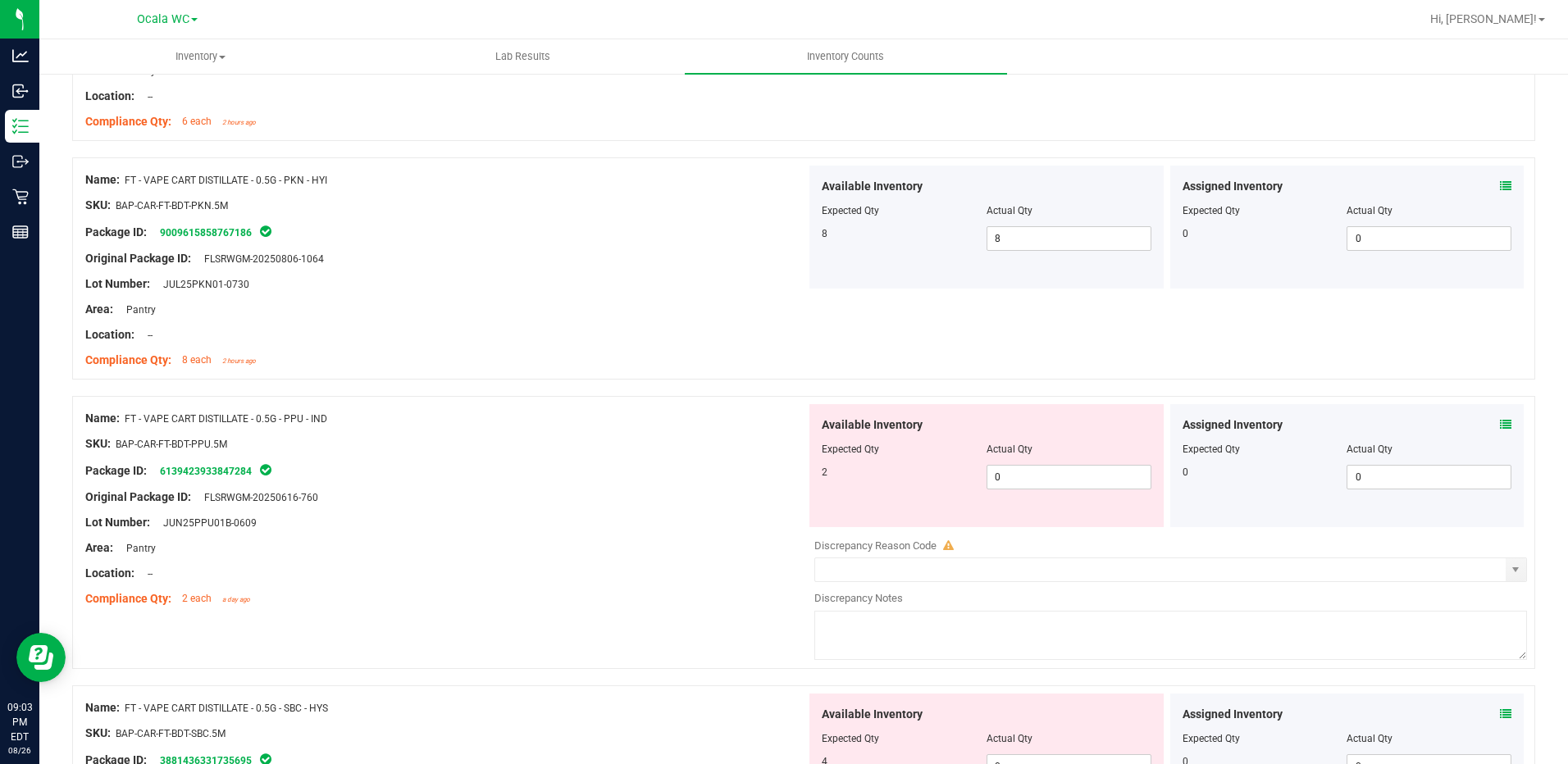
scroll to position [3689, 0]
click at [1500, 415] on span at bounding box center [1505, 423] width 12 height 17
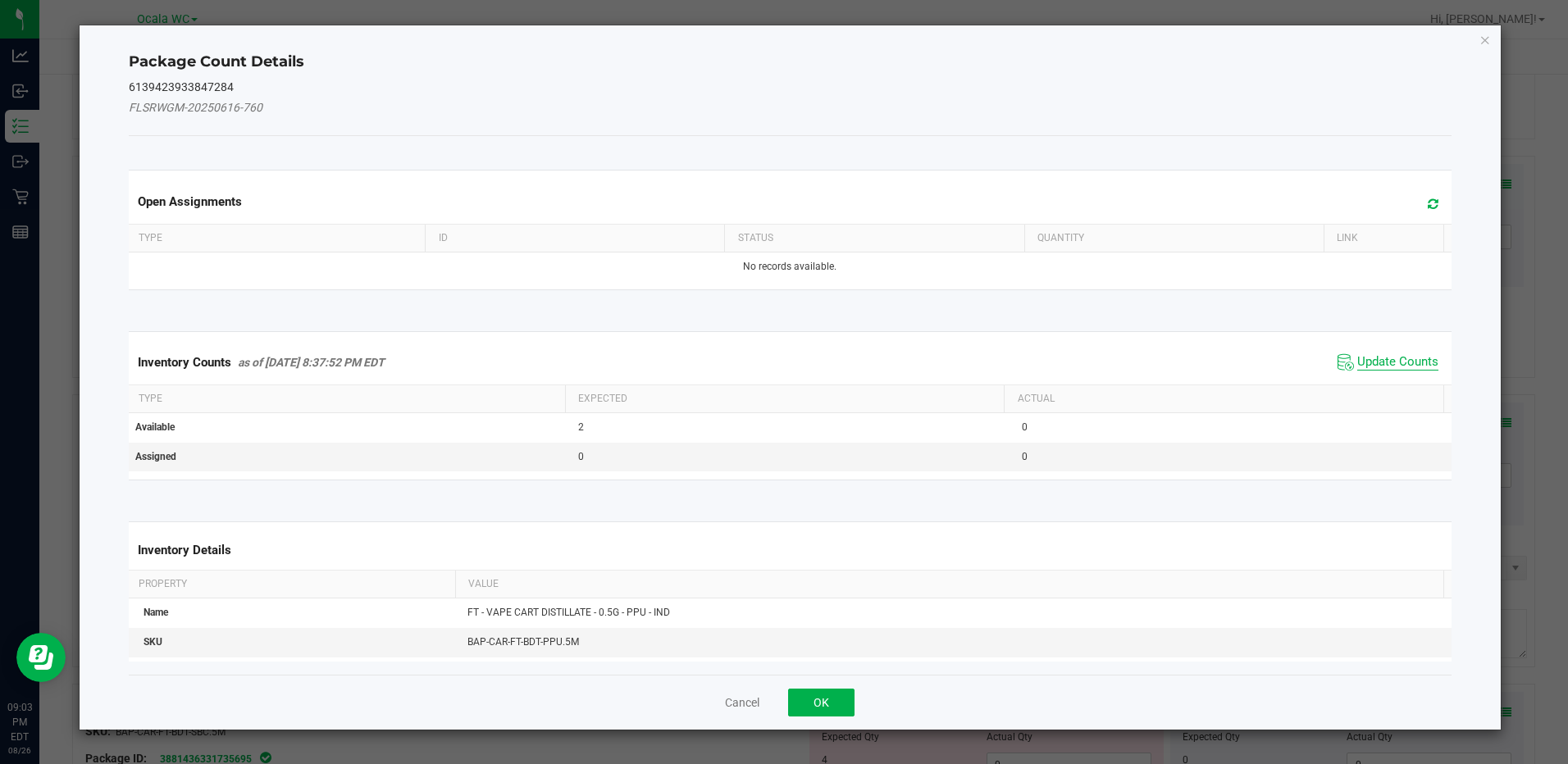
click at [1408, 362] on span "Update Counts" at bounding box center [1397, 362] width 81 height 16
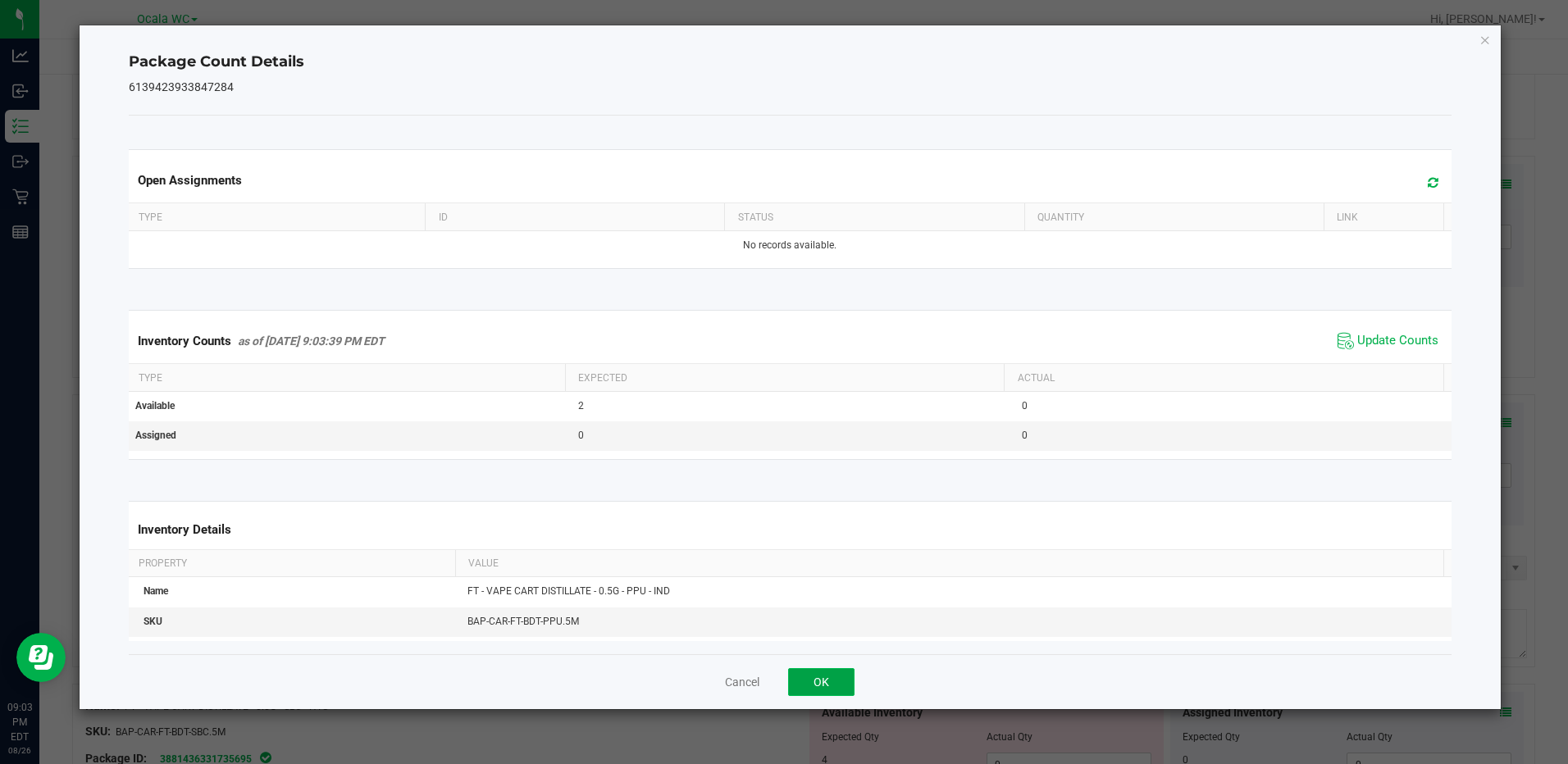
click at [846, 684] on button "OK" at bounding box center [822, 681] width 66 height 28
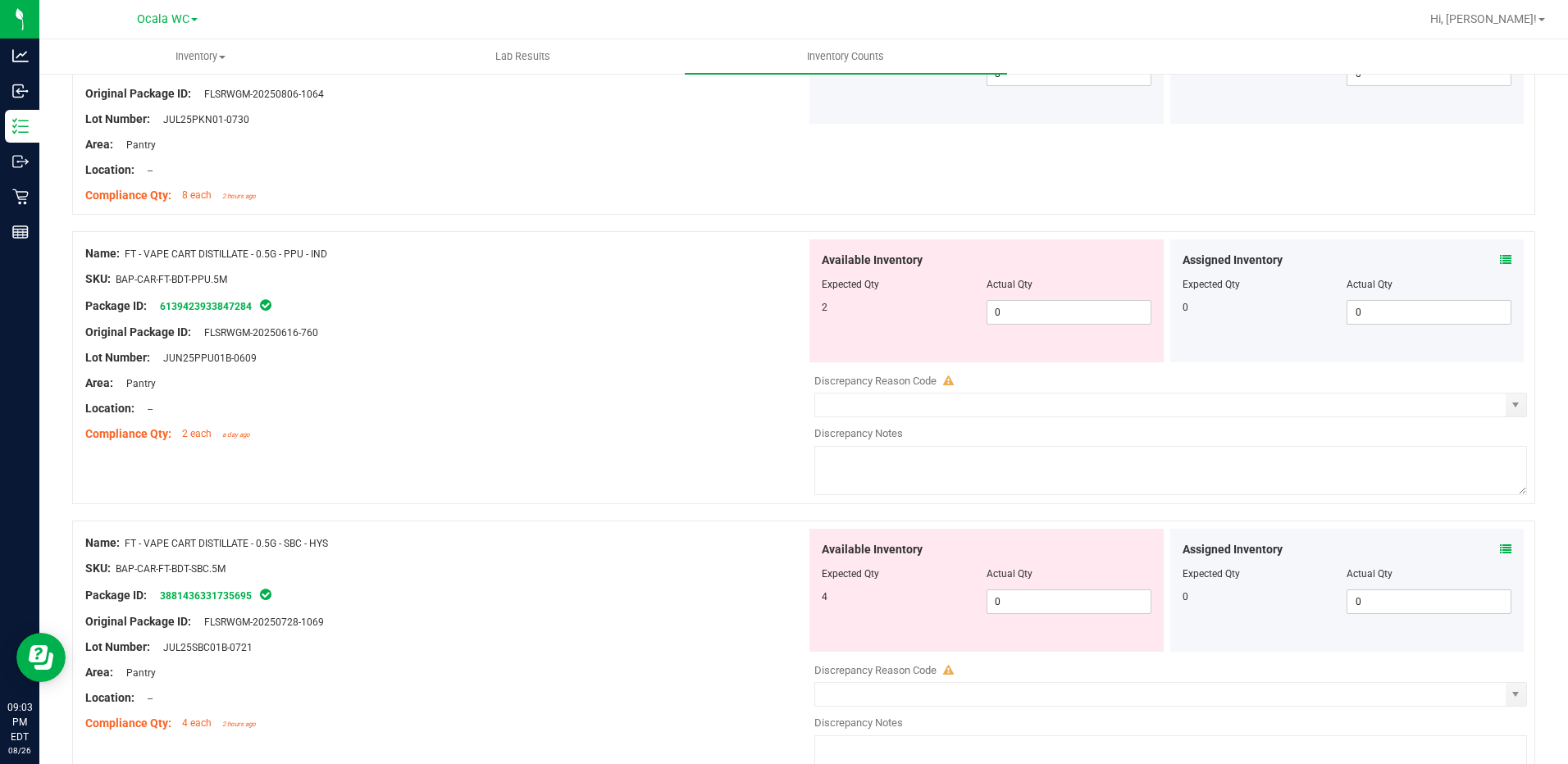
scroll to position [3853, 0]
click at [1046, 306] on span "0 0" at bounding box center [1069, 311] width 165 height 24
click at [1046, 306] on input "0" at bounding box center [1069, 312] width 163 height 23
type input "2"
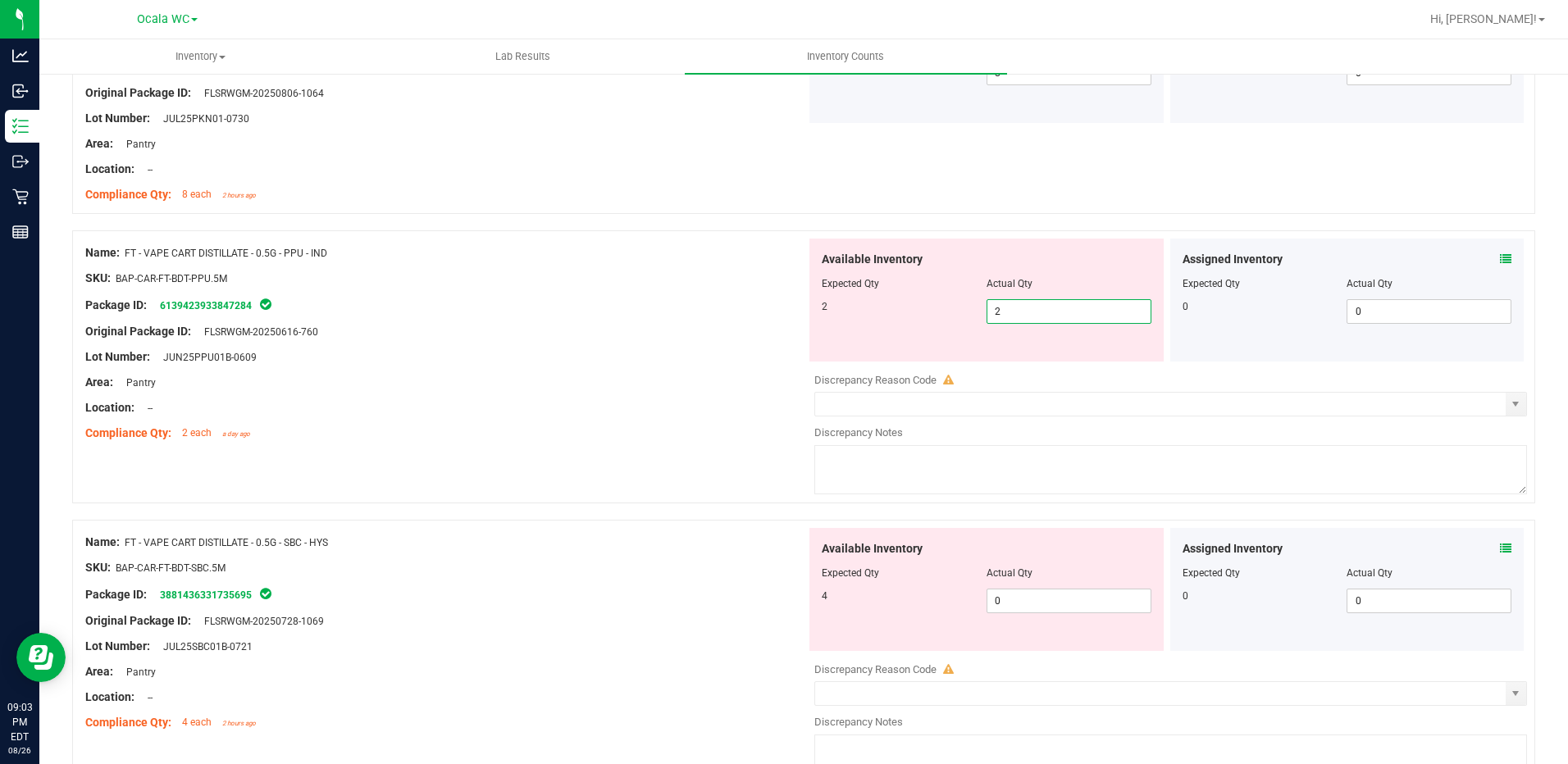
click at [750, 356] on div "Lot Number: JUN25PPU01B-0609" at bounding box center [445, 356] width 721 height 17
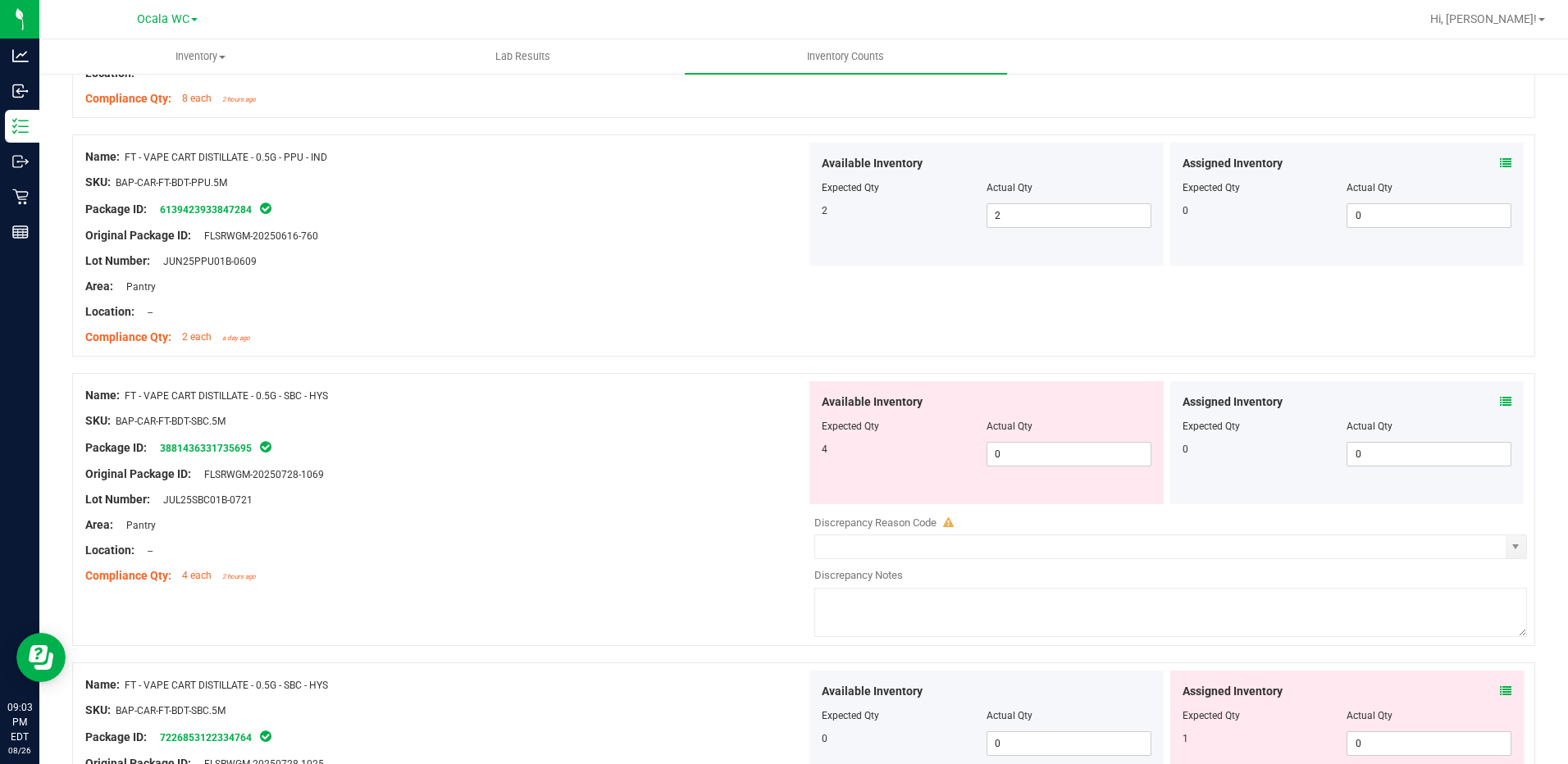
scroll to position [4099, 0]
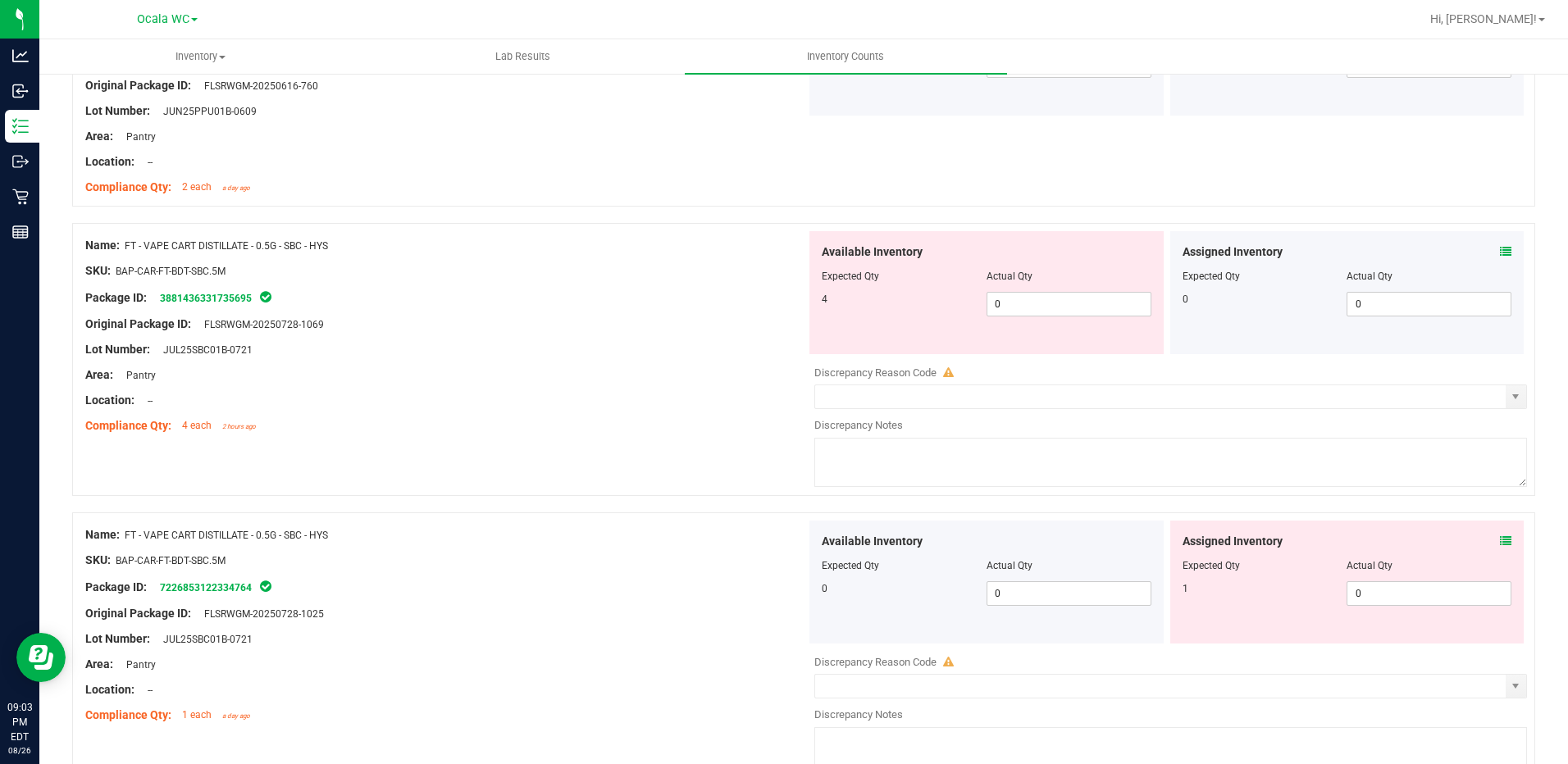
click at [1500, 250] on icon at bounding box center [1505, 251] width 12 height 12
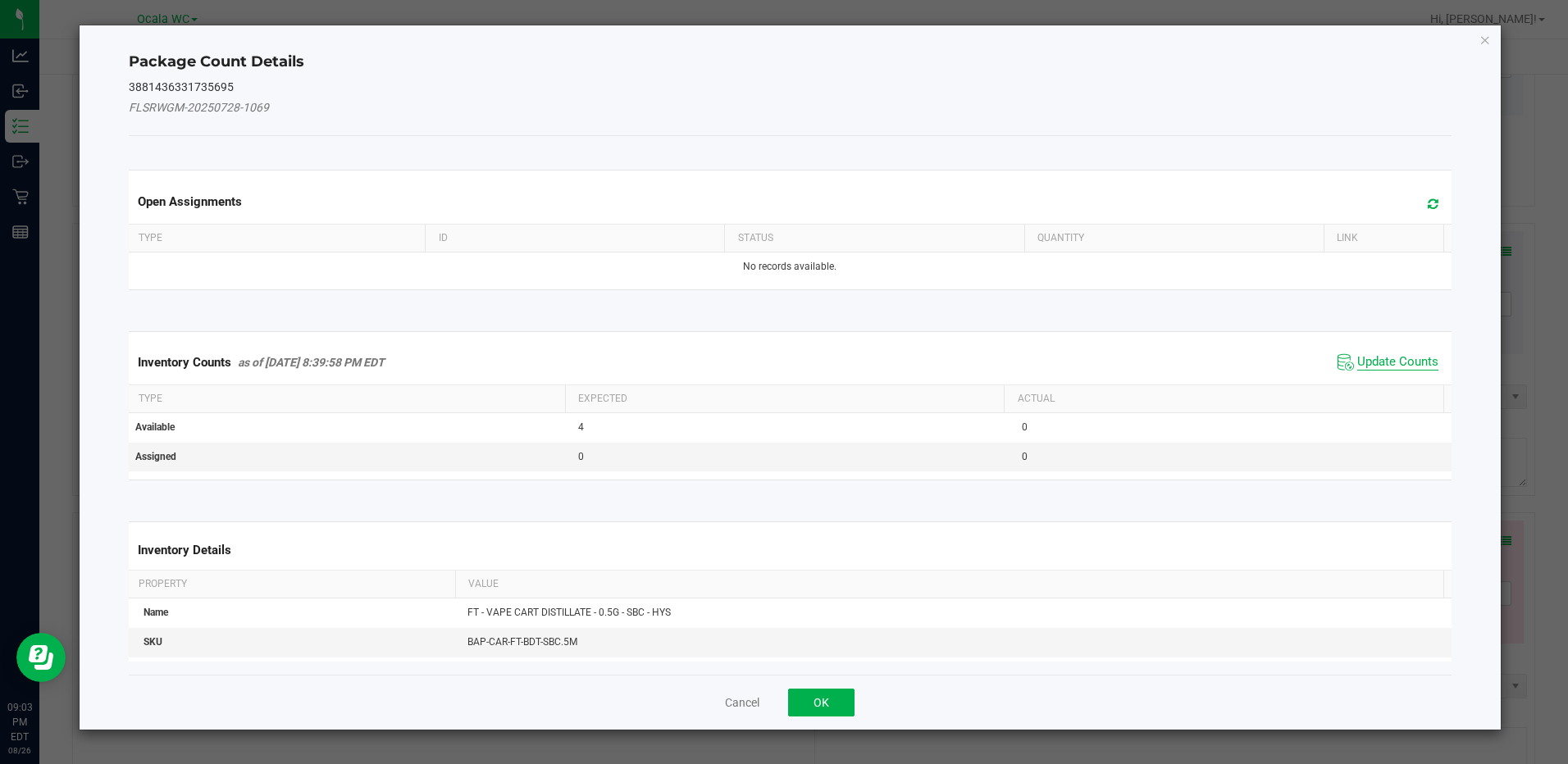
click at [1382, 365] on span "Update Counts" at bounding box center [1397, 362] width 81 height 16
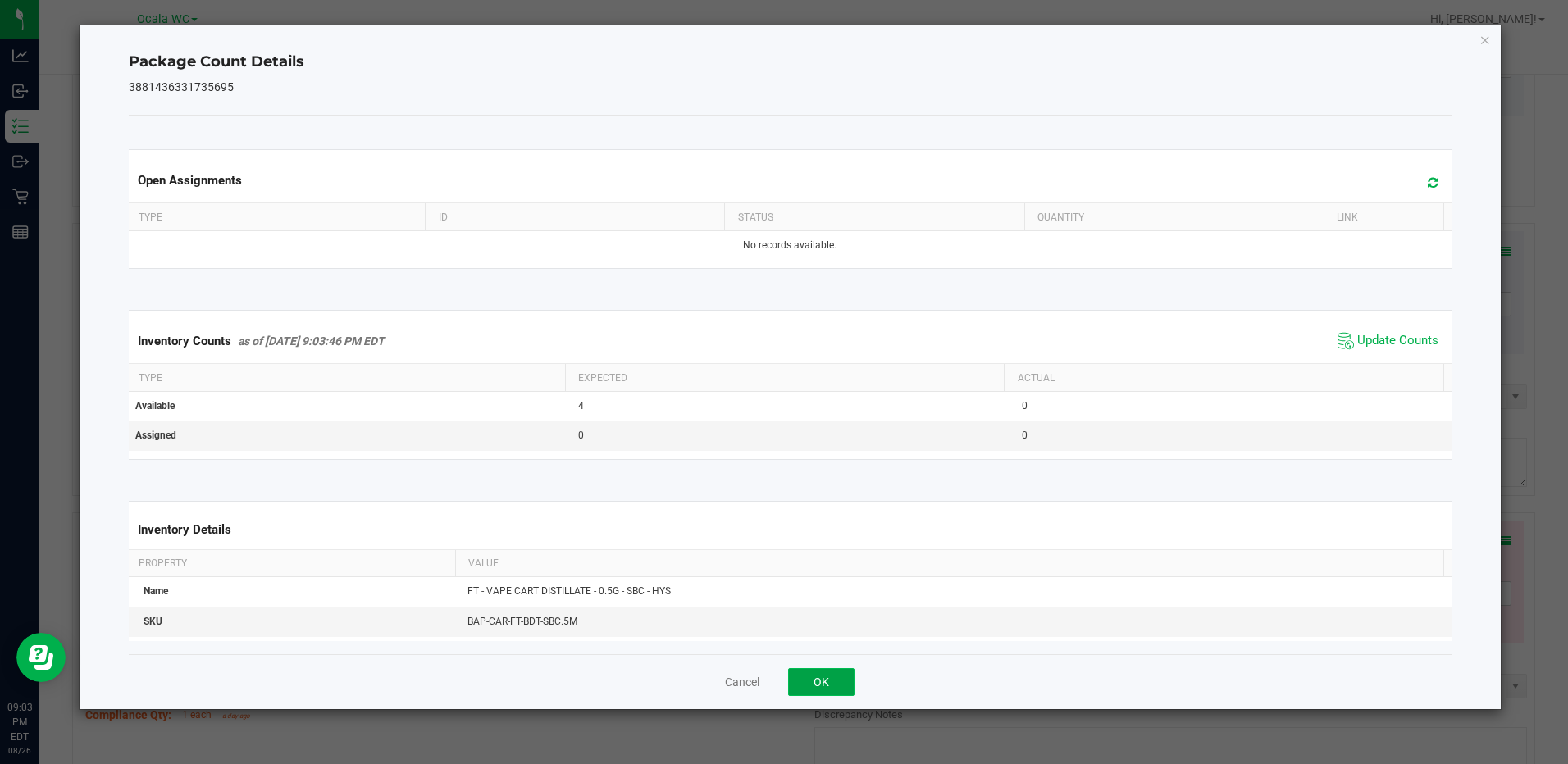
click at [834, 682] on button "OK" at bounding box center [822, 681] width 66 height 28
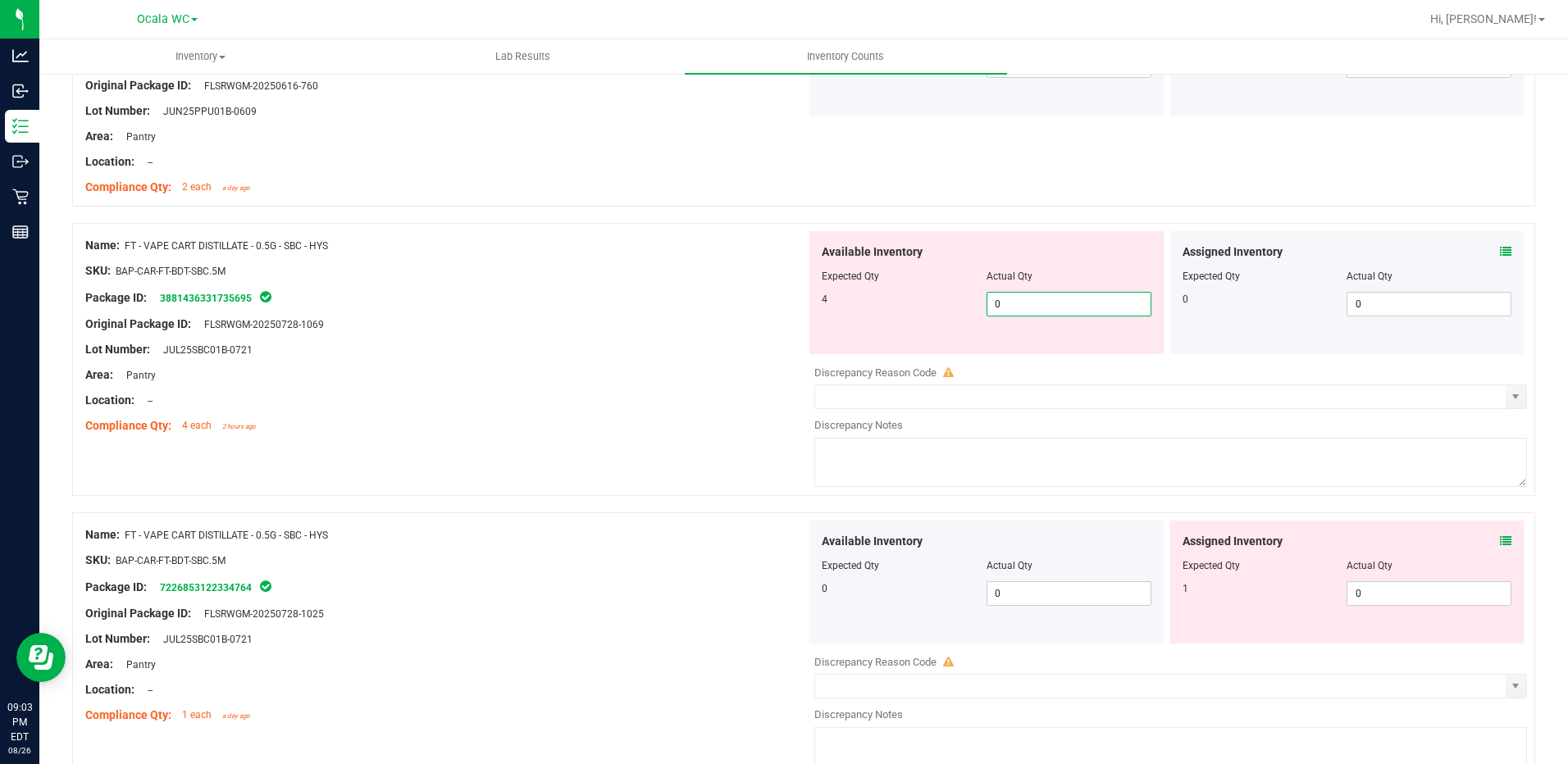
click at [1044, 302] on span "0 0" at bounding box center [1069, 303] width 165 height 24
click at [1044, 302] on input "0" at bounding box center [1069, 304] width 163 height 23
type input "4"
click at [797, 380] on div "Area: Pantry" at bounding box center [445, 374] width 721 height 17
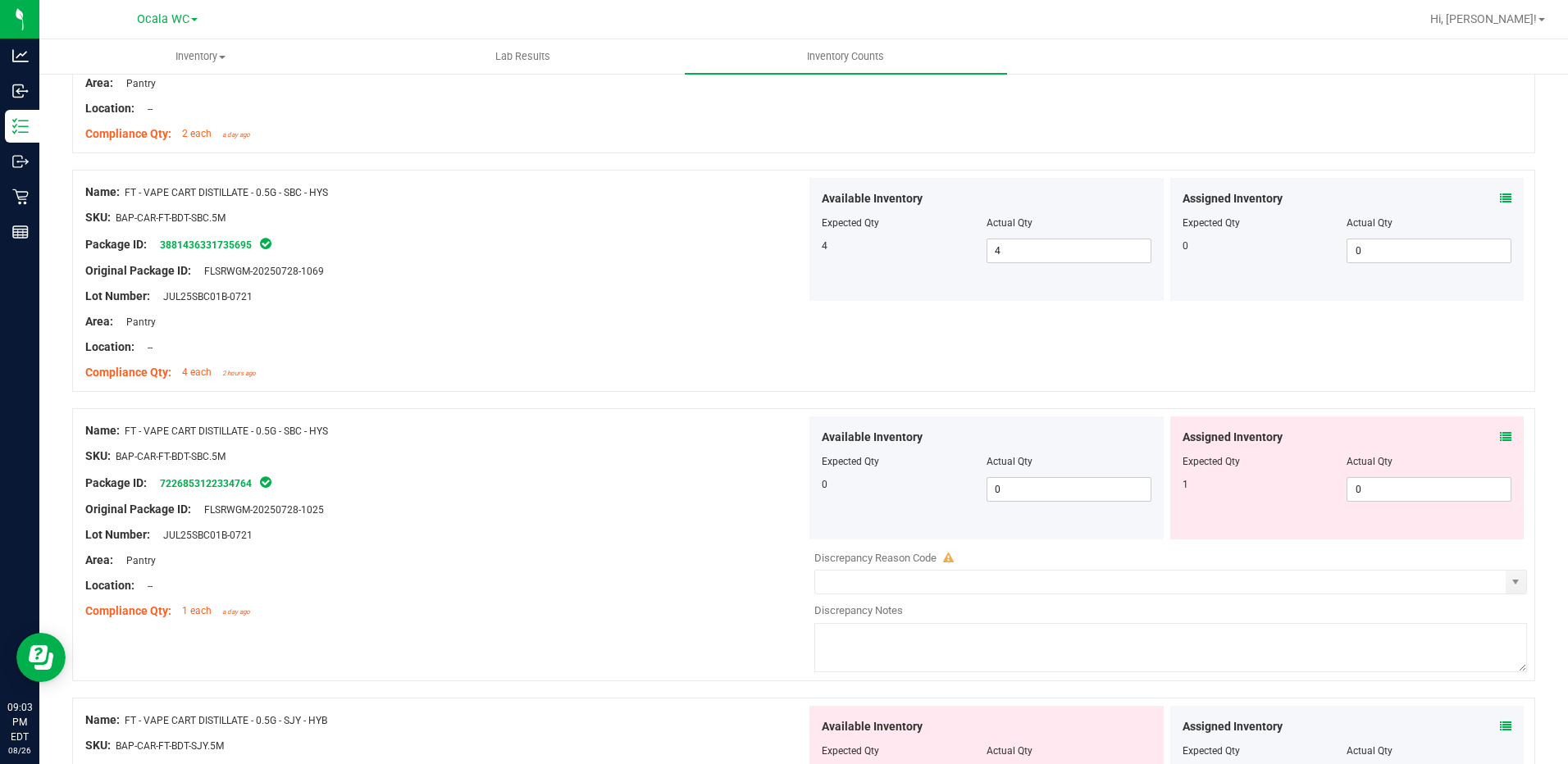
scroll to position [4181, 0]
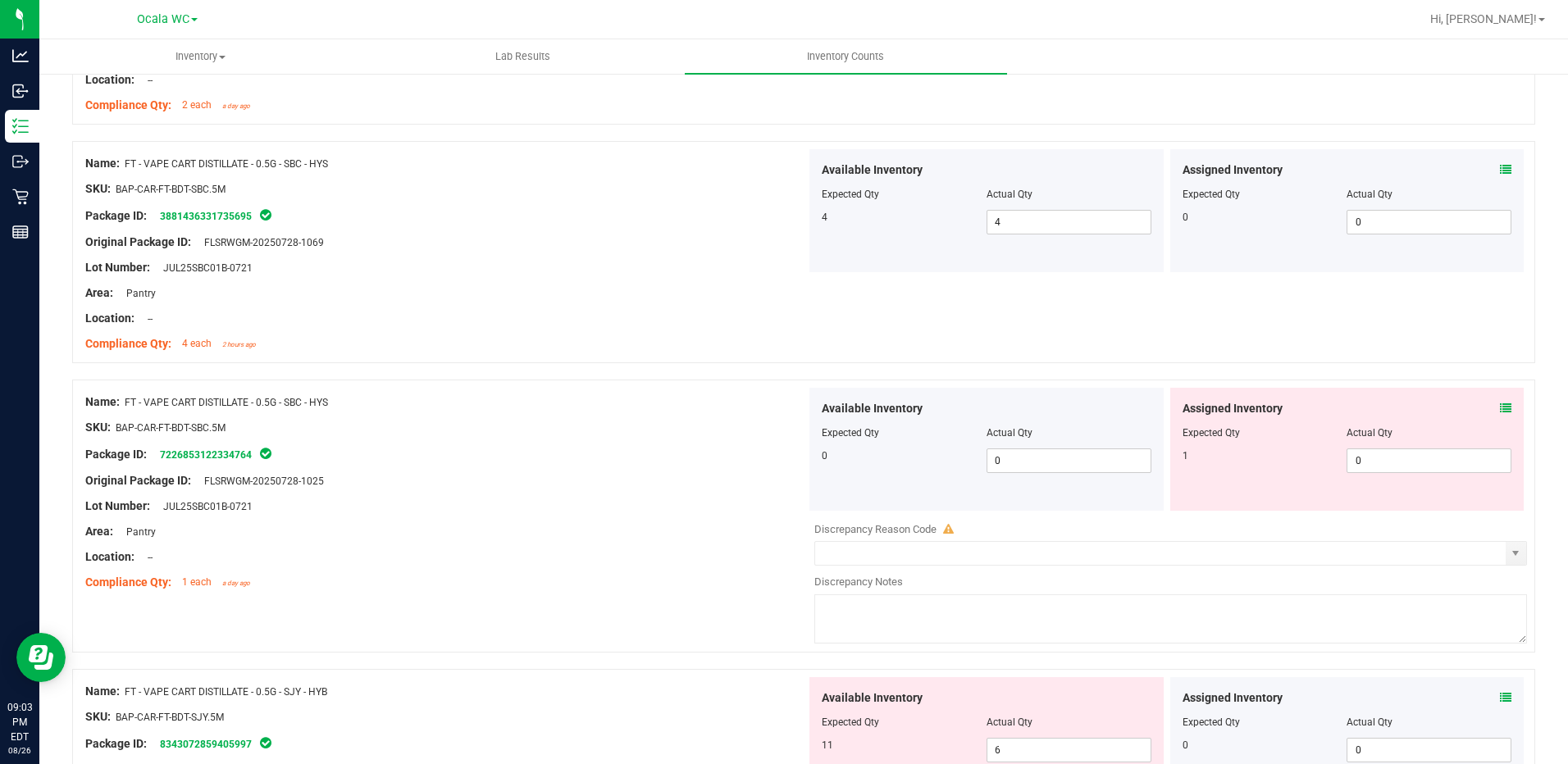
click at [1500, 411] on icon at bounding box center [1505, 408] width 12 height 12
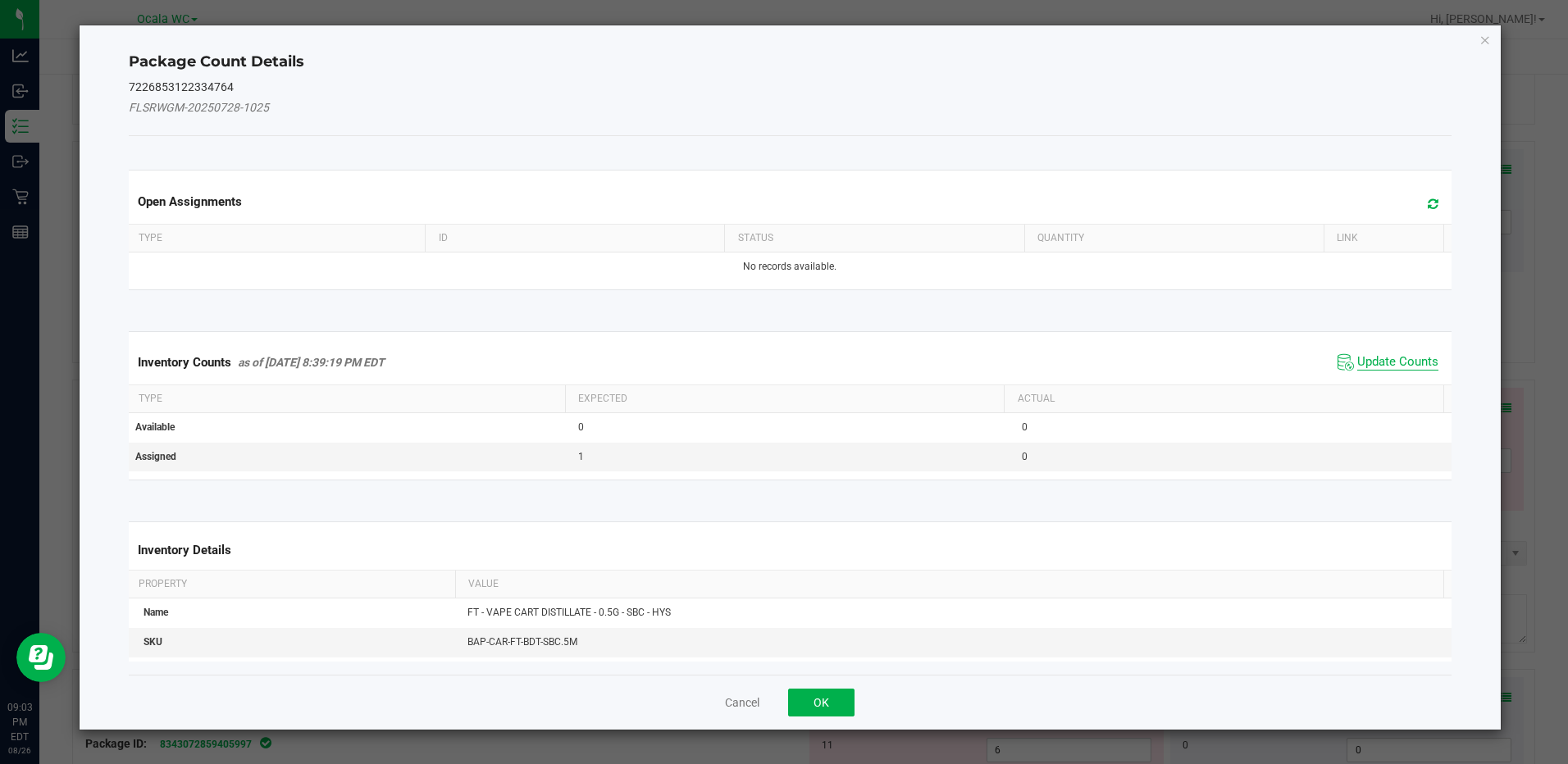
click at [1411, 358] on span "Update Counts" at bounding box center [1397, 362] width 81 height 16
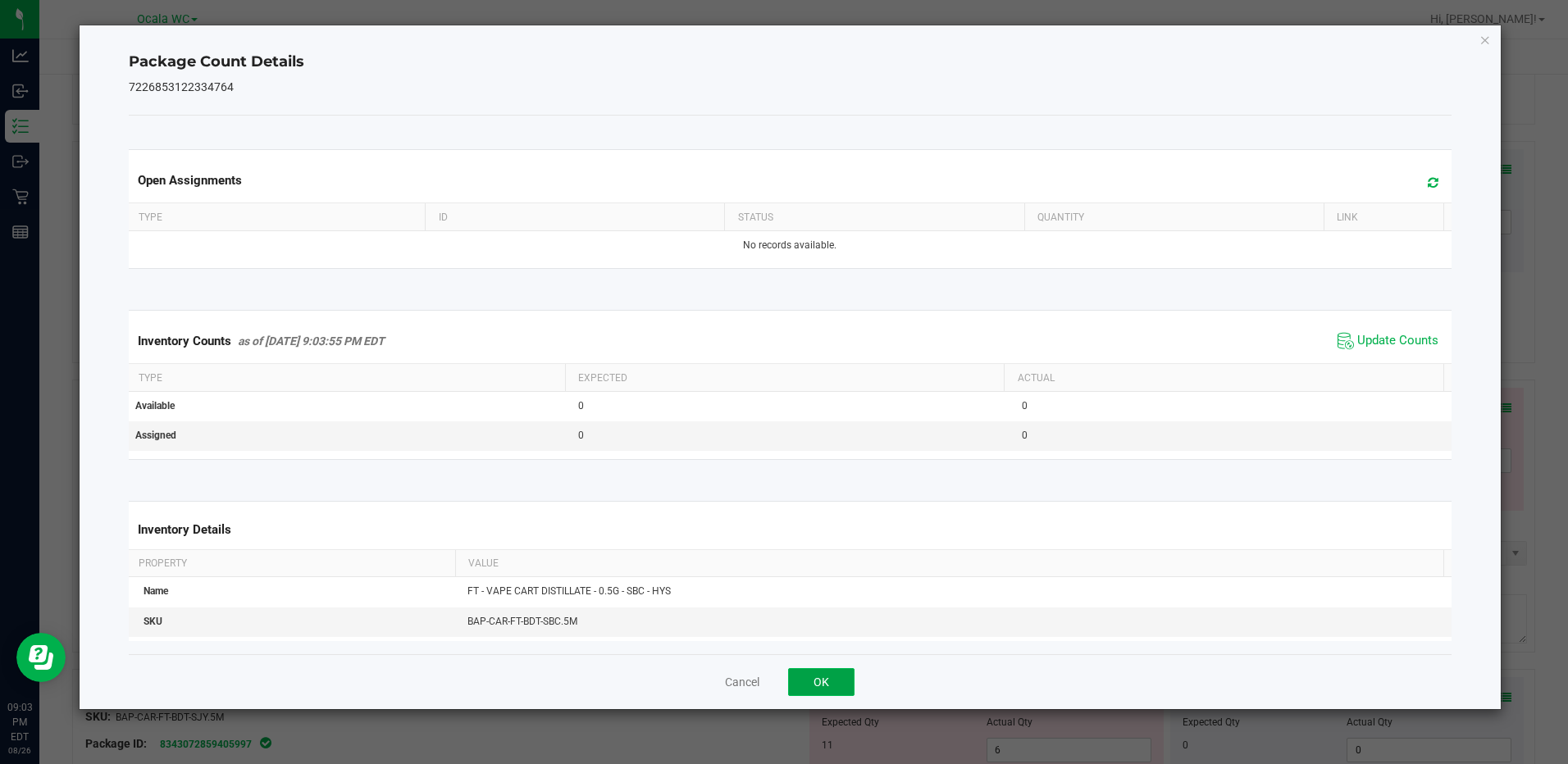
click at [828, 681] on button "OK" at bounding box center [822, 681] width 66 height 28
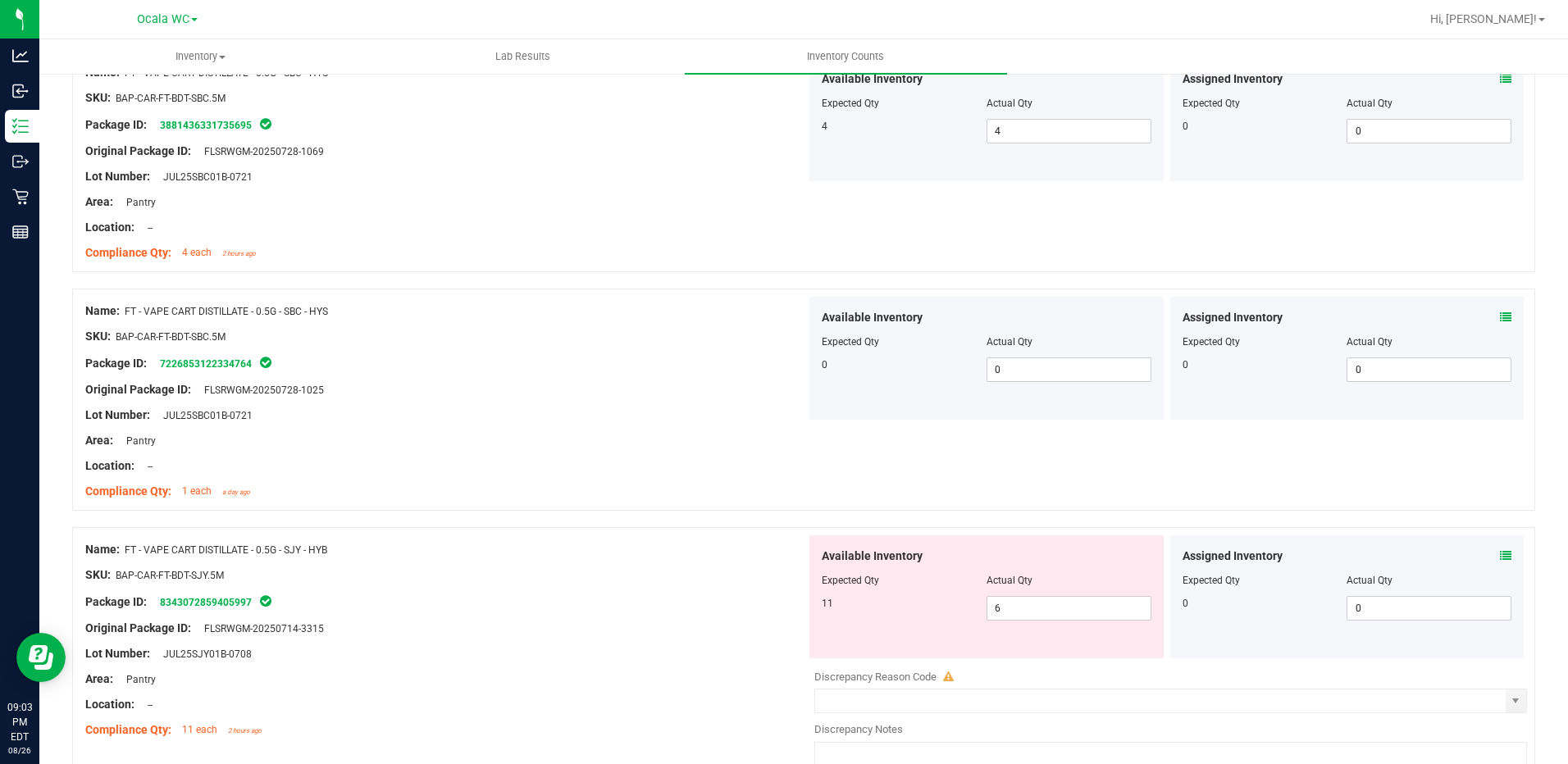
scroll to position [4345, 0]
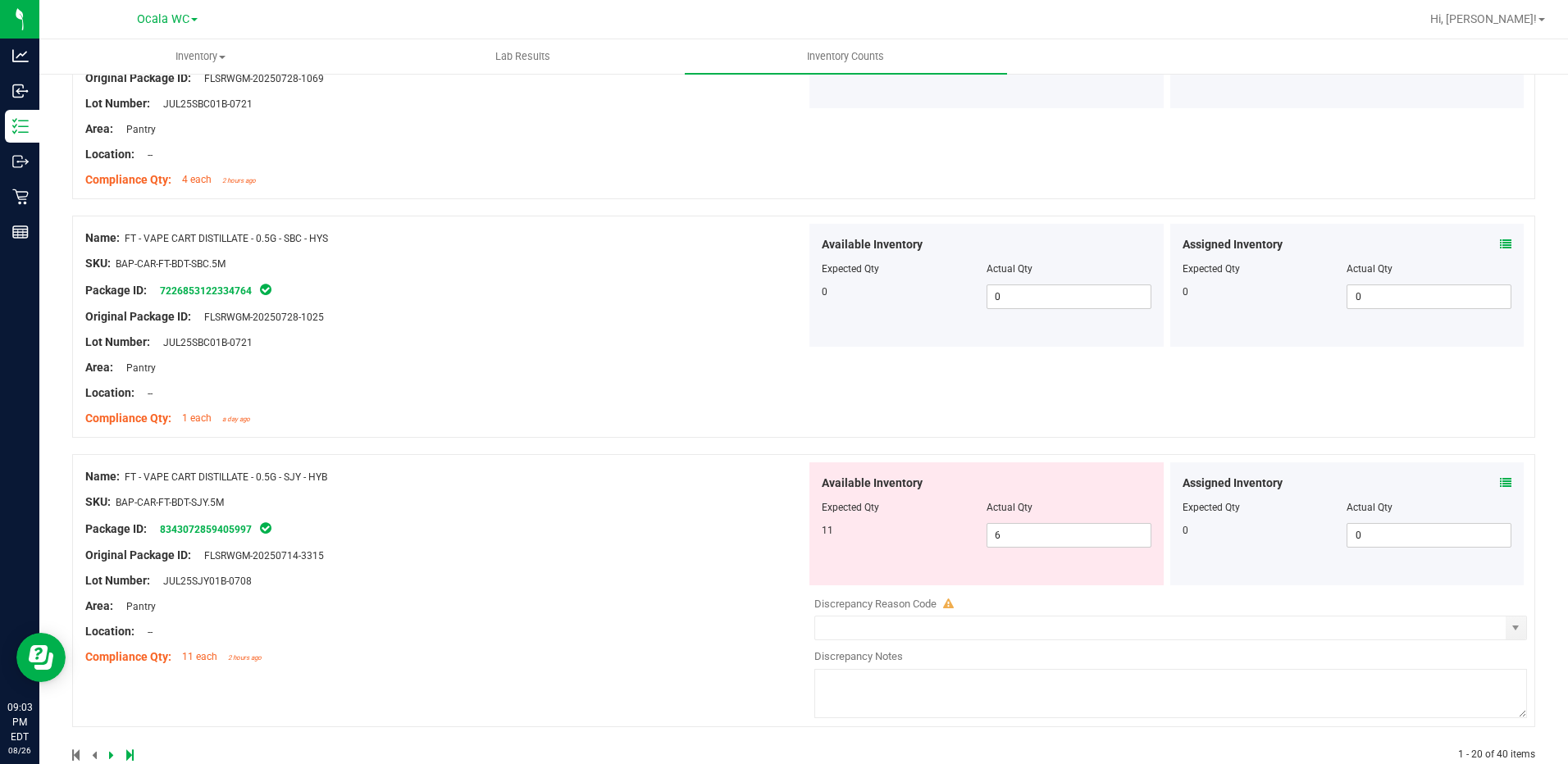
click at [1500, 487] on icon at bounding box center [1505, 482] width 12 height 12
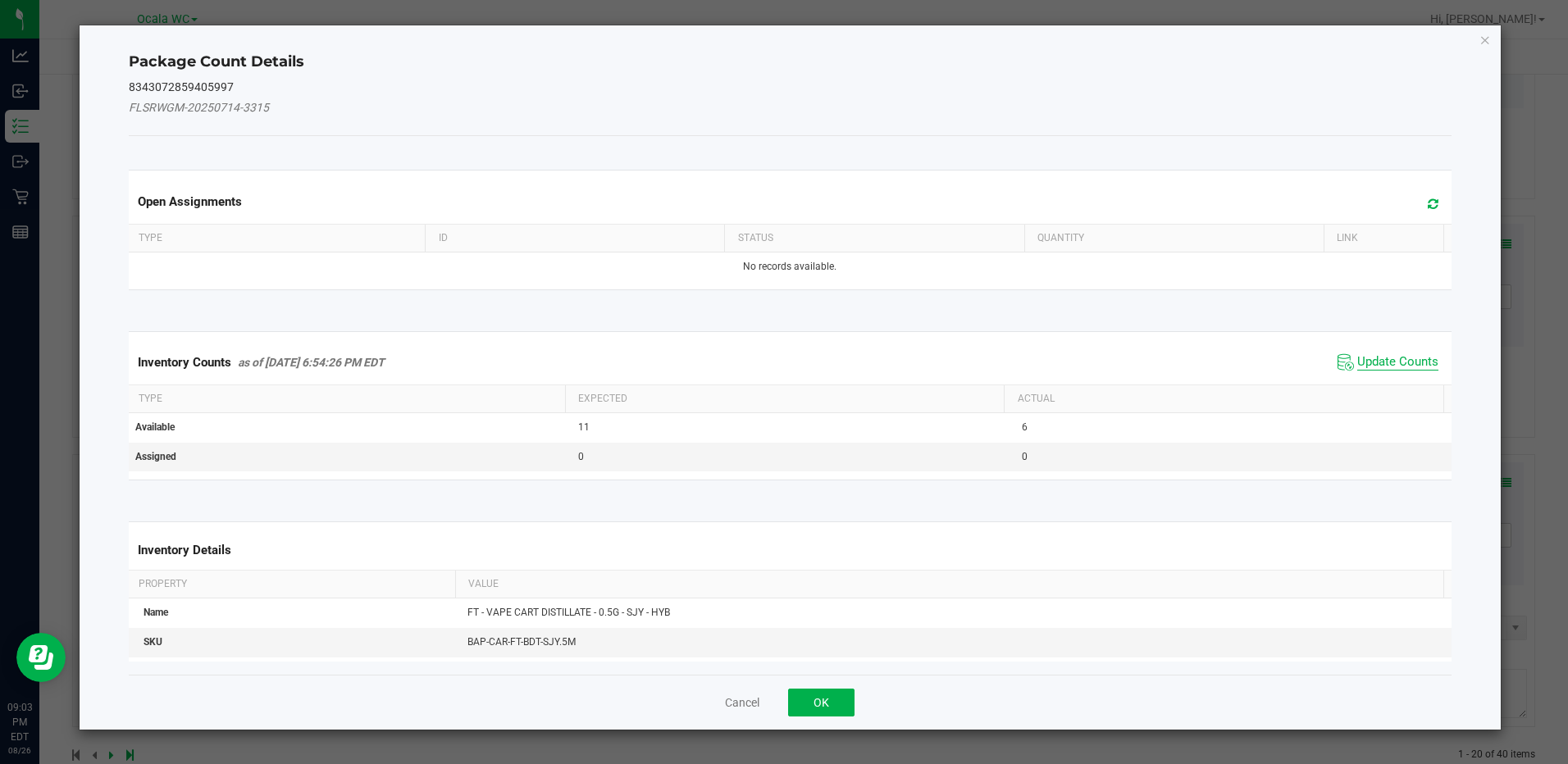
click at [1388, 356] on span "Update Counts" at bounding box center [1397, 362] width 81 height 16
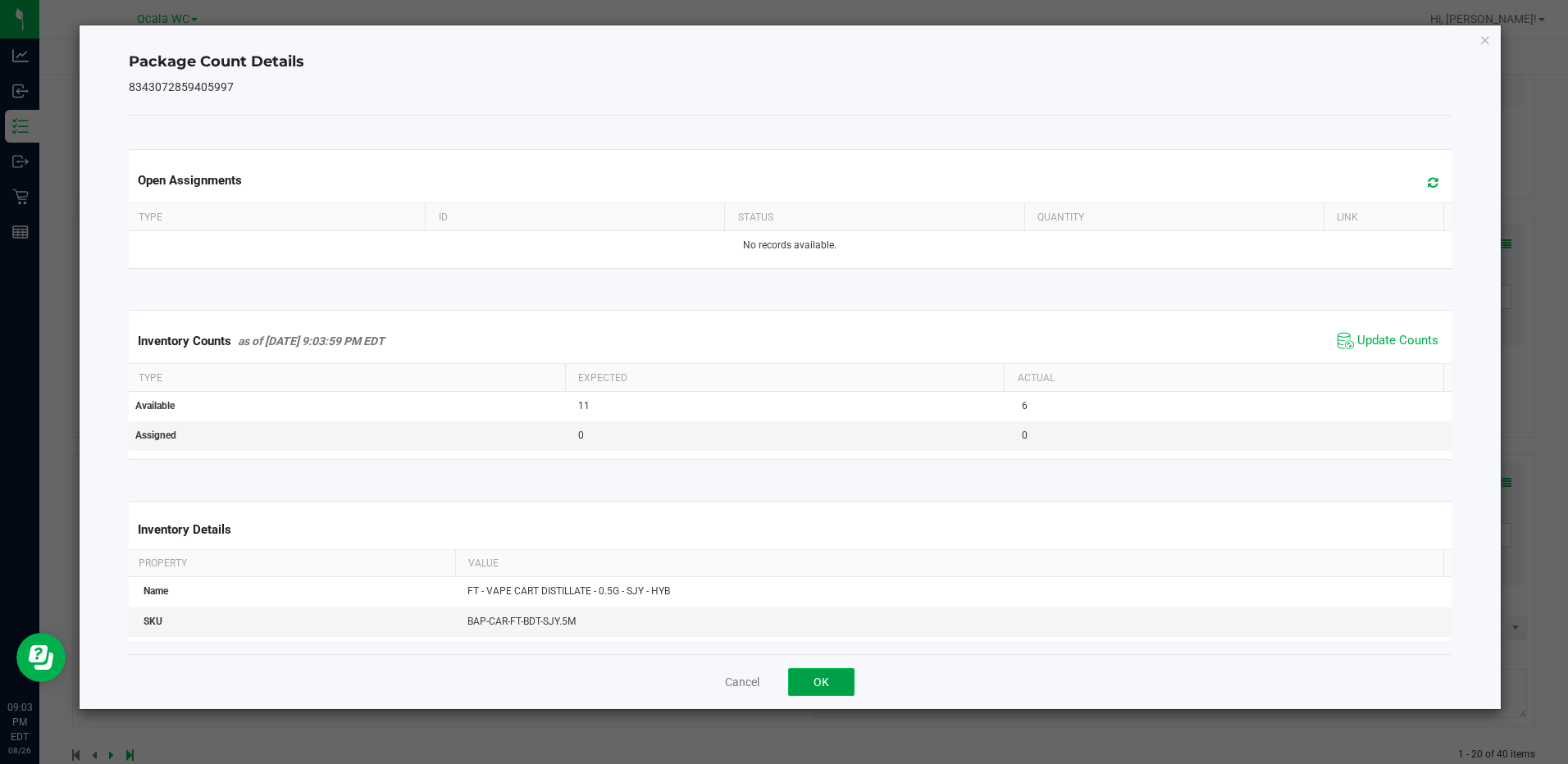
click at [805, 675] on button "OK" at bounding box center [822, 681] width 66 height 28
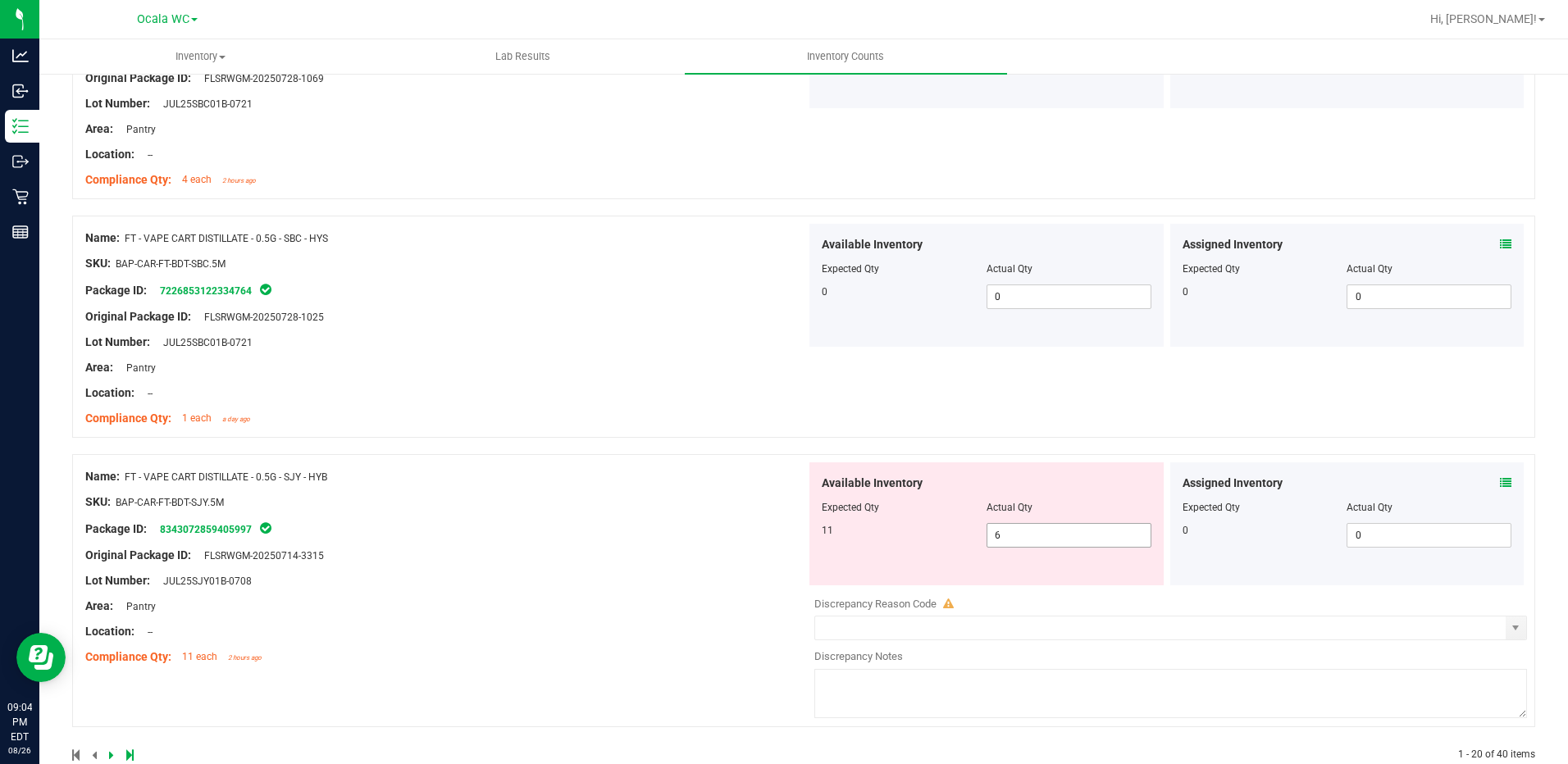
click at [1017, 545] on span "6 6" at bounding box center [1069, 535] width 165 height 24
click at [1020, 539] on input "6" at bounding box center [1069, 535] width 163 height 23
type input "11"
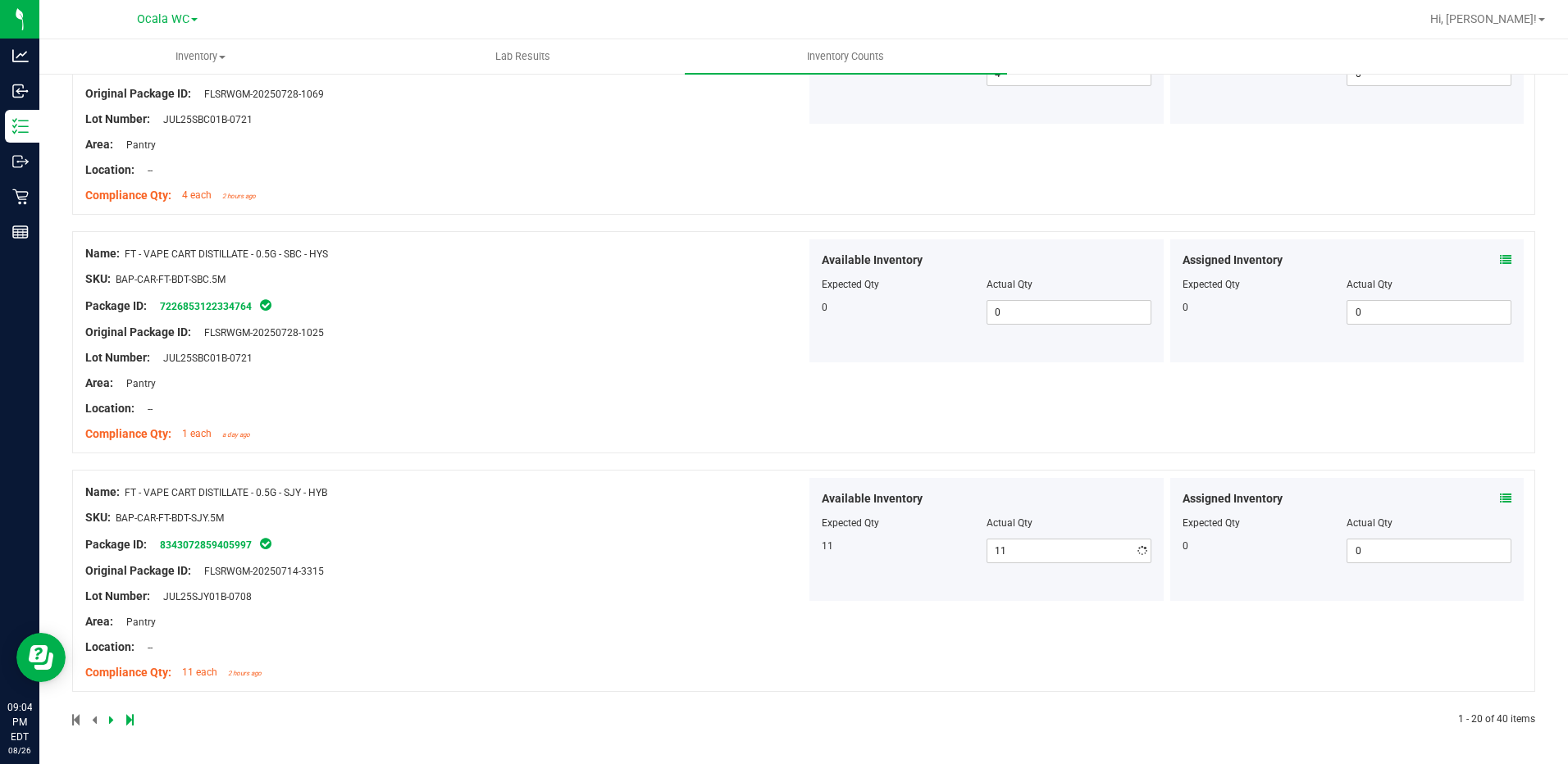
click at [684, 579] on div "Name: FT - VAPE CART DISTILLATE - 0.5G - SJY - HYB SKU: BAP-CAR-FT-BDT-SJY.5M P…" at bounding box center [445, 582] width 721 height 209
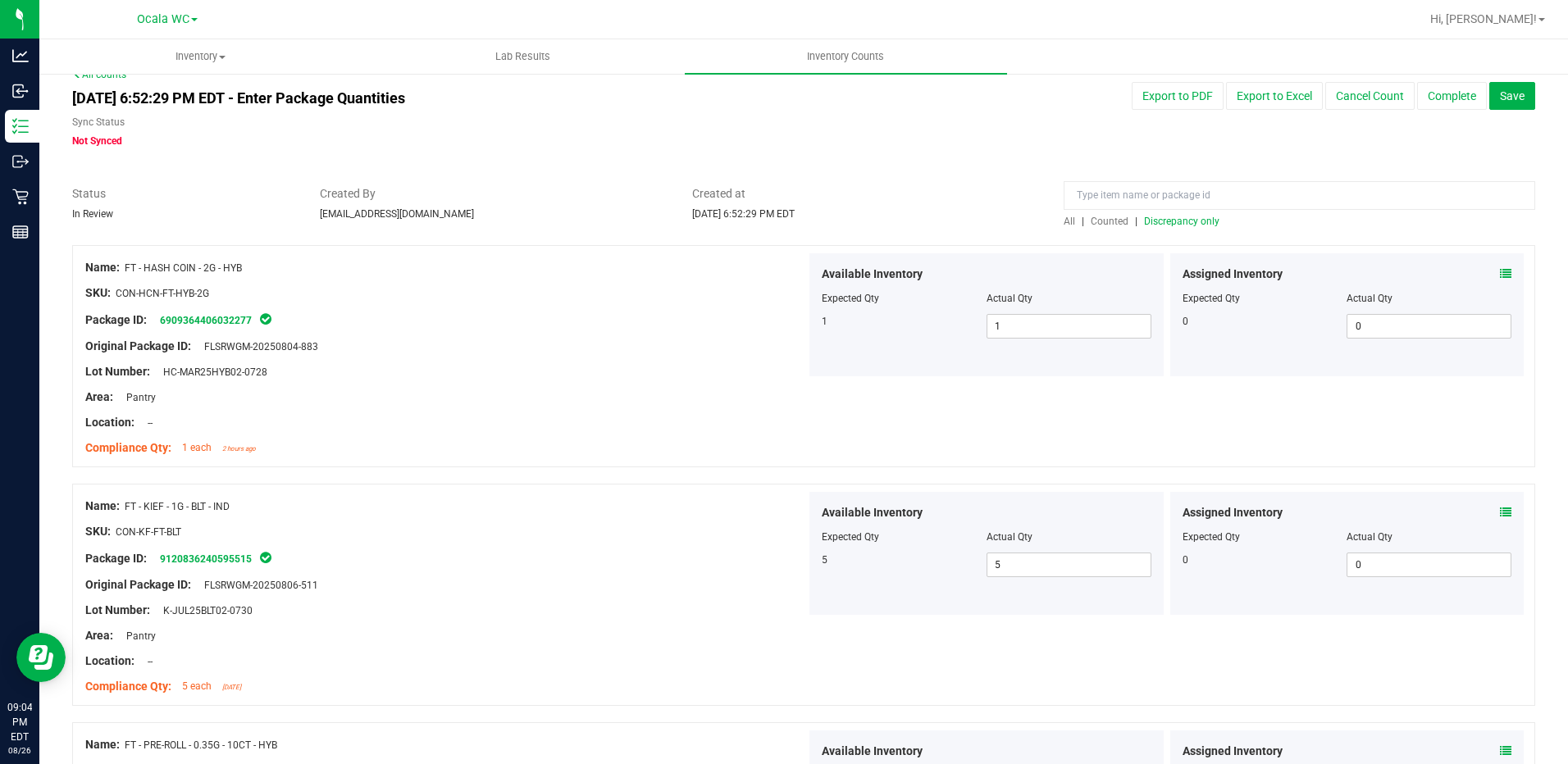
scroll to position [0, 0]
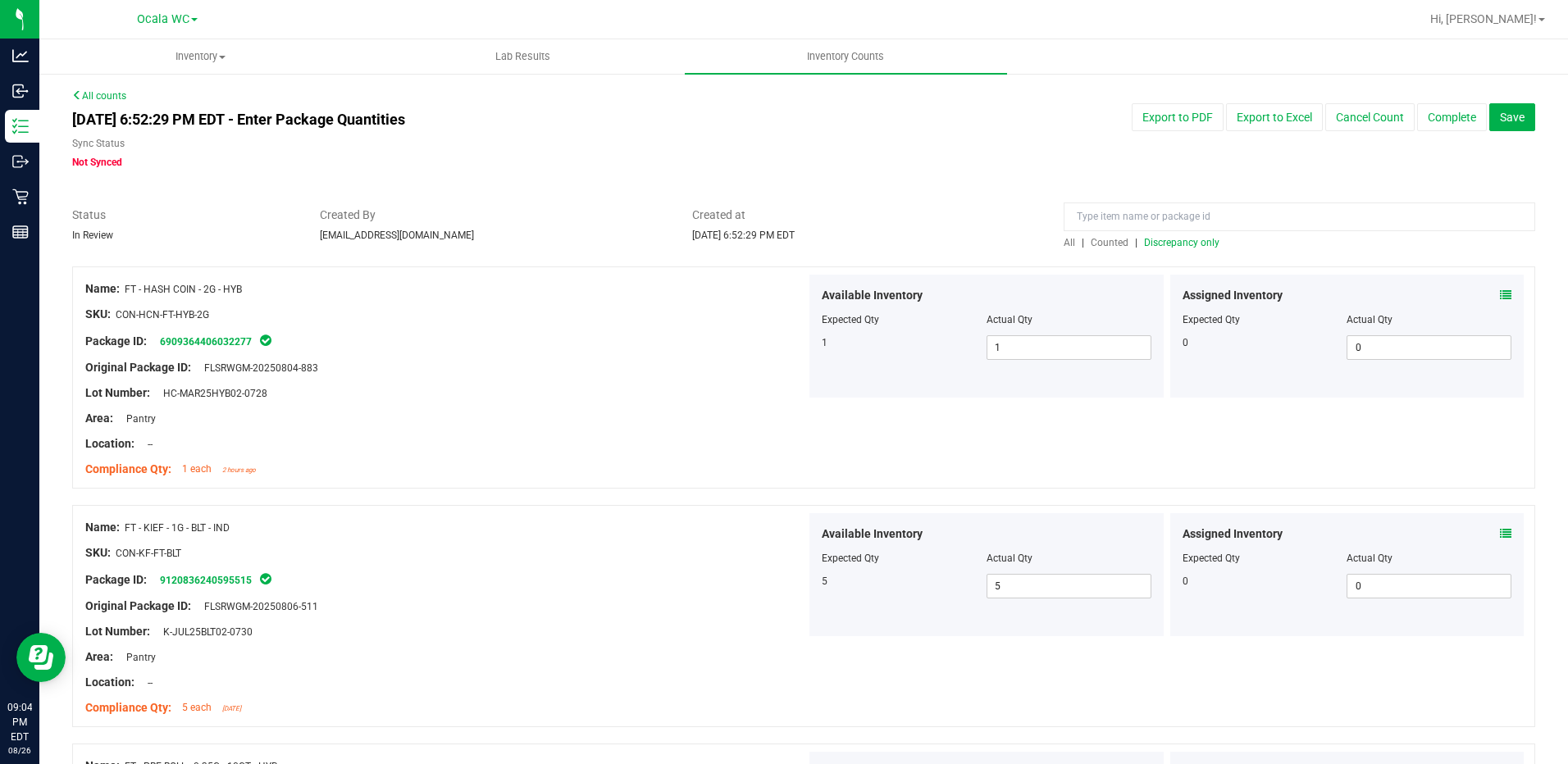
click at [1195, 241] on span "Discrepancy only" at bounding box center [1182, 242] width 75 height 12
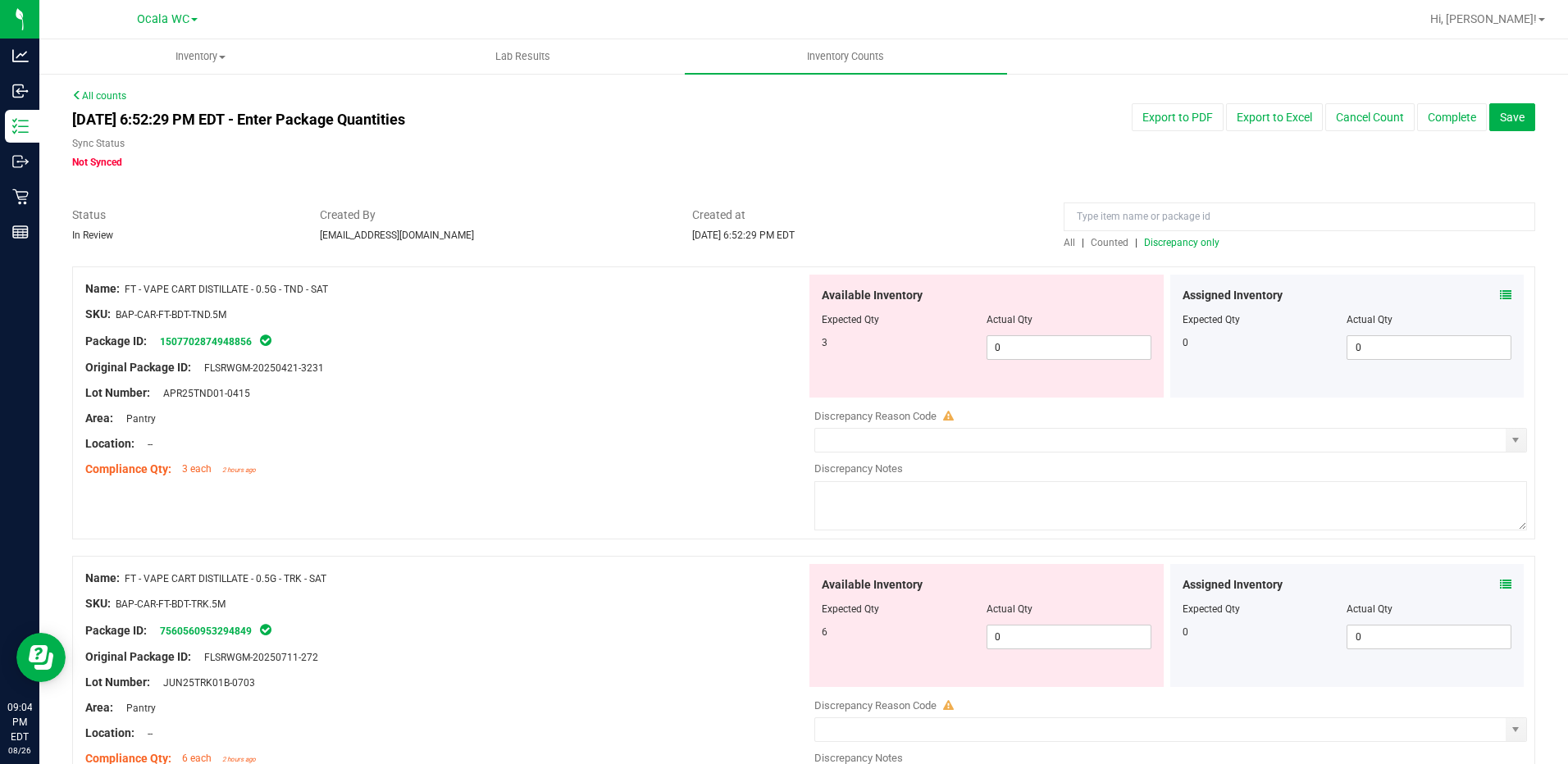
click at [1150, 241] on span "Discrepancy only" at bounding box center [1182, 242] width 75 height 12
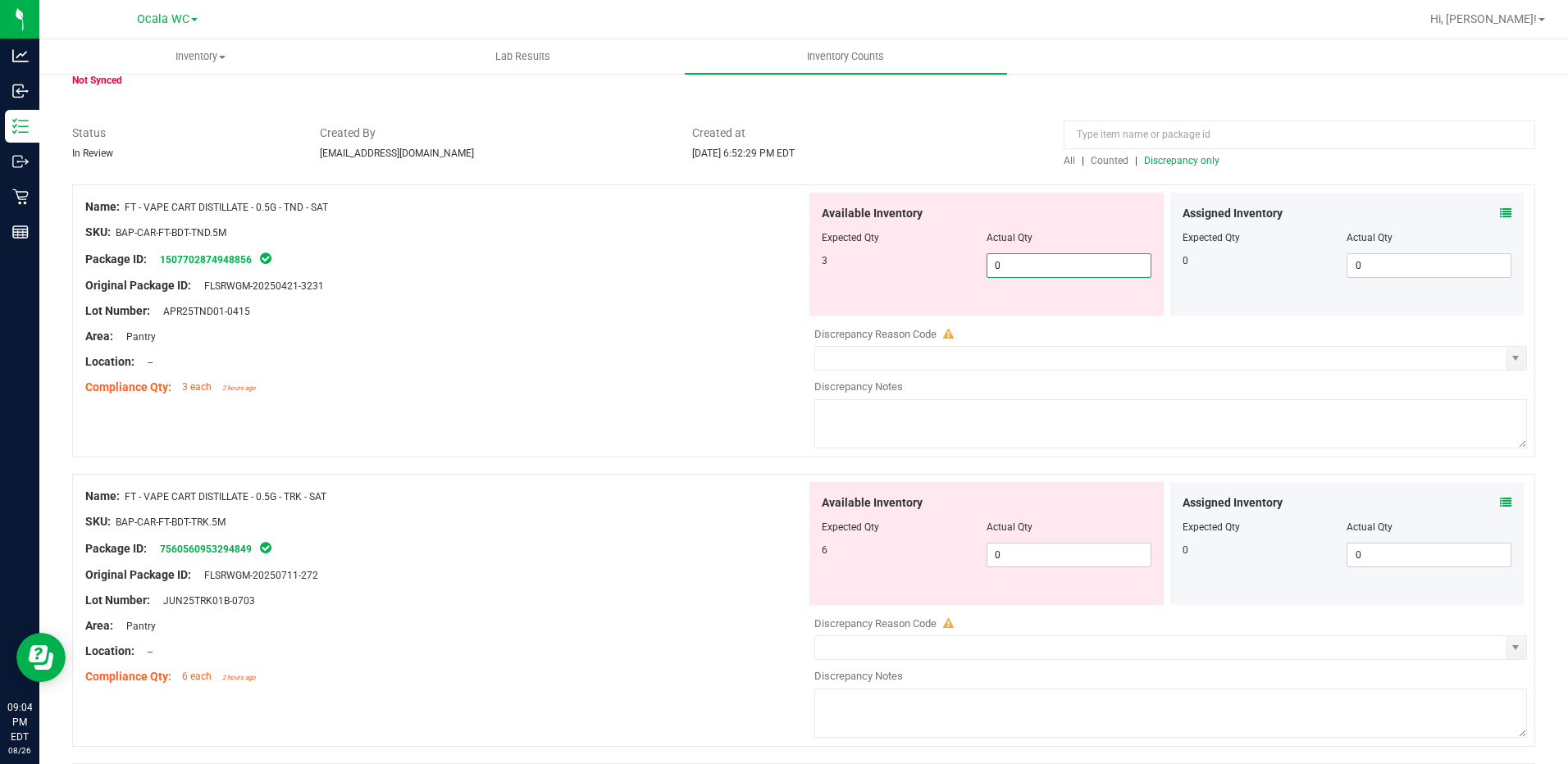
click at [1038, 268] on span "0 0" at bounding box center [1069, 265] width 165 height 24
click at [1038, 268] on input "0" at bounding box center [1069, 266] width 163 height 23
type input "3"
click at [688, 307] on div "Lot Number: APR25TND01-0415" at bounding box center [445, 311] width 721 height 17
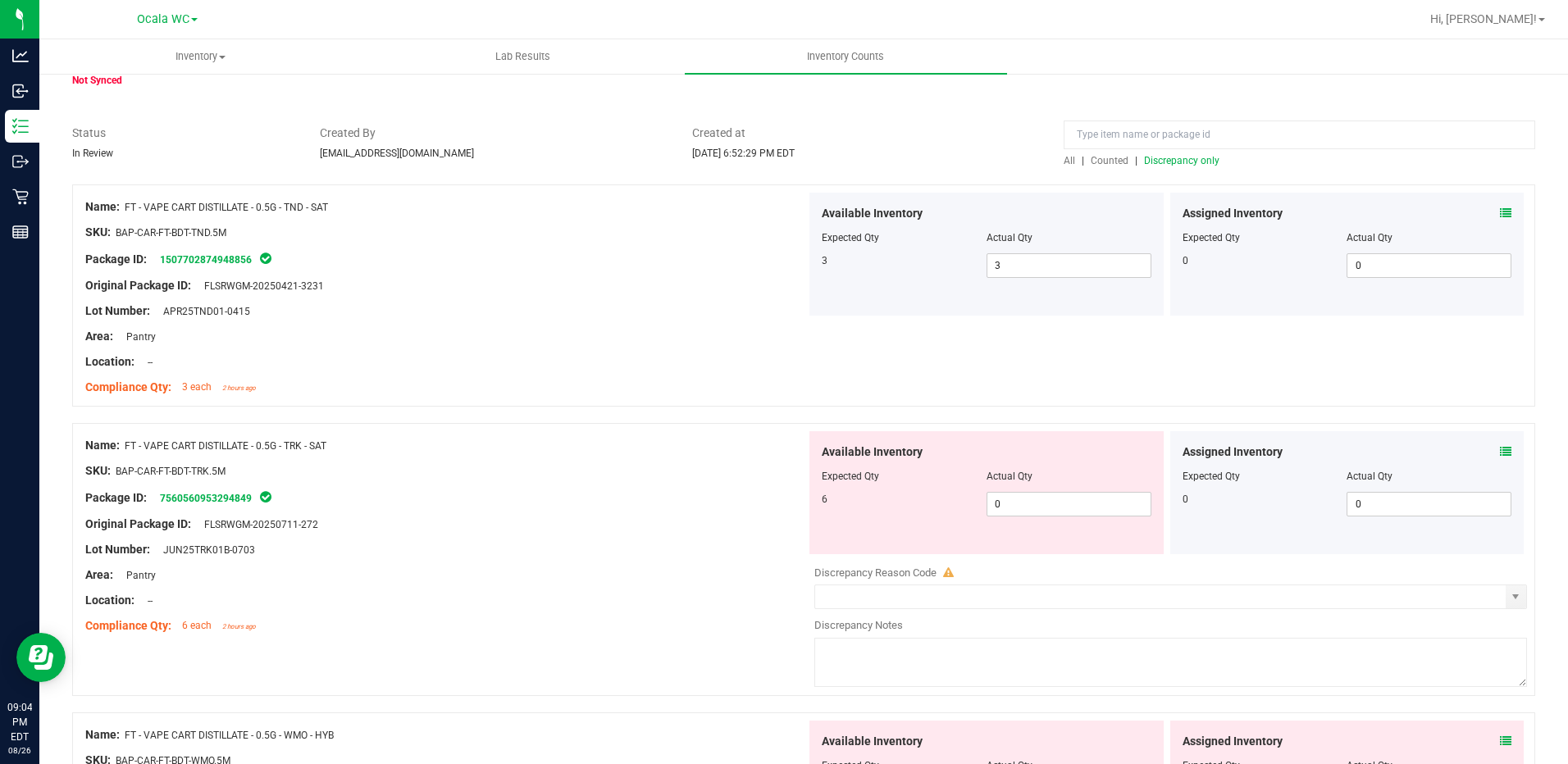
click at [1500, 449] on icon at bounding box center [1505, 452] width 12 height 12
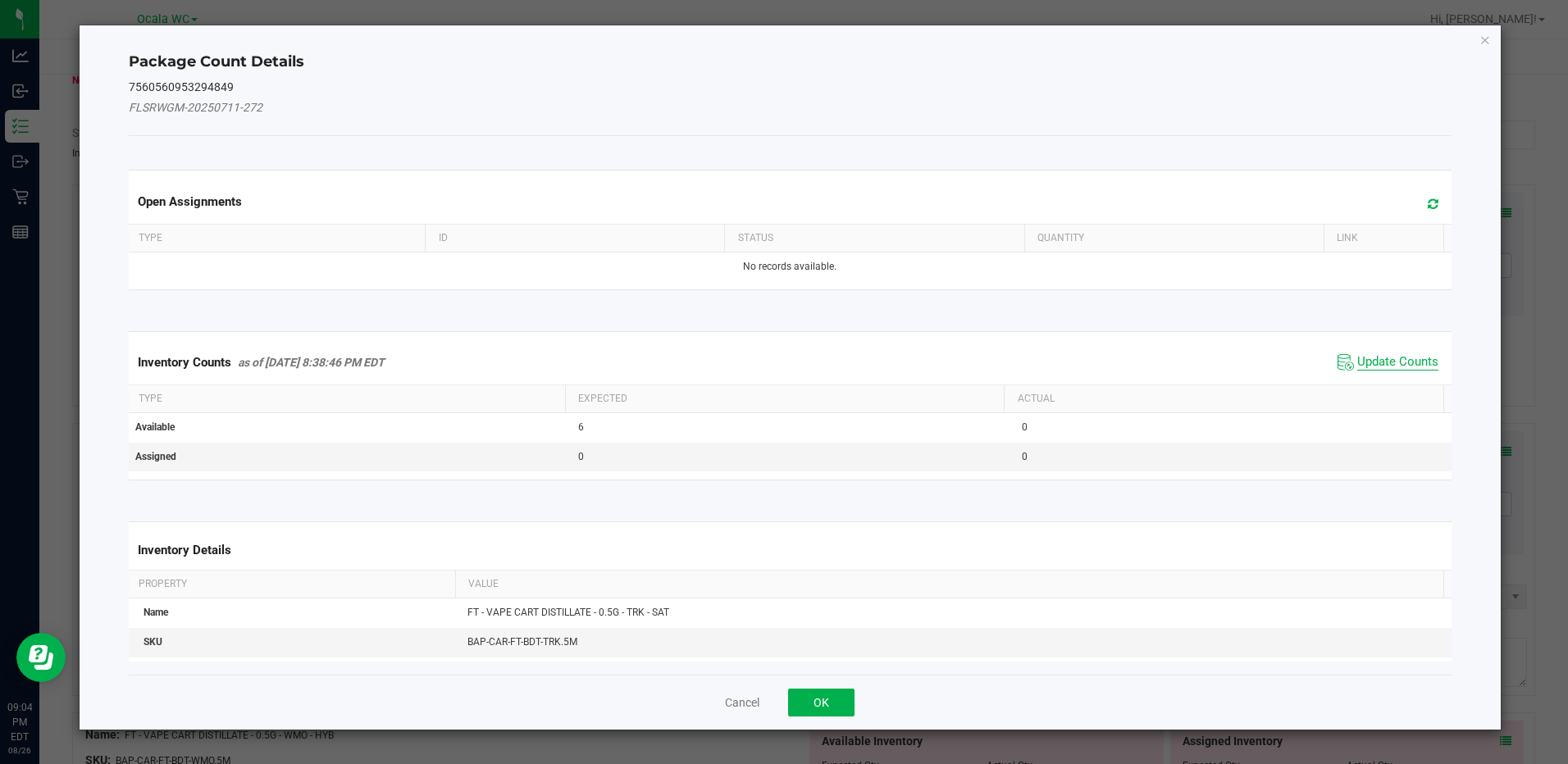
click at [1383, 364] on span "Update Counts" at bounding box center [1397, 362] width 81 height 16
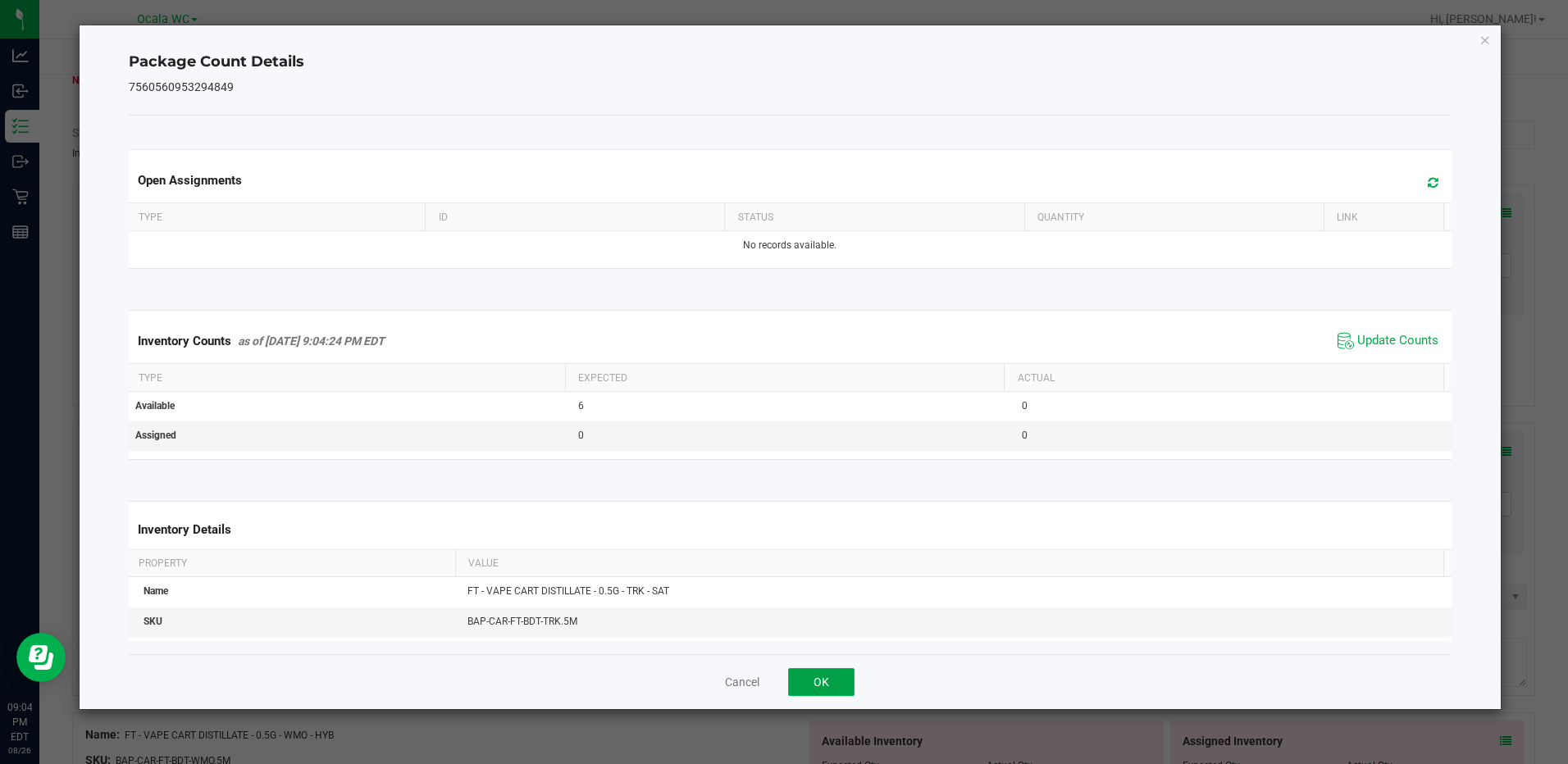
click at [827, 677] on button "OK" at bounding box center [822, 681] width 66 height 28
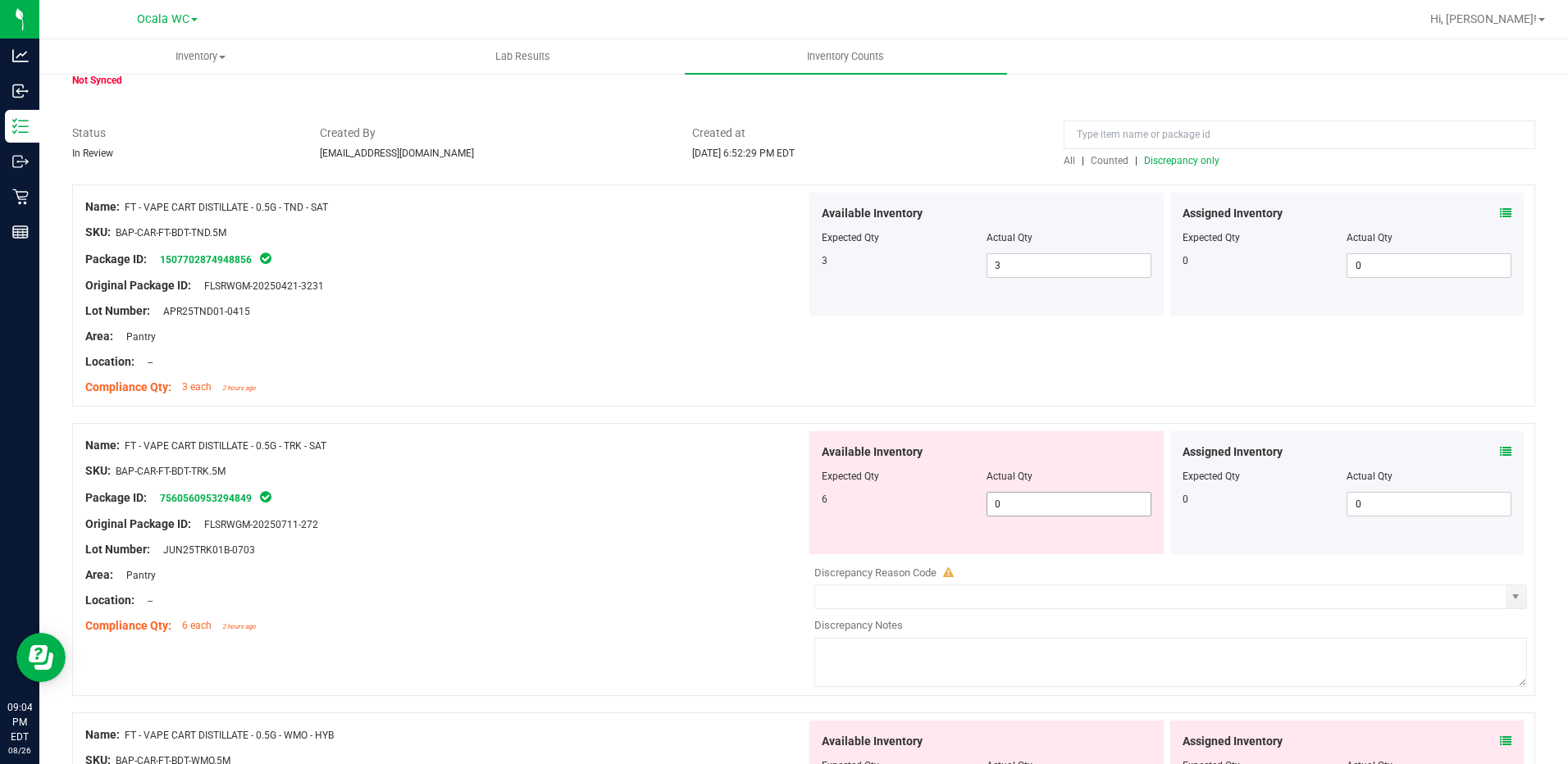
scroll to position [164, 0]
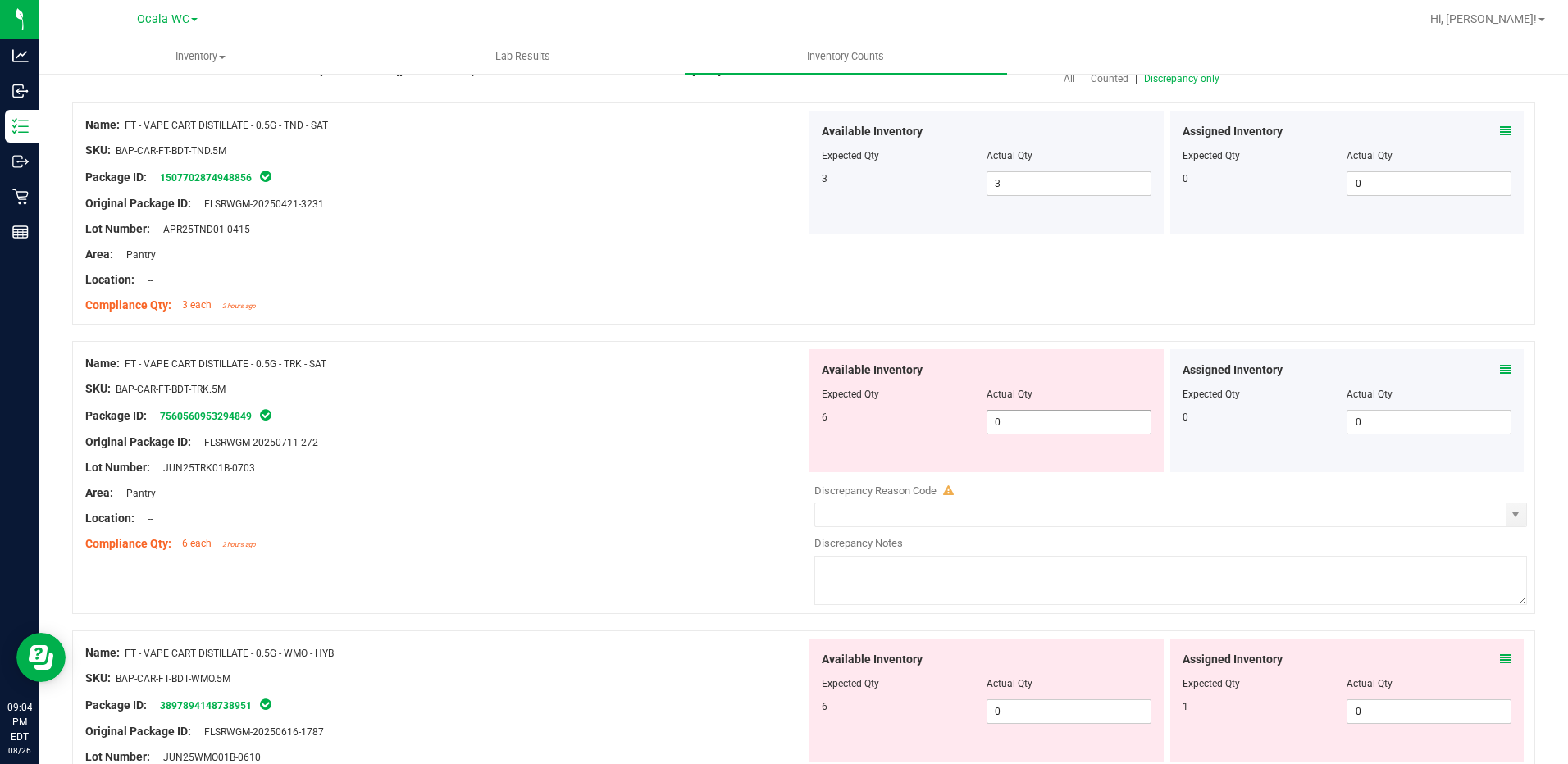
click at [1005, 422] on span "0 0" at bounding box center [1069, 422] width 165 height 24
click at [1005, 422] on input "0" at bounding box center [1069, 422] width 163 height 23
type input "6"
click at [647, 502] on div at bounding box center [445, 505] width 721 height 8
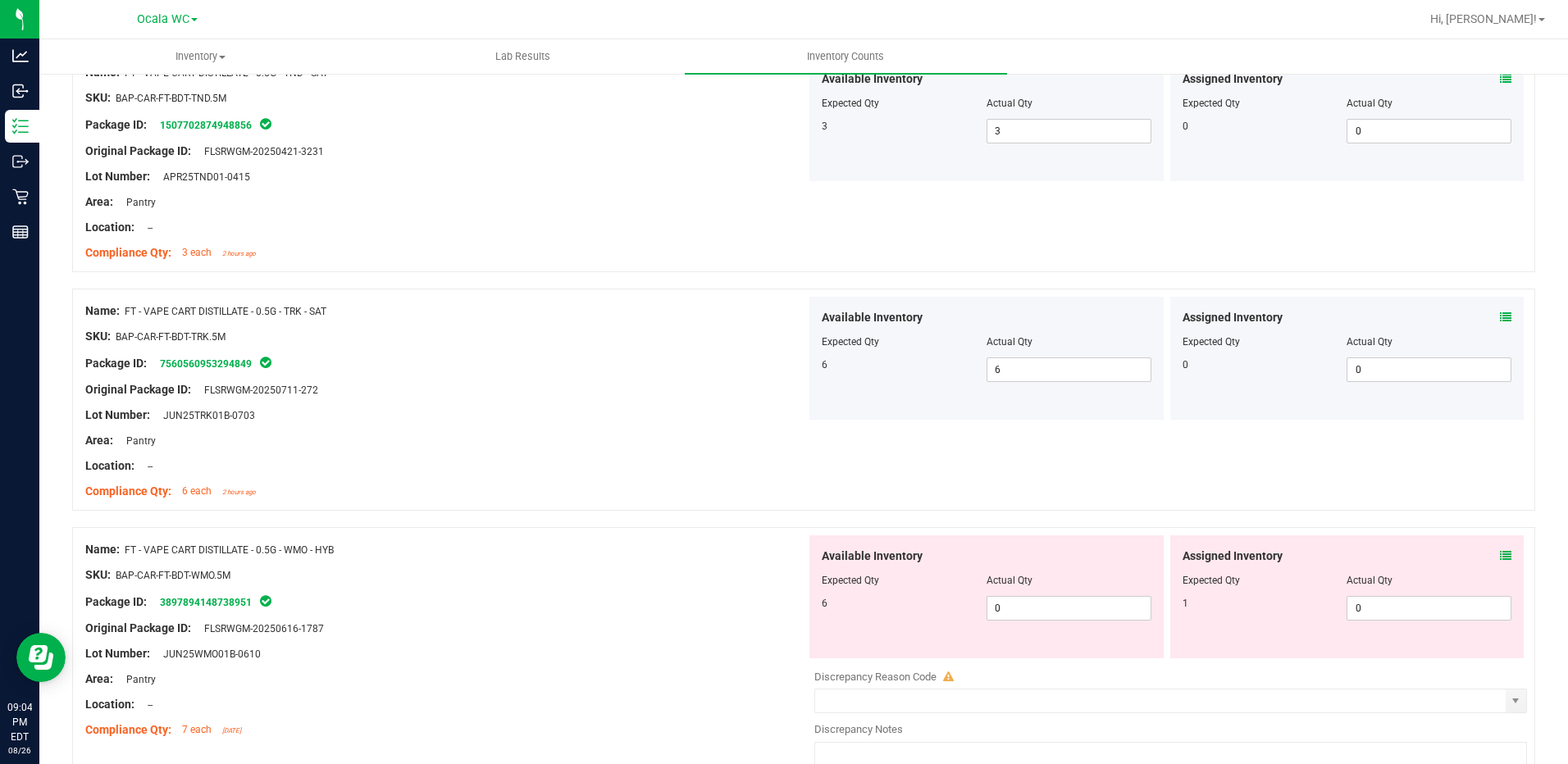
scroll to position [246, 0]
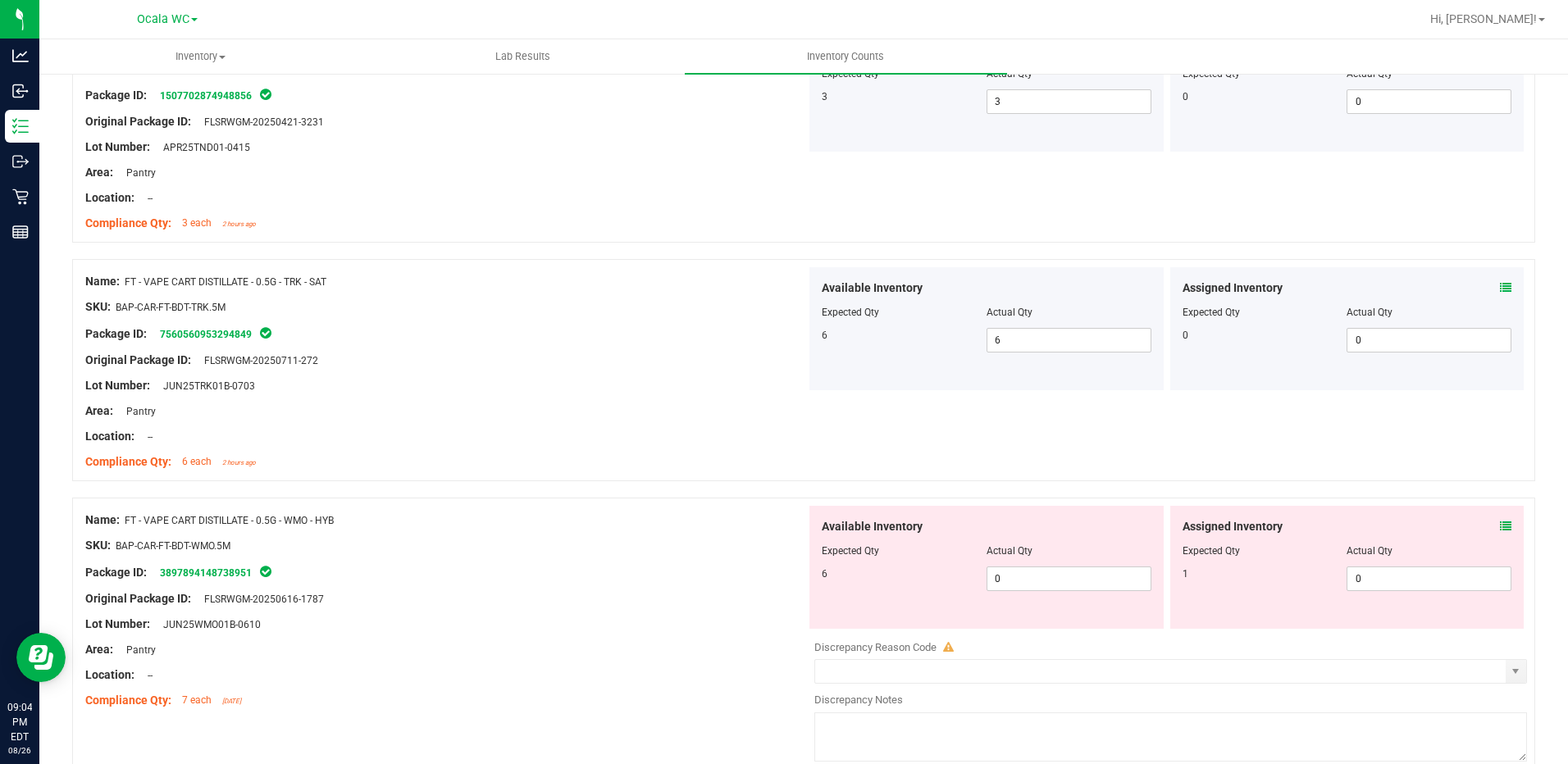
click at [1500, 528] on icon at bounding box center [1505, 526] width 12 height 12
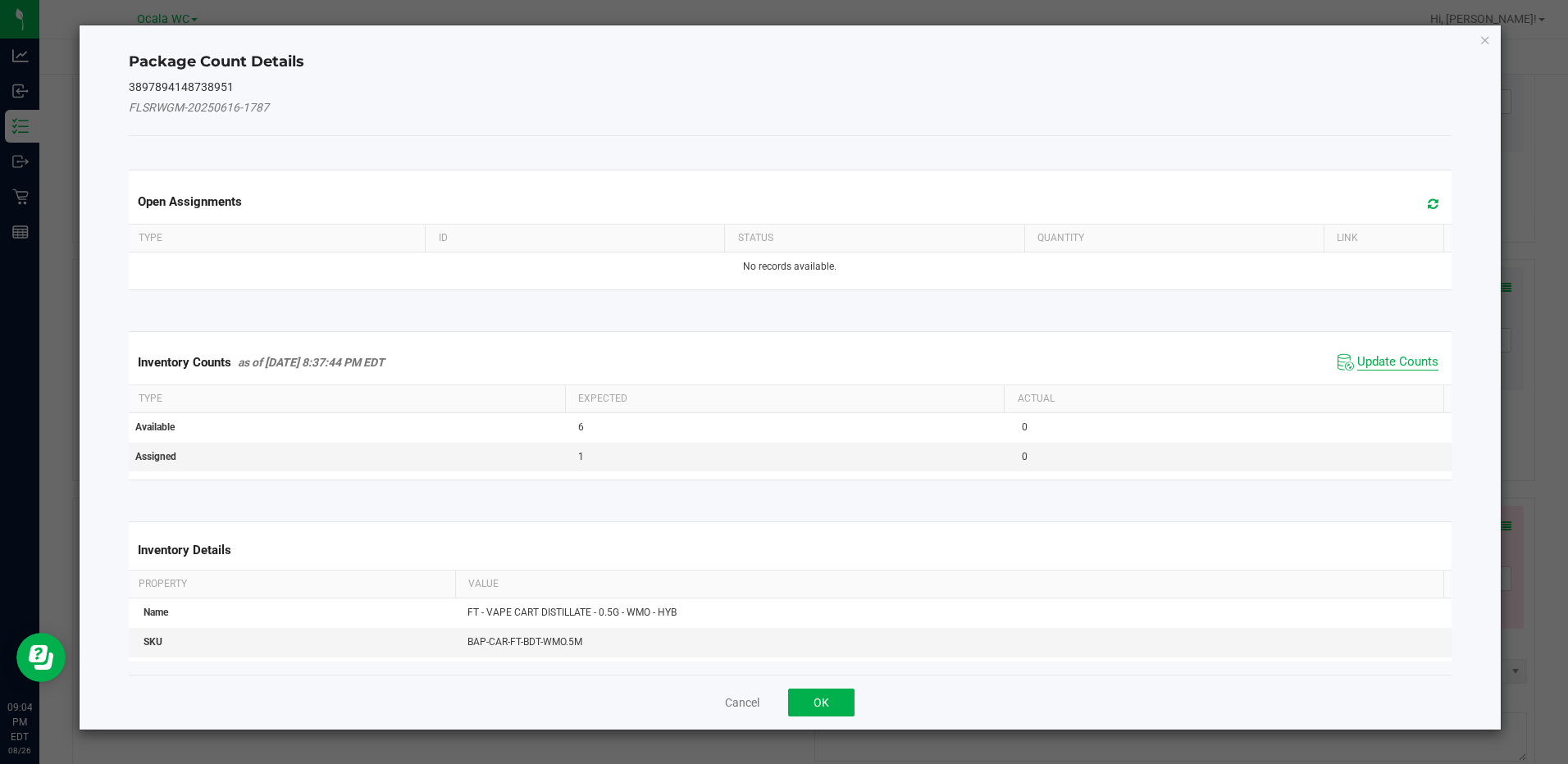
click at [1378, 359] on span "Update Counts" at bounding box center [1397, 362] width 81 height 16
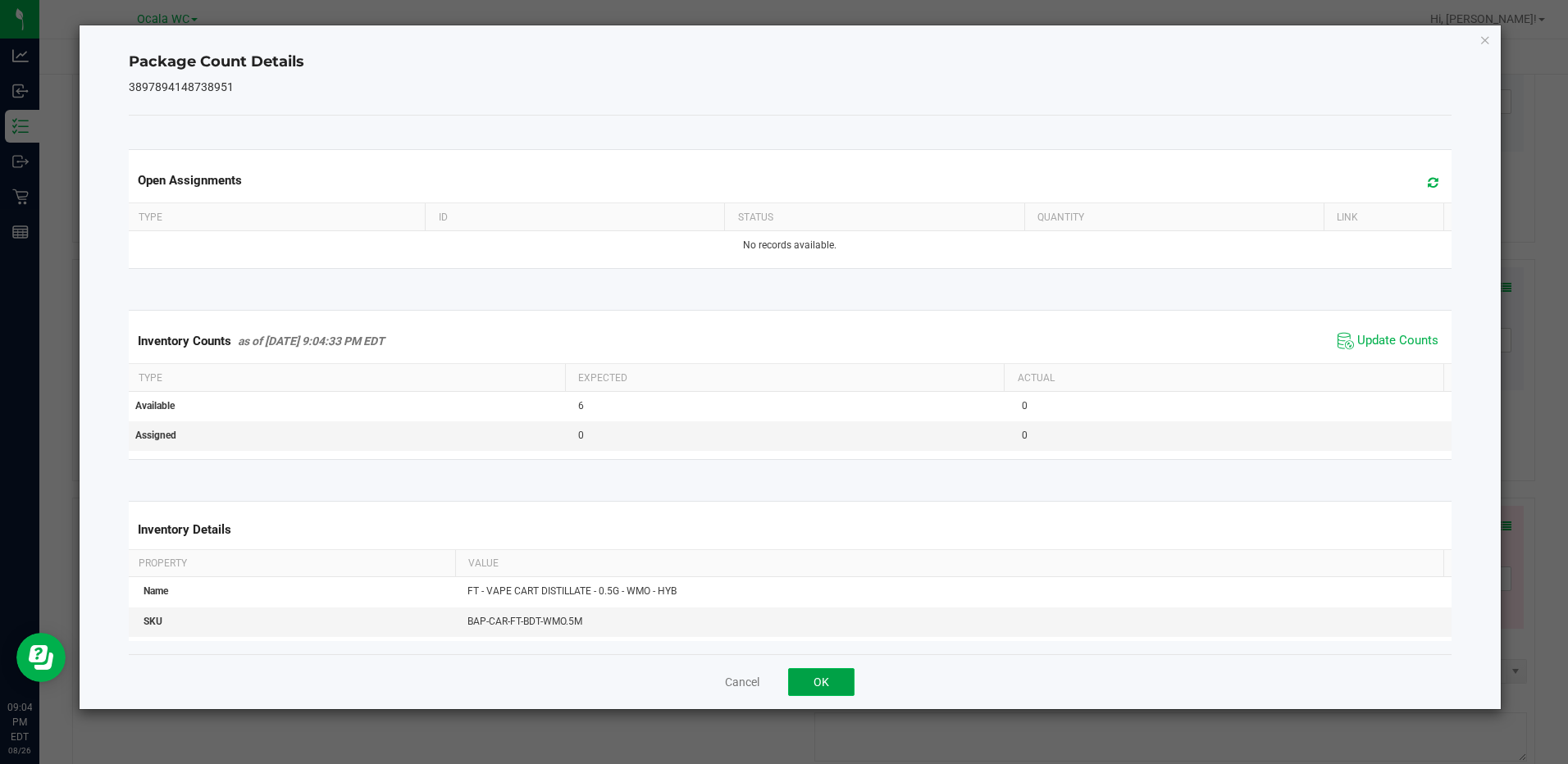
click at [835, 681] on button "OK" at bounding box center [822, 681] width 66 height 28
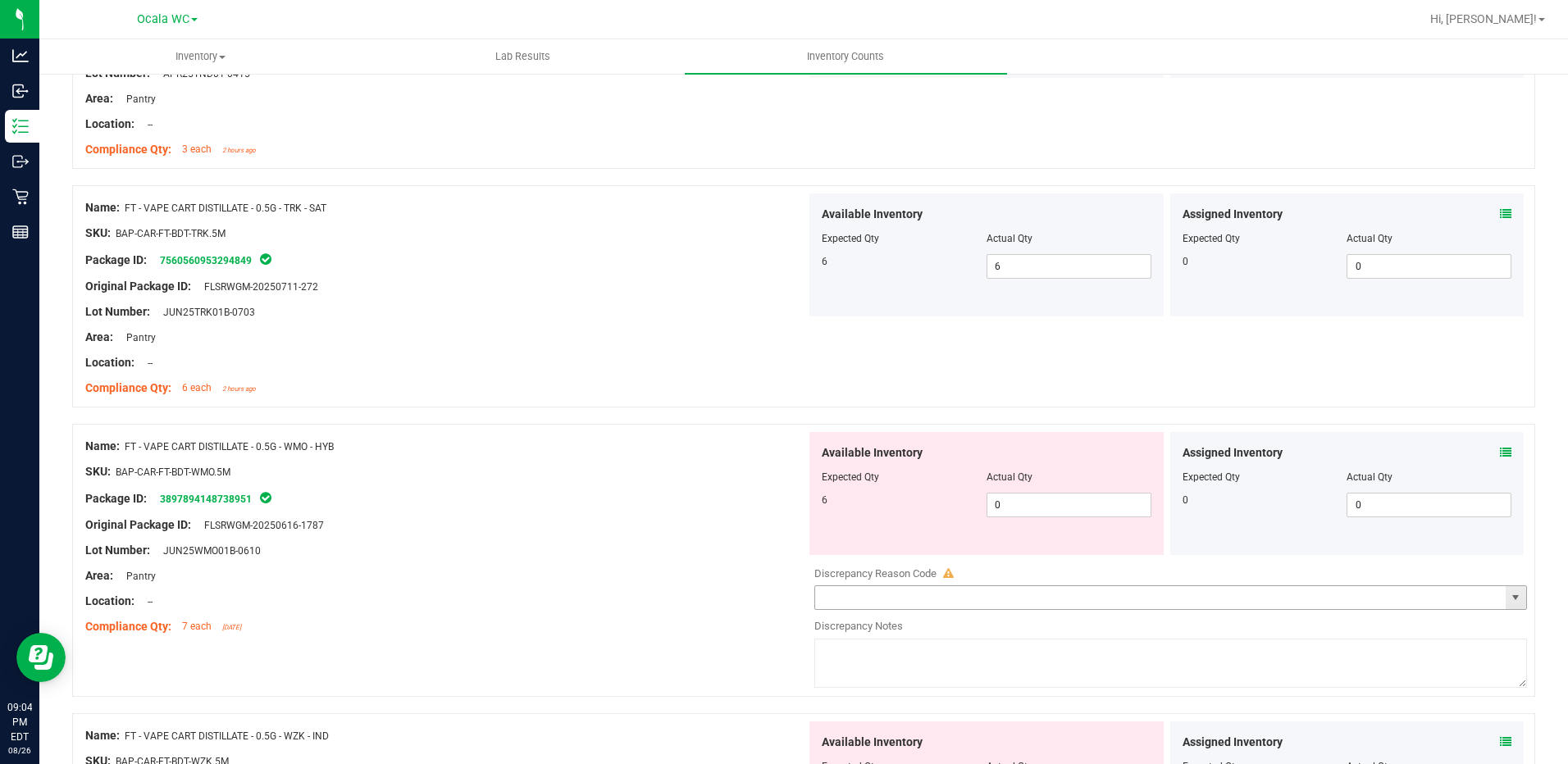
scroll to position [410, 0]
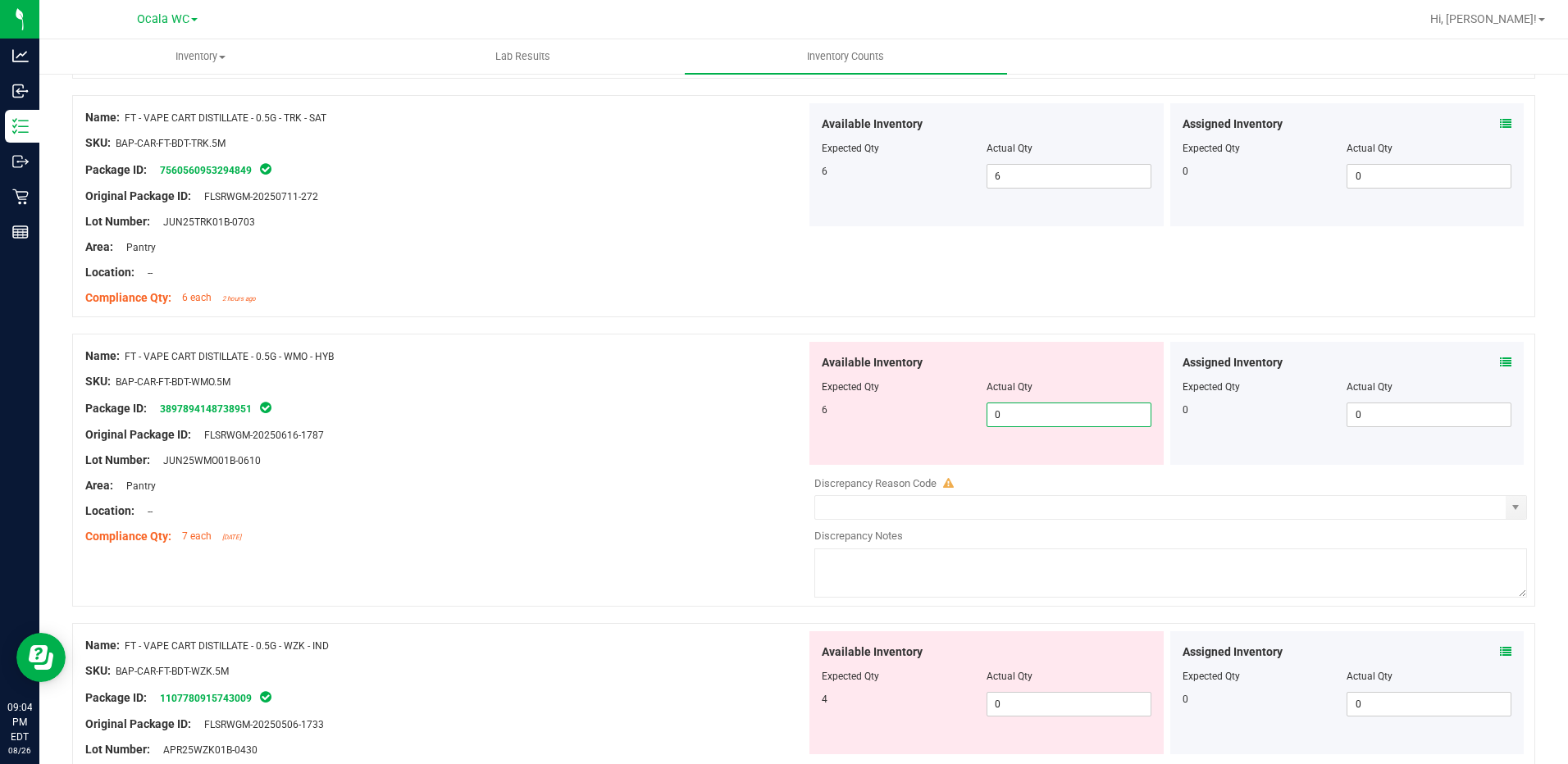
click at [1020, 415] on span "0 0" at bounding box center [1069, 414] width 165 height 24
click at [1020, 415] on input "0" at bounding box center [1069, 415] width 163 height 23
type input "6"
click at [632, 445] on div at bounding box center [445, 447] width 721 height 8
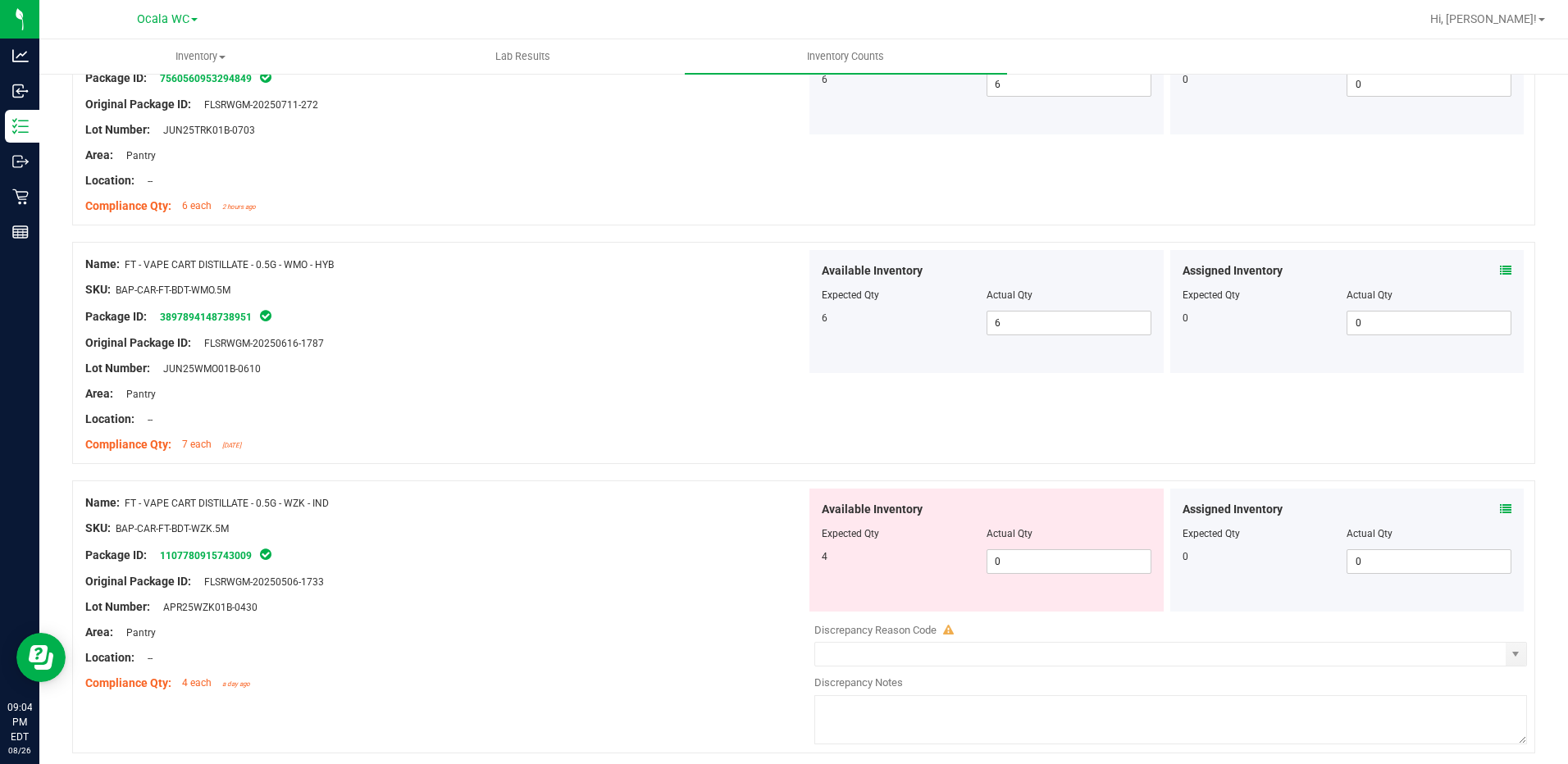
scroll to position [574, 0]
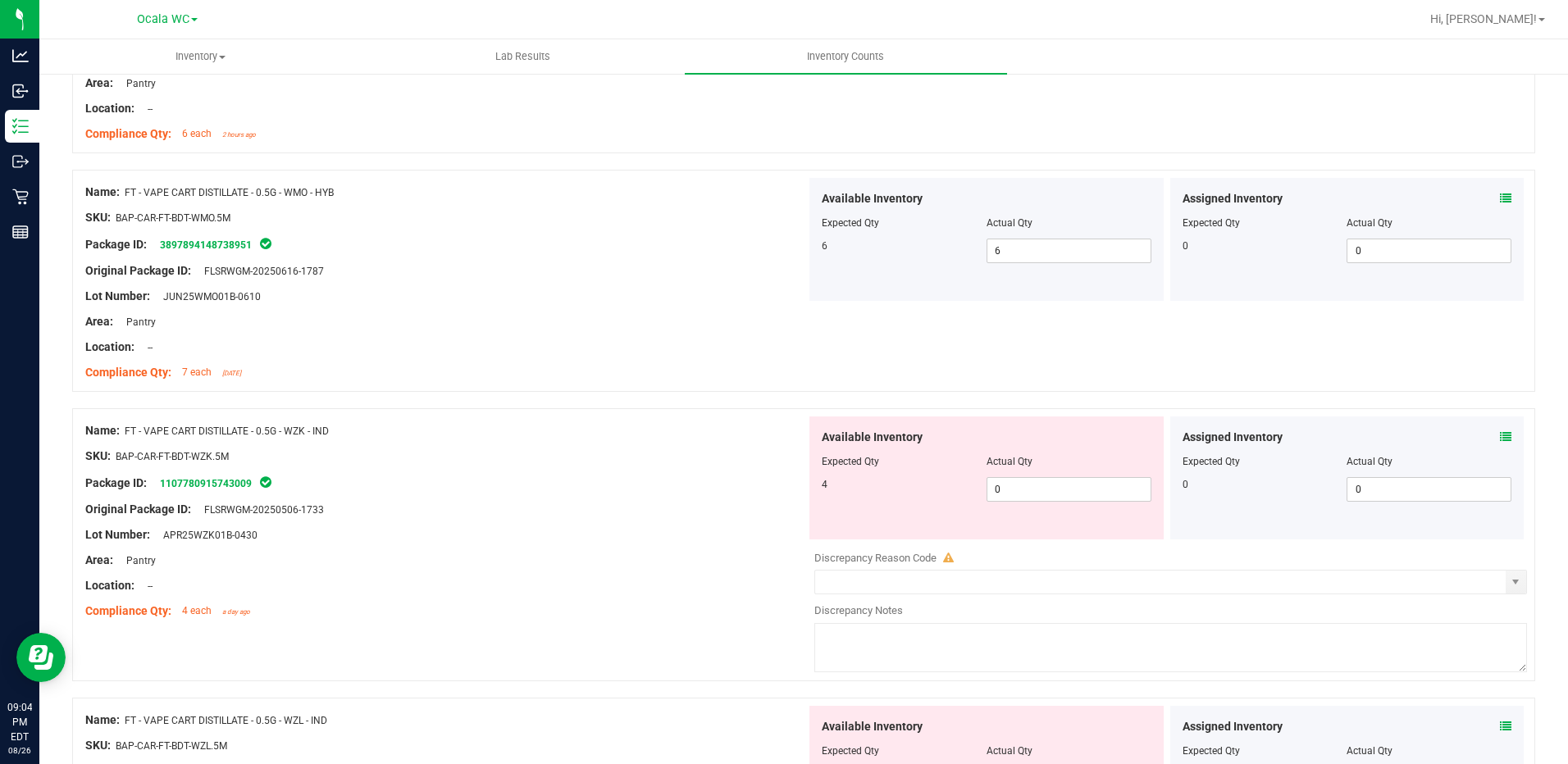
click at [1500, 435] on icon at bounding box center [1505, 436] width 12 height 12
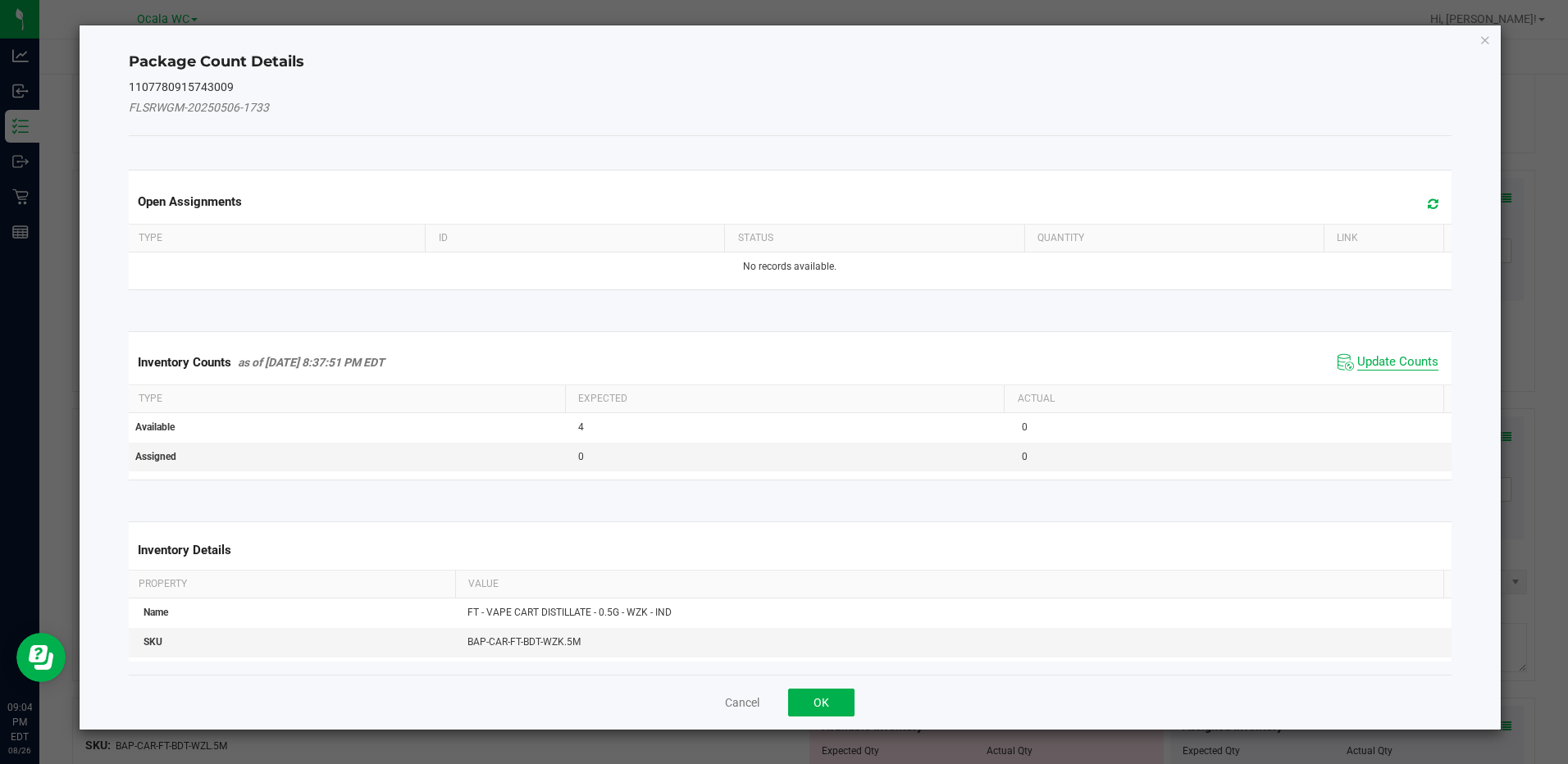
click at [1396, 359] on span "Update Counts" at bounding box center [1397, 362] width 81 height 16
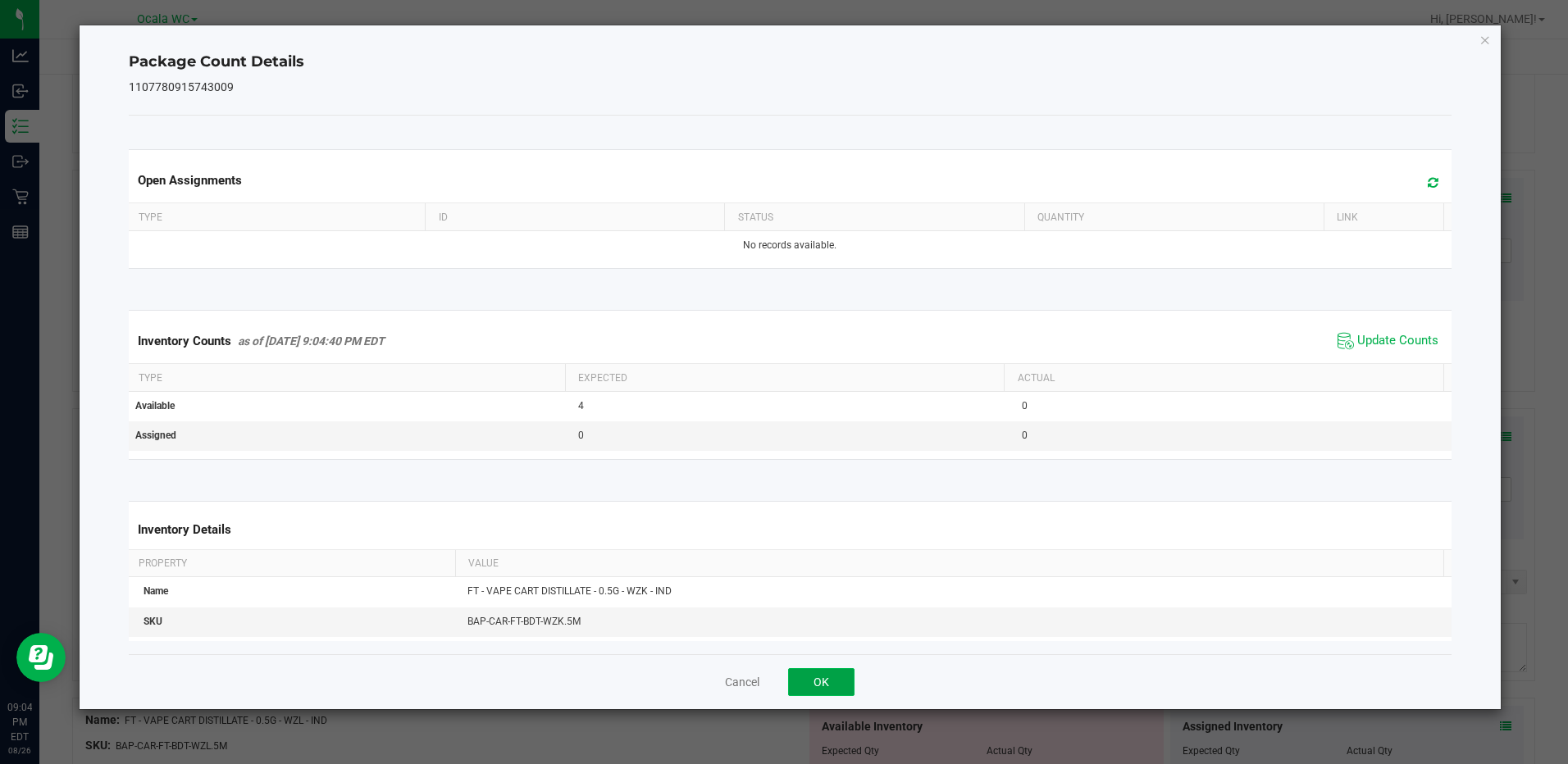
click at [818, 681] on button "OK" at bounding box center [822, 681] width 66 height 28
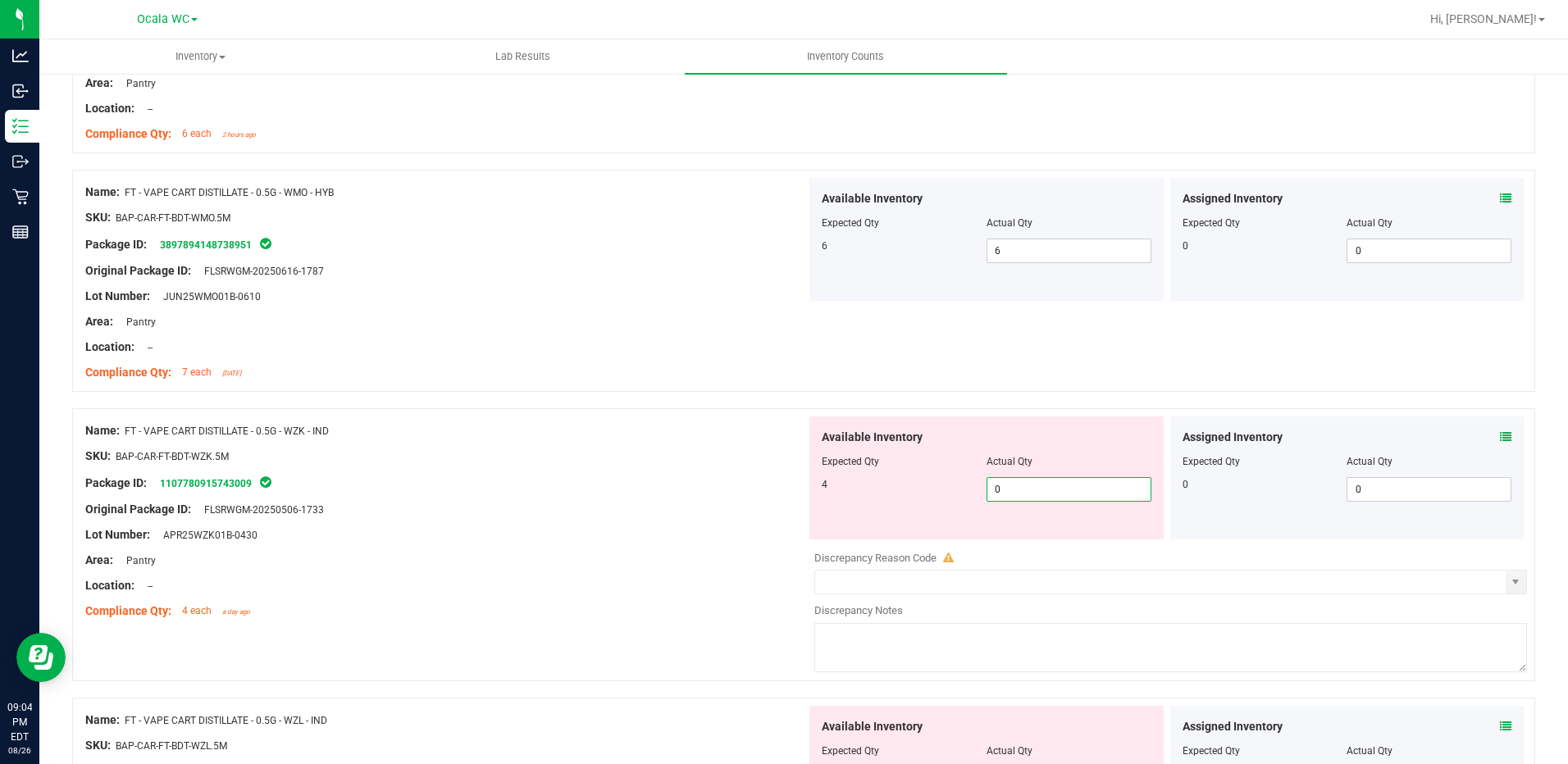
click at [1009, 479] on span "0 0" at bounding box center [1069, 488] width 165 height 24
click at [1009, 479] on input "0" at bounding box center [1069, 489] width 163 height 23
type input "4"
click at [571, 479] on div "Package ID: 1107780915743009" at bounding box center [445, 483] width 721 height 20
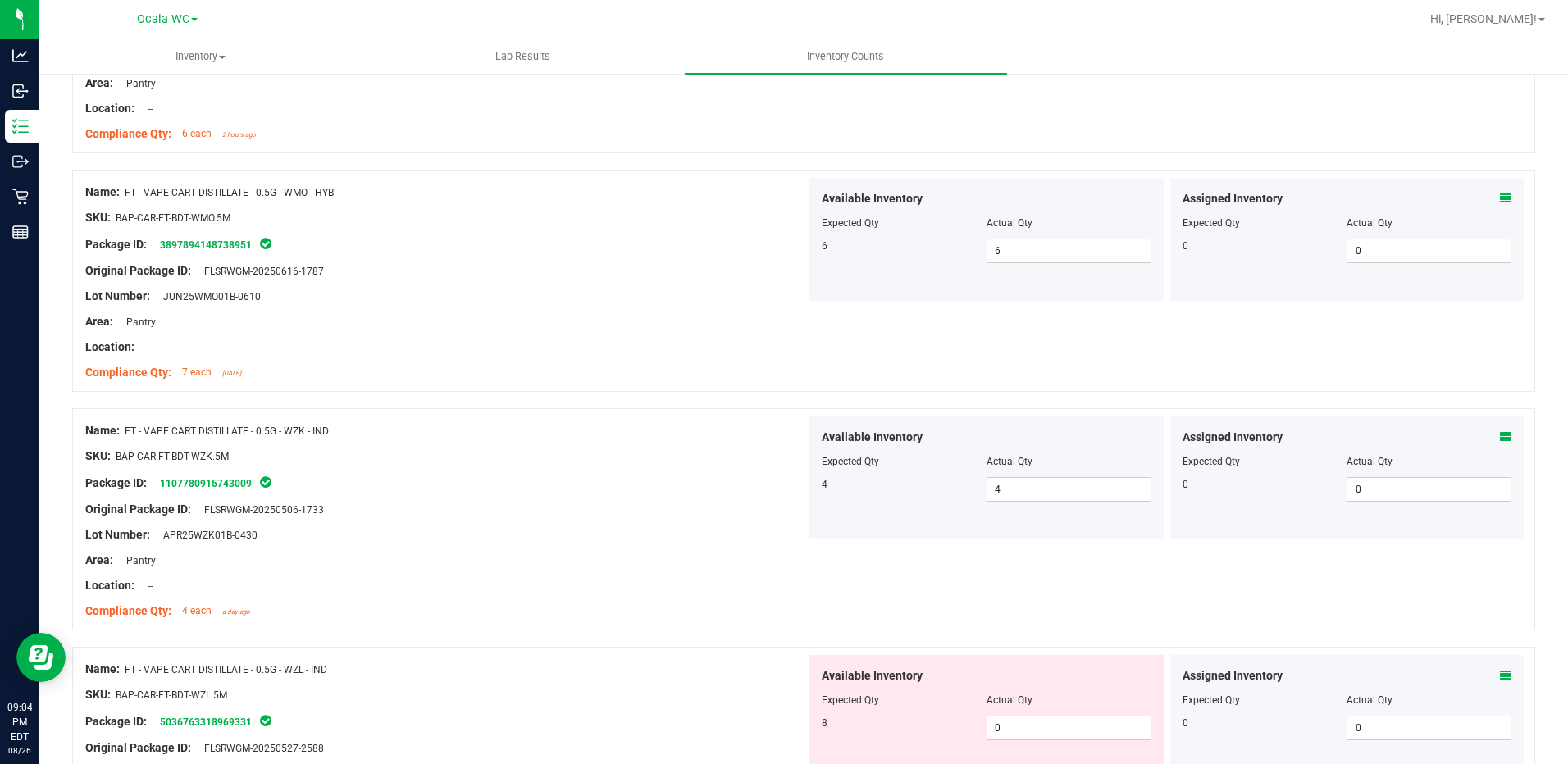
scroll to position [738, 0]
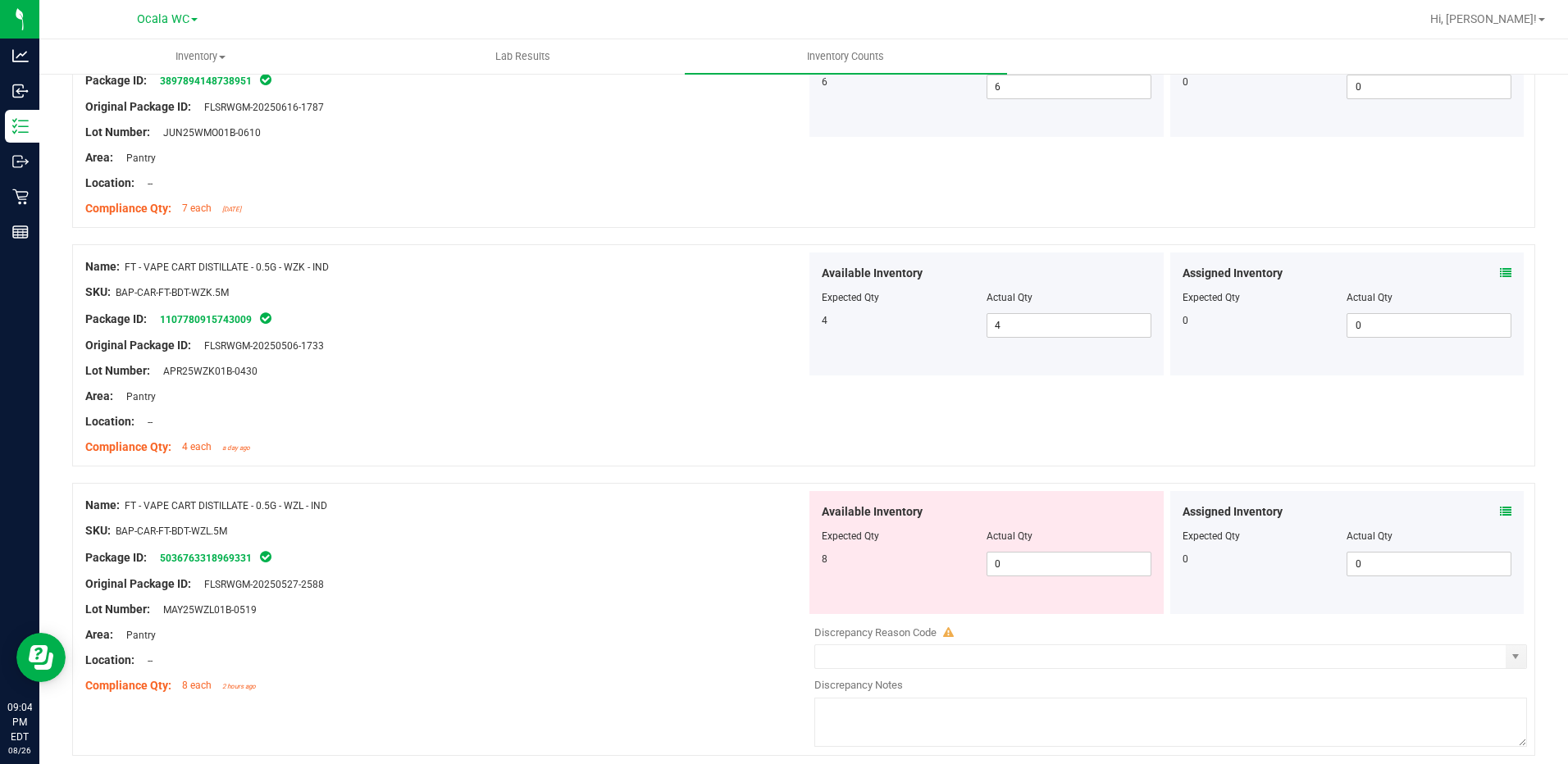
click at [1500, 507] on icon at bounding box center [1505, 511] width 12 height 12
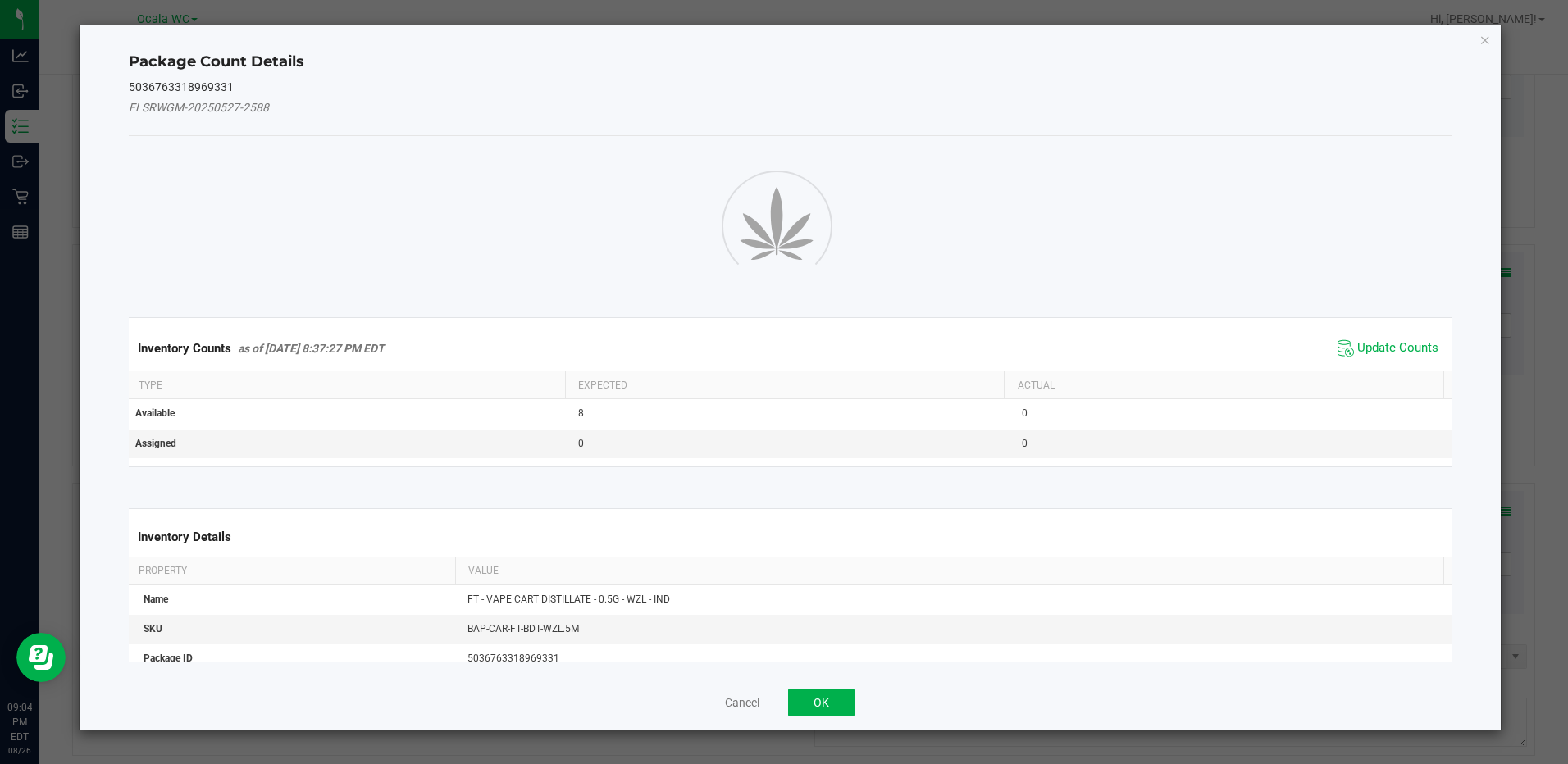
click at [1495, 507] on div "Package Count Details 5036763318969331 FLSRWGM-20250527-2588 Inventory Counts a…" at bounding box center [790, 377] width 1421 height 704
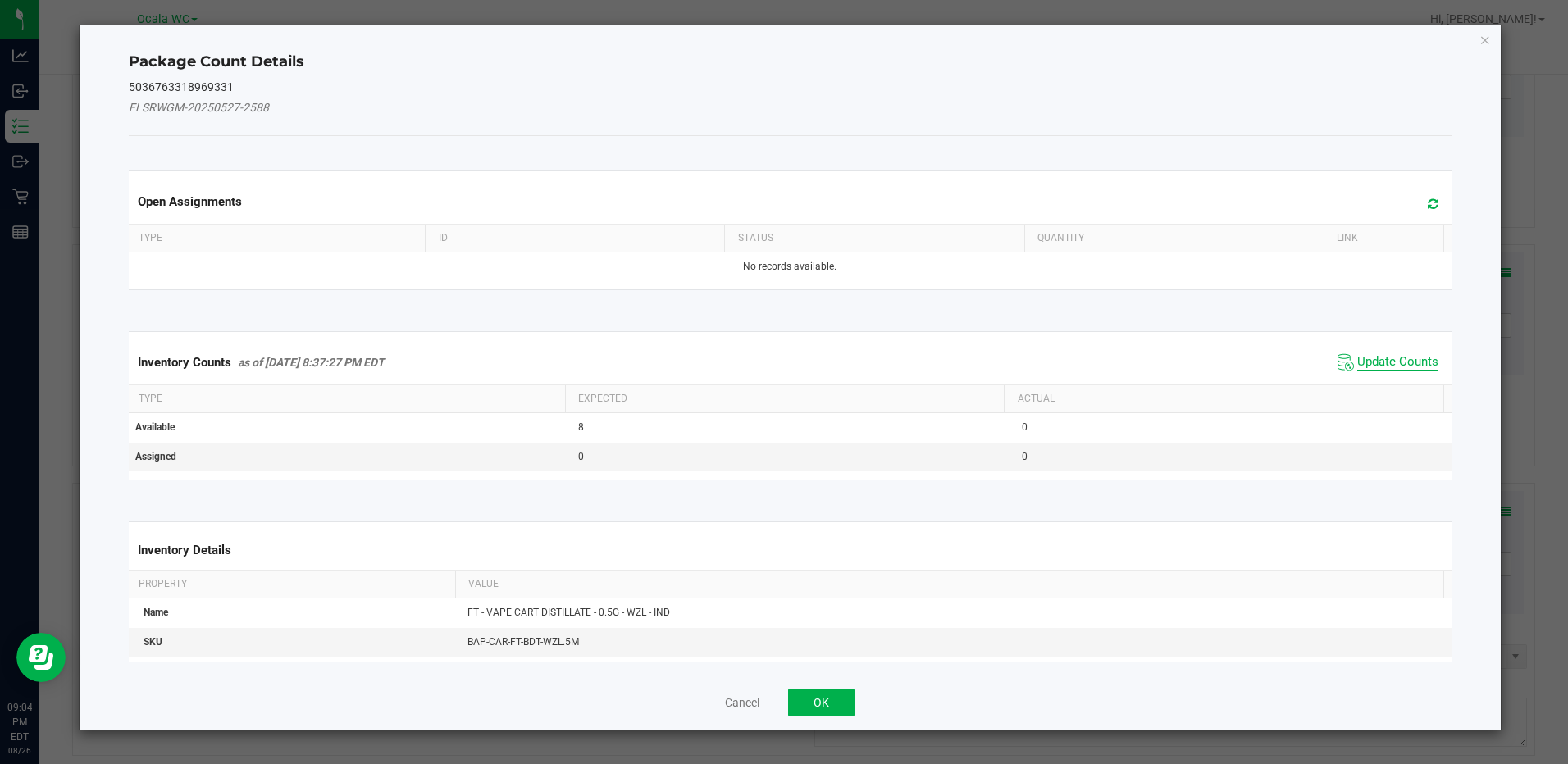
click at [1388, 361] on span "Update Counts" at bounding box center [1397, 362] width 81 height 16
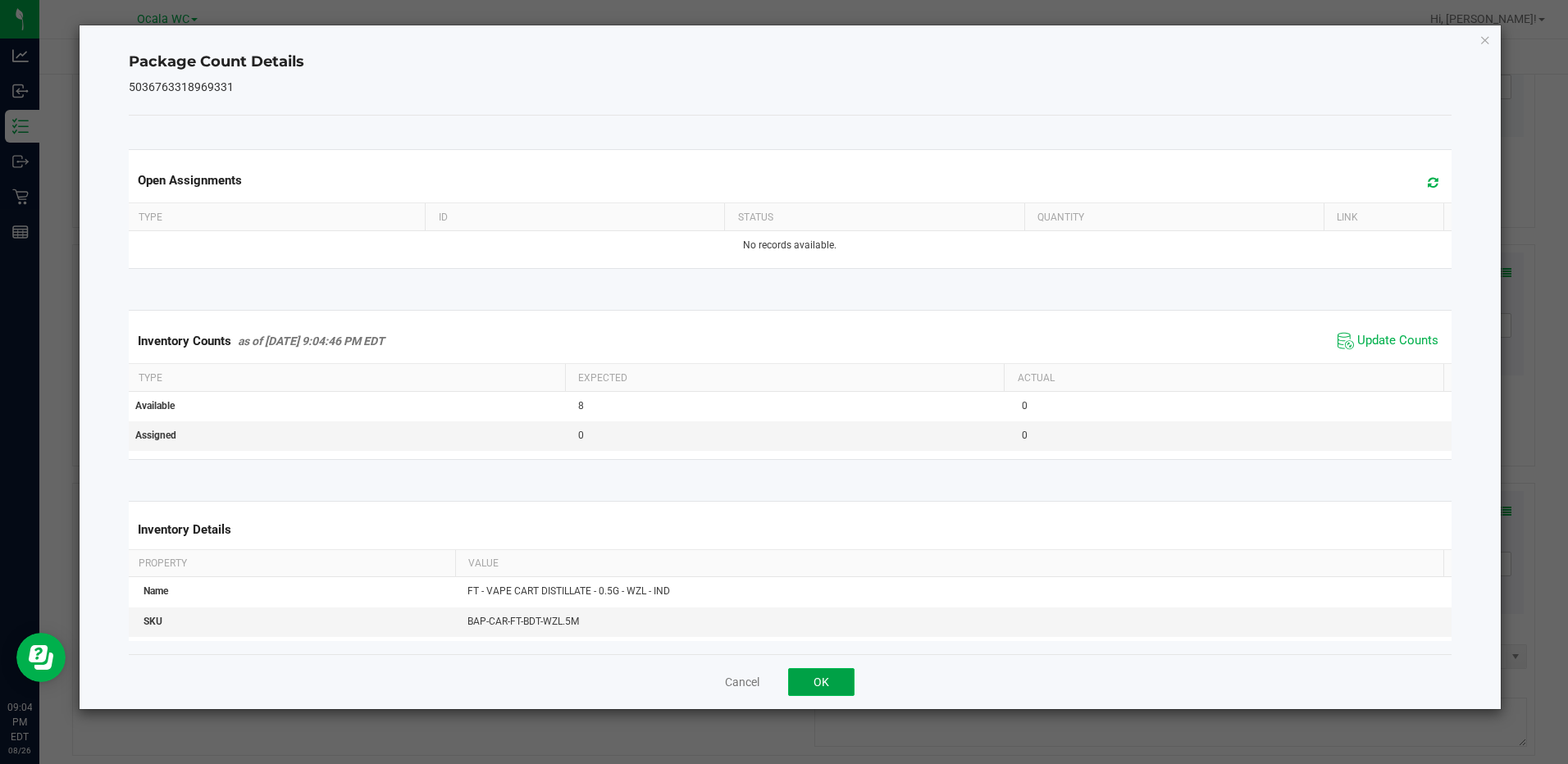
click at [829, 674] on button "OK" at bounding box center [822, 681] width 66 height 28
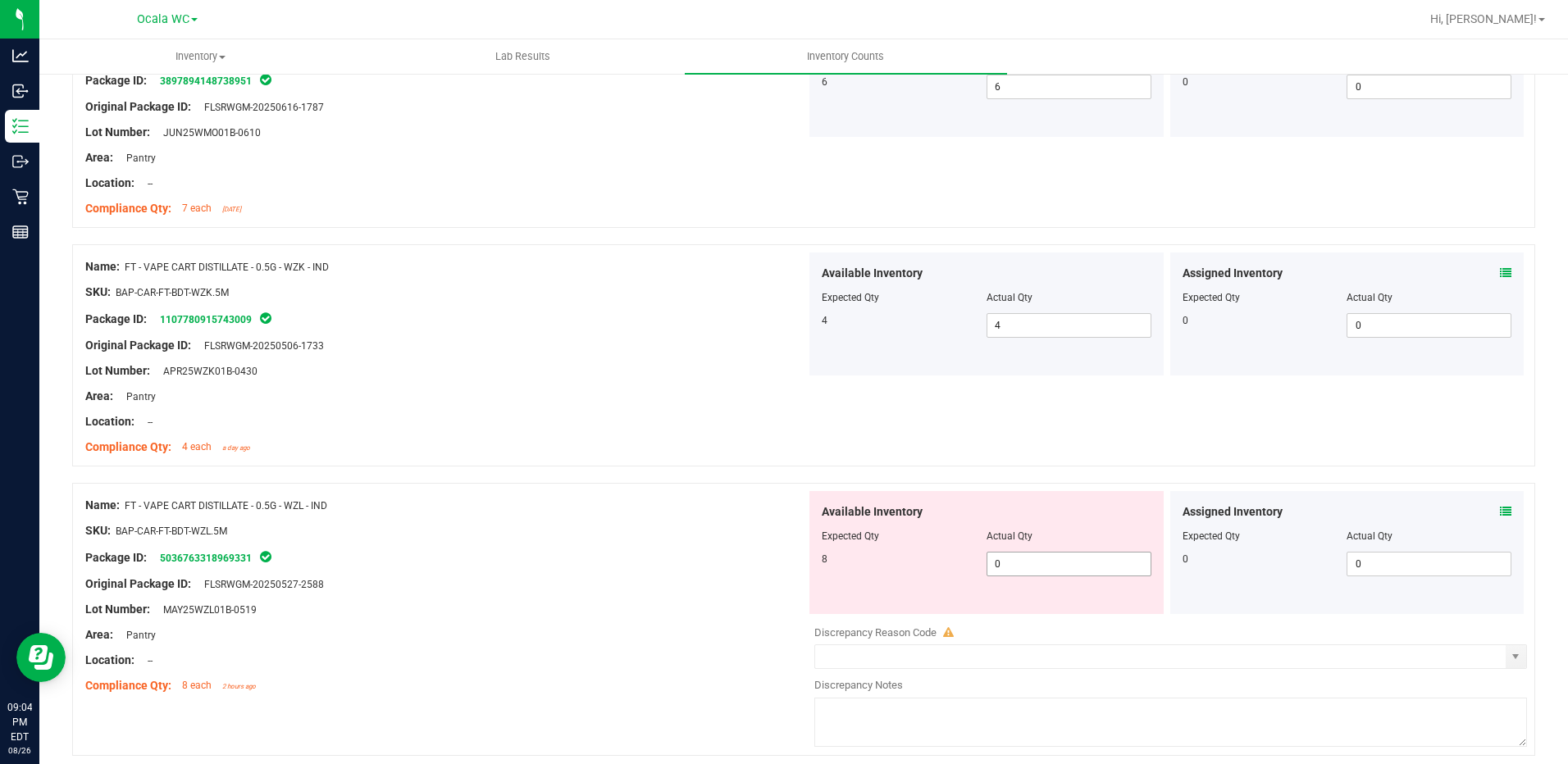
click at [1017, 565] on span "0 0" at bounding box center [1069, 564] width 165 height 24
click at [1017, 565] on input "0" at bounding box center [1069, 564] width 163 height 23
type input "8"
click at [704, 588] on div "Original Package ID: FLSRWGM-20250527-2588" at bounding box center [445, 584] width 721 height 17
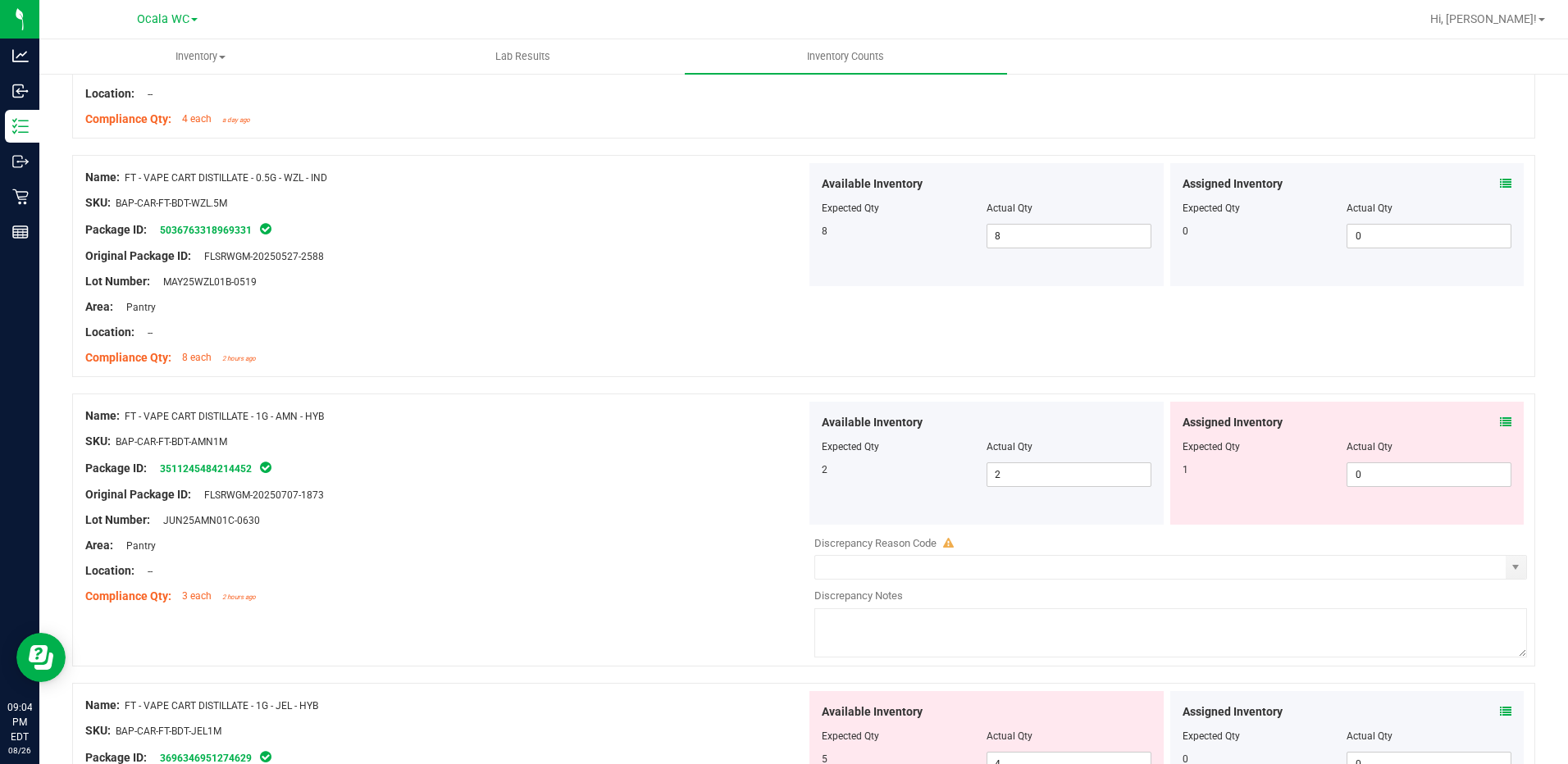
scroll to position [1147, 0]
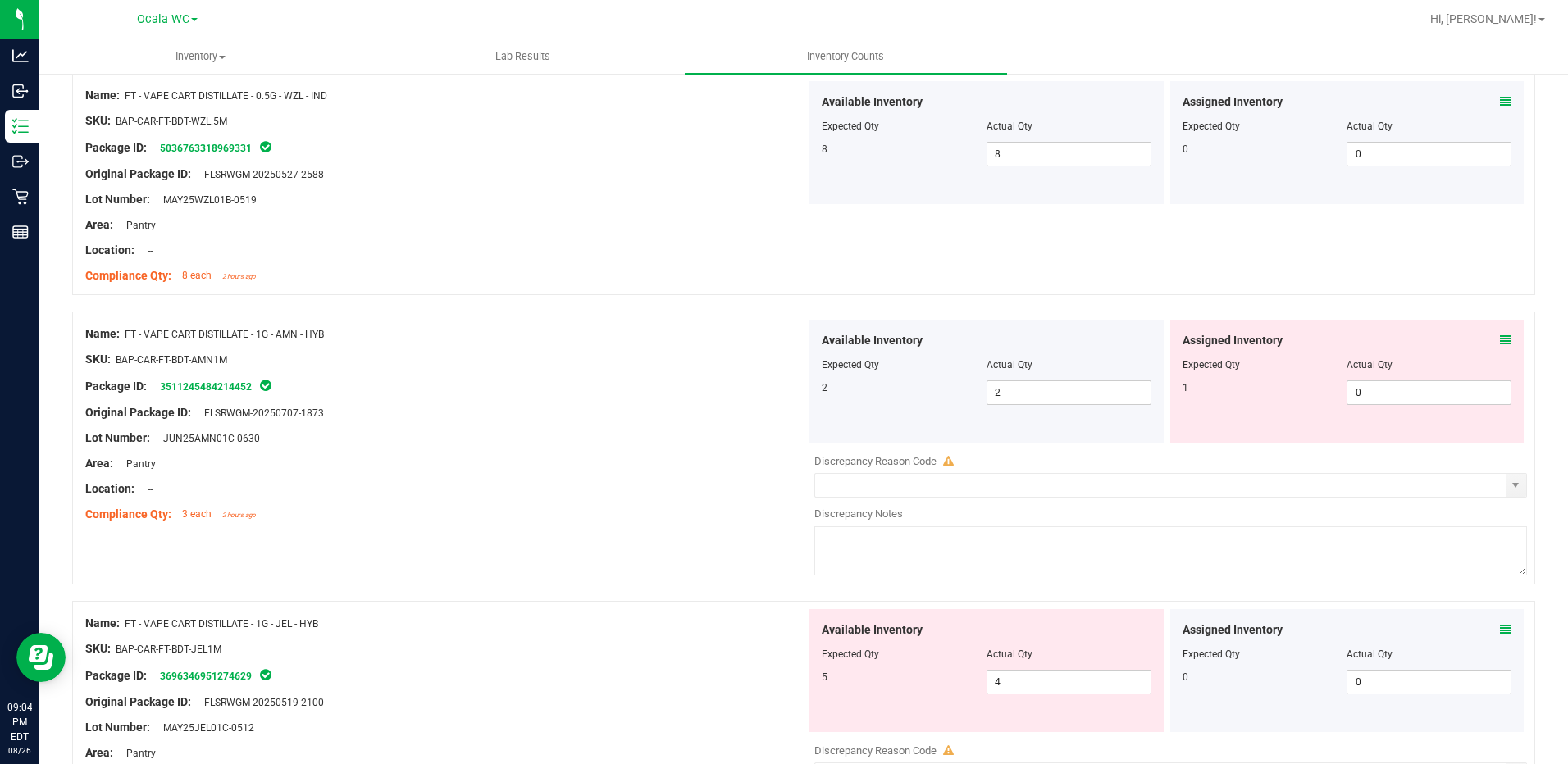
click at [1500, 338] on icon at bounding box center [1505, 340] width 12 height 12
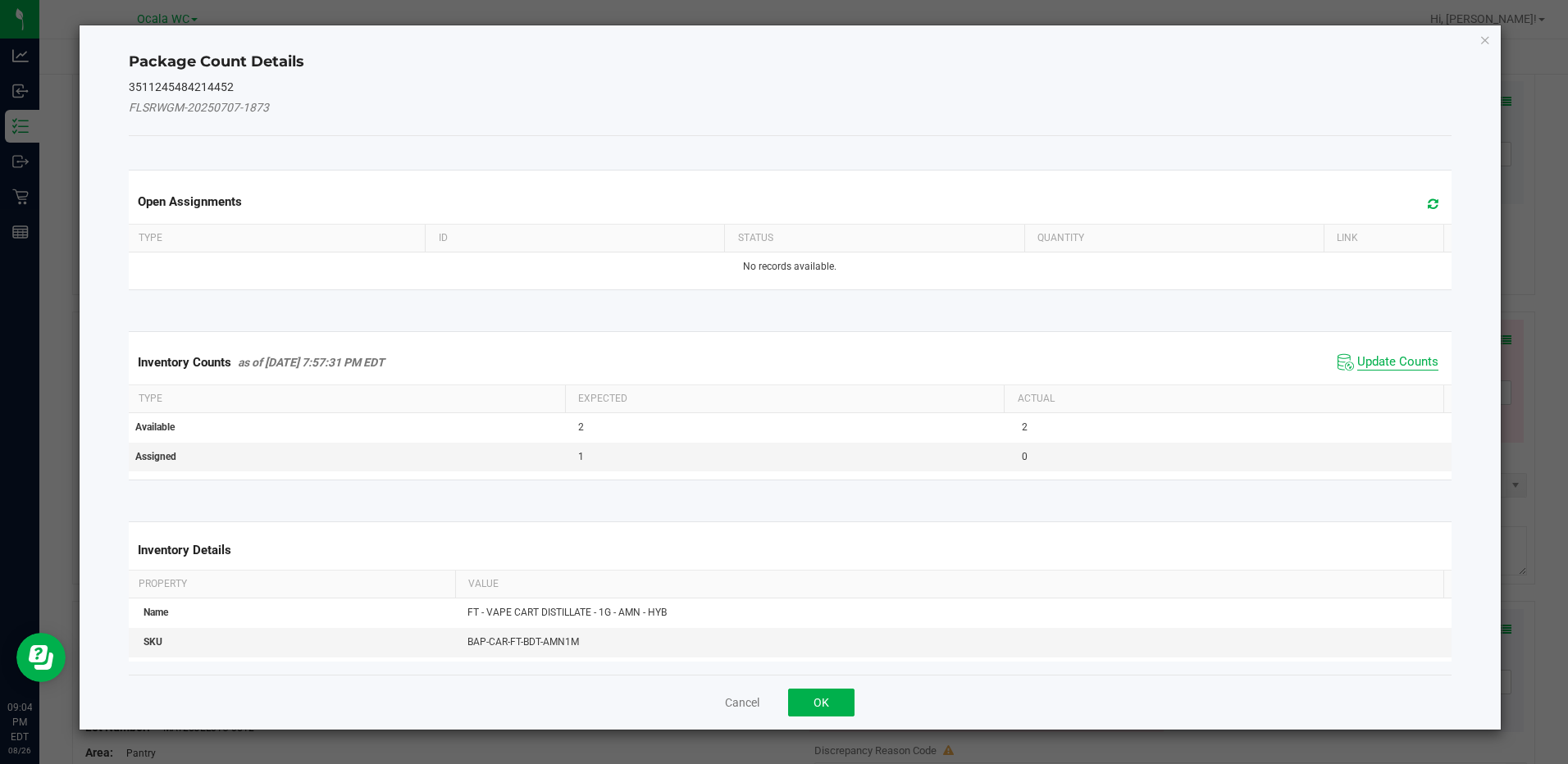
click at [1397, 364] on span "Update Counts" at bounding box center [1397, 362] width 81 height 16
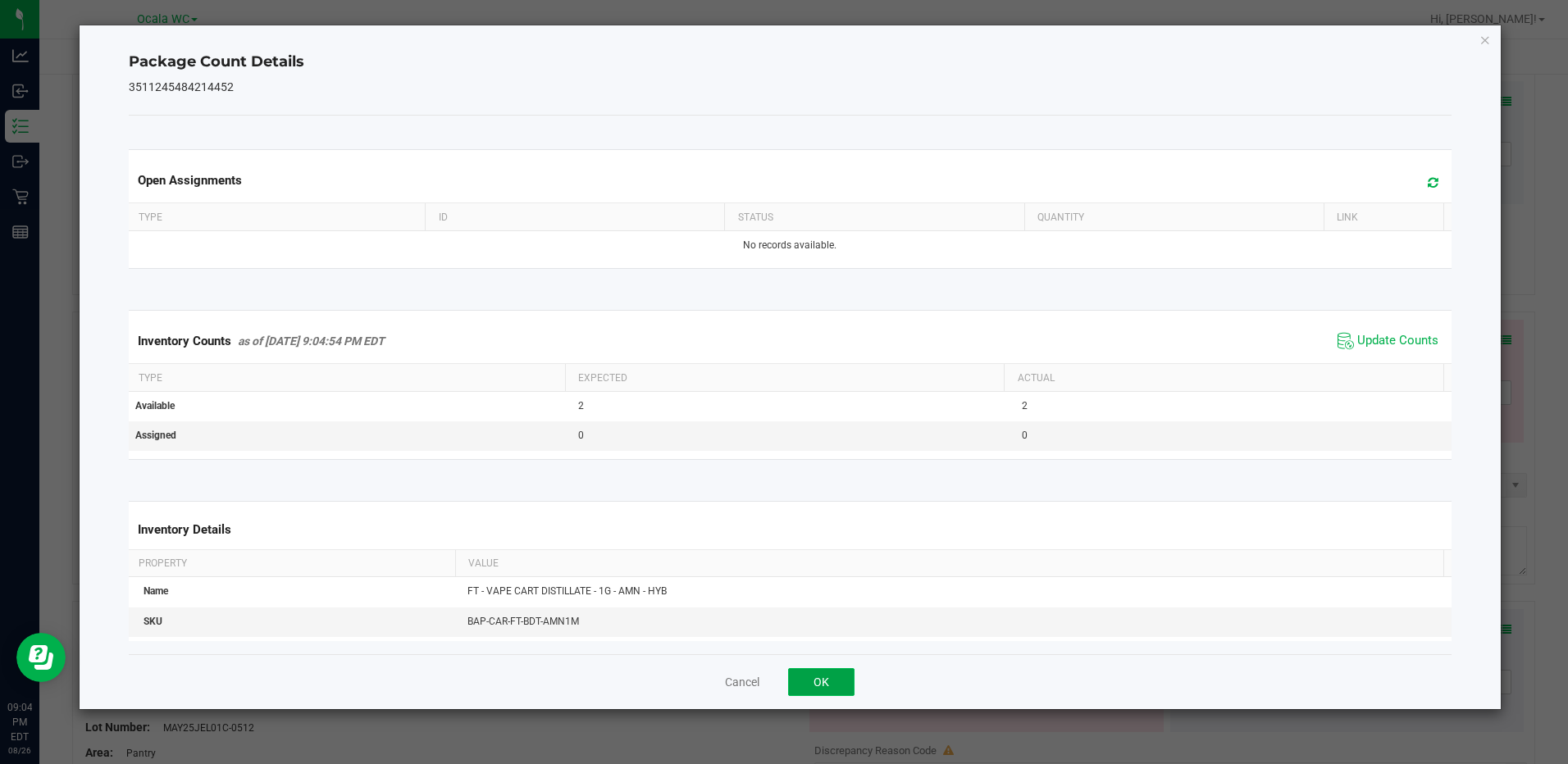
click at [833, 692] on button "OK" at bounding box center [822, 681] width 66 height 28
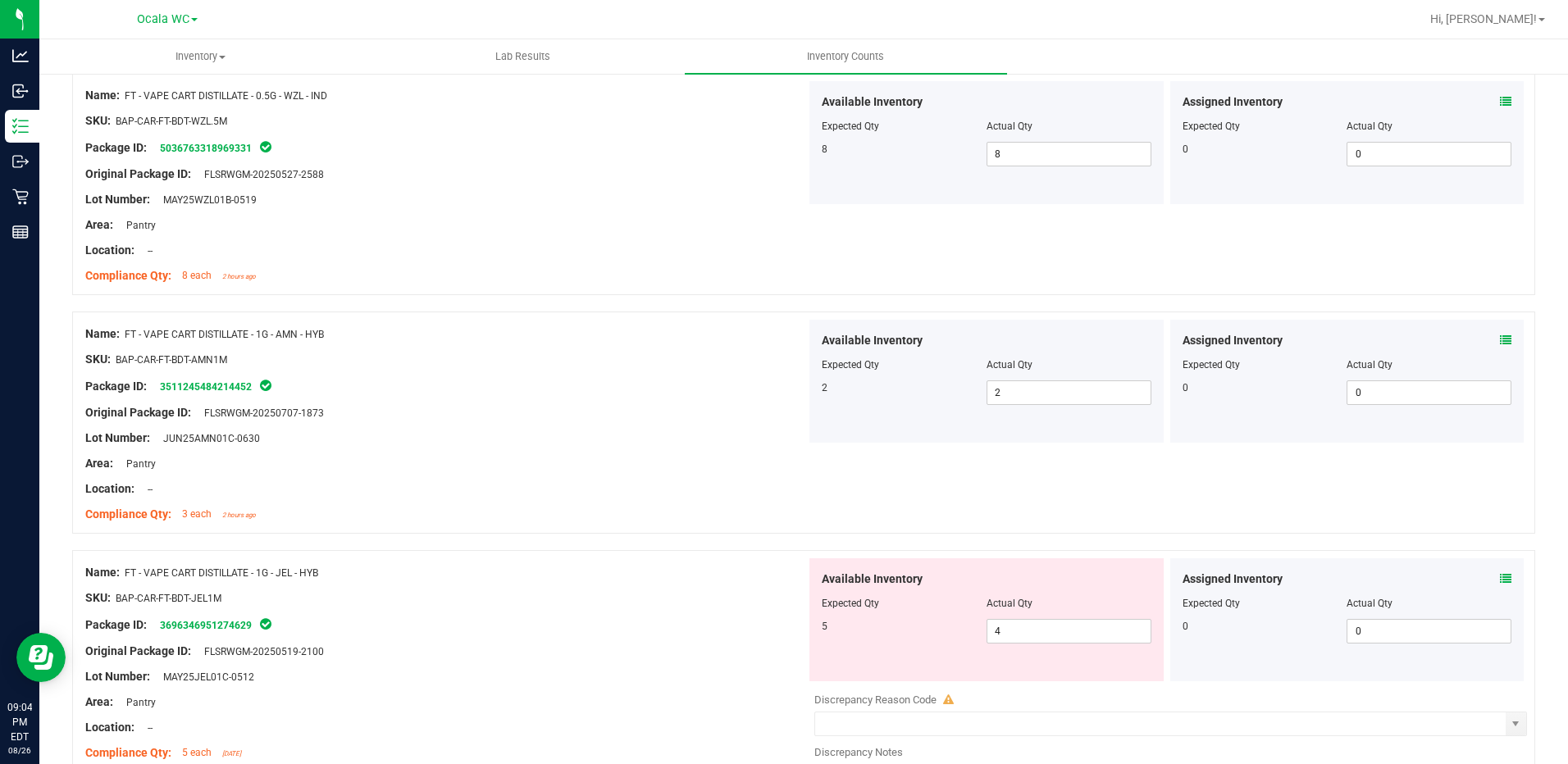
click at [833, 684] on div at bounding box center [1171, 688] width 713 height 8
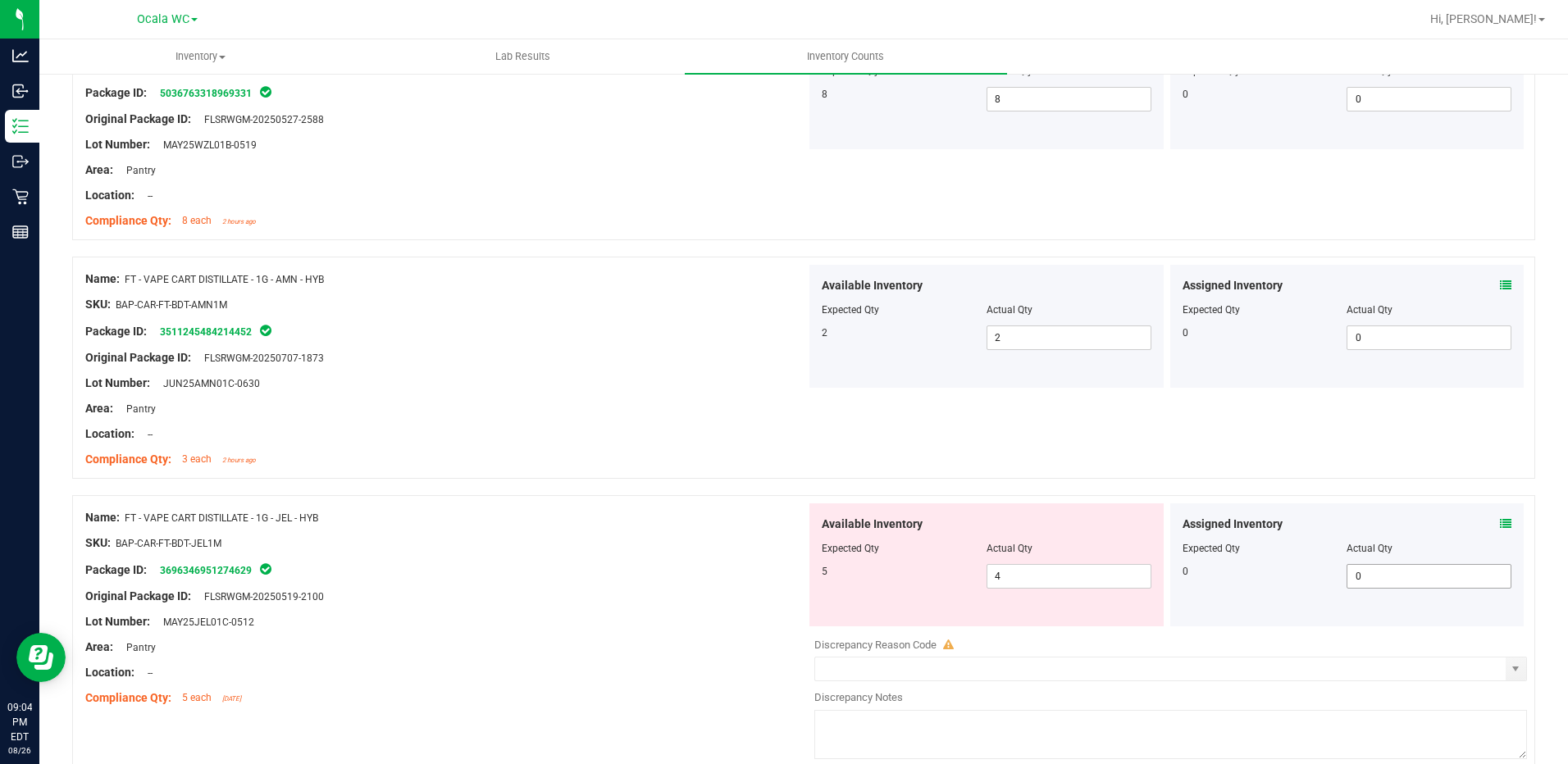
scroll to position [1230, 0]
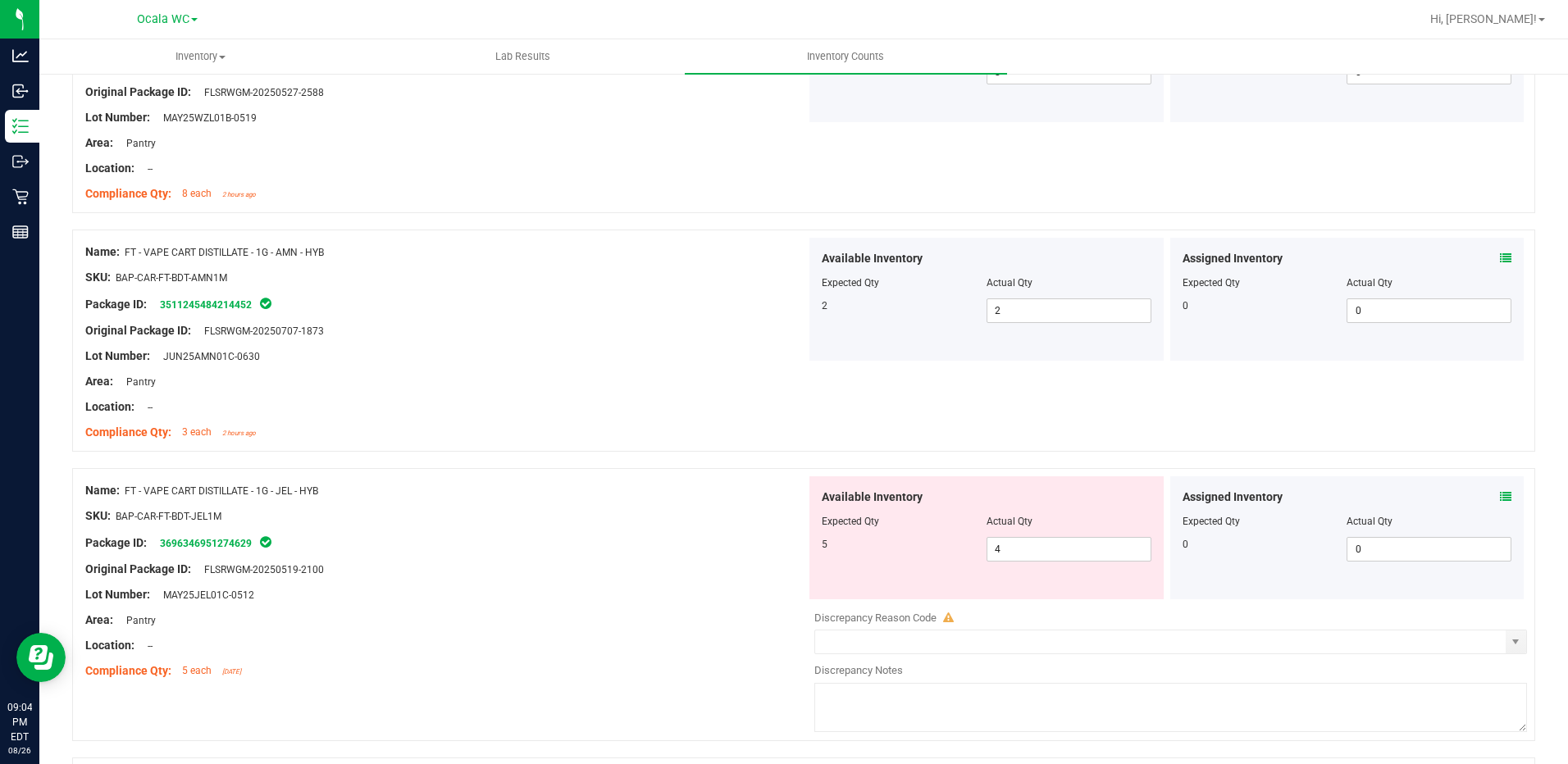
click at [1500, 496] on icon at bounding box center [1505, 496] width 12 height 12
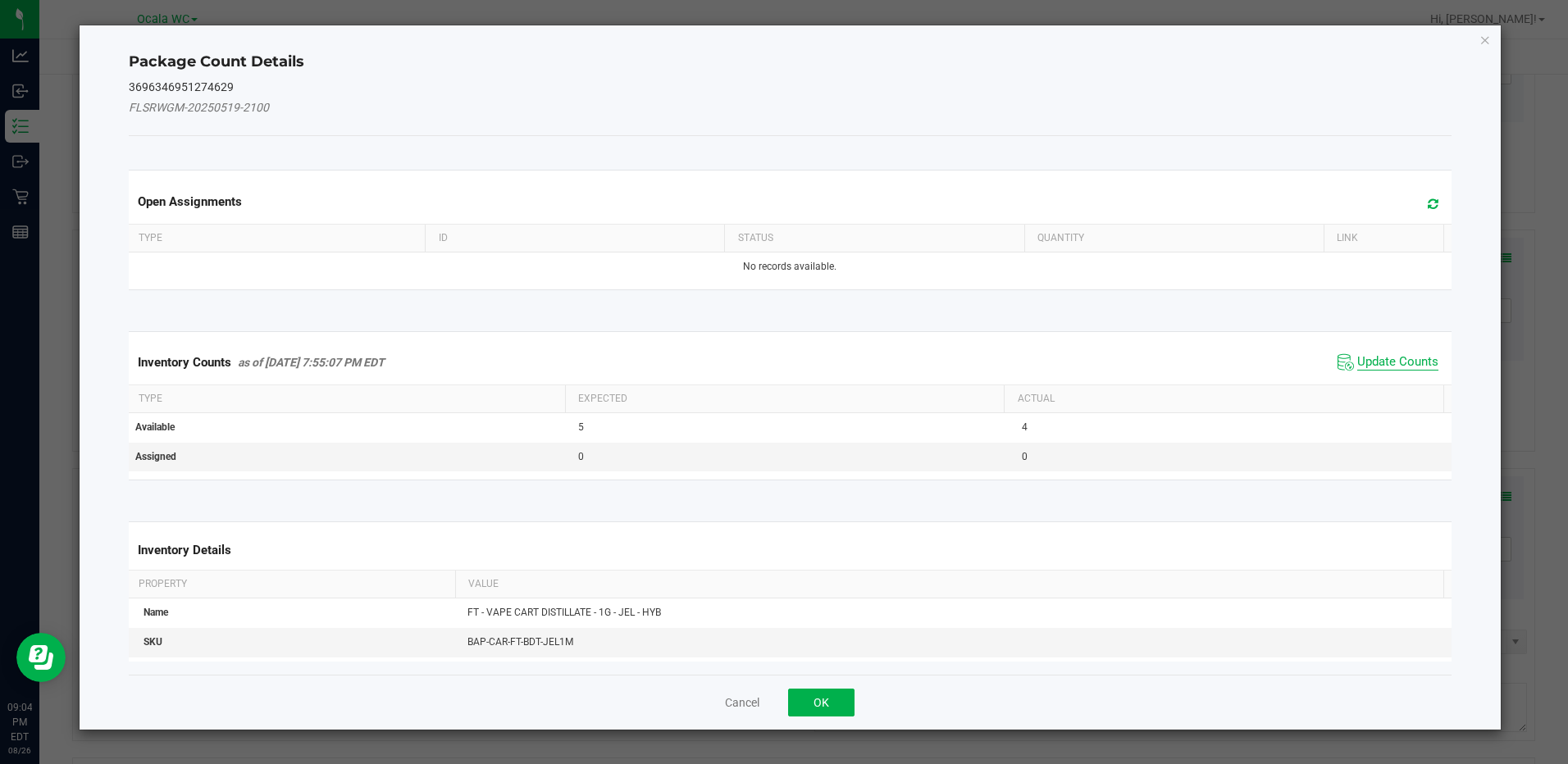
click at [1383, 361] on span "Update Counts" at bounding box center [1397, 362] width 81 height 16
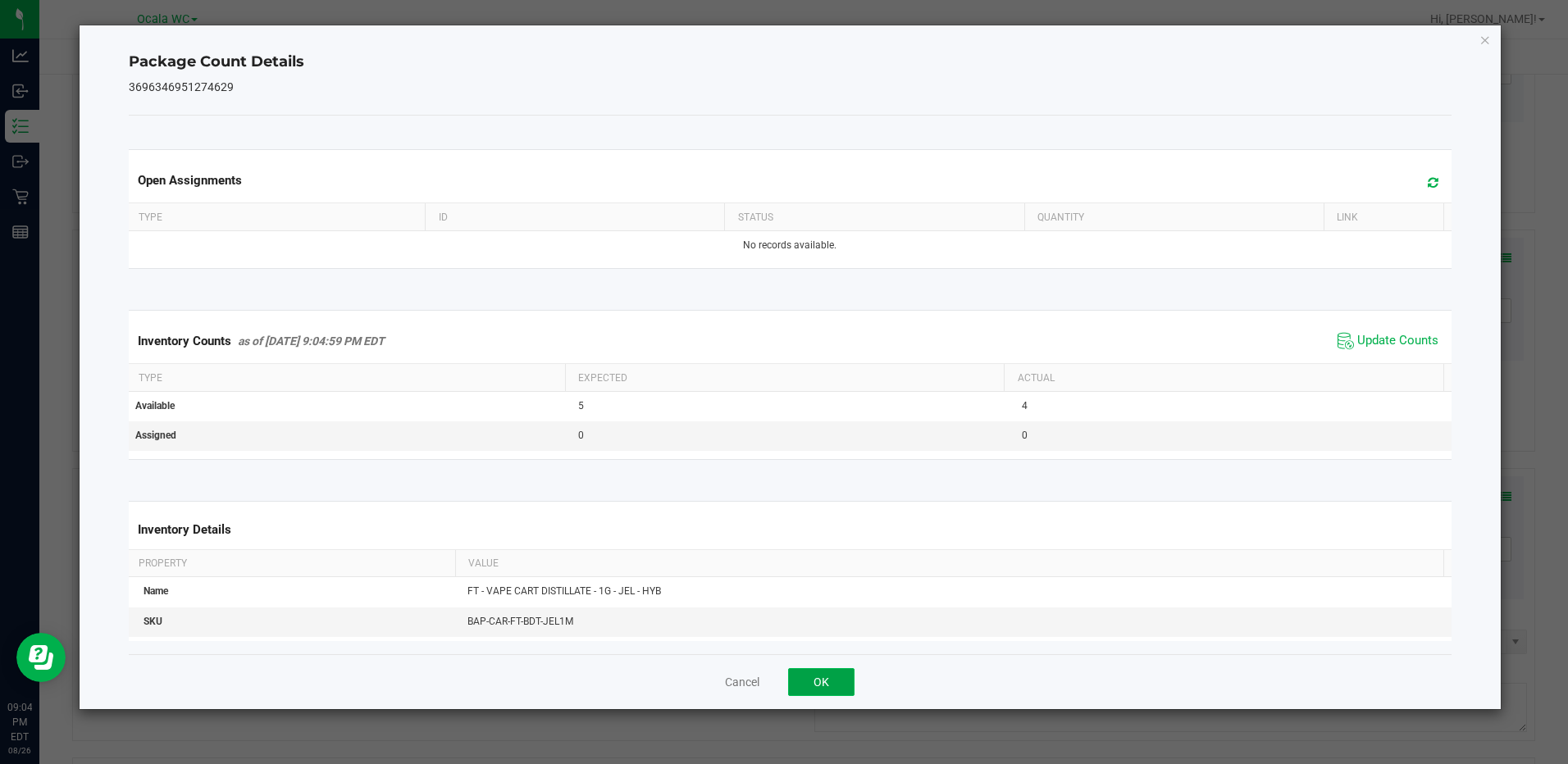
click at [850, 675] on button "OK" at bounding box center [822, 681] width 66 height 28
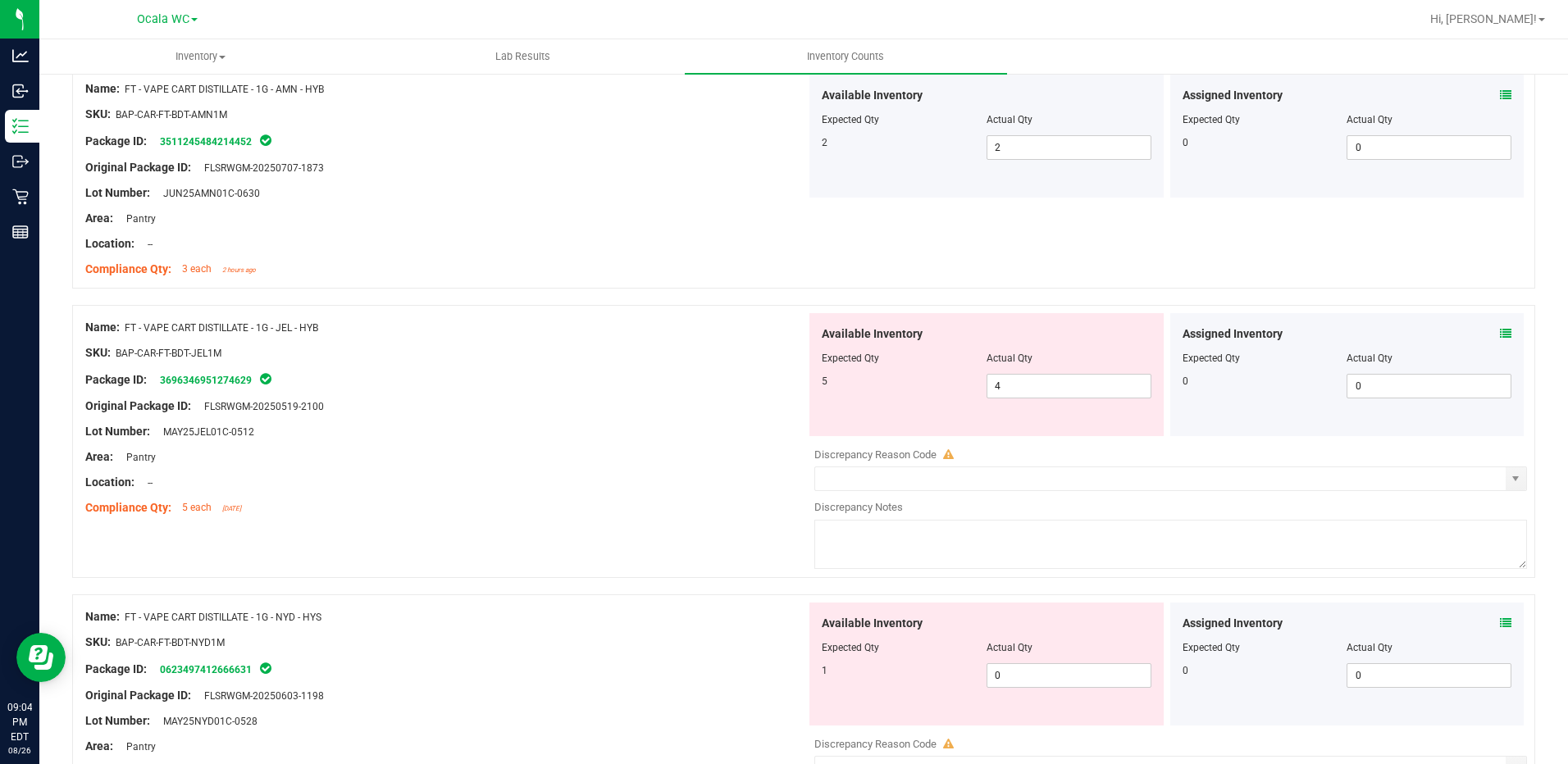
scroll to position [1393, 0]
click at [1500, 334] on icon at bounding box center [1505, 332] width 12 height 12
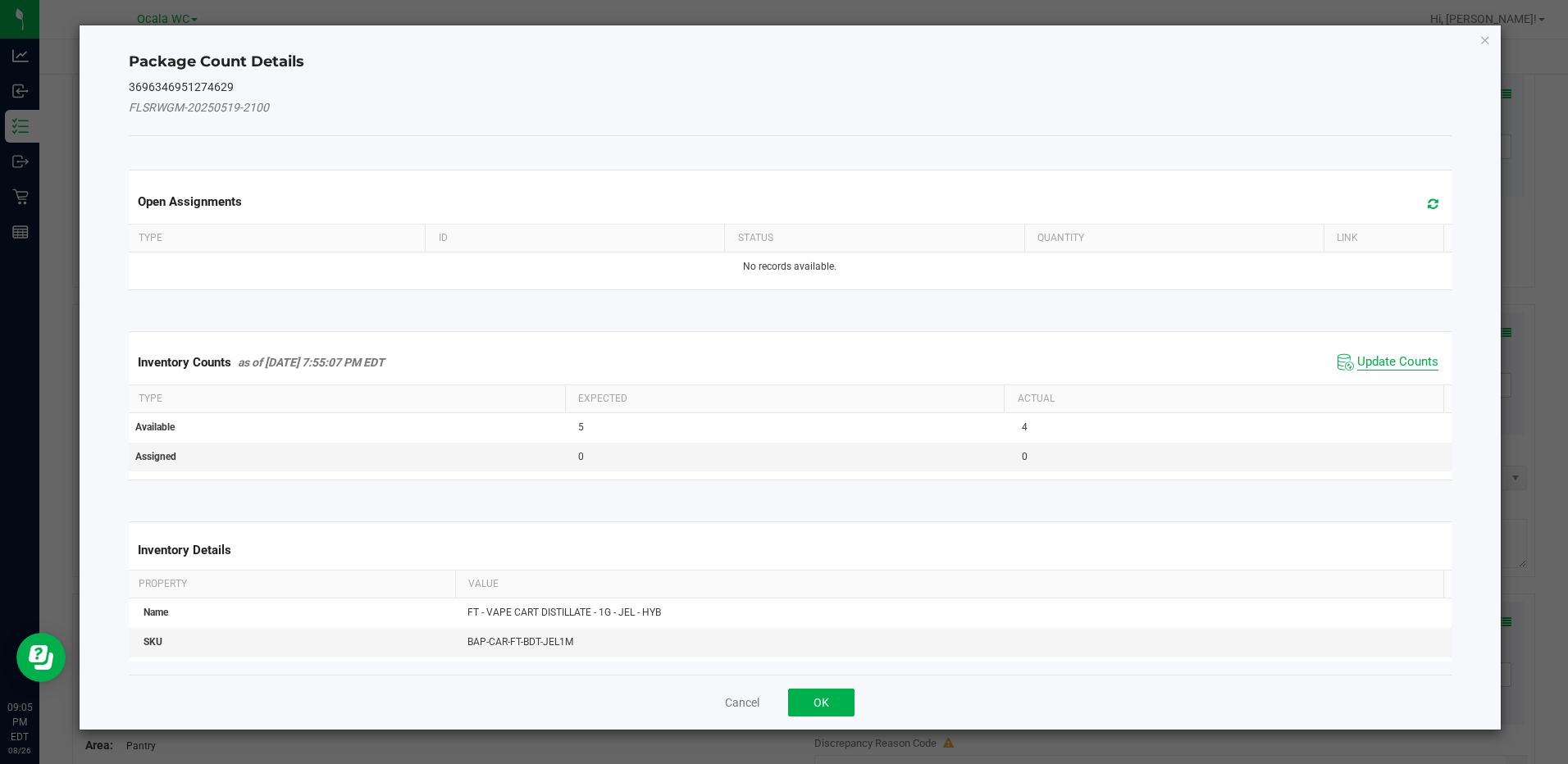
click at [1357, 358] on span "Update Counts" at bounding box center [1397, 362] width 81 height 16
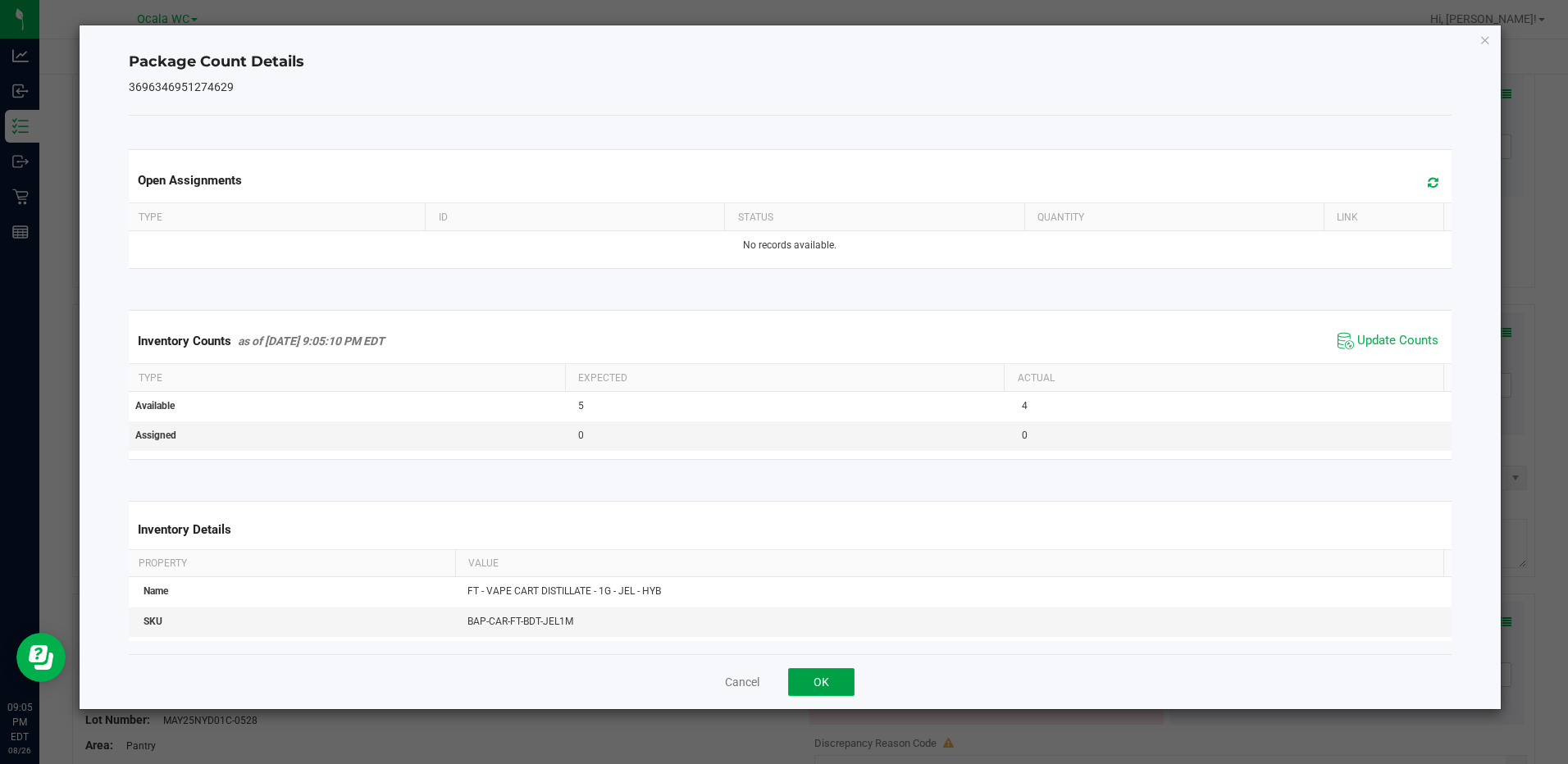
click at [821, 672] on button "OK" at bounding box center [822, 681] width 66 height 28
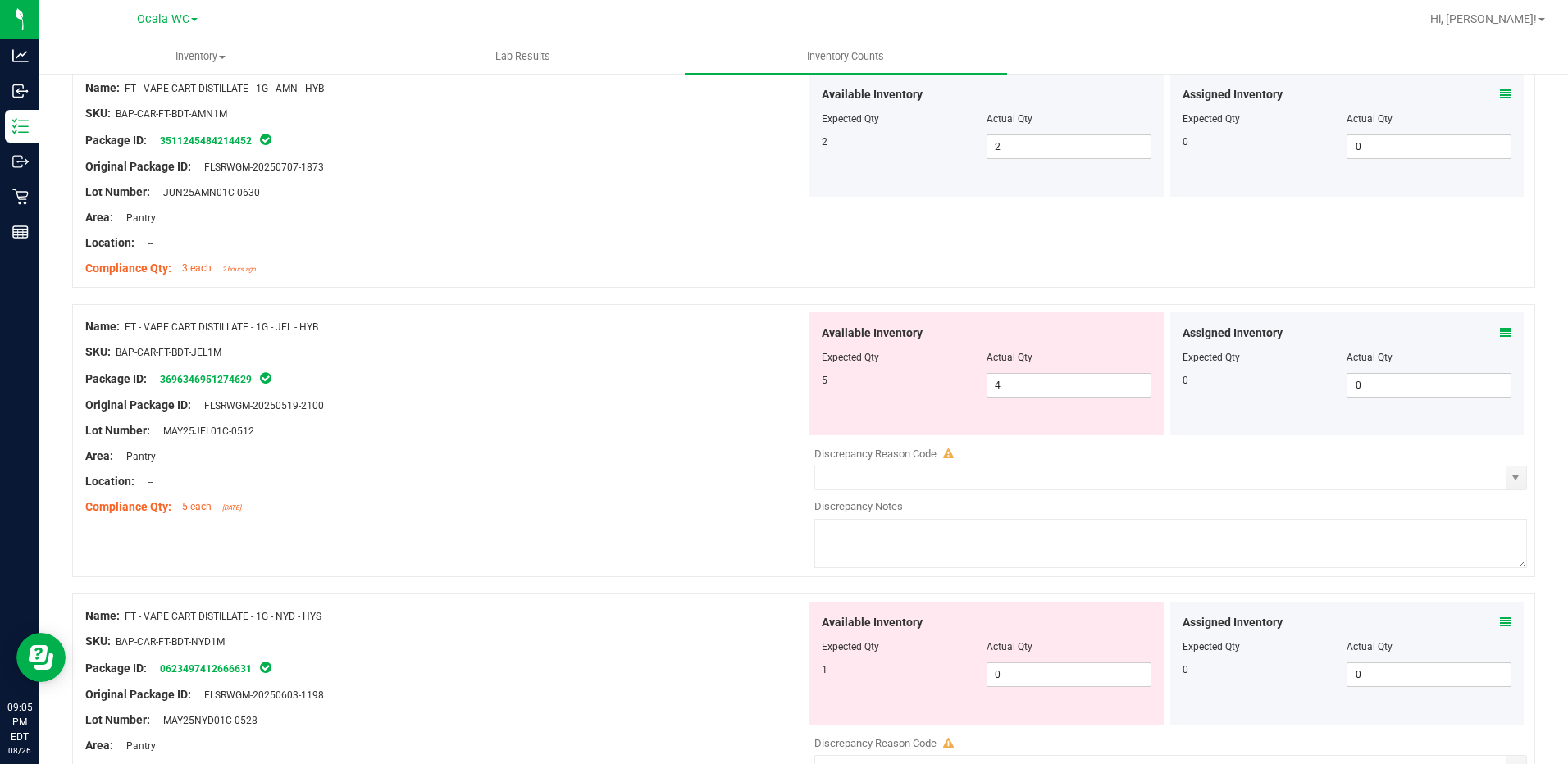
scroll to position [1476, 0]
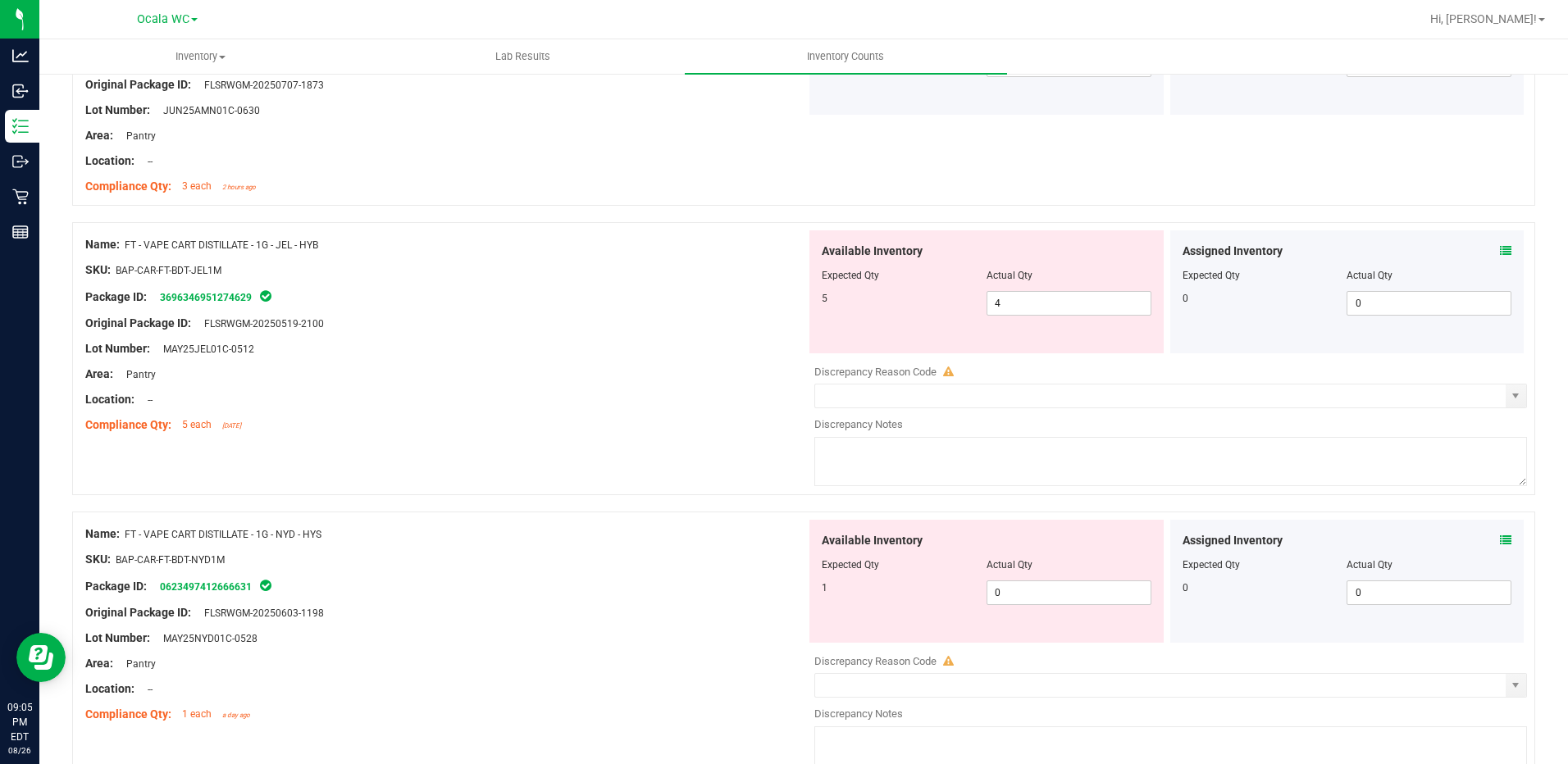
click at [1501, 538] on div "Assigned Inventory Expected Qty Actual Qty 0 0 0" at bounding box center [1347, 581] width 354 height 123
click at [1500, 539] on icon at bounding box center [1505, 540] width 12 height 12
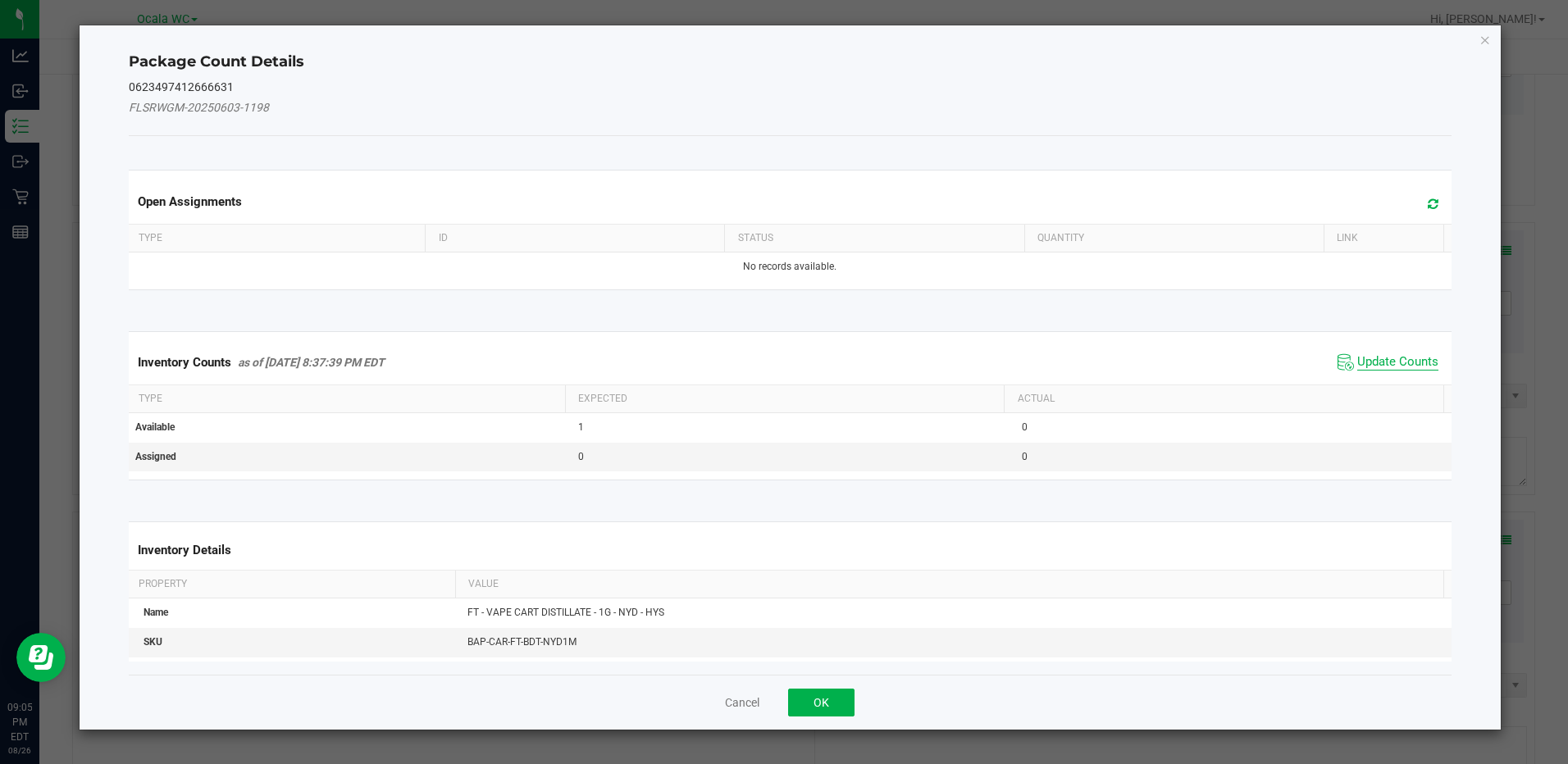
click at [1376, 361] on span "Update Counts" at bounding box center [1397, 362] width 81 height 16
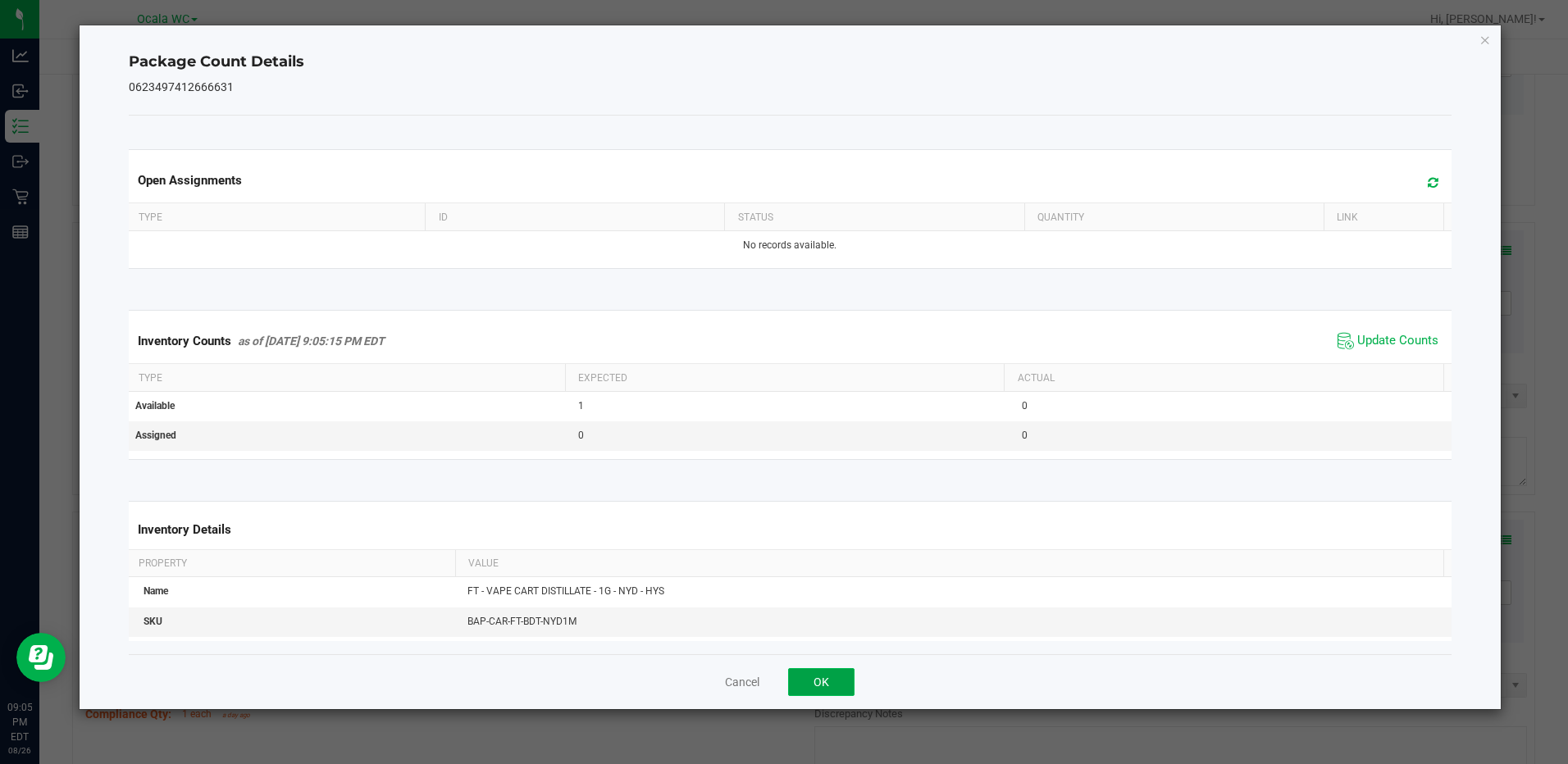
click at [817, 692] on button "OK" at bounding box center [822, 681] width 66 height 28
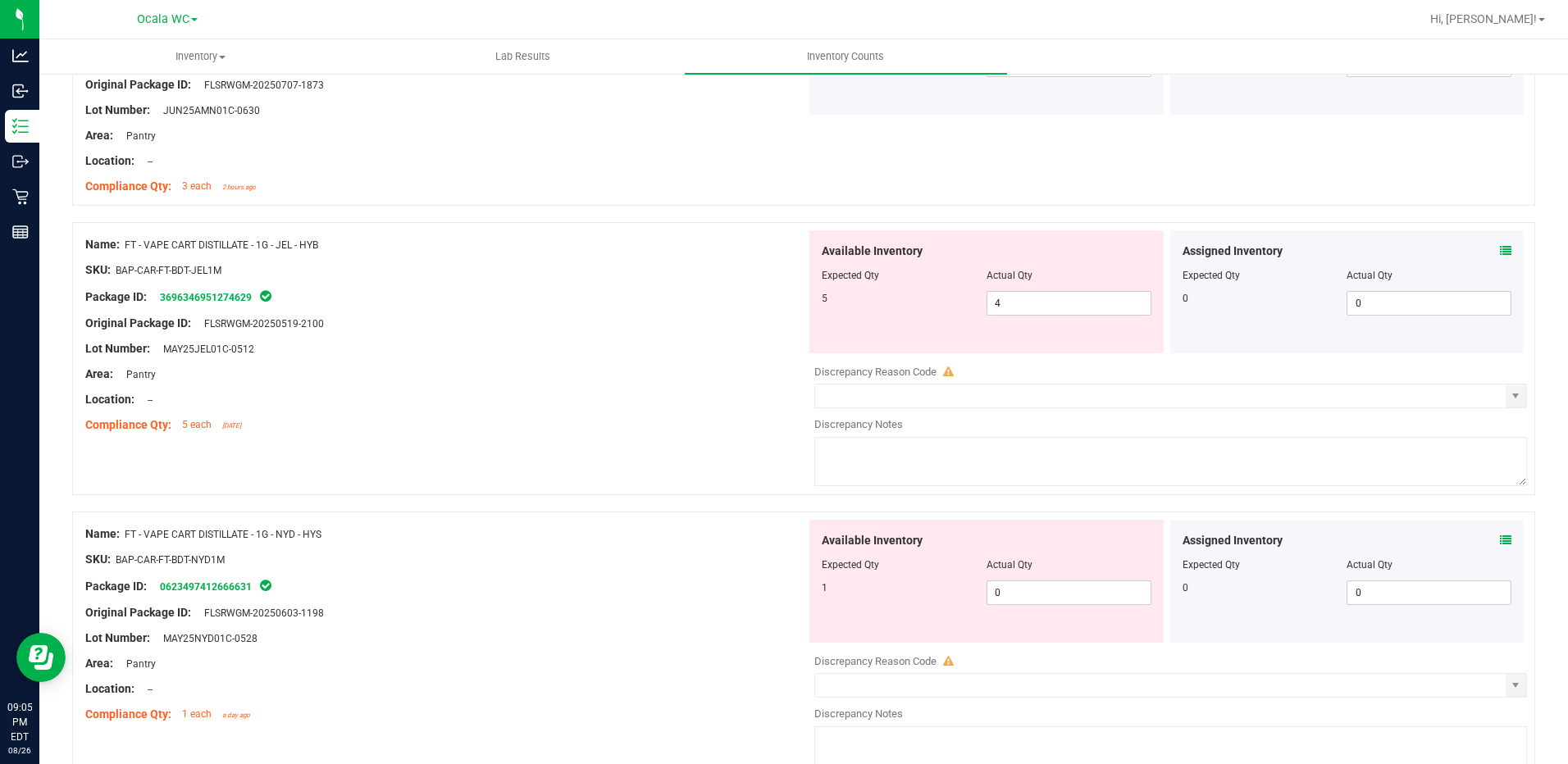
scroll to position [1558, 0]
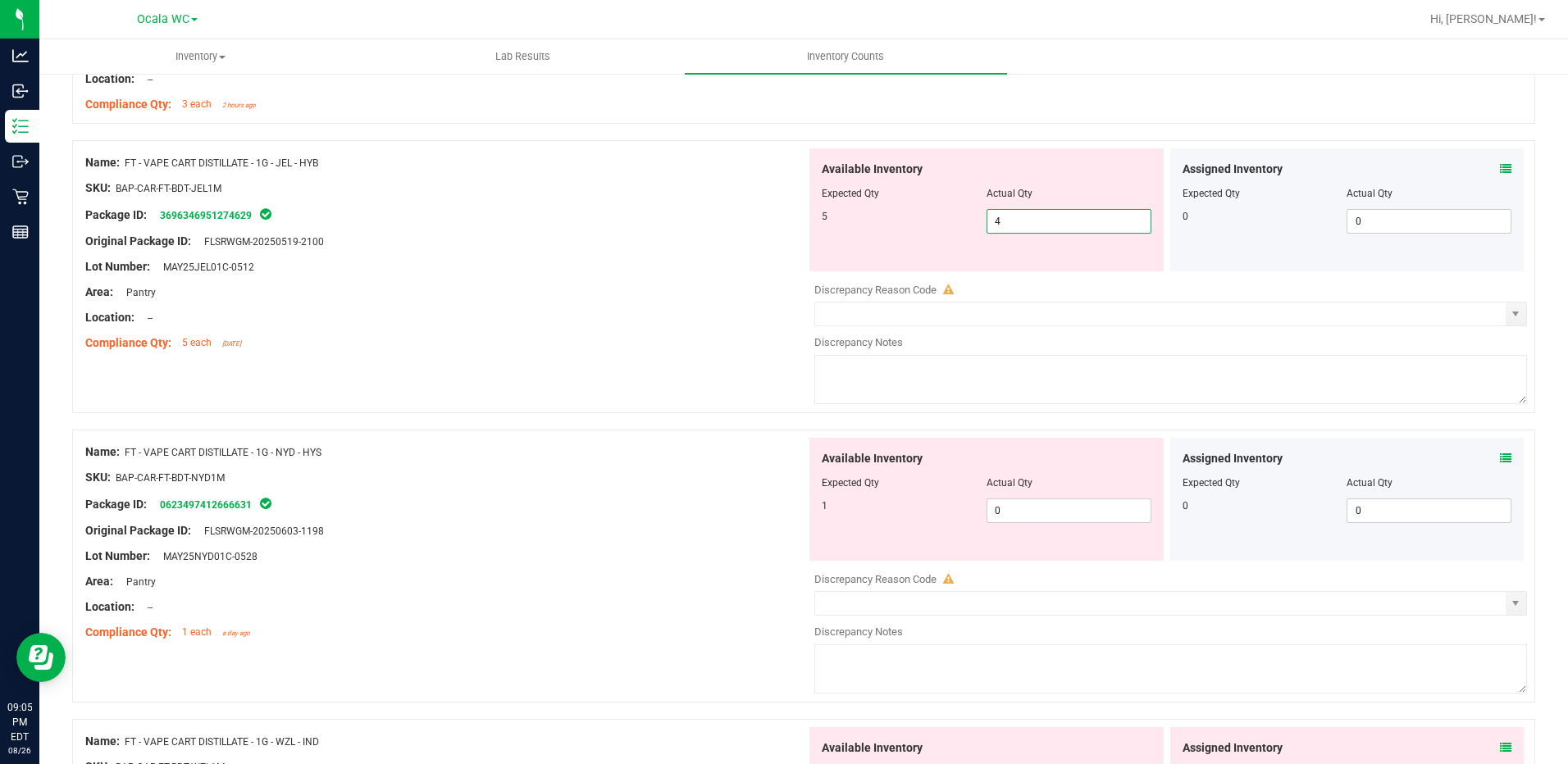
click at [1014, 217] on span "4 4" at bounding box center [1069, 221] width 165 height 24
click at [1014, 217] on input "4" at bounding box center [1069, 222] width 163 height 23
type input "5"
click at [722, 259] on div "Lot Number: MAY25JEL01C-0512" at bounding box center [445, 267] width 721 height 17
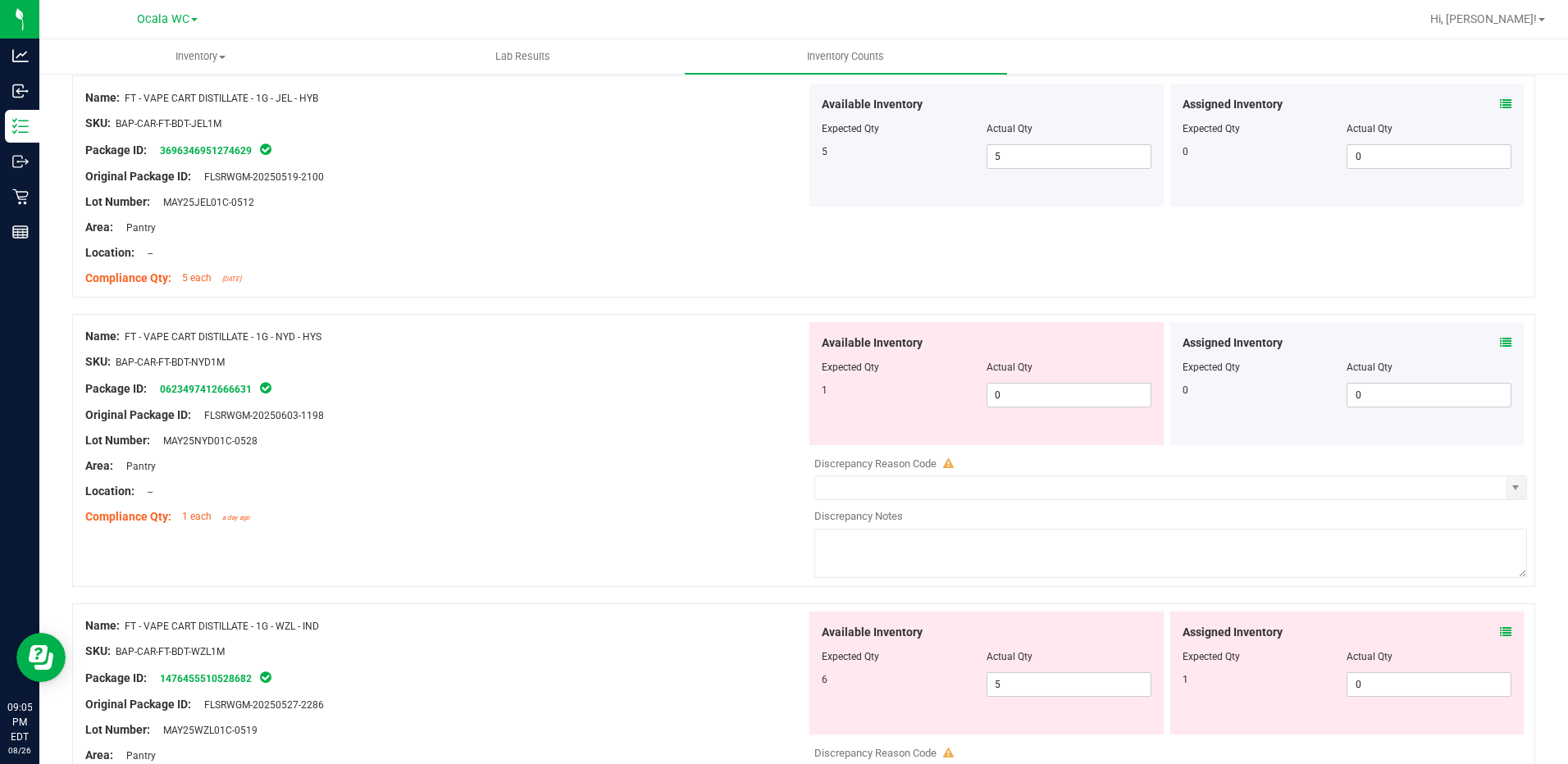
scroll to position [1722, 0]
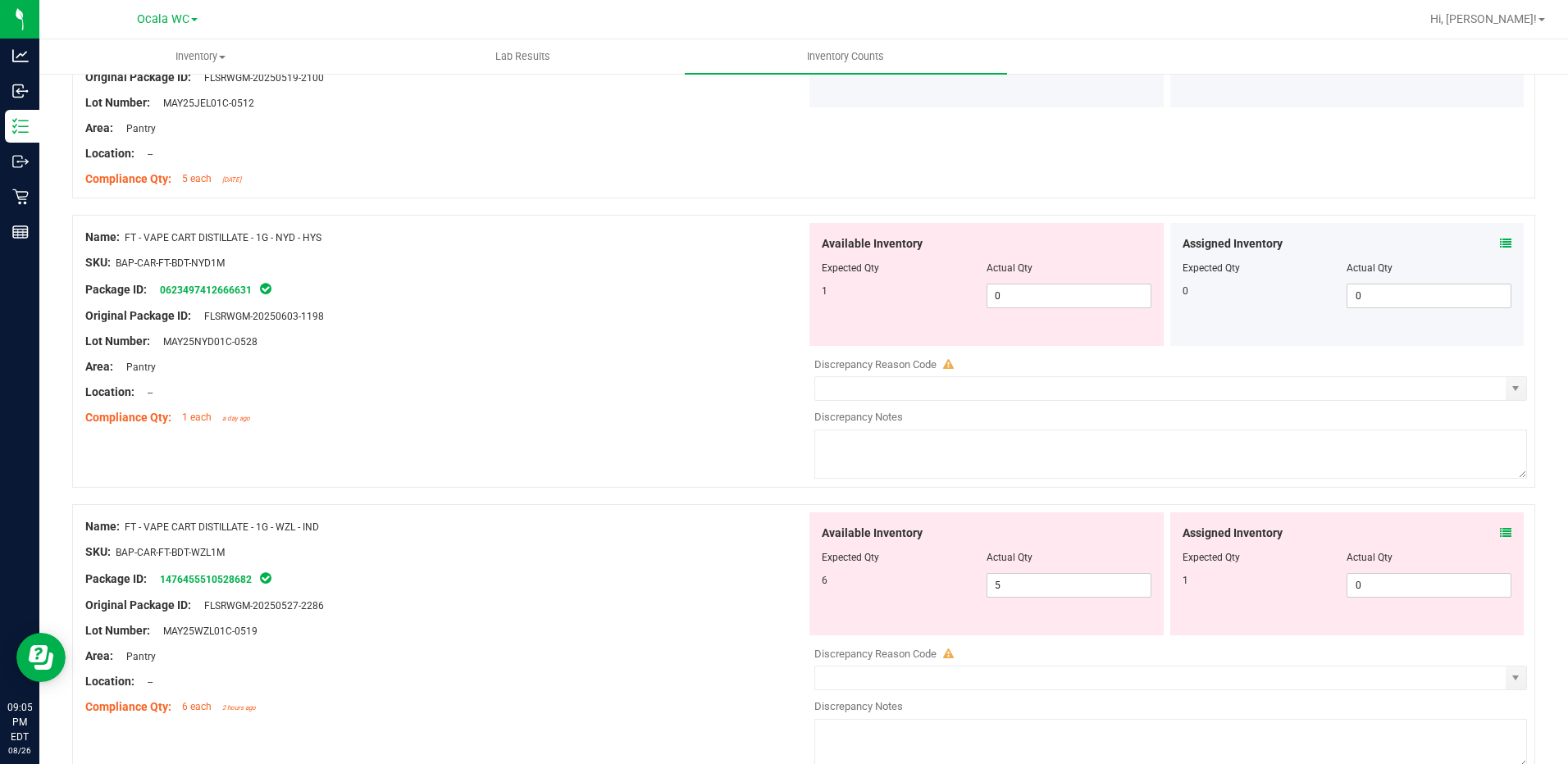
click at [1500, 533] on icon at bounding box center [1505, 532] width 12 height 12
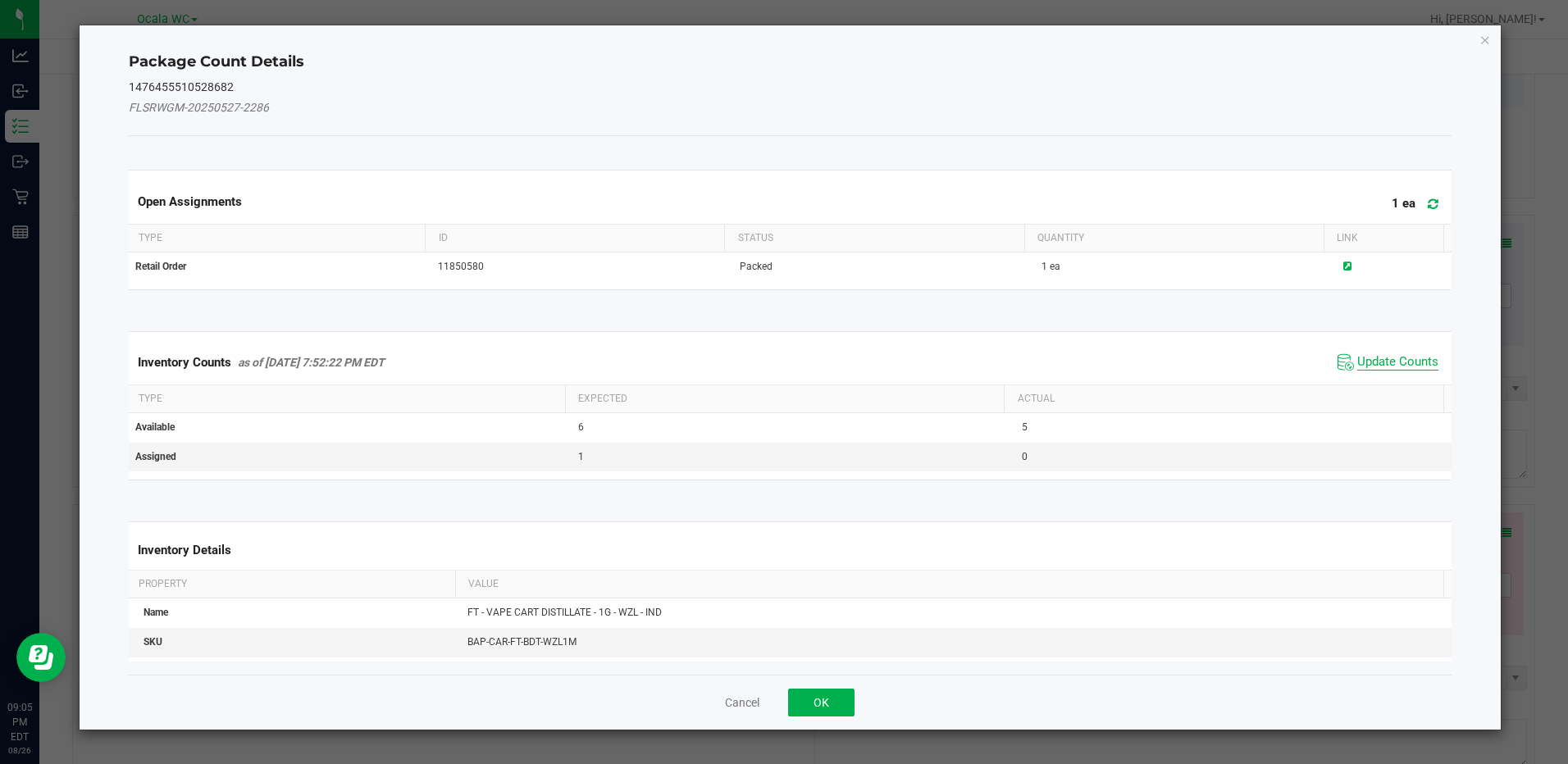
click at [1393, 361] on span "Update Counts" at bounding box center [1397, 362] width 81 height 16
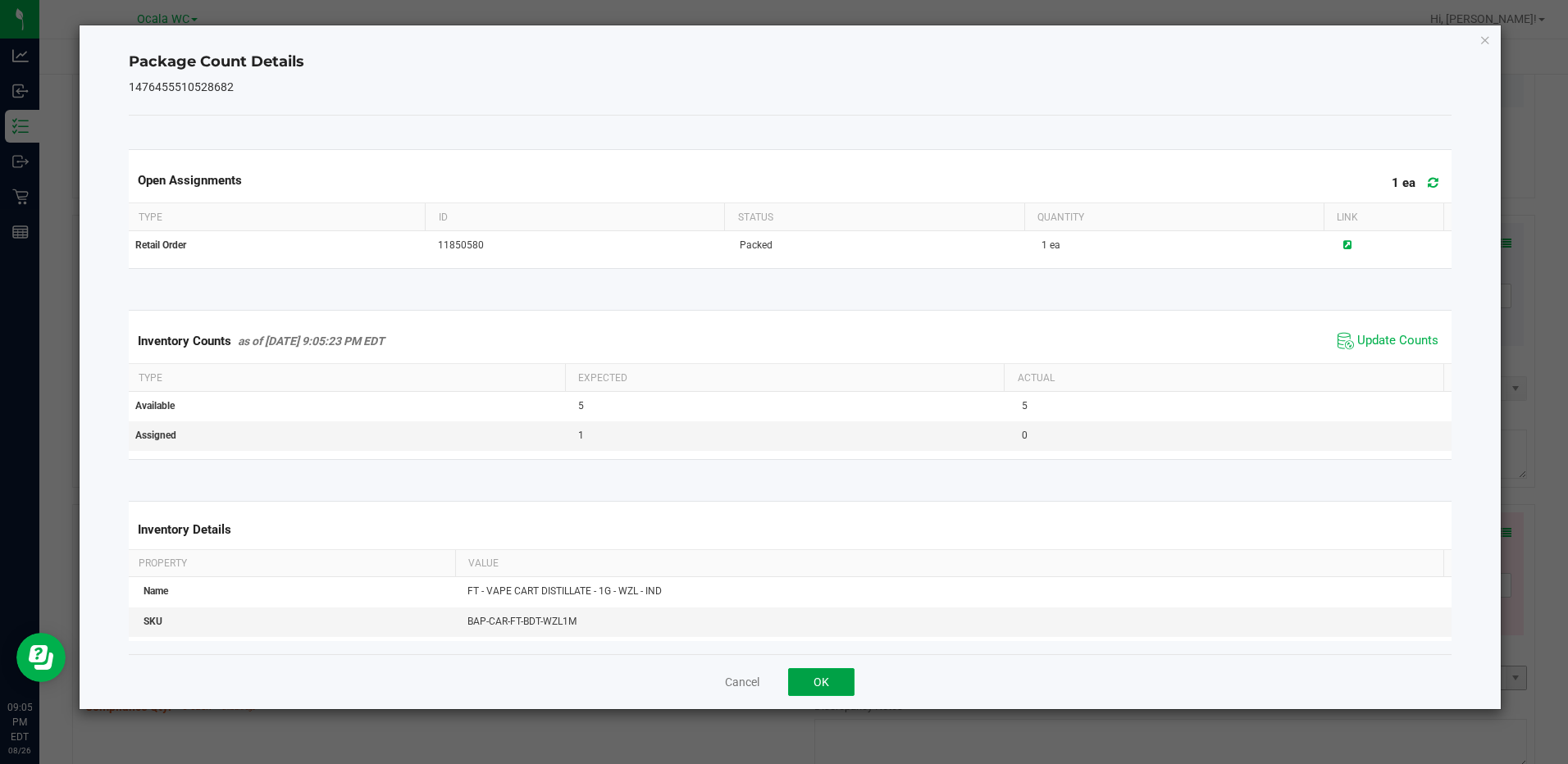
click at [827, 678] on button "OK" at bounding box center [822, 681] width 66 height 28
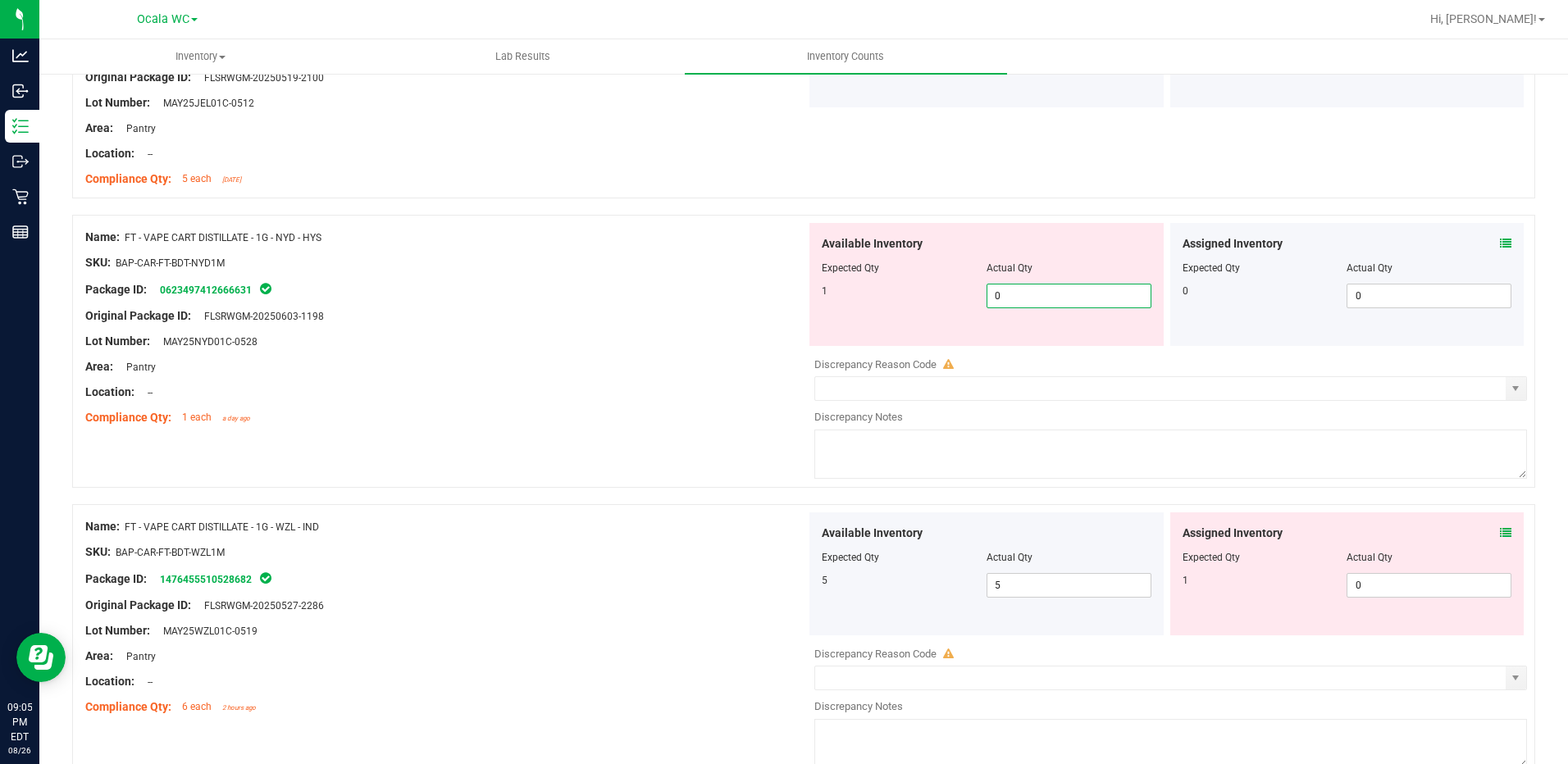
click at [1035, 300] on span "0 0" at bounding box center [1069, 295] width 165 height 24
click at [1035, 300] on input "0" at bounding box center [1069, 296] width 163 height 23
type input "1"
click at [791, 326] on div at bounding box center [445, 329] width 721 height 8
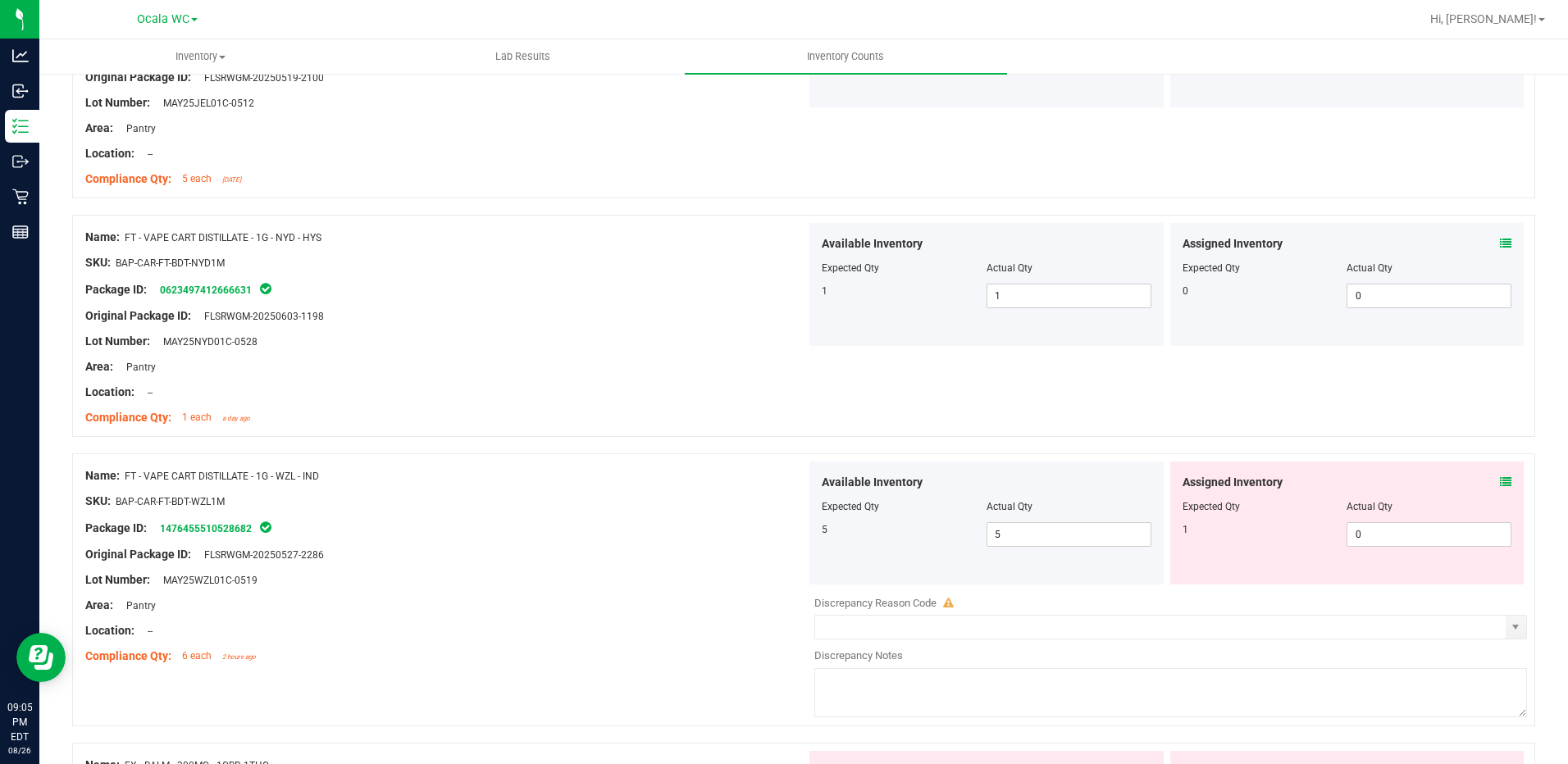
scroll to position [1804, 0]
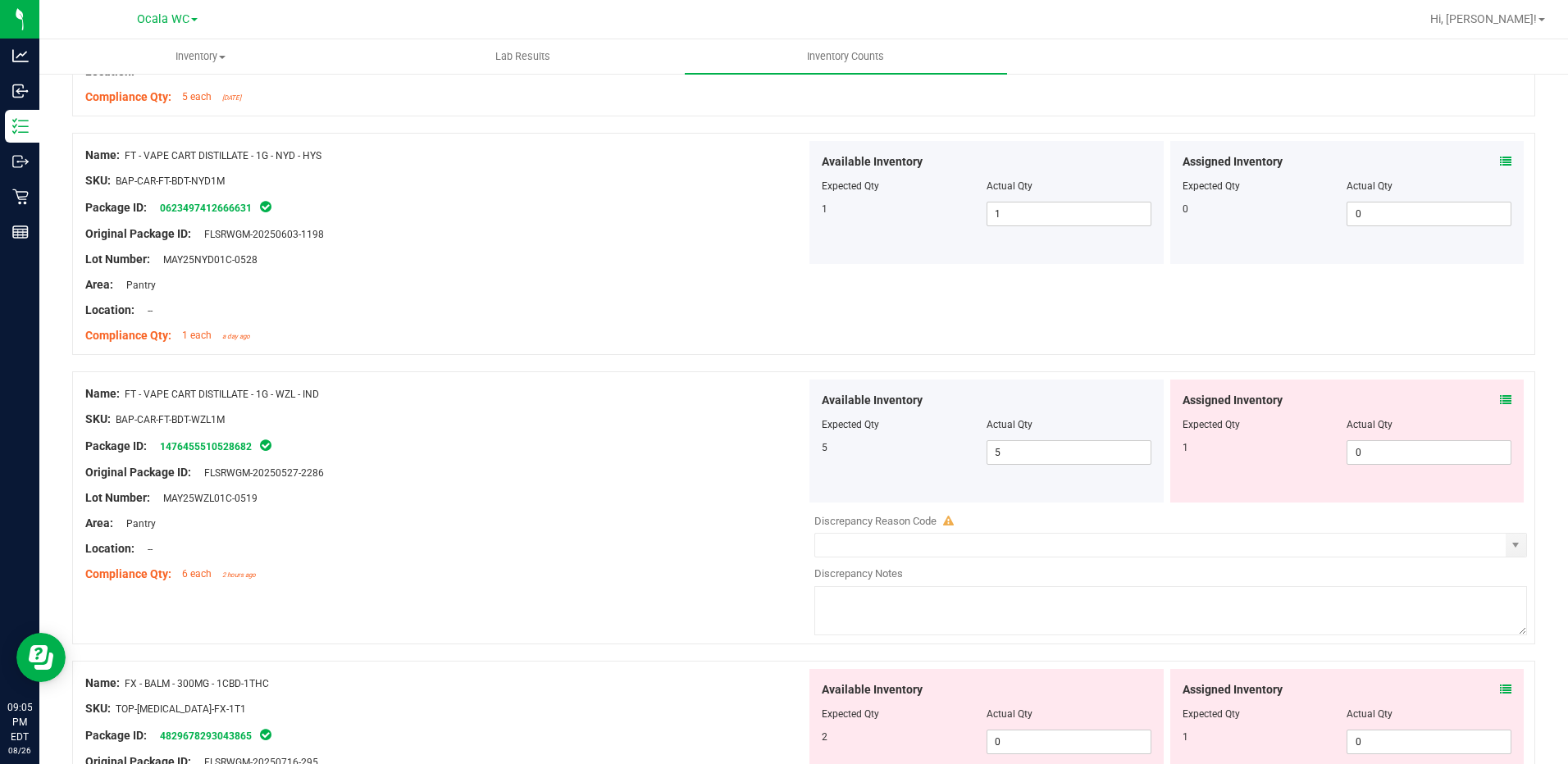
click at [1500, 400] on div "Assigned Inventory Expected Qty Actual Qty 1 0 0" at bounding box center [1347, 441] width 354 height 123
click at [1500, 399] on icon at bounding box center [1505, 400] width 12 height 12
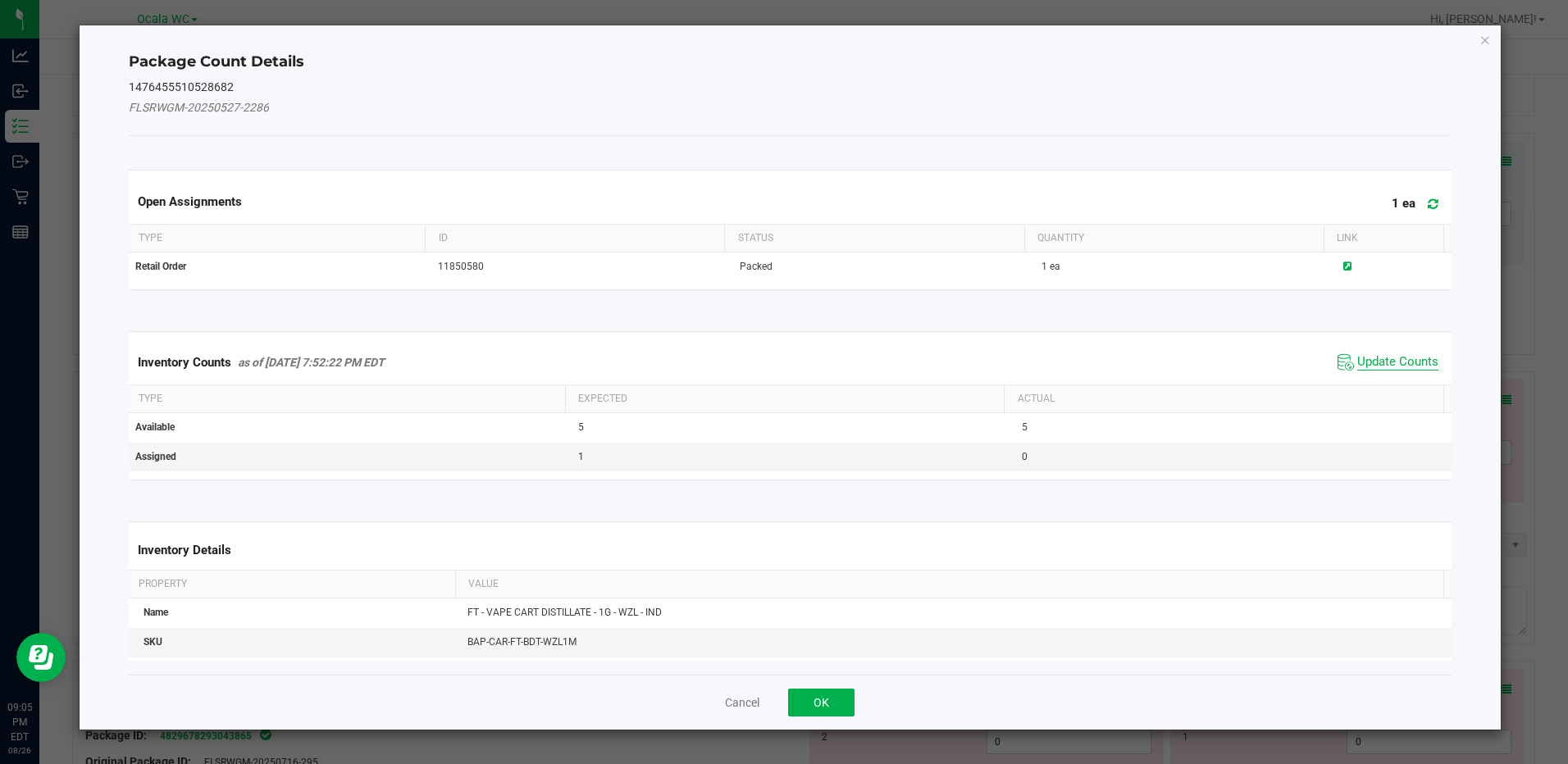
click at [1391, 356] on span "Update Counts" at bounding box center [1397, 362] width 81 height 16
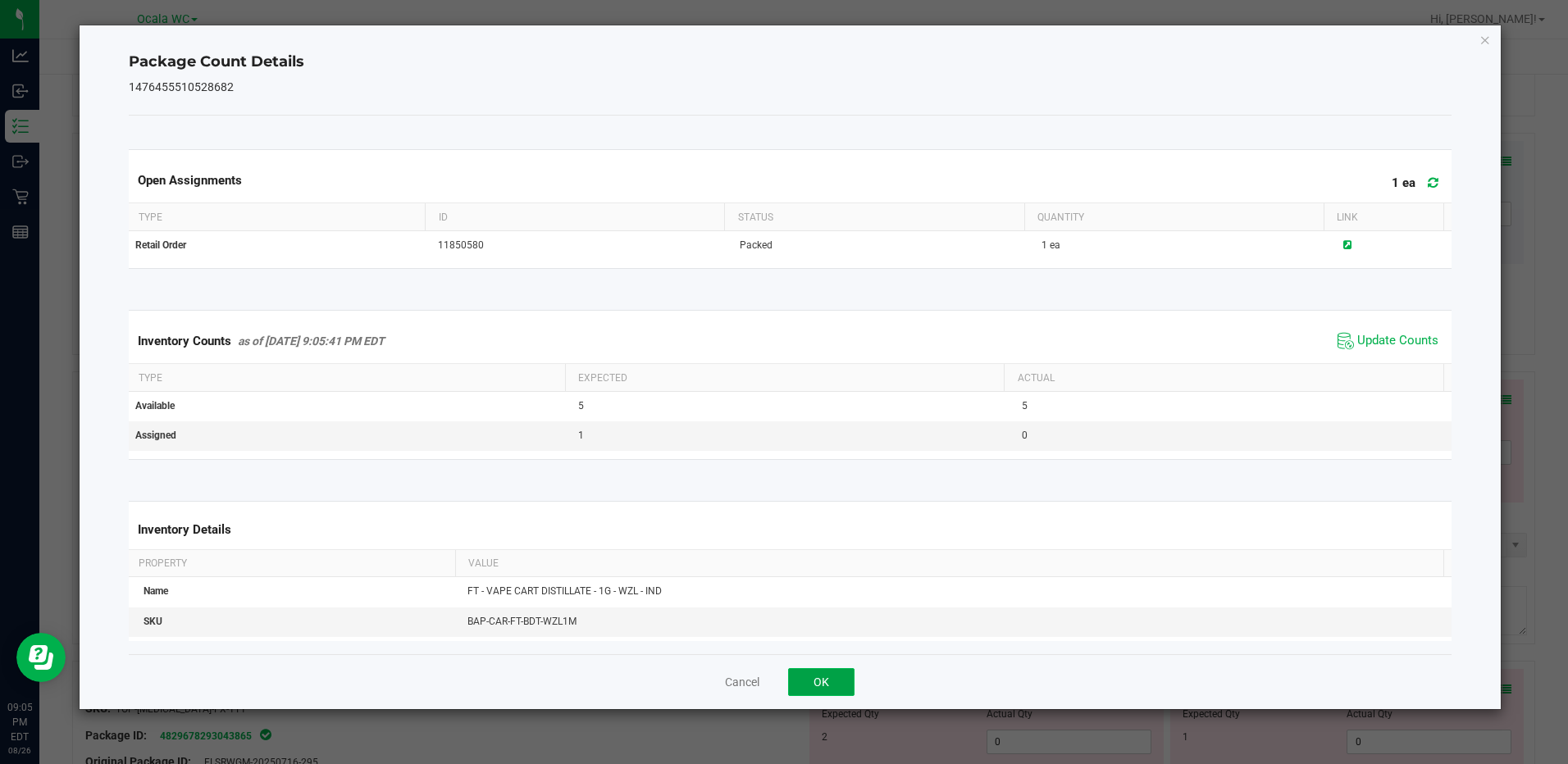
click at [832, 672] on button "OK" at bounding box center [822, 681] width 66 height 28
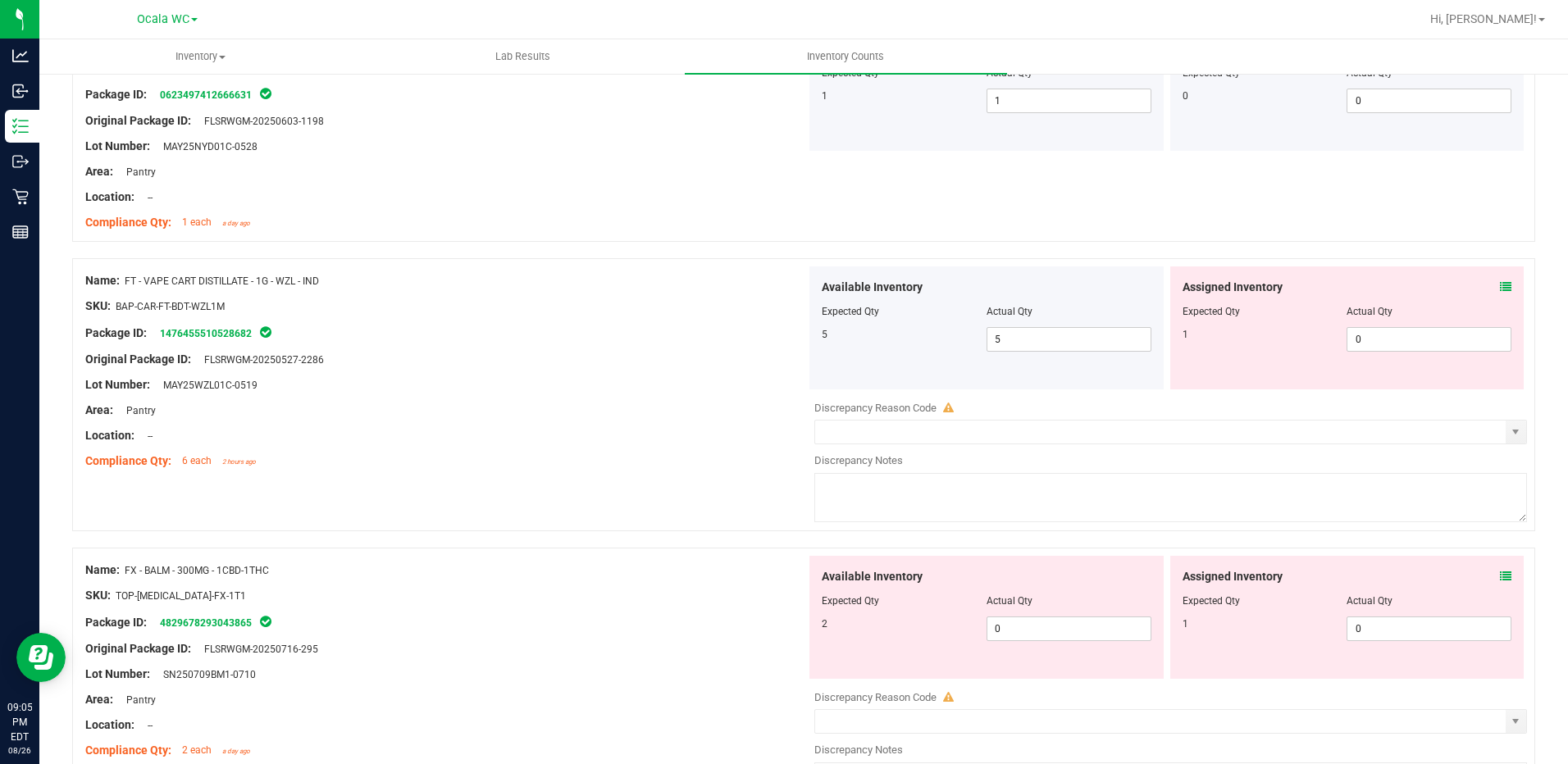
scroll to position [1968, 0]
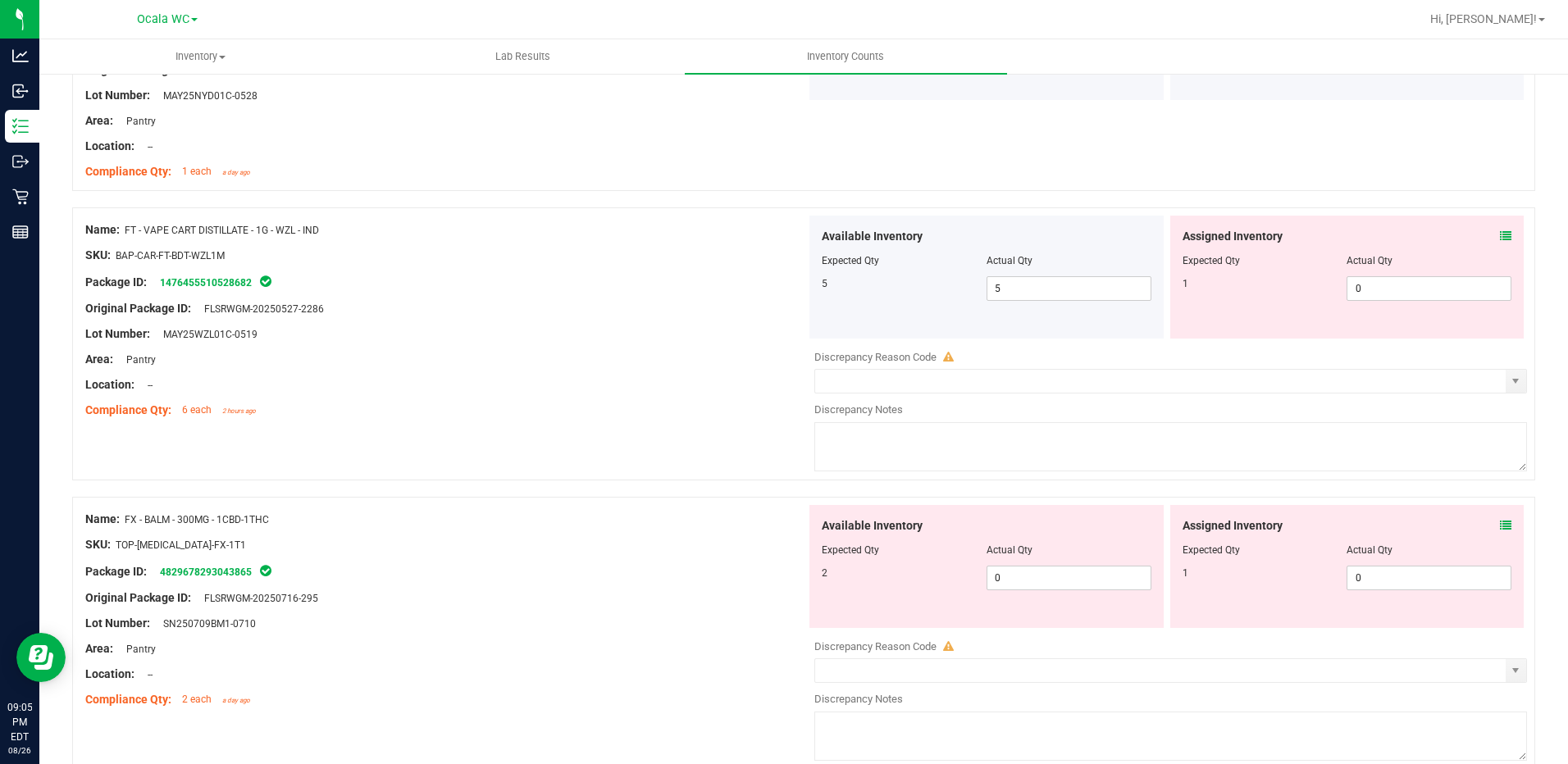
click at [1500, 233] on icon at bounding box center [1505, 236] width 12 height 12
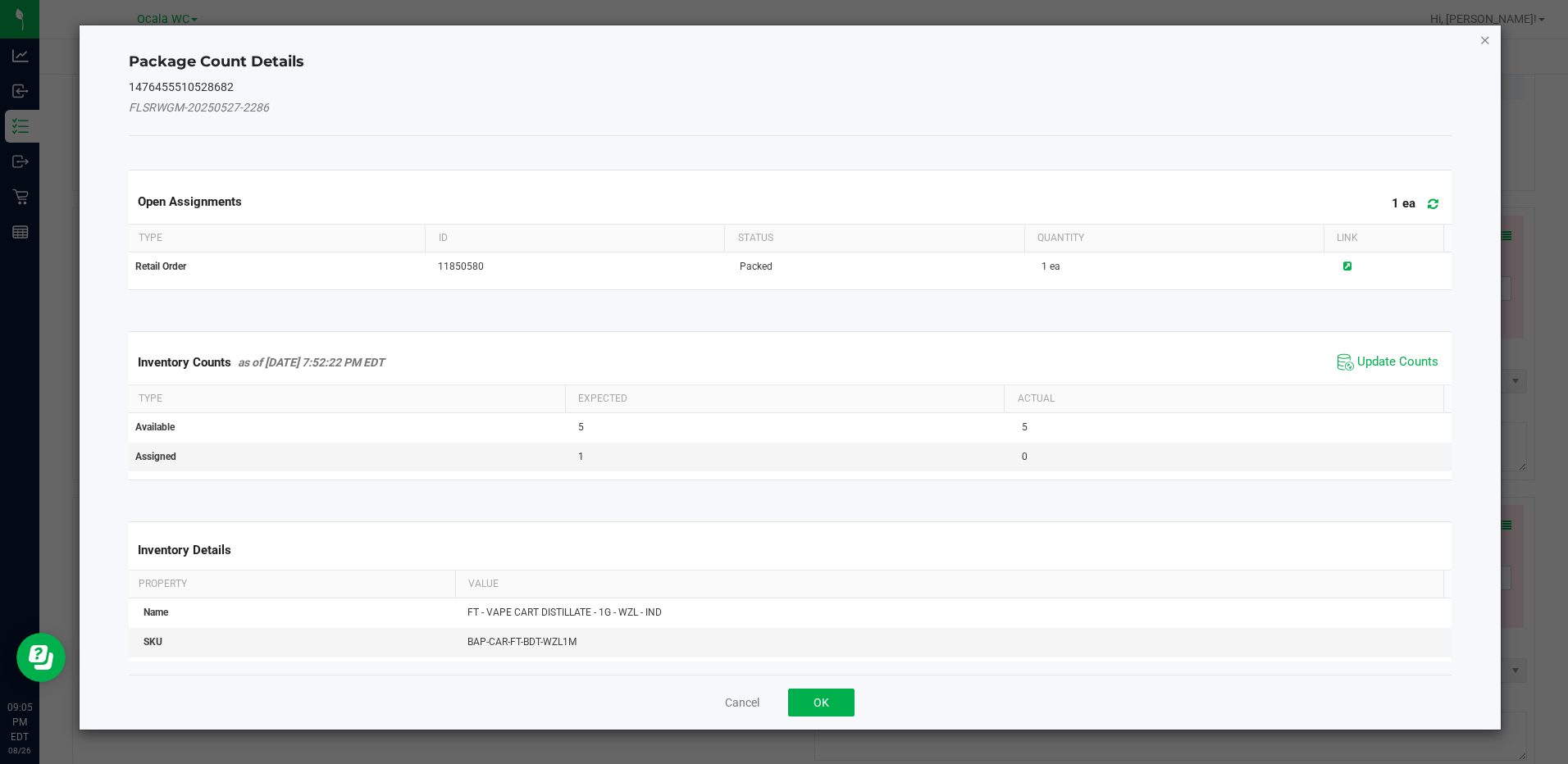
click at [1484, 42] on icon "Close" at bounding box center [1484, 40] width 12 height 20
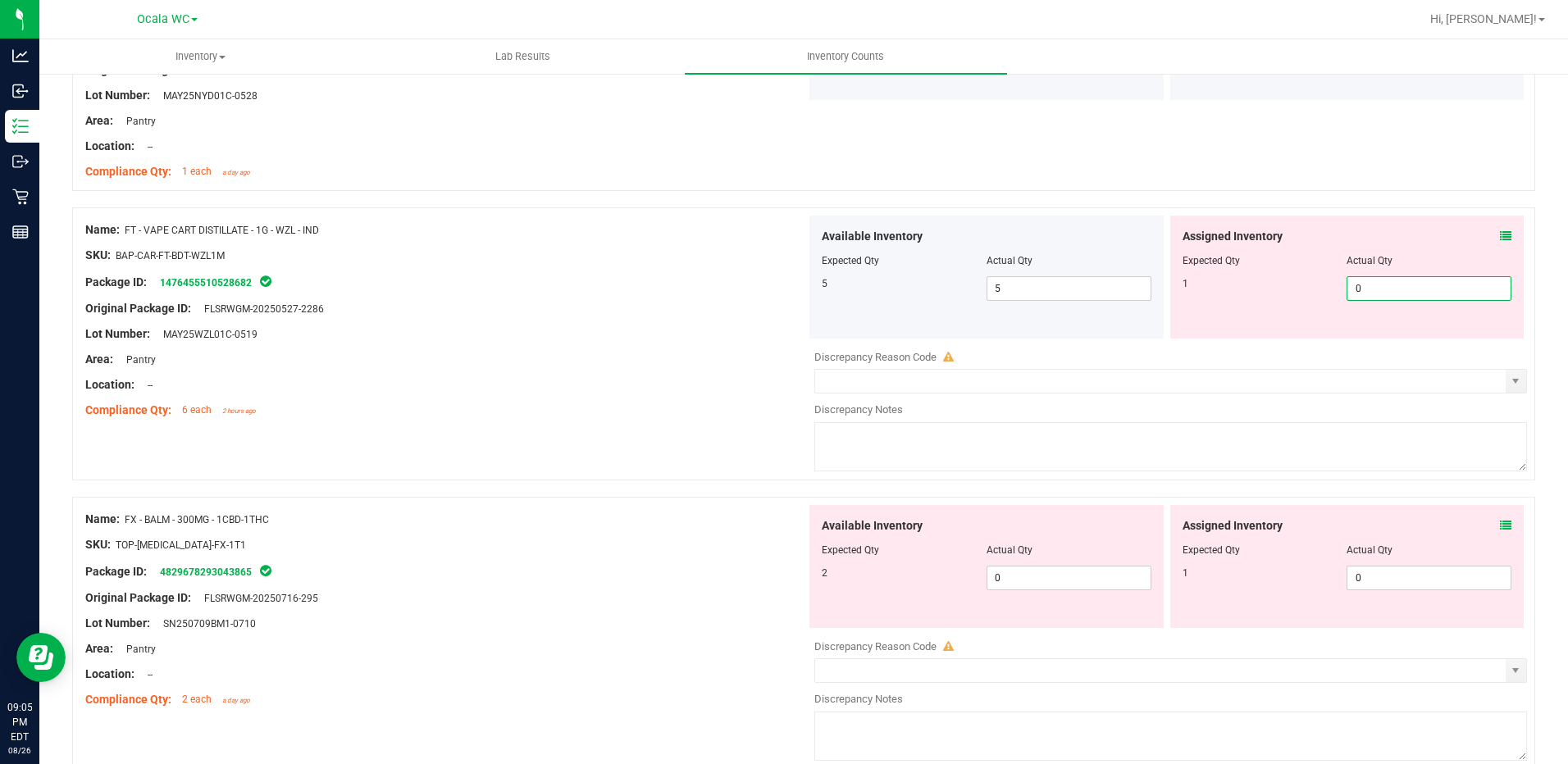
click at [1375, 280] on span "0 0" at bounding box center [1429, 288] width 165 height 24
click at [1375, 280] on input "0" at bounding box center [1429, 289] width 163 height 23
type input "1"
click at [410, 368] on div at bounding box center [445, 372] width 721 height 8
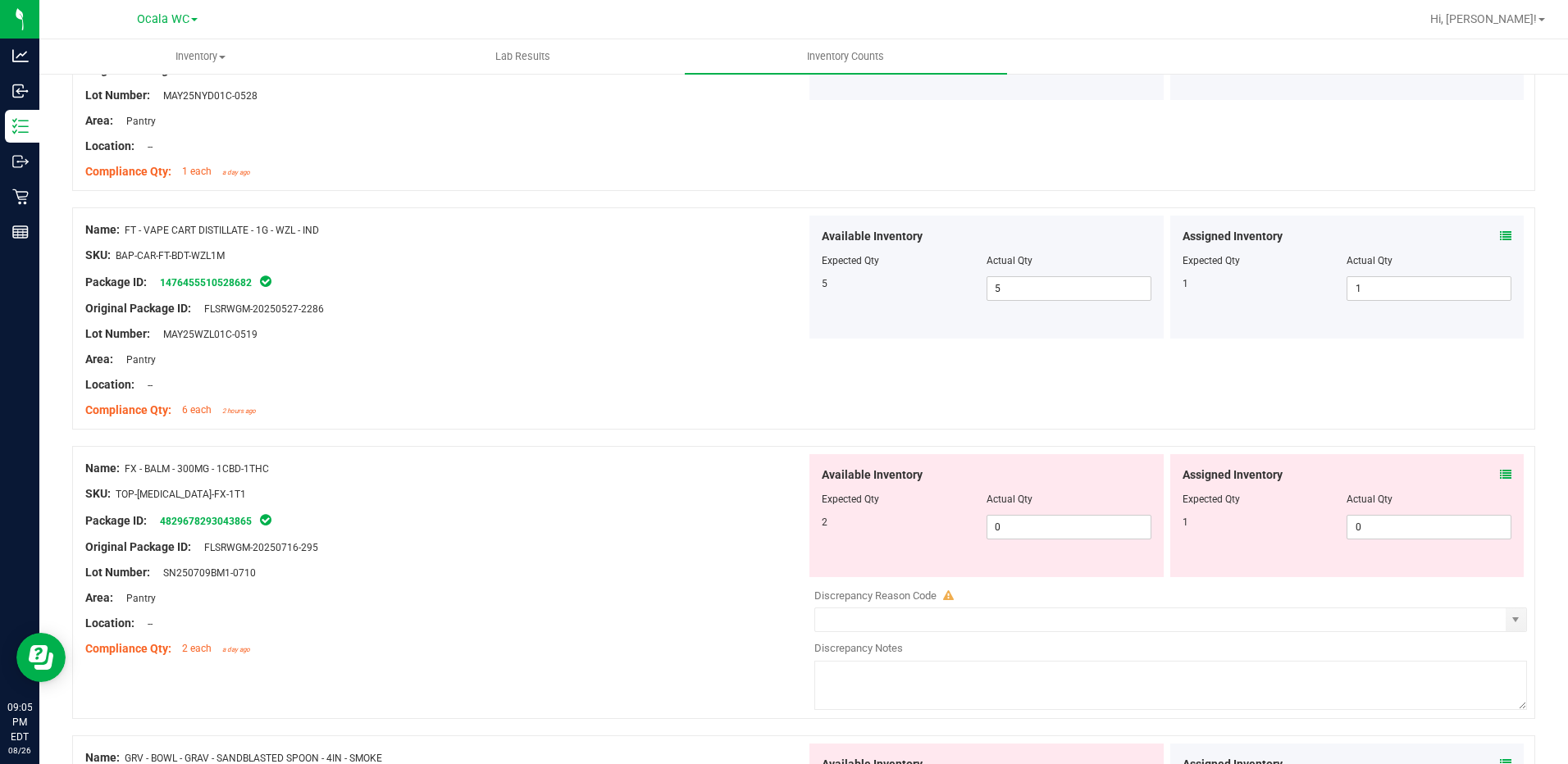
click at [1500, 479] on icon at bounding box center [1505, 474] width 12 height 12
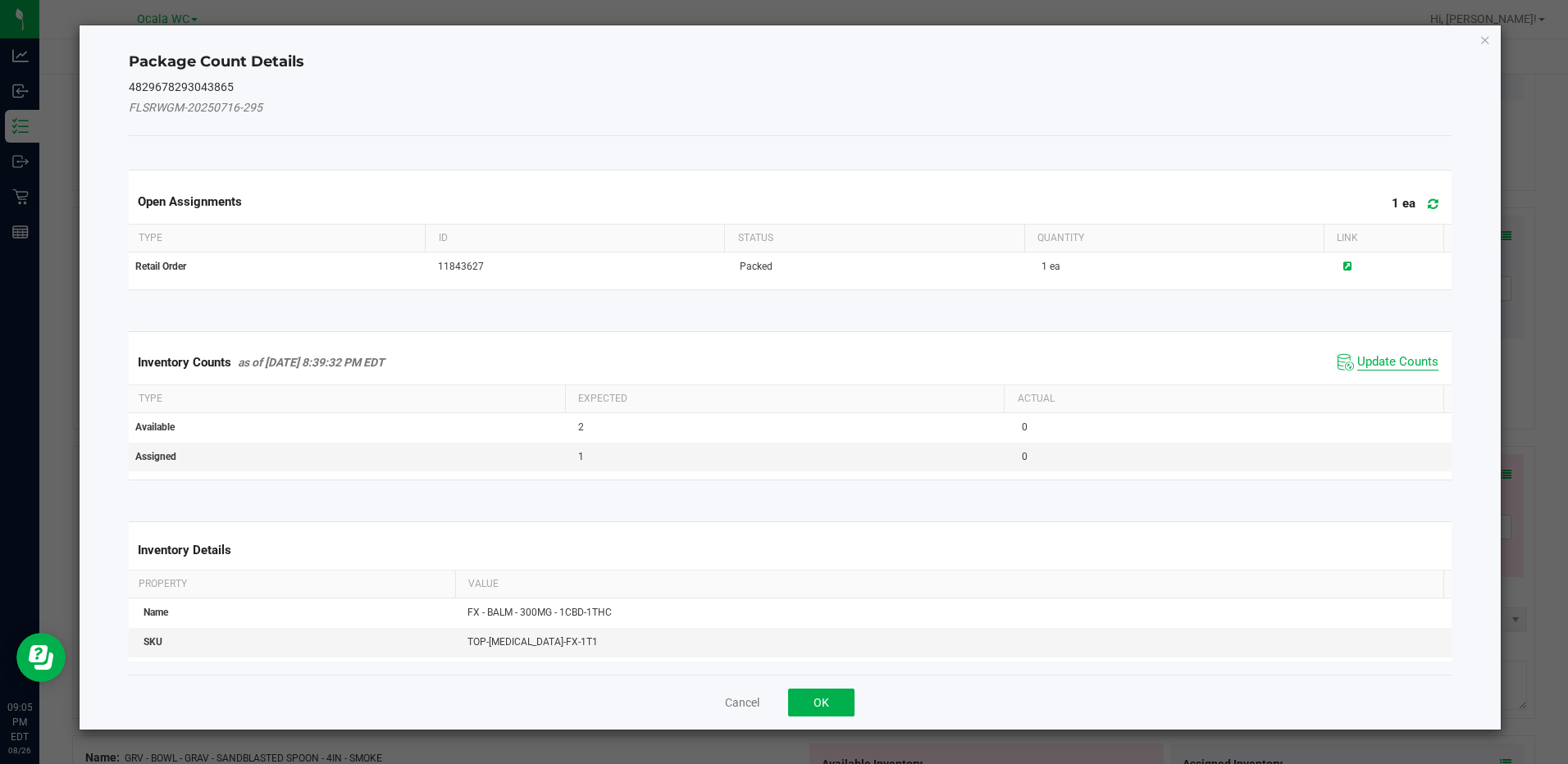
click at [1379, 364] on span "Update Counts" at bounding box center [1397, 362] width 81 height 16
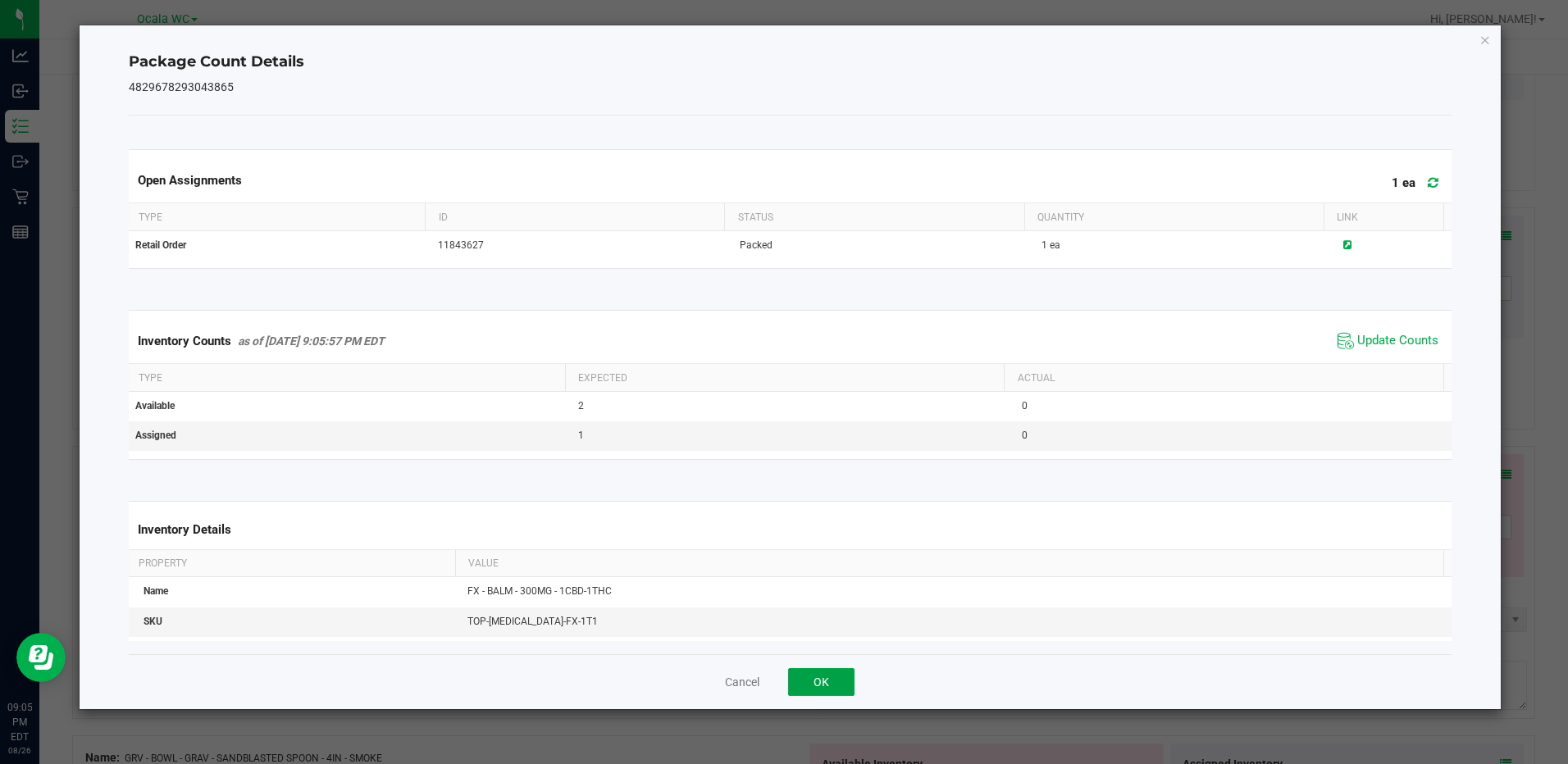
click at [843, 678] on button "OK" at bounding box center [822, 681] width 66 height 28
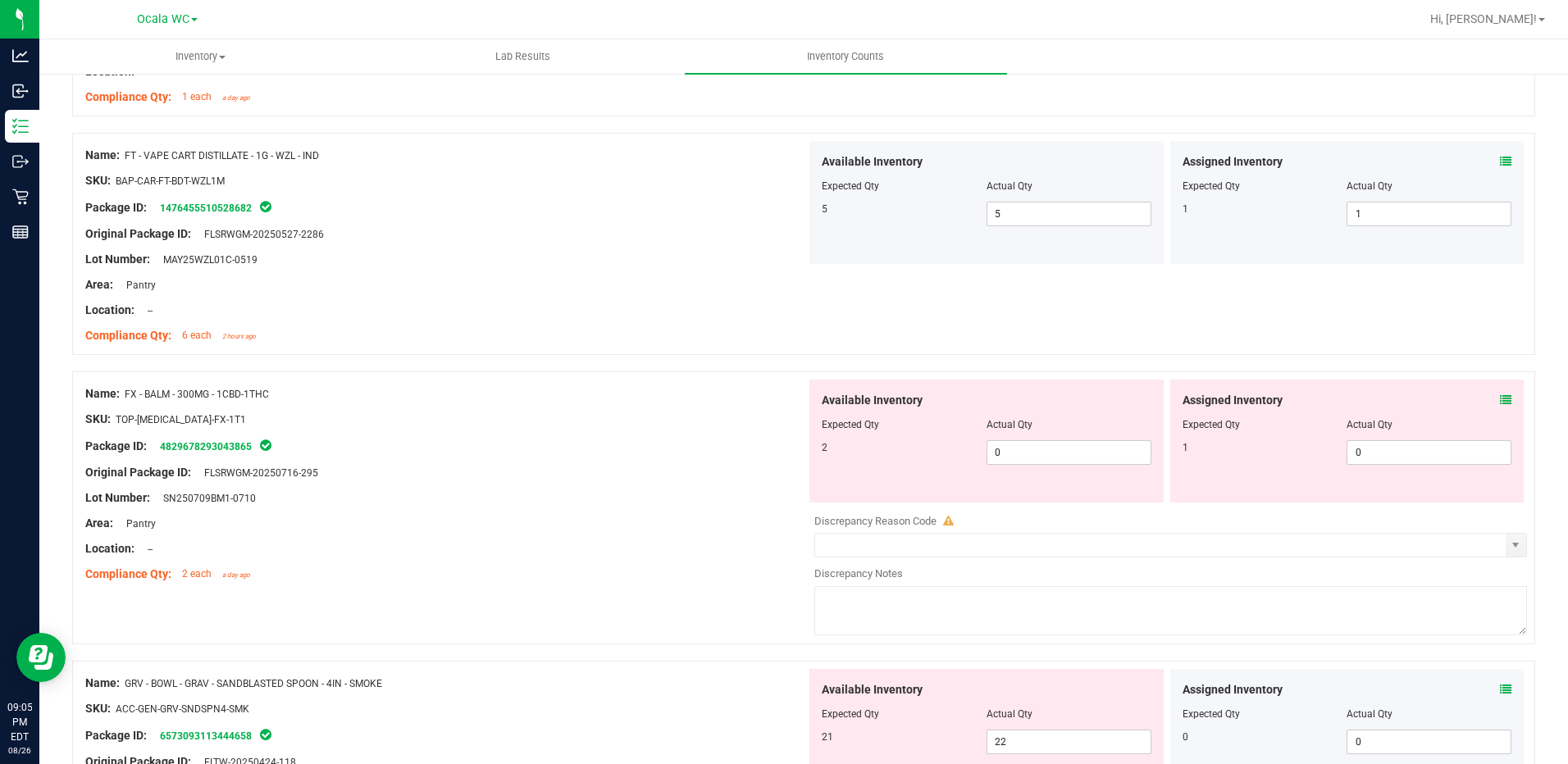
scroll to position [2131, 0]
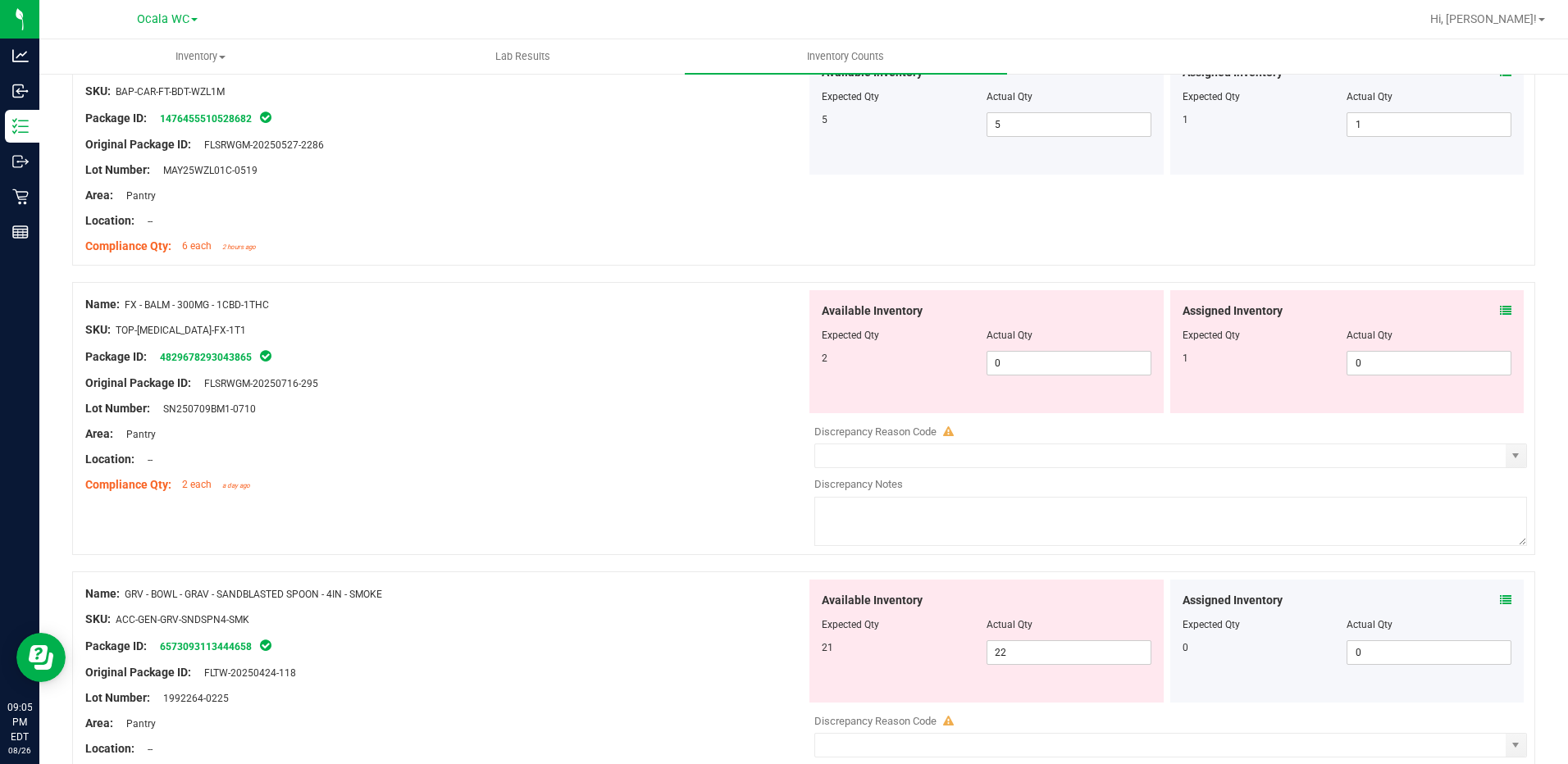
click at [1500, 312] on icon at bounding box center [1505, 311] width 12 height 12
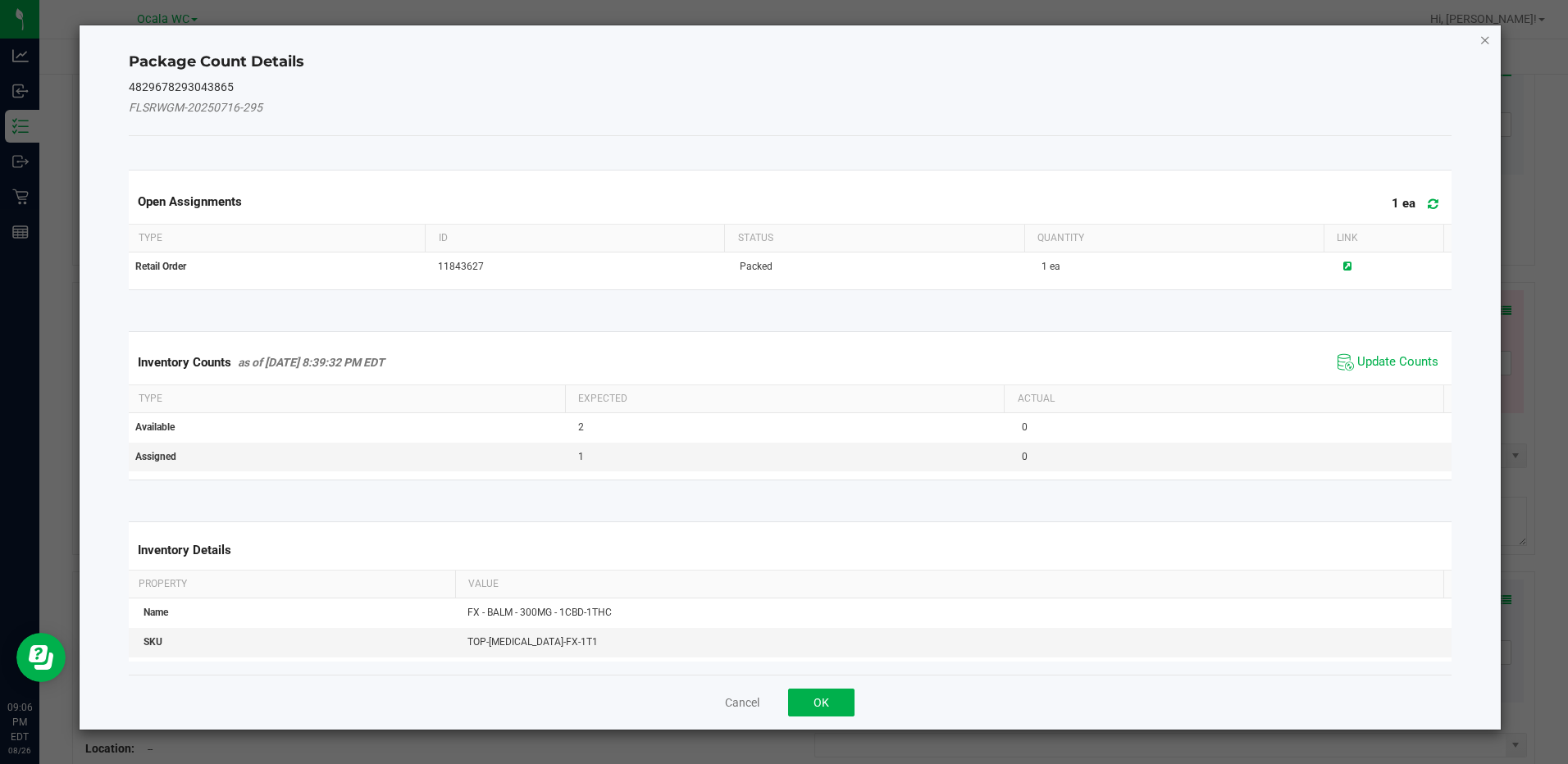
click at [1487, 40] on icon "Close" at bounding box center [1484, 40] width 12 height 20
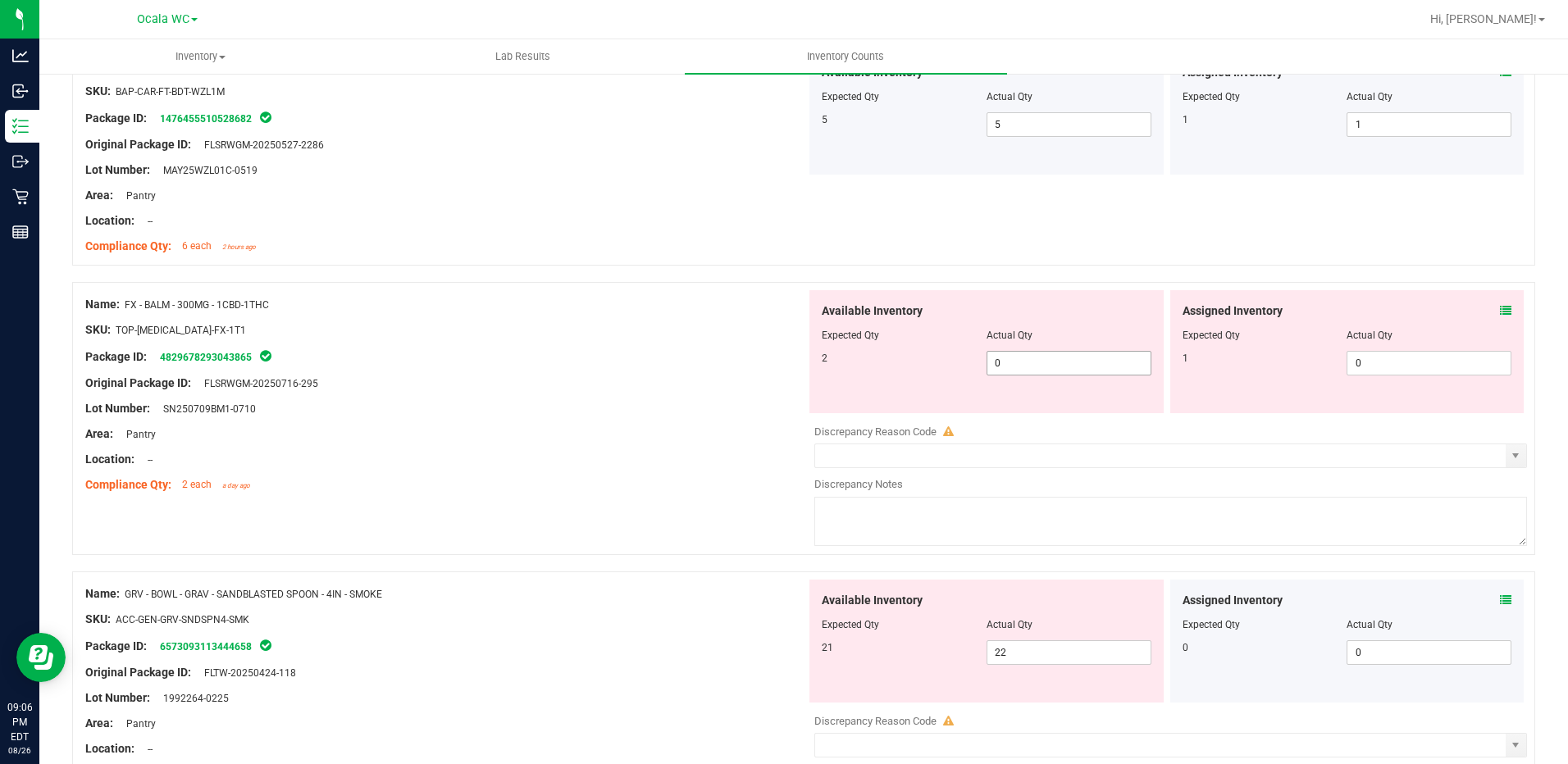
click at [1048, 364] on span "0 0" at bounding box center [1069, 363] width 165 height 24
click at [1048, 364] on input "0" at bounding box center [1069, 364] width 163 height 23
type input "2"
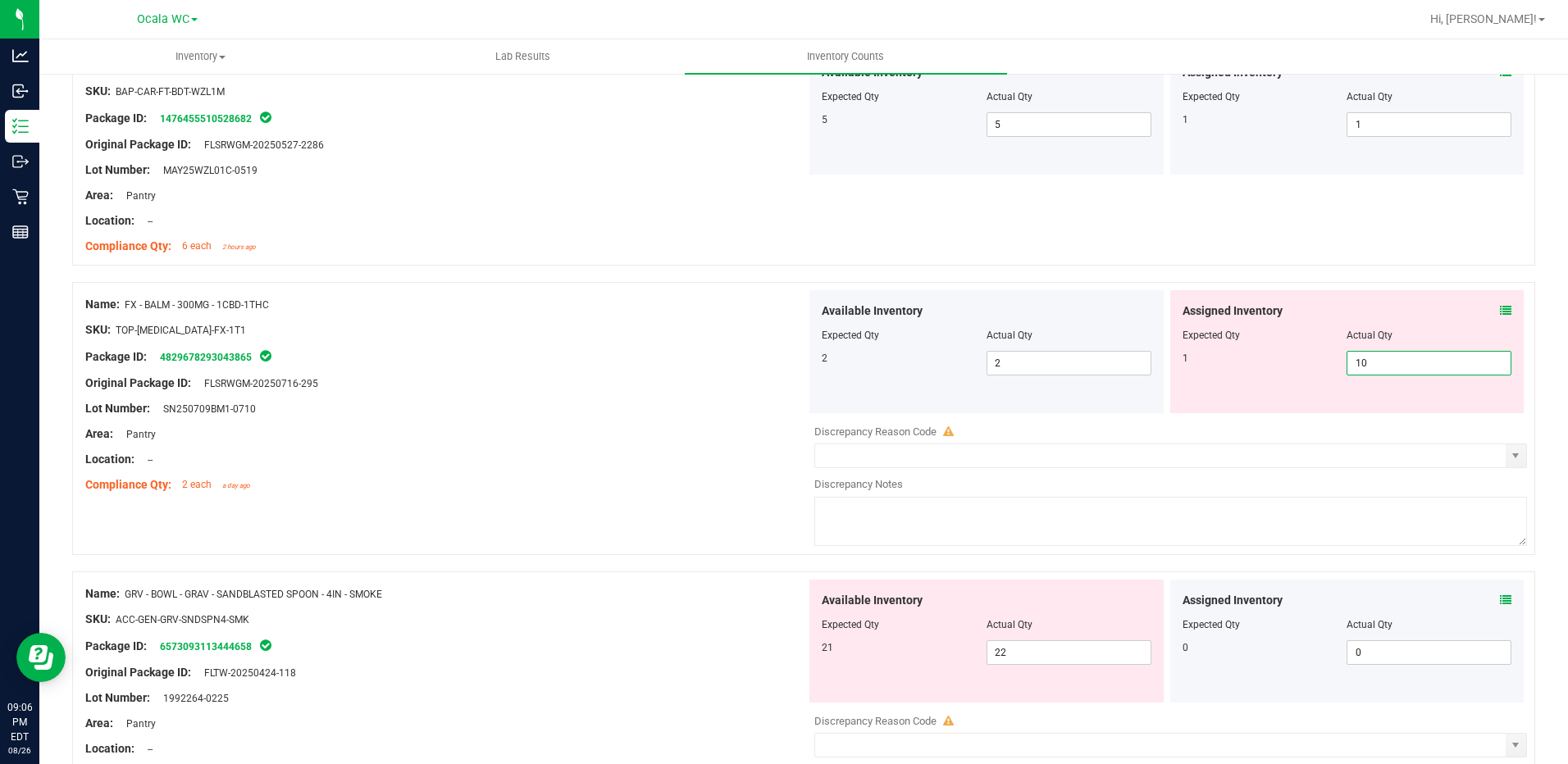
click at [1412, 367] on input "10" at bounding box center [1429, 364] width 163 height 23
type input "1"
click at [602, 412] on div "Lot Number: SN250709BM1-0710" at bounding box center [445, 408] width 721 height 17
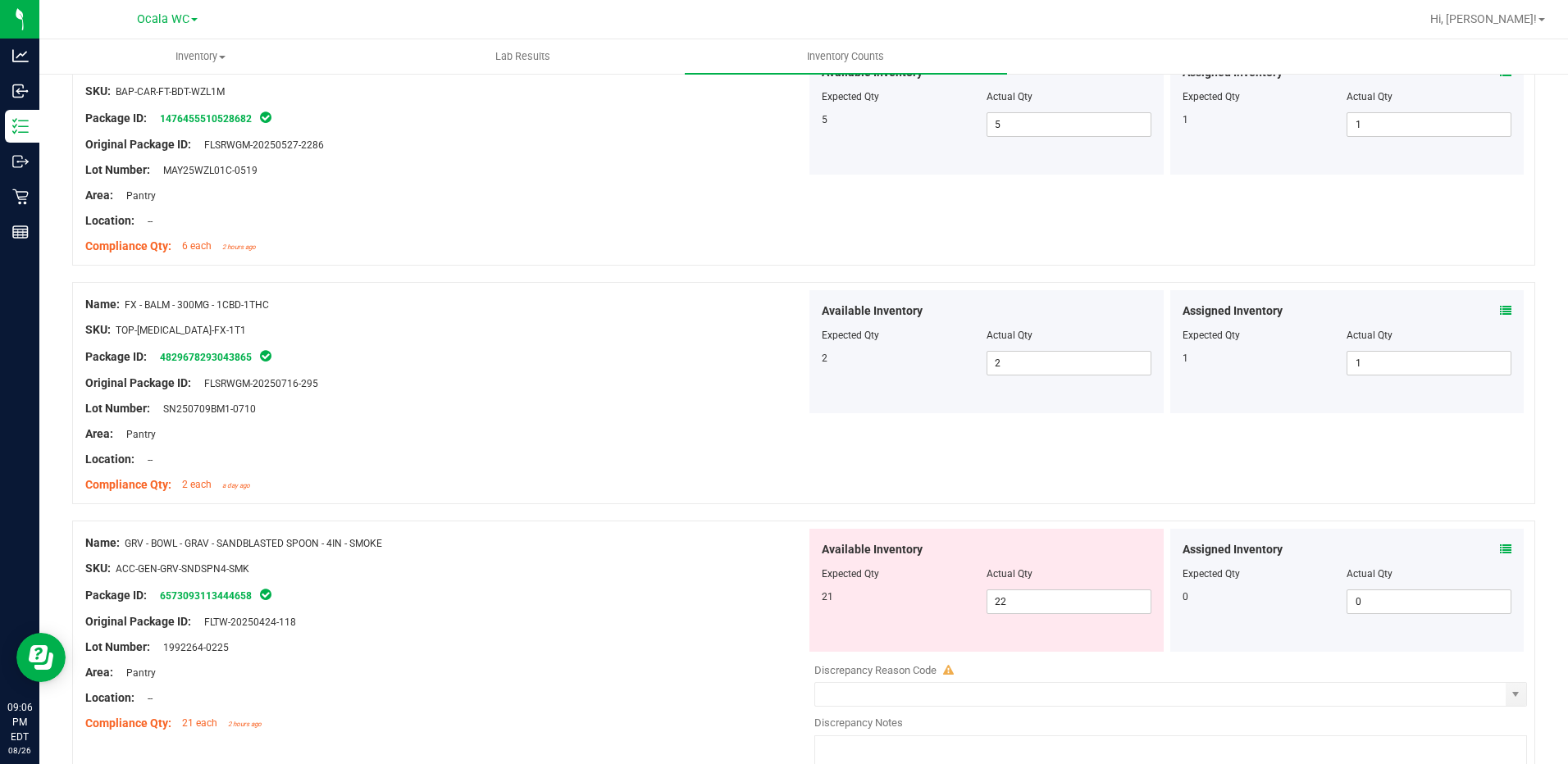
scroll to position [2213, 0]
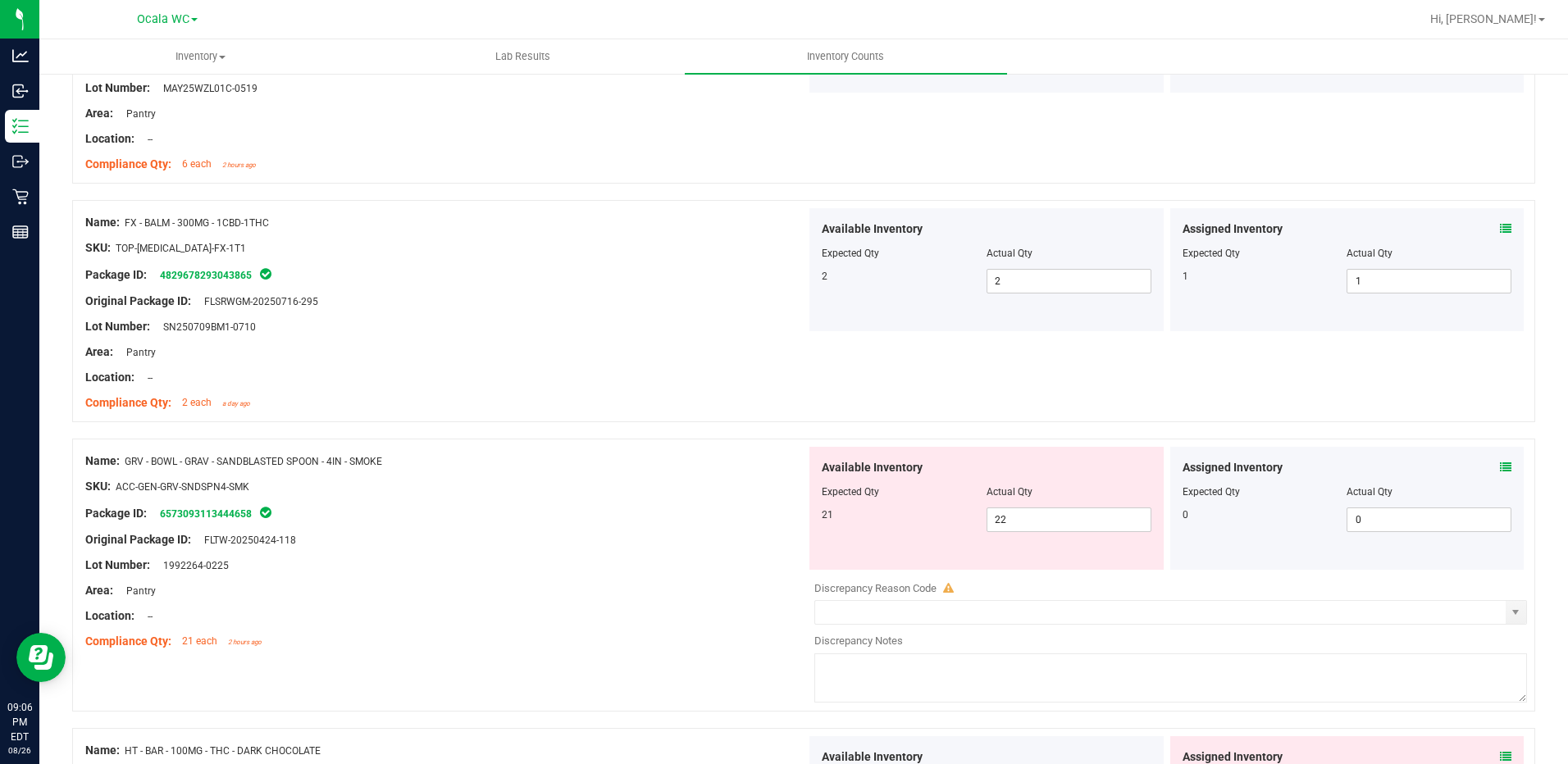
click at [1500, 463] on icon at bounding box center [1505, 467] width 12 height 12
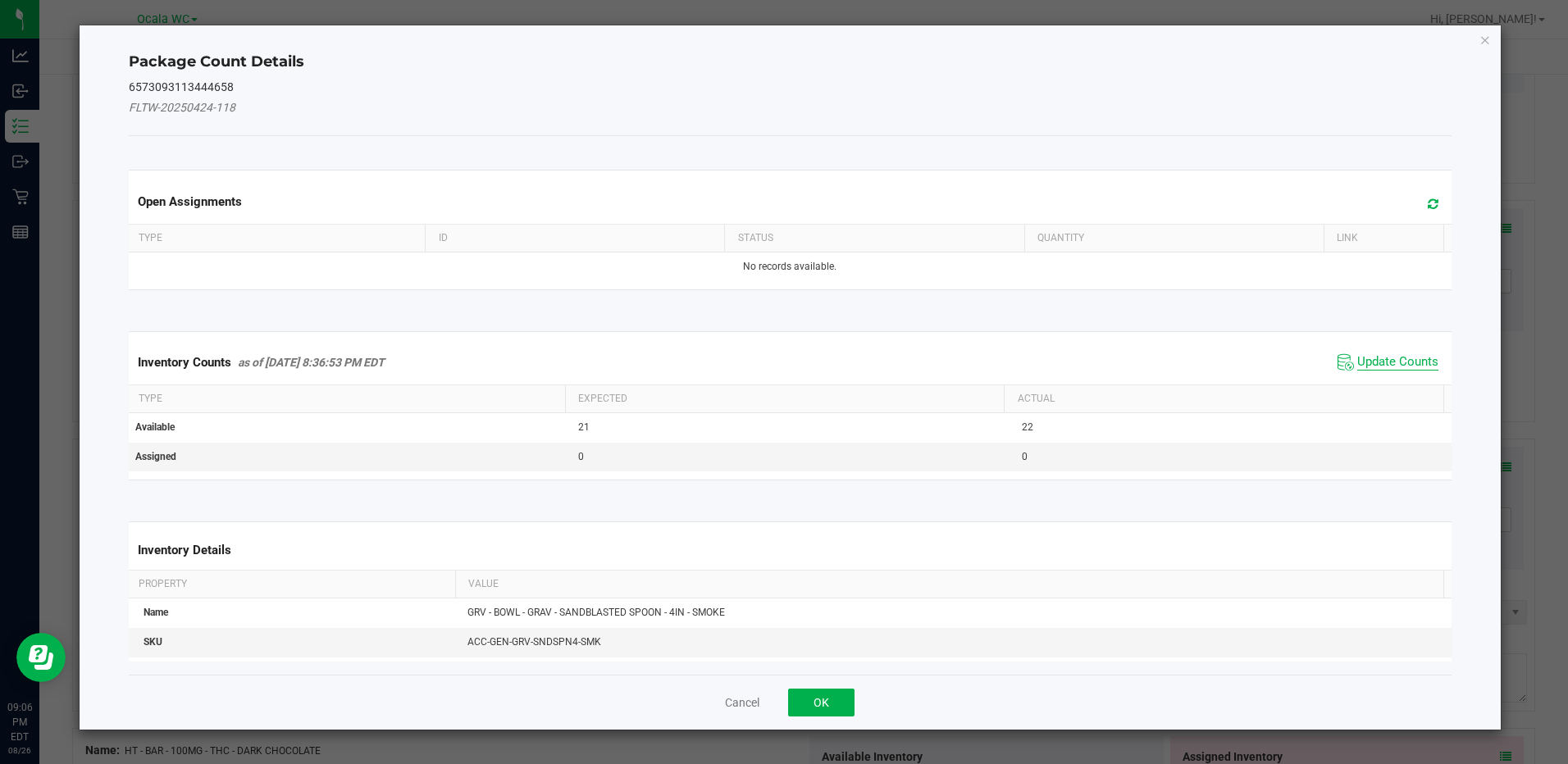
click at [1361, 360] on span "Update Counts" at bounding box center [1397, 362] width 81 height 16
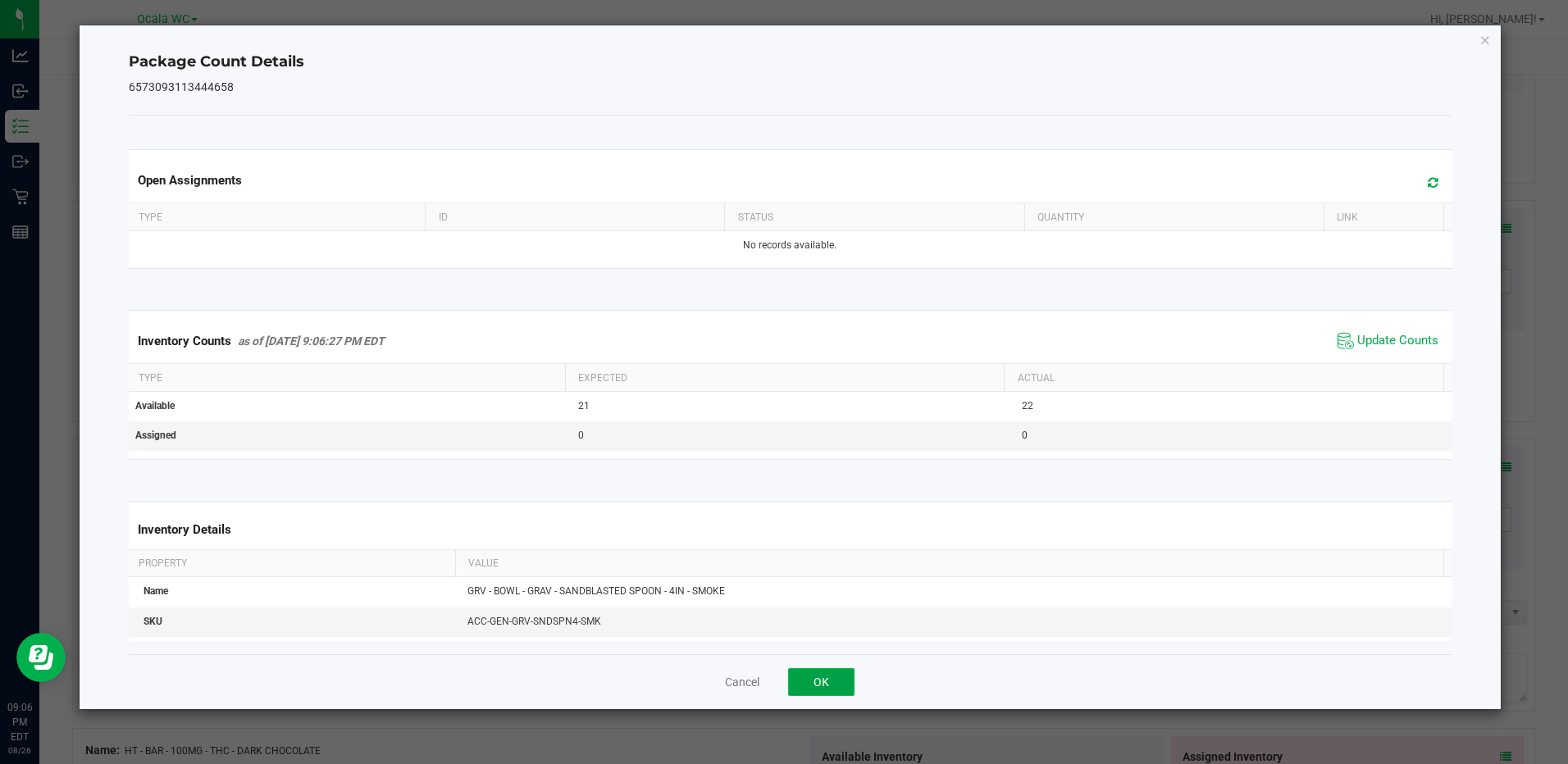
click at [831, 672] on button "OK" at bounding box center [822, 681] width 66 height 28
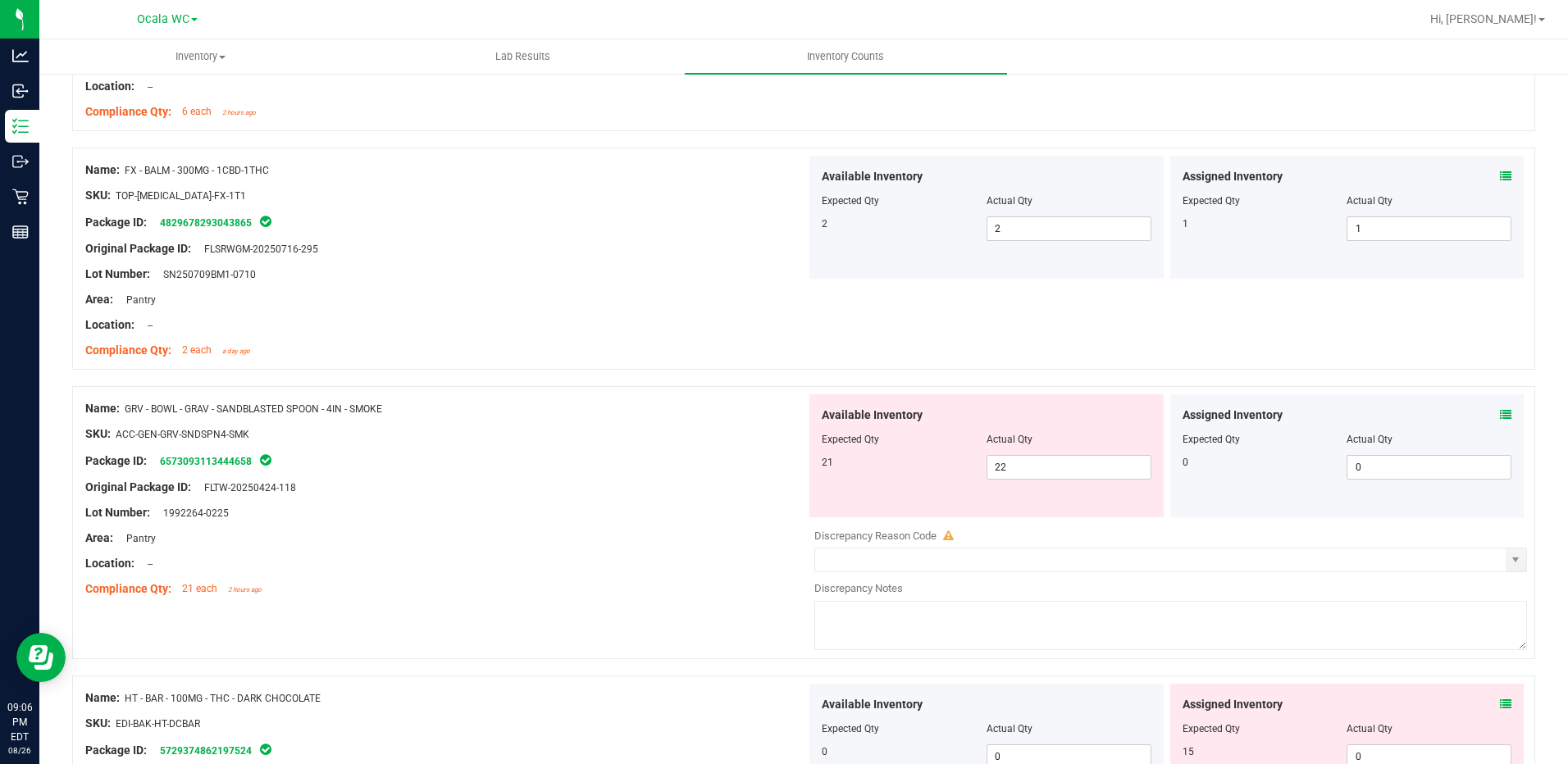
scroll to position [2296, 0]
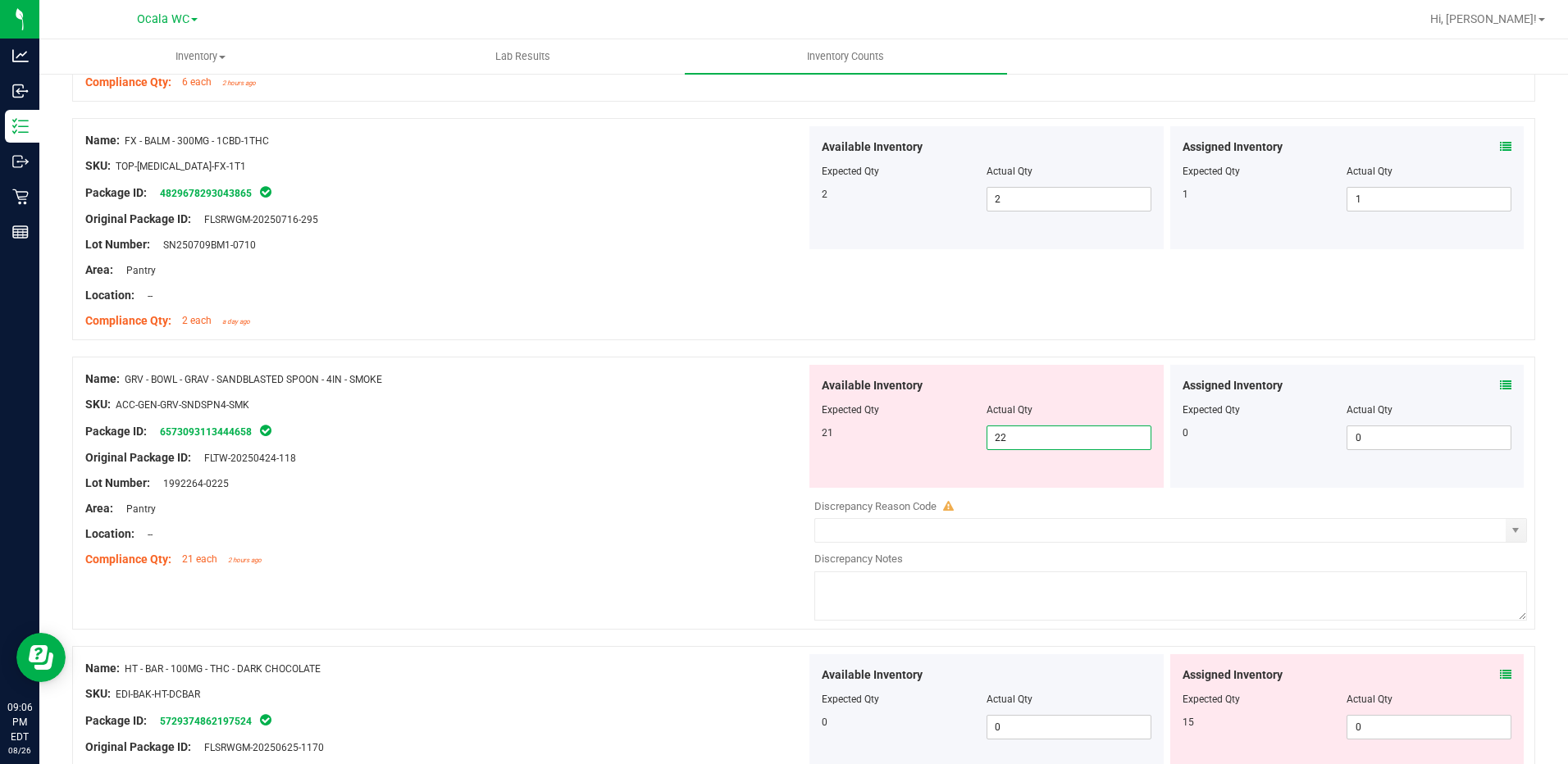
click at [1002, 442] on span "22 22" at bounding box center [1069, 437] width 165 height 24
click at [1002, 442] on input "22" at bounding box center [1069, 438] width 163 height 23
type input "21"
click at [595, 465] on div "Original Package ID: FLTW-20250424-118" at bounding box center [445, 457] width 721 height 17
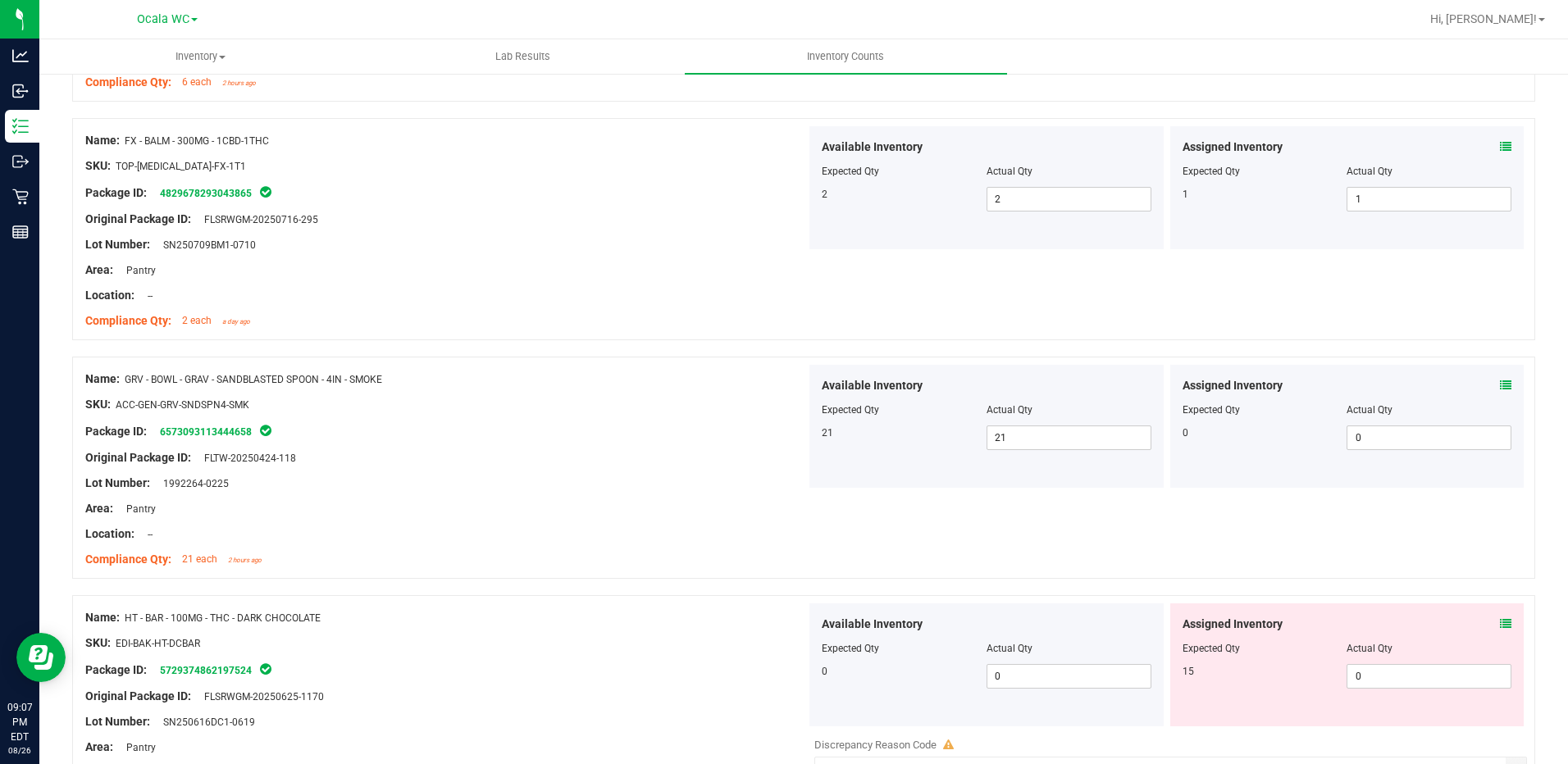
click at [1501, 624] on div "Assigned Inventory Expected Qty Actual Qty 15 0 0" at bounding box center [1347, 664] width 354 height 123
click at [1500, 621] on icon at bounding box center [1505, 623] width 12 height 12
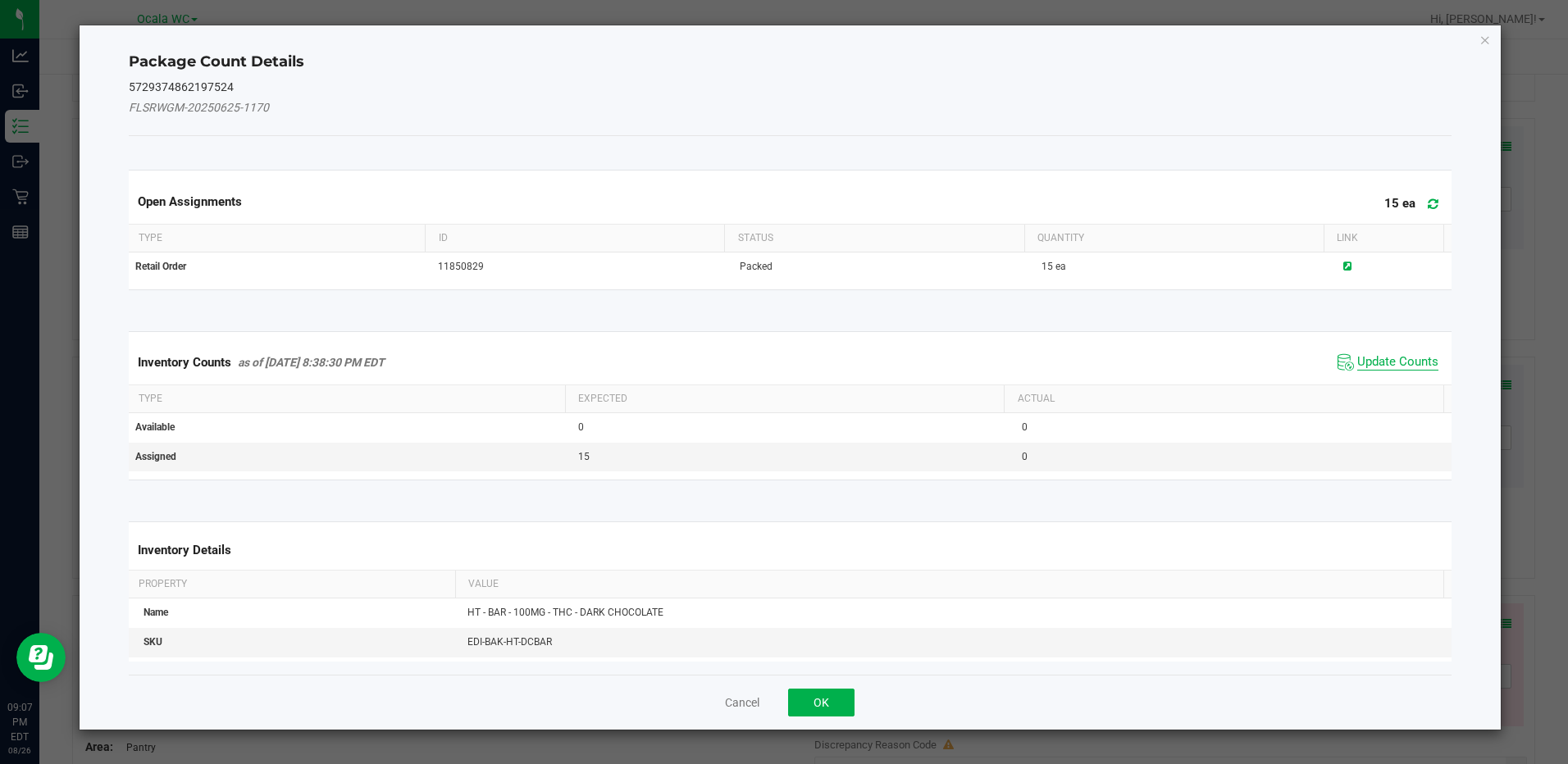
click at [1402, 362] on span "Update Counts" at bounding box center [1397, 362] width 81 height 16
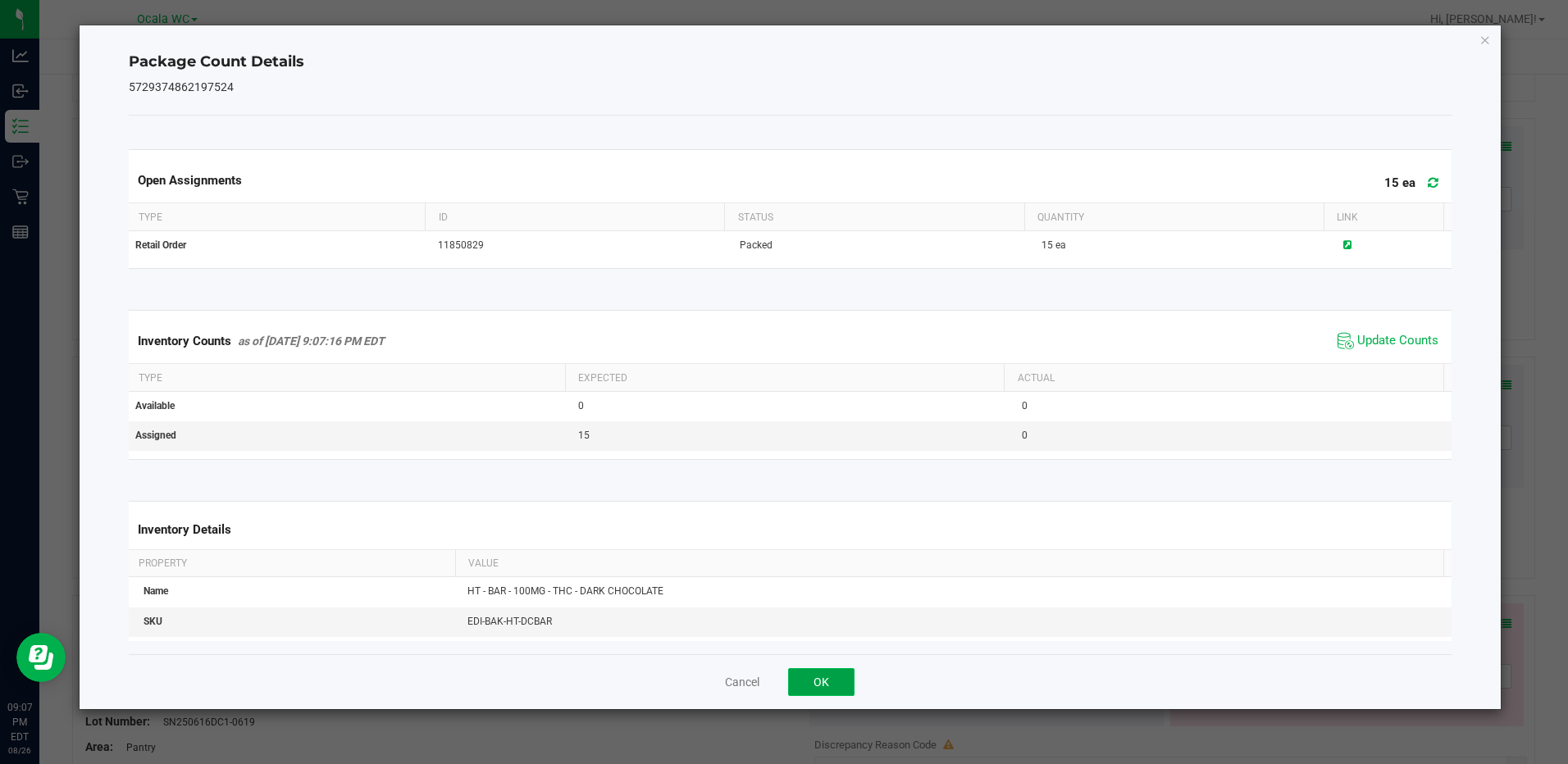
click at [832, 690] on button "OK" at bounding box center [822, 681] width 66 height 28
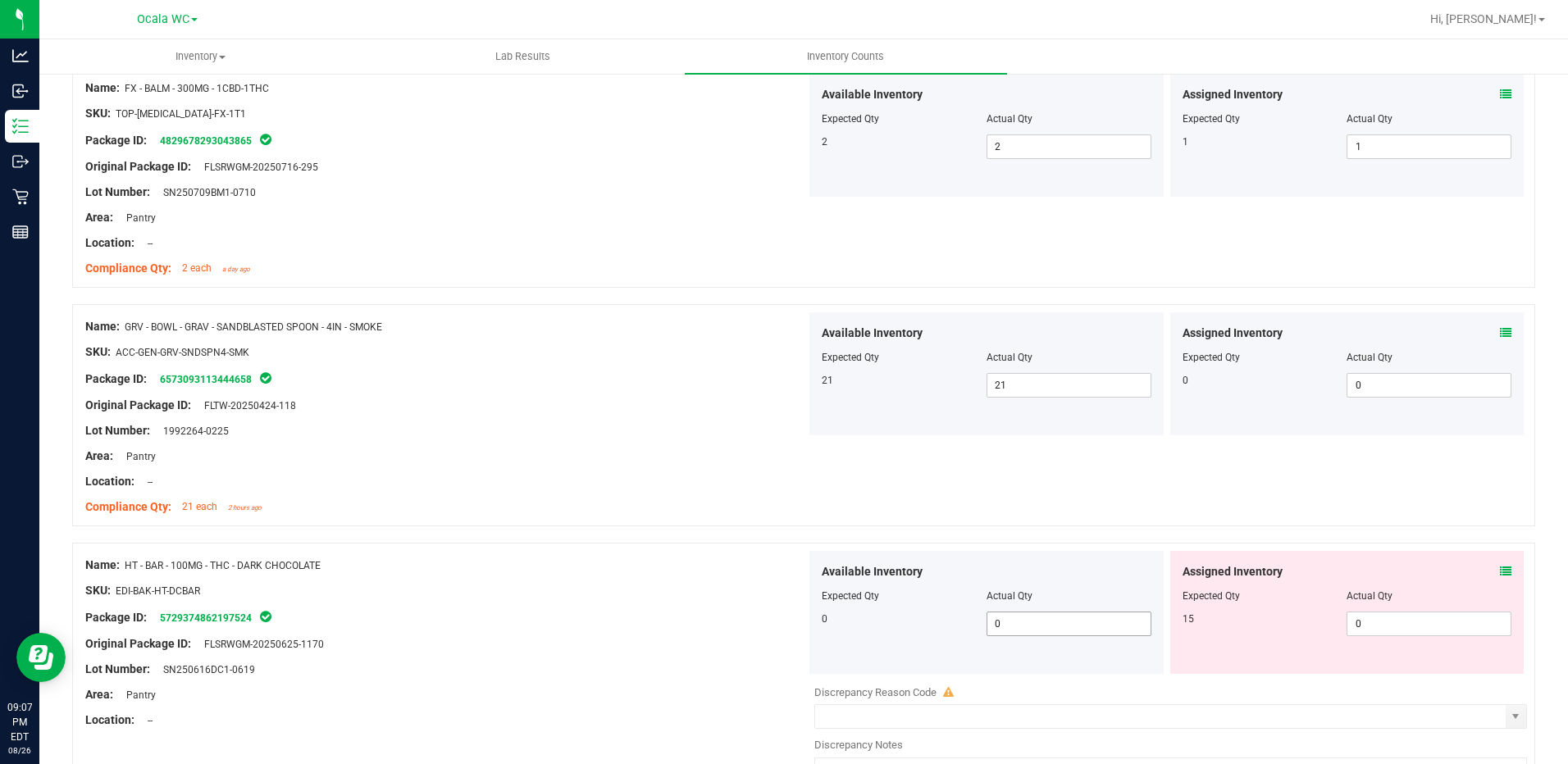
scroll to position [2377, 0]
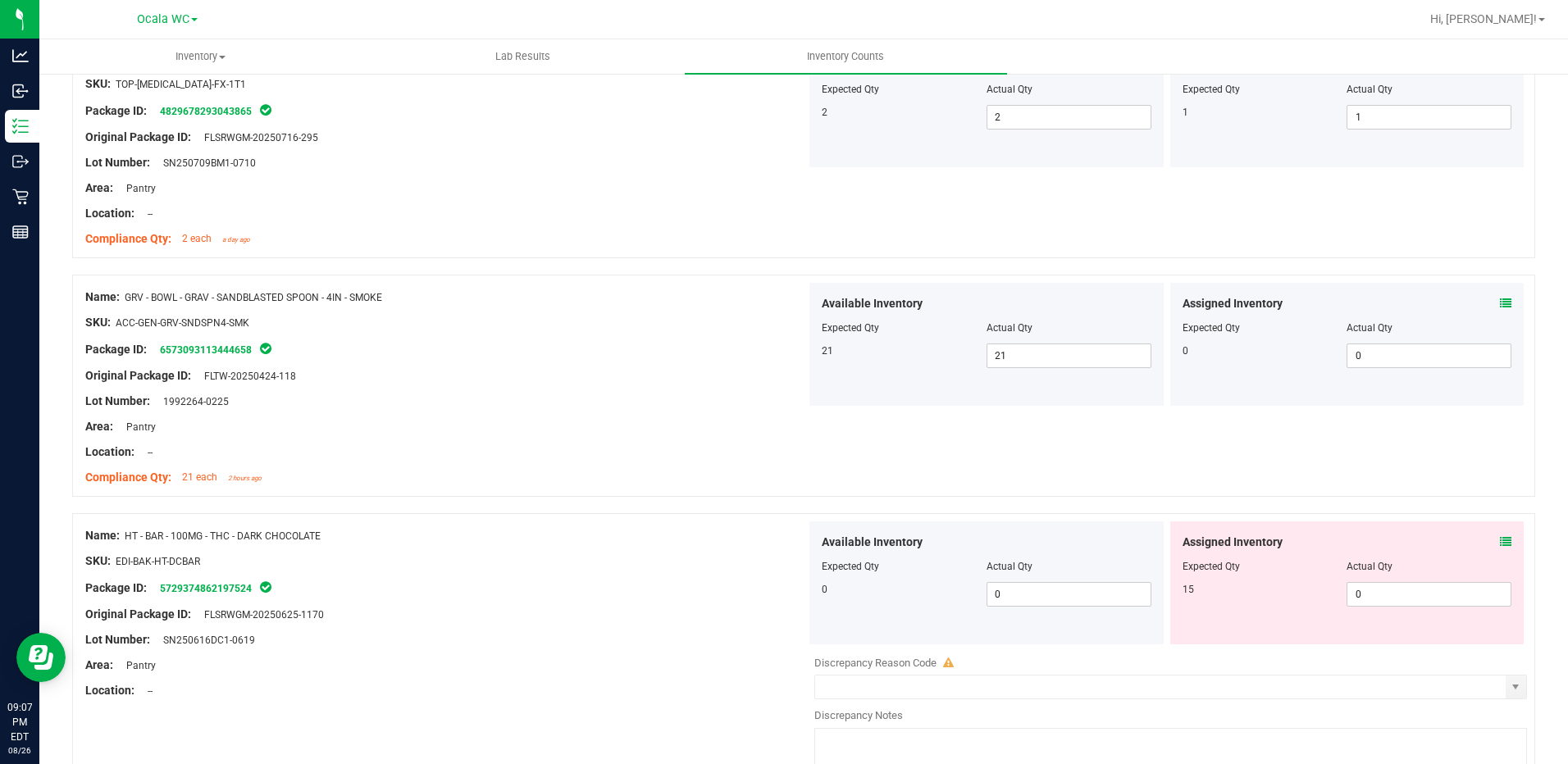
click at [1501, 532] on div "Assigned Inventory Expected Qty Actual Qty 15 0 0" at bounding box center [1347, 583] width 354 height 123
click at [1500, 539] on icon at bounding box center [1505, 541] width 12 height 12
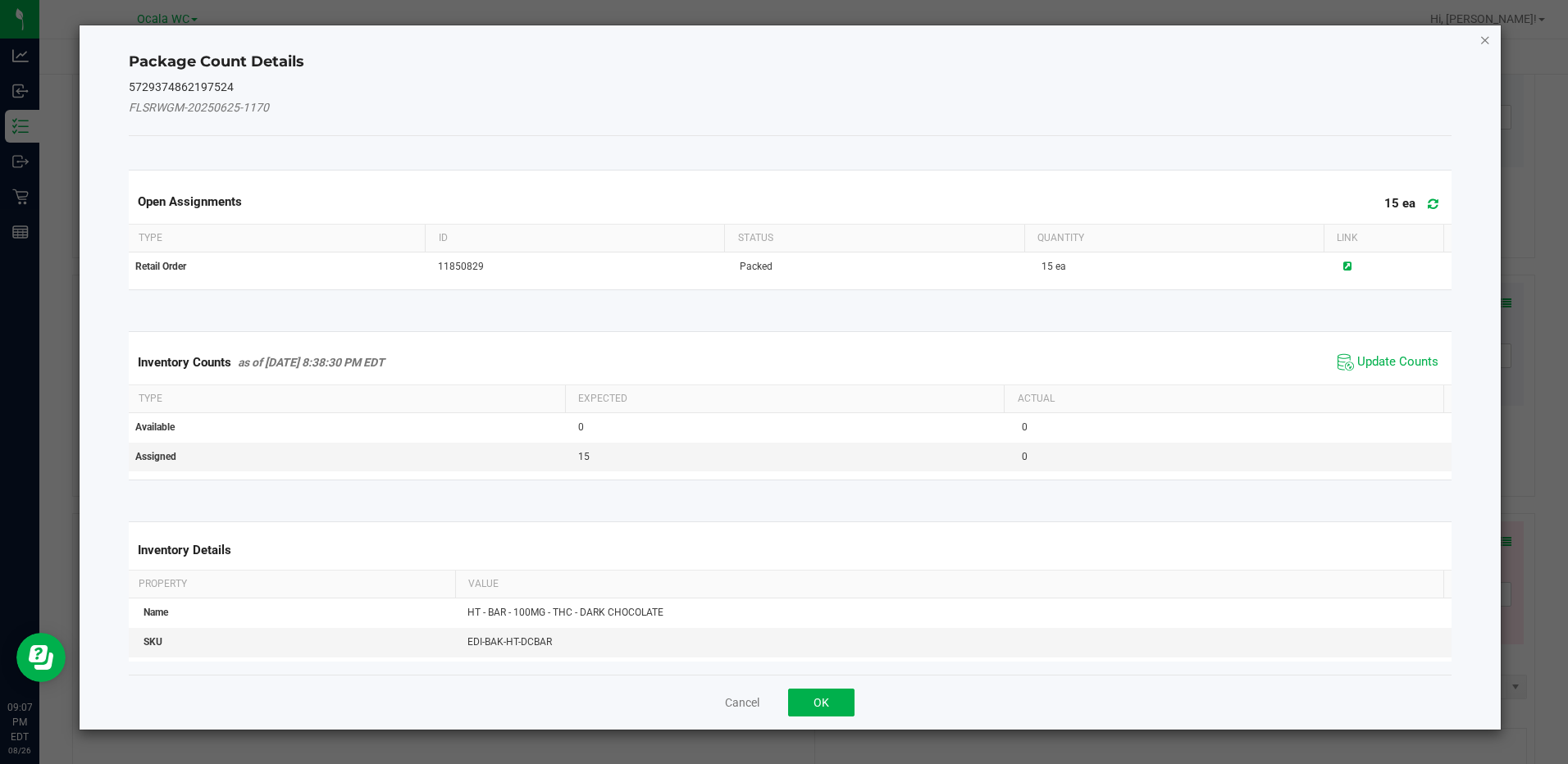
click at [1487, 41] on icon "Close" at bounding box center [1484, 40] width 12 height 20
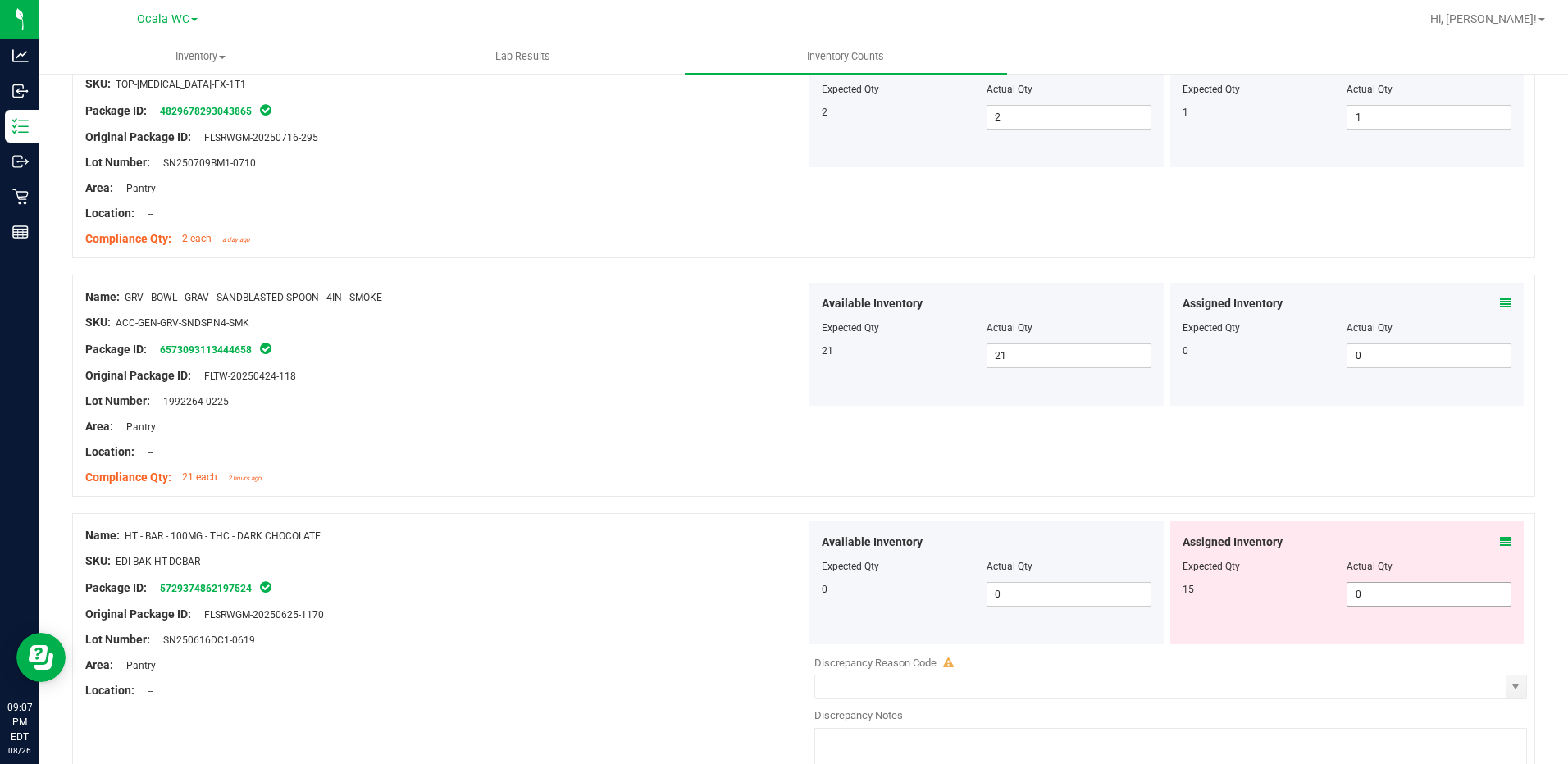
click at [1354, 601] on span "0 0" at bounding box center [1429, 593] width 165 height 24
click at [1354, 601] on input "0" at bounding box center [1429, 594] width 163 height 23
type input "15"
click at [628, 580] on div "Package ID: 5729374862197524" at bounding box center [445, 588] width 721 height 20
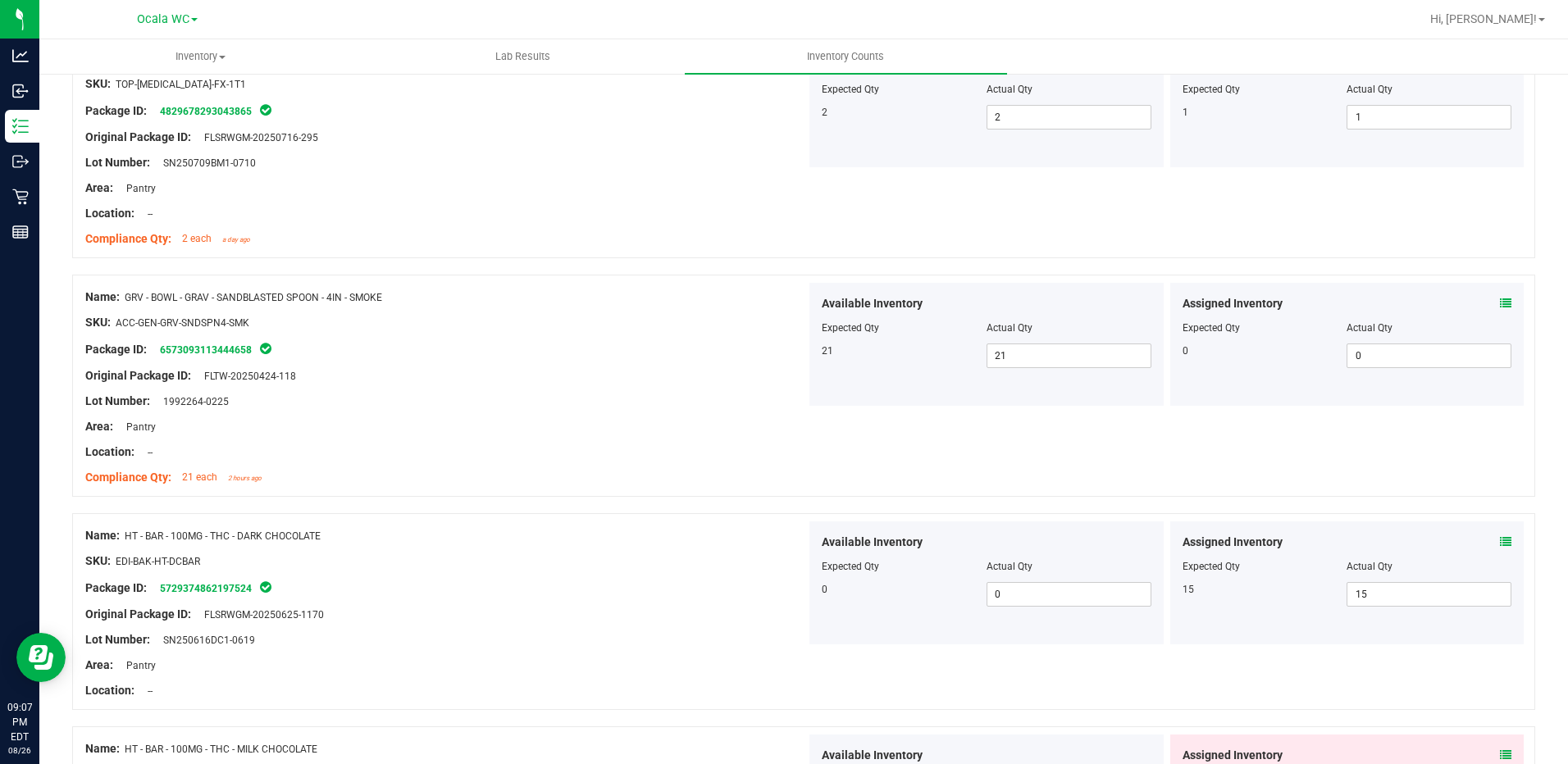
scroll to position [2542, 0]
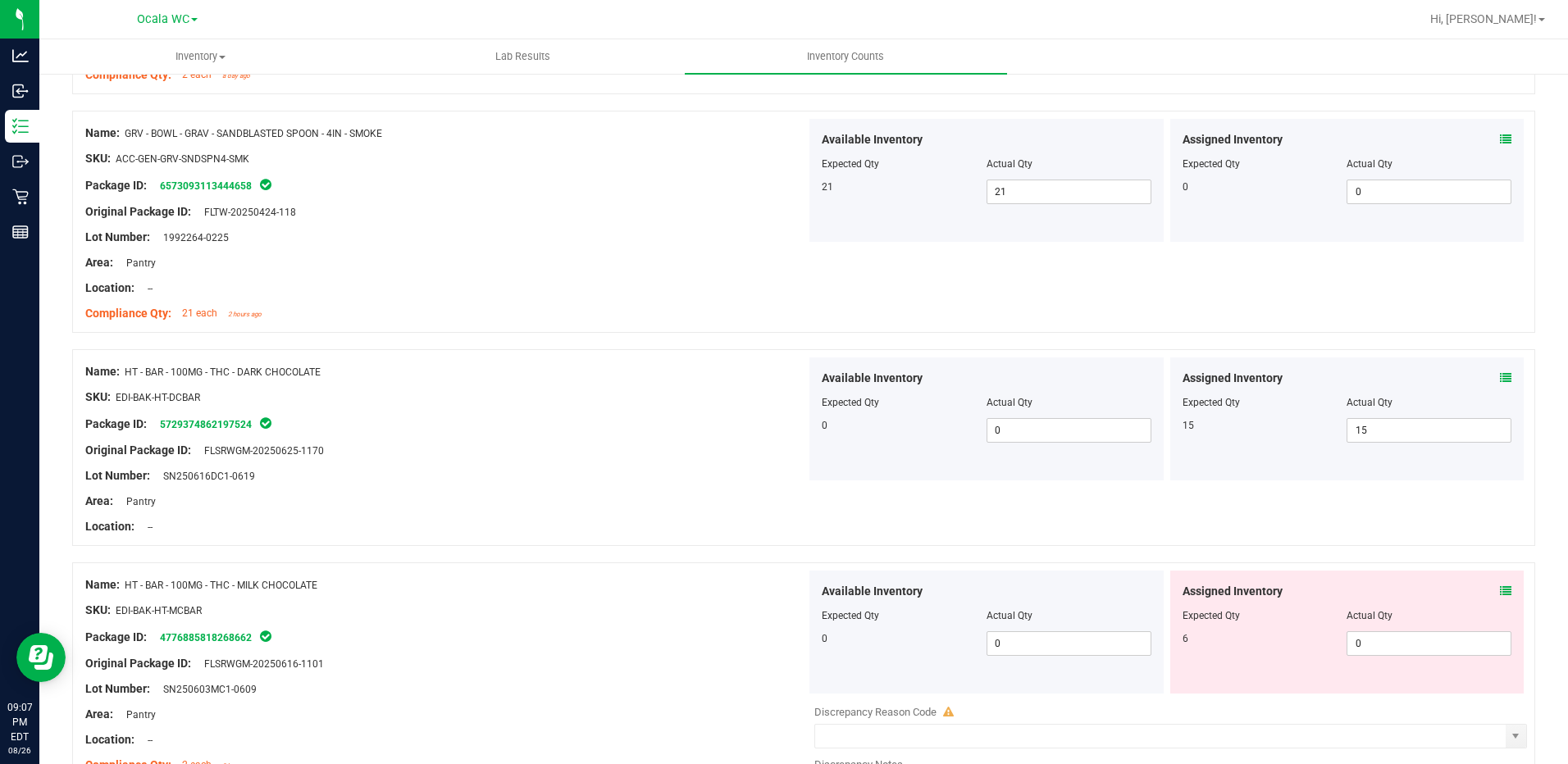
click at [1500, 584] on span at bounding box center [1505, 591] width 12 height 17
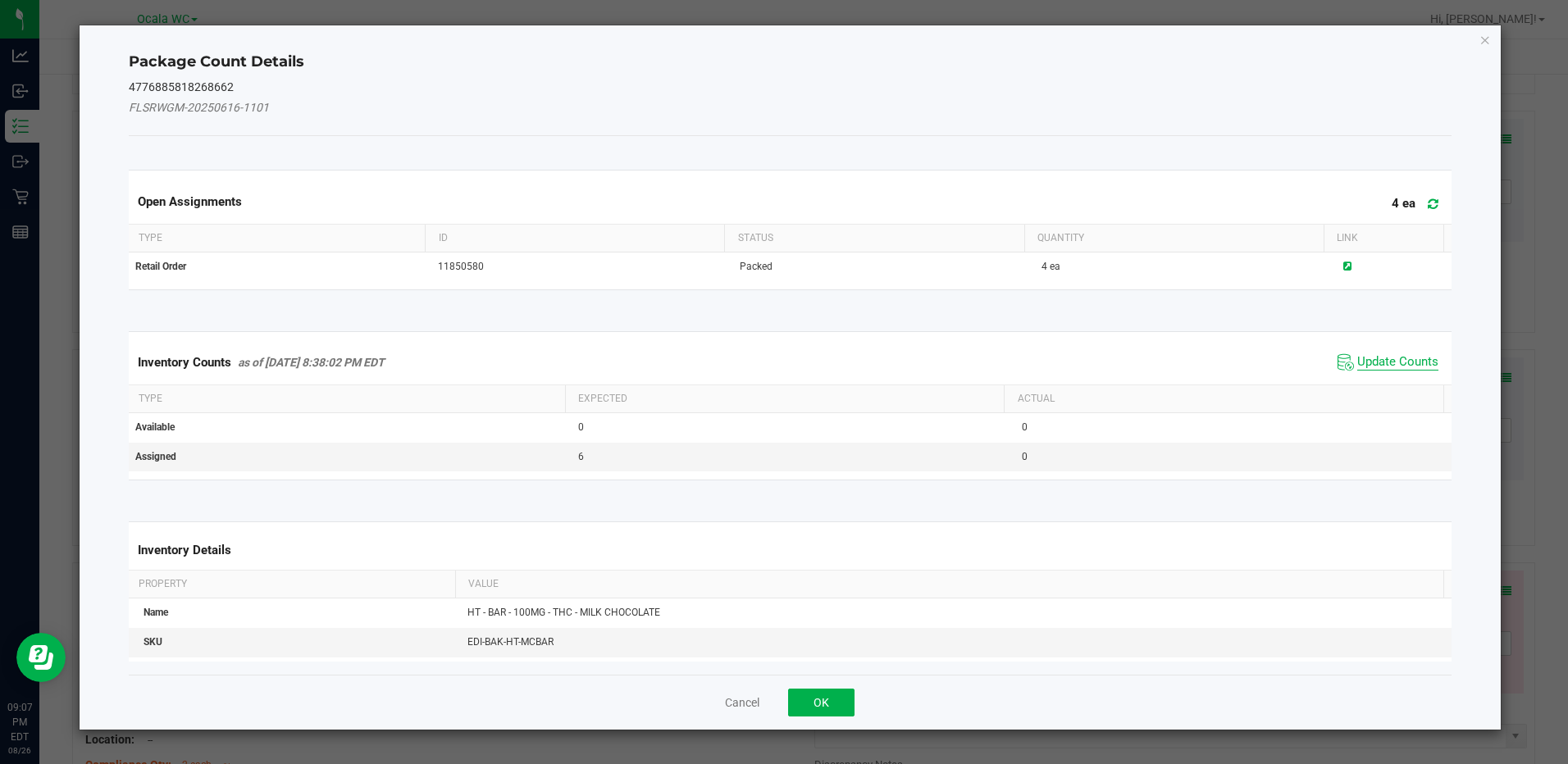
click at [1399, 359] on span "Update Counts" at bounding box center [1397, 362] width 81 height 16
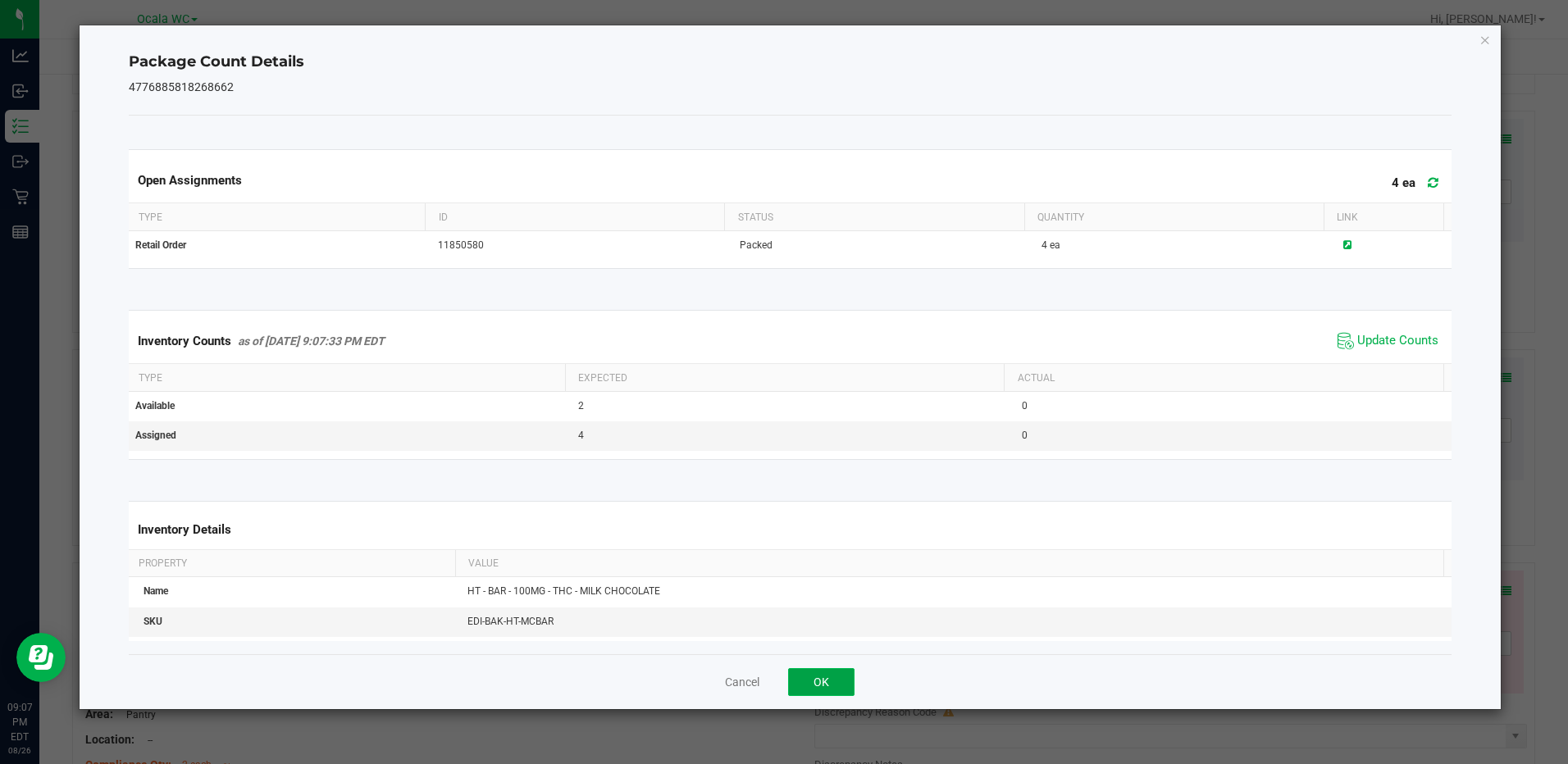
click at [811, 687] on button "OK" at bounding box center [822, 681] width 66 height 28
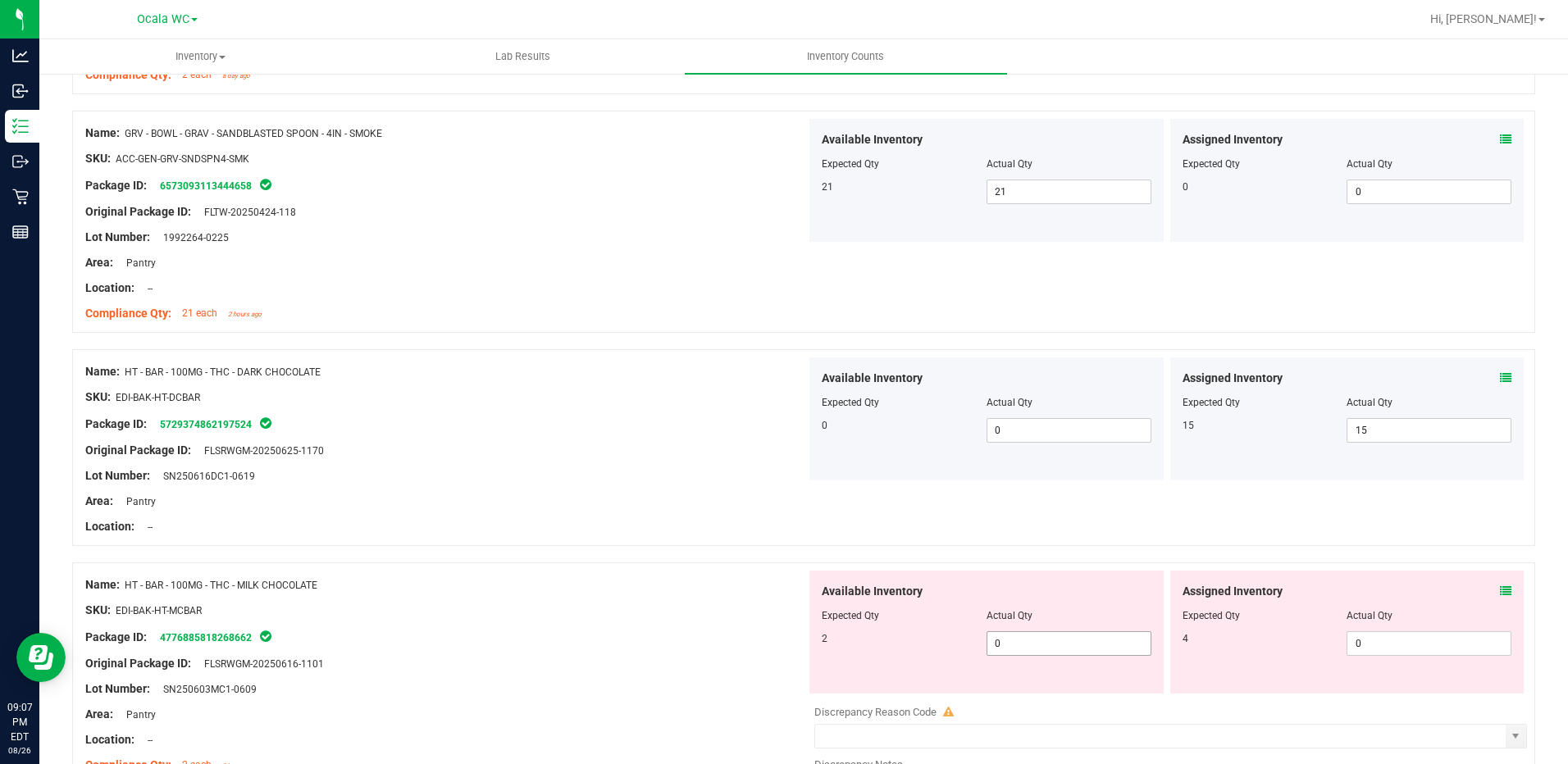
scroll to position [2623, 0]
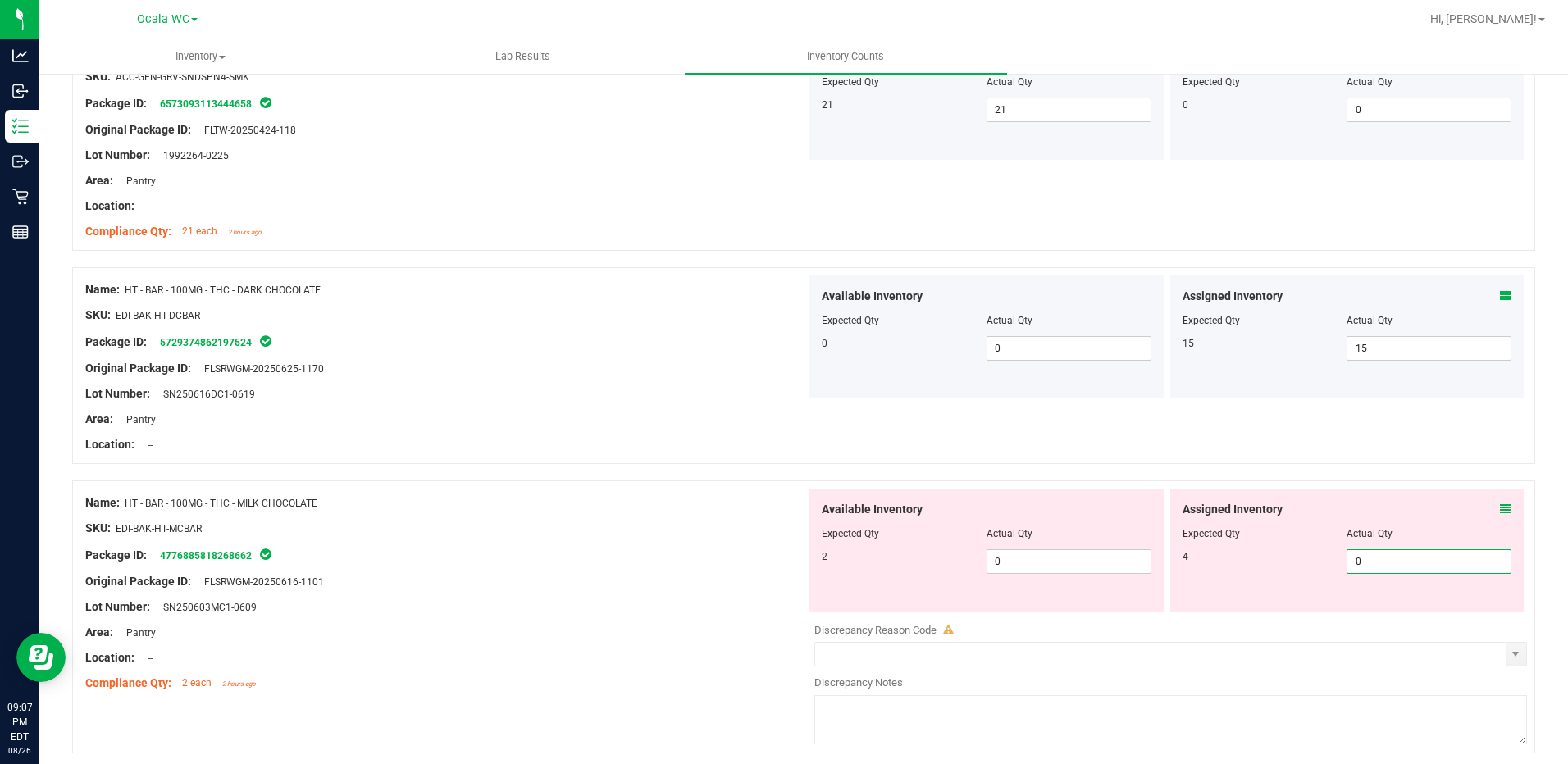
click at [1358, 553] on span "0 0" at bounding box center [1429, 561] width 165 height 24
click at [1358, 553] on input "0" at bounding box center [1429, 562] width 163 height 23
type input "4"
click at [590, 502] on div "Name: HT - BAR - 100MG - THC - MILK CHOCOLATE" at bounding box center [445, 503] width 721 height 17
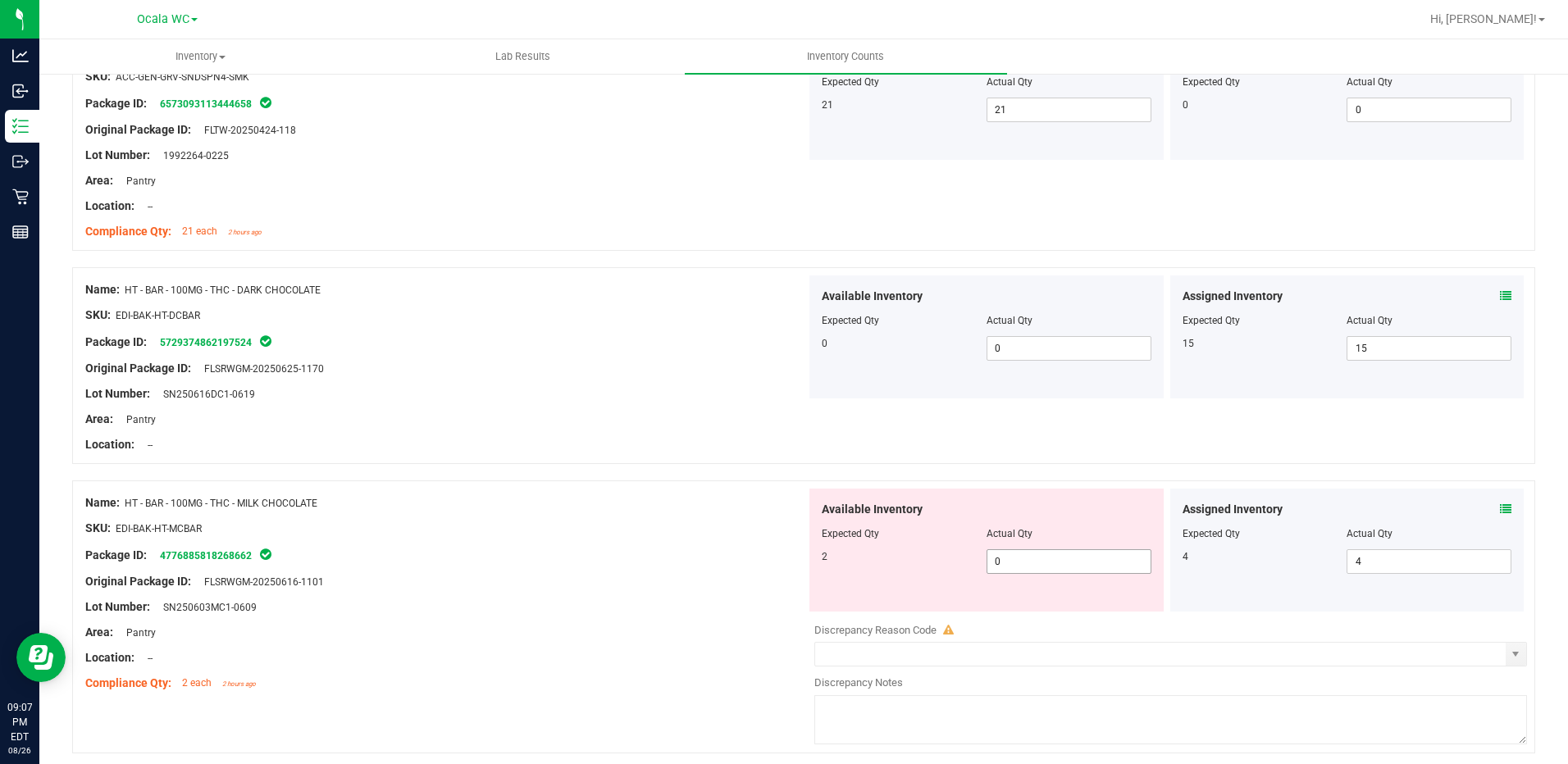
click at [1040, 563] on span "0 0" at bounding box center [1069, 561] width 165 height 24
click at [1040, 563] on input "0" at bounding box center [1069, 562] width 163 height 23
drag, startPoint x: 125, startPoint y: 506, endPoint x: 328, endPoint y: 505, distance: 203.0
click at [329, 505] on div "Name: HT - BAR - 100MG - THC - MILK CHOCOLATE" at bounding box center [445, 503] width 721 height 17
drag, startPoint x: 328, startPoint y: 505, endPoint x: 260, endPoint y: 505, distance: 68.0
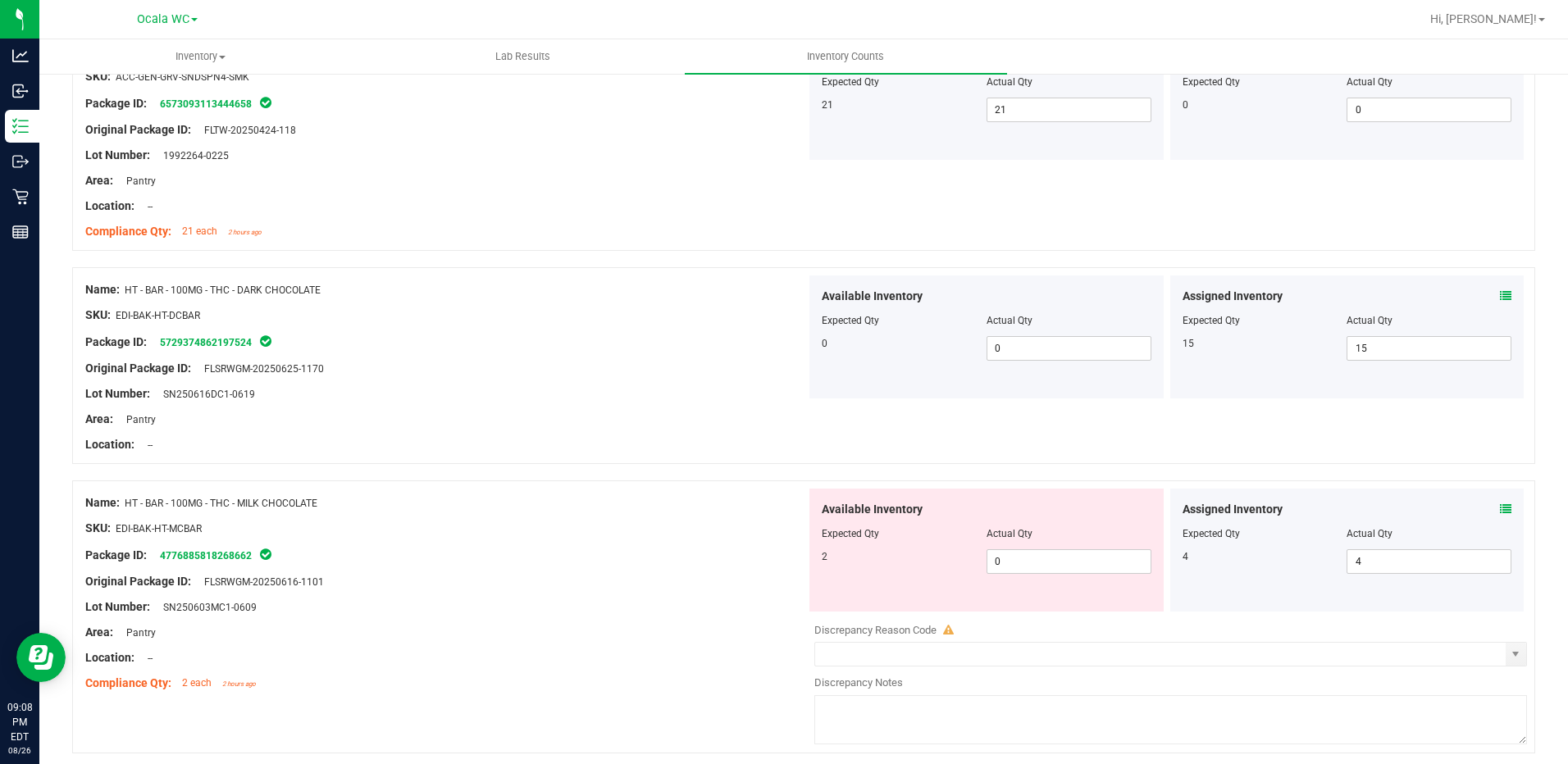
copy div "HT - BAR - 100MG - THC - MILK CHOCOLATE"
click at [1027, 561] on span "0 0" at bounding box center [1069, 561] width 165 height 24
click at [1027, 561] on input "0" at bounding box center [1069, 562] width 163 height 23
type input "2"
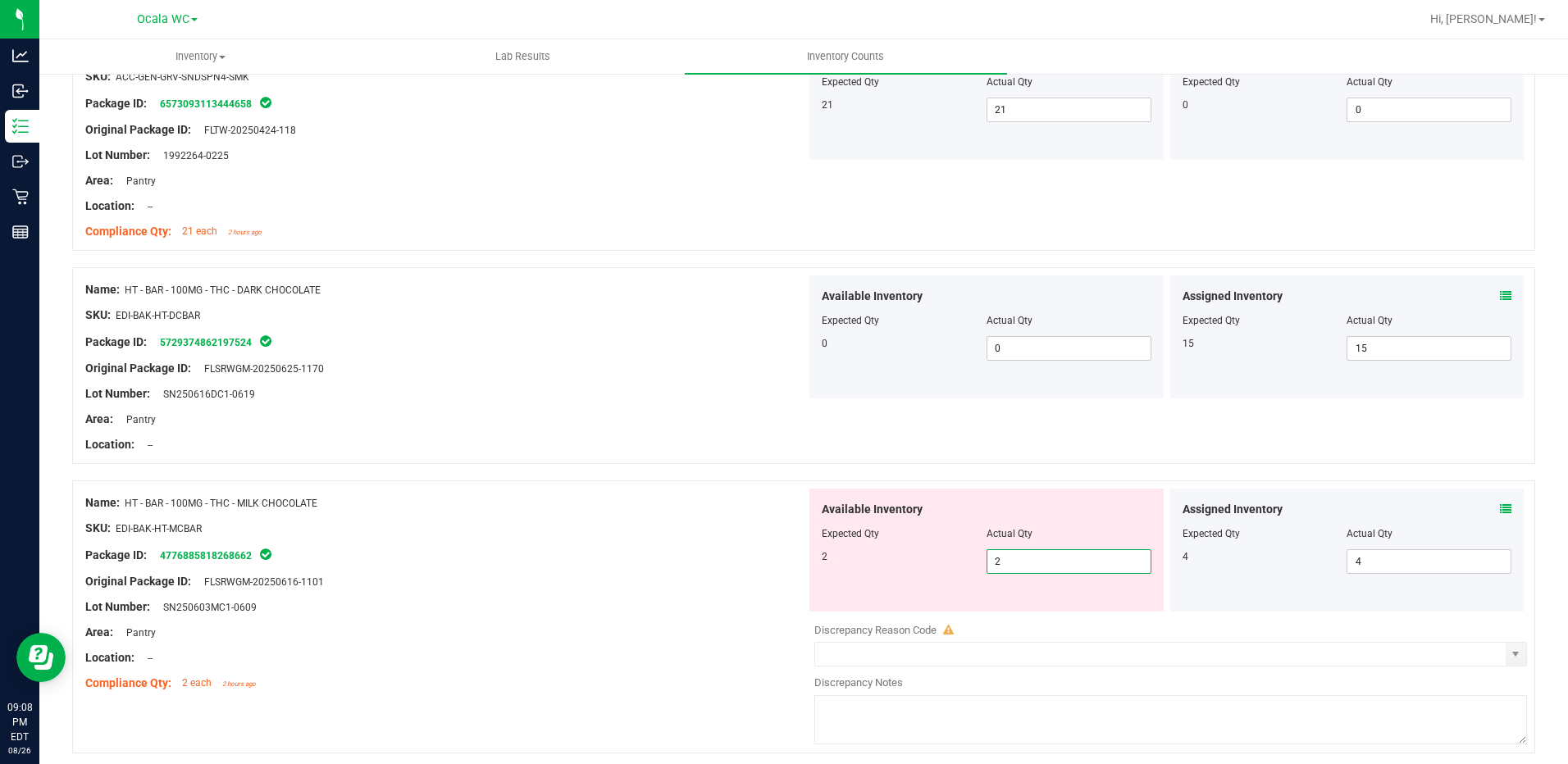
click at [722, 561] on div "Package ID: 4776885818268662" at bounding box center [445, 555] width 721 height 20
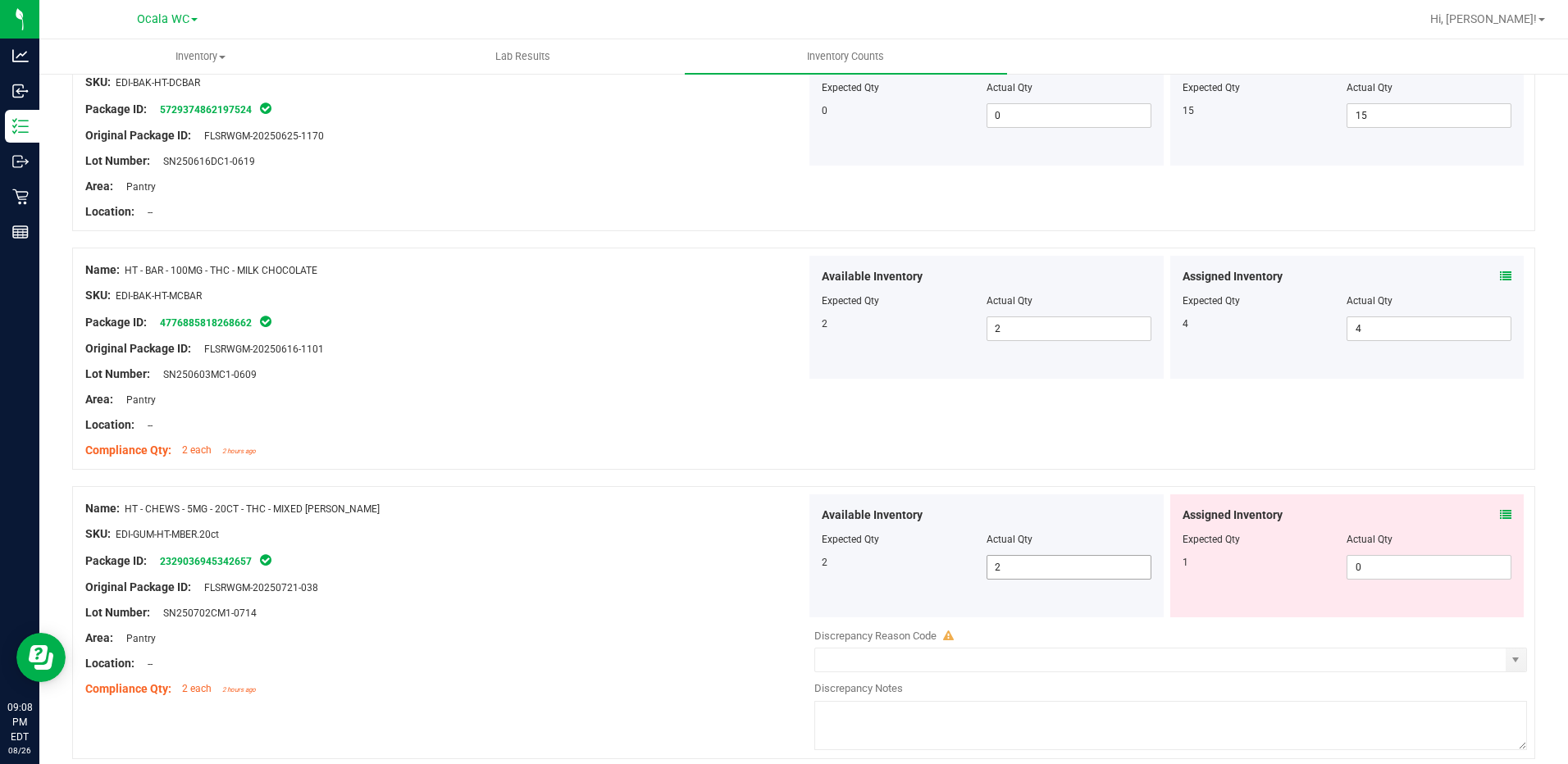
scroll to position [2951, 0]
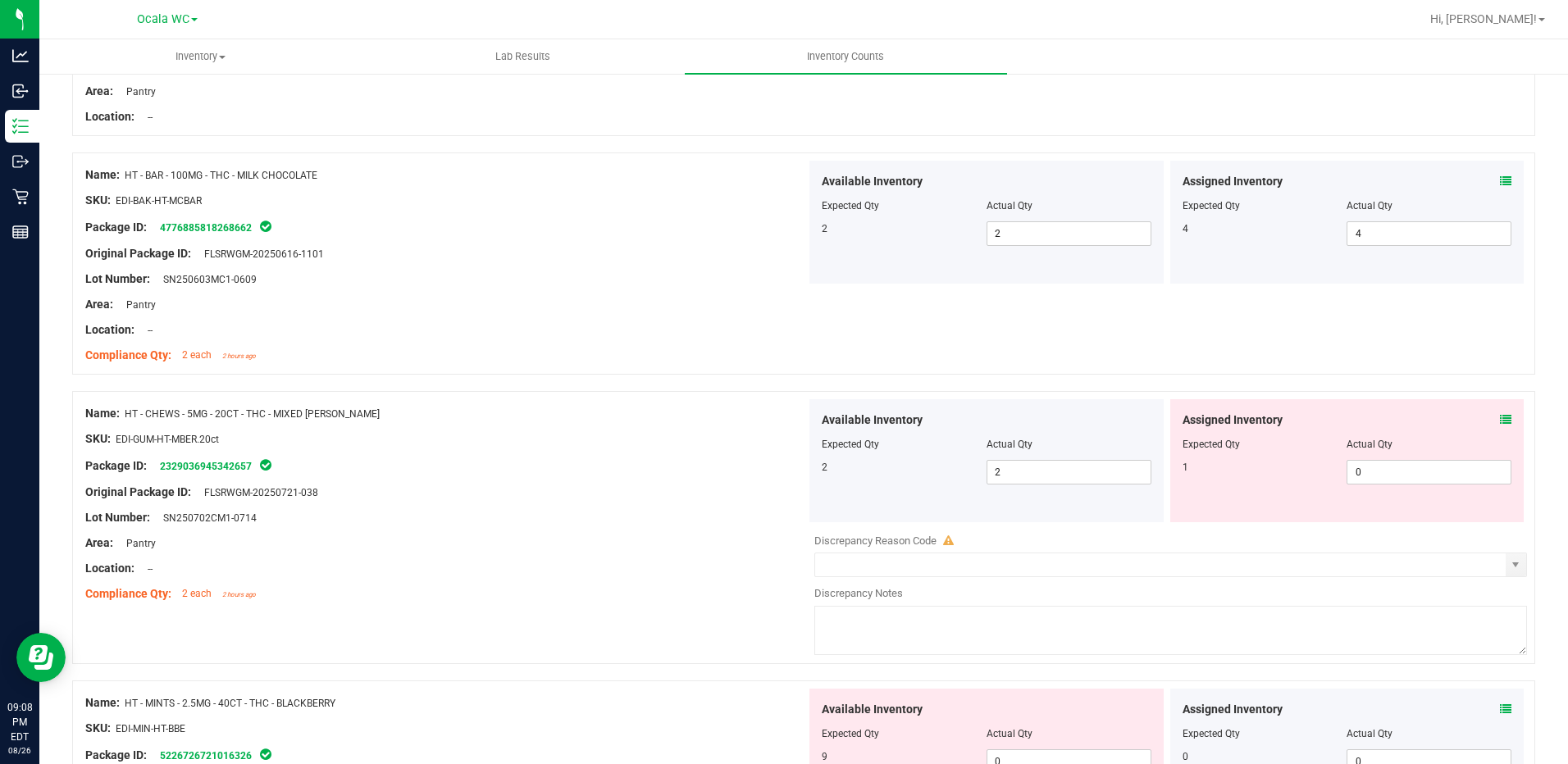
click at [1499, 418] on div "Assigned Inventory Expected Qty Actual Qty 1 0 0" at bounding box center [1347, 461] width 354 height 123
click at [1500, 418] on icon at bounding box center [1505, 419] width 12 height 12
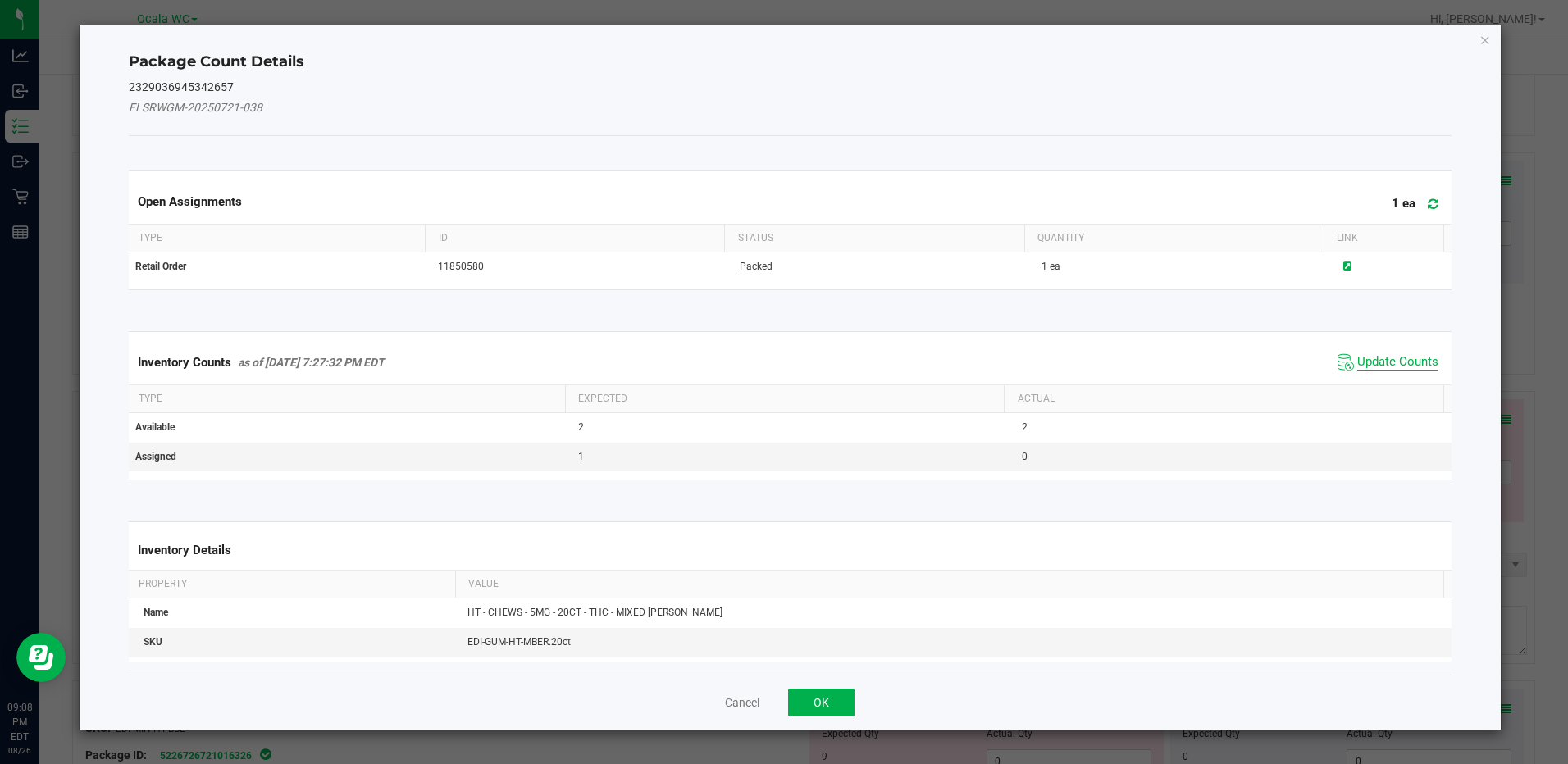
click at [1405, 364] on span "Update Counts" at bounding box center [1397, 362] width 81 height 16
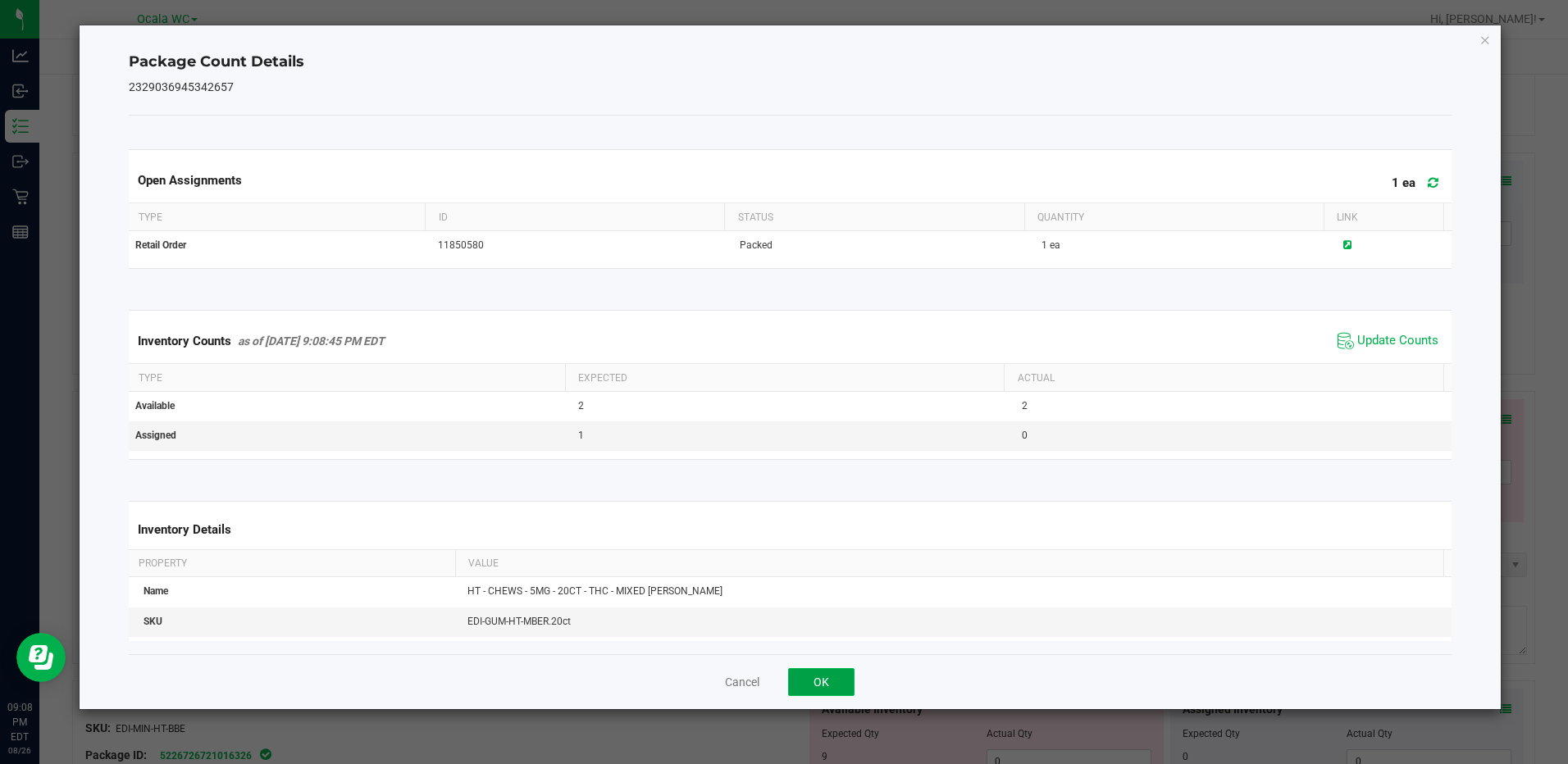
click at [825, 679] on button "OK" at bounding box center [822, 681] width 66 height 28
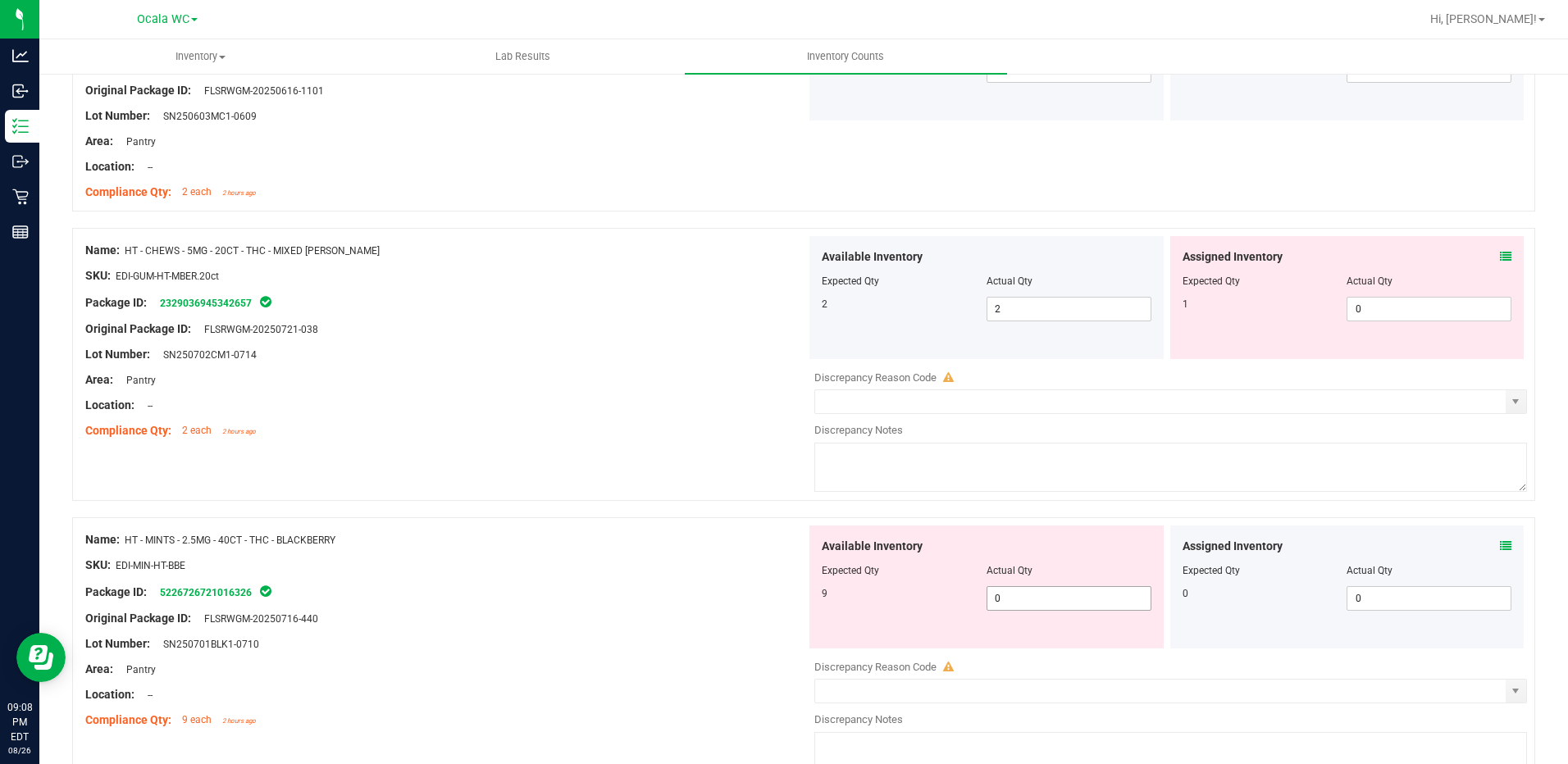
scroll to position [3115, 0]
click at [1500, 542] on icon at bounding box center [1505, 545] width 12 height 12
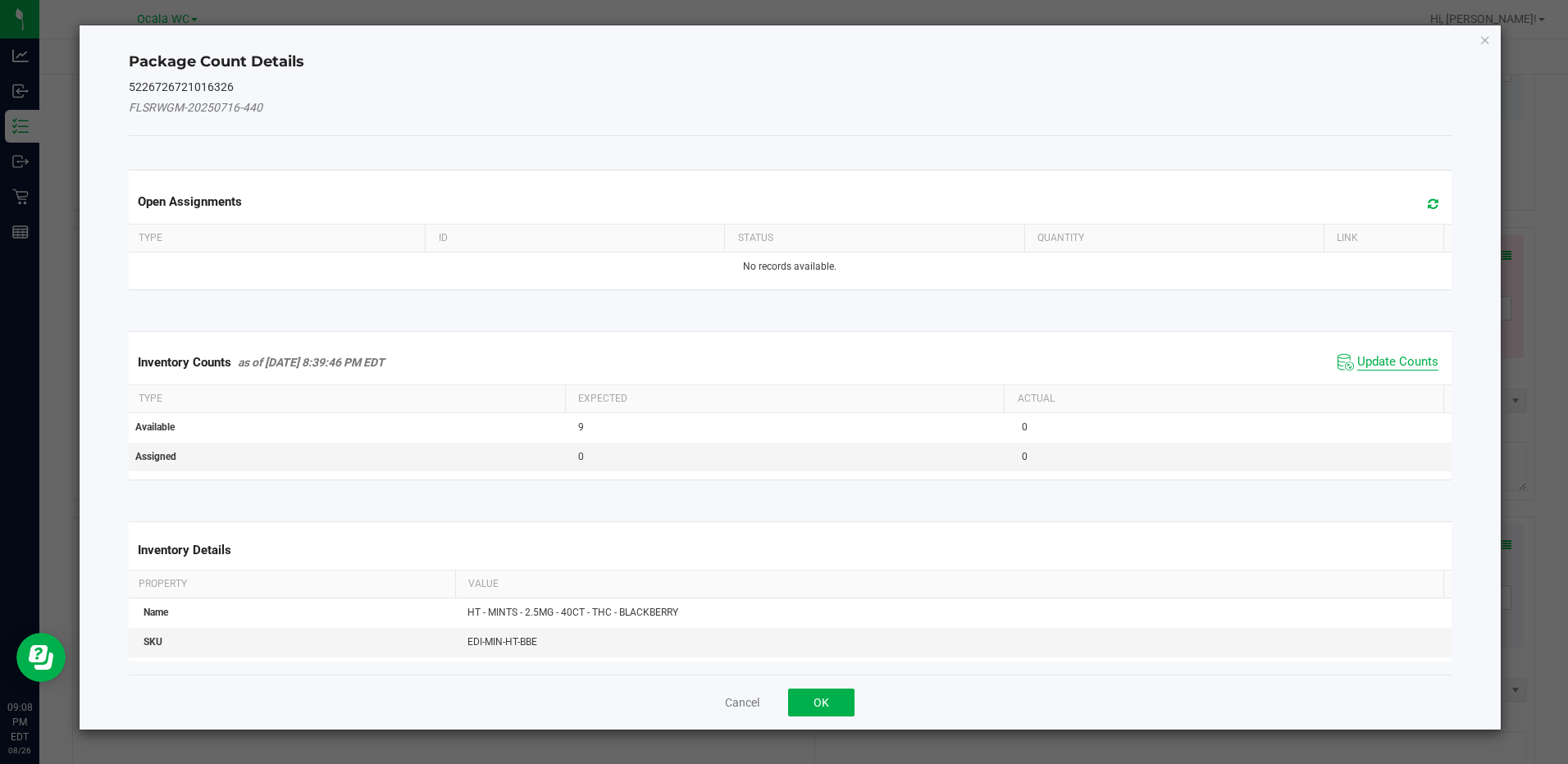
click at [1392, 363] on span "Update Counts" at bounding box center [1397, 362] width 81 height 16
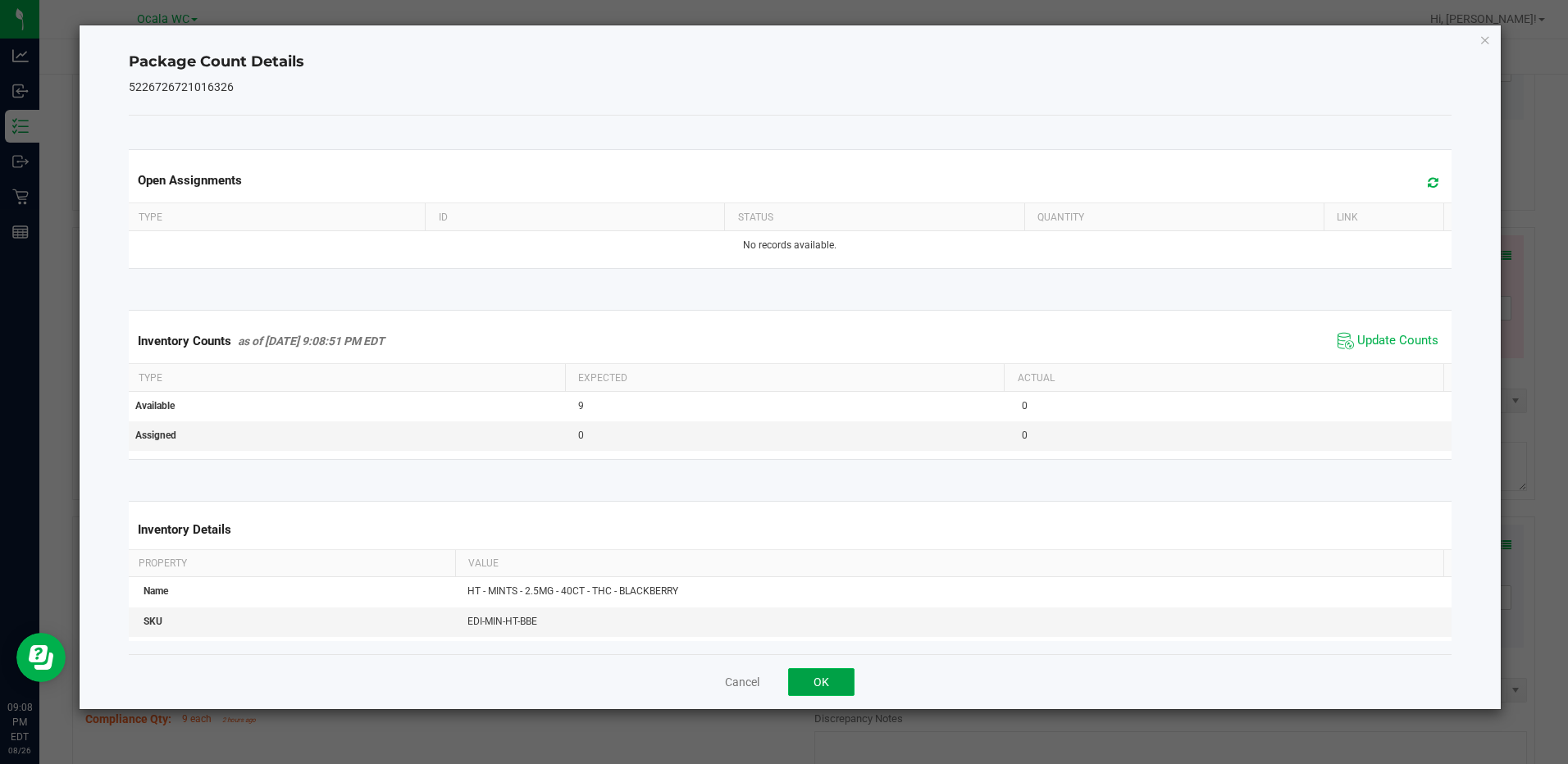
click at [800, 677] on button "OK" at bounding box center [822, 681] width 66 height 28
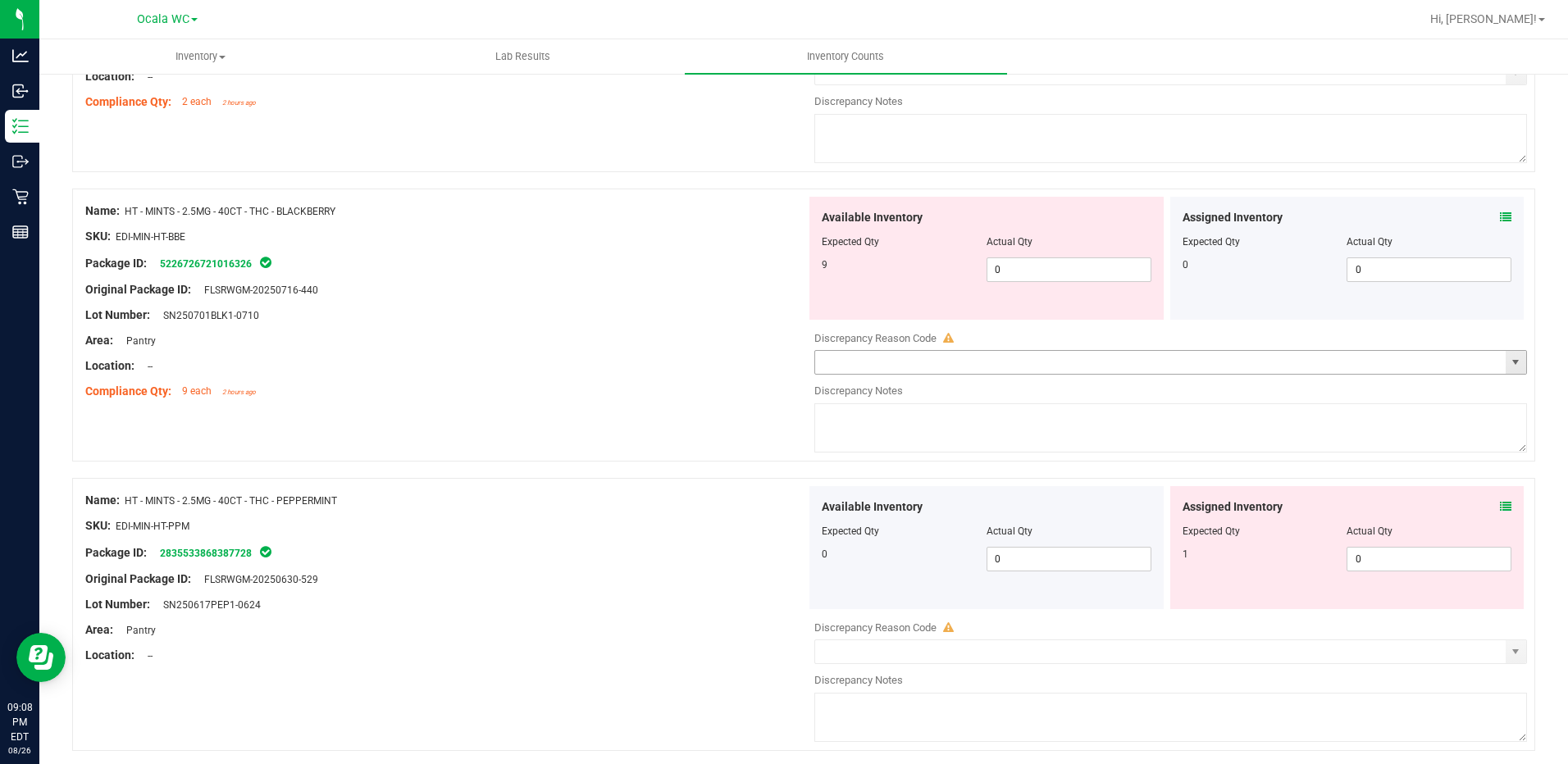
scroll to position [3197, 0]
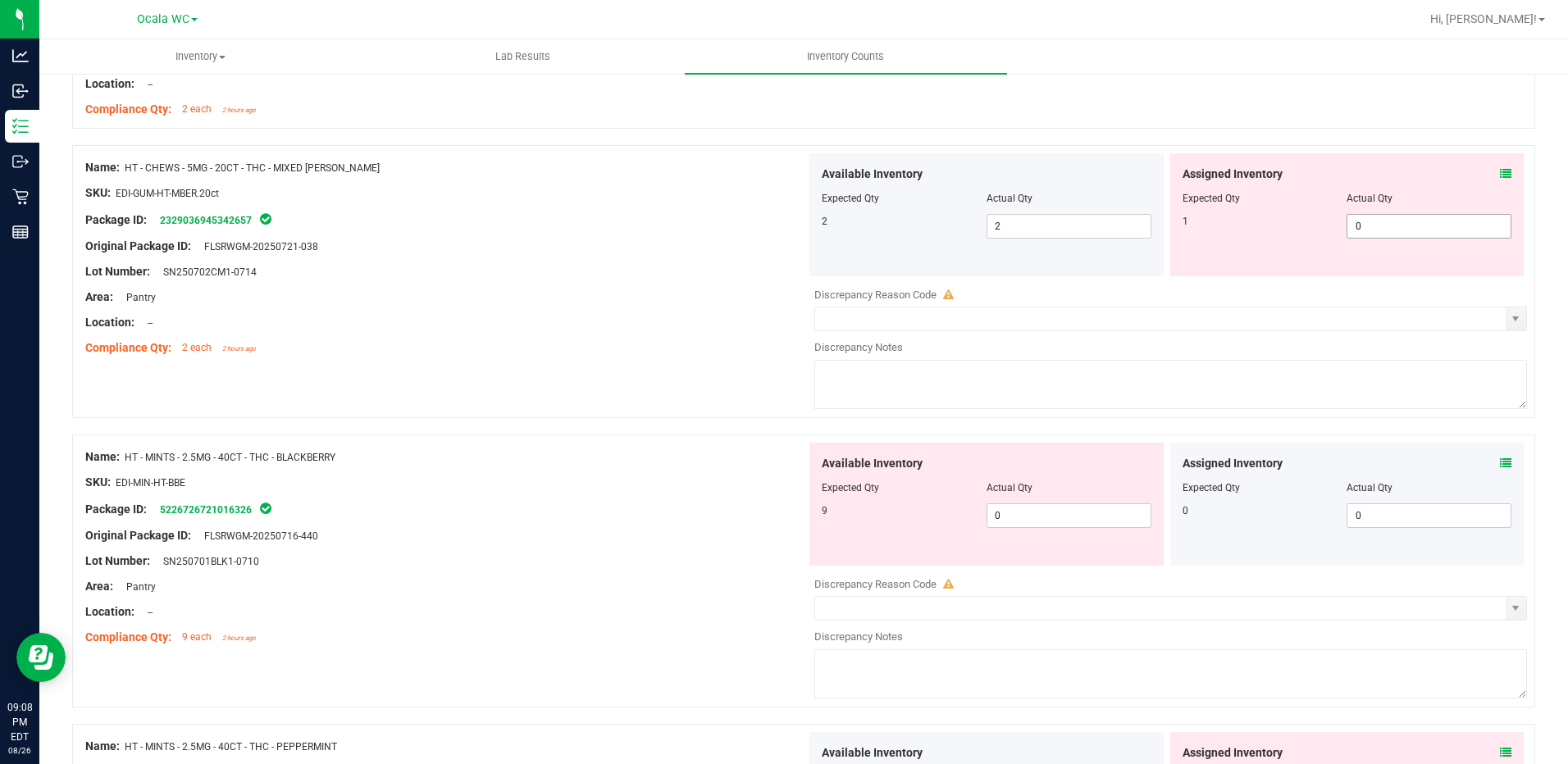
click at [1389, 222] on span "0 0" at bounding box center [1429, 225] width 165 height 24
click at [1389, 222] on input "0" at bounding box center [1429, 226] width 163 height 23
type input "1"
click at [718, 318] on div "Location: --" at bounding box center [445, 322] width 721 height 17
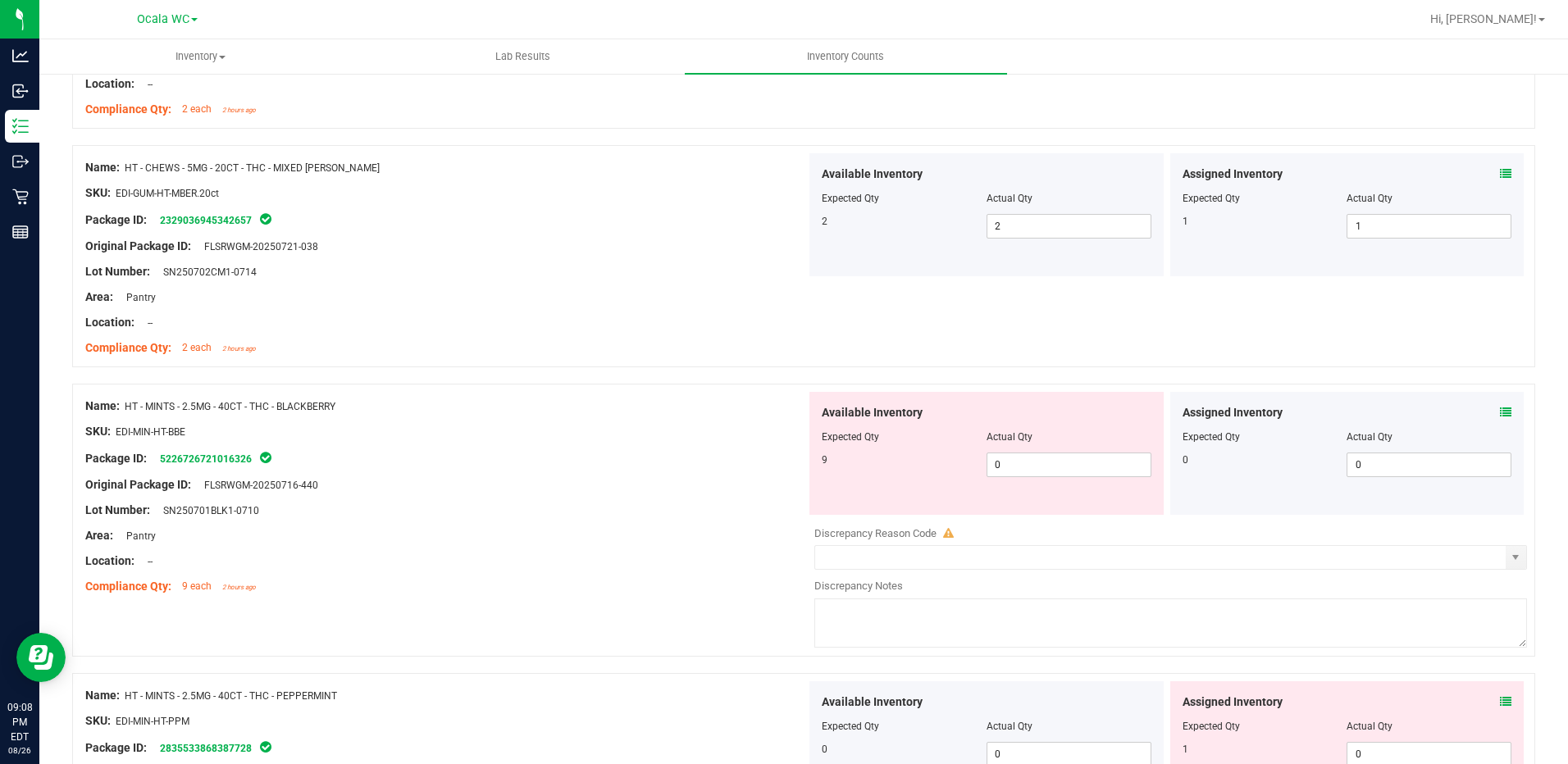
scroll to position [3361, 0]
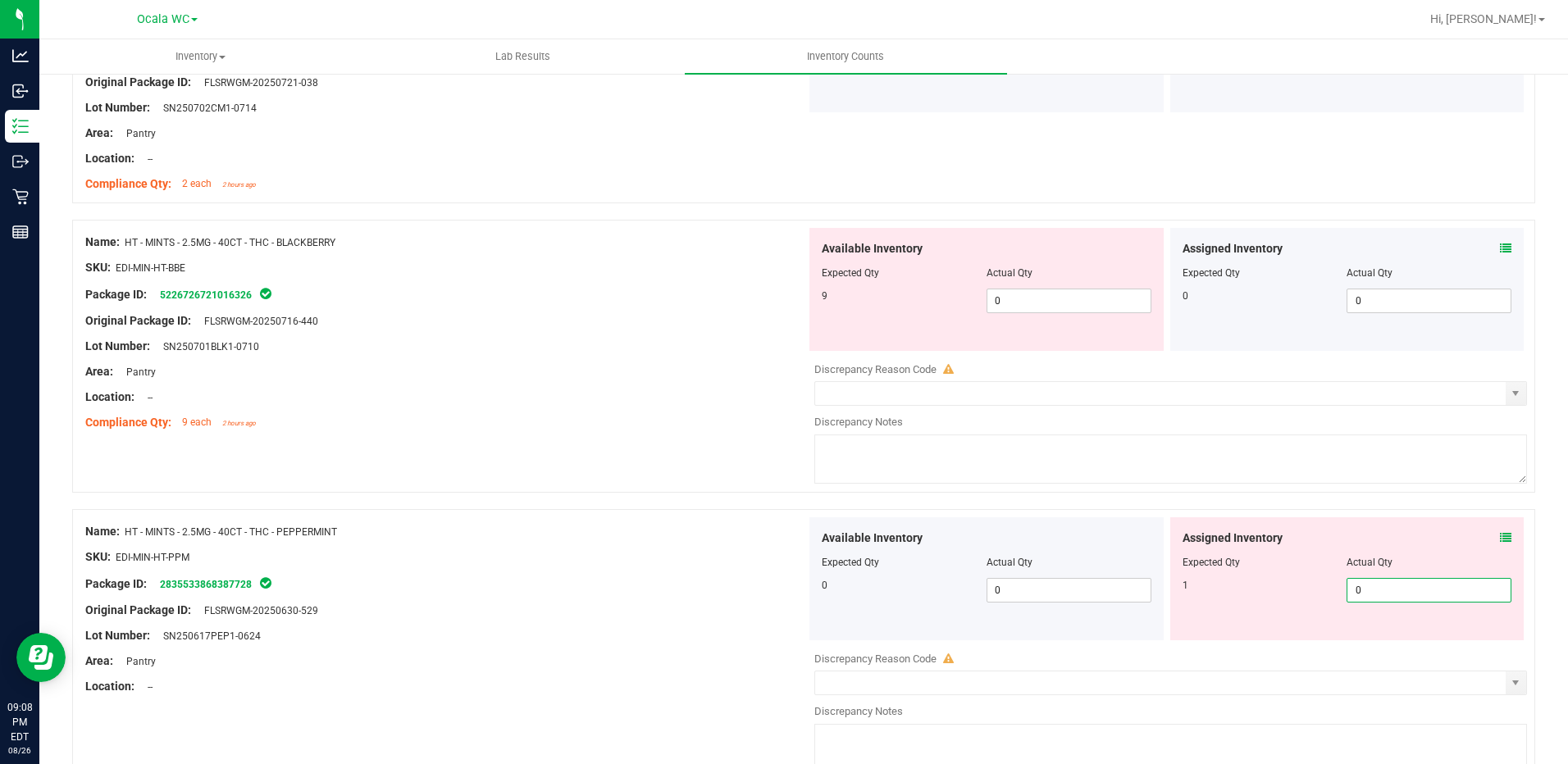
click at [1396, 595] on span "0 0" at bounding box center [1429, 590] width 165 height 24
click at [1396, 595] on input "0" at bounding box center [1429, 591] width 163 height 23
type input "1"
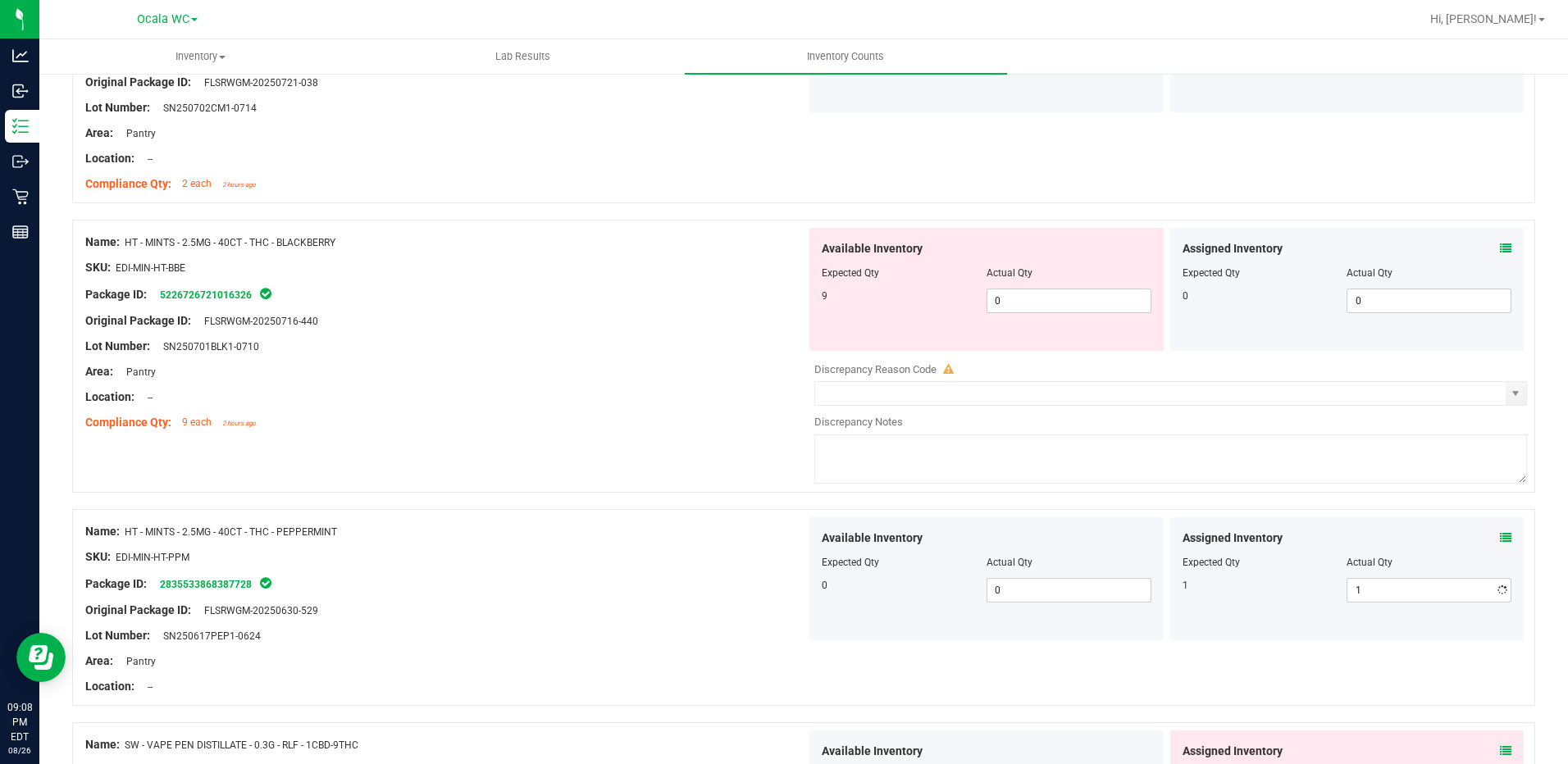
click at [535, 582] on div "Package ID: 2835533868387728" at bounding box center [445, 584] width 721 height 20
click at [1043, 303] on span "0 0" at bounding box center [1069, 300] width 165 height 24
click at [1043, 303] on input "0" at bounding box center [1069, 301] width 163 height 23
type input "9"
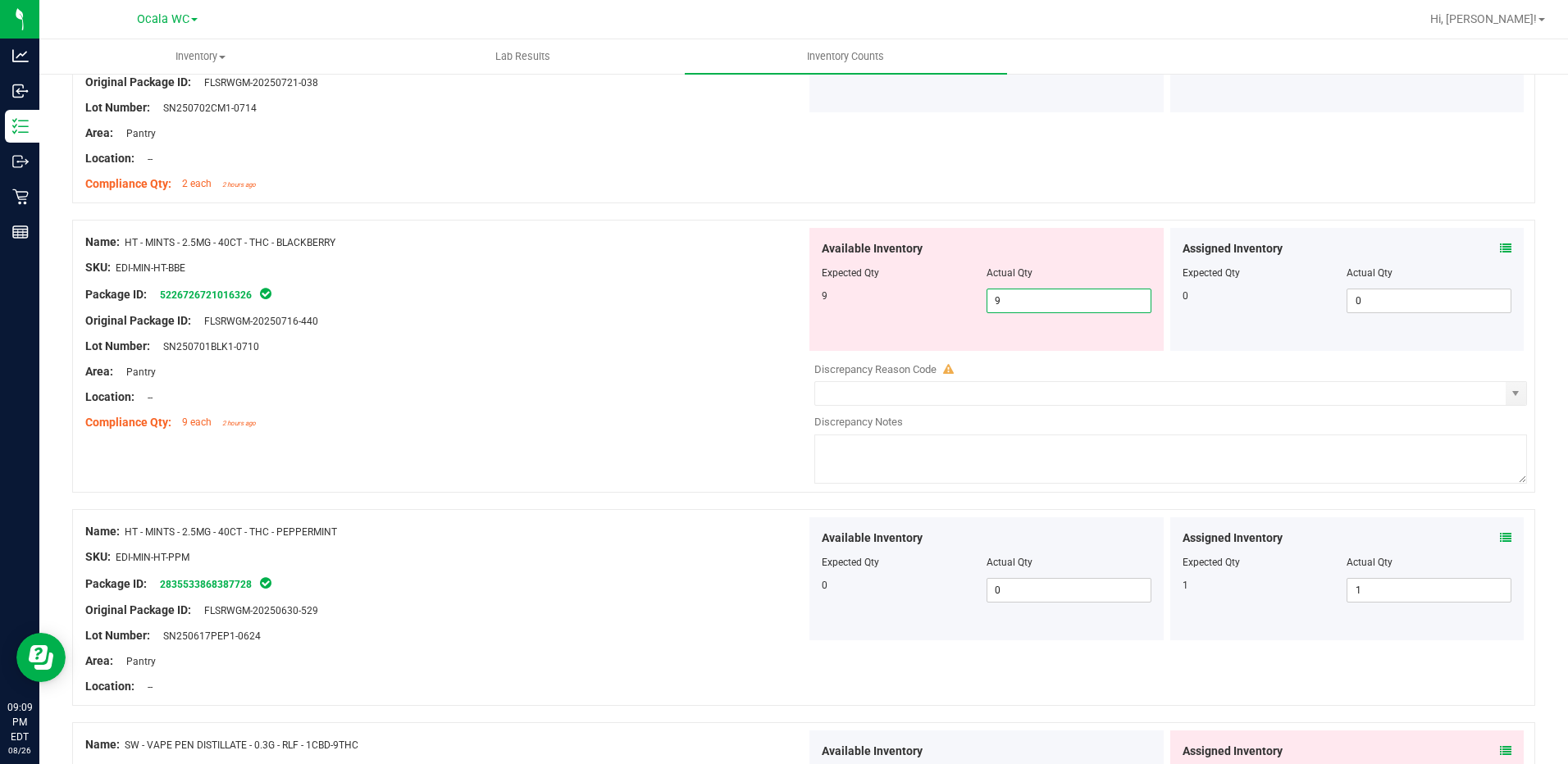
click at [795, 241] on div "Name: HT - MINTS - 2.5MG - 40CT - THC - BLACKBERRY" at bounding box center [445, 241] width 721 height 17
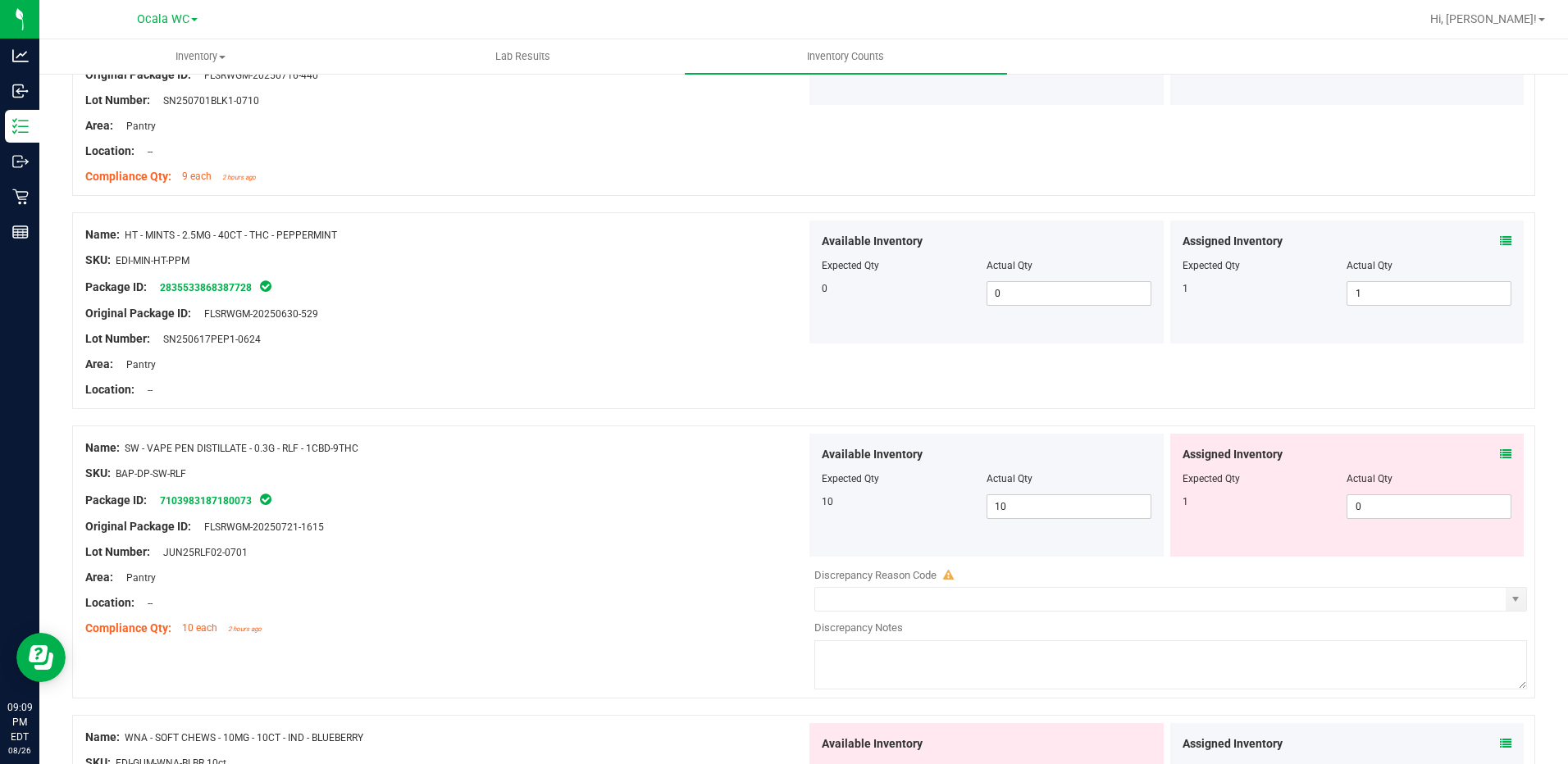
scroll to position [3771, 0]
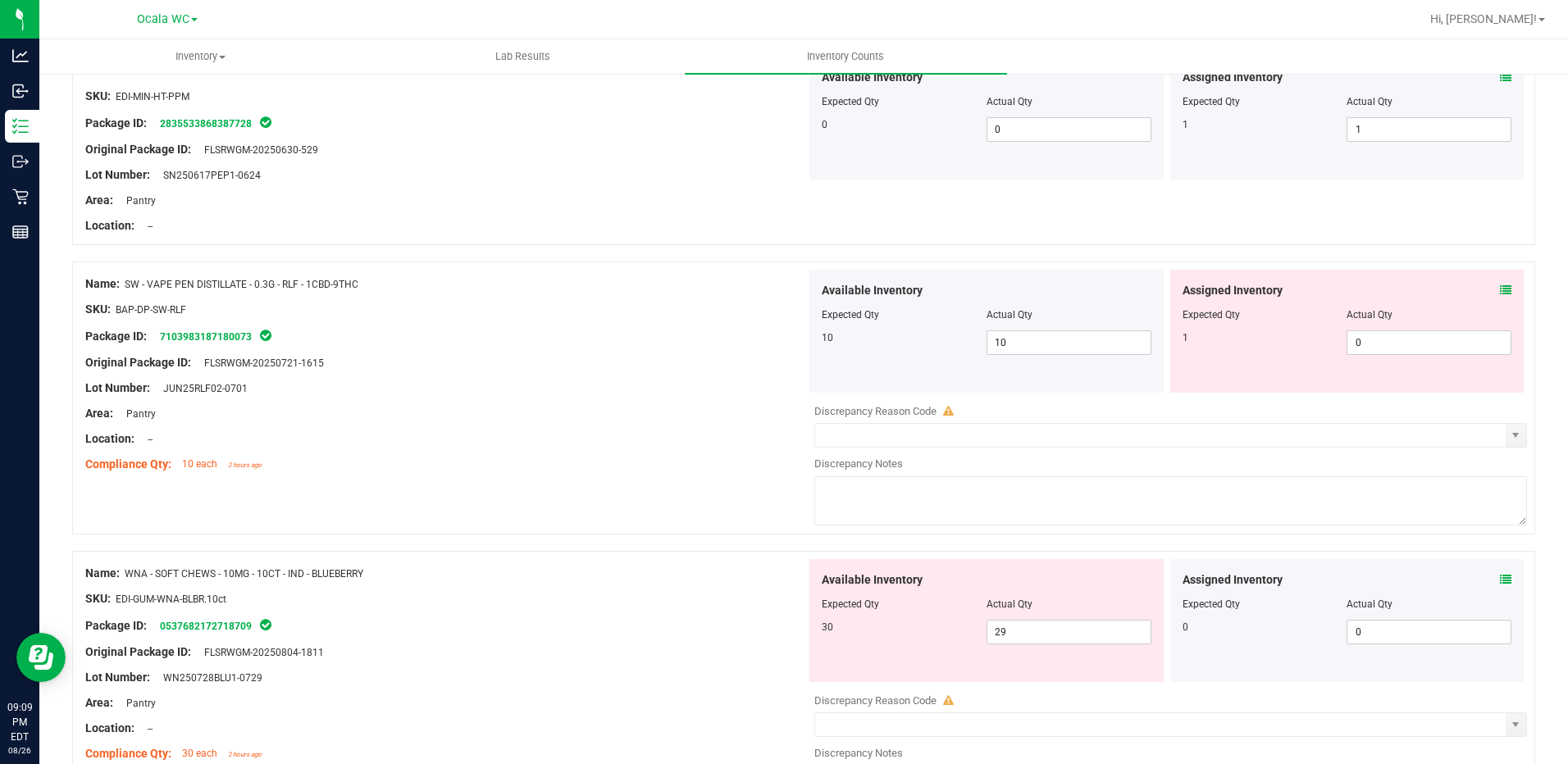
click at [1500, 288] on icon at bounding box center [1505, 290] width 12 height 12
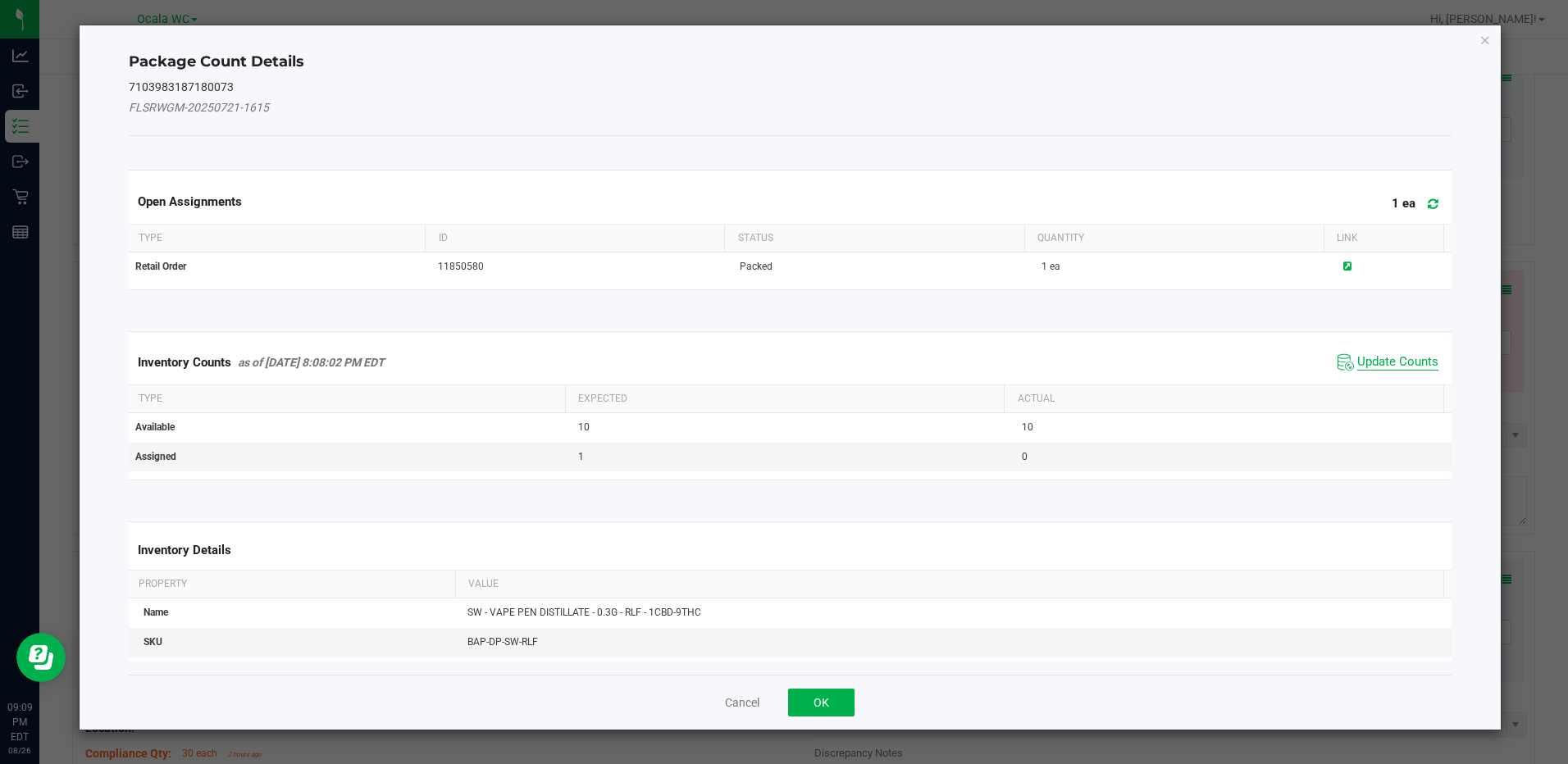
click at [1363, 364] on span "Update Counts" at bounding box center [1397, 362] width 81 height 16
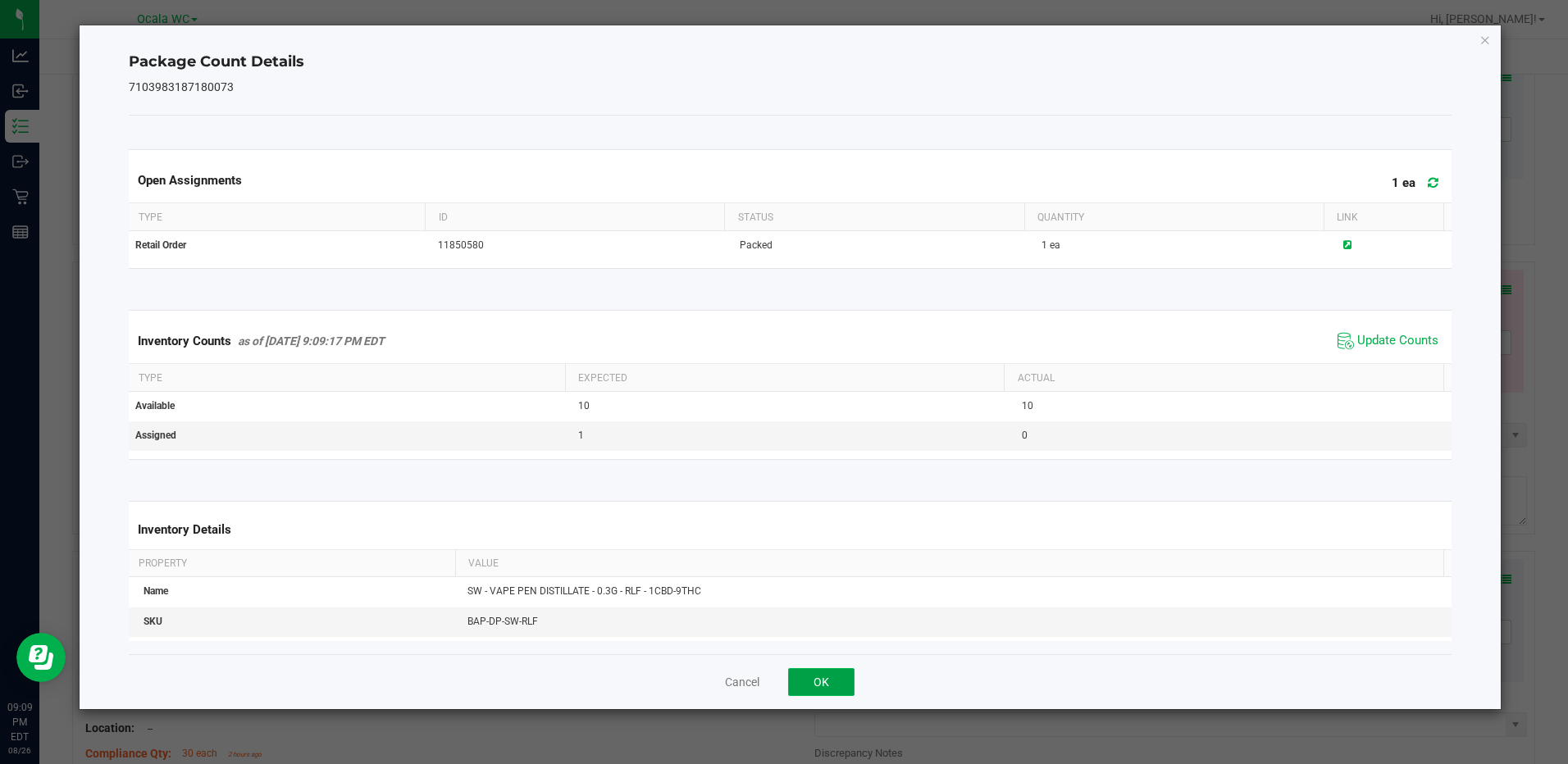
click at [826, 683] on button "OK" at bounding box center [822, 681] width 66 height 28
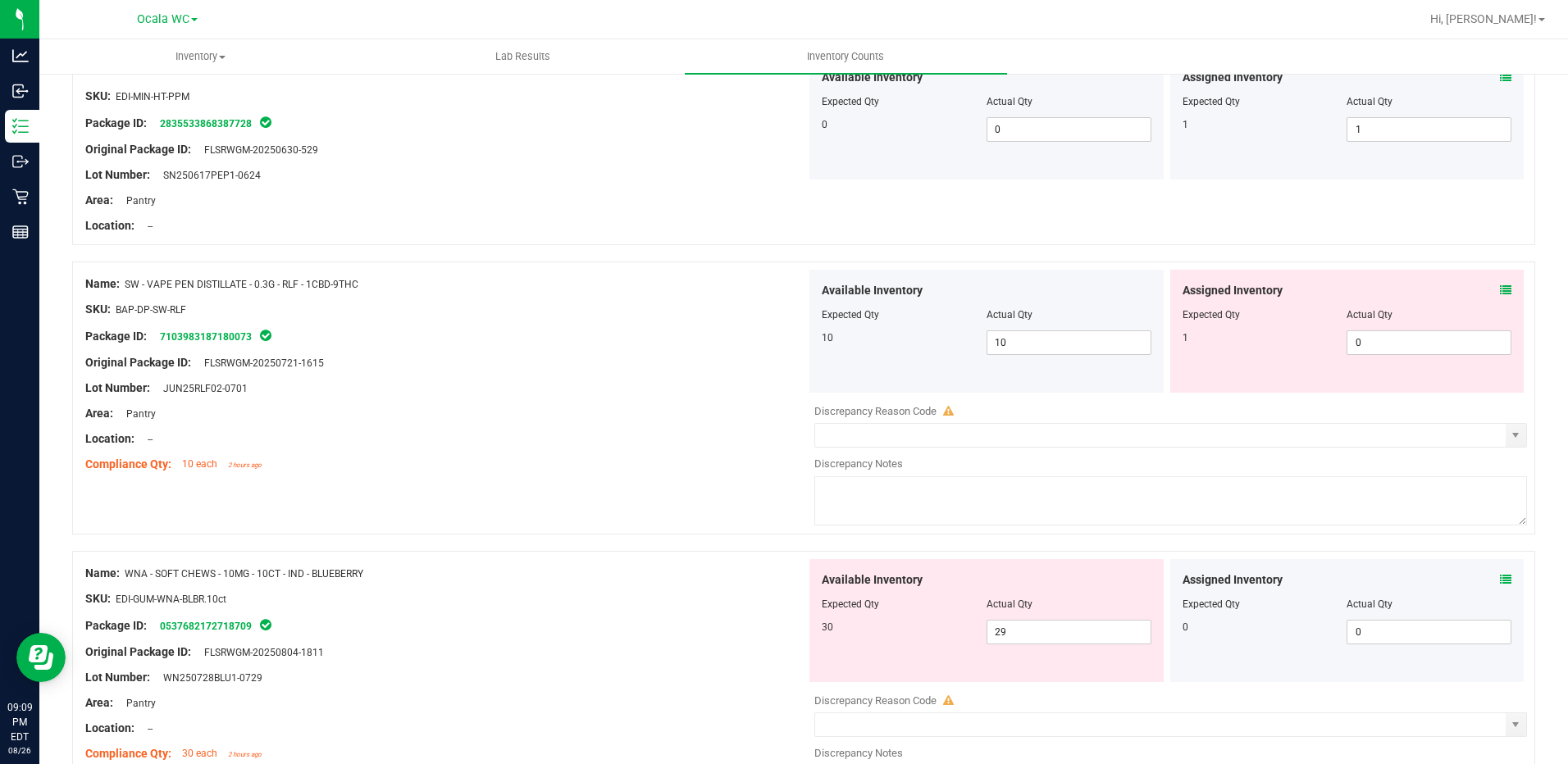
scroll to position [3853, 0]
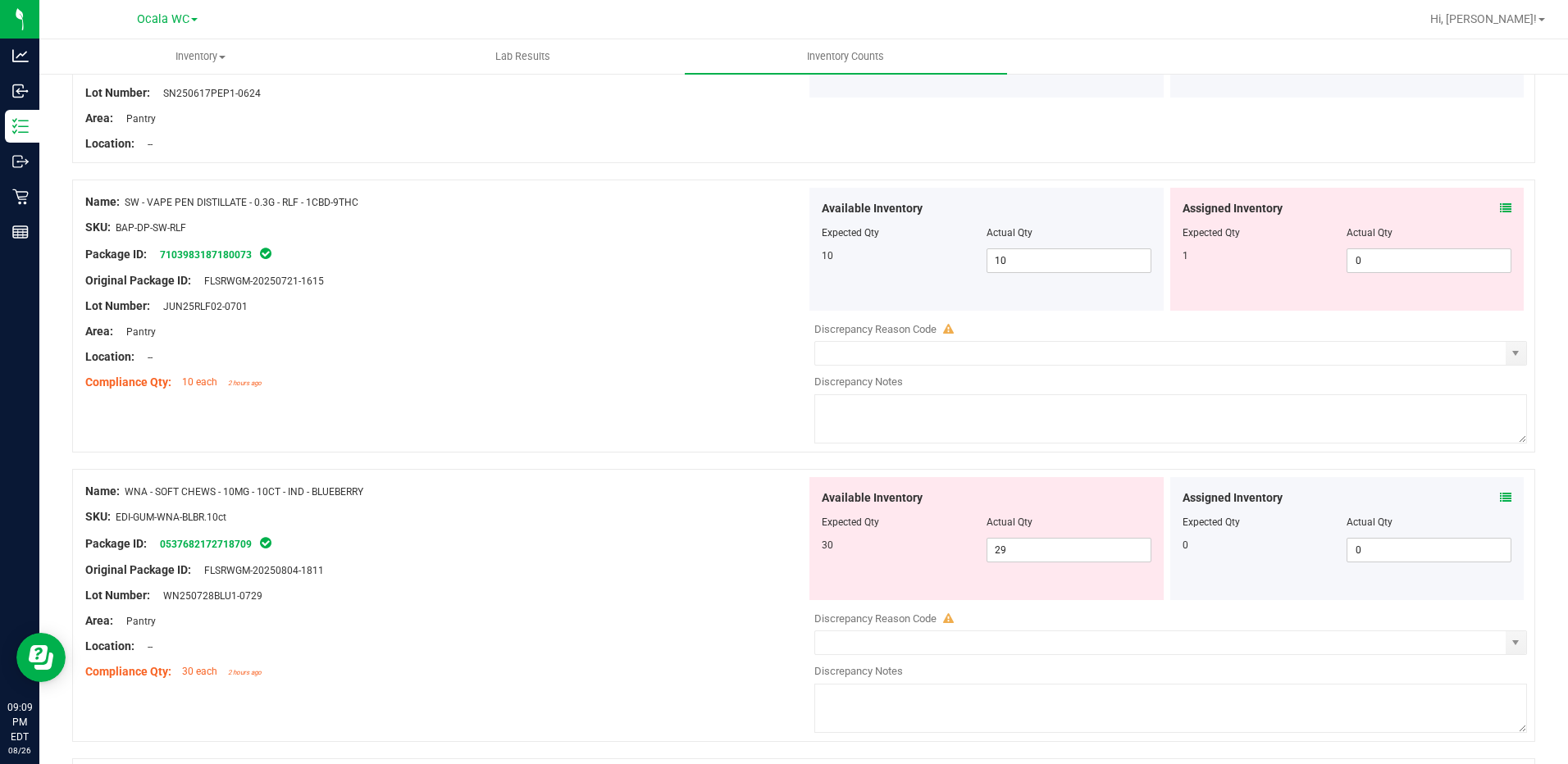
click at [1388, 246] on div at bounding box center [1347, 244] width 330 height 8
click at [1385, 245] on div at bounding box center [1347, 244] width 330 height 8
click at [1383, 252] on span "0 0" at bounding box center [1429, 260] width 165 height 24
click at [1383, 252] on input "0" at bounding box center [1429, 261] width 163 height 23
type input "1"
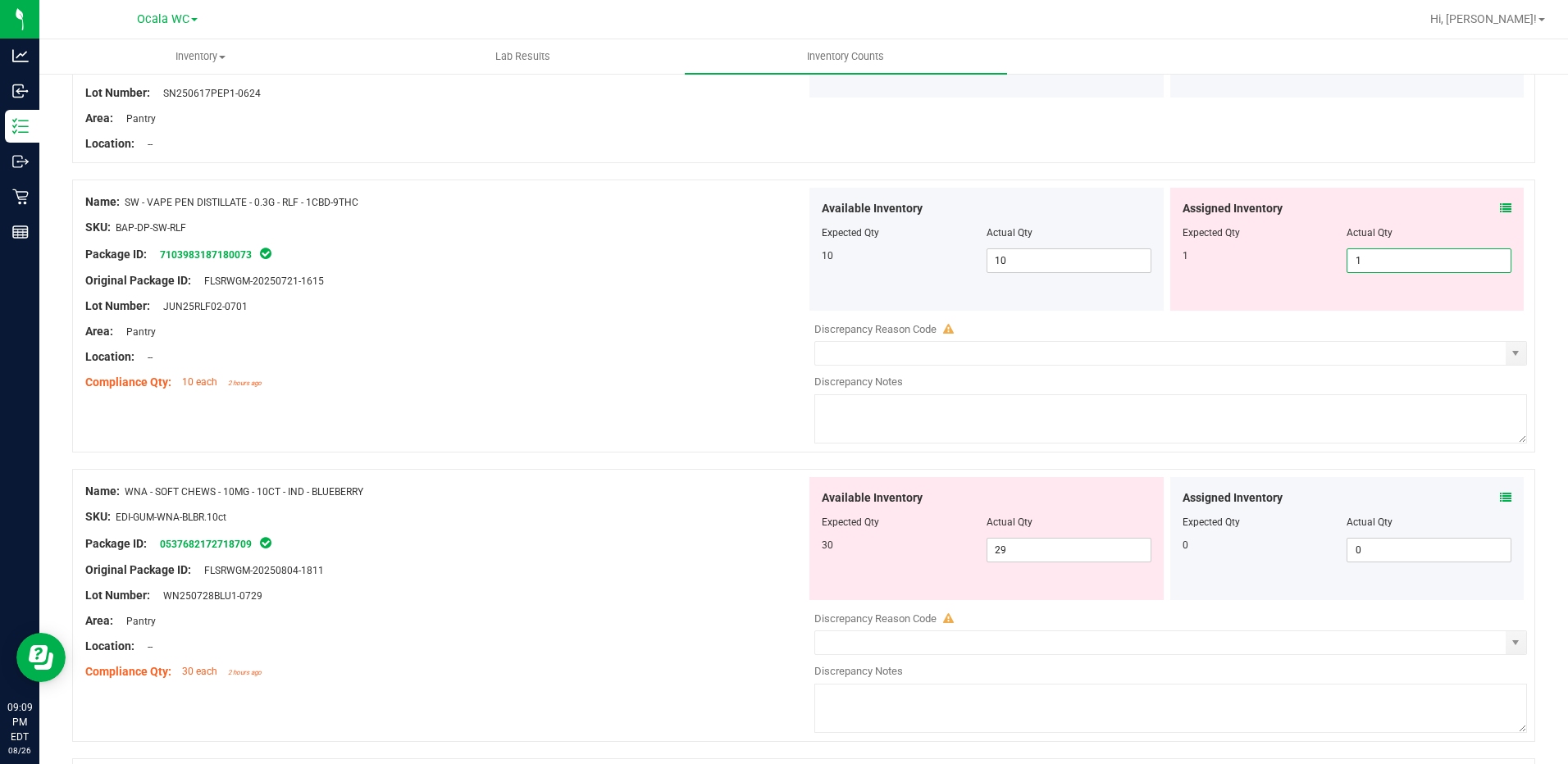
type input "1"
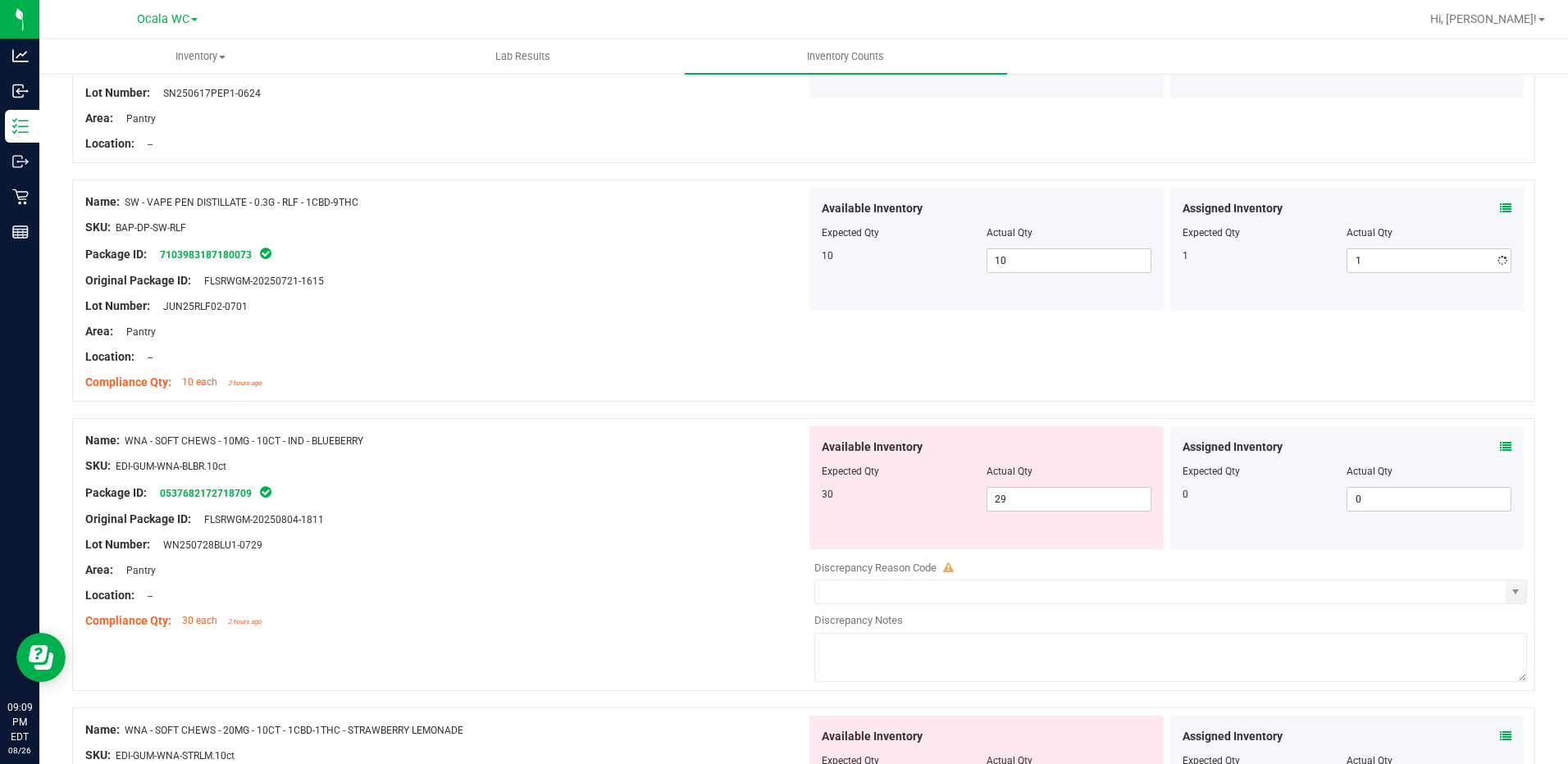
click at [638, 320] on div at bounding box center [445, 319] width 721 height 8
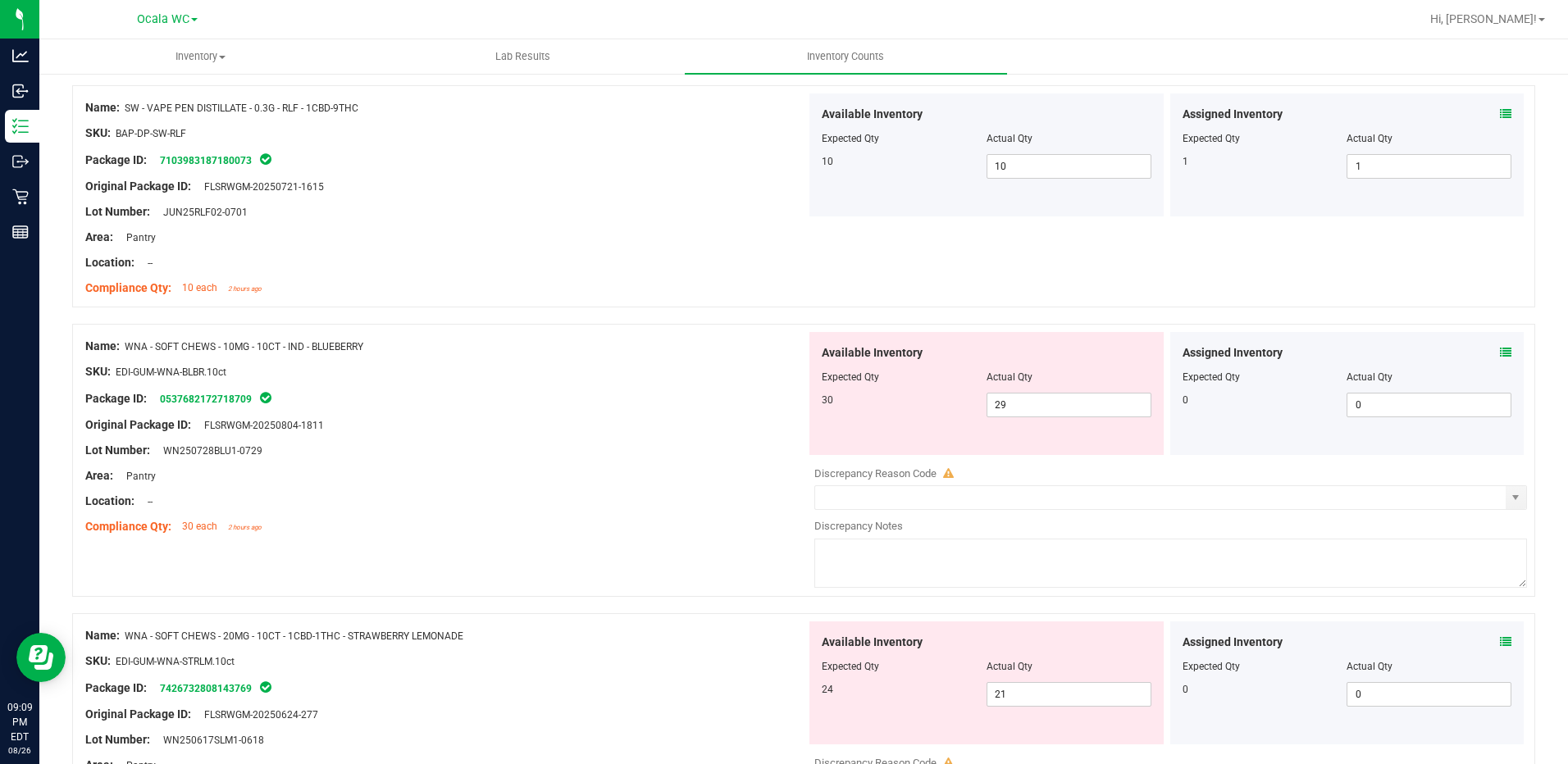
scroll to position [4017, 0]
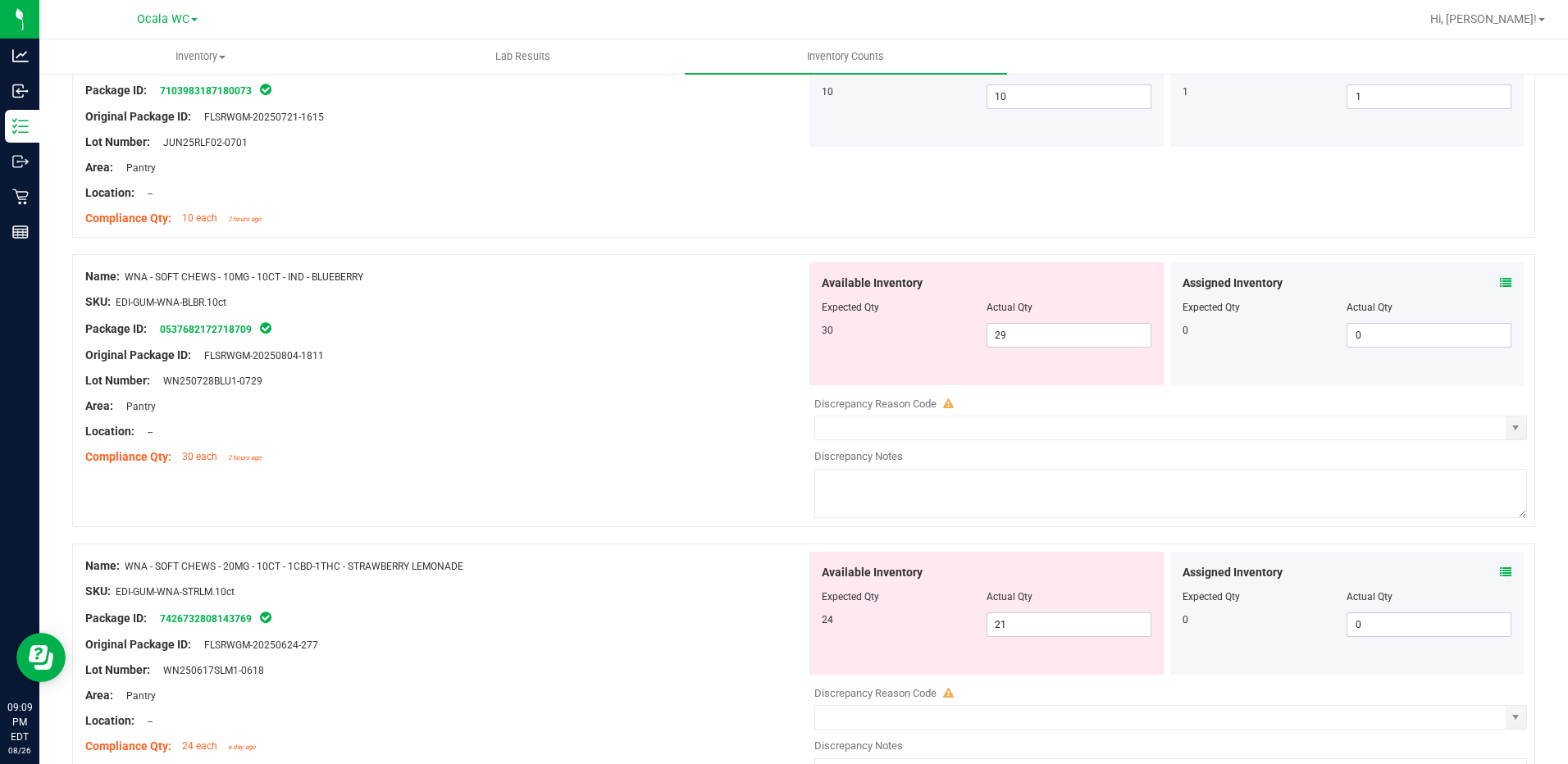
click at [1500, 285] on icon at bounding box center [1505, 283] width 12 height 12
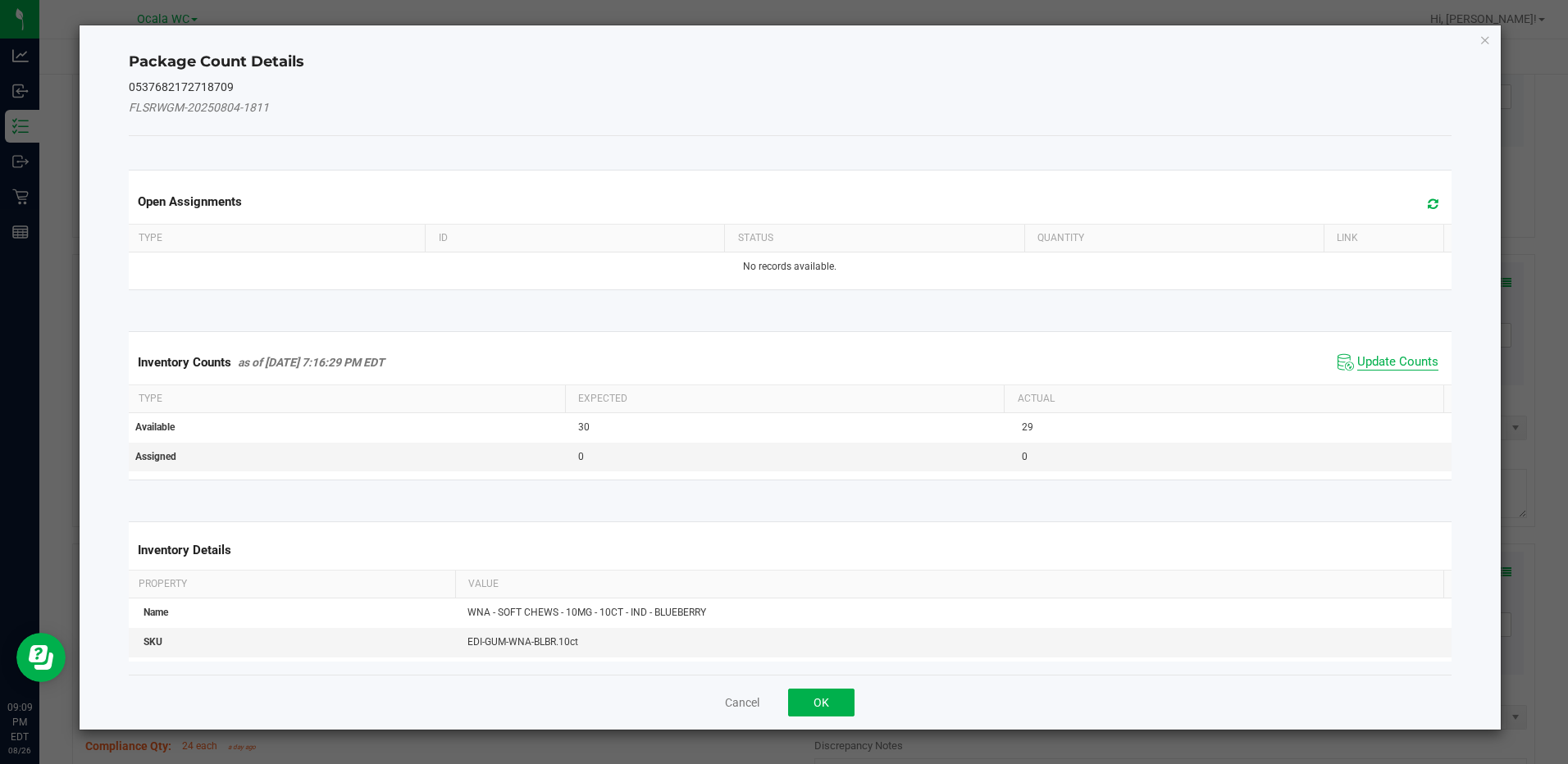
click at [1357, 364] on span "Update Counts" at bounding box center [1397, 362] width 81 height 16
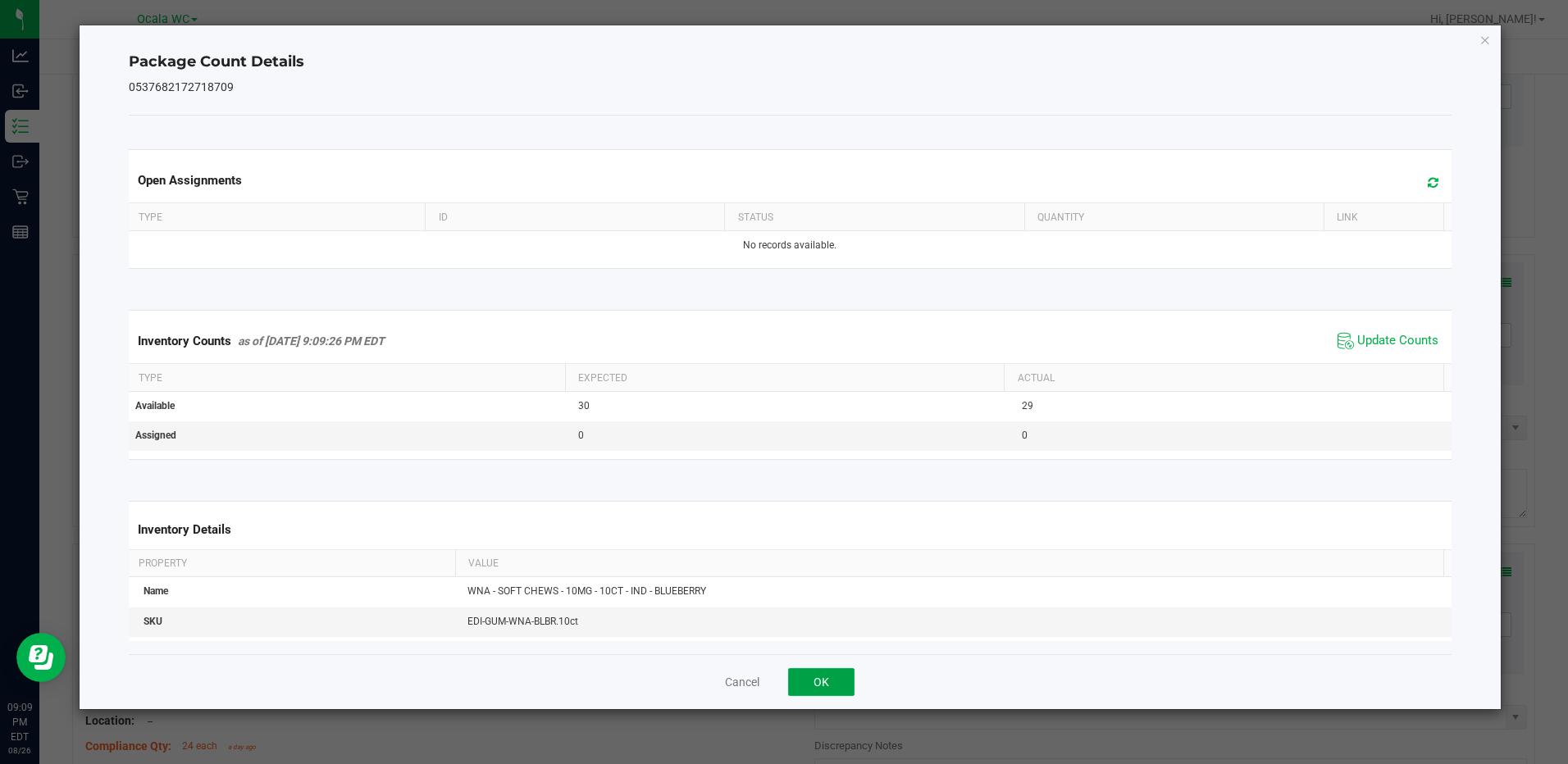
click at [821, 686] on button "OK" at bounding box center [822, 681] width 66 height 28
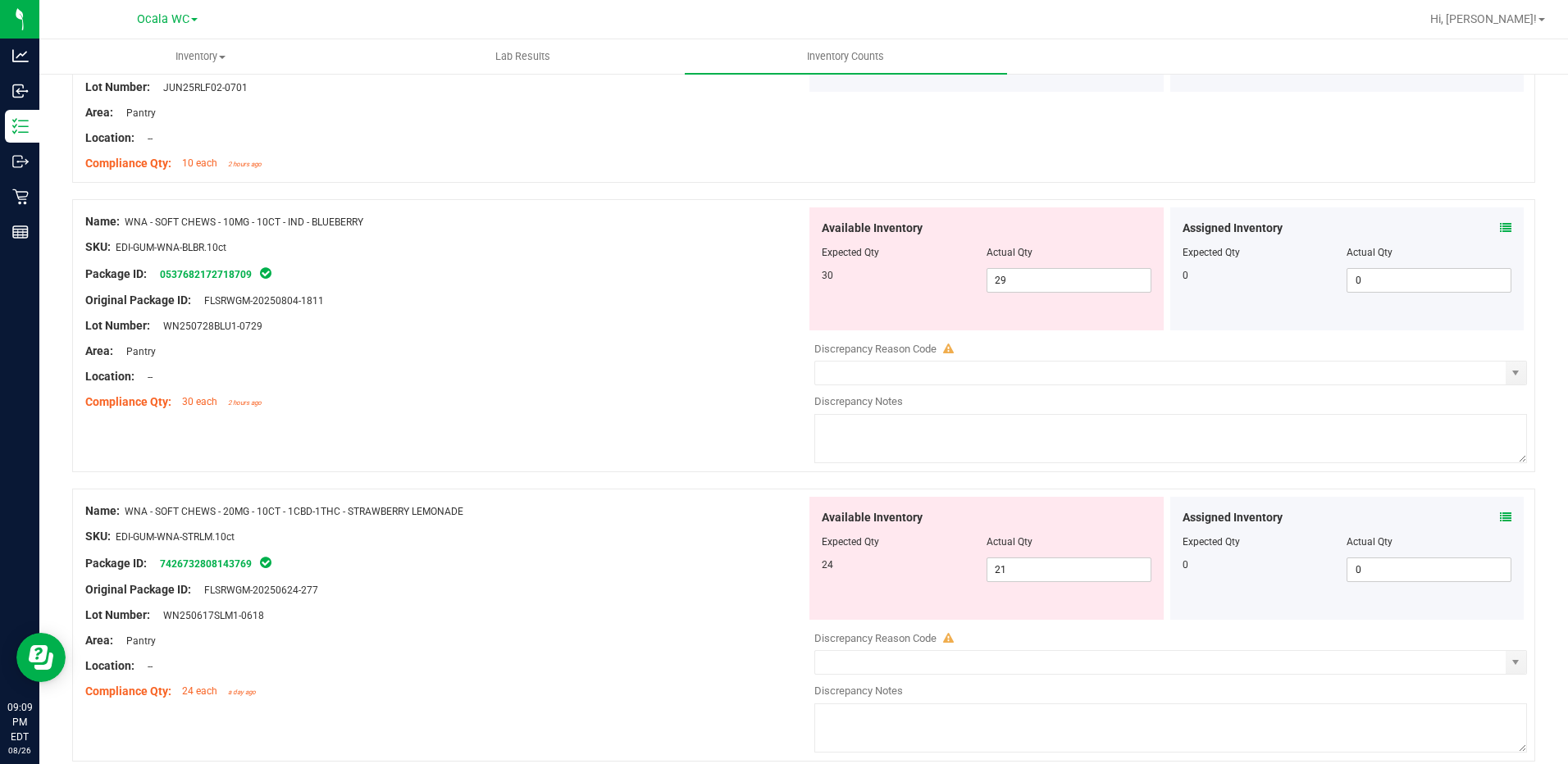
scroll to position [4181, 0]
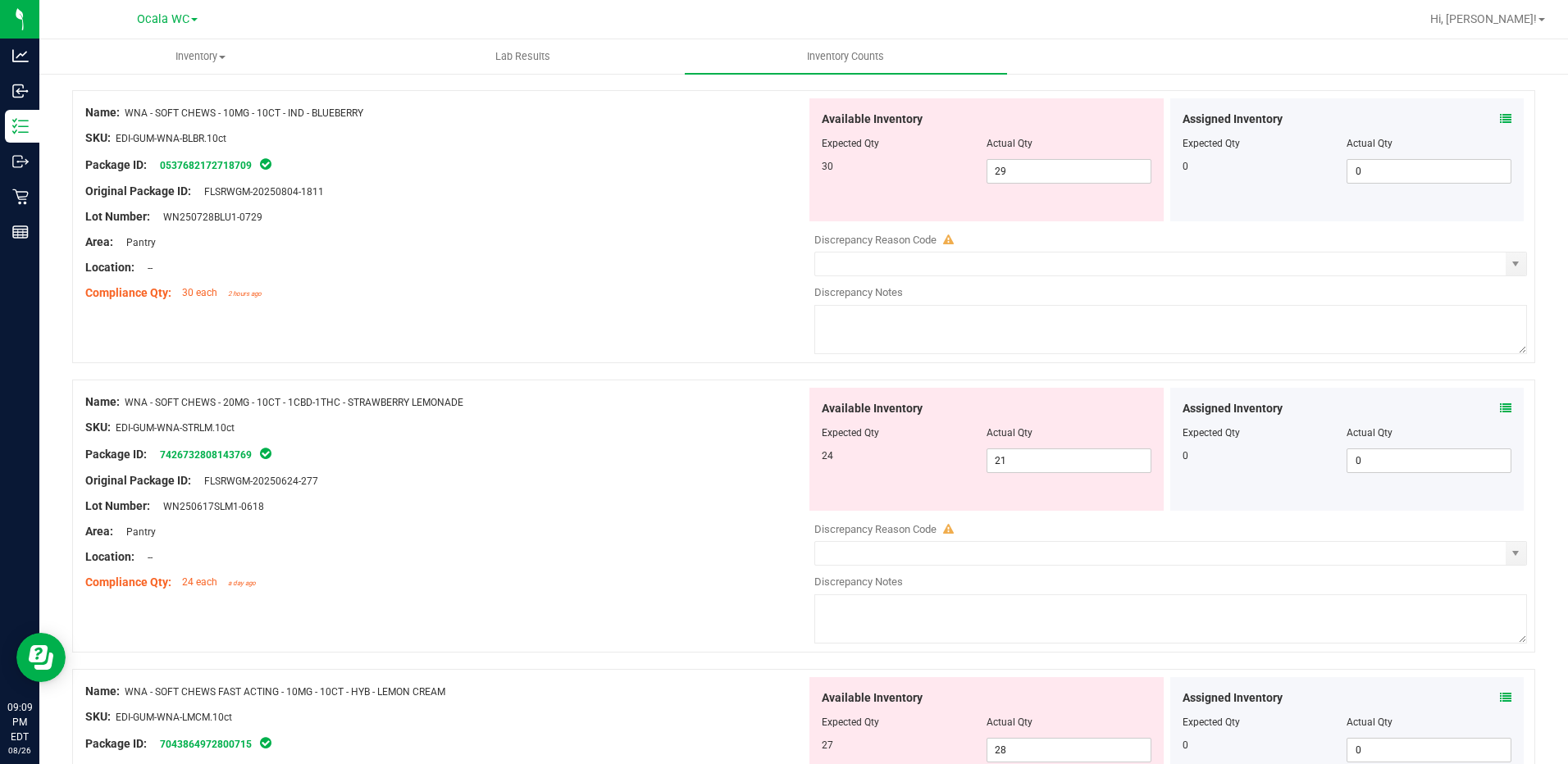
click at [1500, 407] on icon at bounding box center [1505, 408] width 12 height 12
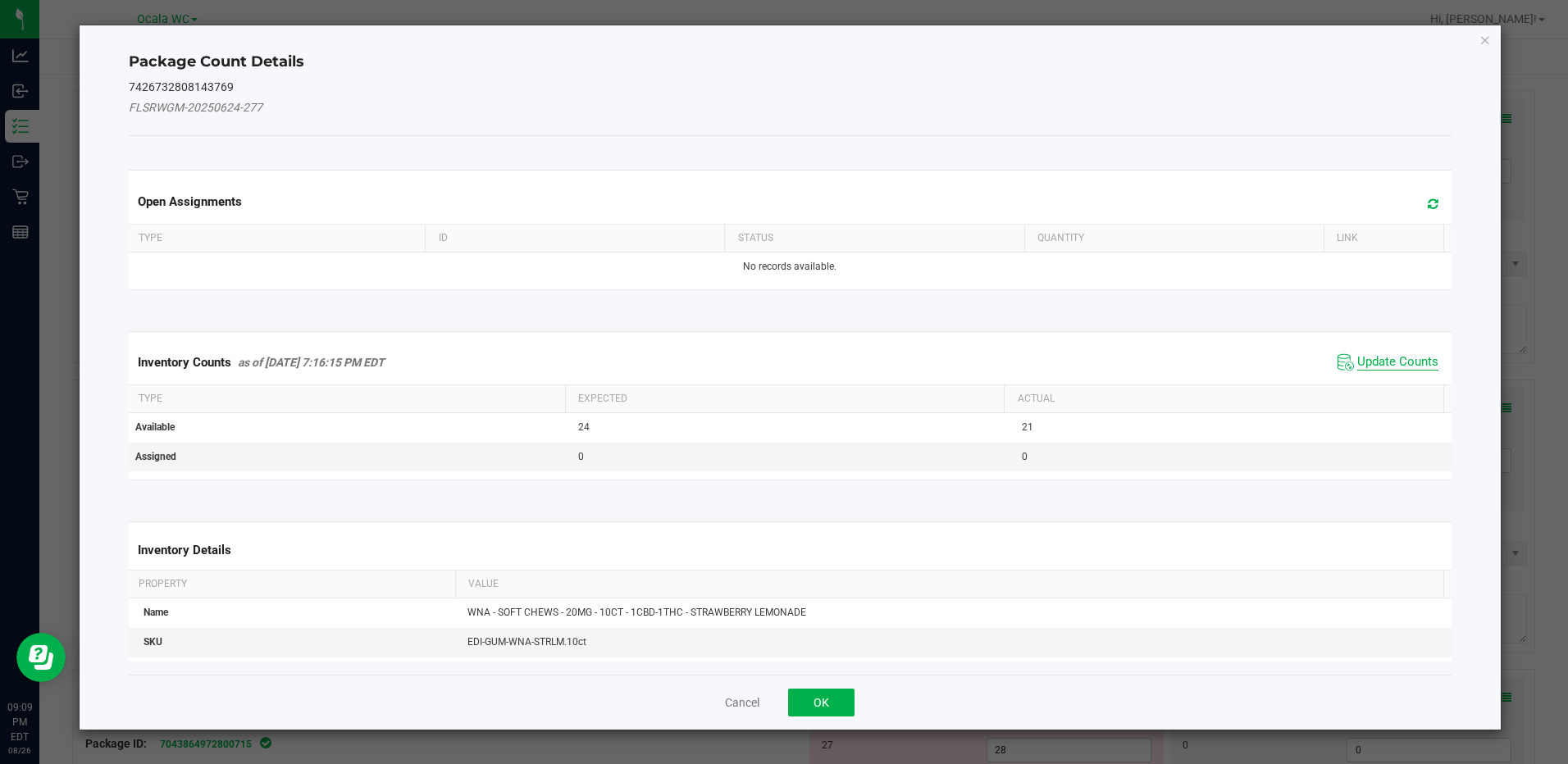
click at [1383, 363] on span "Update Counts" at bounding box center [1397, 362] width 81 height 16
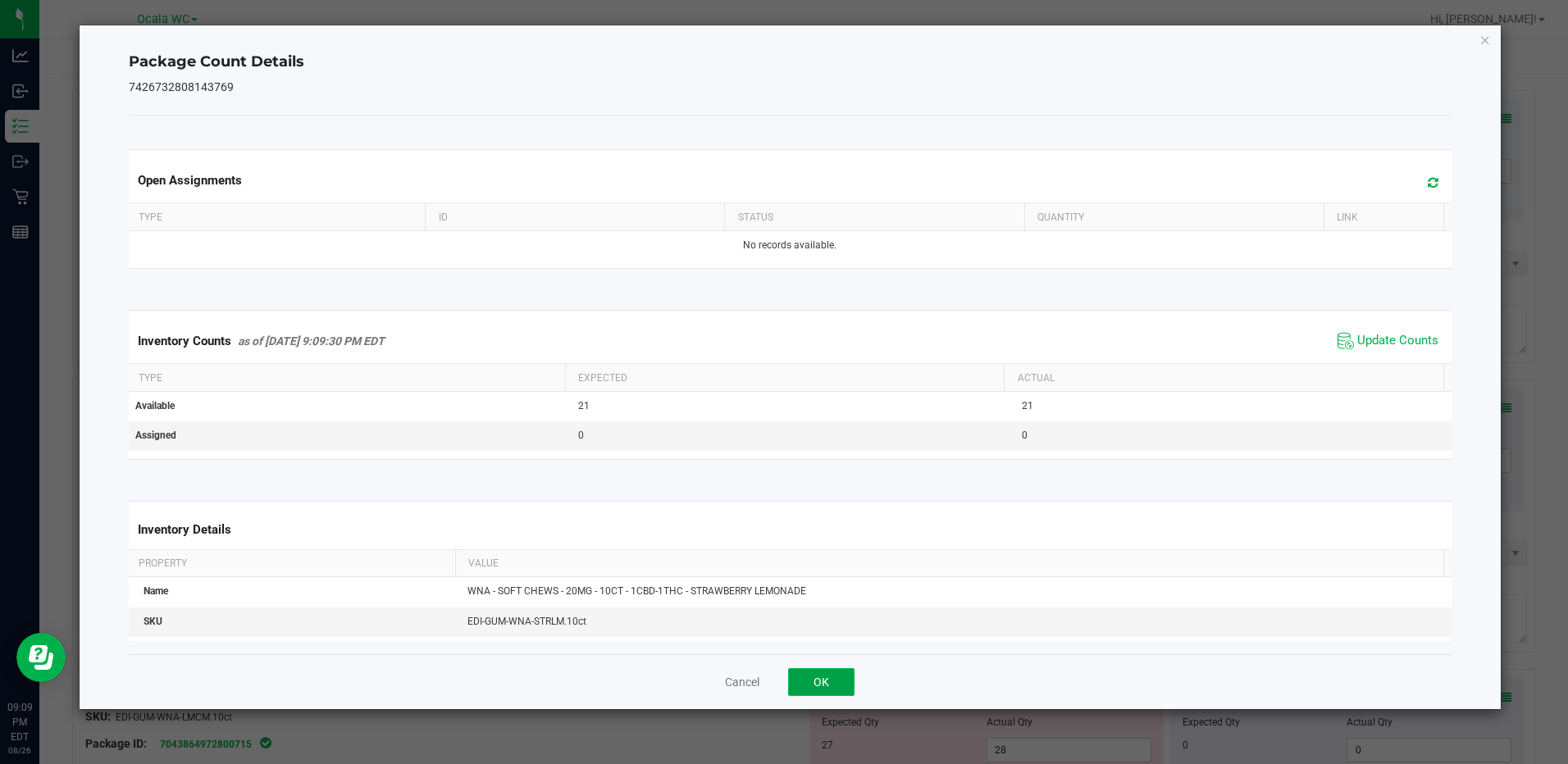
click at [830, 668] on button "OK" at bounding box center [822, 681] width 66 height 28
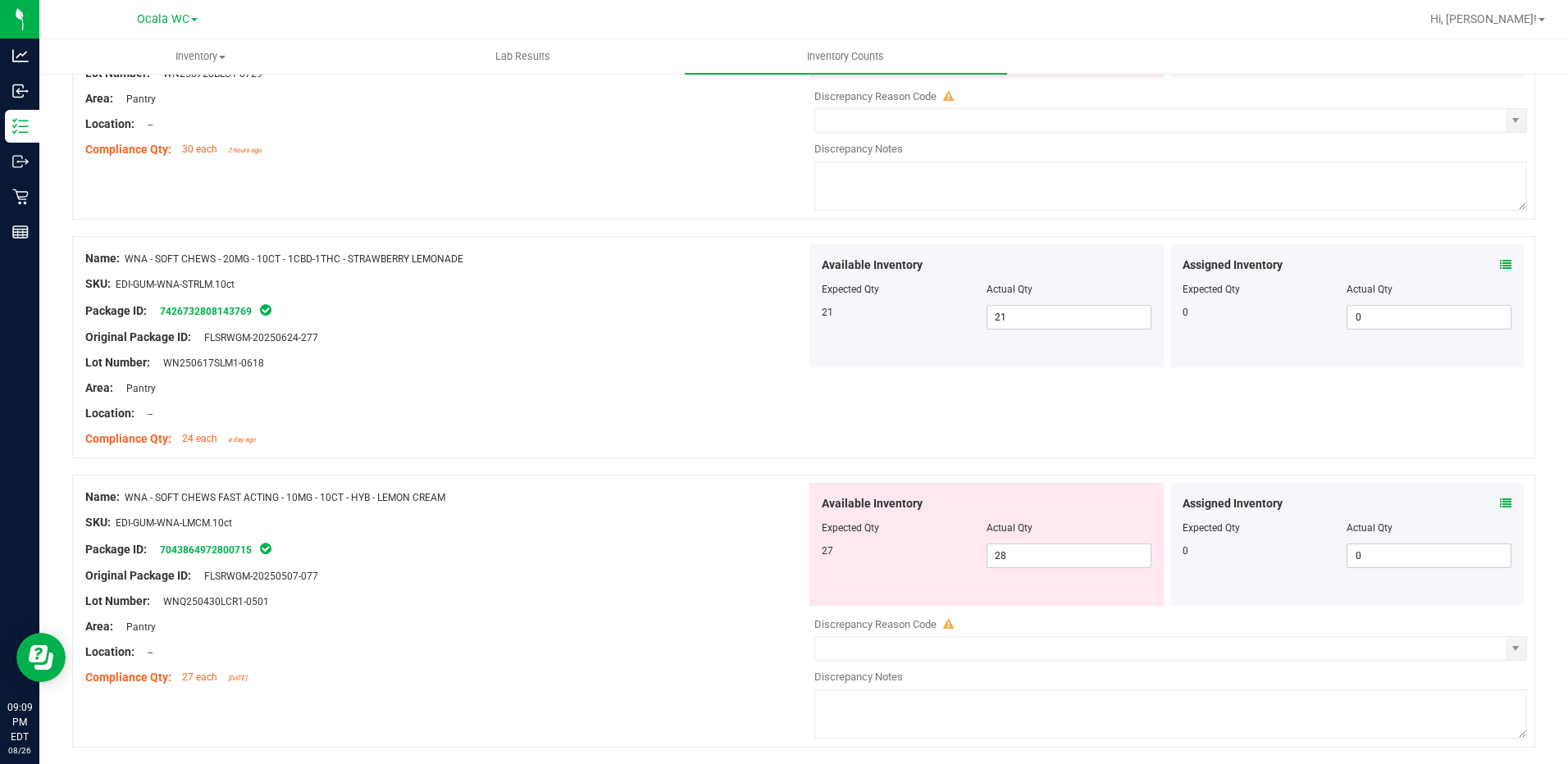
scroll to position [4345, 0]
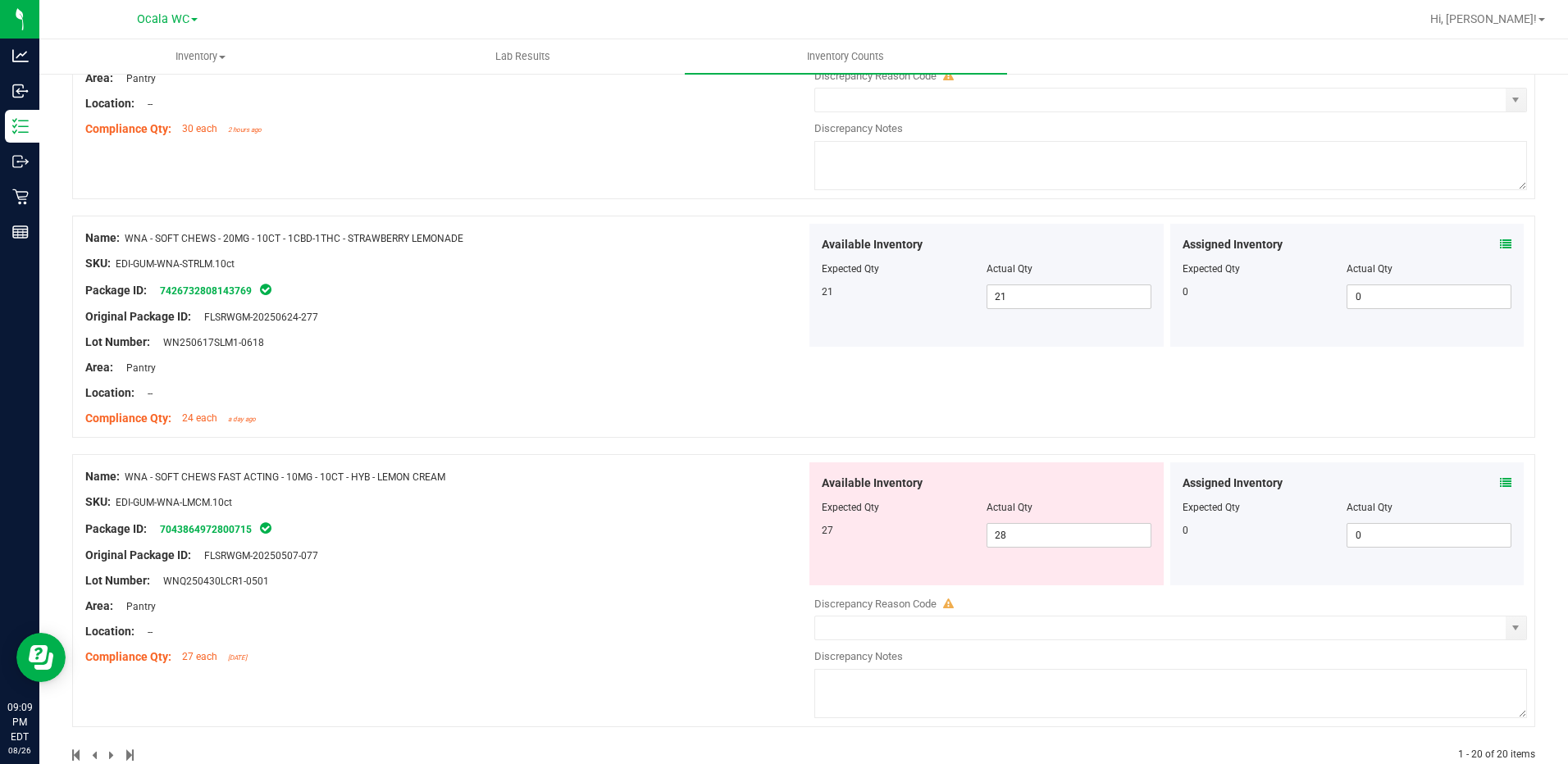
click at [1500, 479] on icon at bounding box center [1505, 482] width 12 height 12
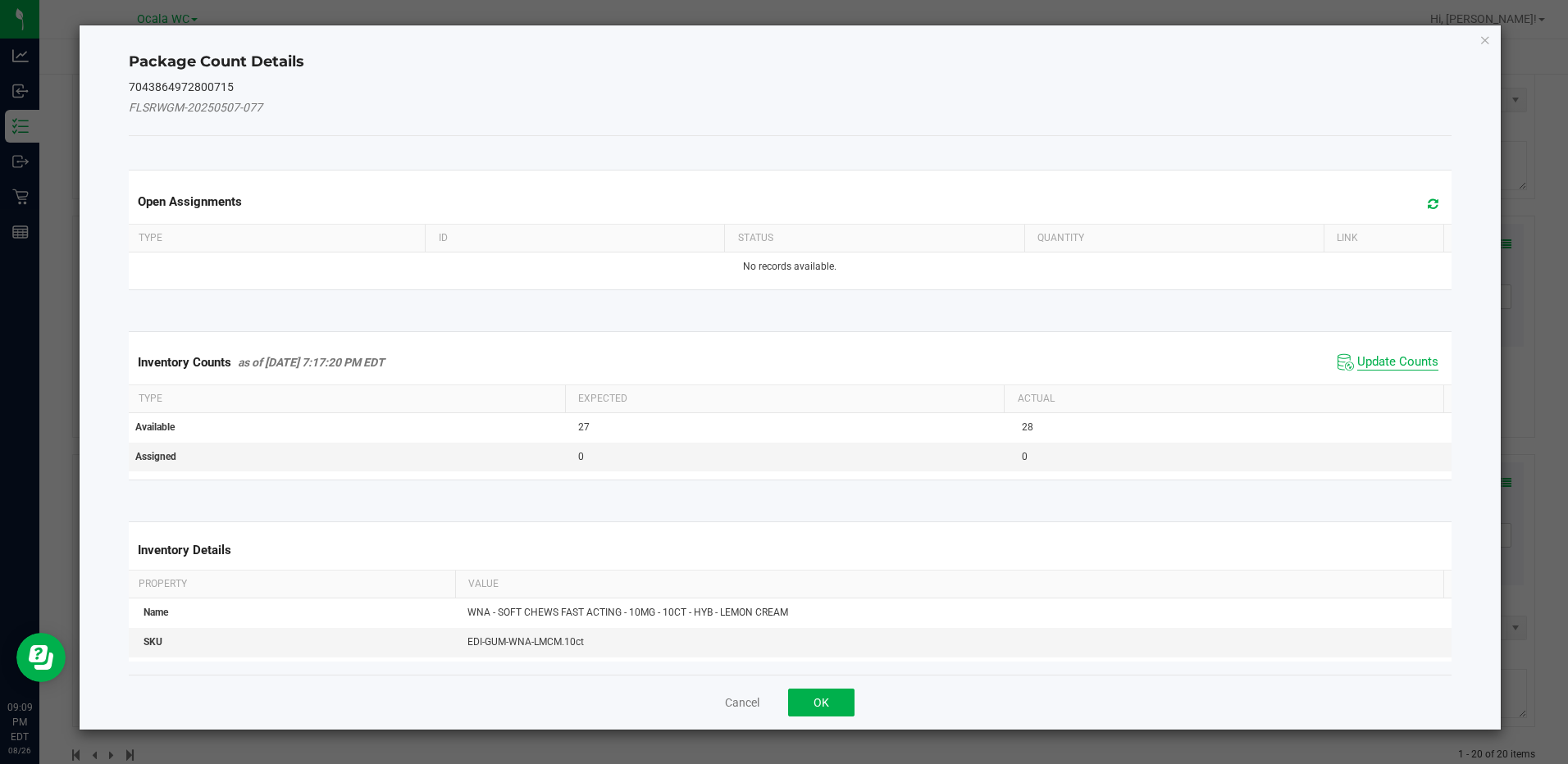
click at [1374, 356] on span "Update Counts" at bounding box center [1397, 362] width 81 height 16
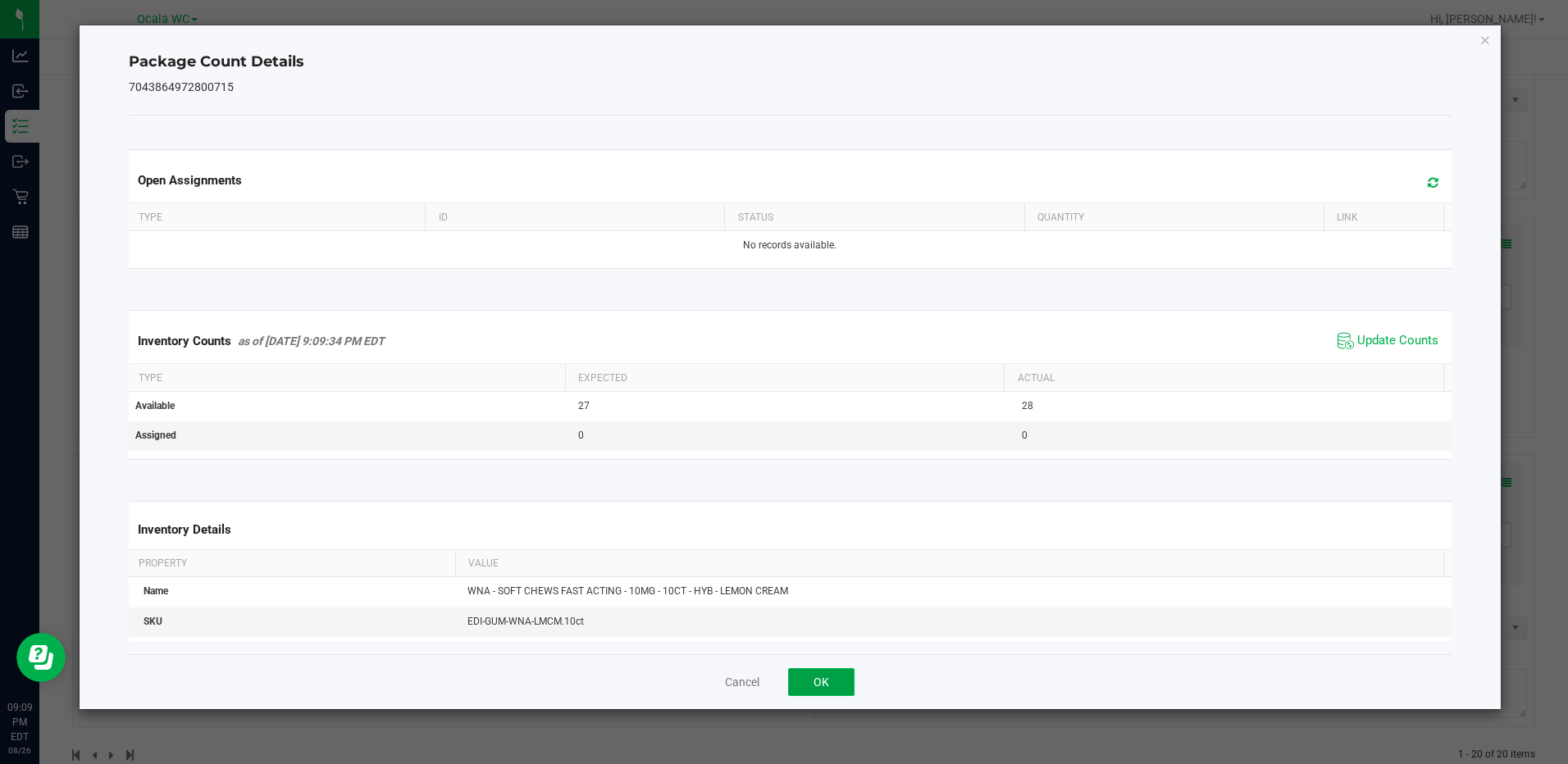
click at [841, 678] on button "OK" at bounding box center [822, 681] width 66 height 28
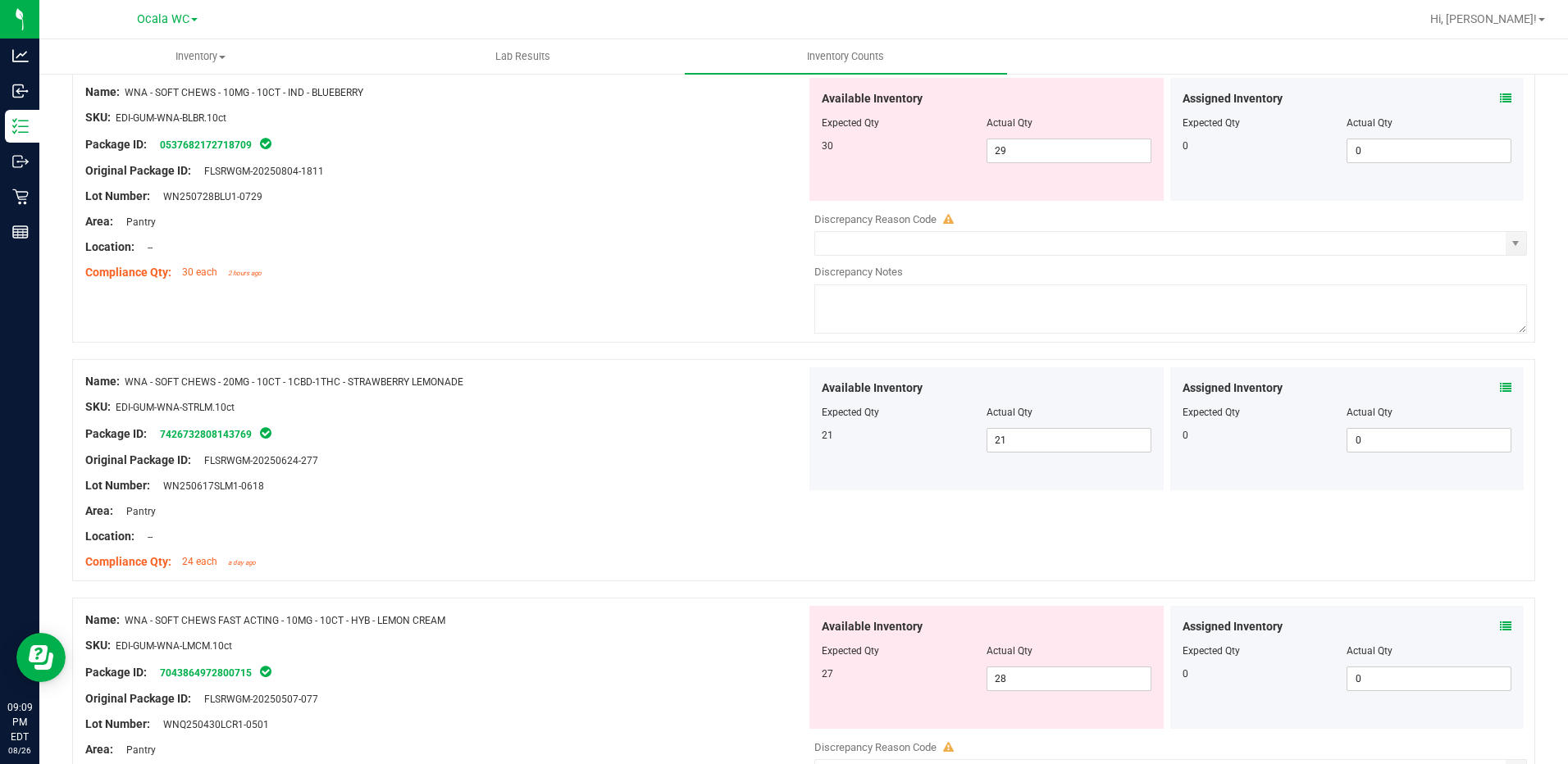
scroll to position [4181, 0]
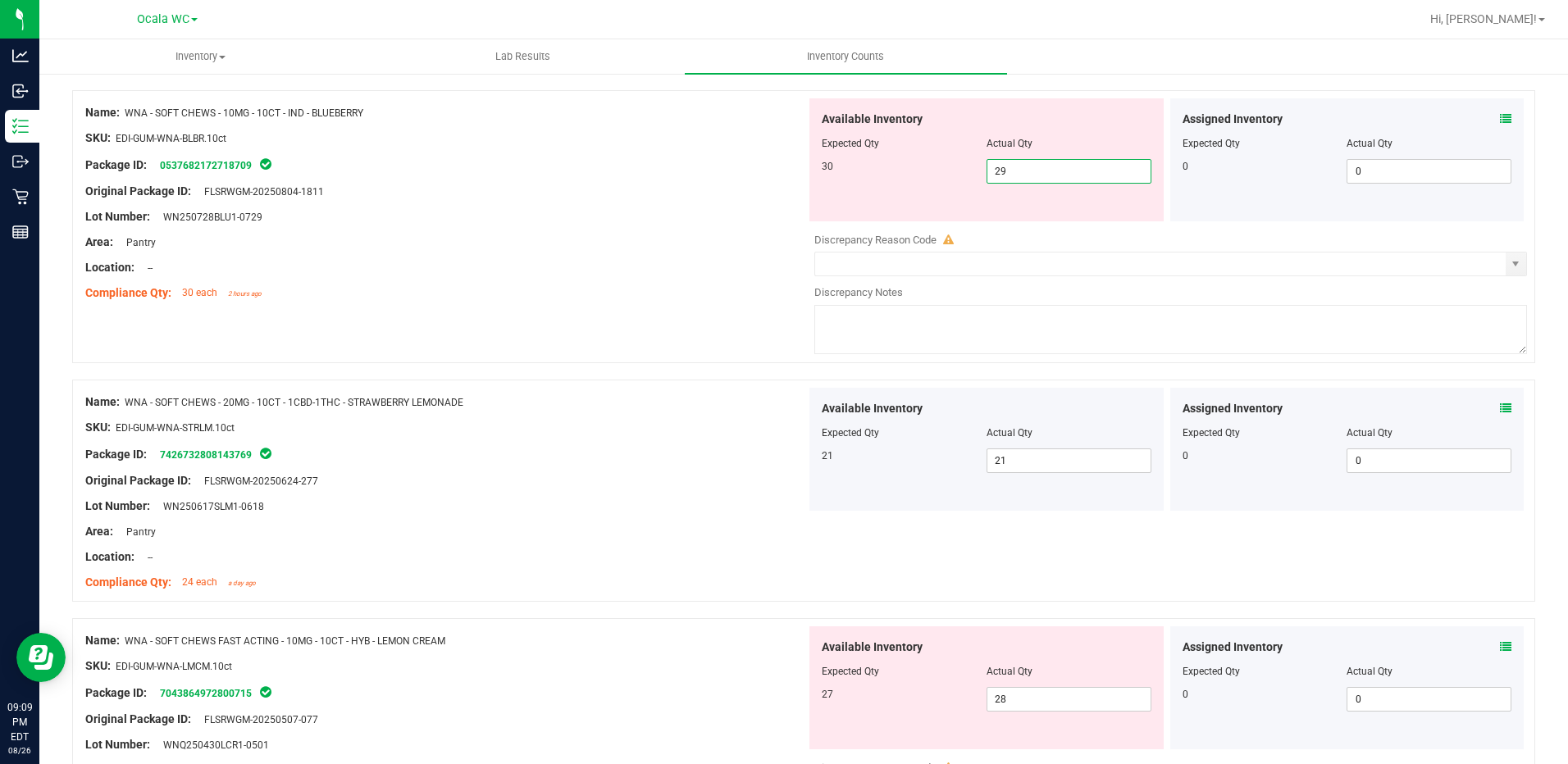
click at [1044, 165] on span "29 29" at bounding box center [1069, 171] width 165 height 24
click at [1044, 165] on input "29" at bounding box center [1069, 171] width 163 height 23
type input "9"
type input "30"
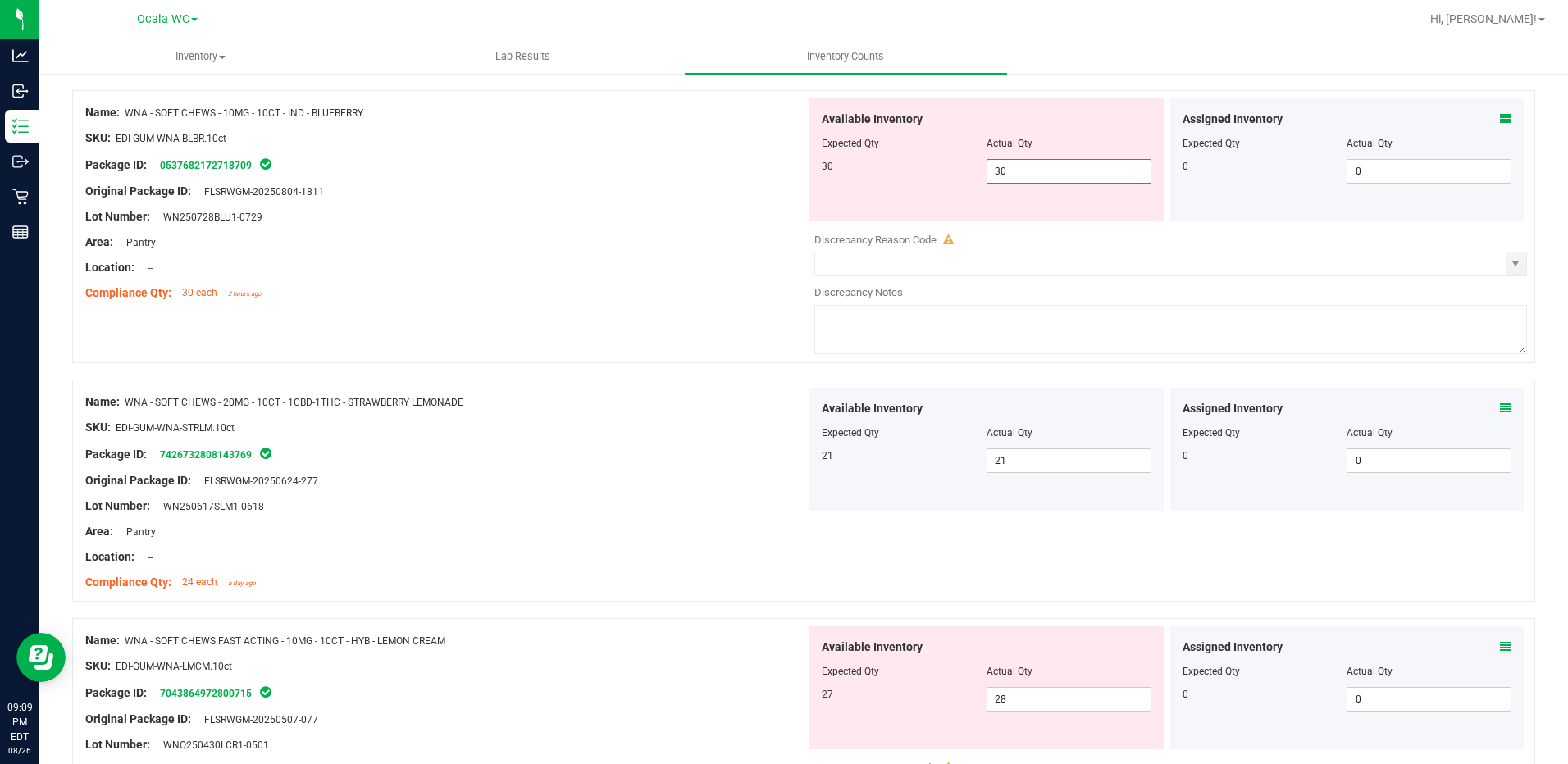
click at [652, 290] on div "Compliance Qty: 30 each 2 hours ago" at bounding box center [445, 293] width 721 height 17
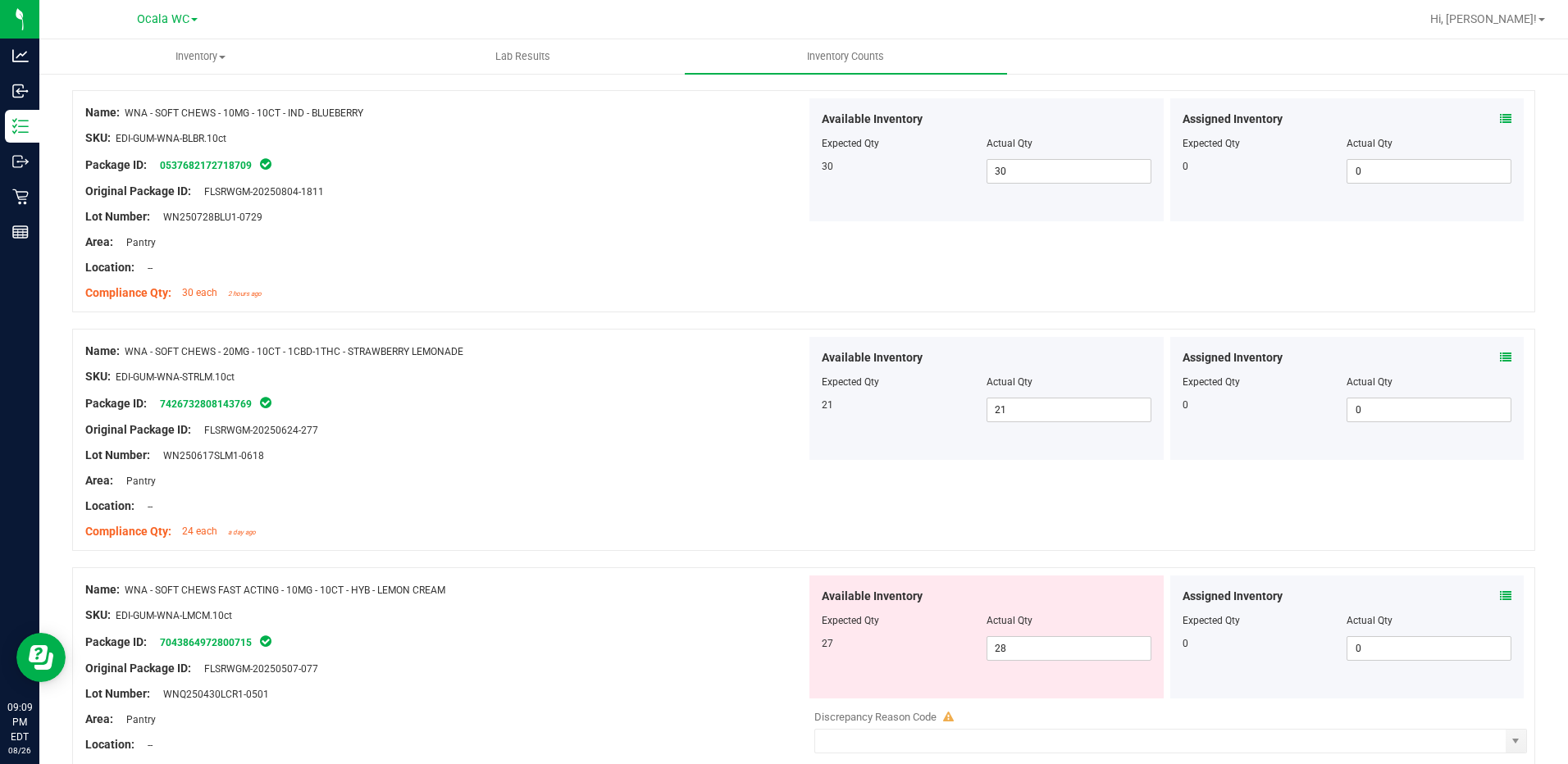
scroll to position [4329, 0]
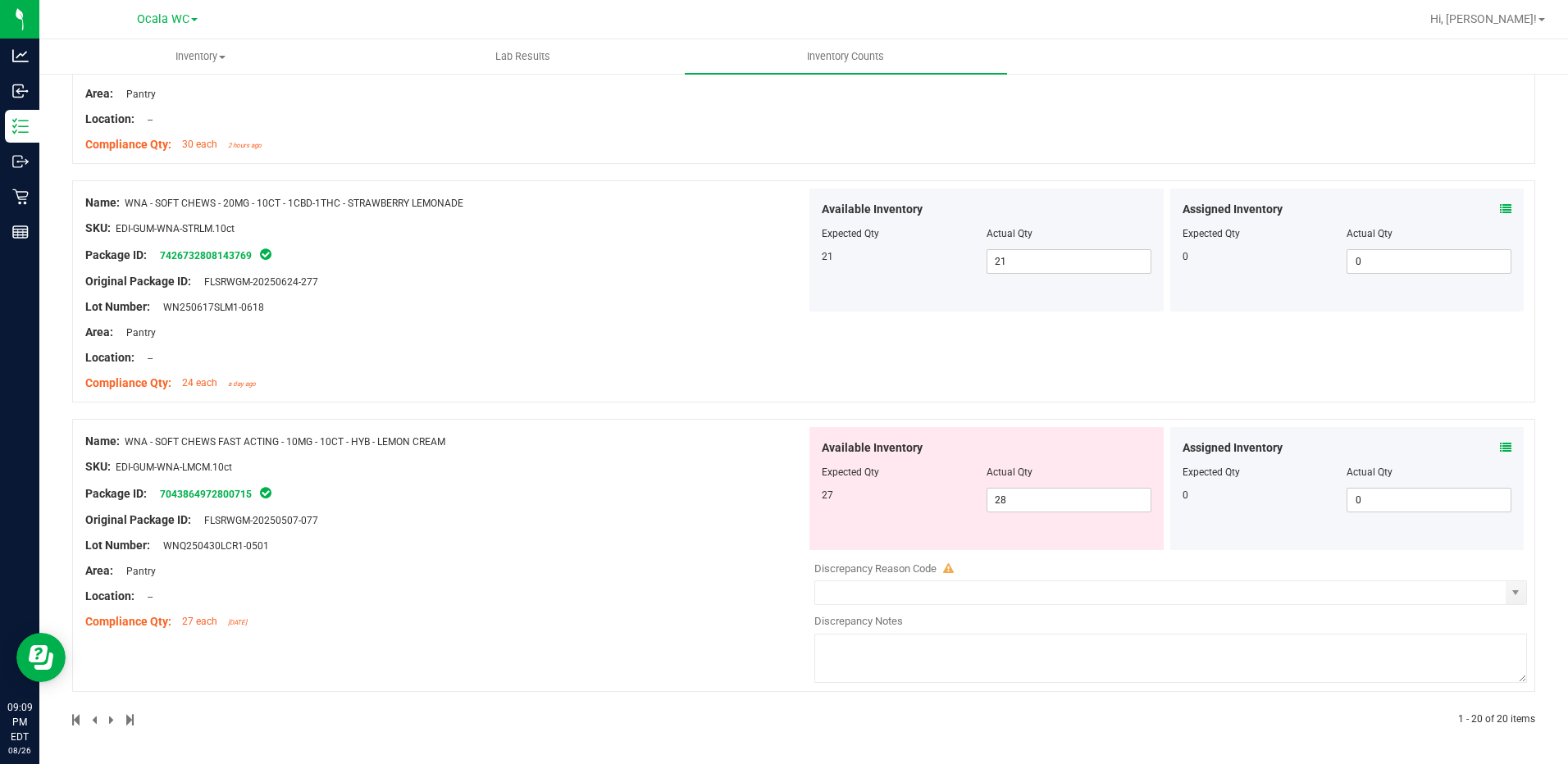
click at [1500, 444] on icon at bounding box center [1505, 447] width 12 height 12
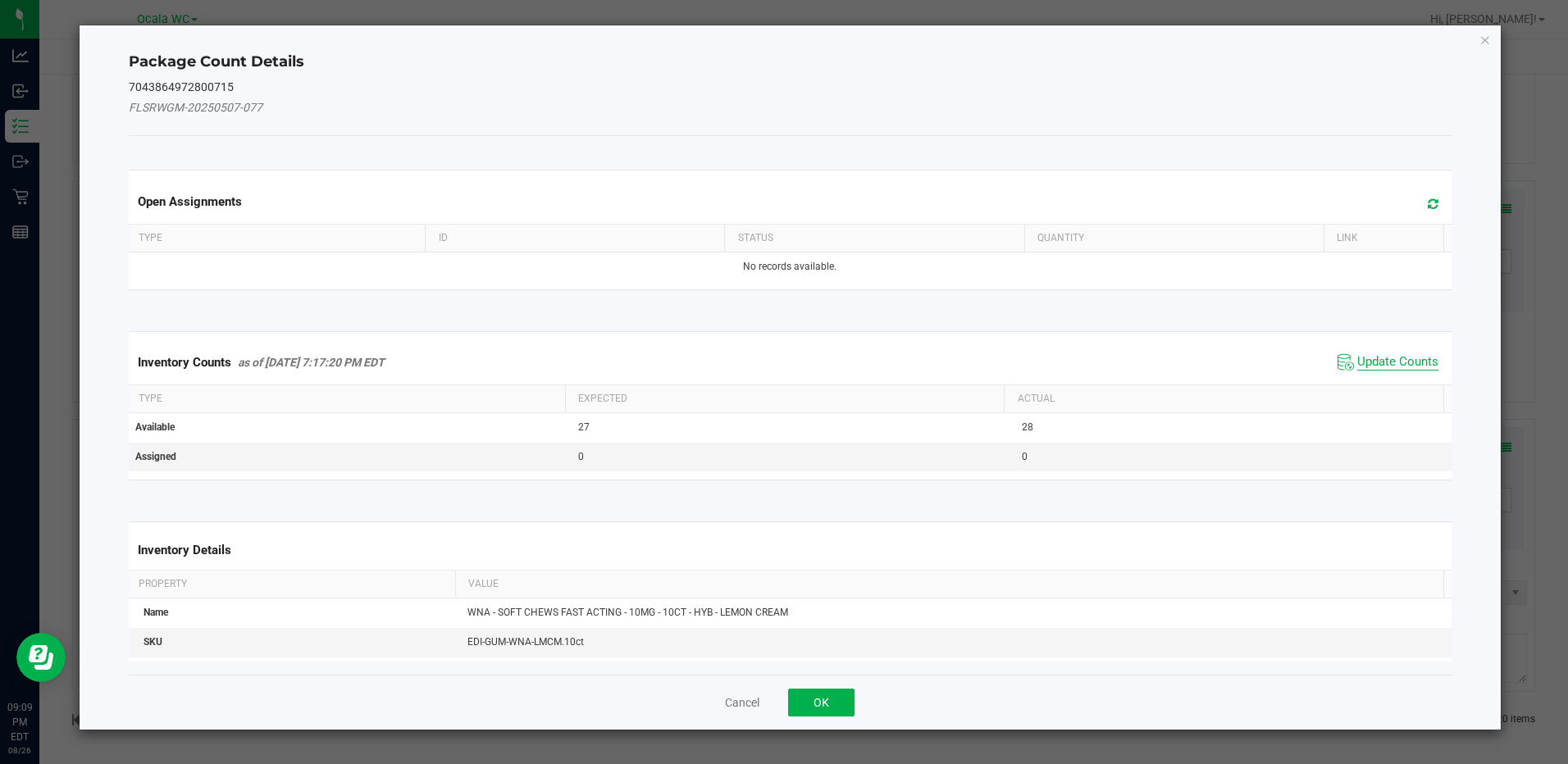
click at [1379, 368] on span "Update Counts" at bounding box center [1397, 362] width 81 height 16
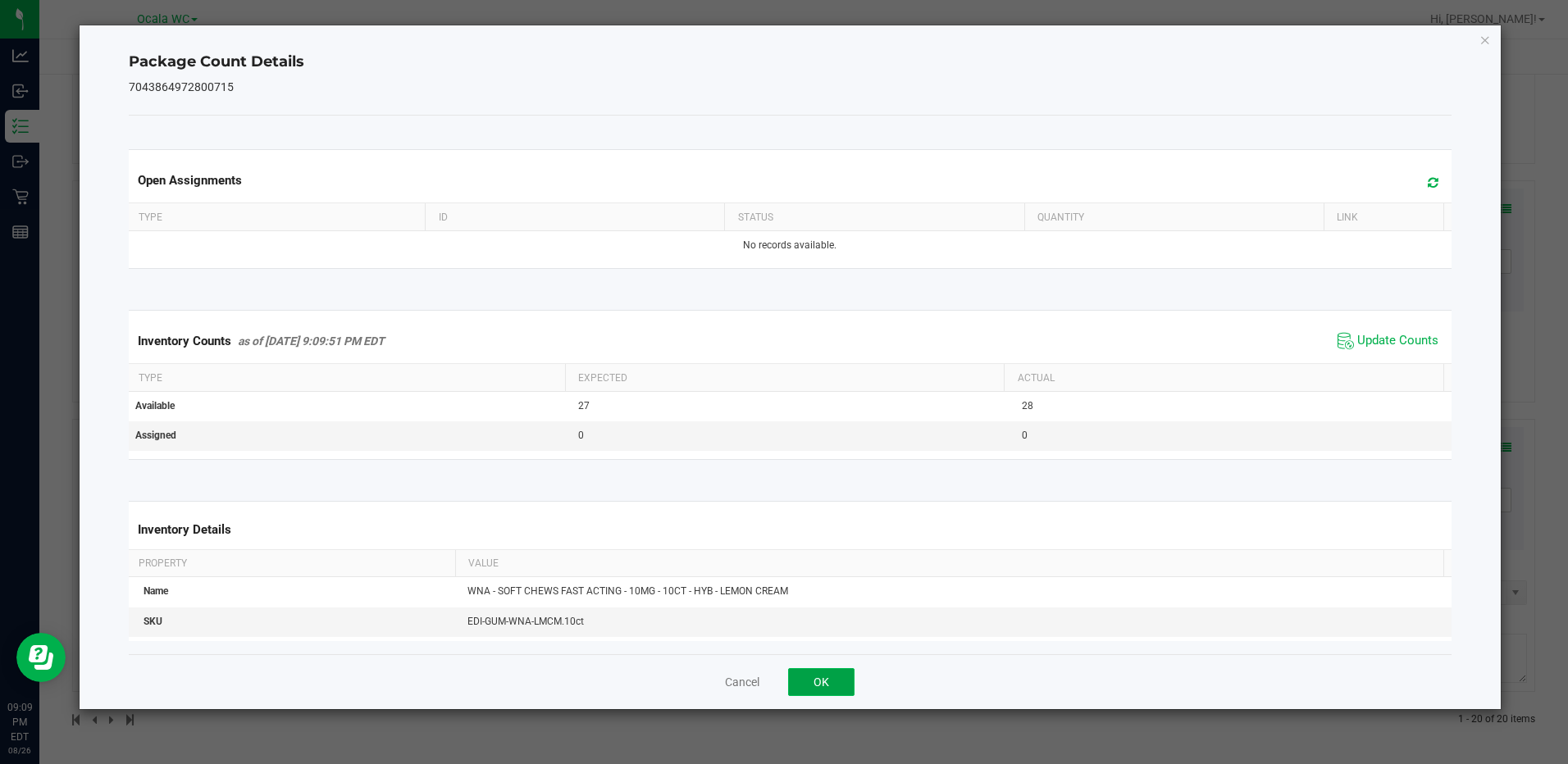
click at [836, 678] on button "OK" at bounding box center [822, 681] width 66 height 28
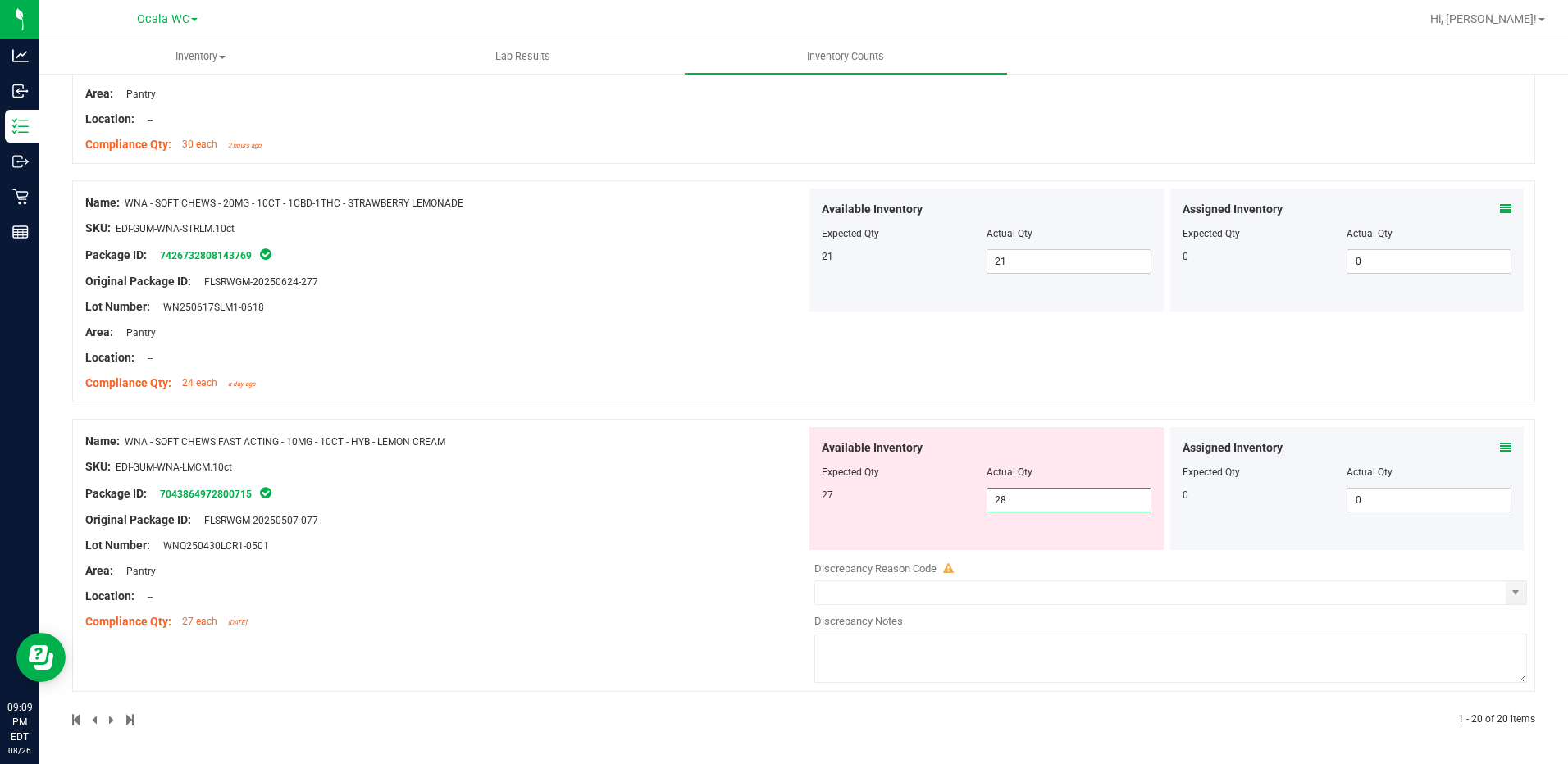
click at [1021, 504] on span "28 28" at bounding box center [1069, 499] width 165 height 24
click at [1021, 504] on input "28" at bounding box center [1069, 500] width 163 height 23
type input "27"
click at [625, 565] on div "Name: WNA - SOFT CHEWS FAST ACTING - 10MG - 10CT - HYB - LEMON CREAM SKU: EDI-G…" at bounding box center [445, 531] width 721 height 209
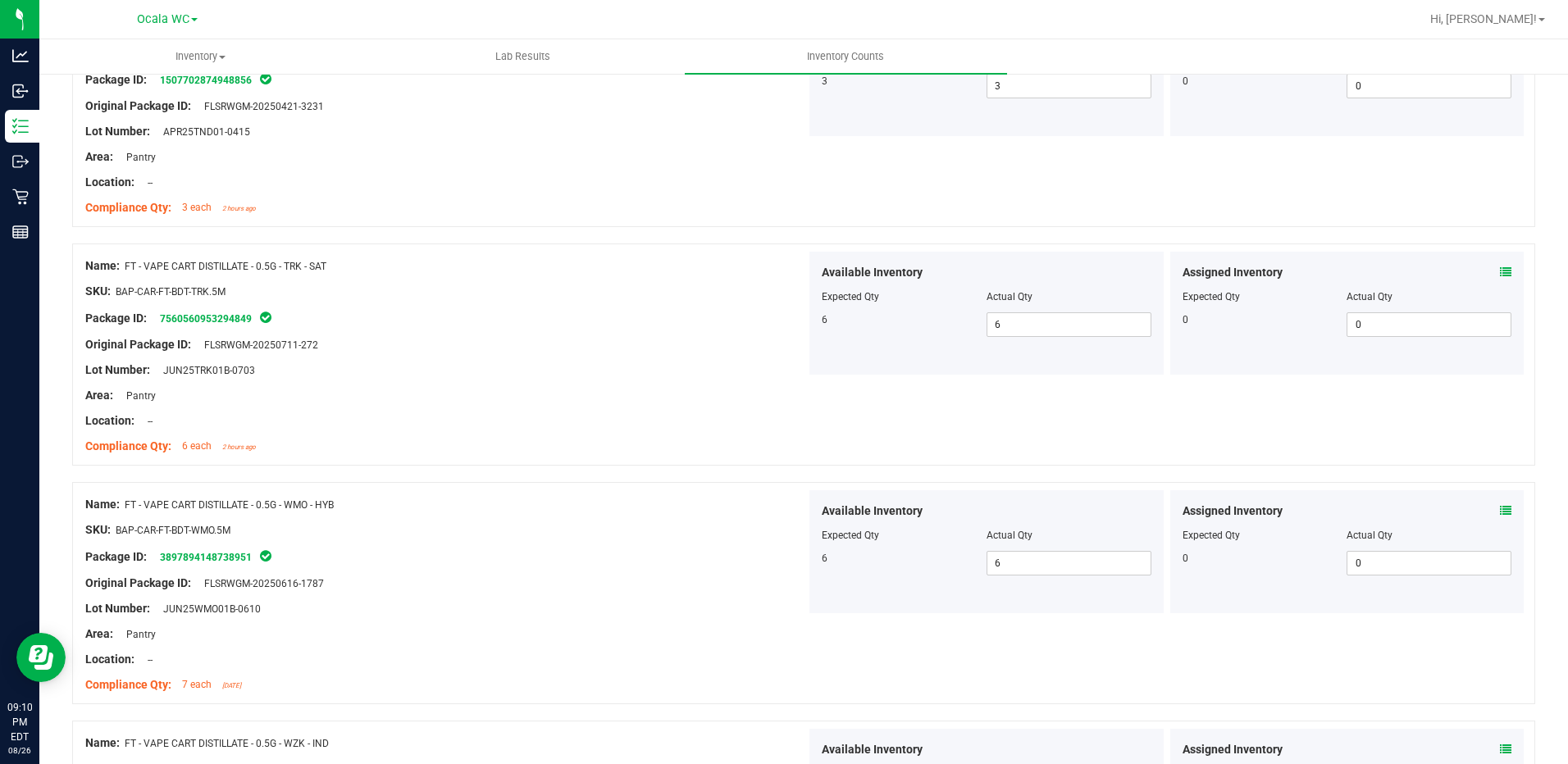
scroll to position [0, 0]
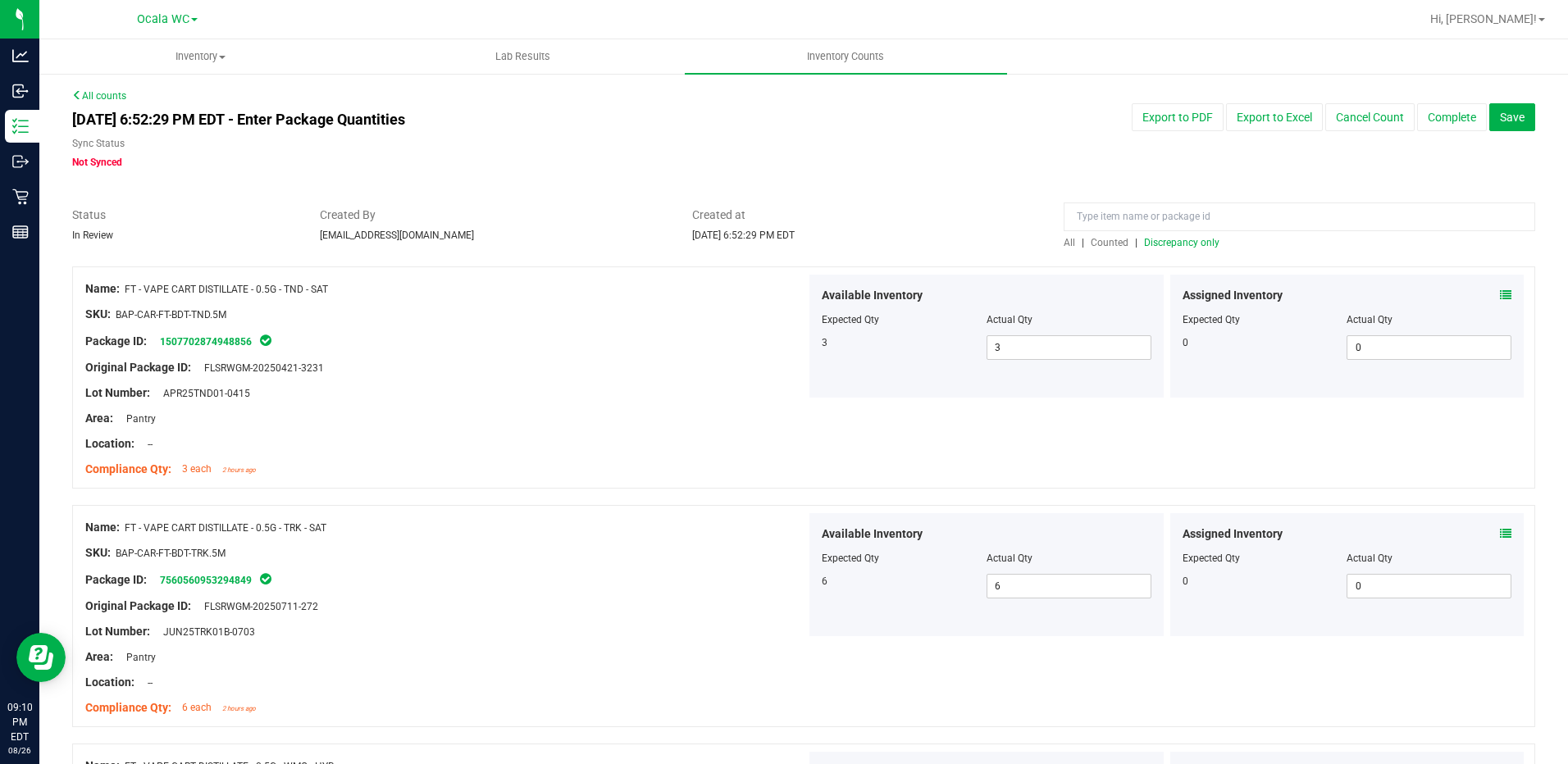
click at [1174, 239] on span "Discrepancy only" at bounding box center [1182, 242] width 75 height 12
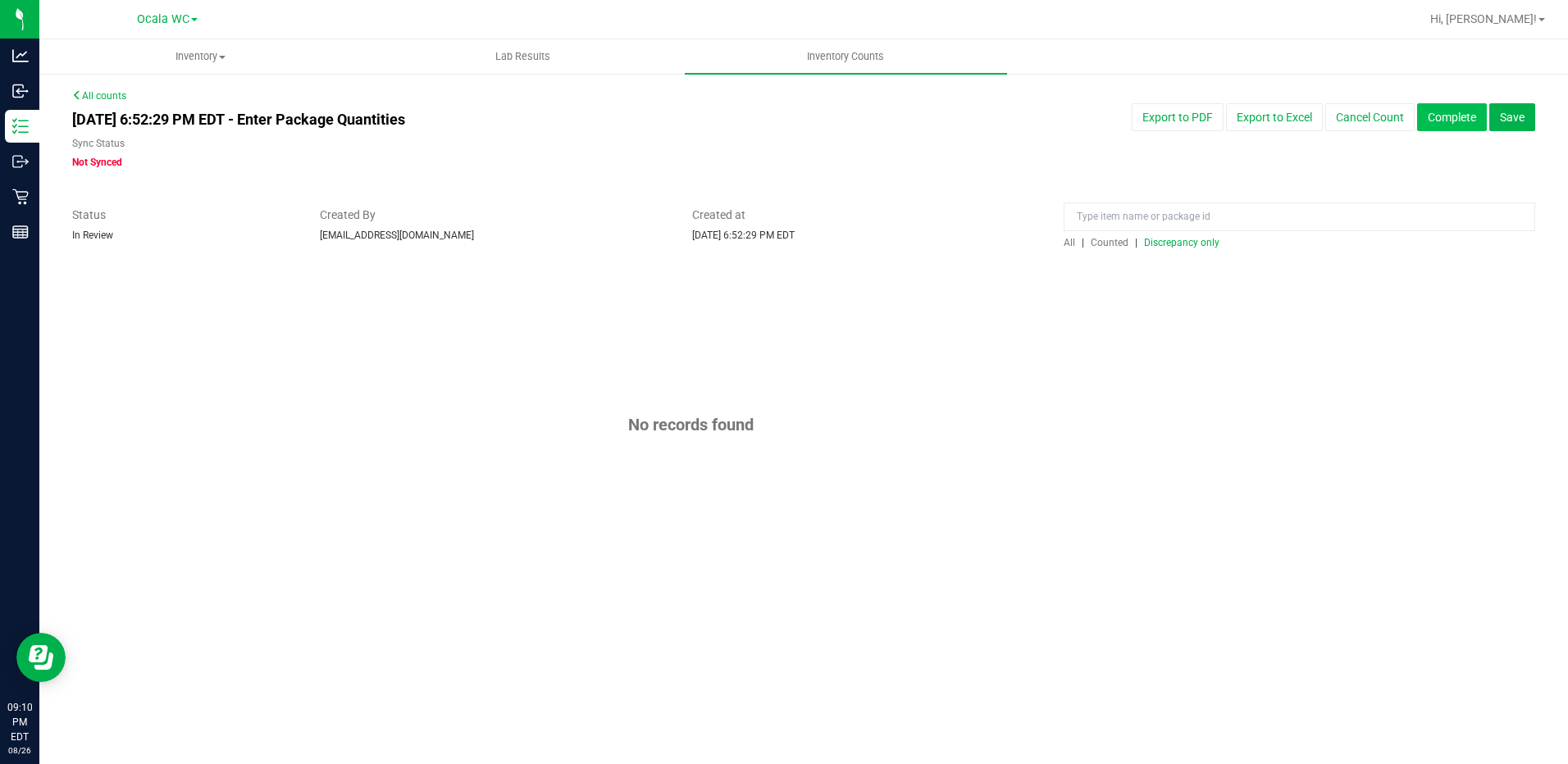
click at [1441, 126] on button "Complete" at bounding box center [1452, 117] width 70 height 28
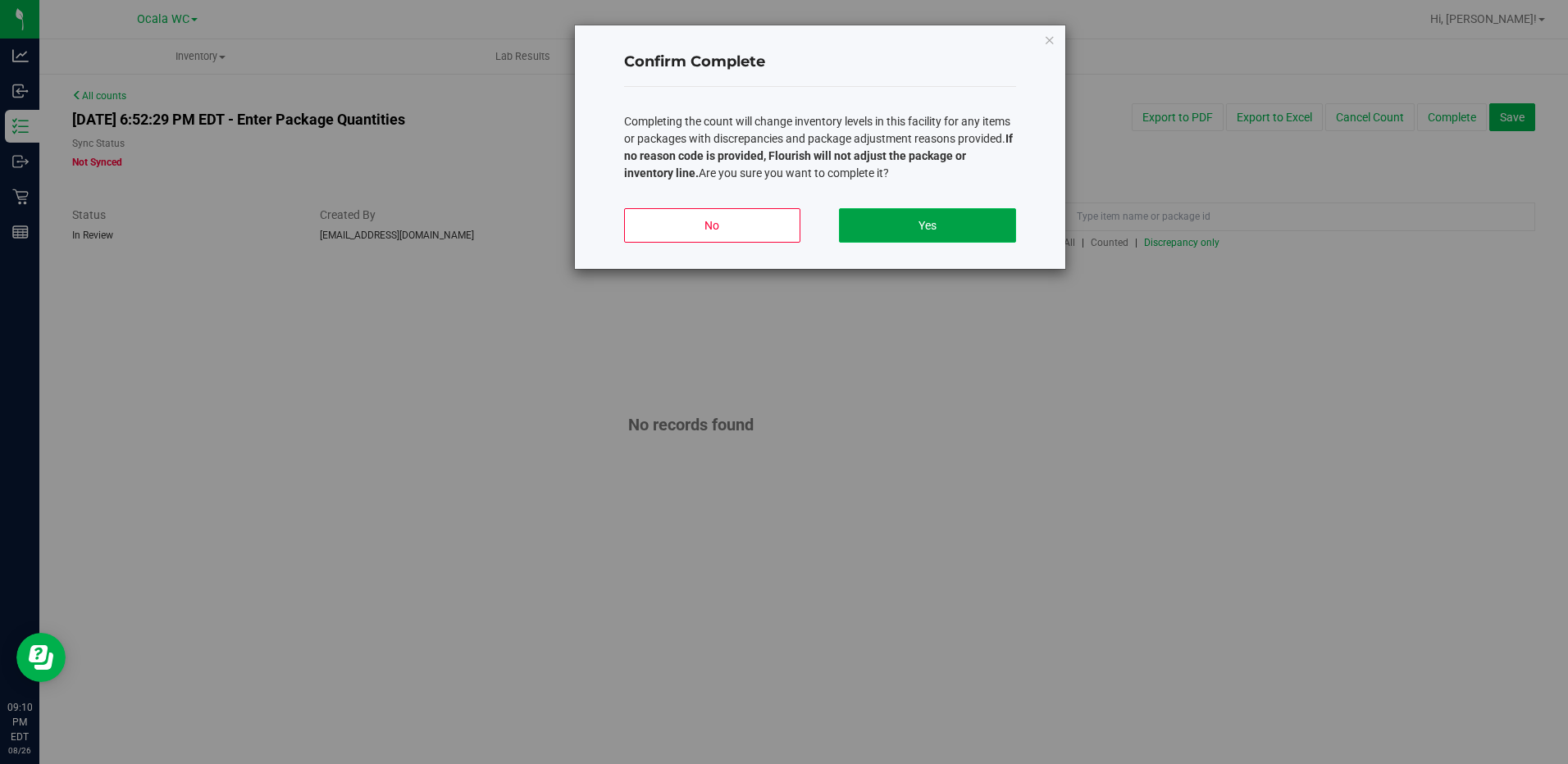
click at [945, 217] on button "Yes" at bounding box center [927, 225] width 176 height 34
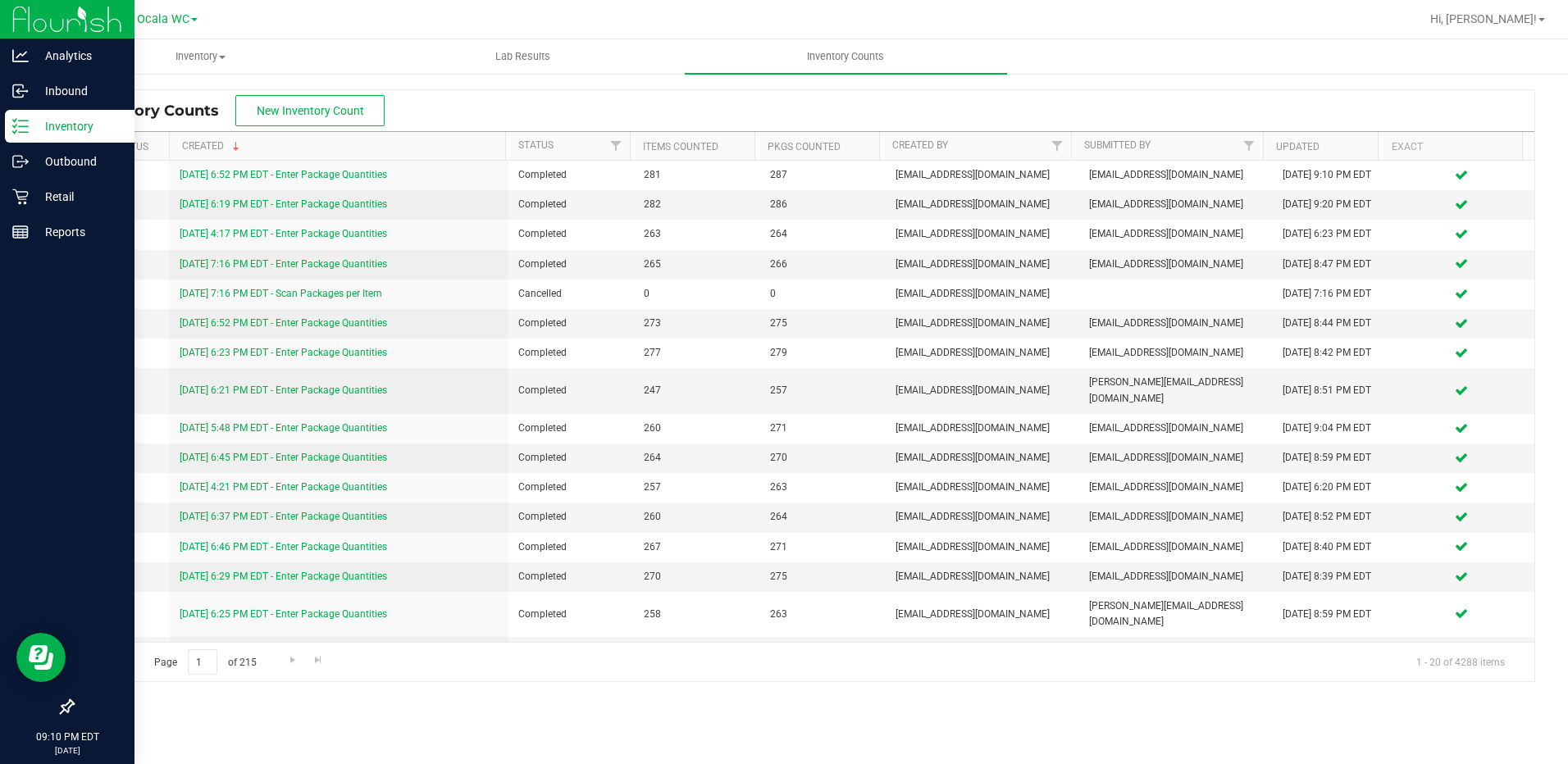
click at [40, 123] on p "Inventory" at bounding box center [78, 127] width 99 height 20
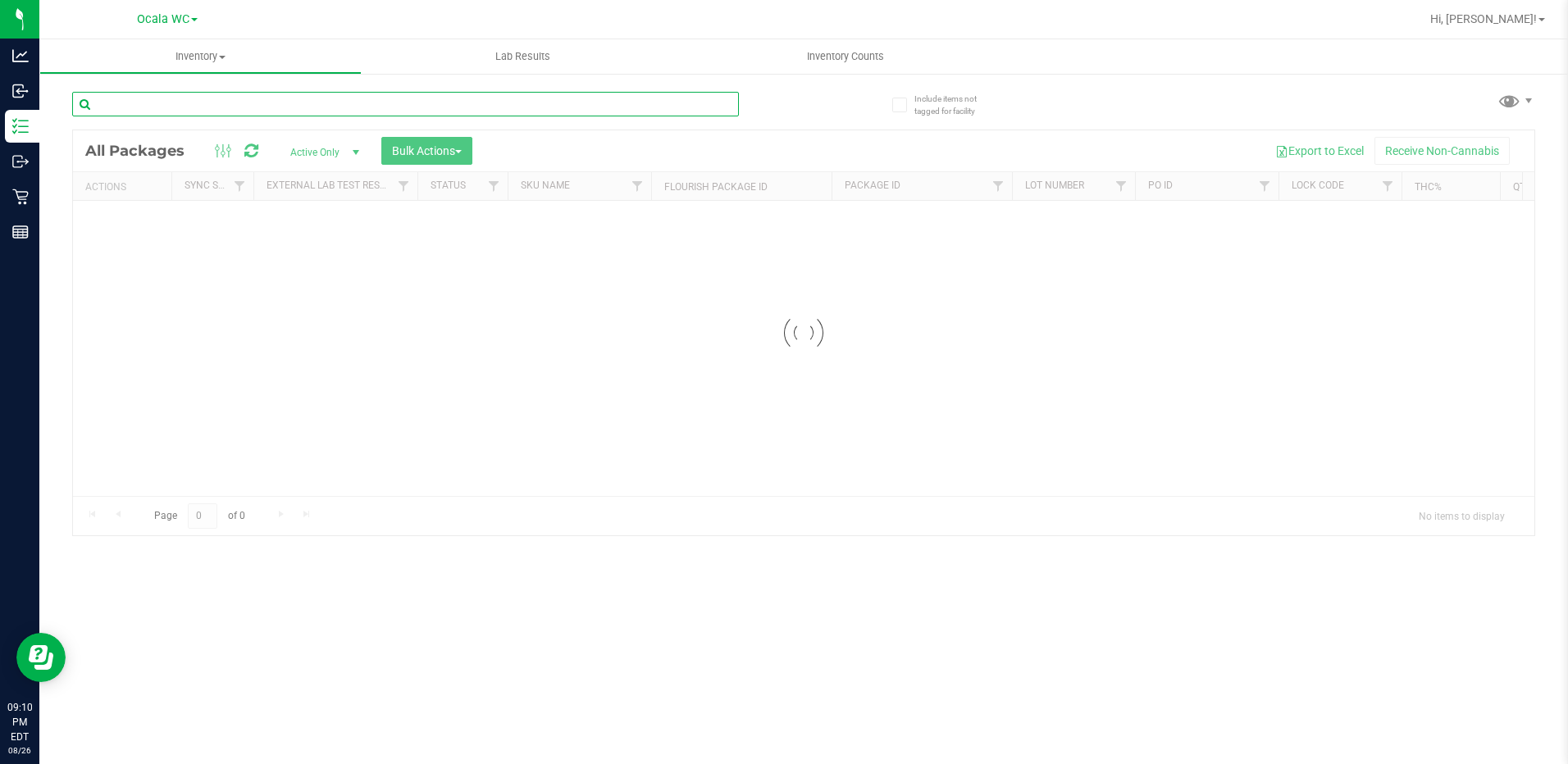
click at [194, 105] on div "Inventory All packages All inventory Waste log Create inventory Lab Results Inv…" at bounding box center [804, 401] width 1528 height 724
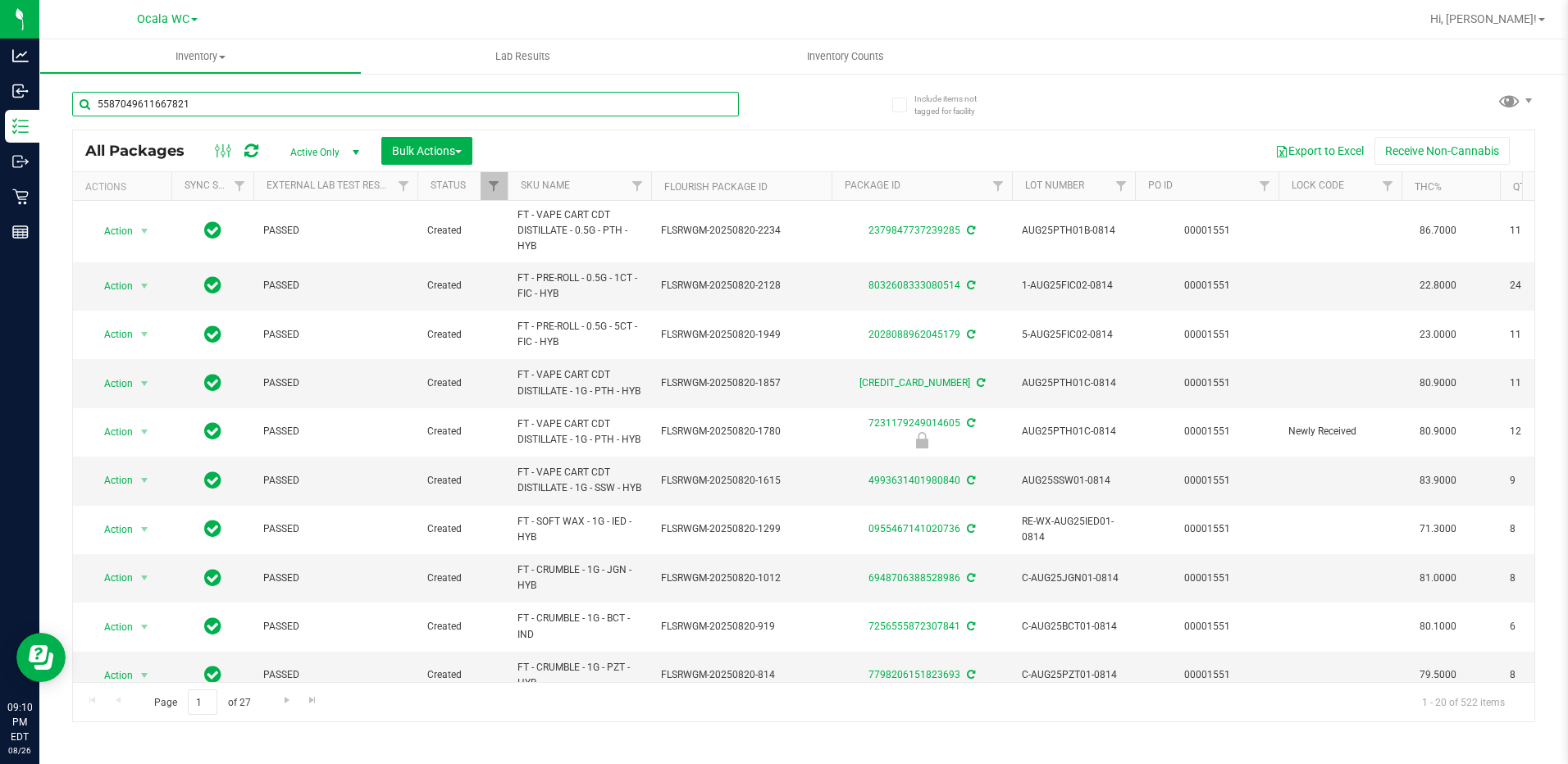
type input "5587049611667821"
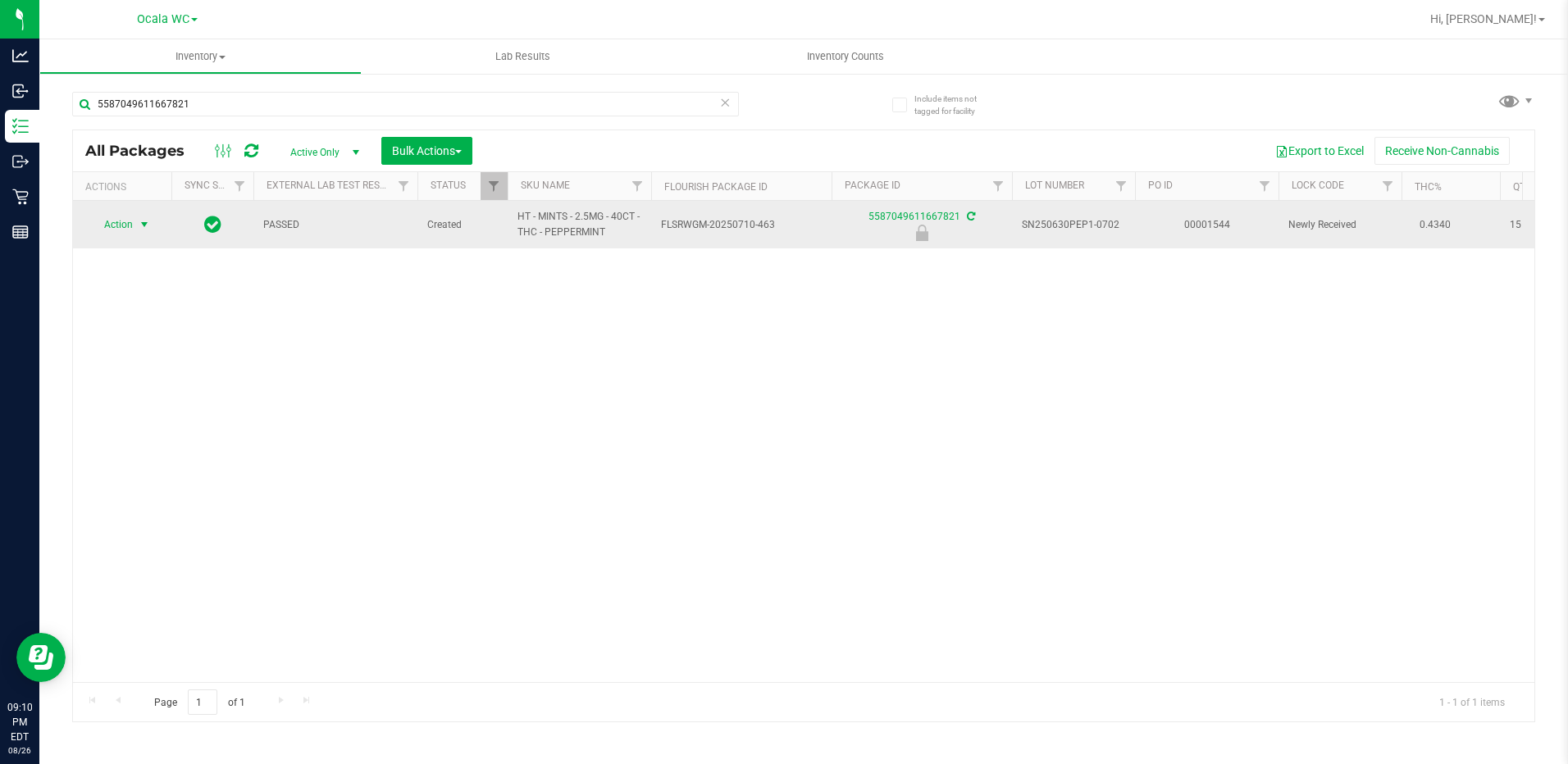
click at [145, 217] on span "select" at bounding box center [145, 224] width 21 height 23
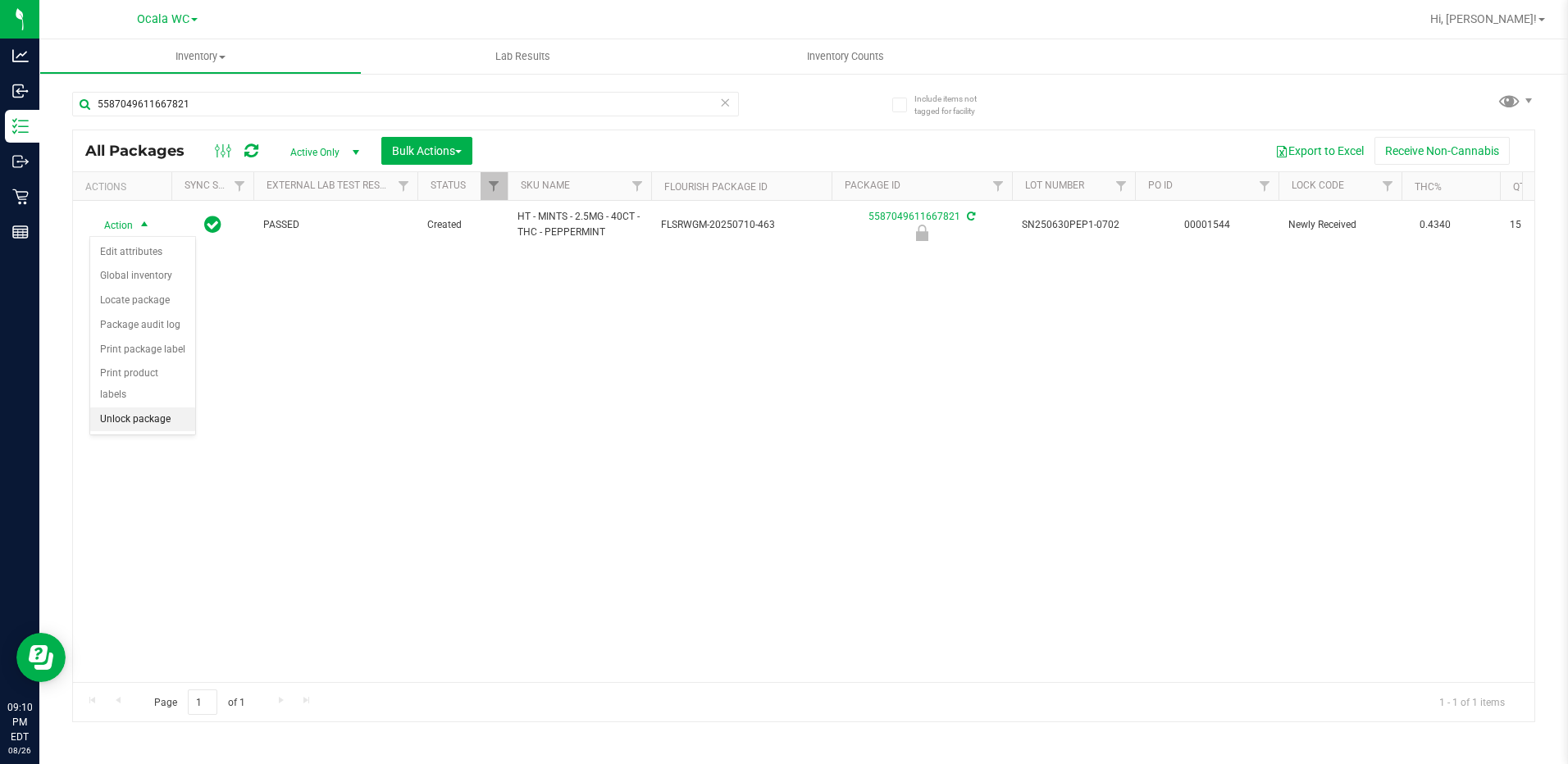
click at [136, 408] on li "Unlock package" at bounding box center [142, 419] width 105 height 24
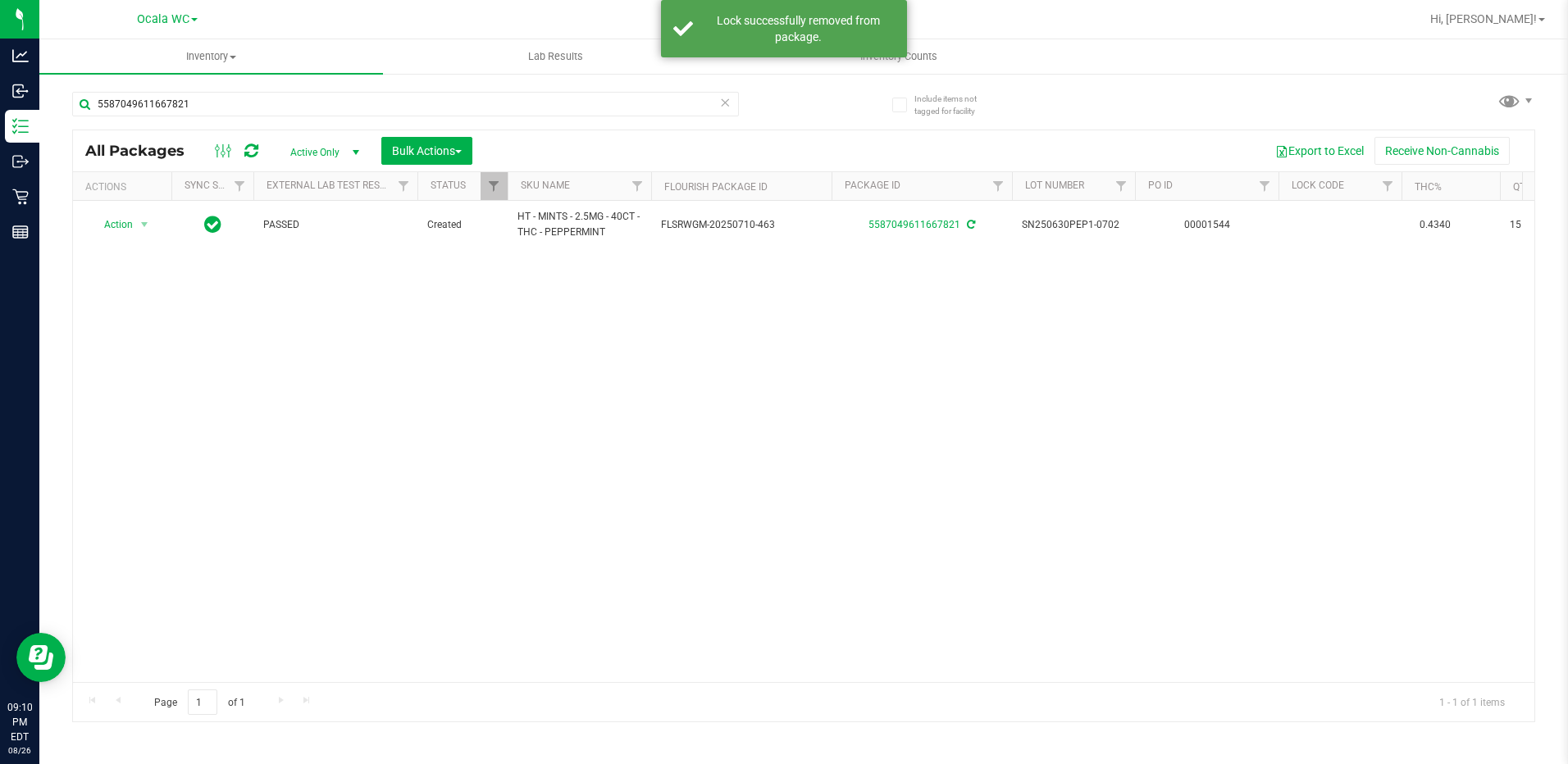
click at [1496, 28] on div "Hi, [PERSON_NAME]!" at bounding box center [1487, 19] width 128 height 29
click at [1502, 13] on span "Hi, [PERSON_NAME]!" at bounding box center [1483, 19] width 107 height 13
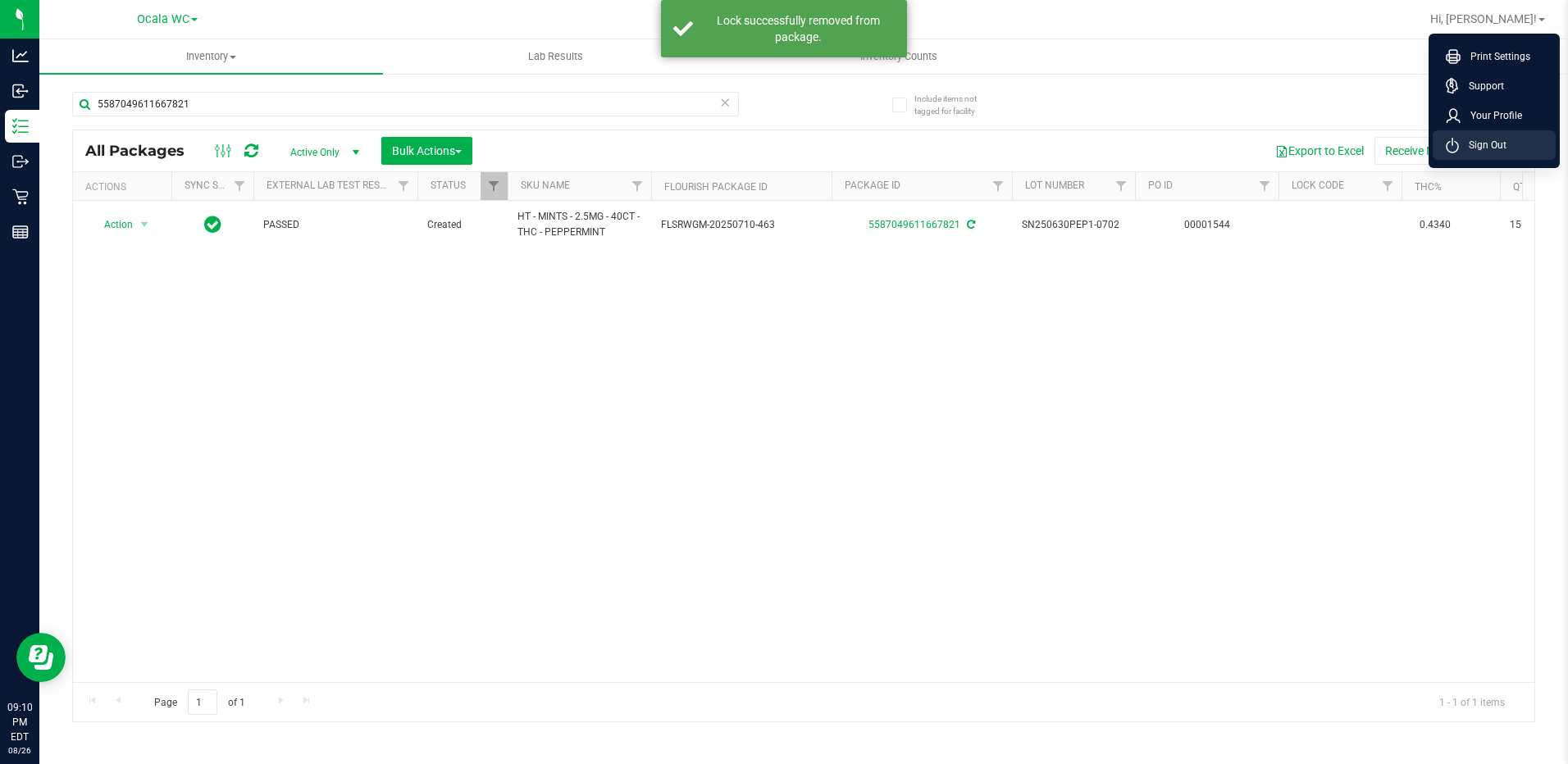
click at [1477, 147] on span "Sign Out" at bounding box center [1482, 145] width 48 height 16
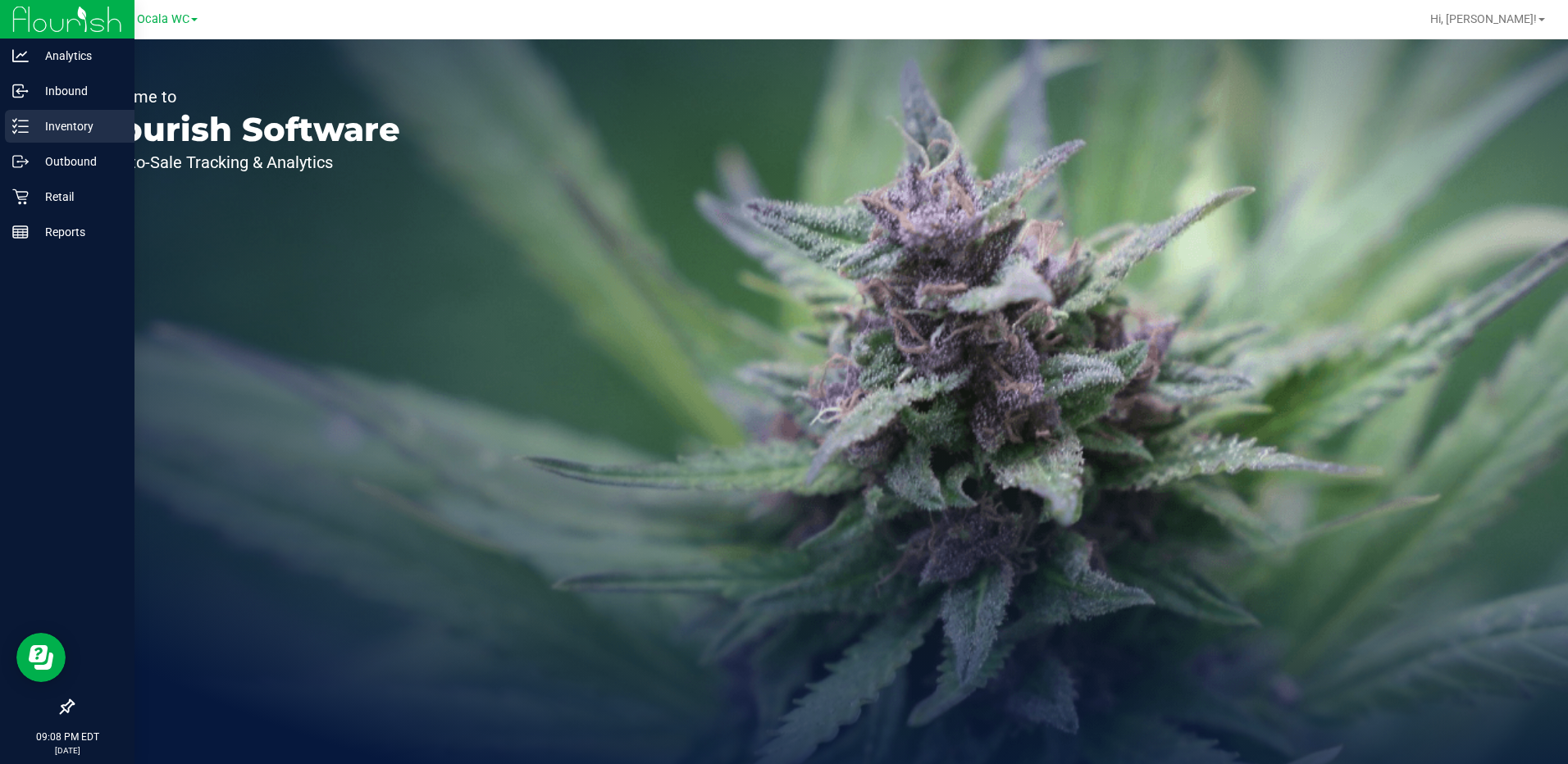
click at [33, 119] on p "Inventory" at bounding box center [78, 127] width 99 height 20
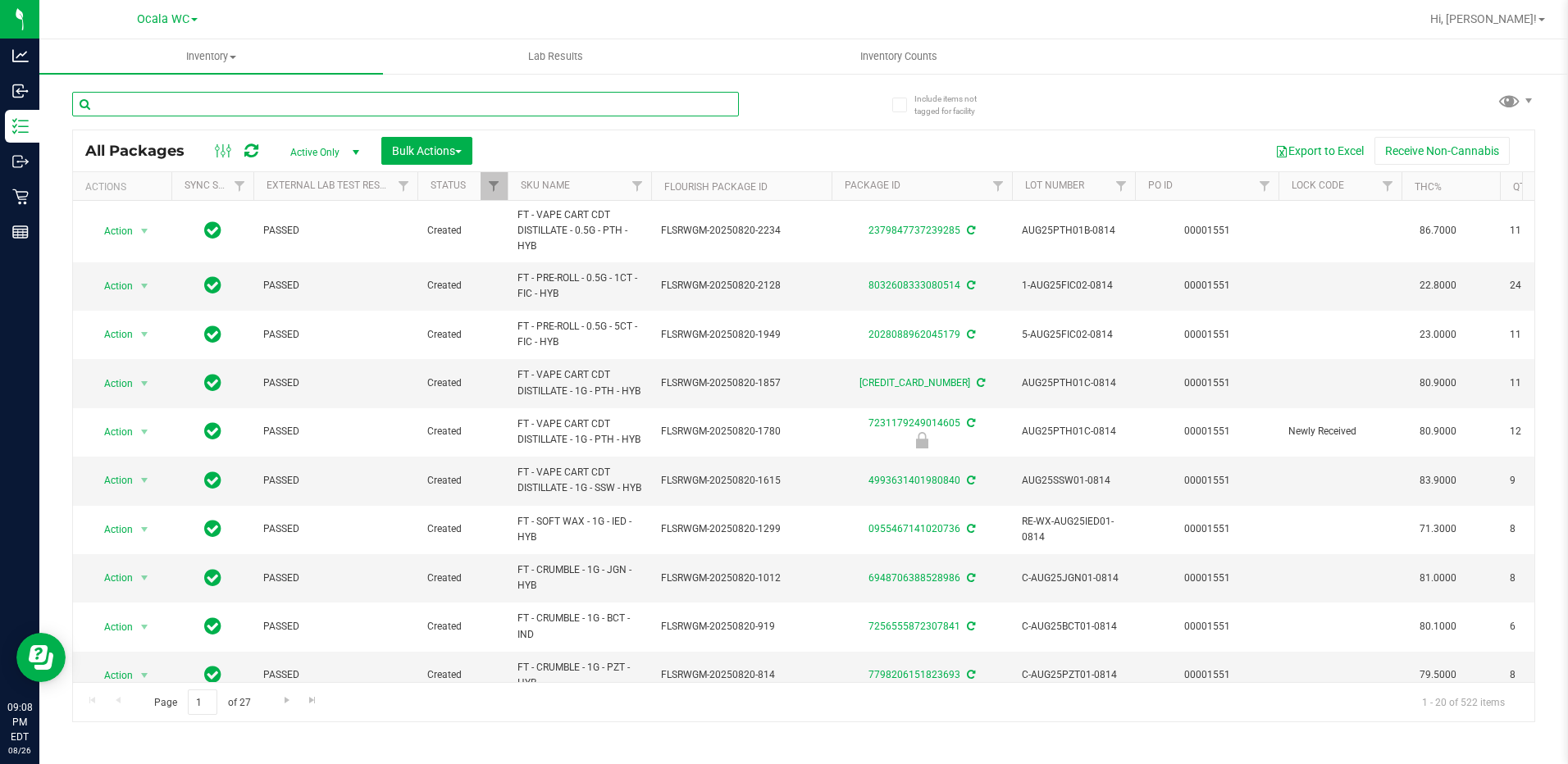
drag, startPoint x: 240, startPoint y: 109, endPoint x: 216, endPoint y: 106, distance: 24.2
paste input "HT - BAR - 100MG - THC - MILK CHOCOLATE"
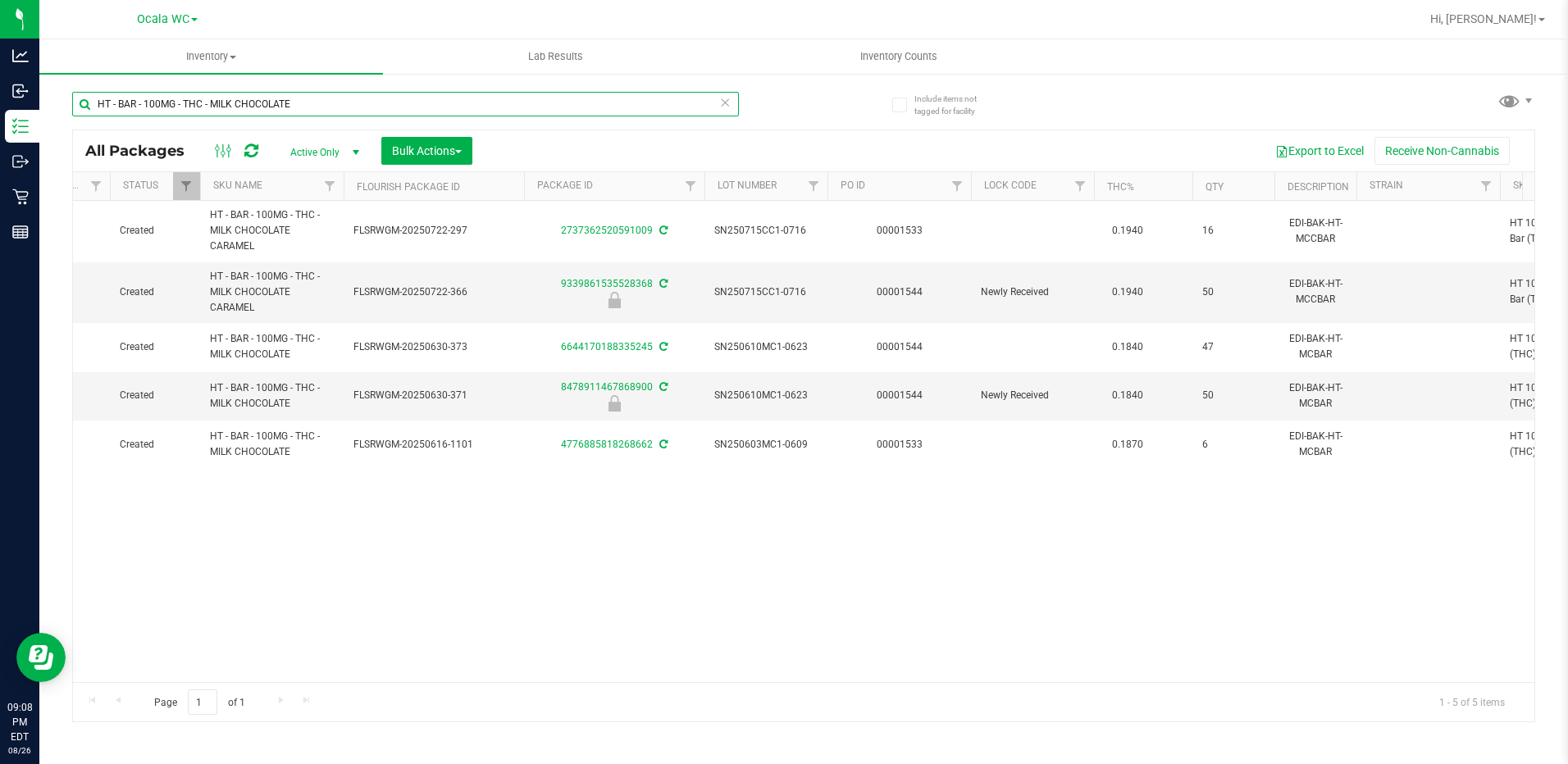
scroll to position [0, 376]
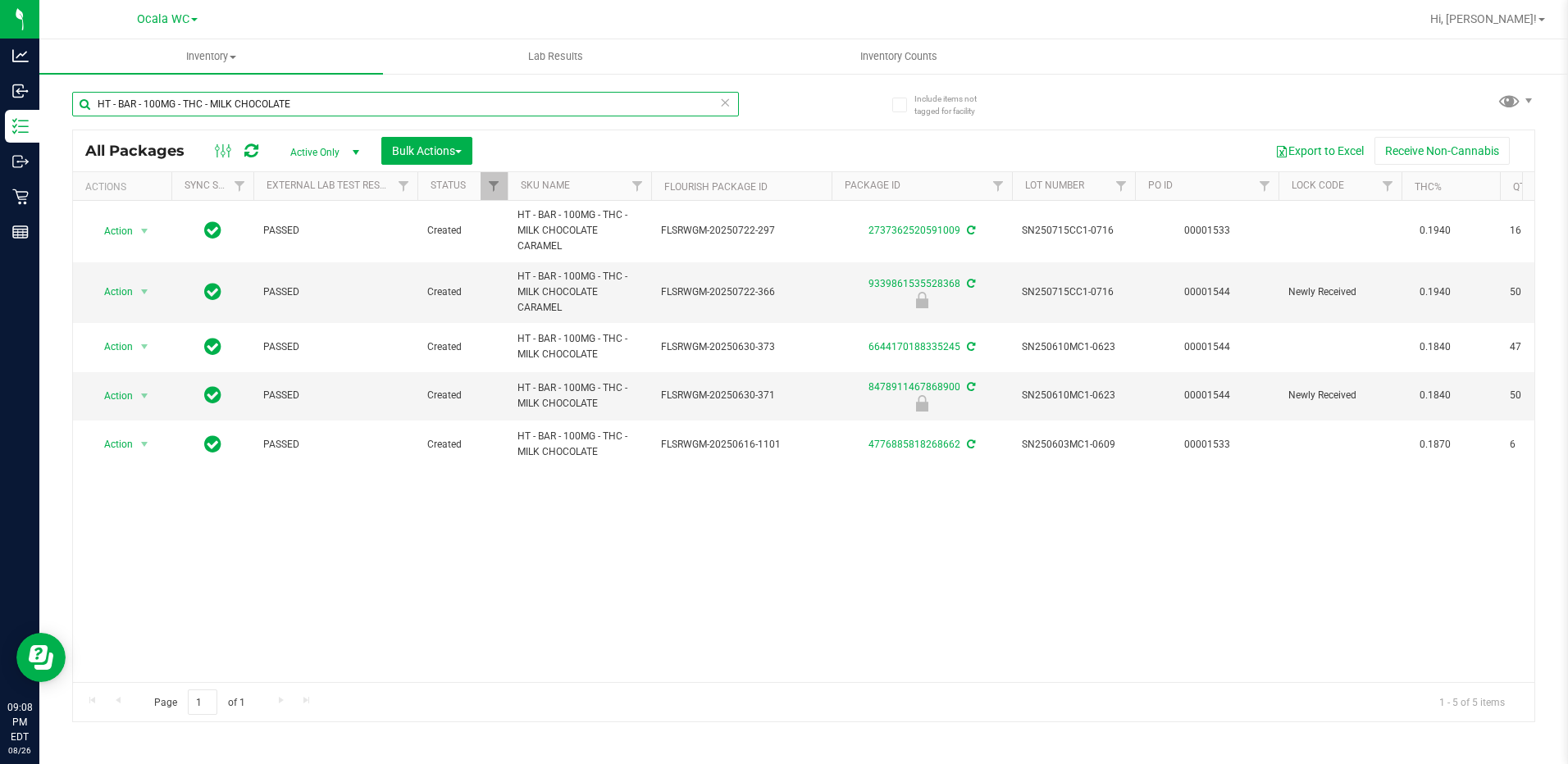
type input "HT - BAR - 100MG - THC - MILK CHOCOLATE"
